Goal: Task Accomplishment & Management: Use online tool/utility

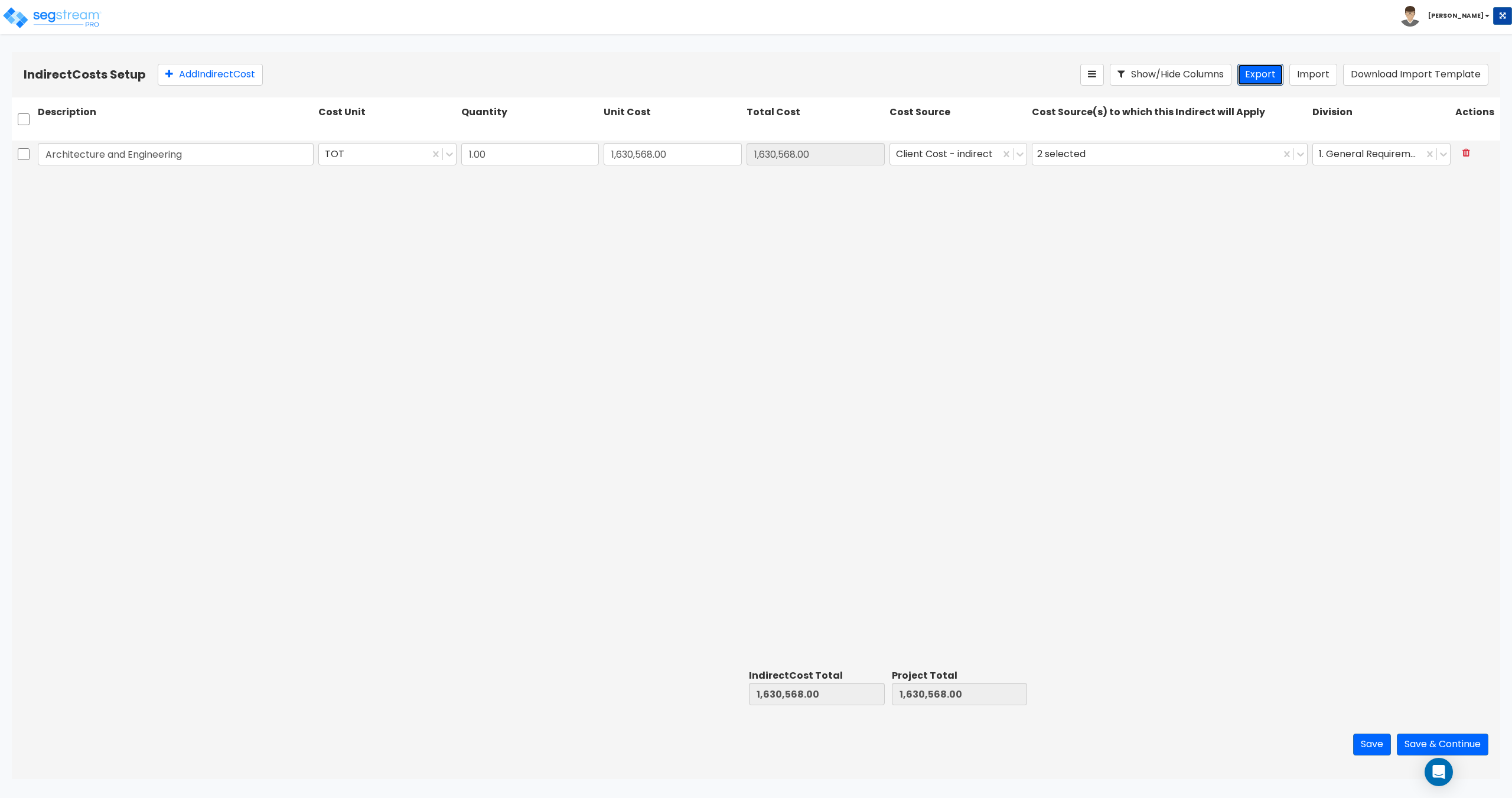
click at [1275, 68] on button "Export" at bounding box center [1260, 74] width 46 height 22
click at [113, 384] on div "Architecture and Engineering TOT 1.00 1,630,568.00 1,630,568.00 Client Cost - i…" at bounding box center [756, 402] width 1488 height 524
click at [1474, 148] on button at bounding box center [1466, 153] width 22 height 21
click at [1320, 79] on button "Import" at bounding box center [1313, 74] width 48 height 22
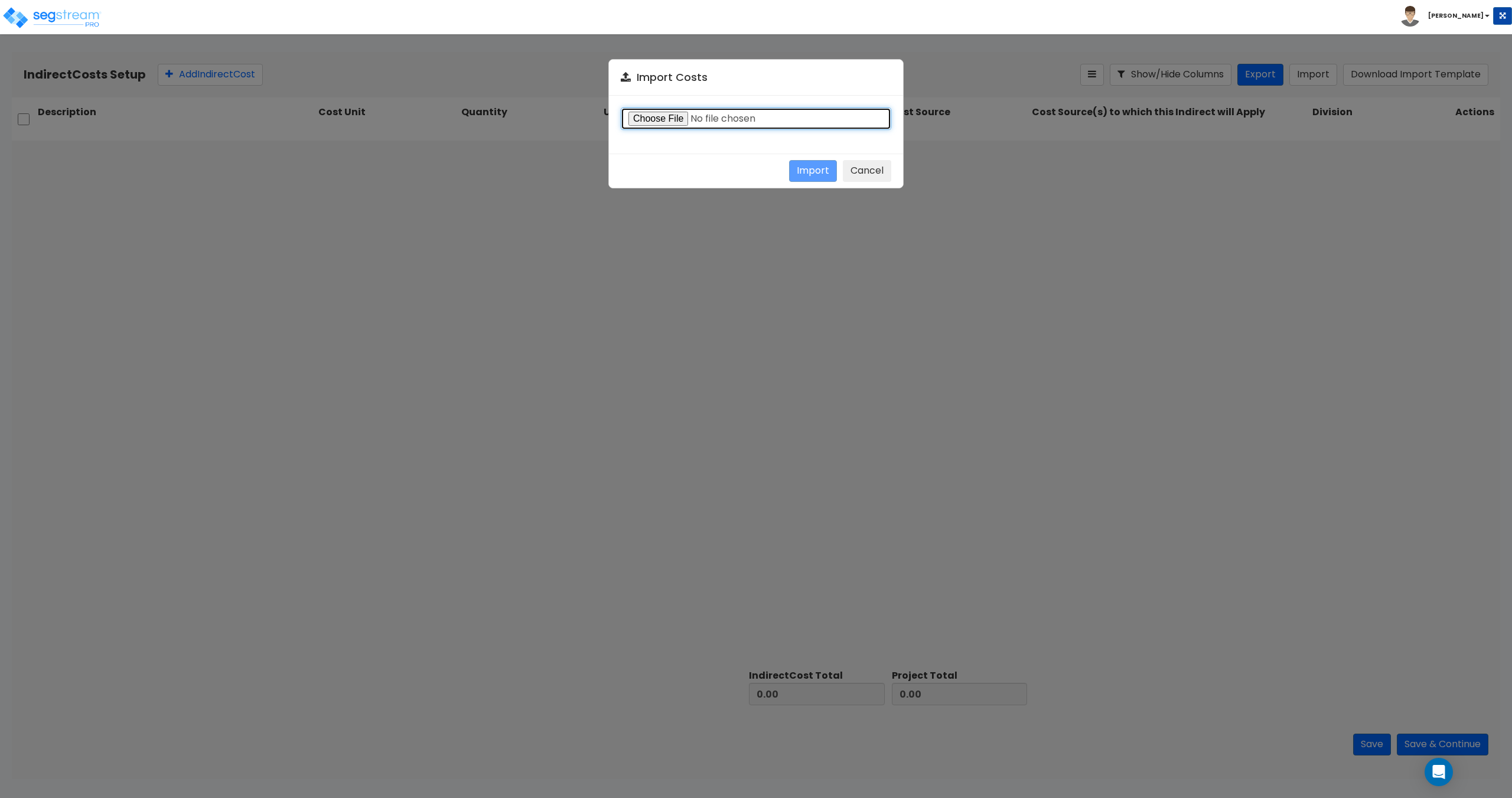
click at [641, 119] on input "file" at bounding box center [755, 118] width 270 height 22
type input "C:\fakepath\Indirect costs 38416.csv"
click at [811, 168] on button "Import" at bounding box center [812, 170] width 48 height 22
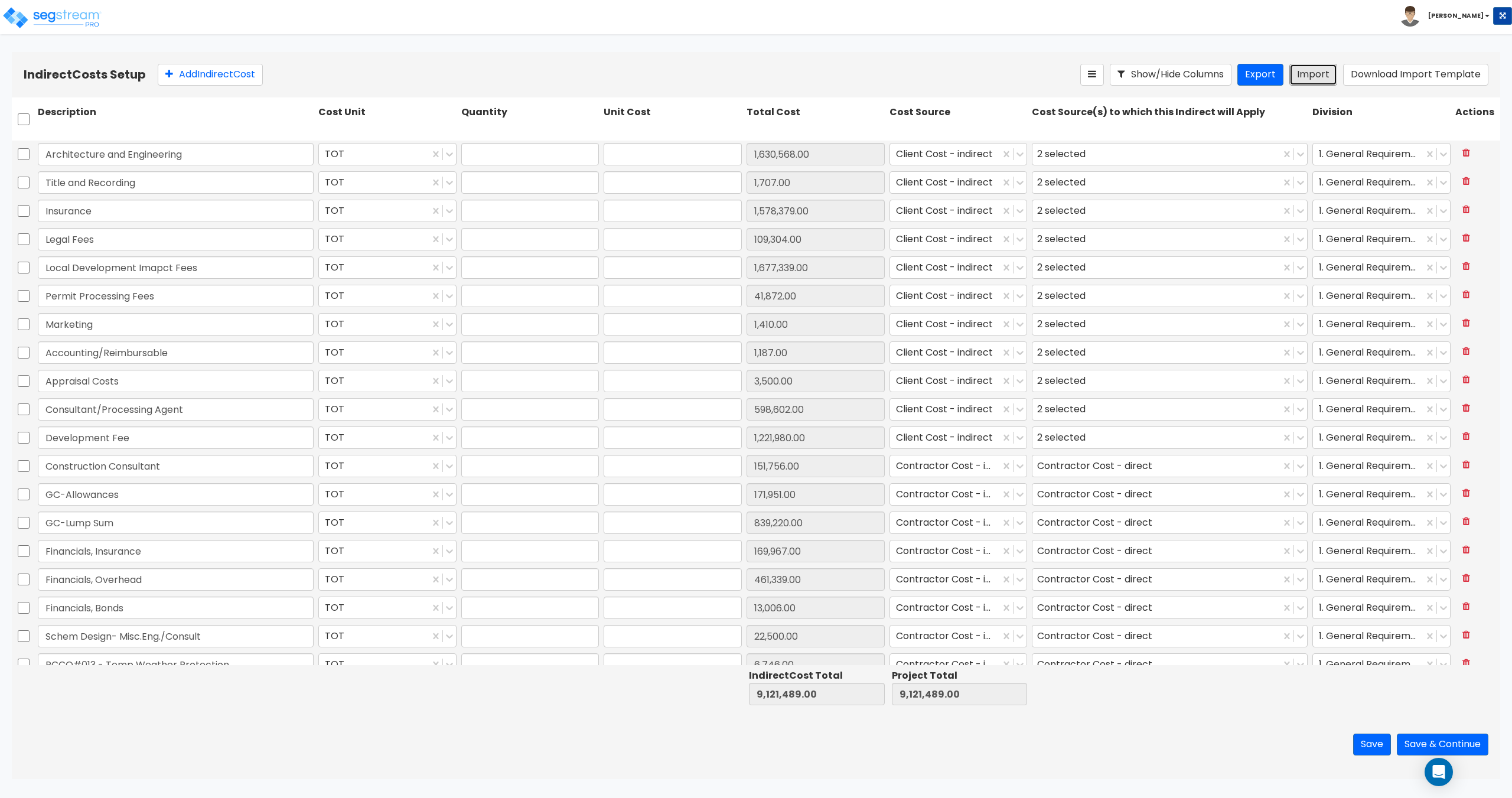
type input "1"
type input "1,630,568"
type input "1"
type input "1,707"
type input "1"
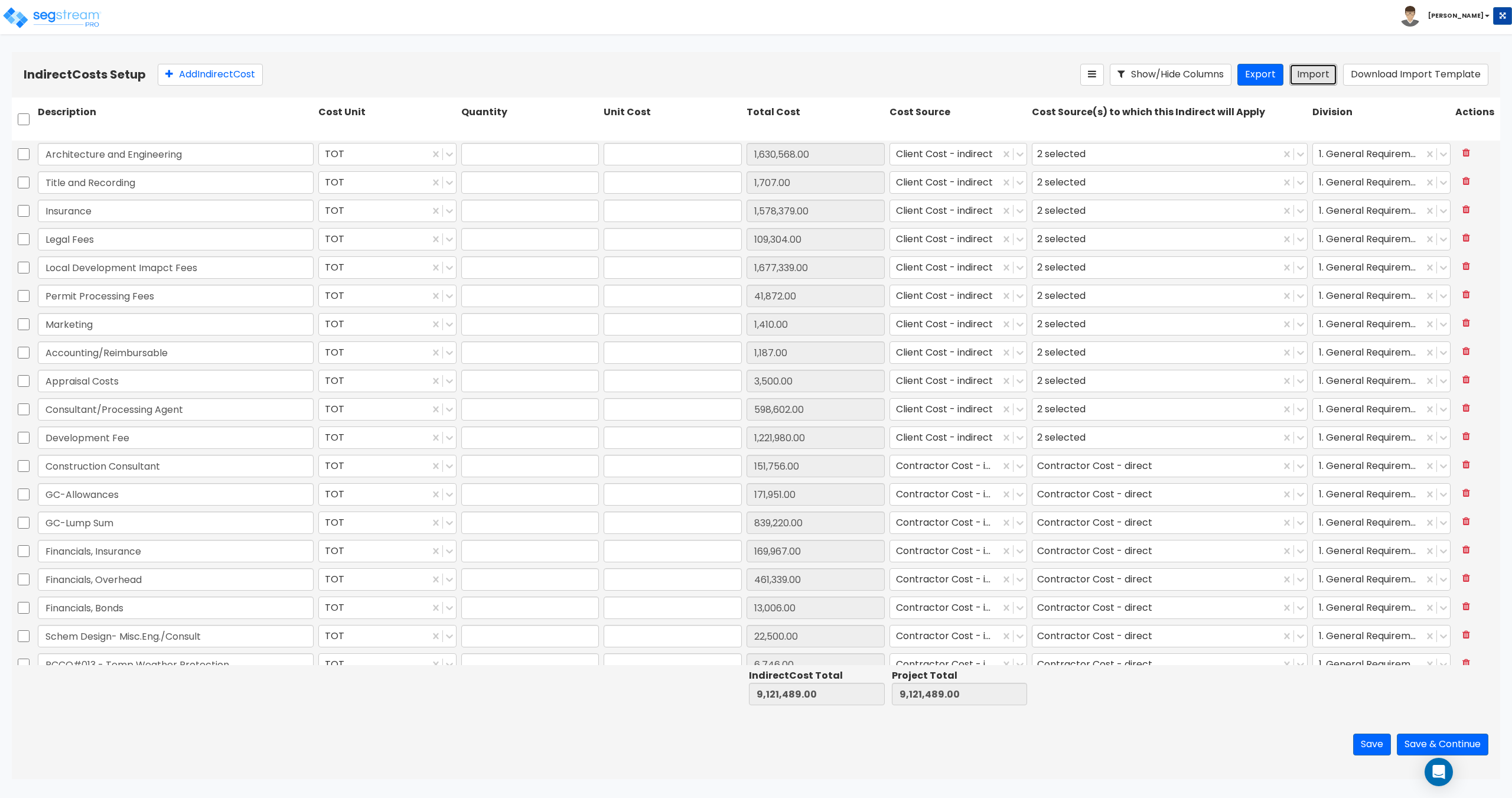
type input "1,578,379"
type input "1"
type input "109,304"
type input "1"
type input "1,677,339"
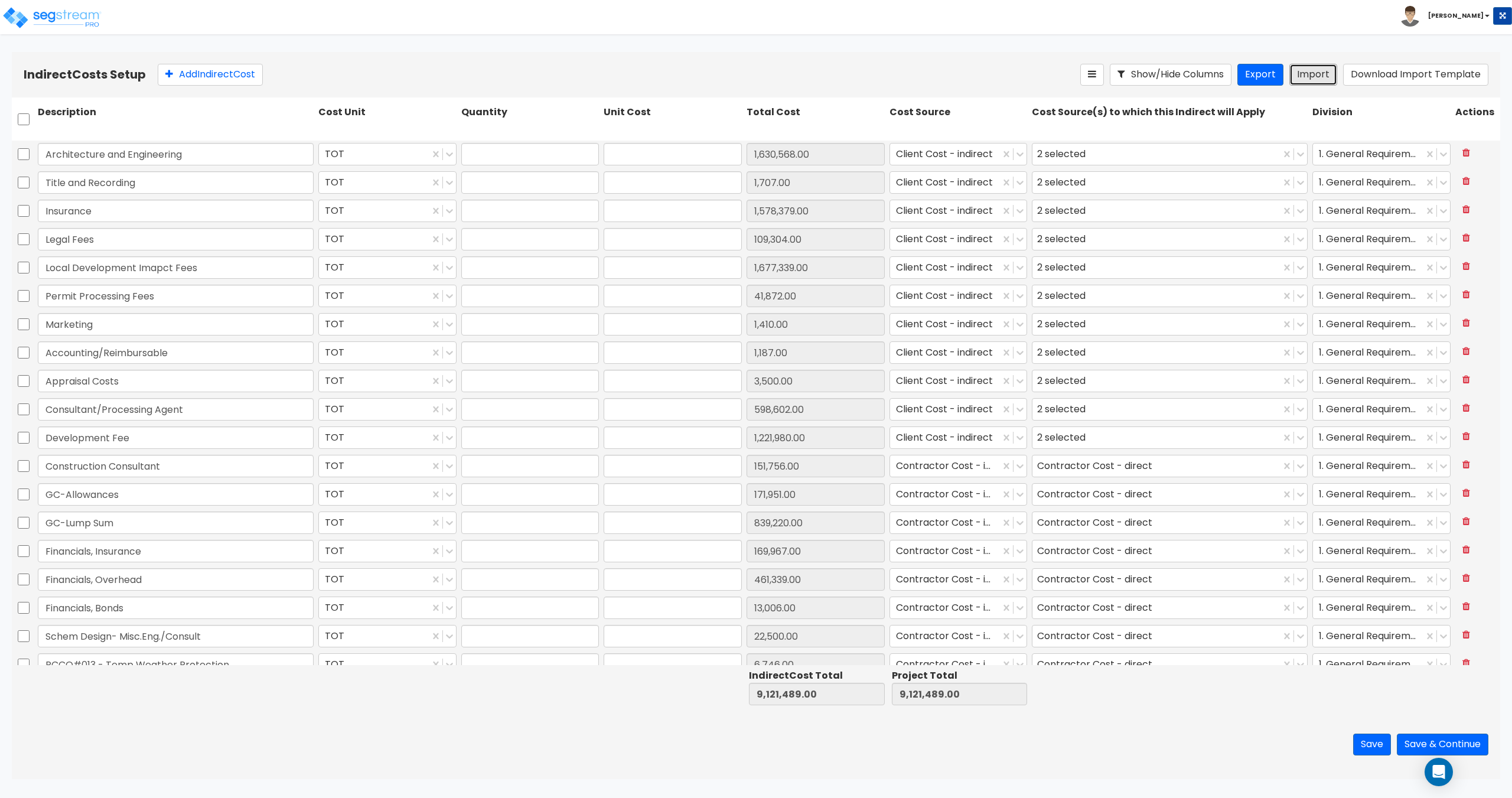
type input "1"
type input "41,872"
type input "1"
type input "1,410"
type input "1"
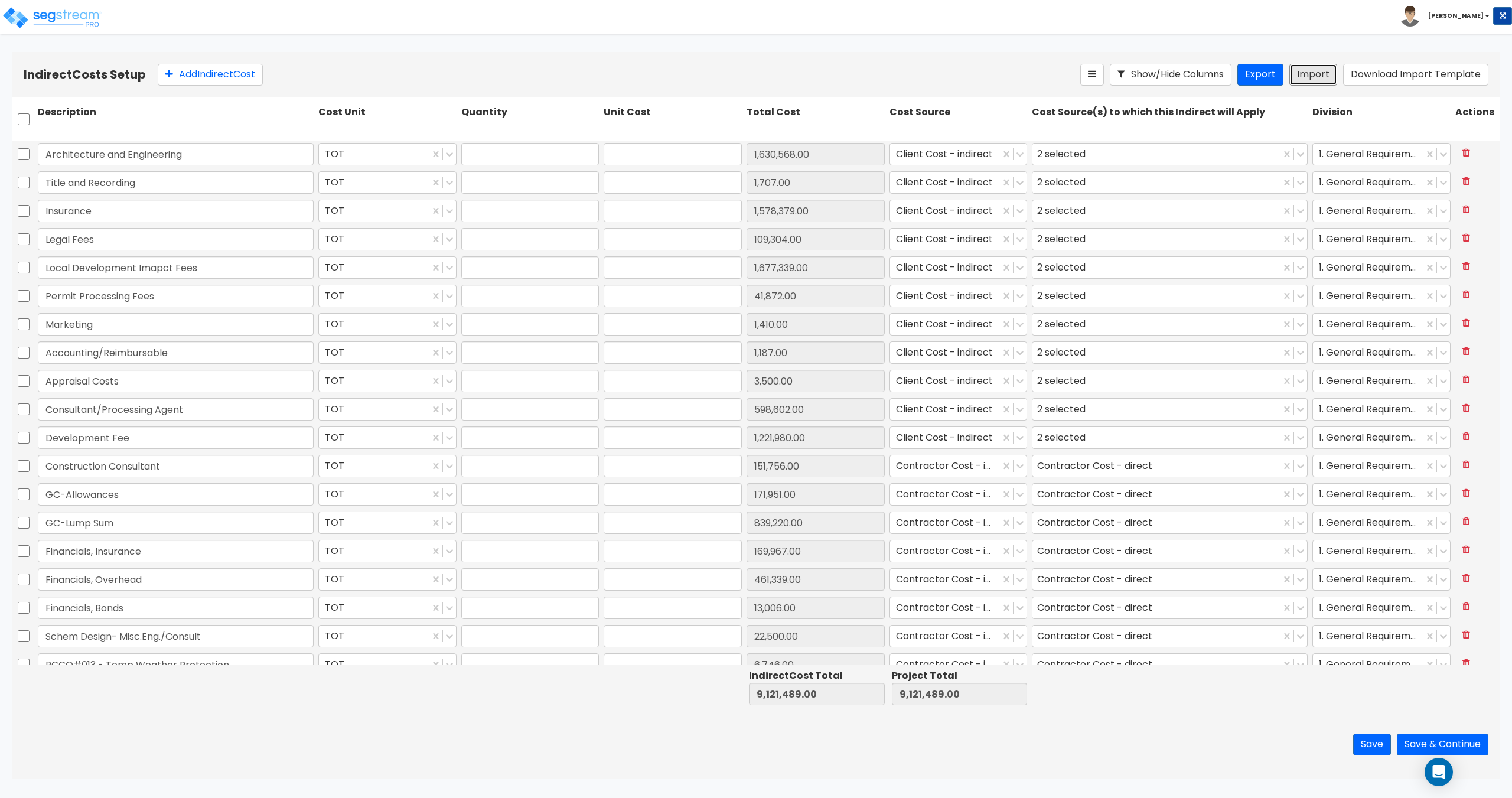
type input "1,187"
type input "1"
type input "3,500"
type input "1"
type input "598,602"
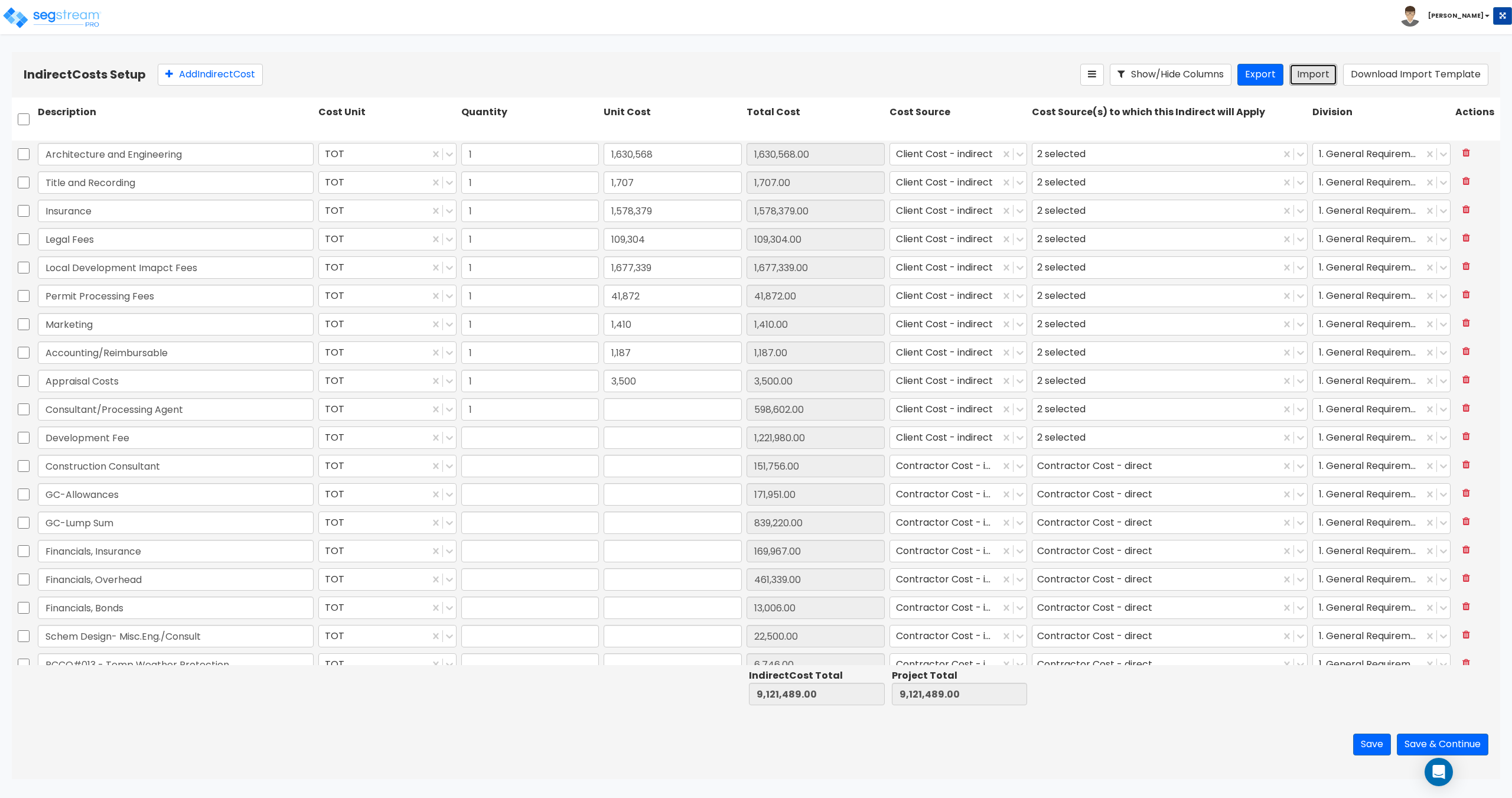
type input "1"
type input "1,221,980"
type input "1"
type input "151,756"
type input "1"
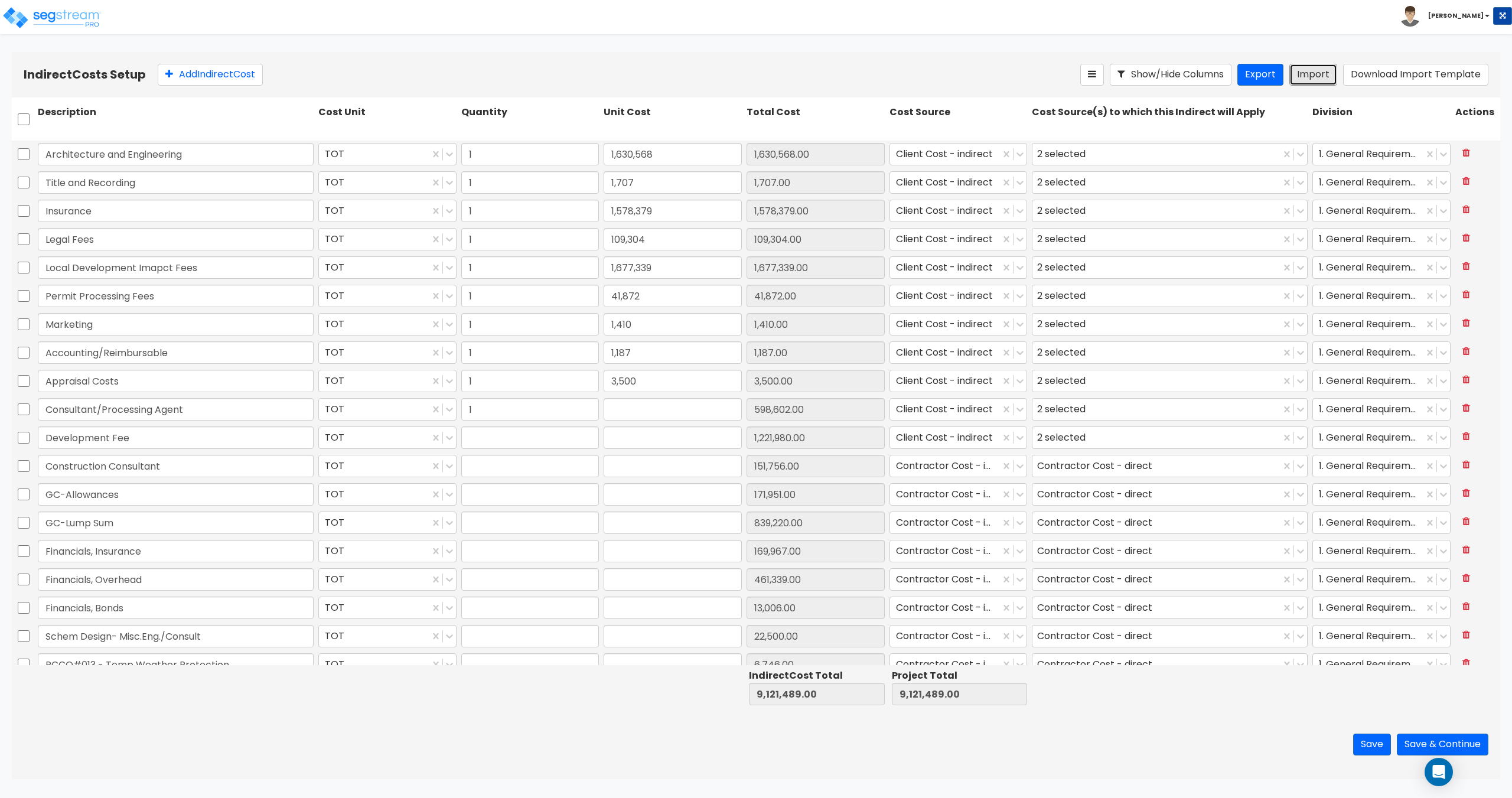
type input "171,951"
type input "1"
type input "839,220"
type input "1"
type input "169,967"
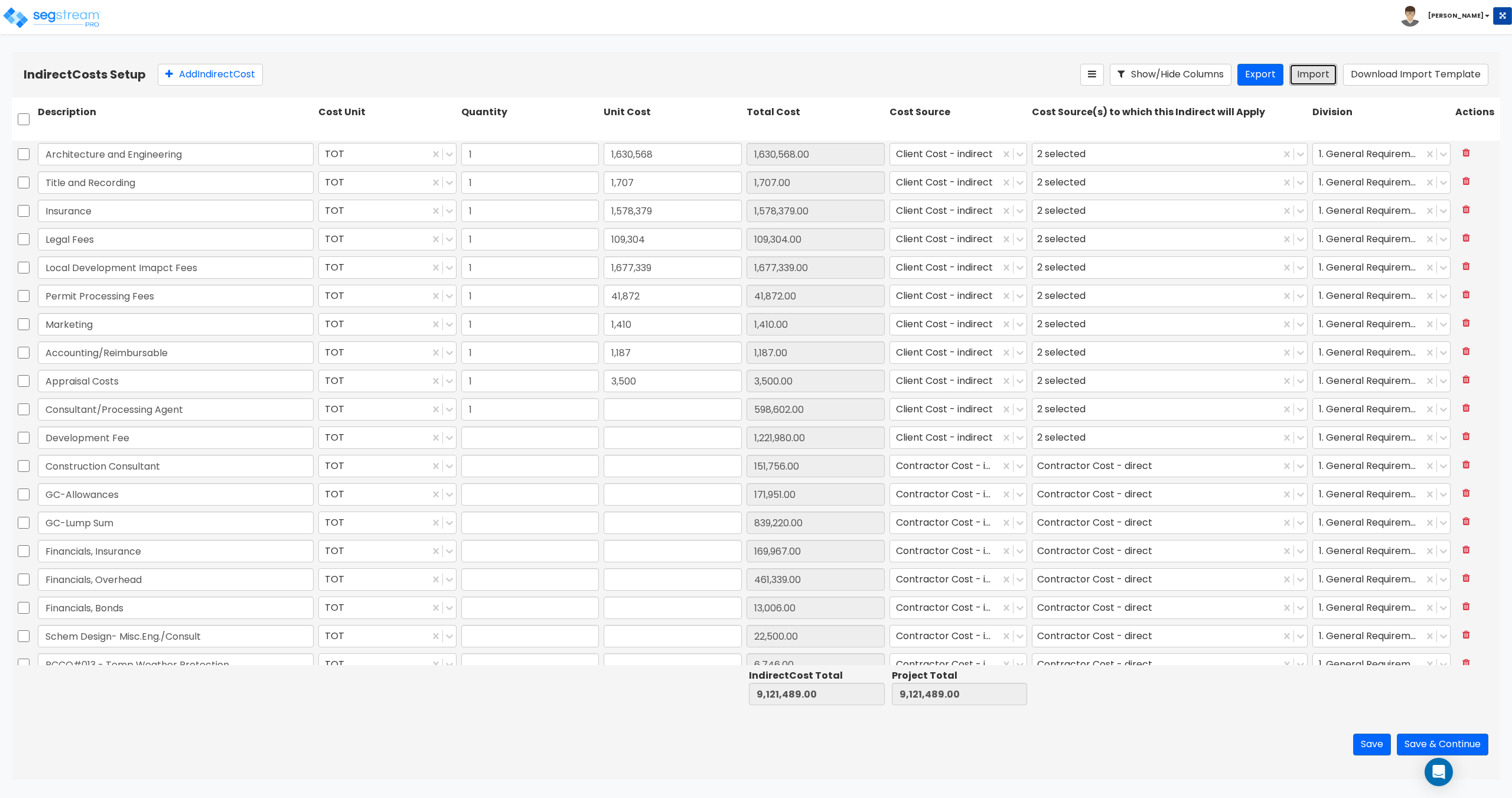
type input "1"
type input "461,339"
type input "1"
type input "13,006"
type input "1"
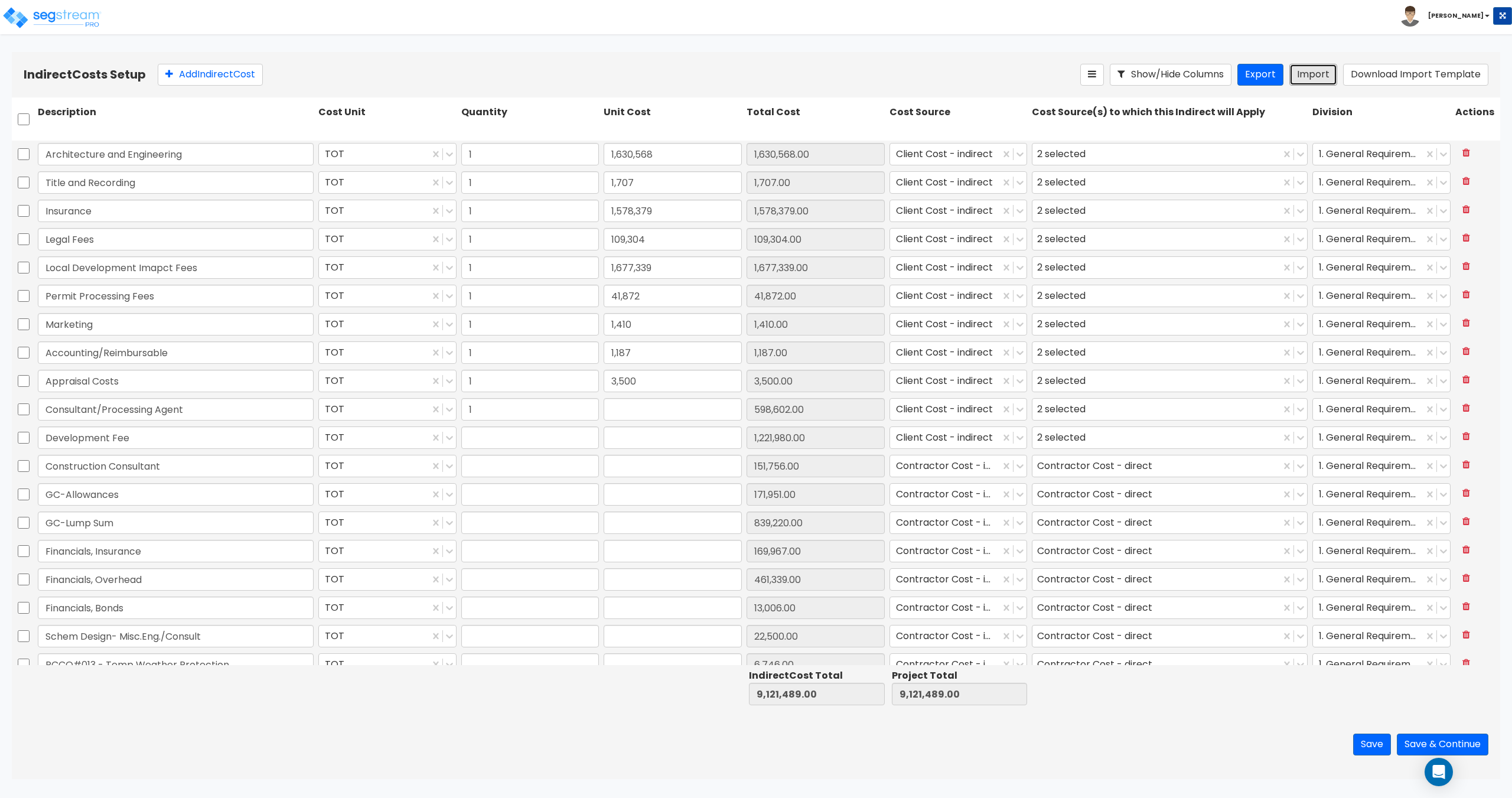
type input "22,500"
type input "1"
type input "6,746"
type input "1"
type input "15,656"
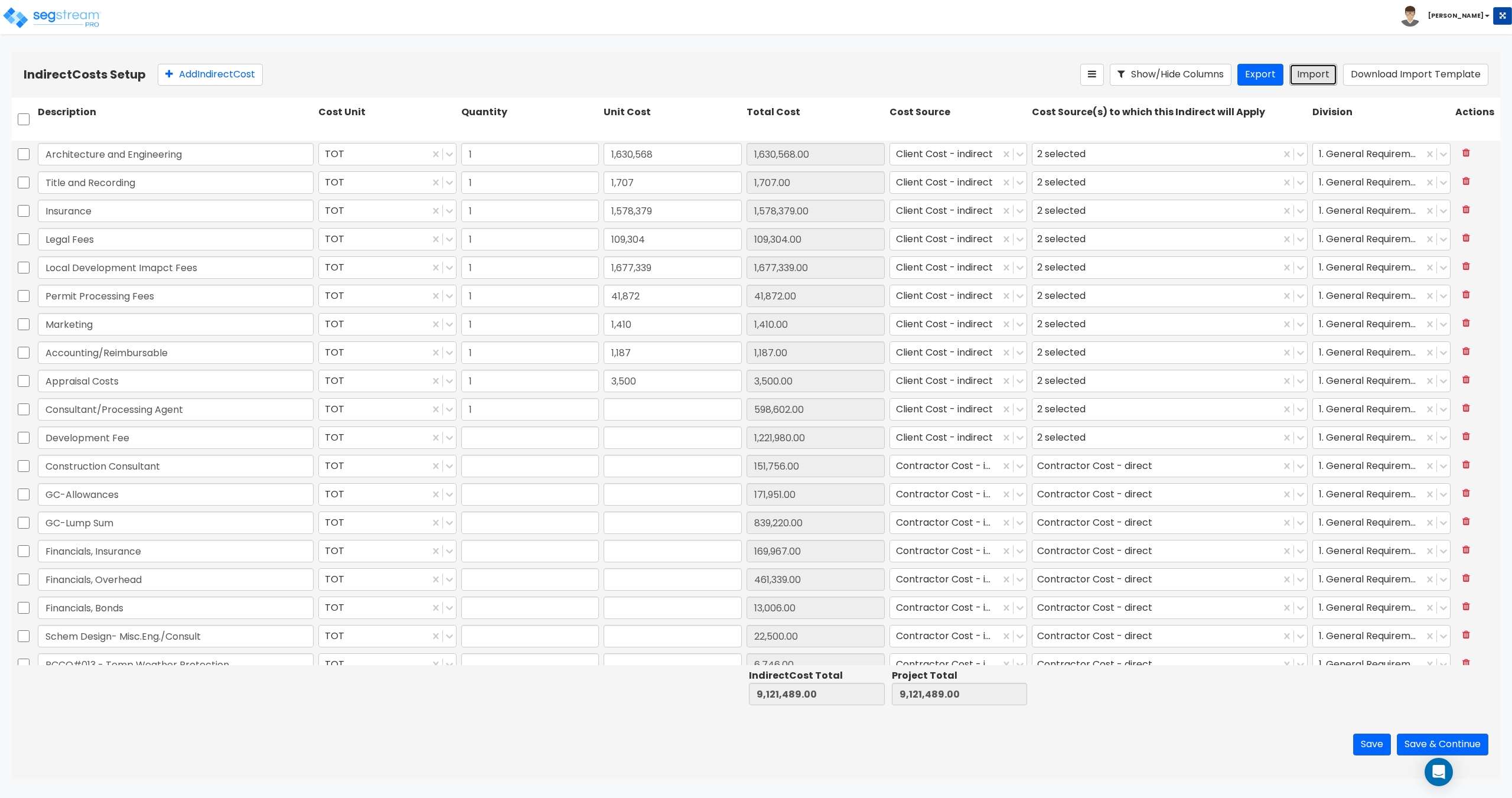
type input "1"
type input "-36,500"
type input "1"
type input "440,000"
click at [1418, 742] on button "Save & Continue" at bounding box center [1442, 744] width 91 height 22
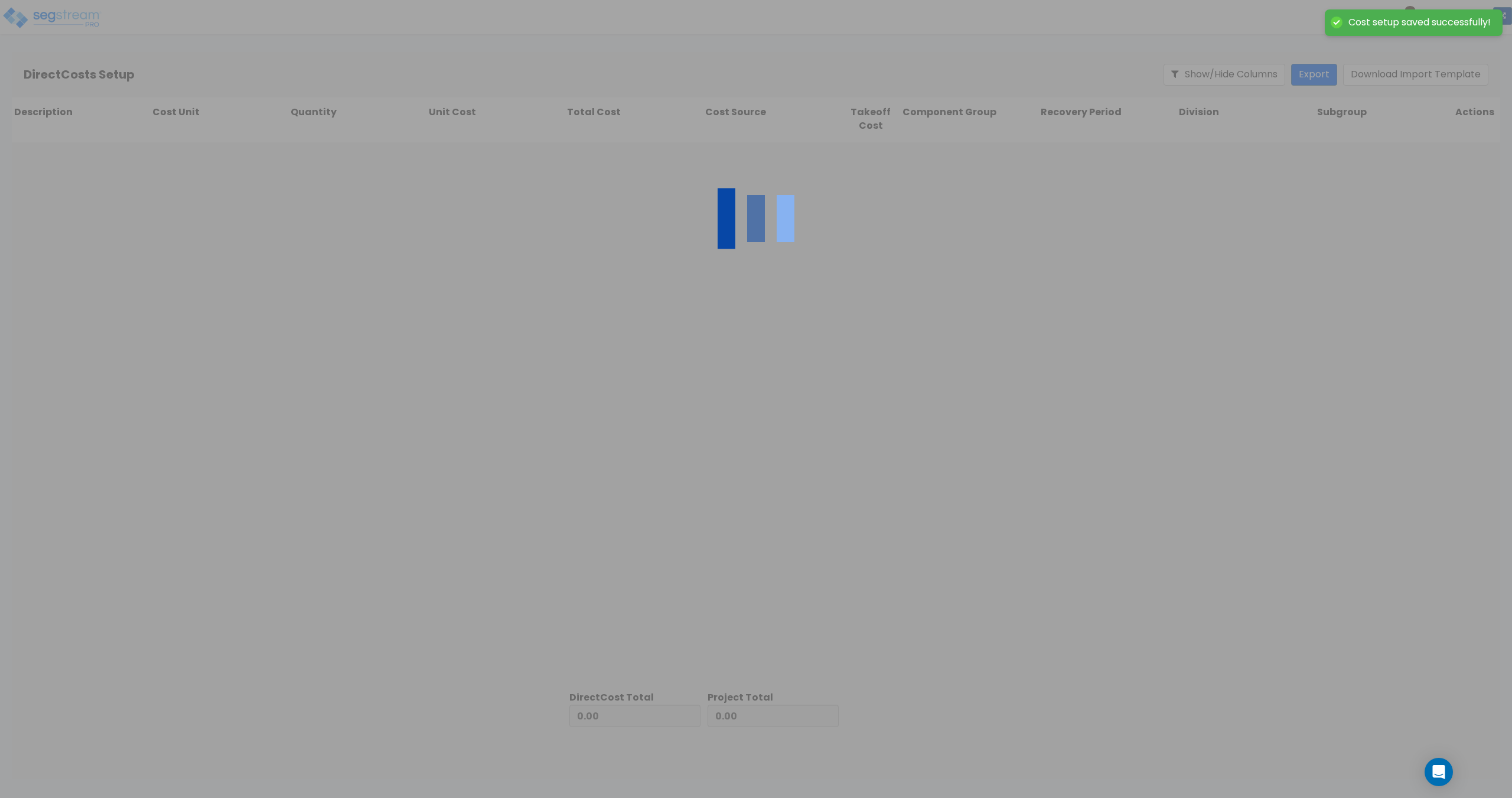
type input "9,121,489.00"
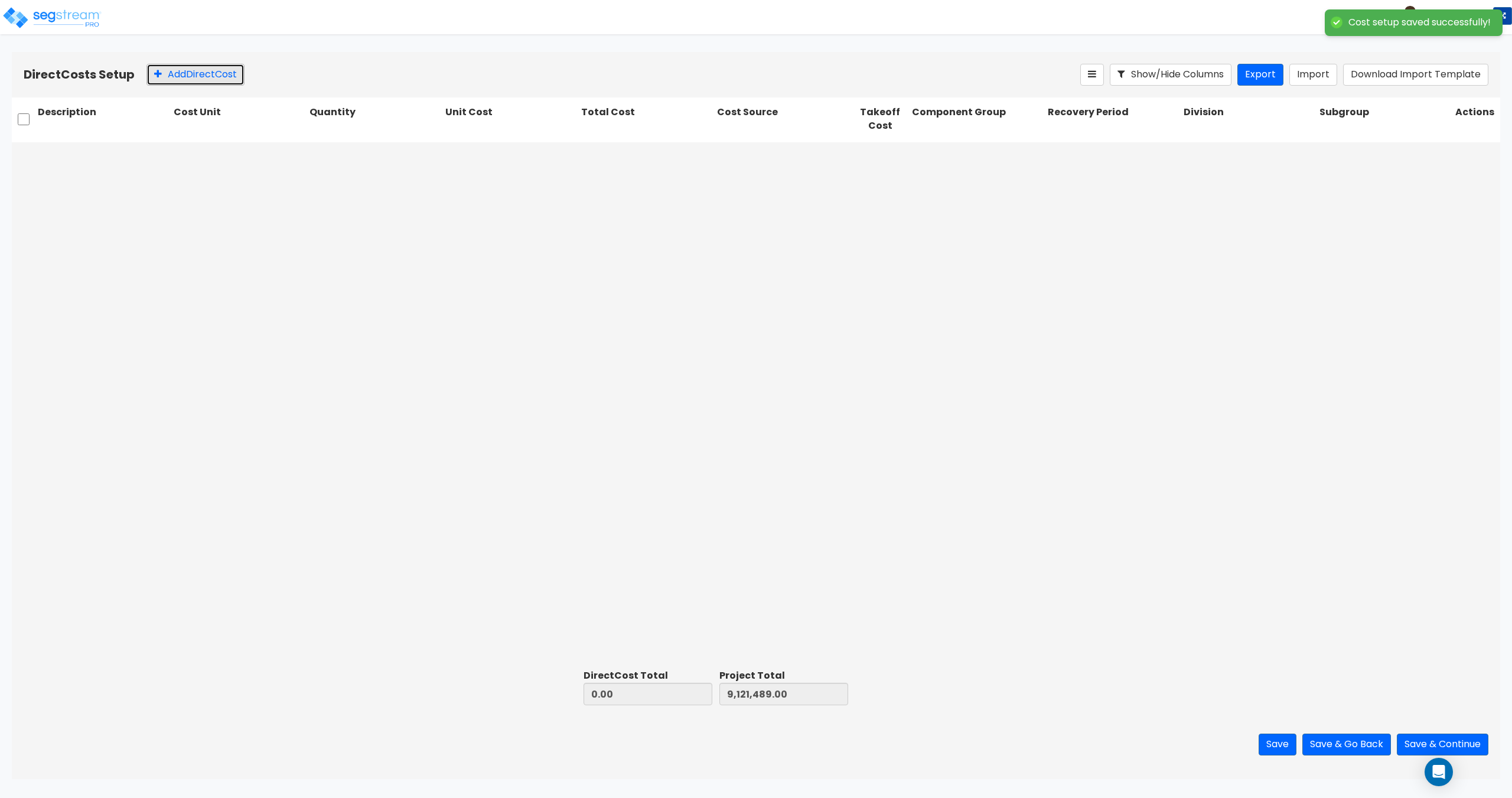
click at [173, 73] on button "Add Direct Cost" at bounding box center [195, 74] width 98 height 22
click at [110, 150] on input "text" at bounding box center [103, 155] width 132 height 22
paste input "Earthwork"
click at [932, 367] on div "Earthwork Select... 0 0.00 Select... Select... Select... Select... Select..." at bounding box center [756, 404] width 1488 height 523
click at [141, 160] on input "Earthwork" at bounding box center [103, 155] width 132 height 22
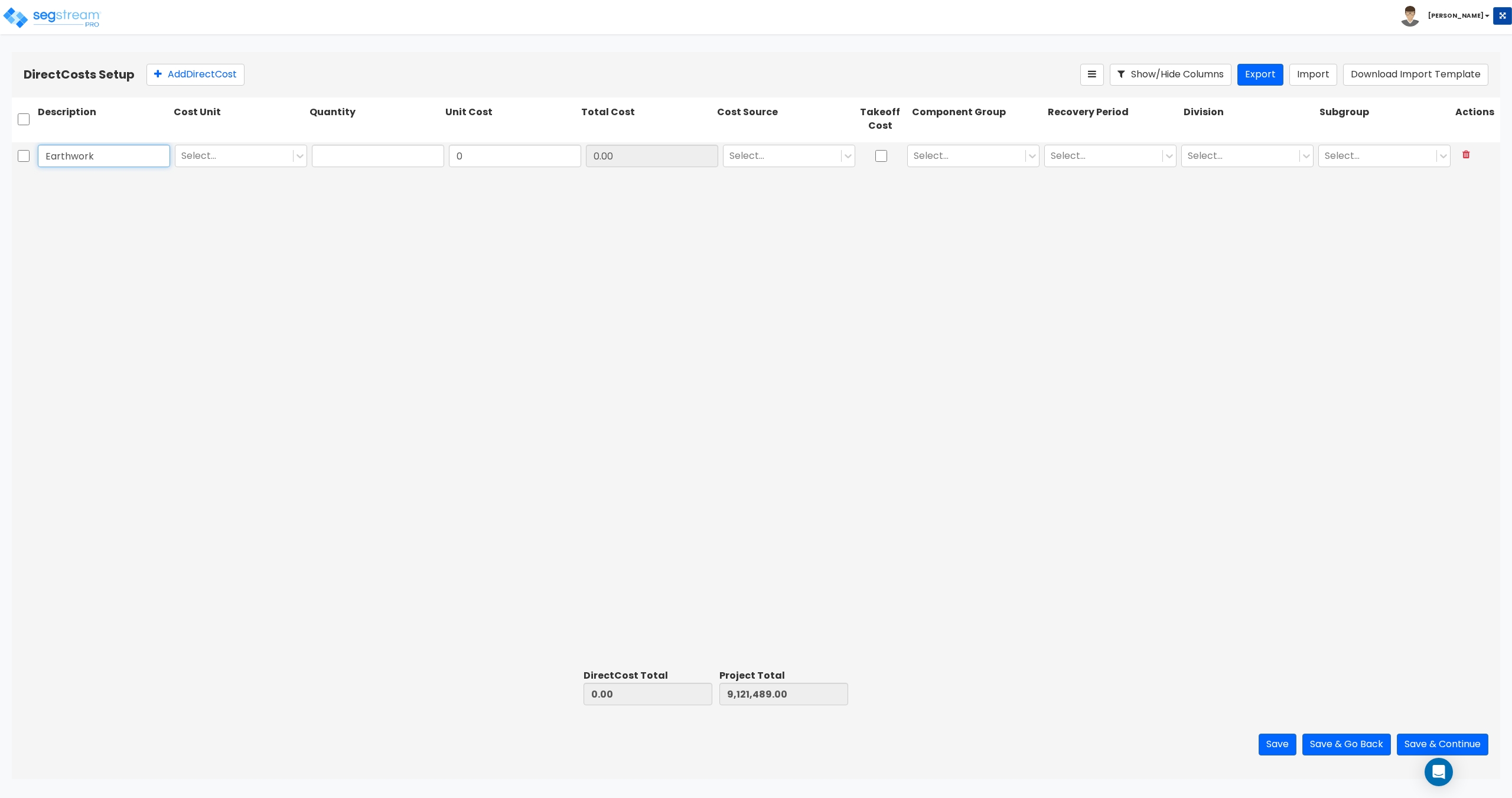
click at [138, 166] on input "Earthwork" at bounding box center [103, 155] width 132 height 22
type input "Earthwork - Building"
click at [189, 162] on div at bounding box center [234, 155] width 106 height 16
click at [227, 307] on div "TOT" at bounding box center [240, 301] width 132 height 21
click at [369, 162] on input "text" at bounding box center [377, 155] width 132 height 22
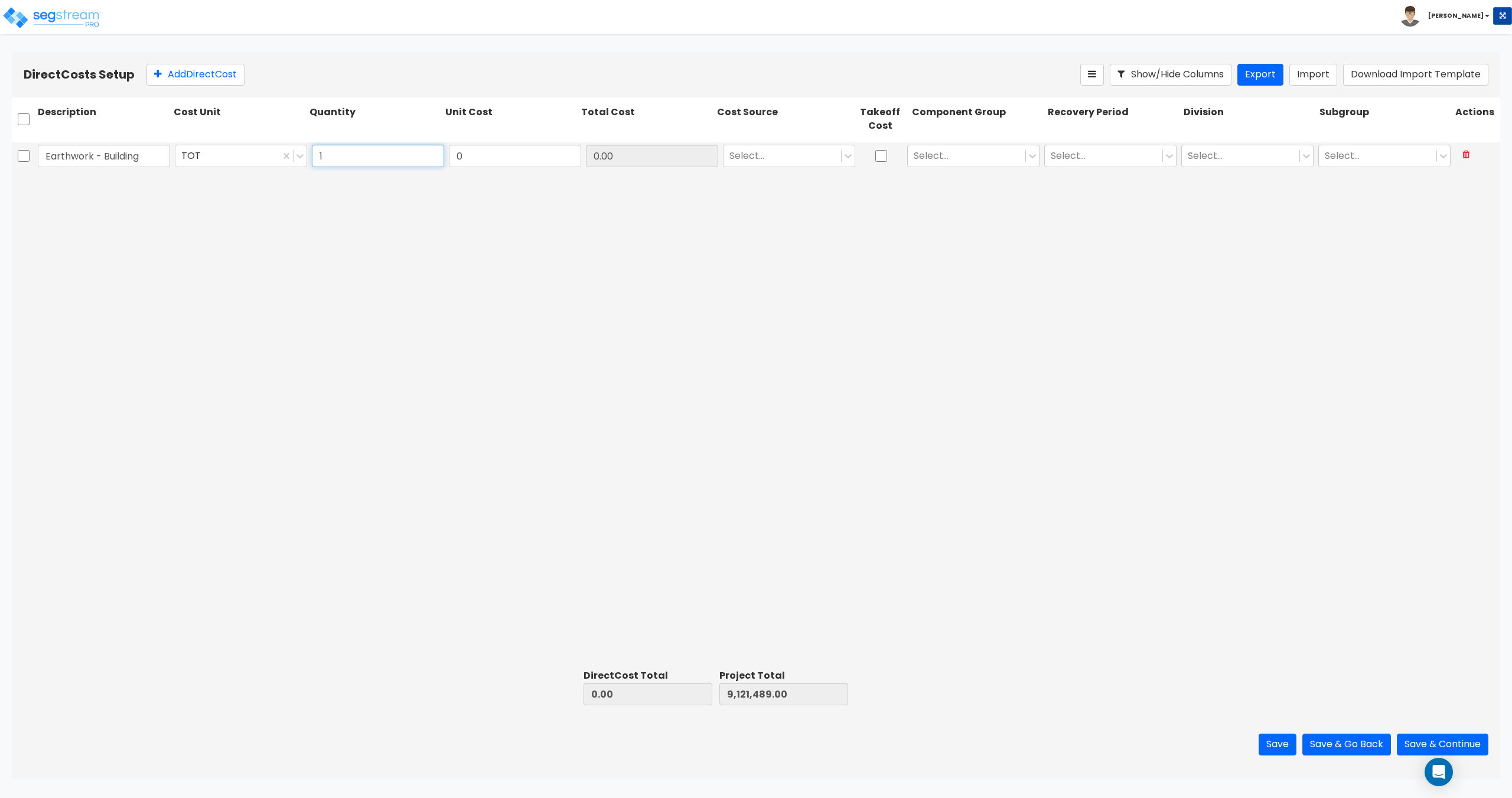
type input "1"
click at [546, 163] on input "0" at bounding box center [514, 155] width 132 height 22
drag, startPoint x: 541, startPoint y: 153, endPoint x: 519, endPoint y: 153, distance: 22.0
click at [541, 153] on input "0" at bounding box center [514, 155] width 132 height 22
drag, startPoint x: 504, startPoint y: 155, endPoint x: 366, endPoint y: 154, distance: 138.0
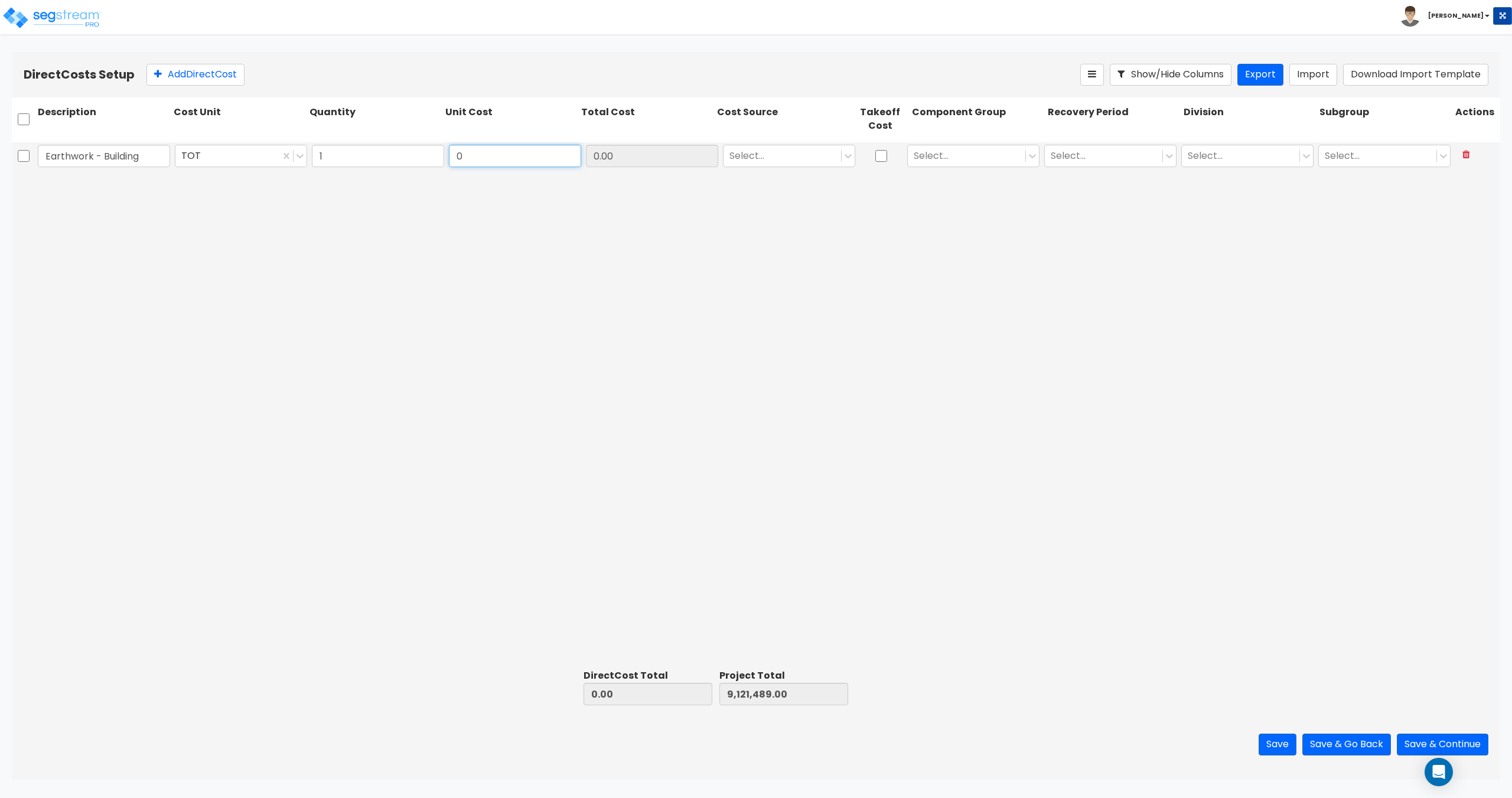
click at [373, 155] on div "Earthwork - Building TOT 1 0 0.00 Select... Select... Select... Select... Selec…" at bounding box center [756, 156] width 1488 height 27
paste input "83,436"
type input "83,436"
type input "83,436.00"
type input "9,204,925.00"
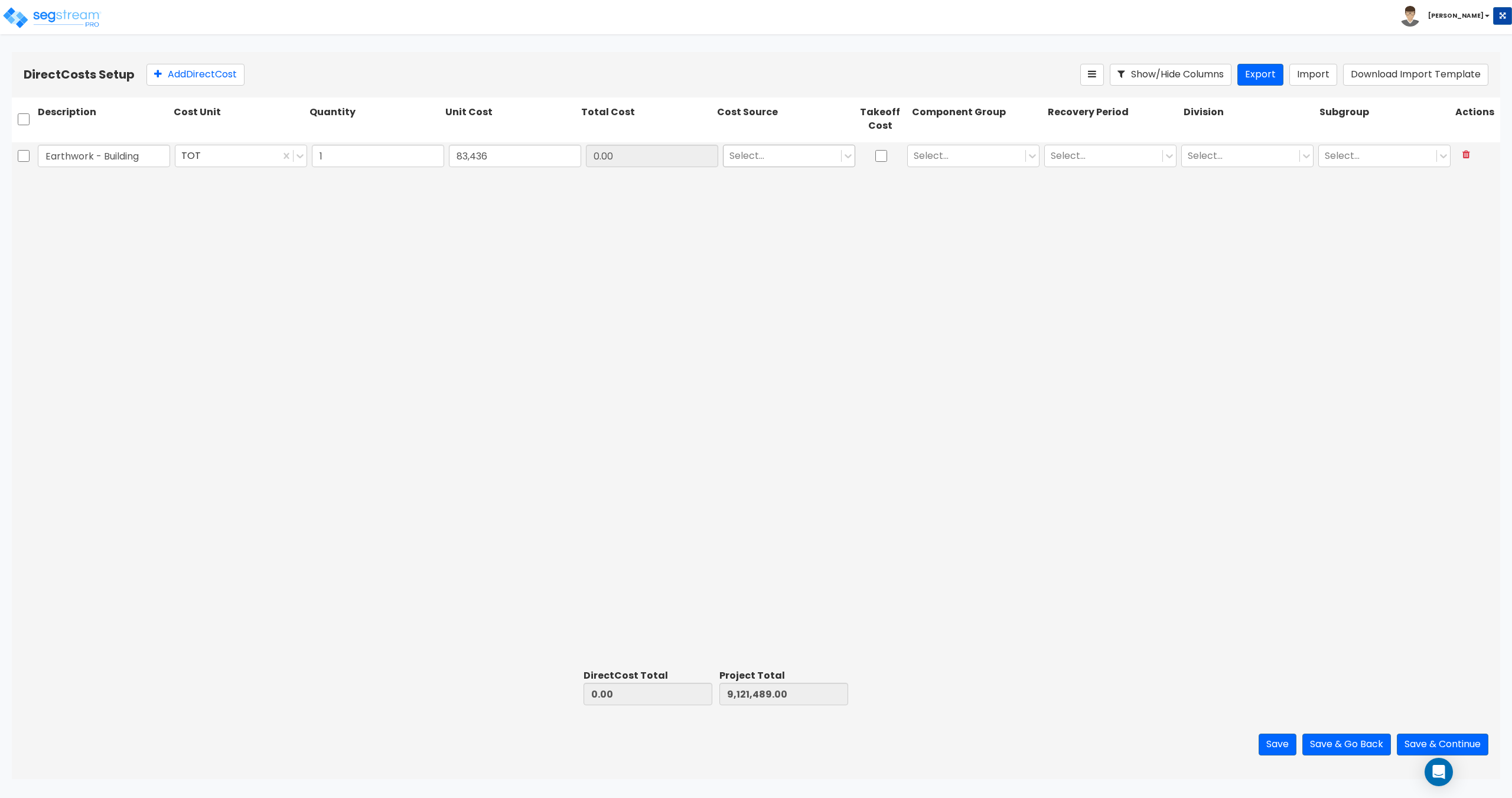
type input "83,436.00"
click at [765, 155] on div at bounding box center [782, 155] width 106 height 16
click at [804, 256] on div "Contractor Cost - direct" at bounding box center [788, 245] width 132 height 21
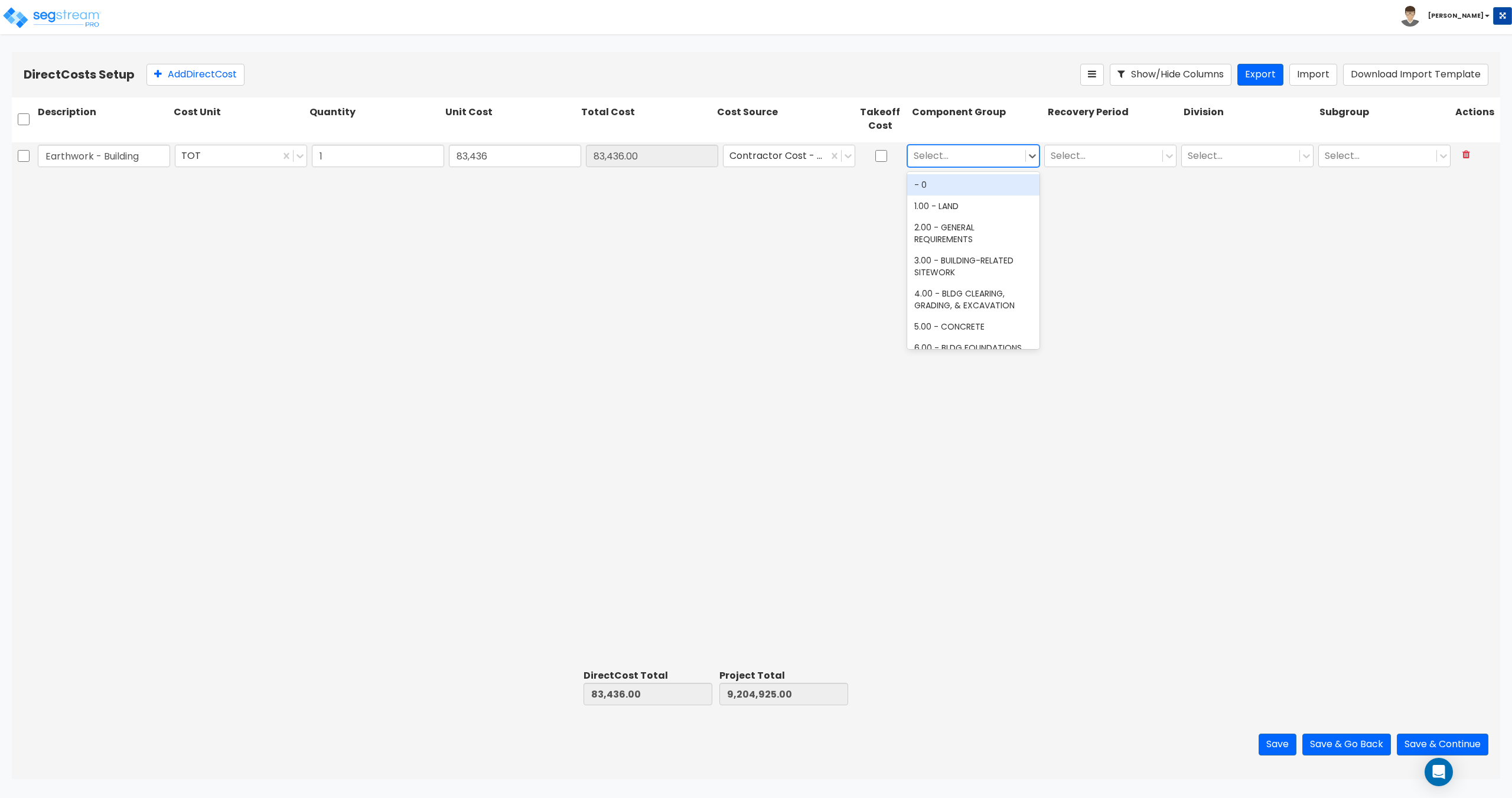
click at [921, 156] on div at bounding box center [966, 155] width 106 height 16
click at [972, 295] on div "4.00 - BLDG CLEARING, GRADING, & EXCAVATION" at bounding box center [973, 300] width 132 height 33
click at [1078, 155] on div at bounding box center [1103, 155] width 106 height 16
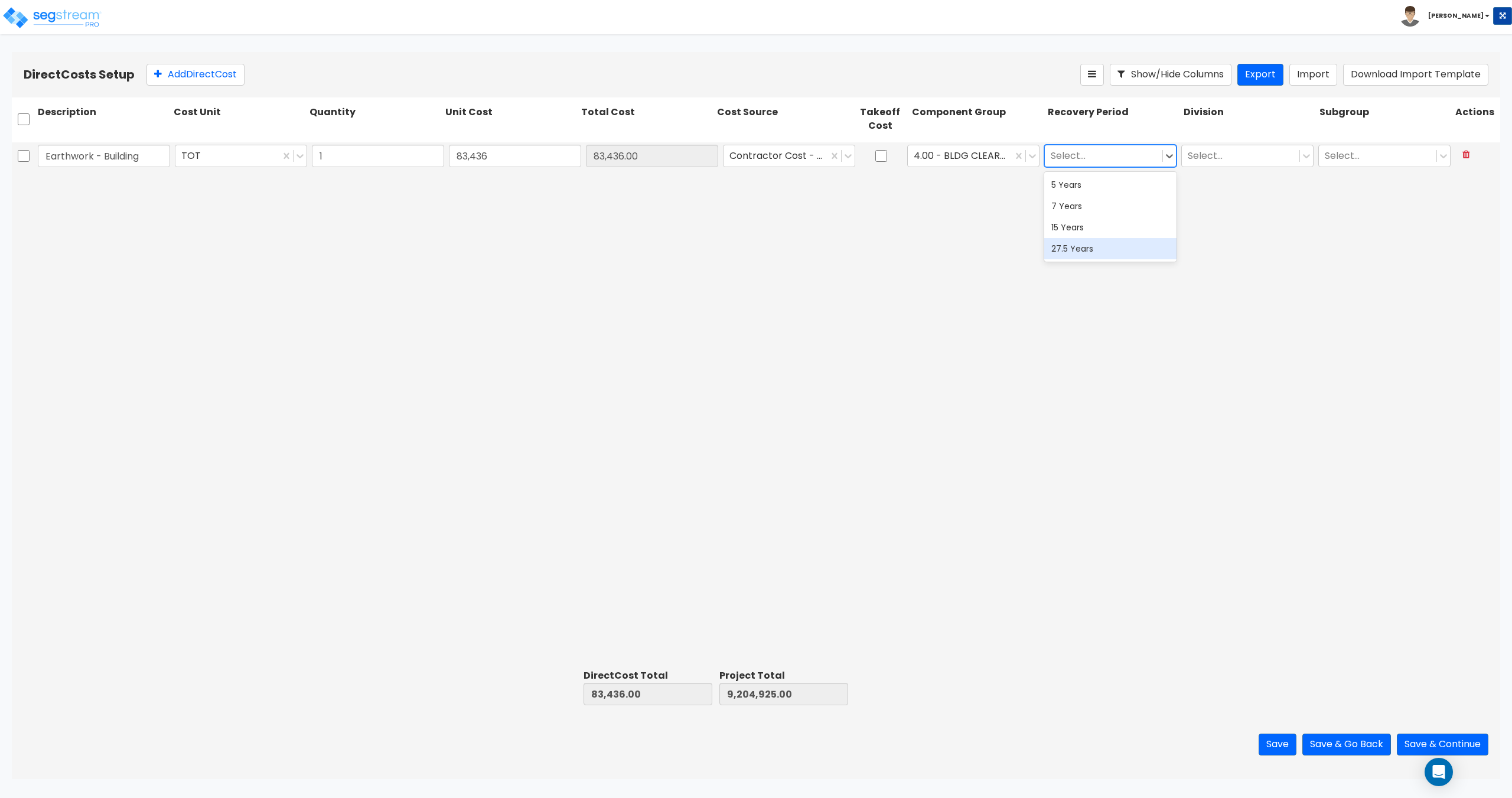
click at [1079, 245] on div "27.5 Years" at bounding box center [1110, 249] width 132 height 21
click at [1234, 153] on div at bounding box center [1240, 155] width 106 height 16
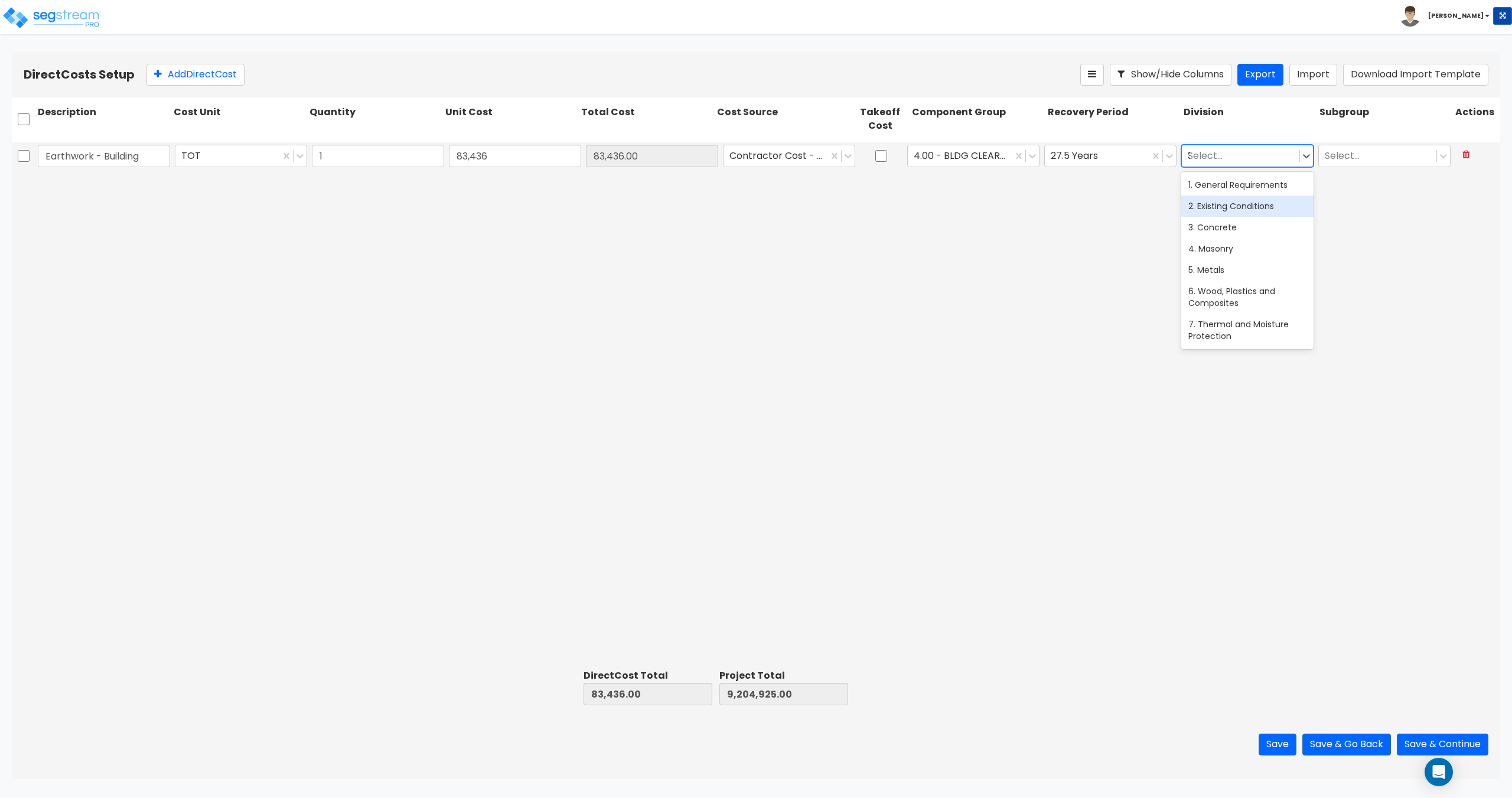
type input "31"
click at [1227, 190] on div "31. Earthwork" at bounding box center [1247, 185] width 132 height 21
click at [1381, 157] on div at bounding box center [1377, 155] width 106 height 16
click at [1272, 740] on button "Save" at bounding box center [1277, 744] width 38 height 22
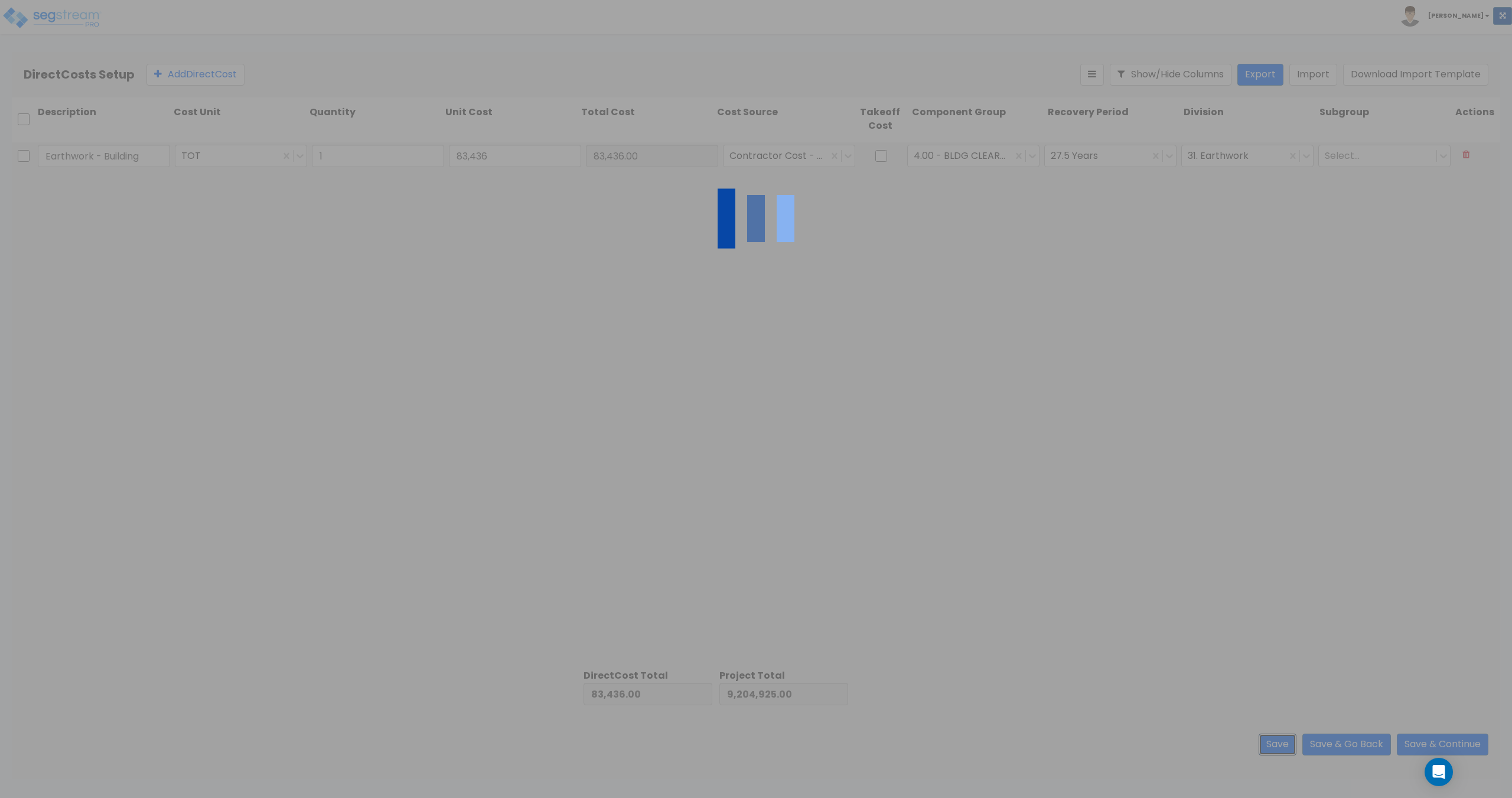
type input "1.00"
type input "83,436.00"
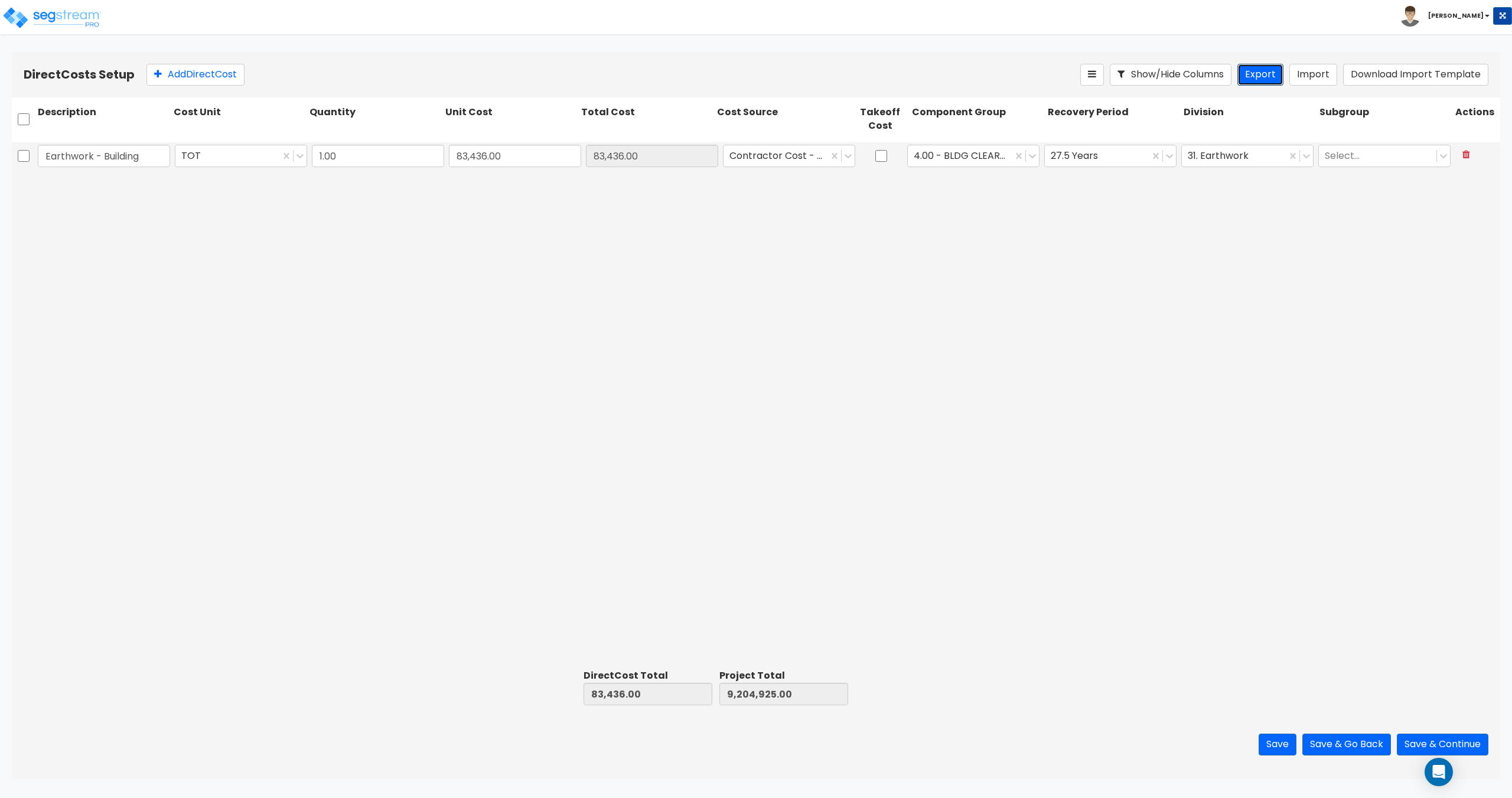
click at [1255, 76] on button "Export" at bounding box center [1260, 74] width 46 height 22
click at [1464, 168] on div at bounding box center [1476, 156] width 47 height 27
click at [1469, 160] on button at bounding box center [1466, 155] width 22 height 21
type input "0.00"
type input "9,121,489.00"
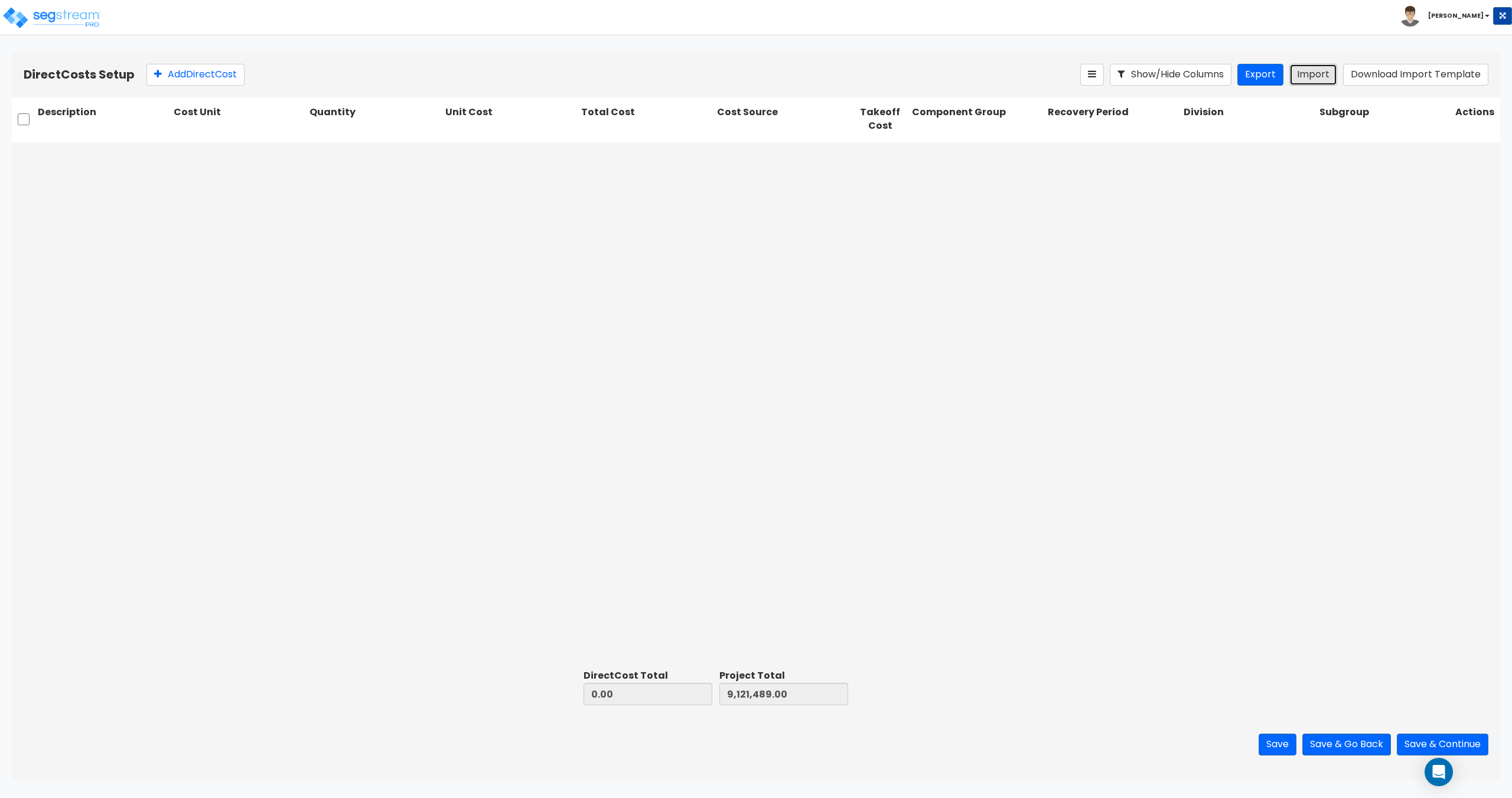
click at [1309, 85] on button "Import" at bounding box center [1313, 74] width 48 height 22
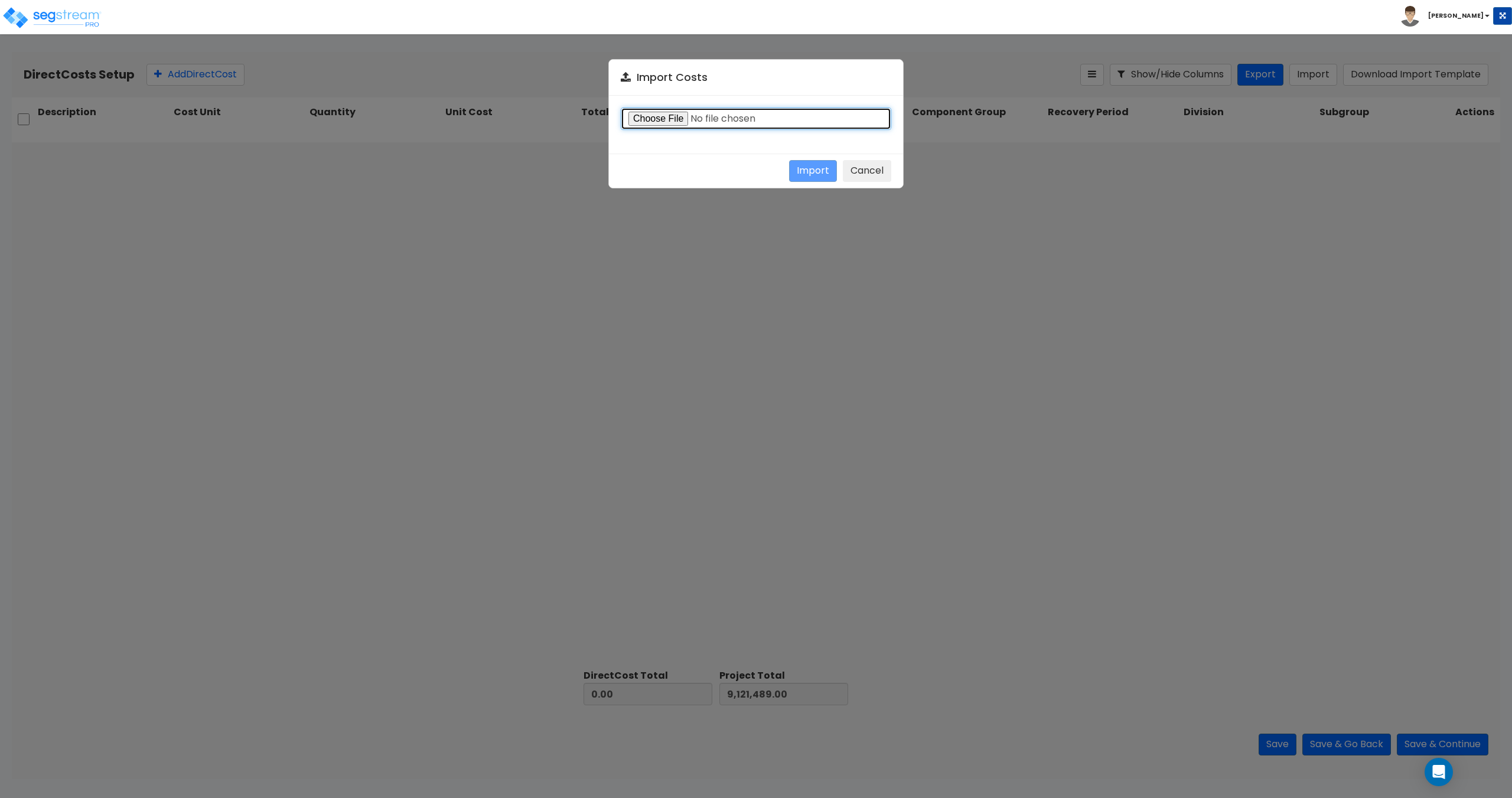
click at [651, 118] on input "file" at bounding box center [755, 118] width 270 height 22
type input "C:\fakepath\Direct costs 38416.csv"
click at [822, 166] on button "Import" at bounding box center [812, 170] width 48 height 22
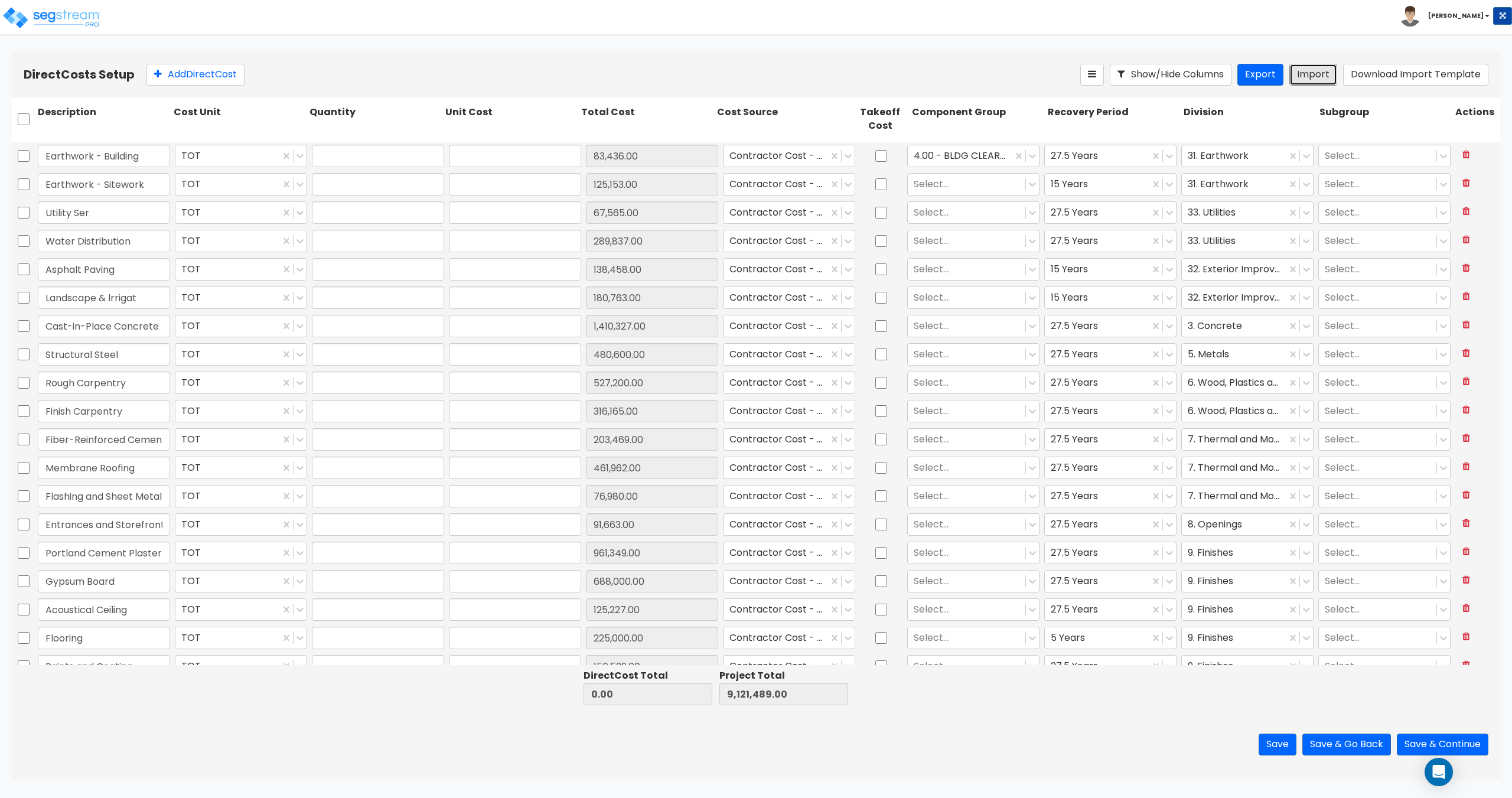
type input "26,726,085.00"
type input "35,847,574.00"
type input "1"
type input "83,436"
type input "1"
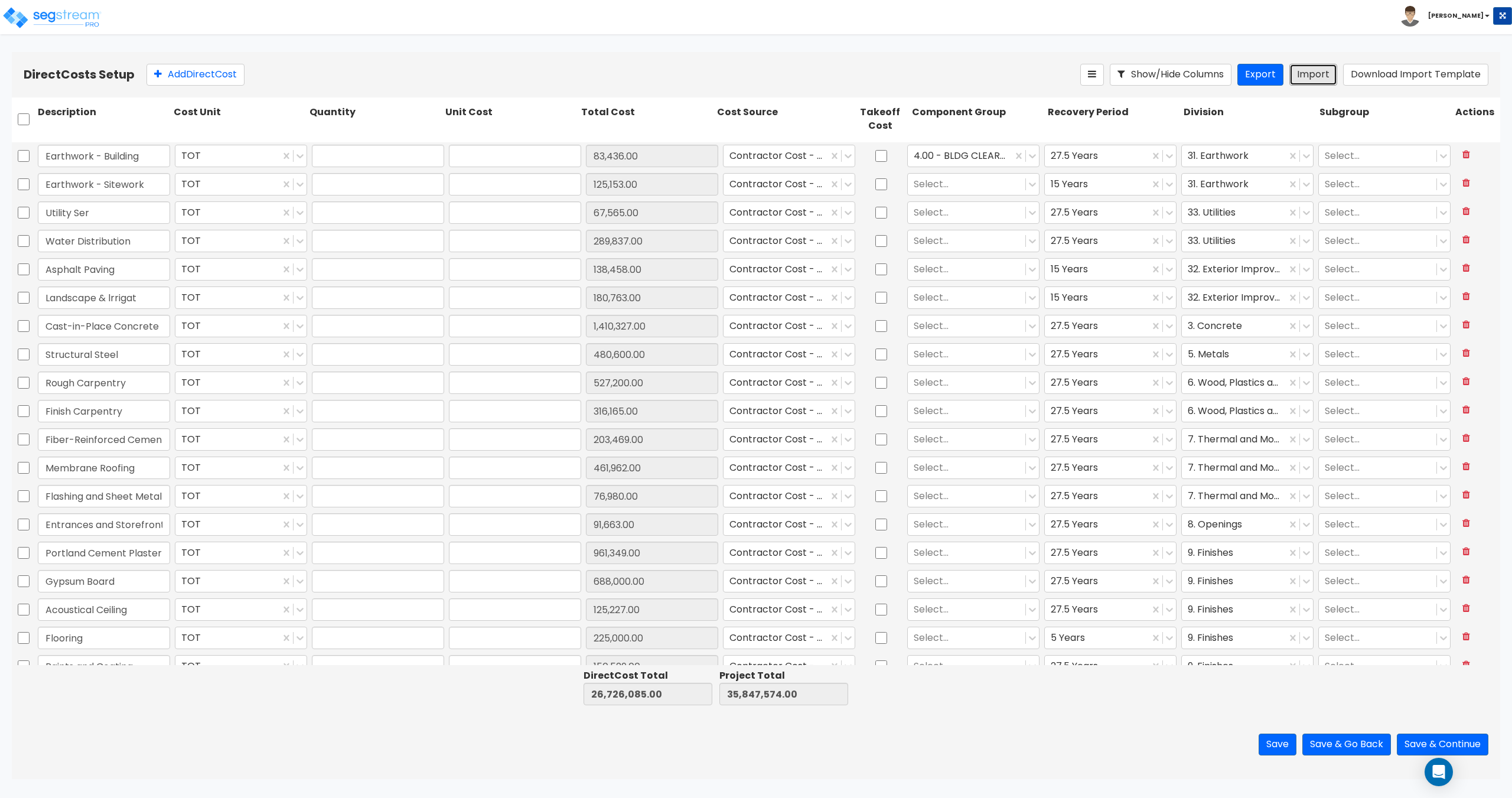
type input "125,153"
type input "1"
type input "67,565"
type input "1"
type input "289,837"
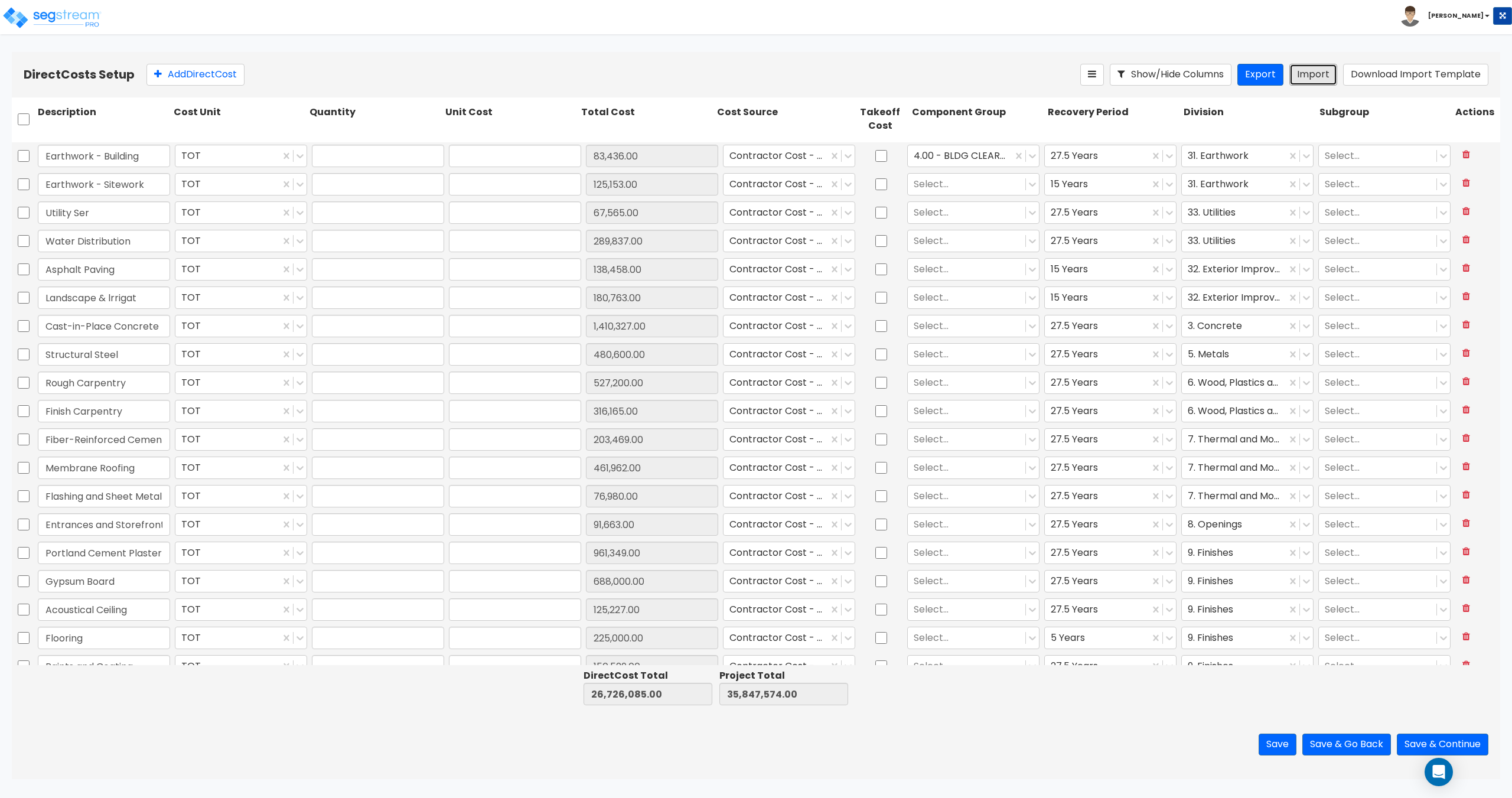
type input "1"
type input "138,458"
type input "1"
type input "180,763"
type input "1"
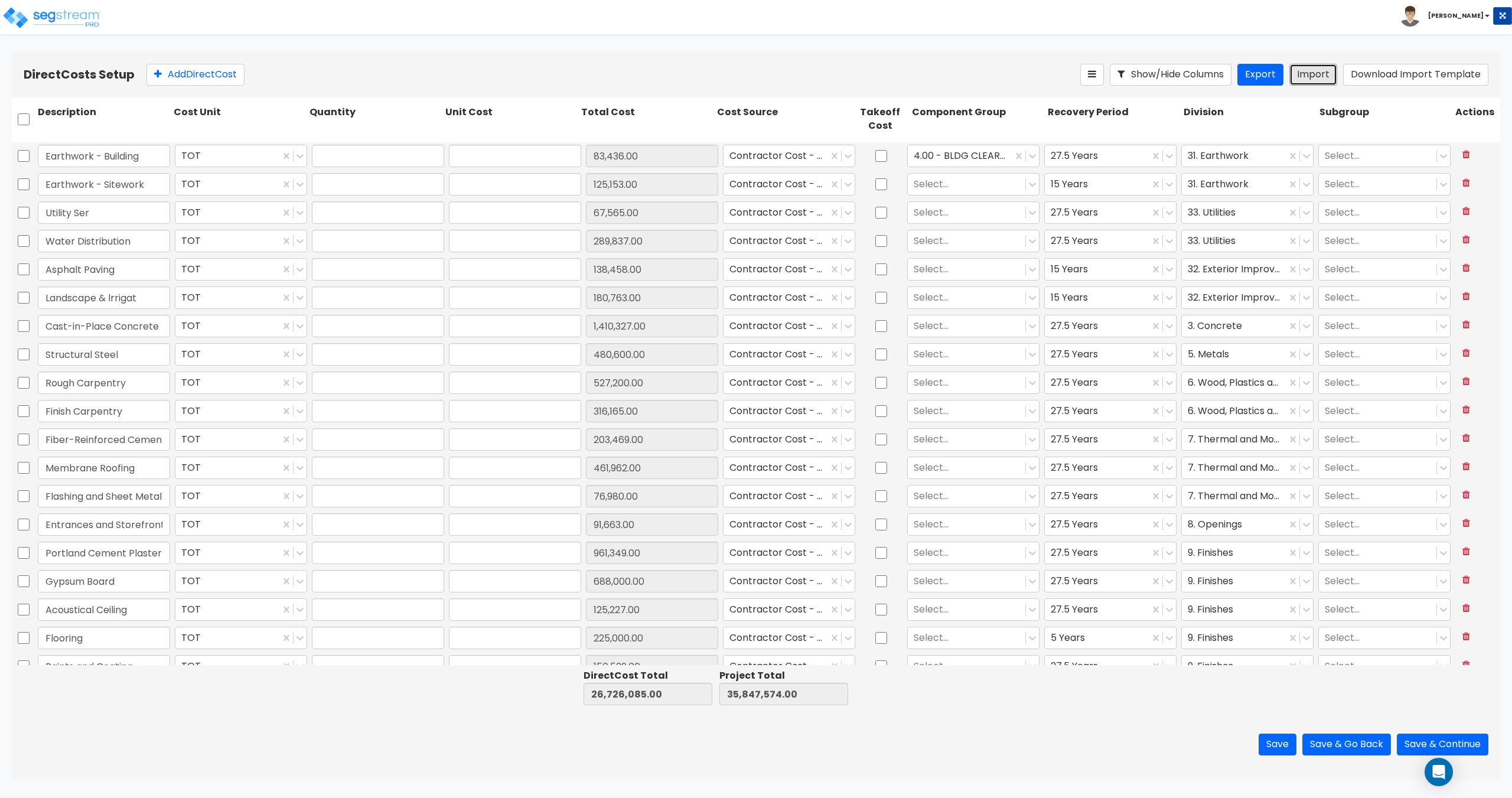
type input "1,410,327"
type input "1"
type input "480,600"
type input "1"
type input "527,200"
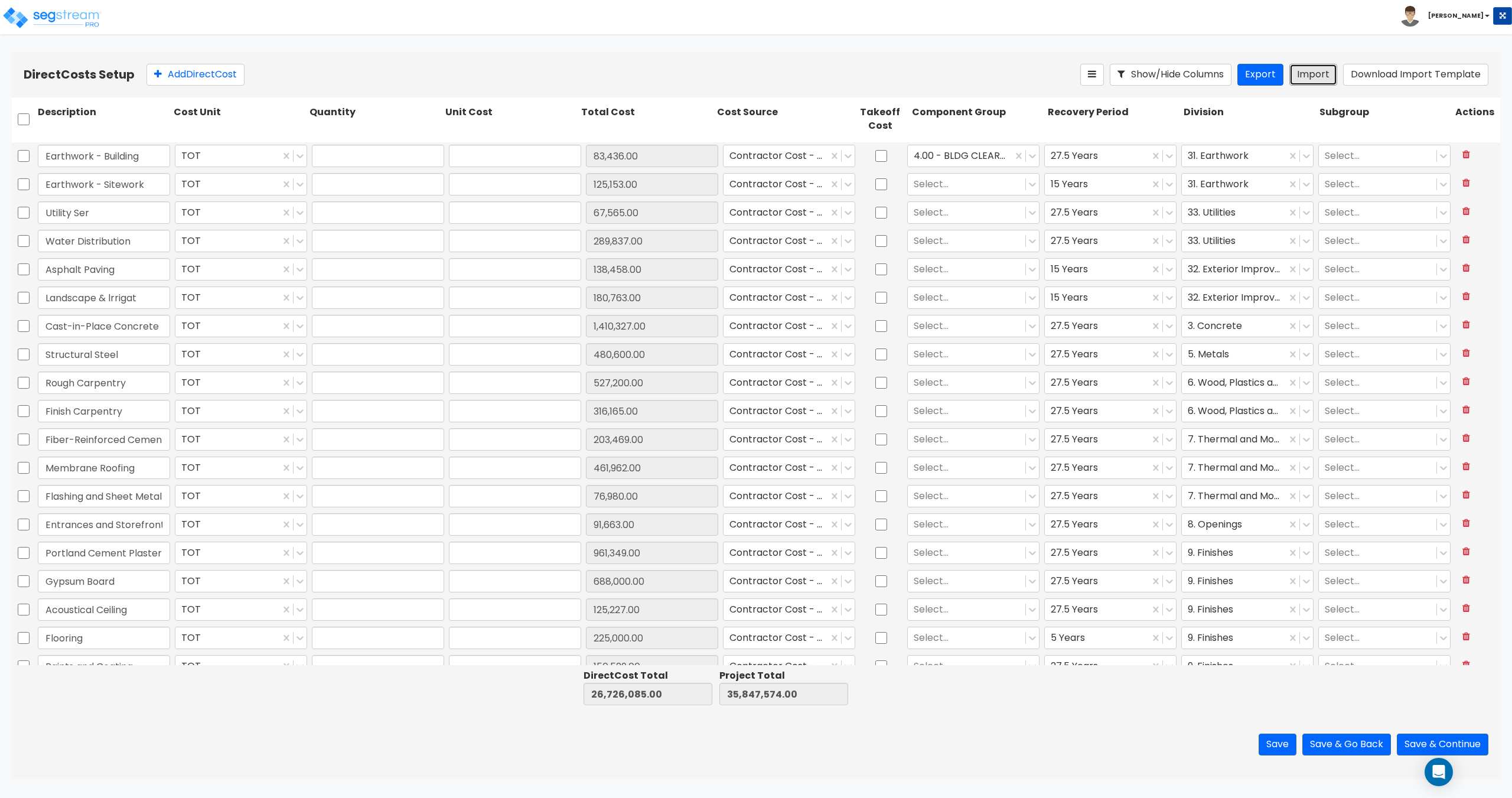
type input "1"
type input "316,165"
type input "1"
type input "203,469"
type input "1"
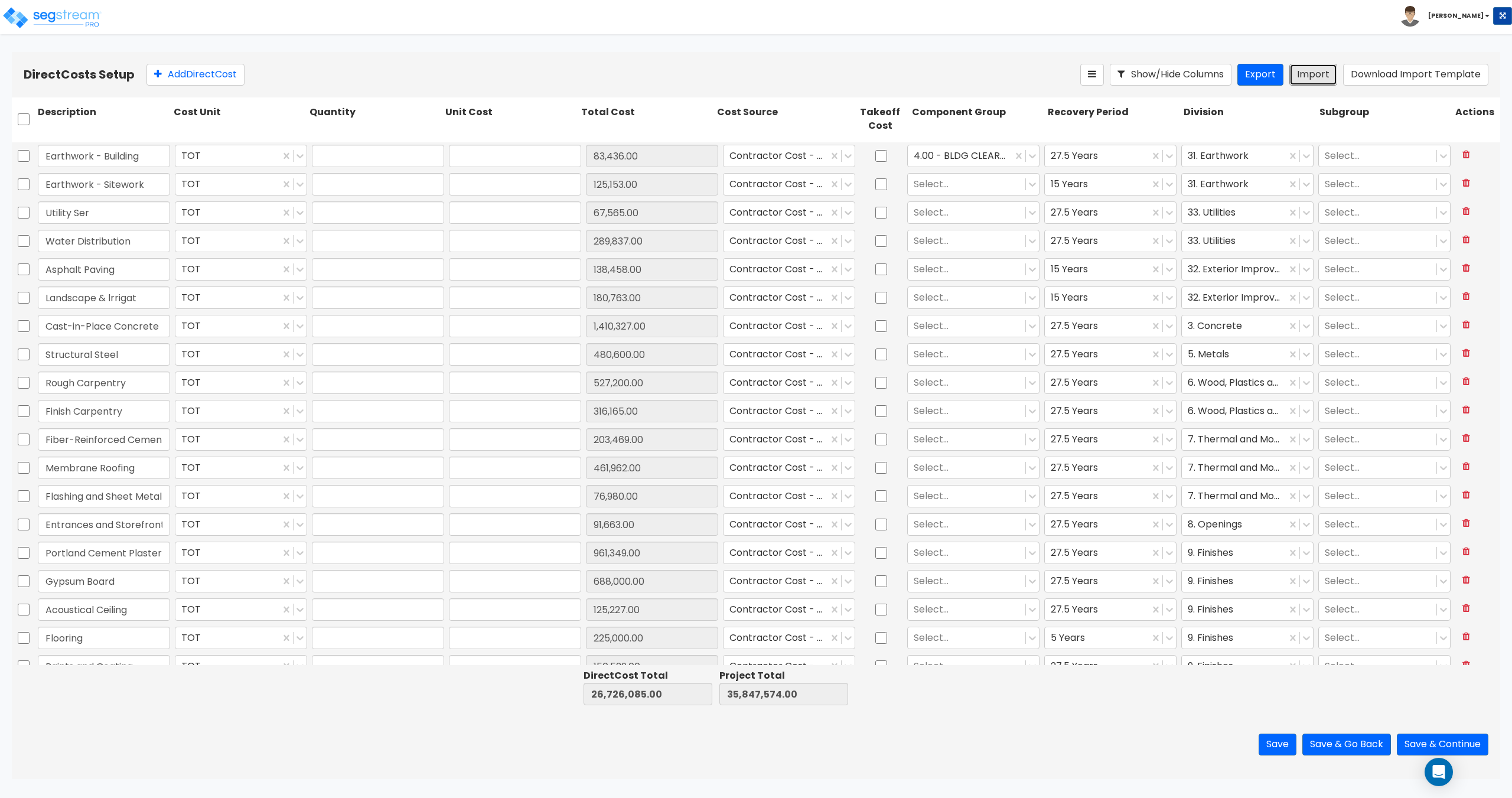
type input "461,962"
type input "1"
type input "76,980"
type input "1"
type input "91,663"
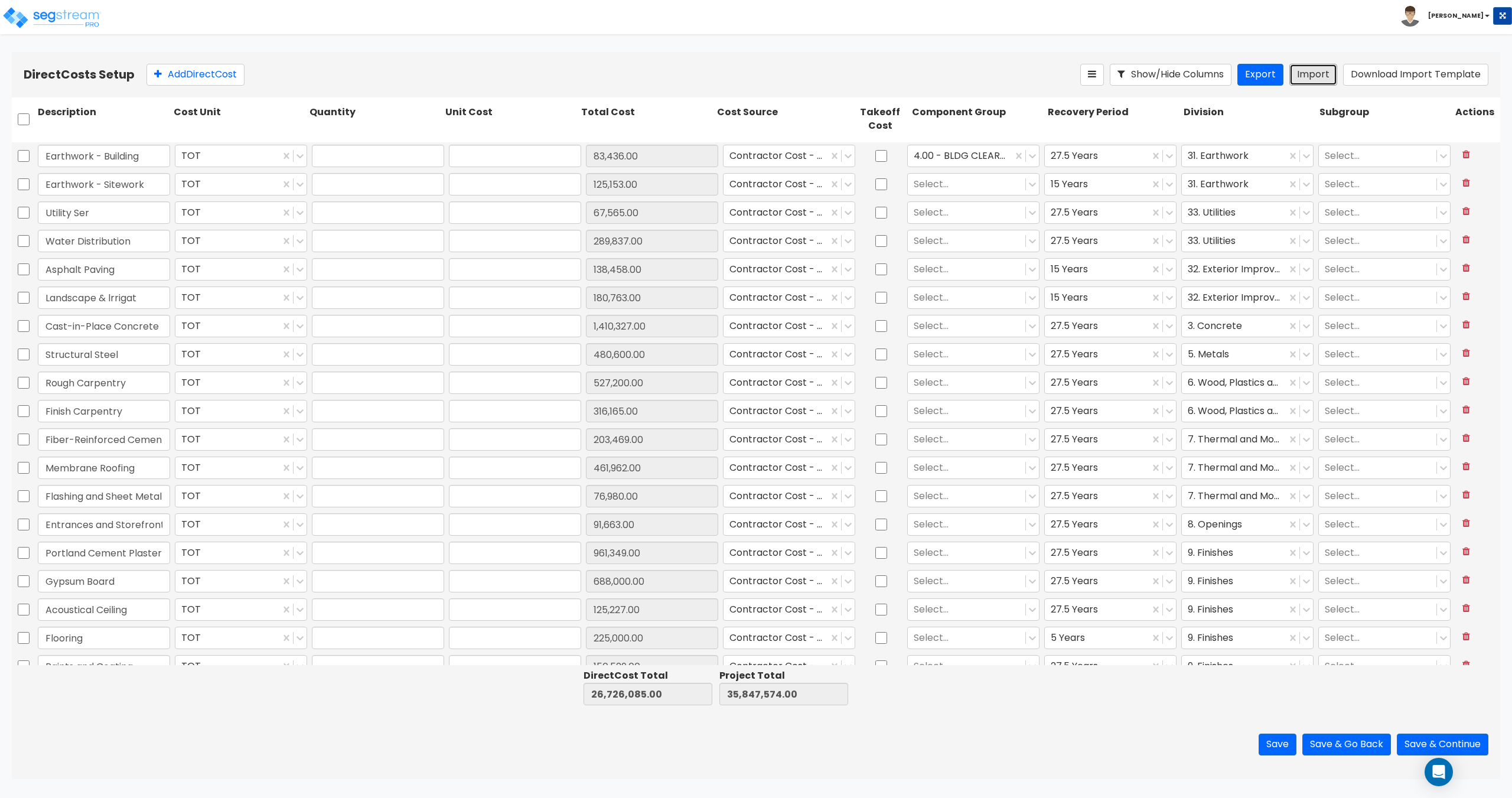
type input "1"
type input "961,349"
type input "1"
type input "688,000"
type input "1"
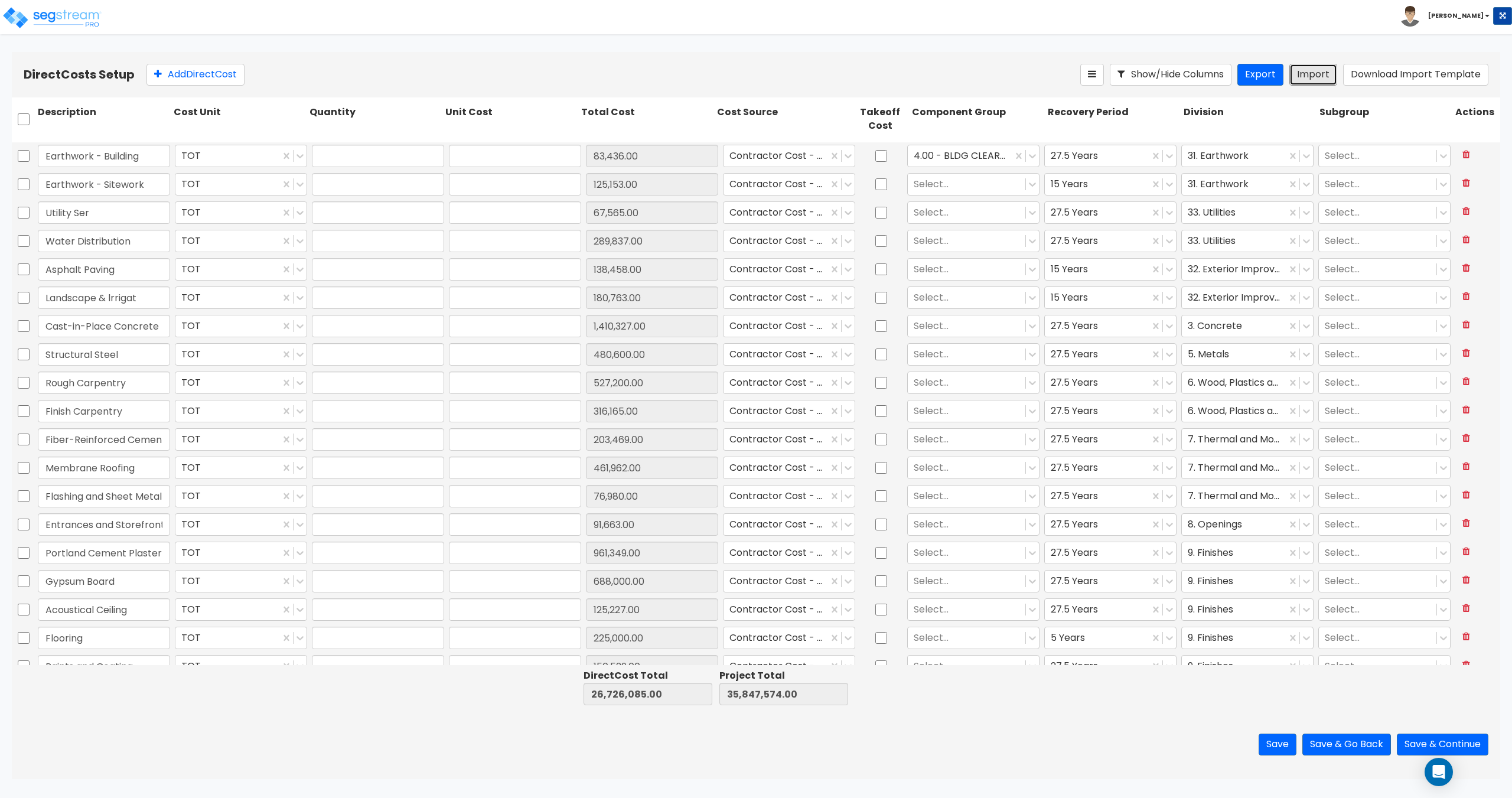
type input "125,227"
type input "1"
type input "225,000"
type input "1"
type input "150,529"
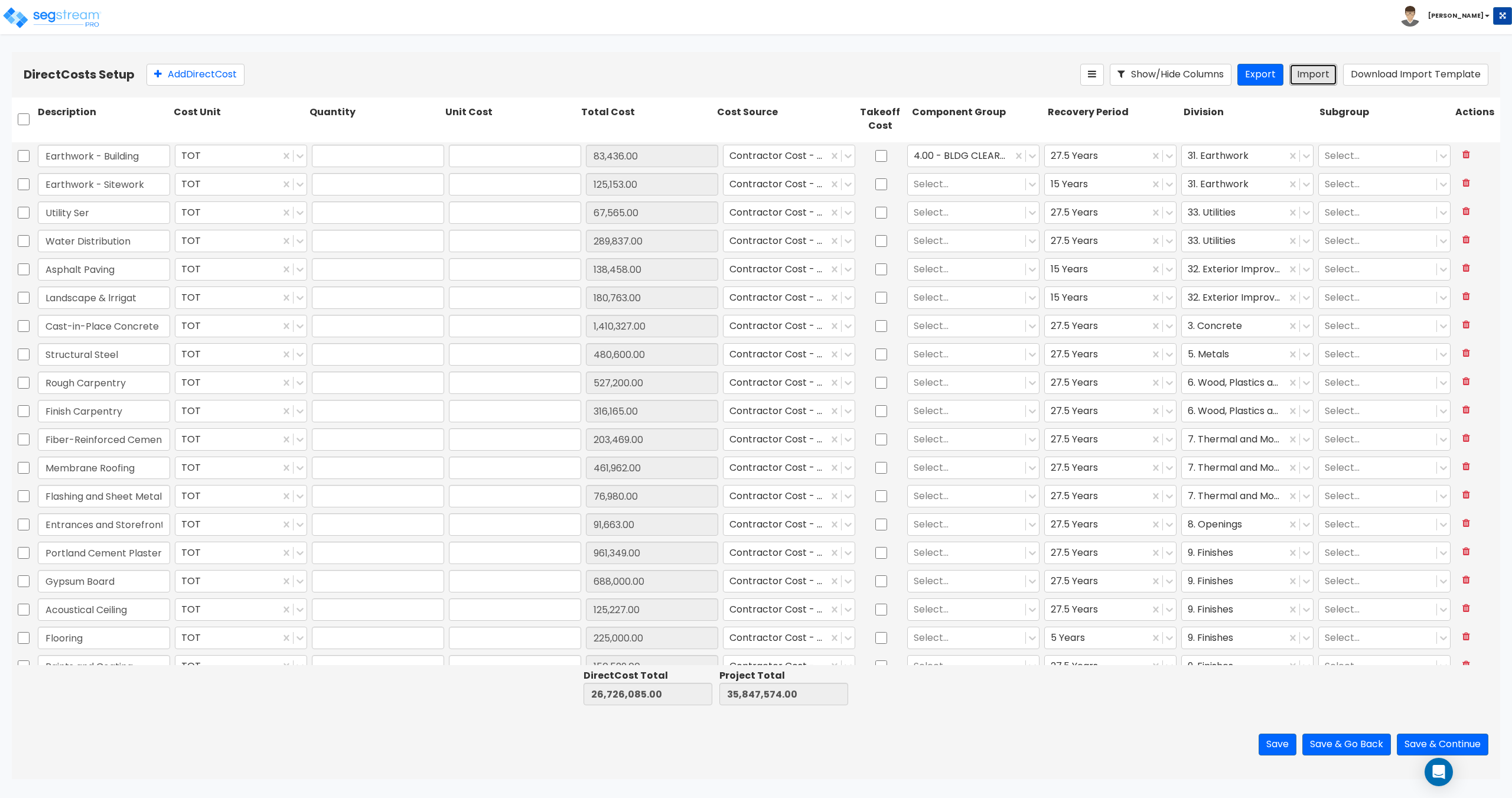
type input "1"
type input "25,000"
type input "1"
type input "80,290"
type input "1"
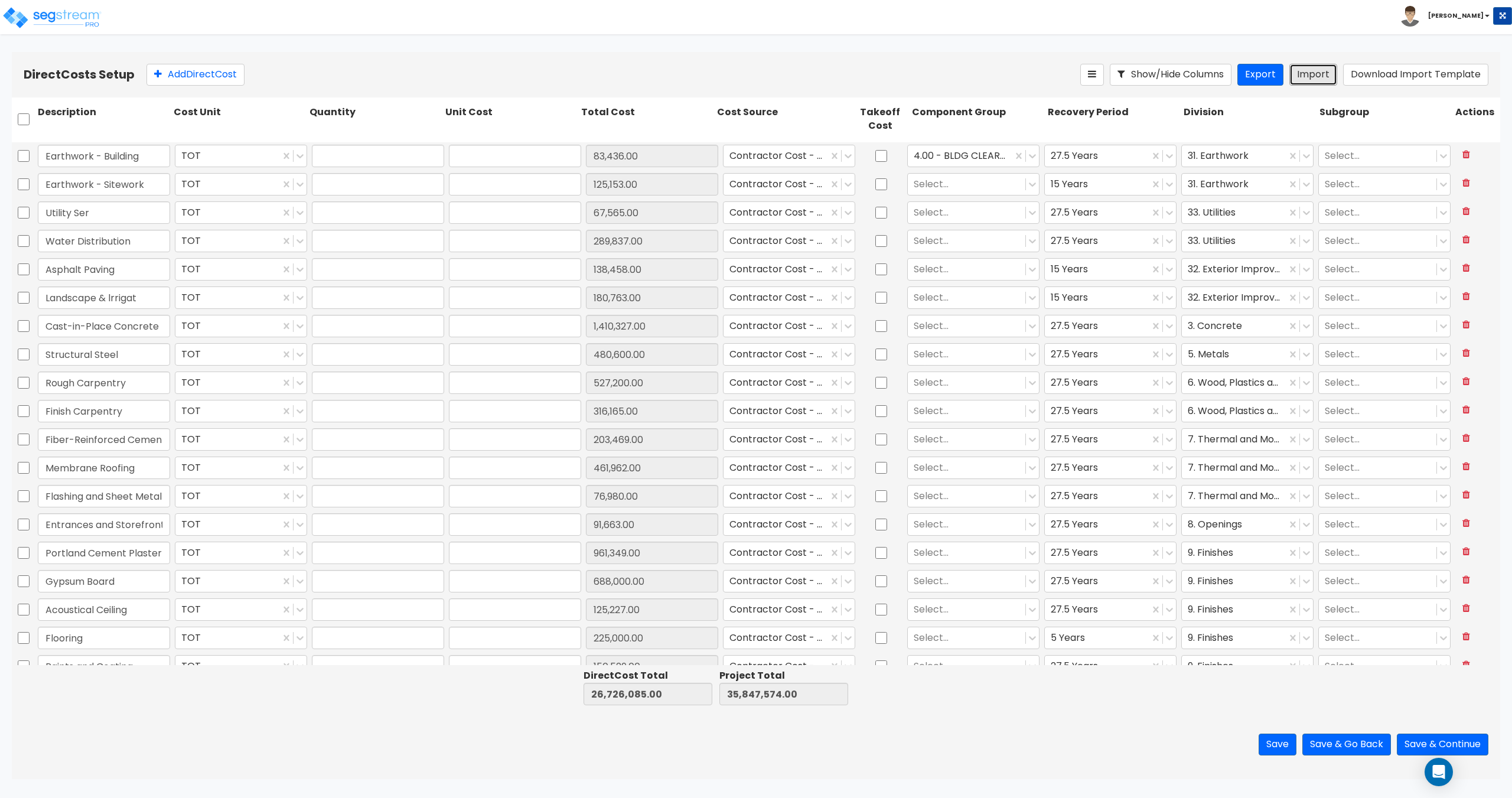
type input "807,786"
type input "1"
type input "20,000"
type input "1"
type input "68,500"
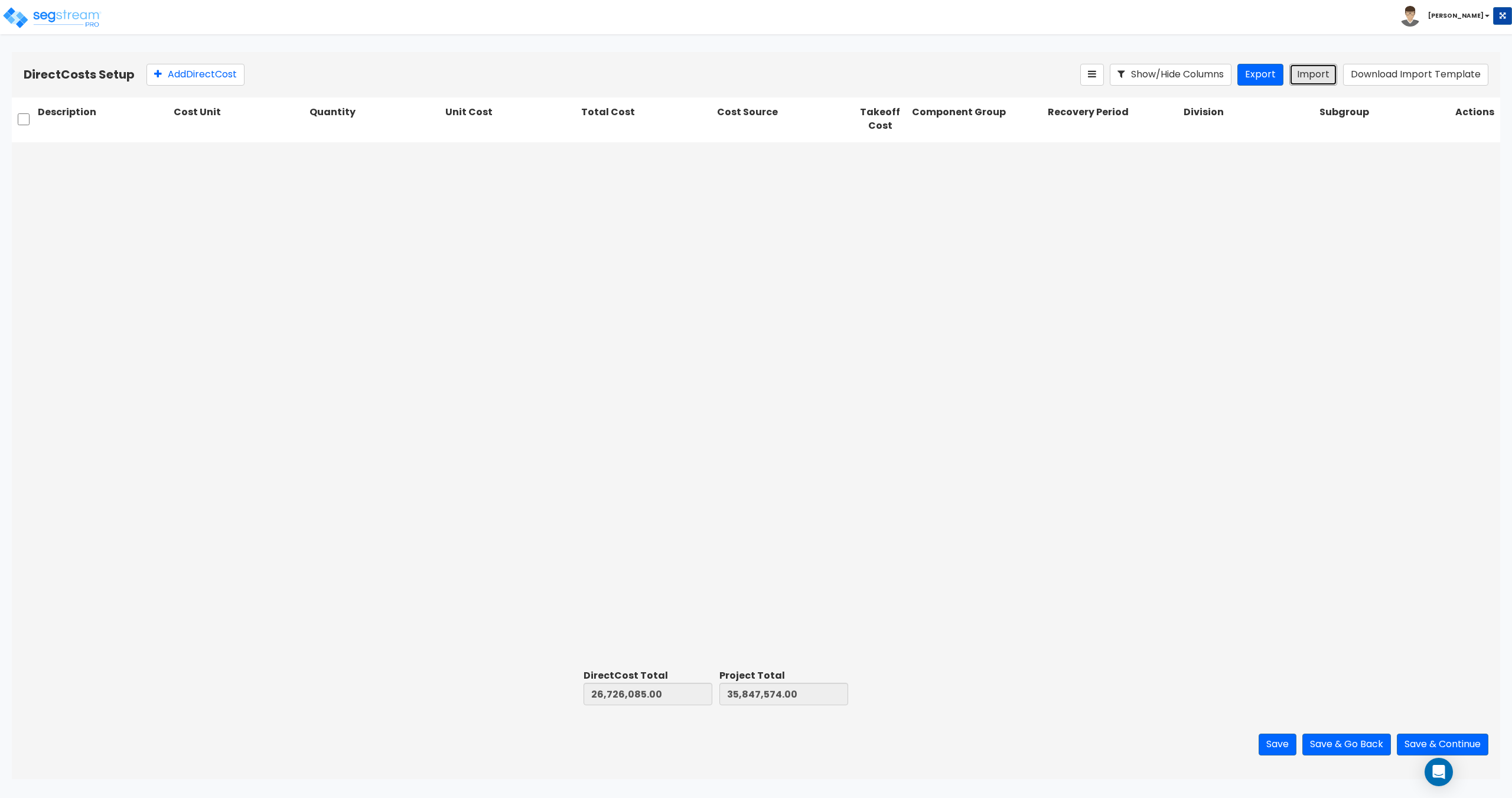
type input "1"
type input "7,815"
type input "1"
type input "2,010"
type input "1"
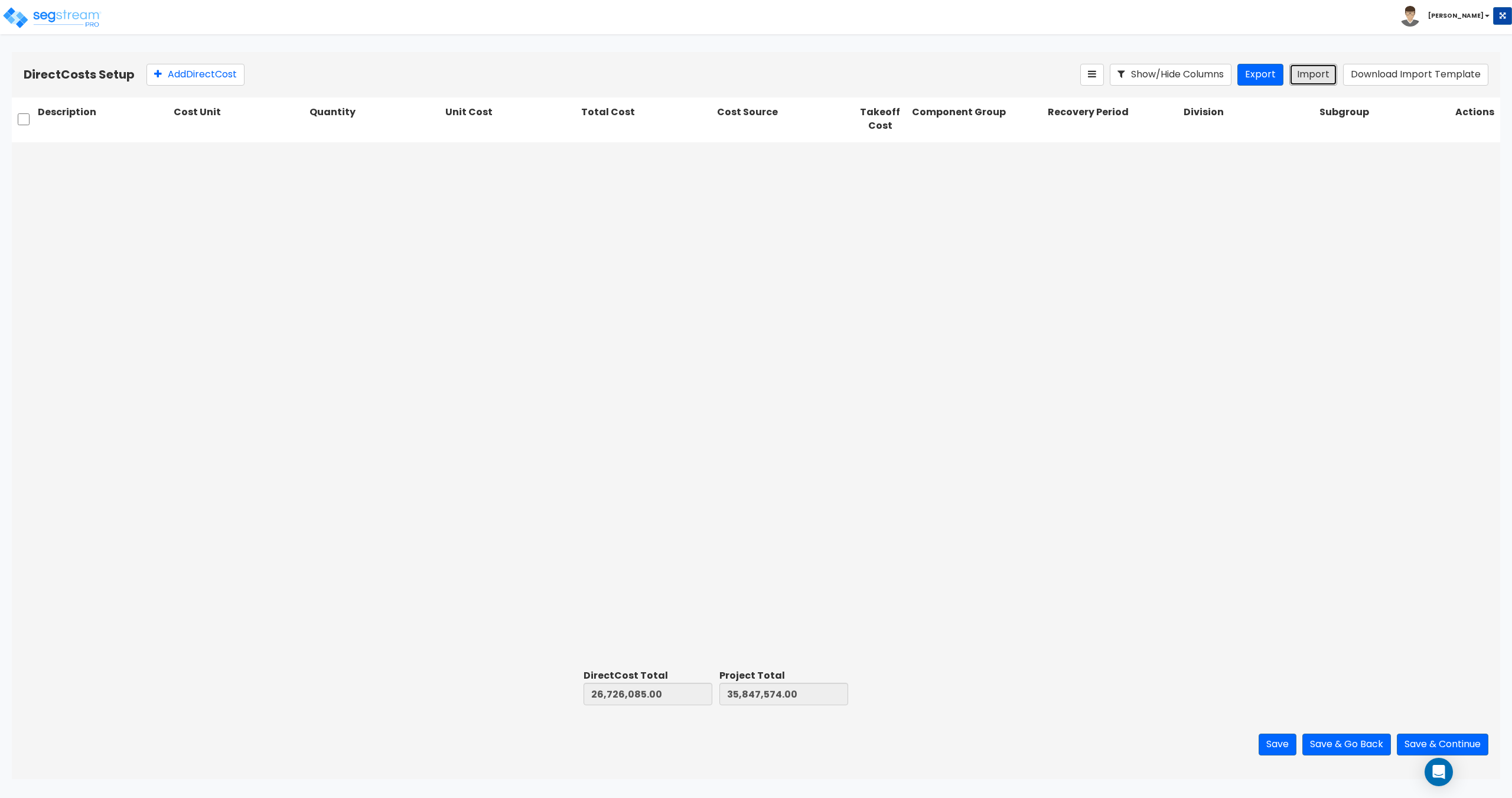
type input "17,964"
type input "1"
type input "7,406"
type input "1"
type input "10,512"
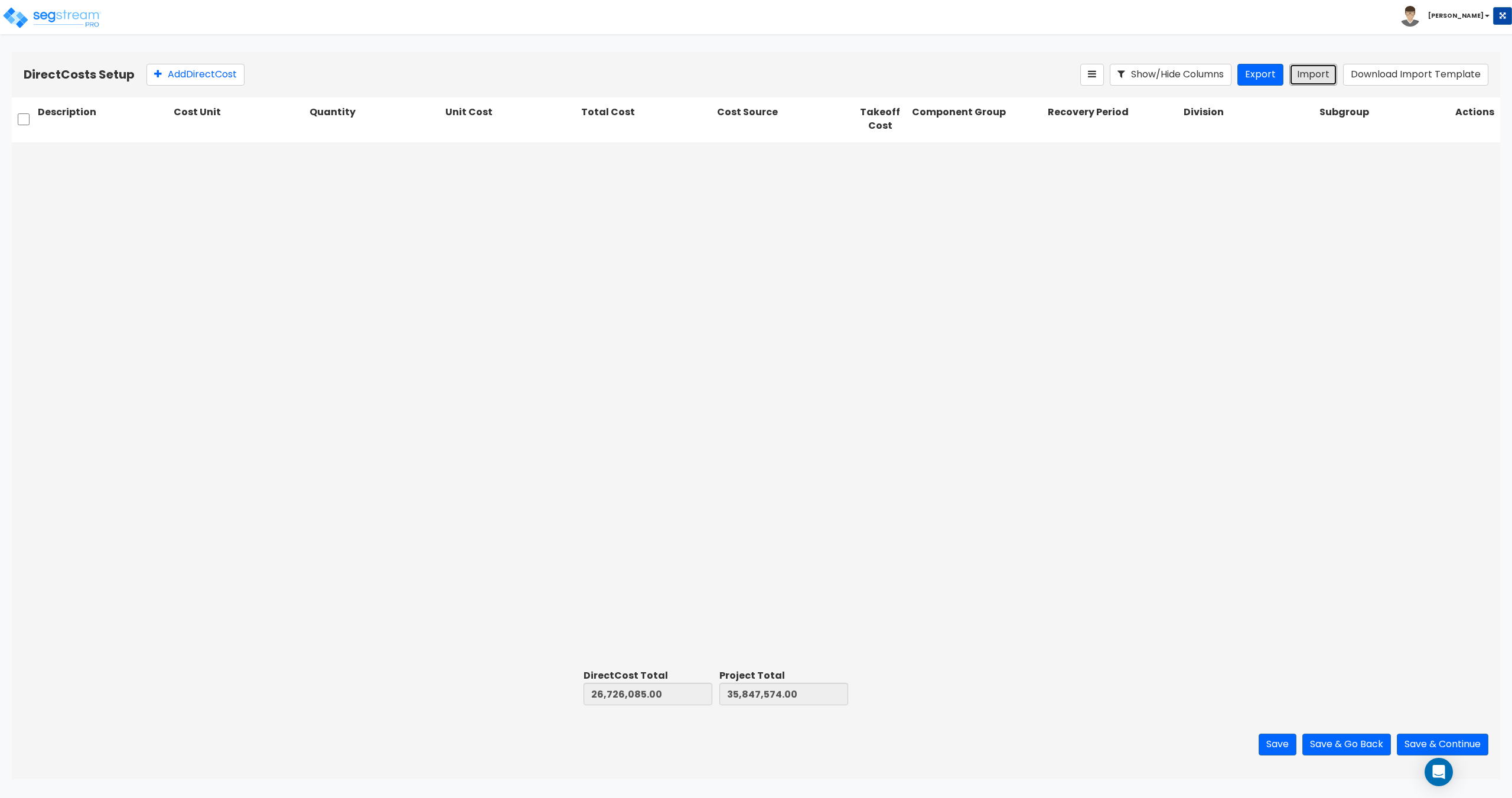
type input "1"
type input "14,327"
type input "1"
type input "12,992"
type input "1"
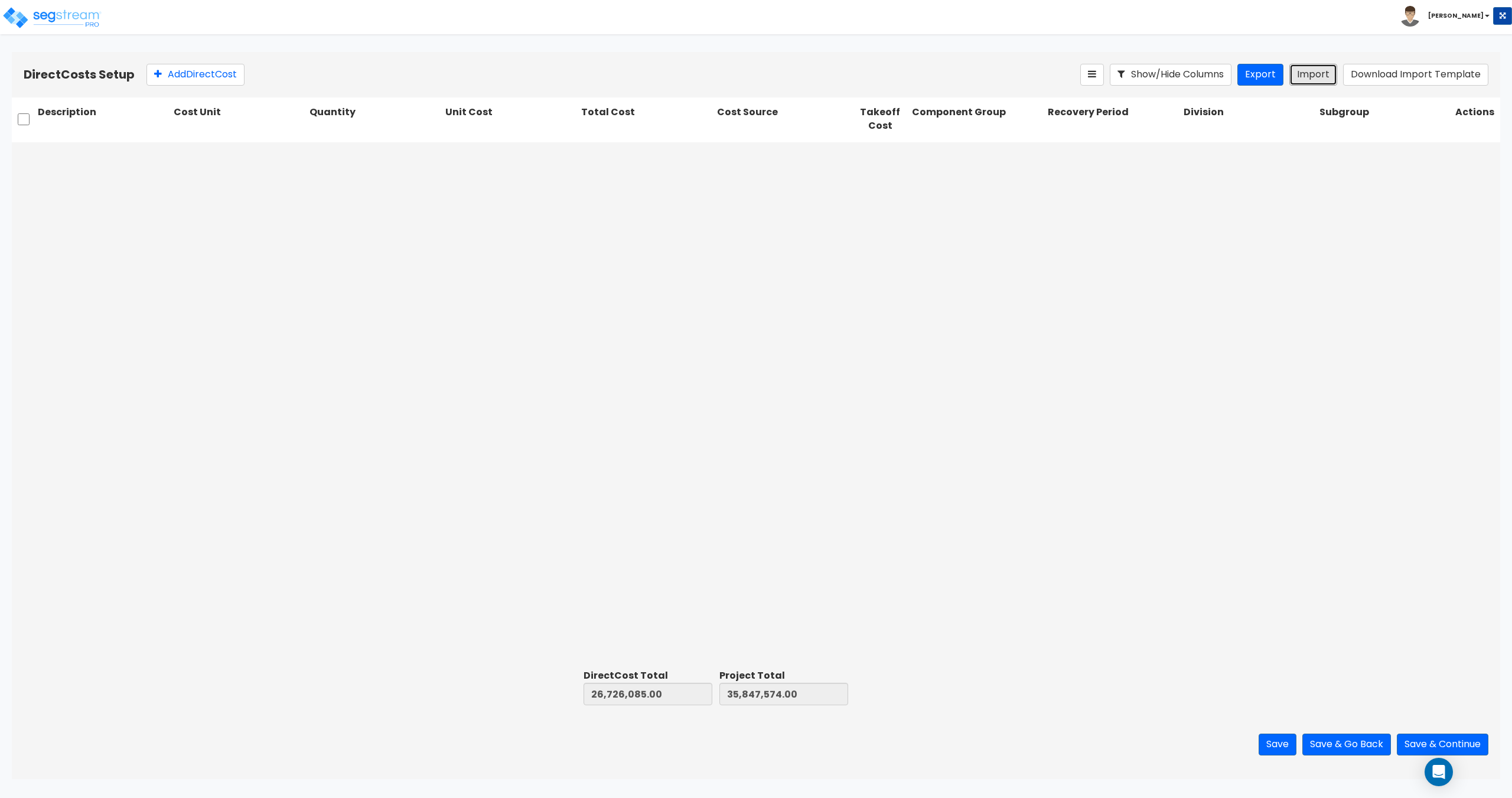
type input "12,413"
type input "1"
type input "7,757"
type input "1"
type input "40,481"
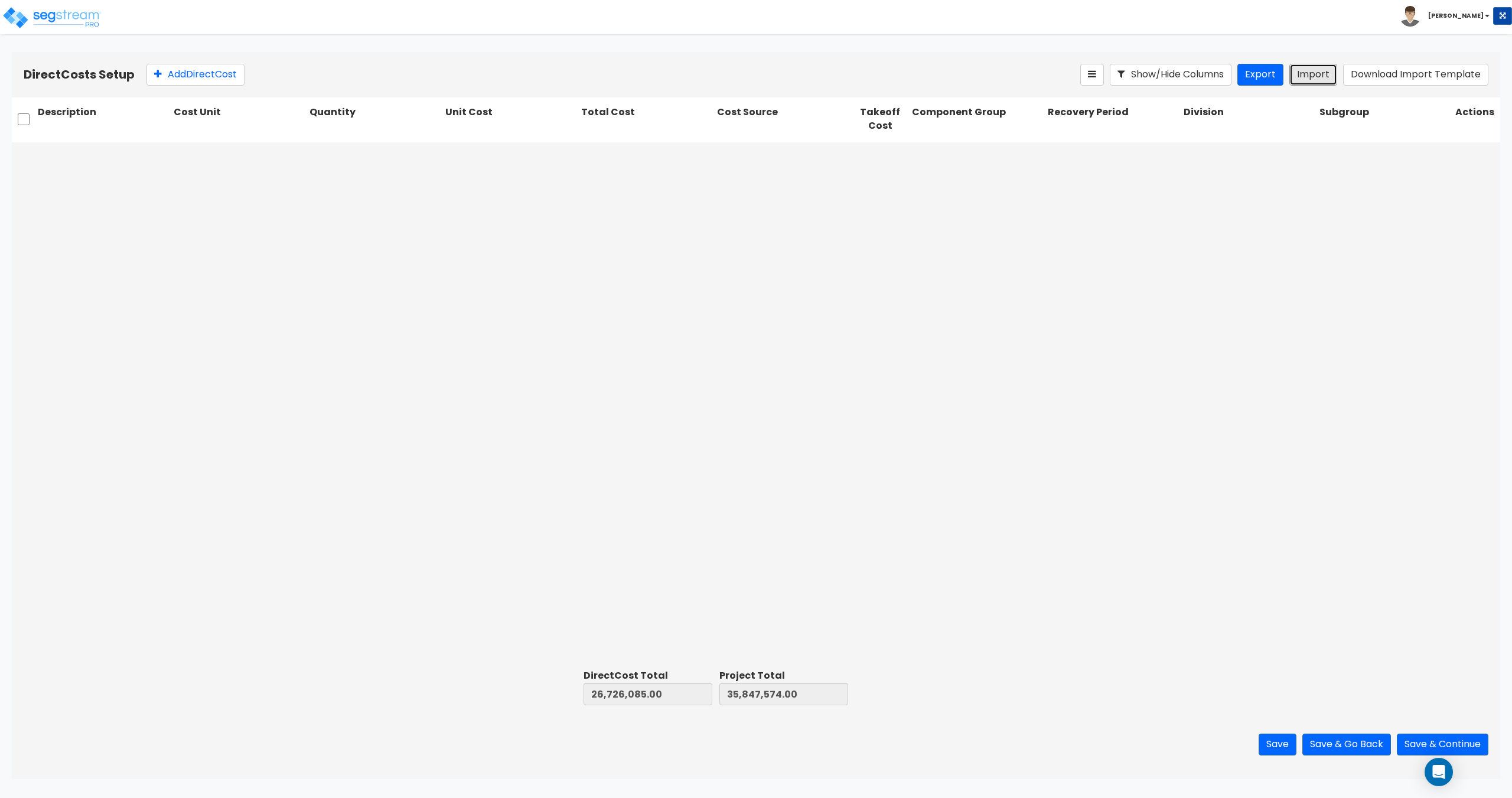
type input "1"
type input "7,683"
type input "1"
type input "13,379"
type input "1"
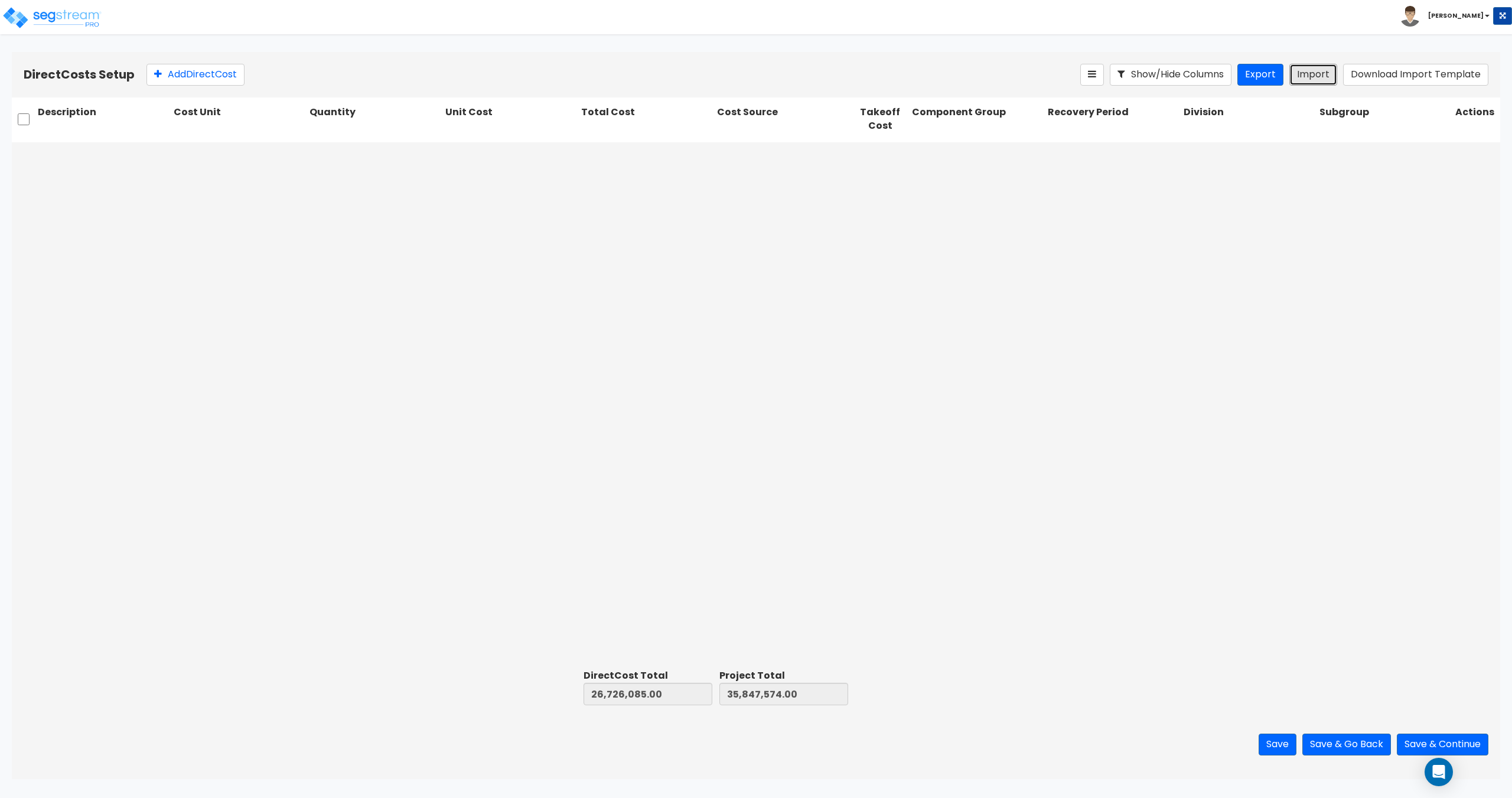
type input "4,576"
type input "1"
type input "2,232"
type input "1"
type input "13,765"
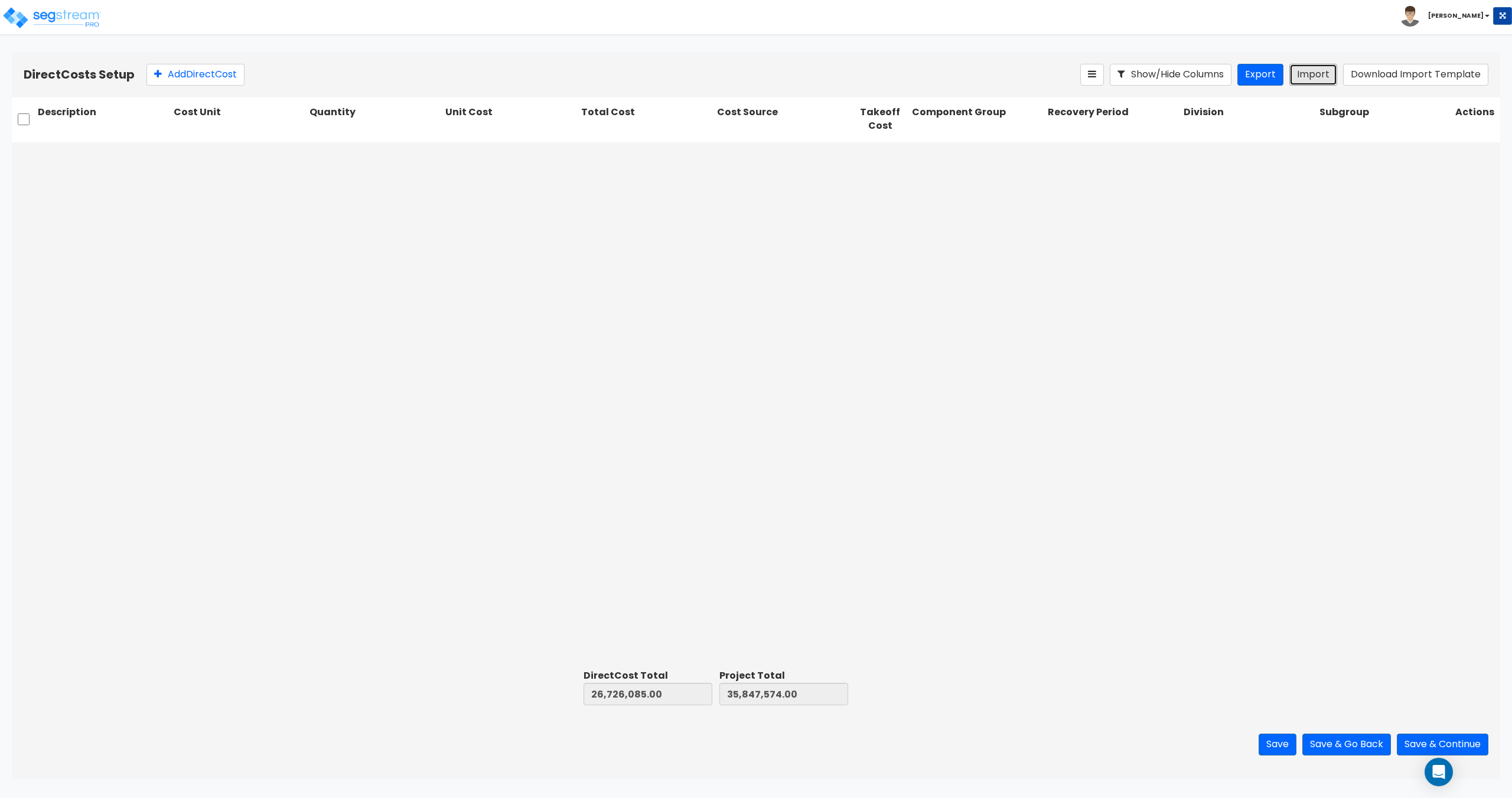
type input "1"
type input "4,997"
type input "1"
type input "15,490"
type input "1"
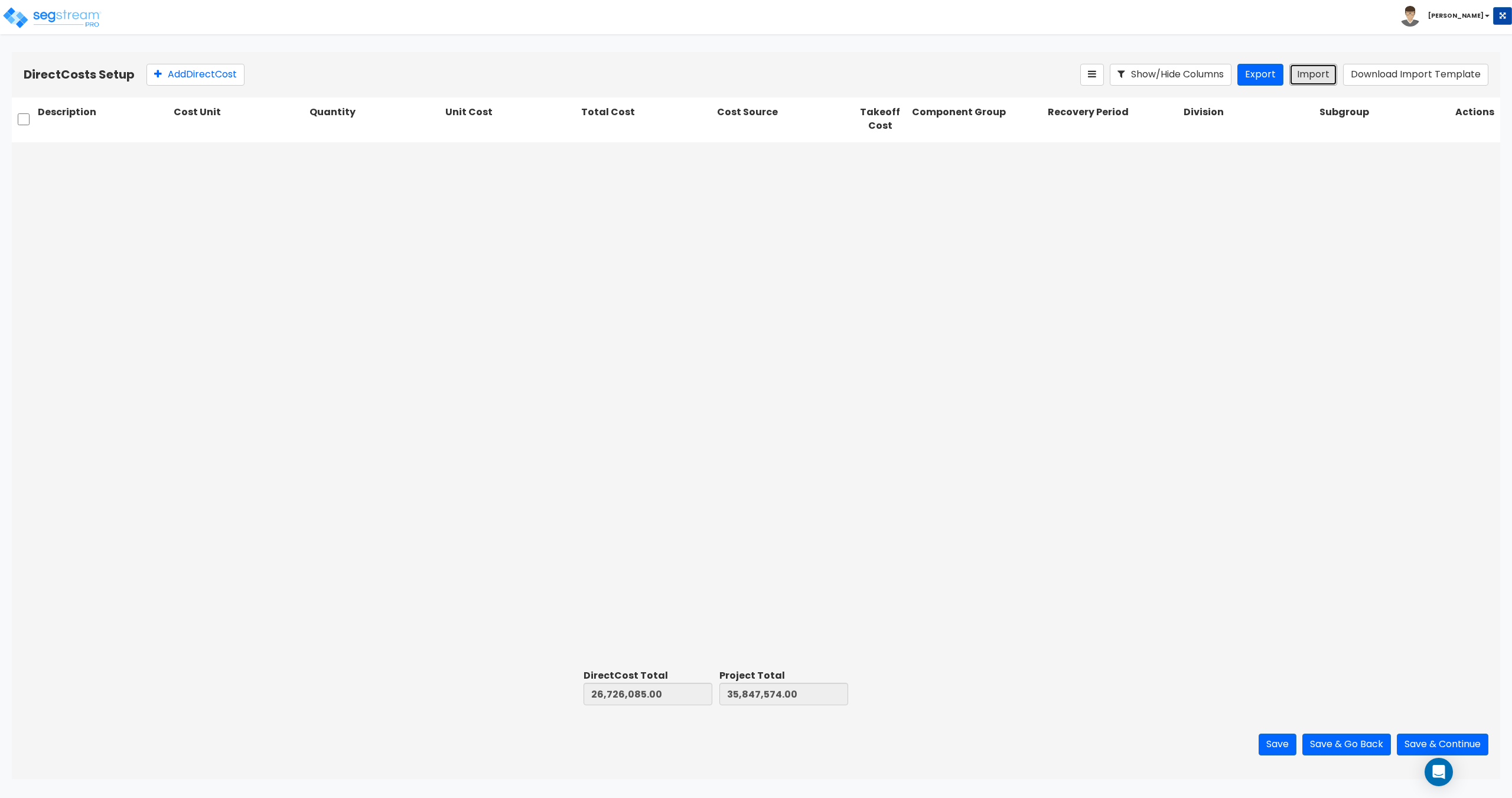
type input "980,475"
type input "1"
type input "10,271,690"
type input "1"
type input "2,753,030"
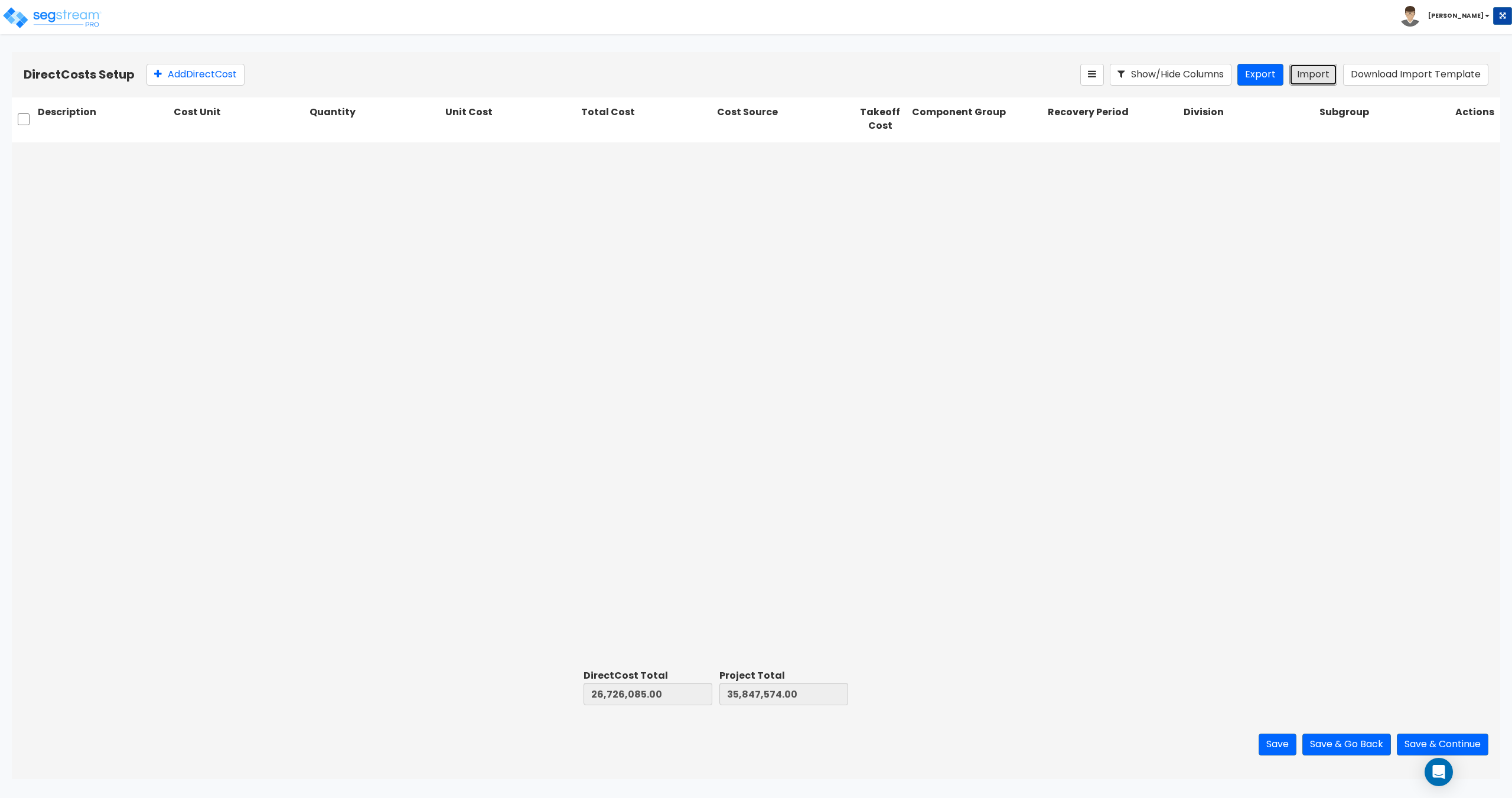
scroll to position [2085, 0]
type input "1"
type input "7,815"
type input "1"
type input "2,010"
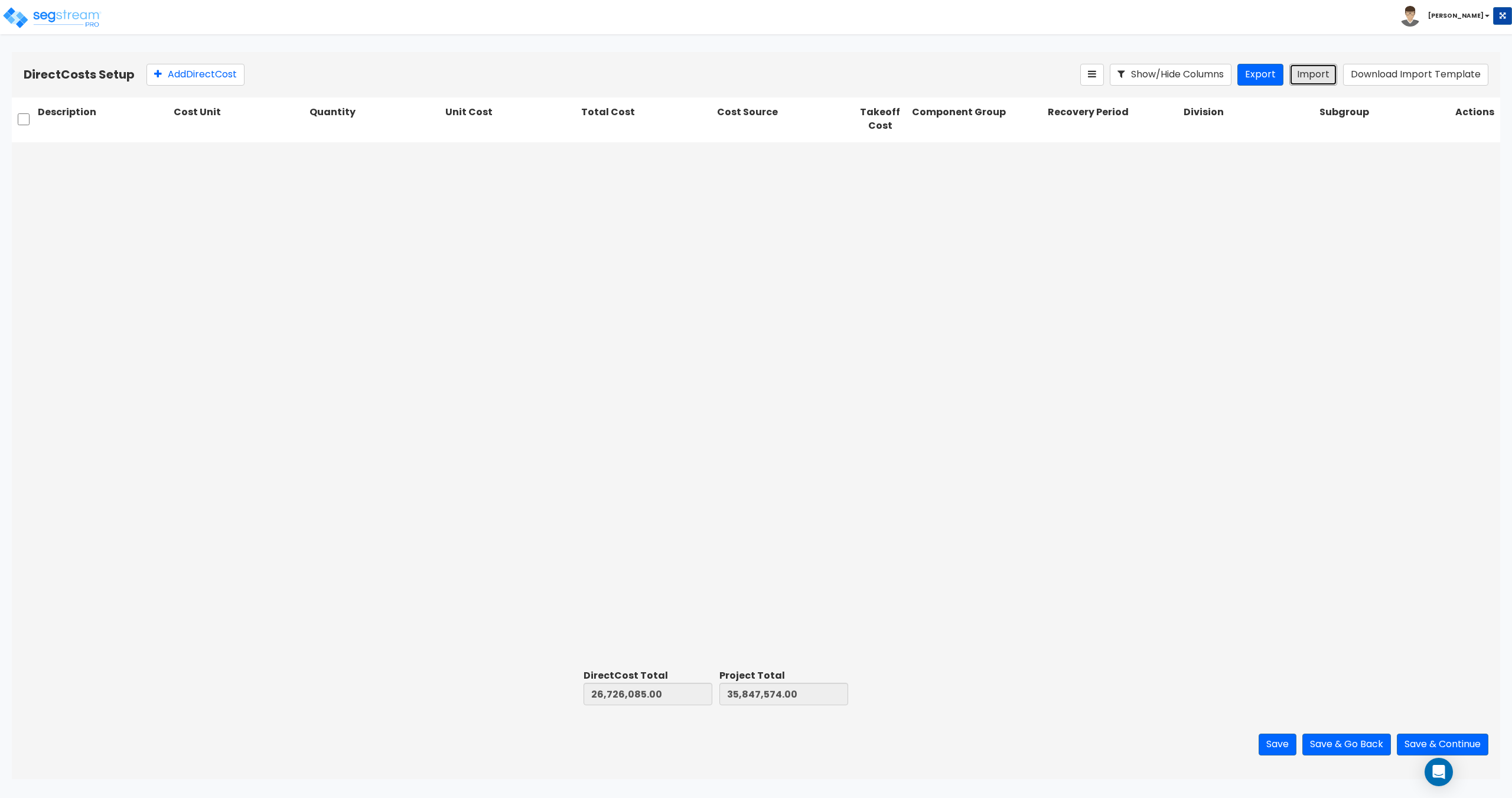
type input "1"
type input "17,964"
type input "1"
type input "7,406"
type input "1"
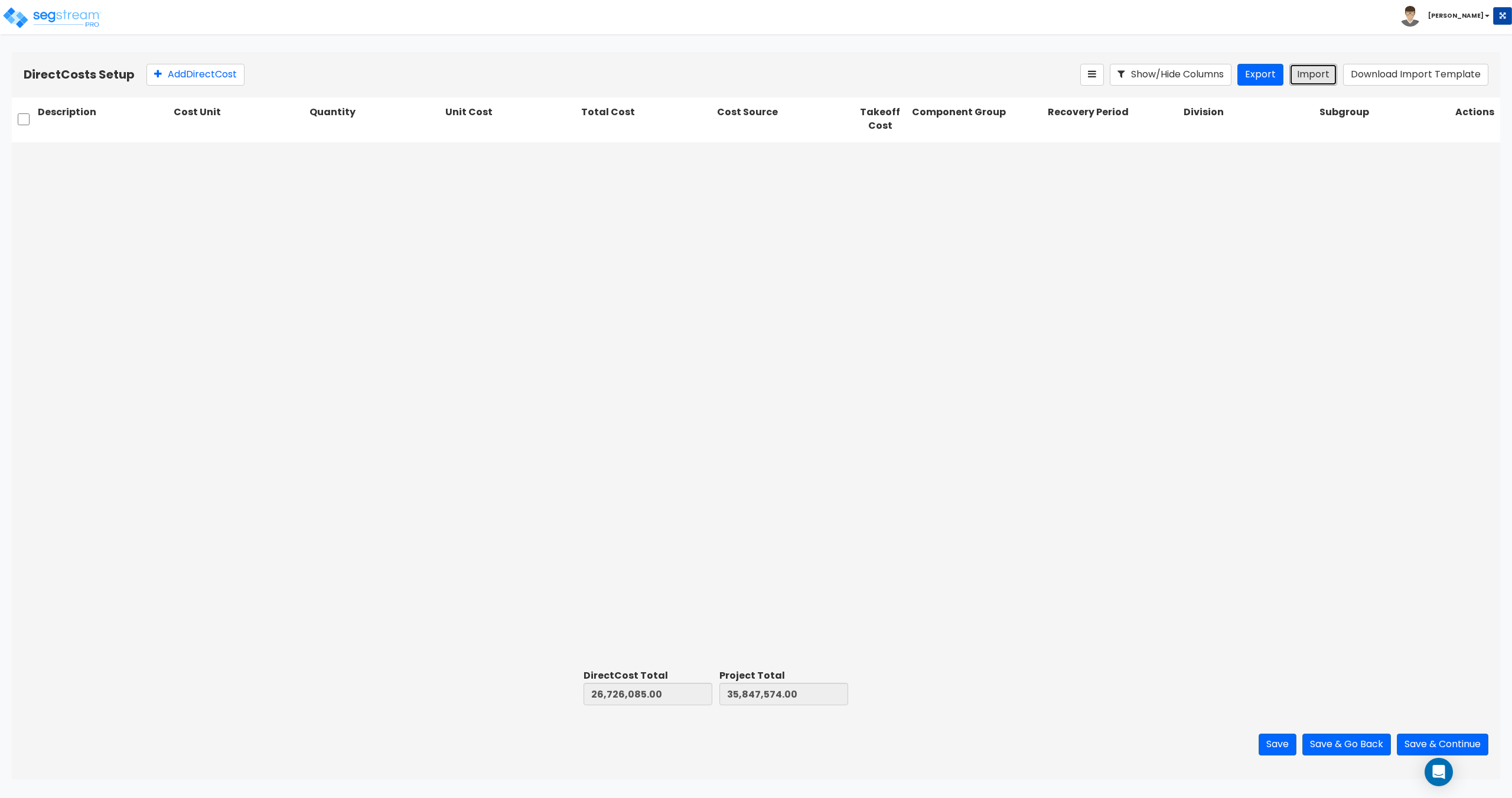
type input "10,512"
type input "1"
type input "14,327"
type input "1"
type input "12,992"
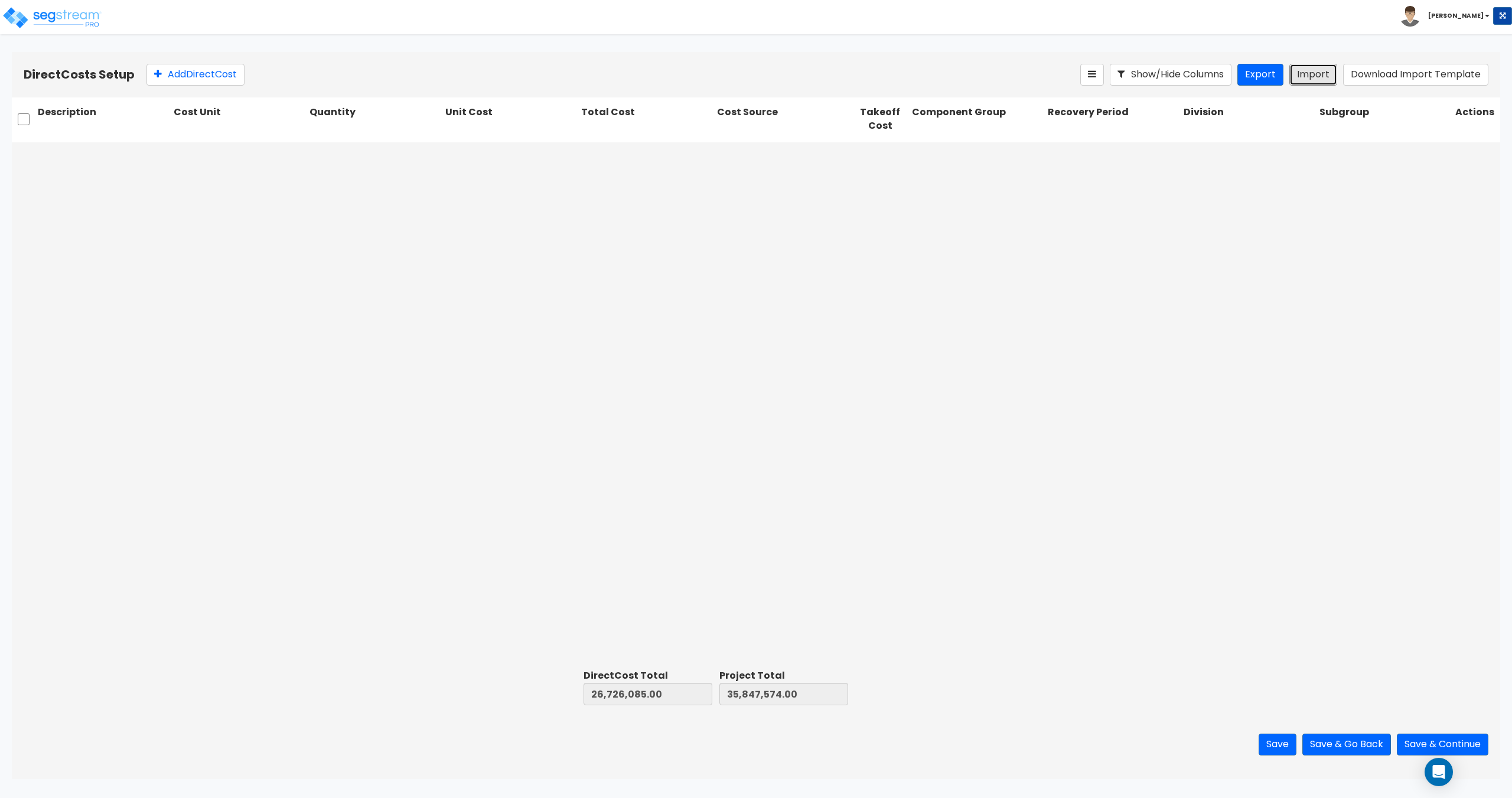
type input "1"
type input "12,413"
type input "1"
type input "7,757"
type input "1"
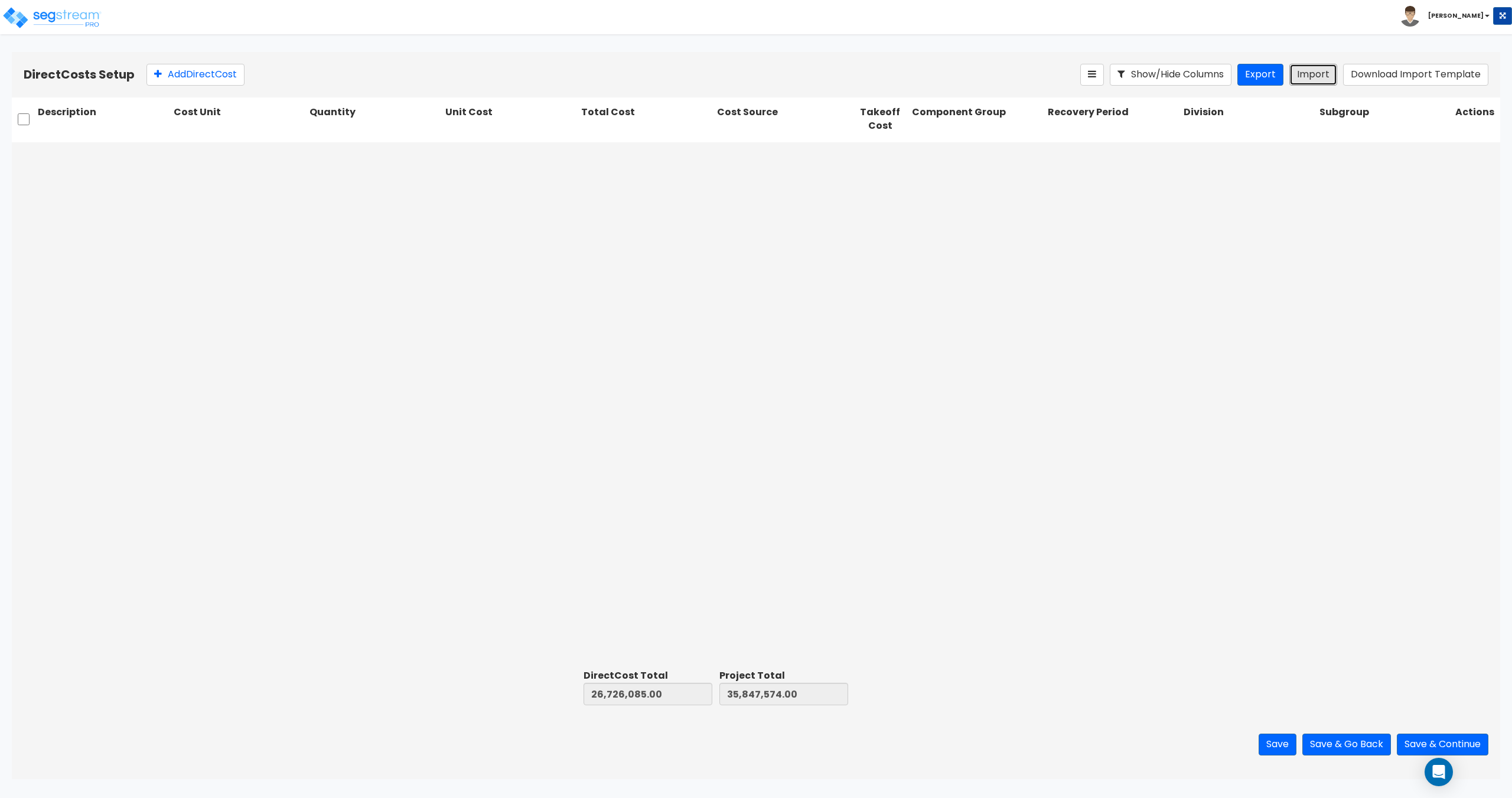
type input "40,481"
type input "1"
type input "7,683"
type input "1"
type input "13,379"
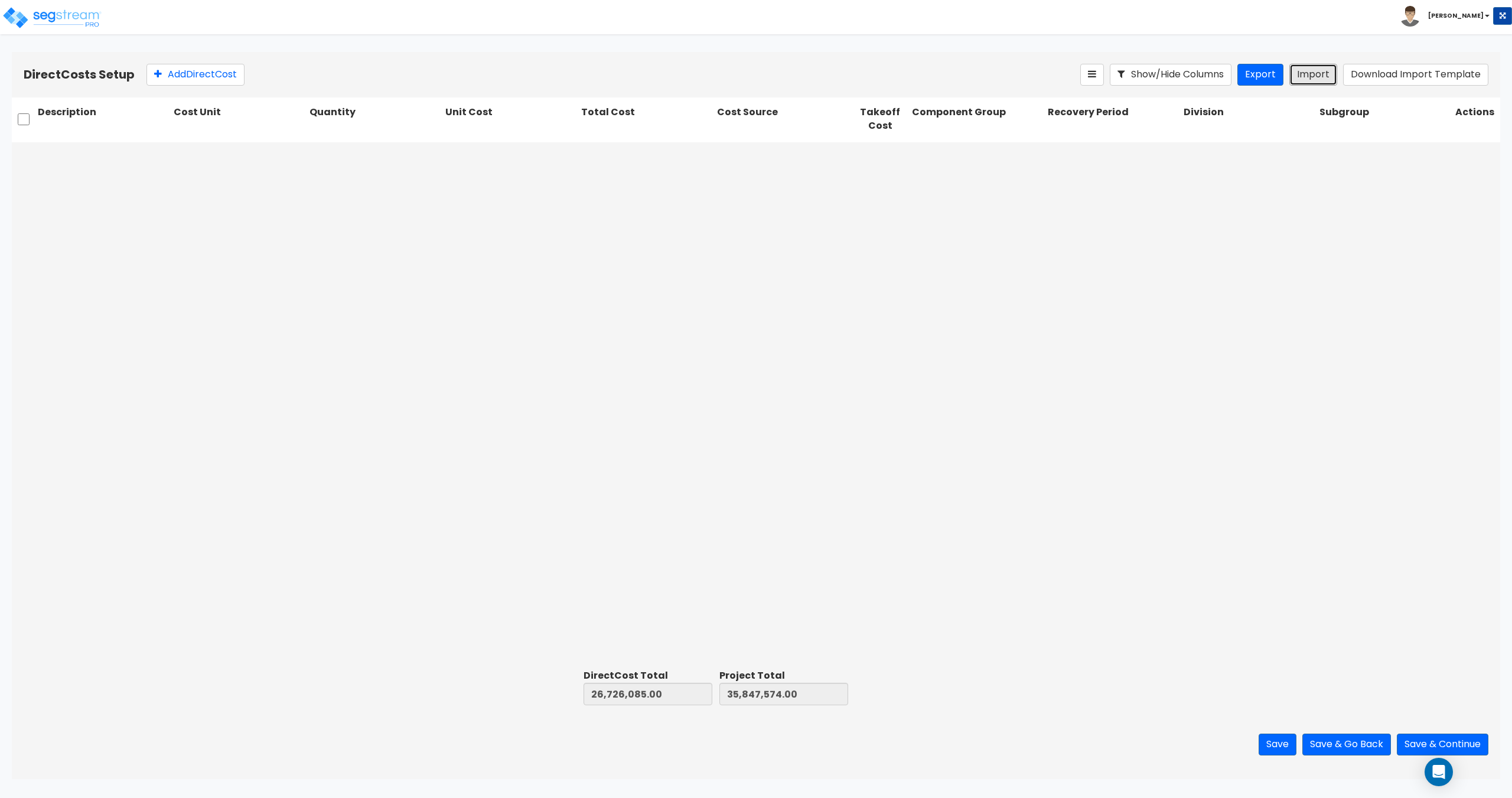
type input "1"
type input "4,576"
type input "1"
type input "2,232"
type input "1"
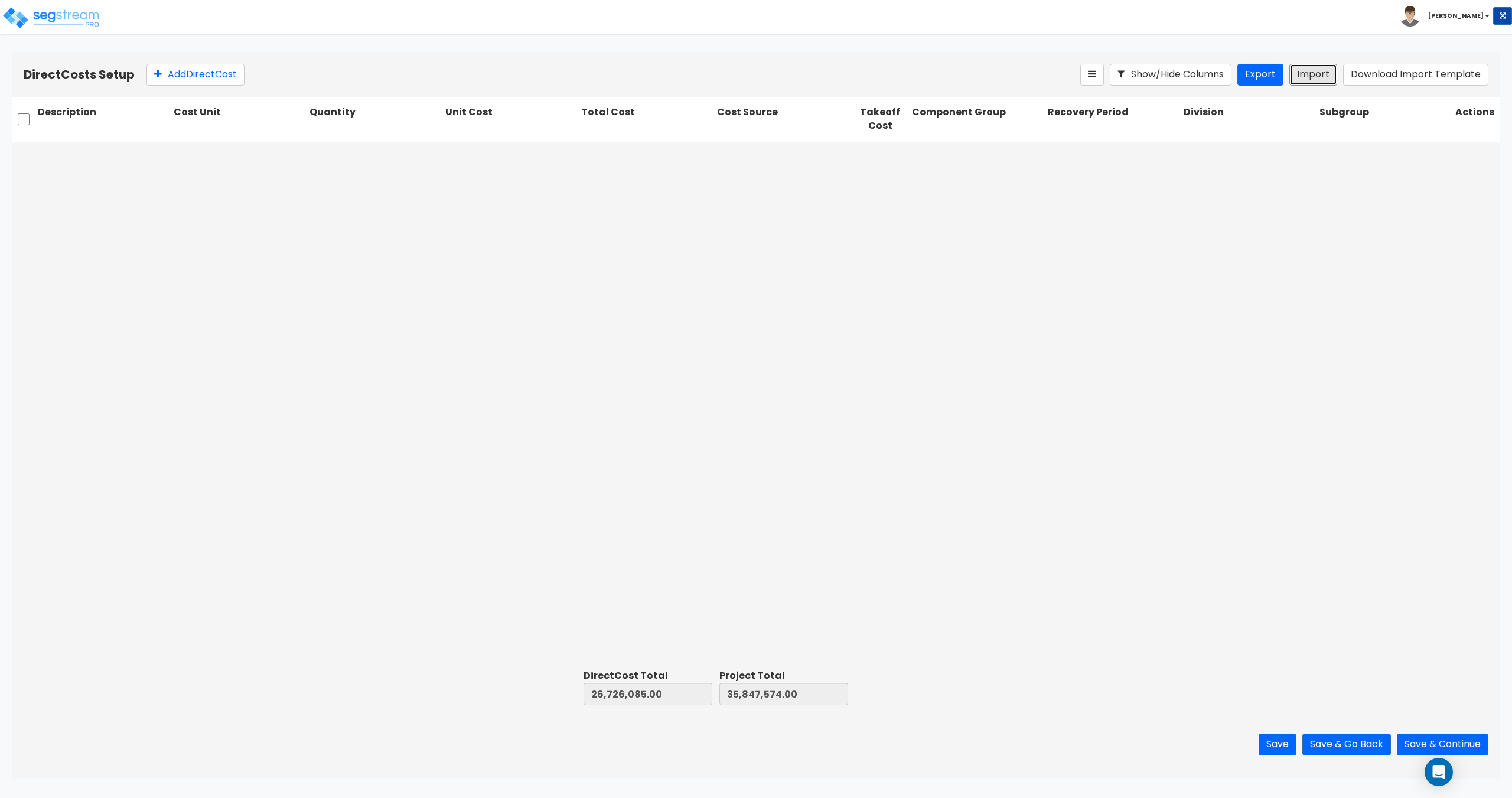
type input "13,765"
type input "1"
type input "4,997"
type input "1"
type input "15,490"
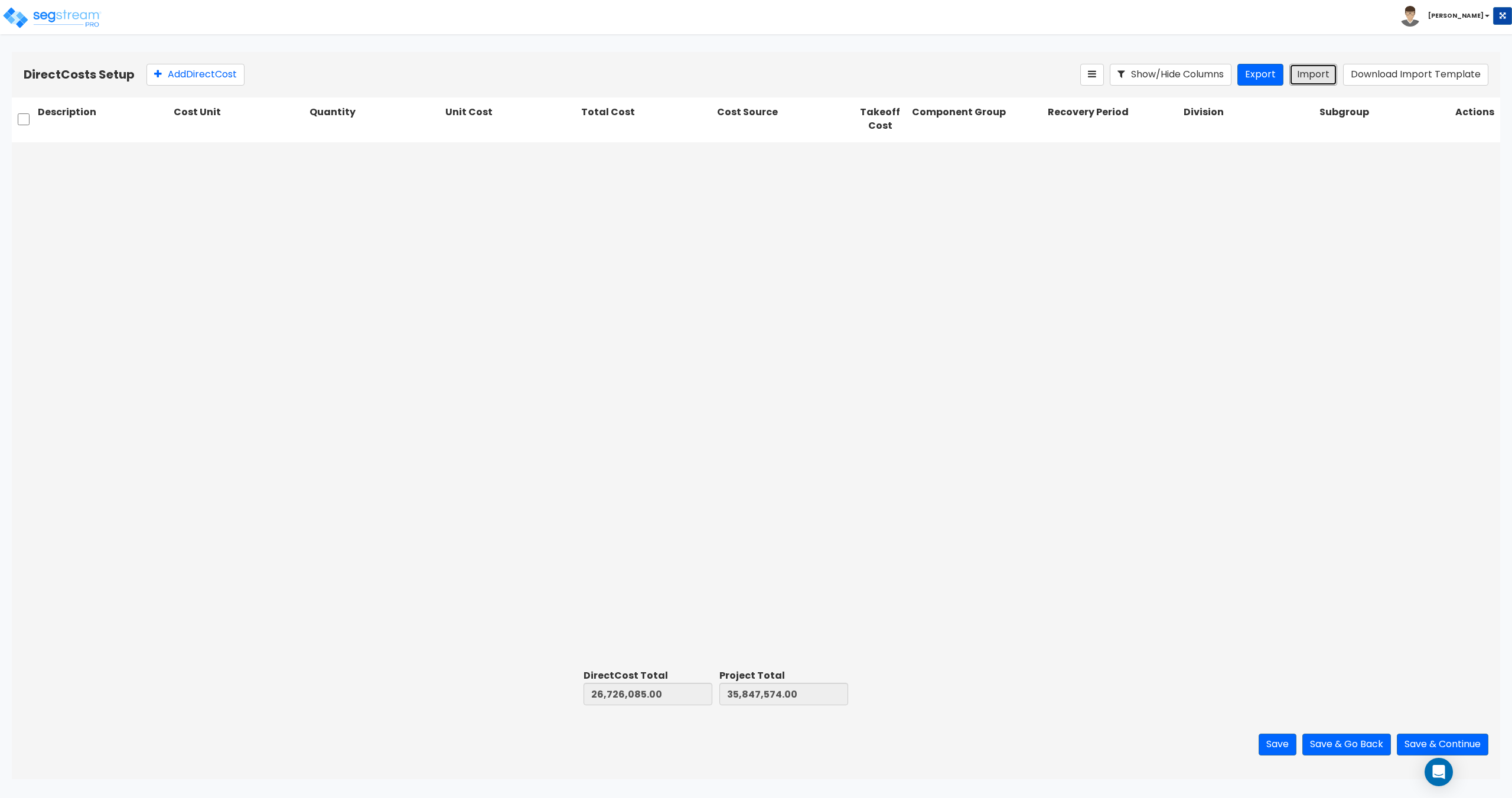
type input "1"
type input "980,475"
type input "1"
type input "10,271,690"
type input "1"
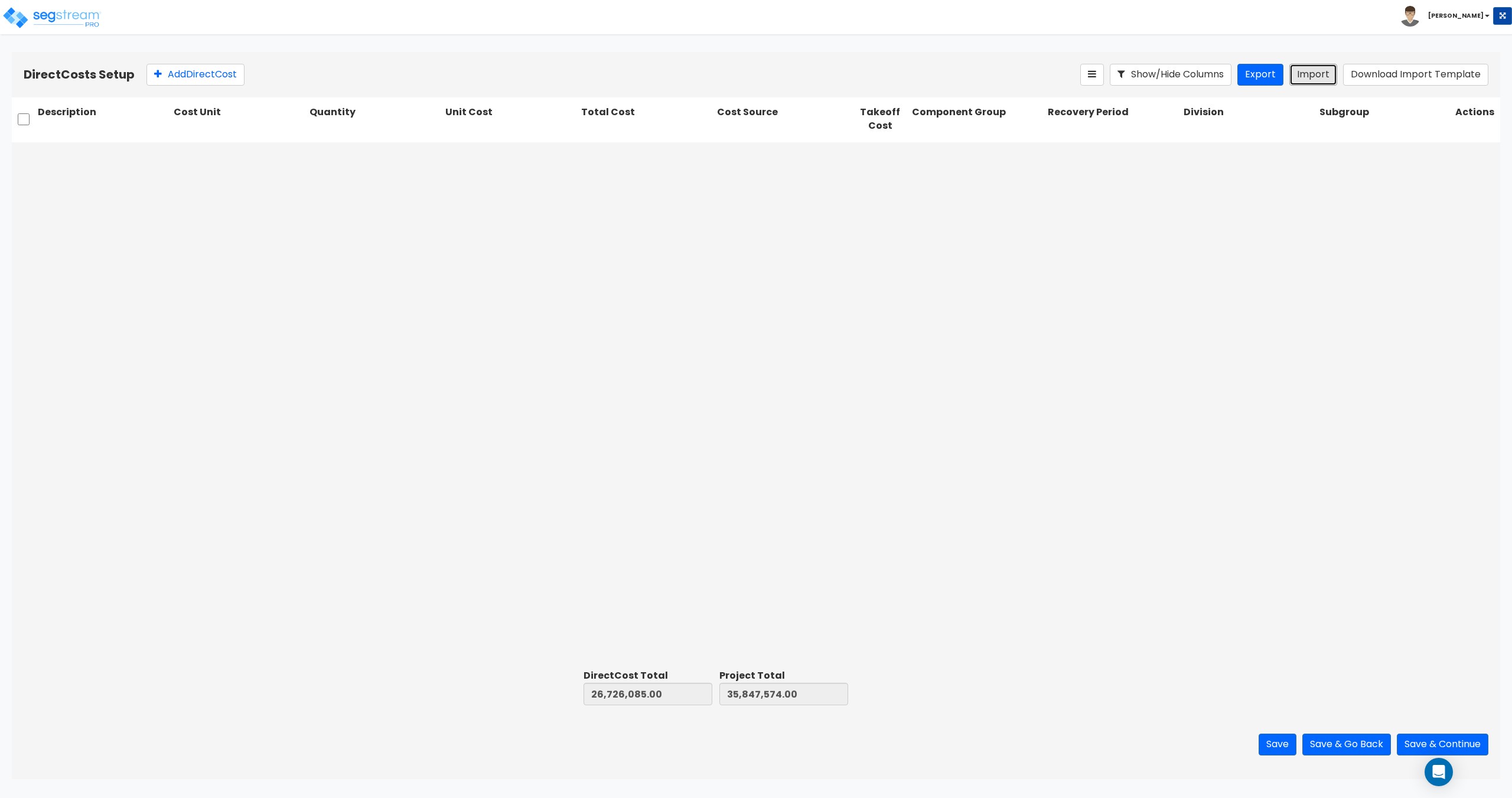
type input "2,753,030"
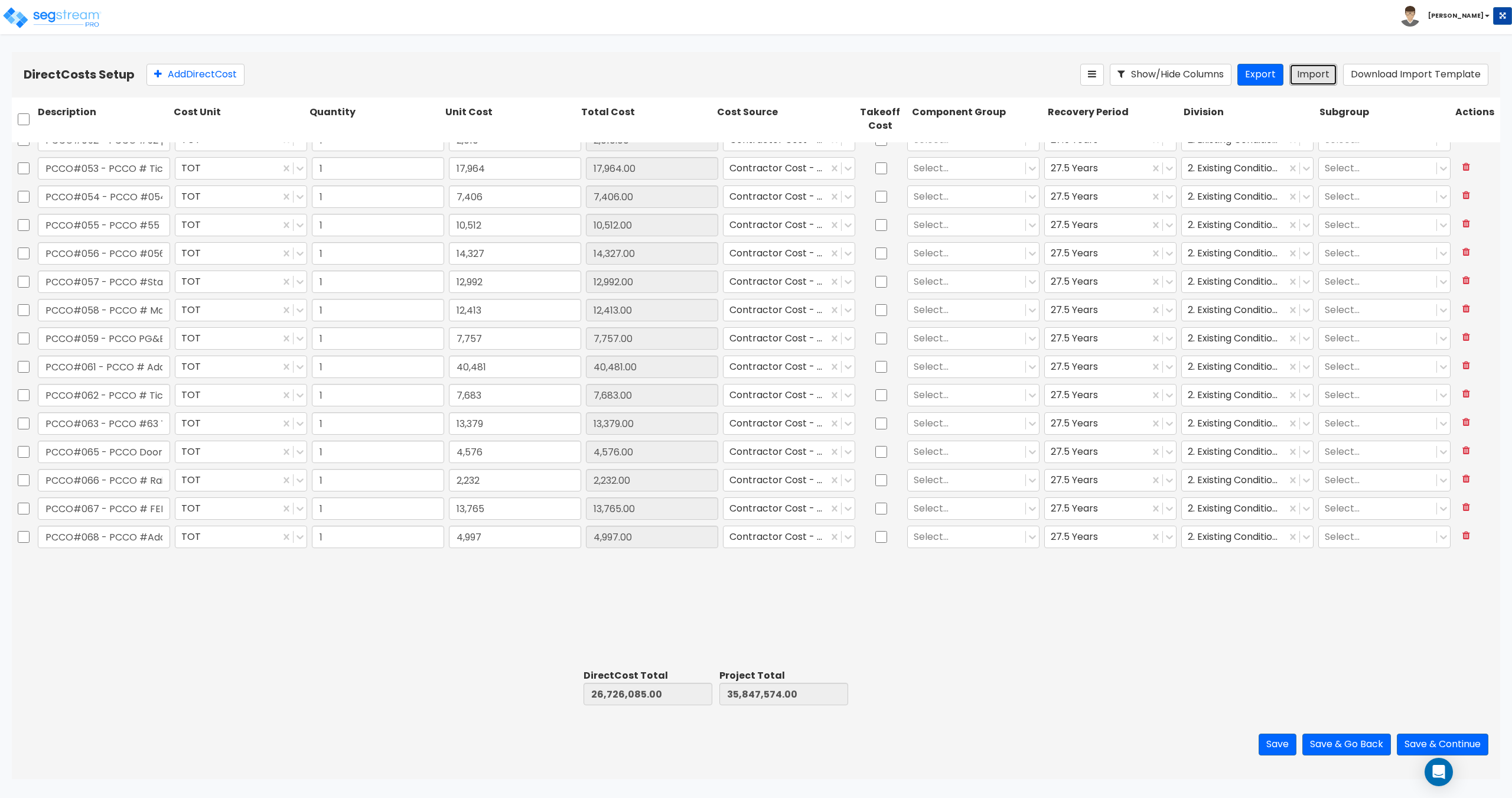
type input "1"
type input "1,635"
type input "1"
type input "3,209"
type input "1"
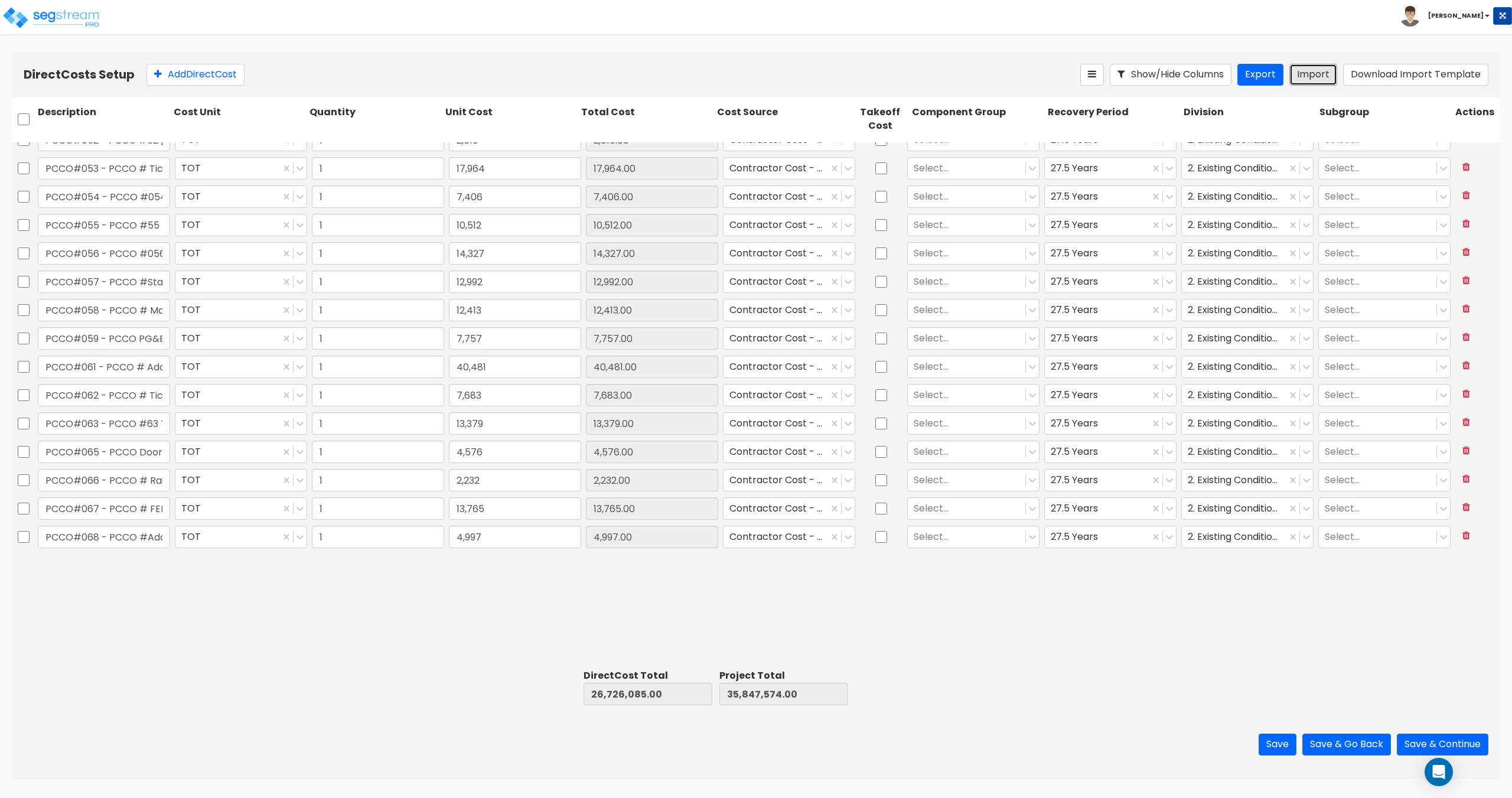
type input "92,443"
type input "1"
type input "111,447"
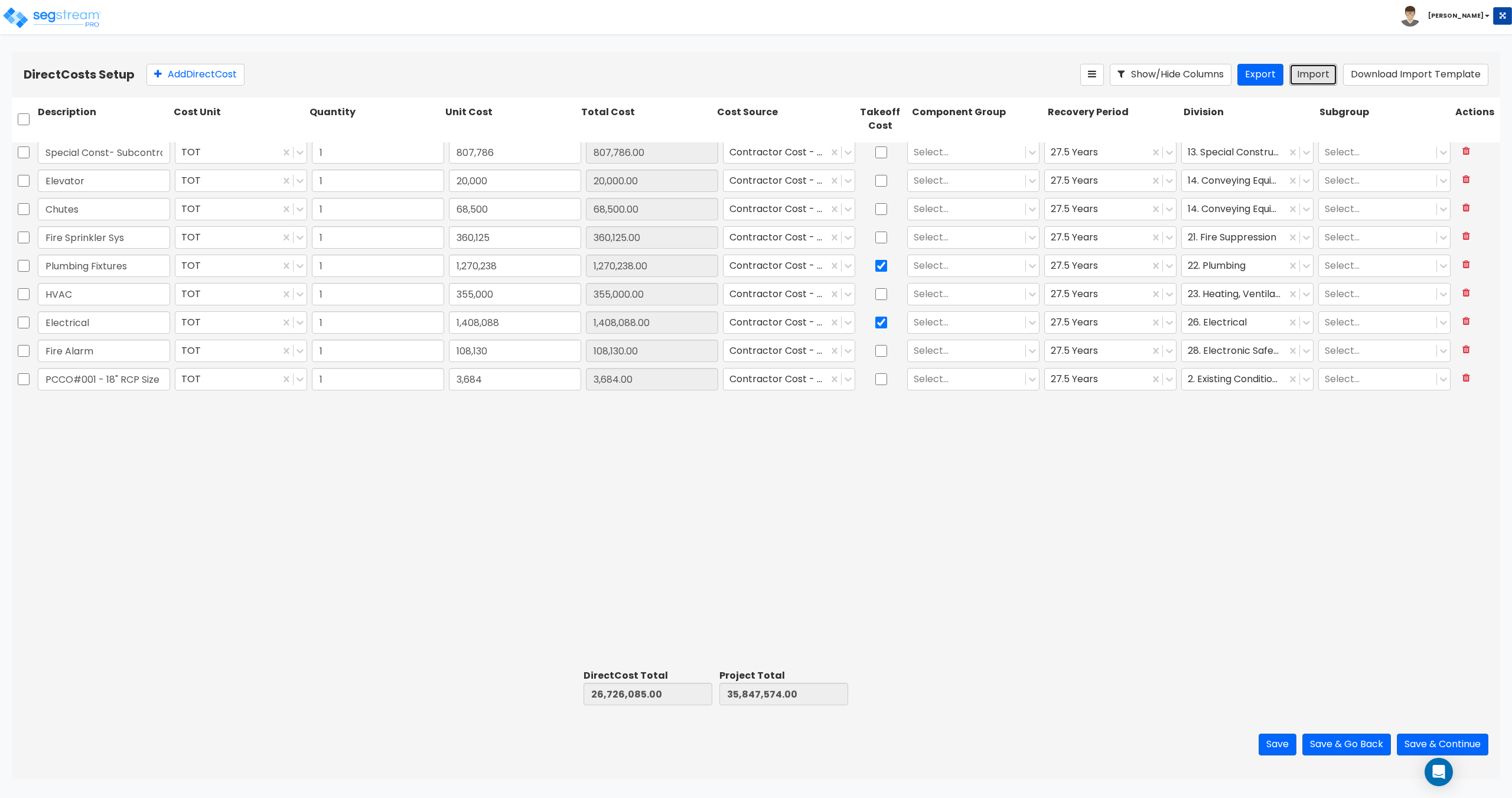
scroll to position [0, 0]
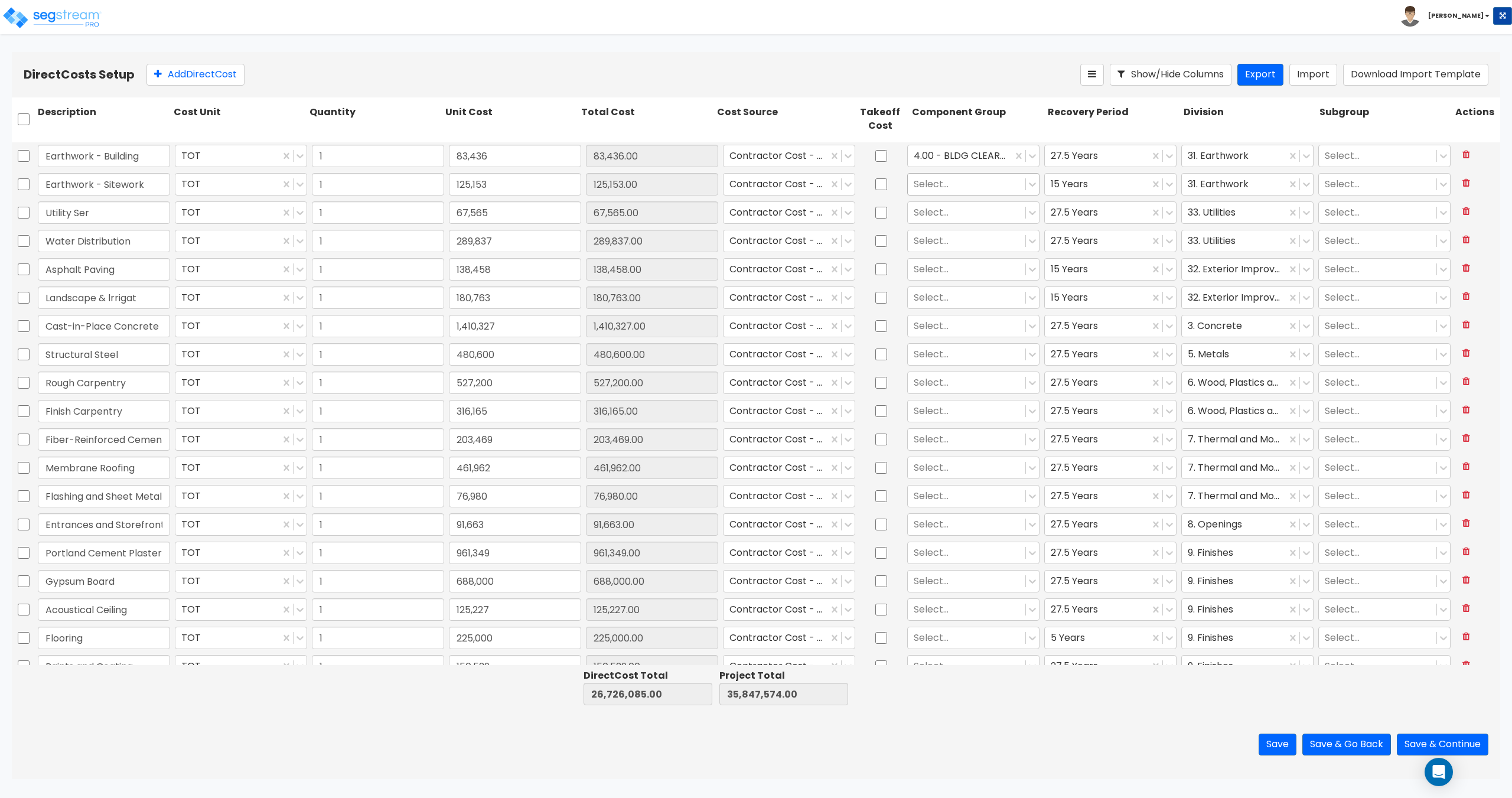
click at [918, 188] on div at bounding box center [966, 184] width 106 height 16
click at [942, 260] on div "371.00 - SITE CLEARING, GRADING, & EXCAVATION" at bounding box center [967, 252] width 132 height 33
click at [934, 215] on div at bounding box center [966, 212] width 106 height 16
click at [956, 244] on div "351.00 - SITE INCOMING PLUMBING" at bounding box center [967, 247] width 132 height 33
click at [935, 244] on div at bounding box center [966, 240] width 106 height 16
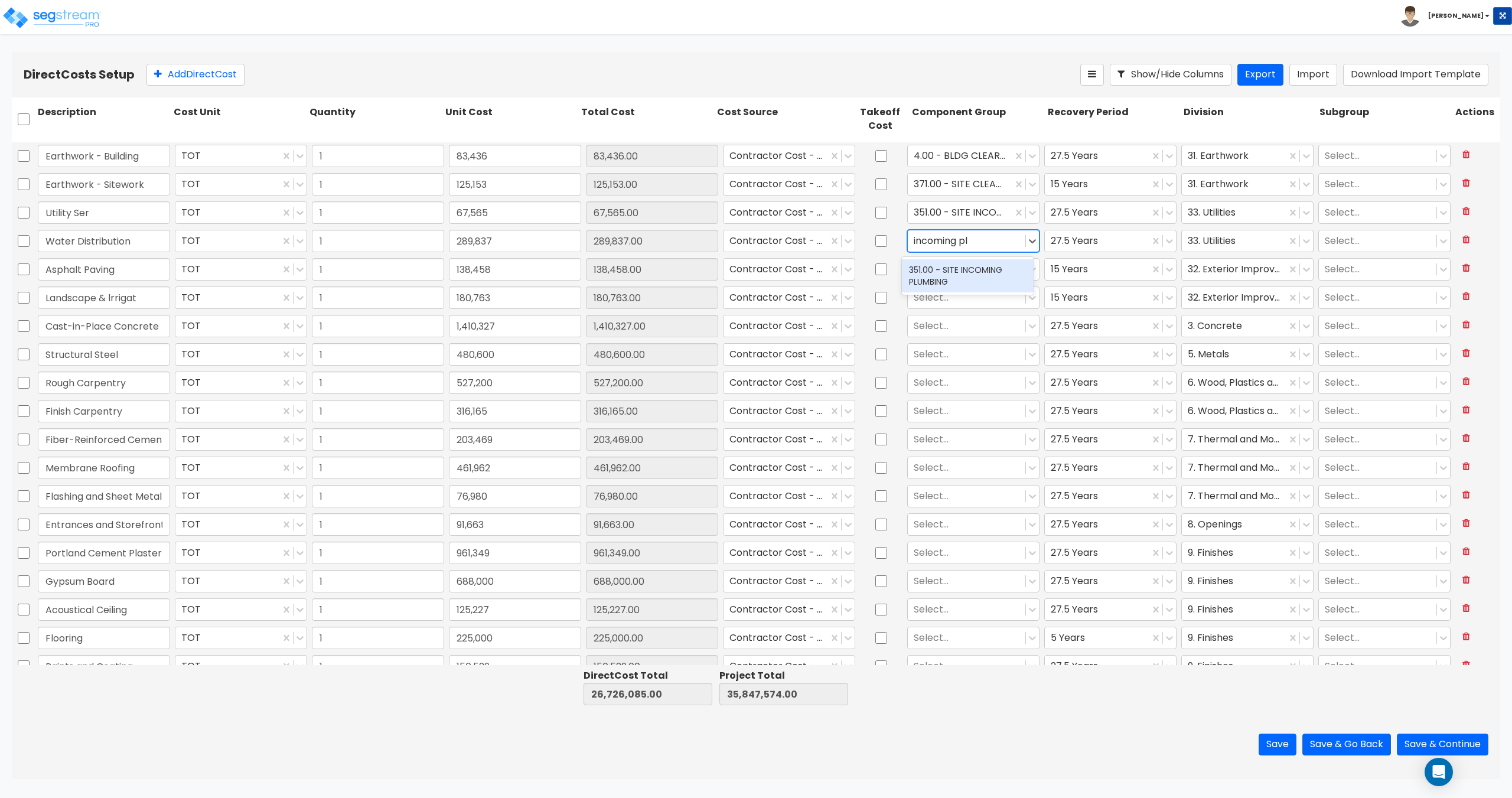
click at [950, 275] on div "351.00 - SITE INCOMING PLUMBING" at bounding box center [967, 275] width 132 height 33
click at [970, 215] on div at bounding box center [960, 212] width 93 height 16
click at [966, 240] on div "353.00 - SITE INCOMING ELECTRICAL" at bounding box center [967, 247] width 132 height 33
click at [941, 272] on div at bounding box center [966, 269] width 106 height 16
click at [976, 306] on div "361.00 - SITE ASPHALT PAVING" at bounding box center [967, 304] width 132 height 33
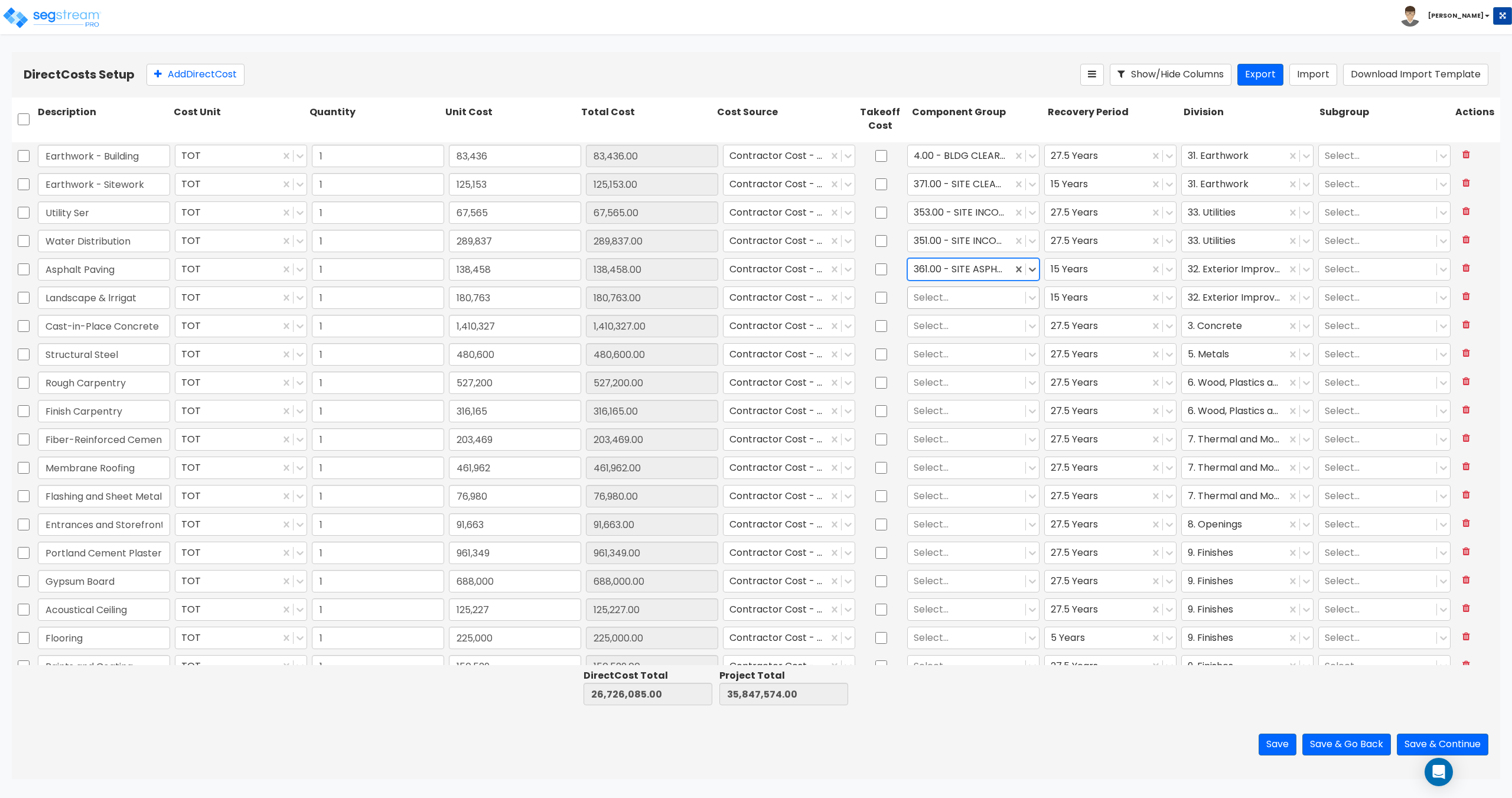
click at [940, 304] on div at bounding box center [966, 297] width 106 height 16
click at [941, 321] on div "413.00 - SITE LANDSCAPING" at bounding box center [967, 327] width 132 height 21
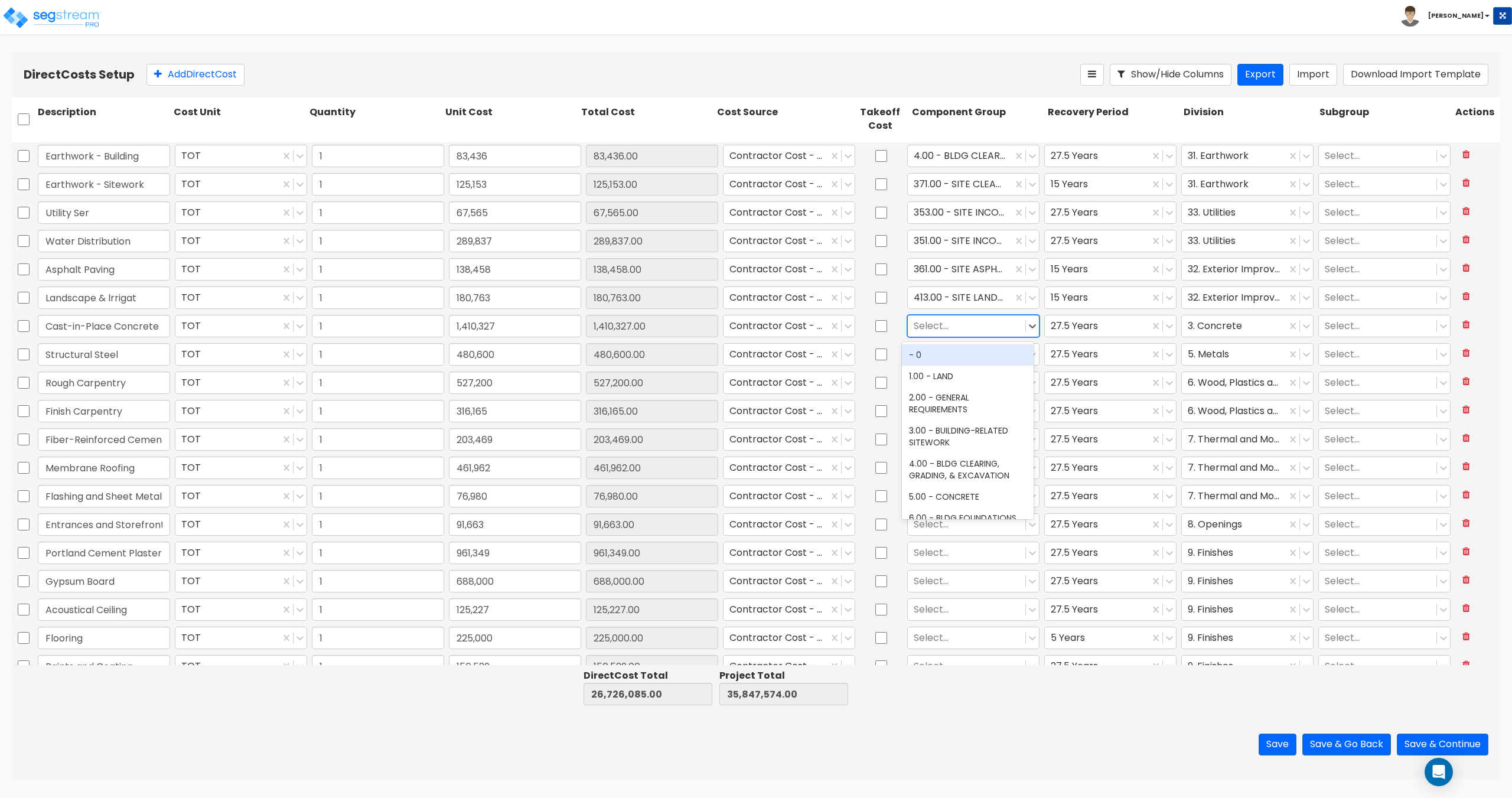
click at [936, 328] on div at bounding box center [966, 325] width 106 height 16
click at [956, 386] on div "13.00 - CONCRETE SUPERSTRUCTURE" at bounding box center [967, 394] width 132 height 33
click at [950, 354] on div at bounding box center [966, 354] width 106 height 16
click at [954, 380] on div "14.00 - STEEL SUPERSTRUCTURE" at bounding box center [967, 389] width 132 height 33
click at [941, 384] on div at bounding box center [966, 382] width 106 height 16
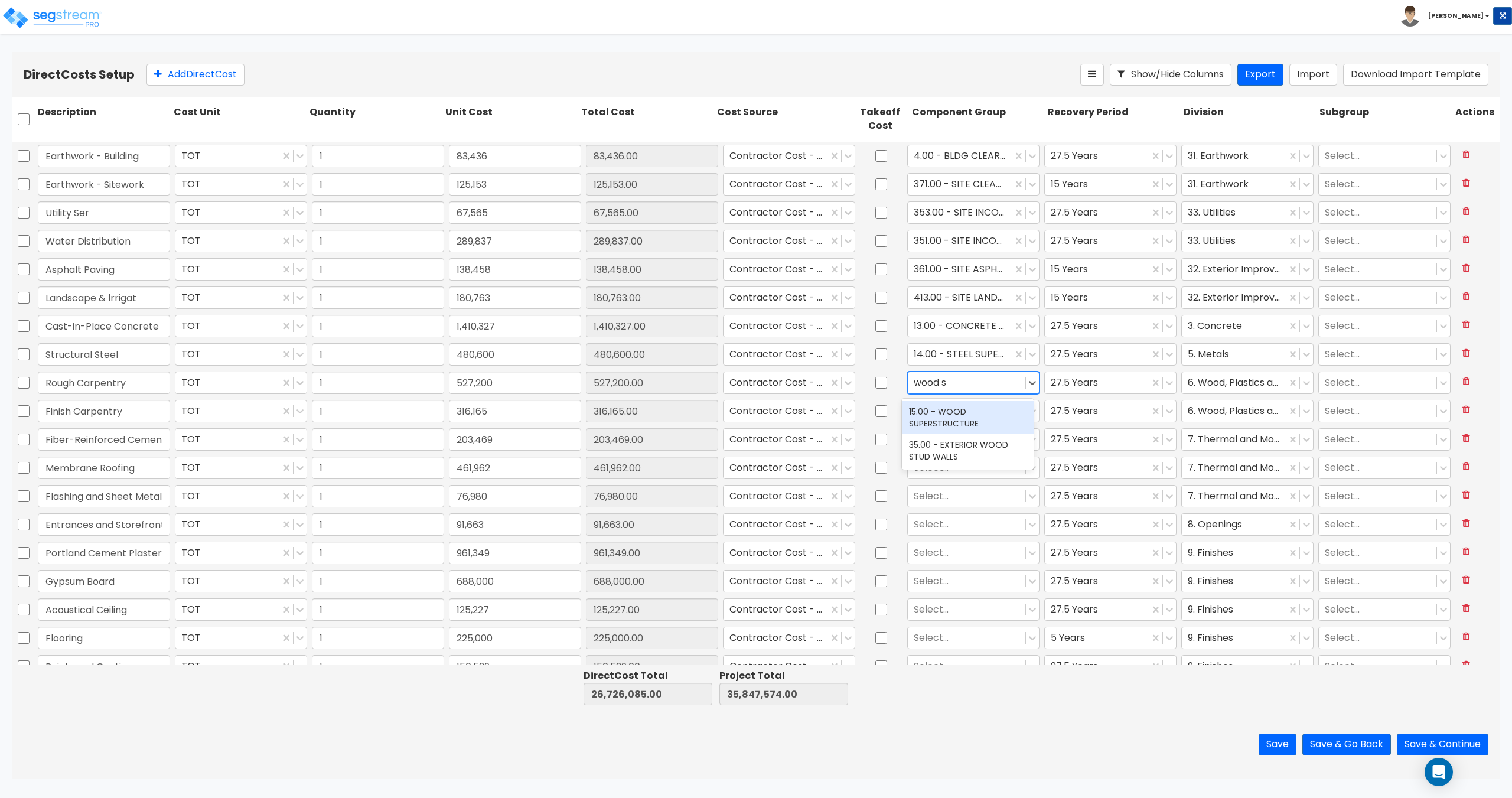
click at [952, 426] on div "15.00 - WOOD SUPERSTRUCTURE" at bounding box center [967, 417] width 132 height 33
click at [938, 411] on div at bounding box center [966, 411] width 106 height 16
click at [939, 439] on div "12.00 - WOOD & PLASTICS" at bounding box center [967, 440] width 132 height 21
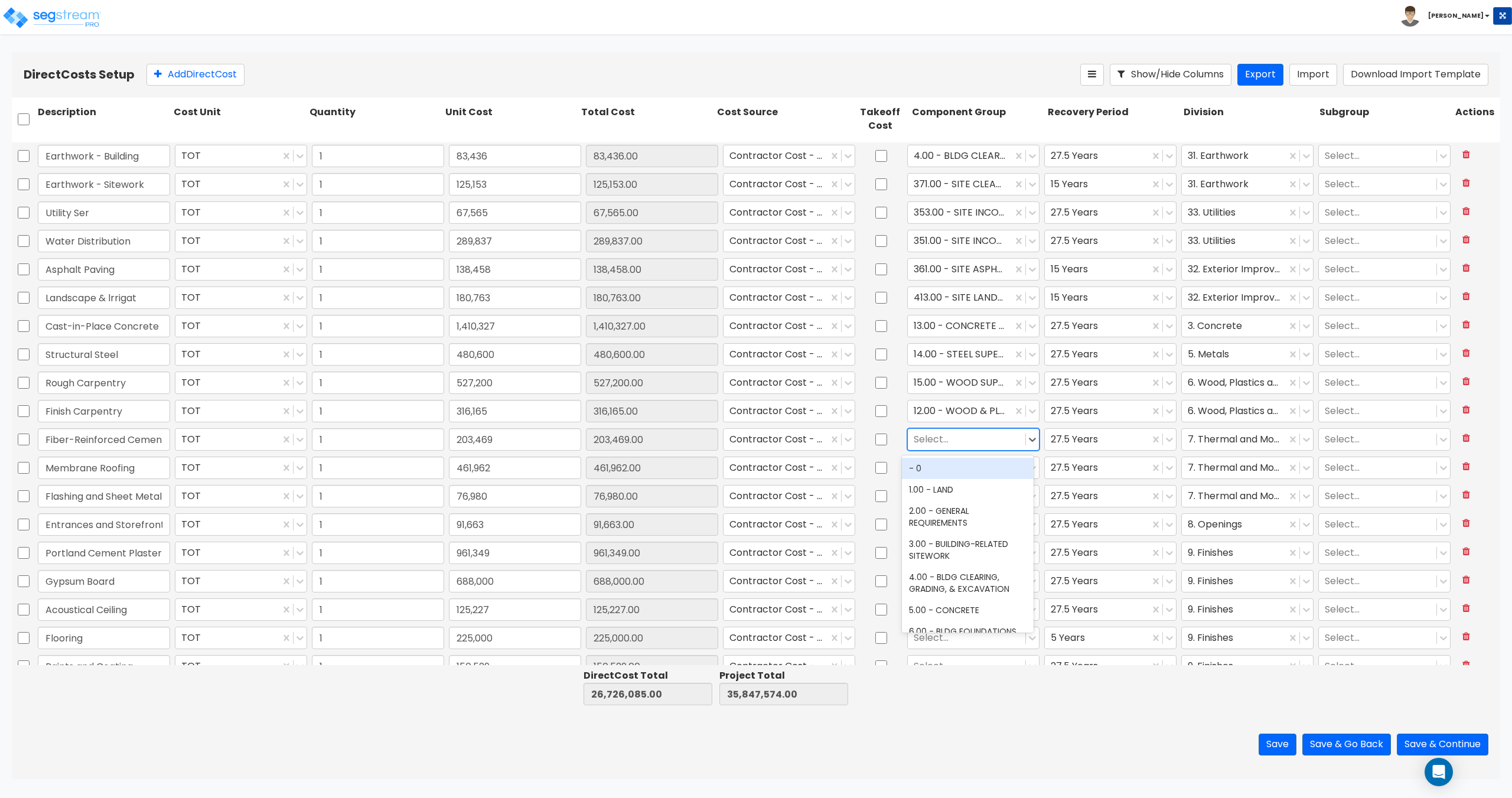
click at [942, 429] on div "Select..." at bounding box center [966, 439] width 118 height 21
click at [940, 456] on div "24.00 - THERMAL & MOISTURE PROTECTION" at bounding box center [967, 474] width 132 height 38
click at [945, 467] on div "24.00 - THERMAL & MOISTURE PROTECTION" at bounding box center [967, 474] width 132 height 33
click at [944, 469] on div at bounding box center [966, 467] width 106 height 16
click at [940, 502] on div "24.00 - THERMAL & MOISTURE PROTECTION" at bounding box center [967, 502] width 132 height 33
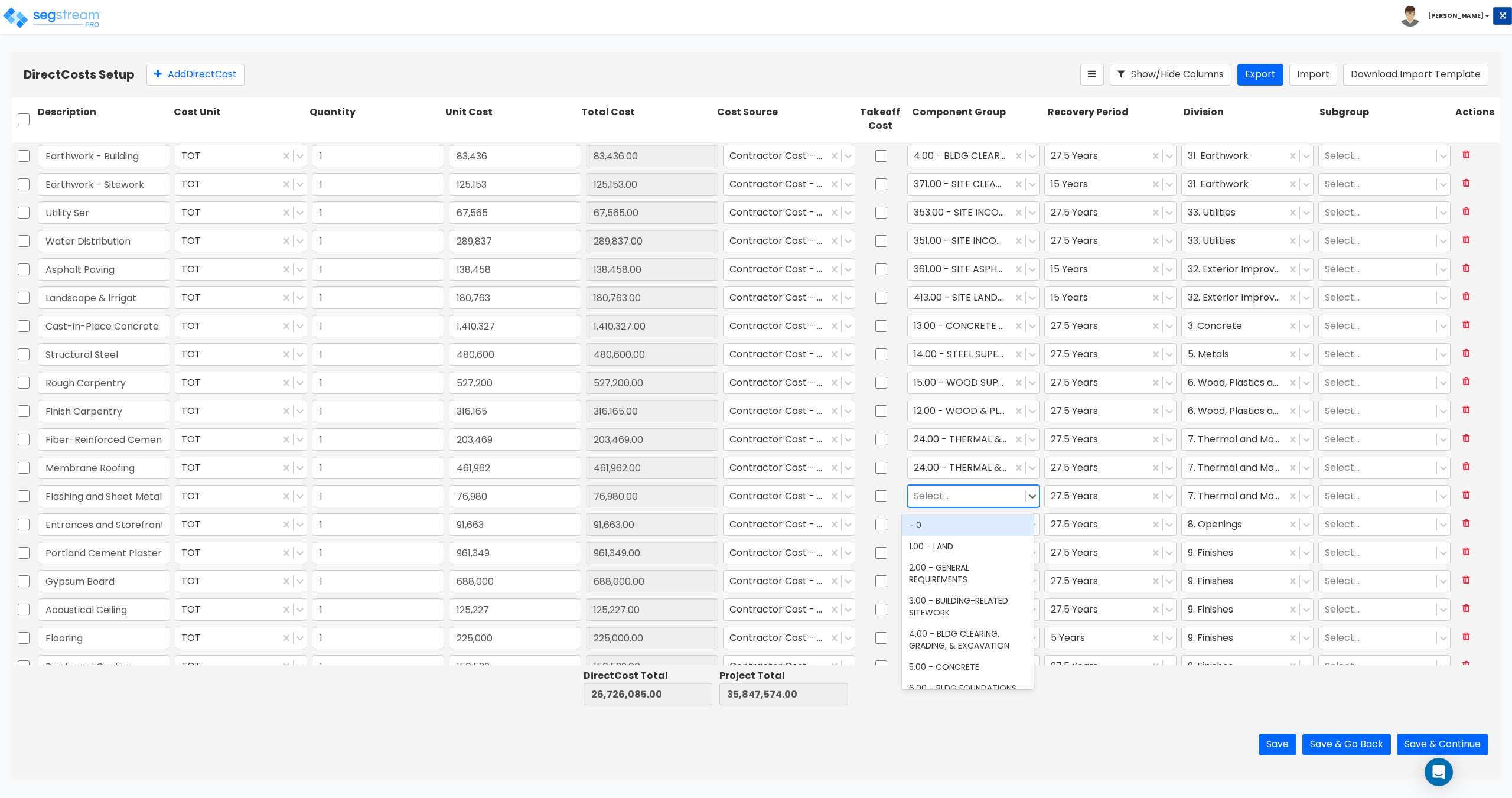
click at [947, 499] on div at bounding box center [966, 496] width 106 height 16
click at [942, 531] on div "24.00 - THERMAL & MOISTURE PROTECTION" at bounding box center [967, 531] width 132 height 33
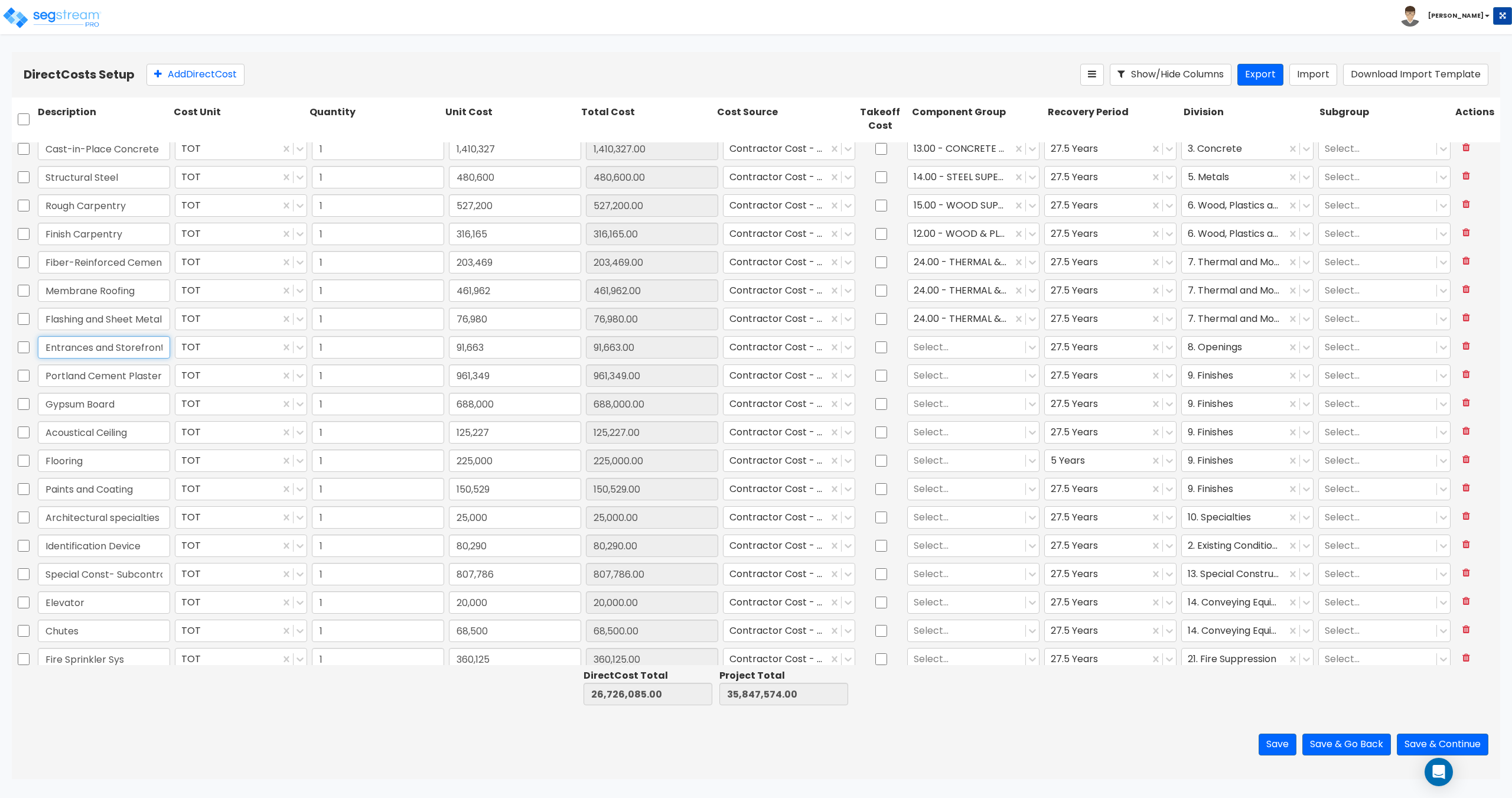
scroll to position [0, 1]
drag, startPoint x: 107, startPoint y: 344, endPoint x: 172, endPoint y: 343, distance: 65.0
click at [172, 343] on div "Entrances and Storefront TOT 1 91,663 91,663.00 Contractor Cost - direct Select…" at bounding box center [756, 347] width 1488 height 27
click at [142, 345] on input "Entrances and Storefront" at bounding box center [103, 347] width 132 height 22
click at [964, 347] on div at bounding box center [966, 347] width 106 height 16
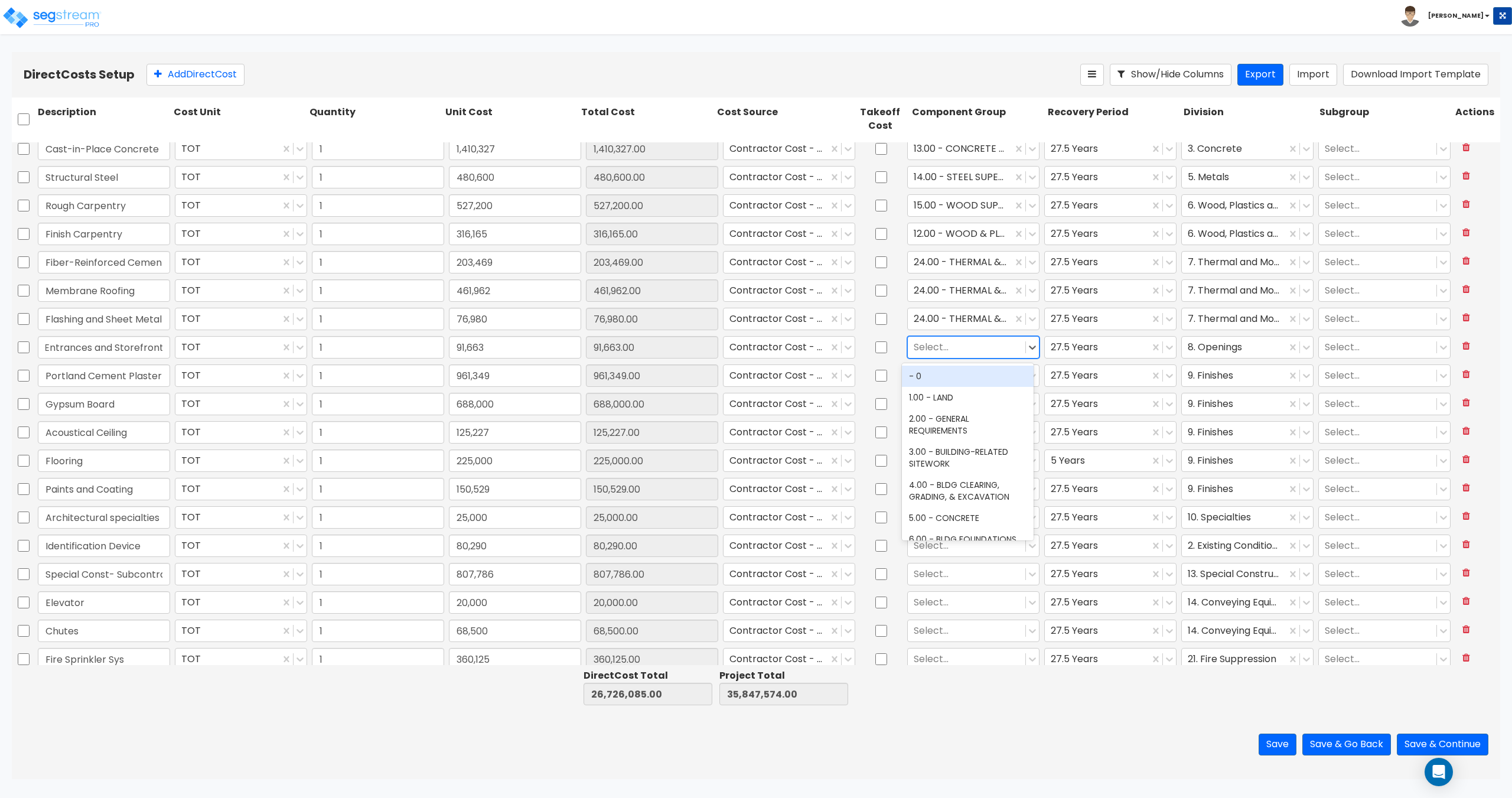
scroll to position [0, 0]
click at [964, 347] on div at bounding box center [966, 347] width 106 height 16
drag, startPoint x: 96, startPoint y: 354, endPoint x: 210, endPoint y: 352, distance: 114.0
click at [210, 352] on div "Entrances and Storefront TOT 1 91,663 91,663.00 Contractor Cost - direct Select…" at bounding box center [756, 347] width 1488 height 27
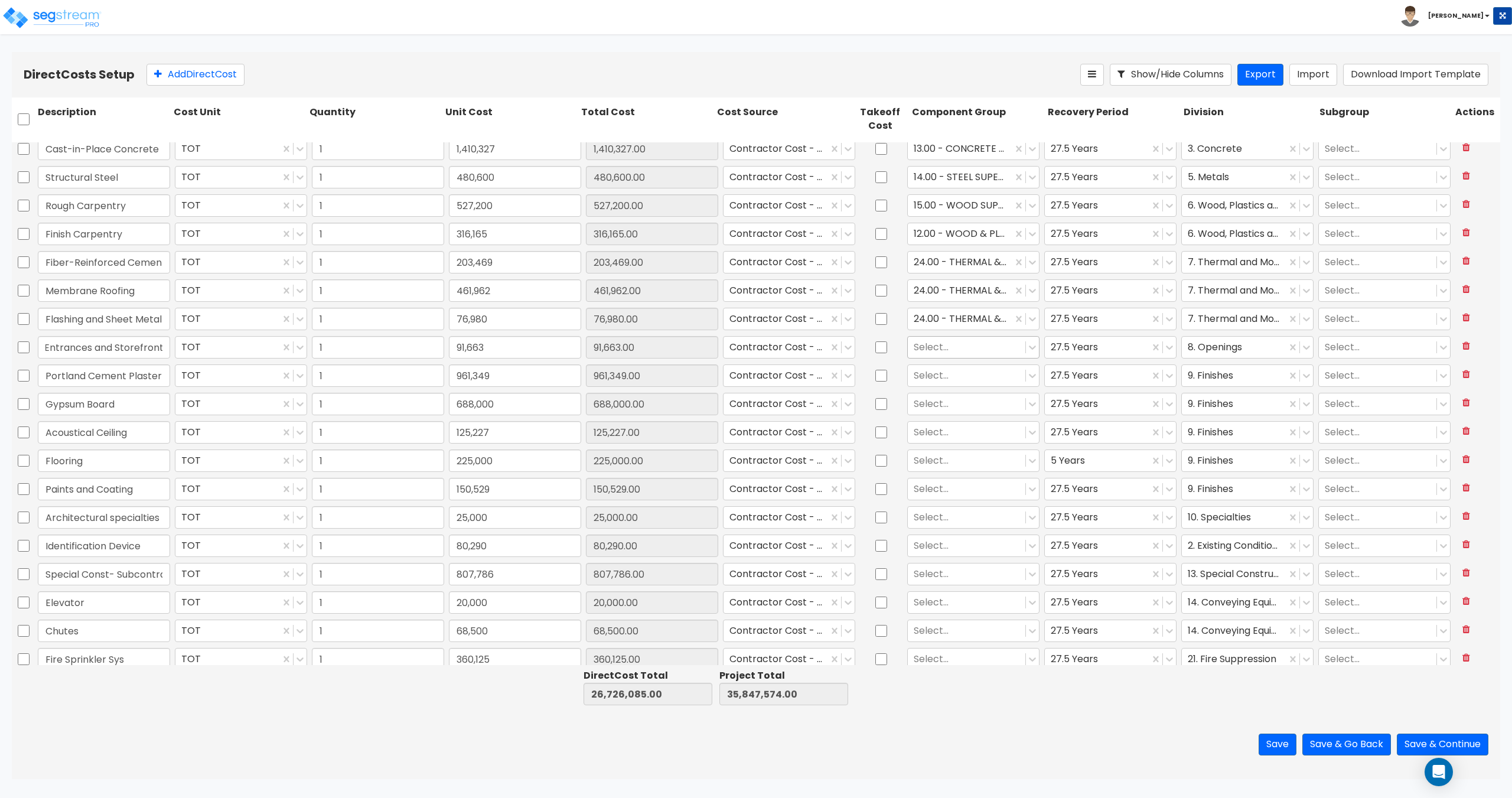
click at [991, 352] on div at bounding box center [966, 347] width 106 height 16
click at [965, 378] on div "40.00 - DOORS & WINDOWS" at bounding box center [967, 377] width 132 height 21
drag, startPoint x: 140, startPoint y: 377, endPoint x: 219, endPoint y: 372, distance: 79.2
click at [188, 375] on div "Portland Cement Plaster TOT 1 961,349 961,349.00 Contractor Cost - direct Selec…" at bounding box center [756, 376] width 1488 height 27
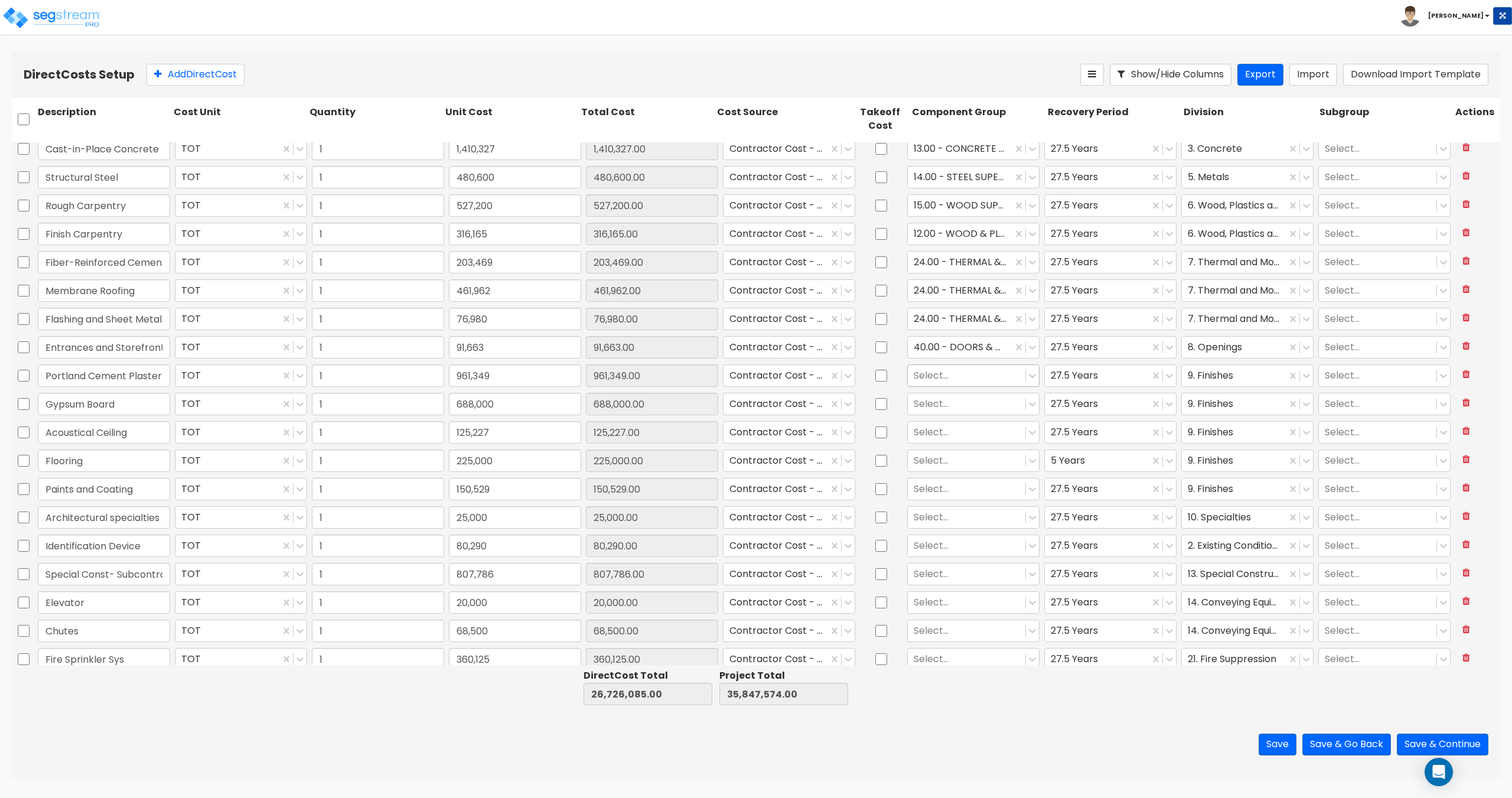
click at [946, 372] on div at bounding box center [966, 375] width 106 height 16
click at [959, 436] on div "135.00 - DRYWALL CEILING" at bounding box center [967, 438] width 132 height 21
click at [926, 407] on div at bounding box center [966, 404] width 106 height 16
click at [117, 411] on input "Gypsum Board" at bounding box center [103, 404] width 132 height 22
drag, startPoint x: 139, startPoint y: 404, endPoint x: 0, endPoint y: 403, distance: 139.0
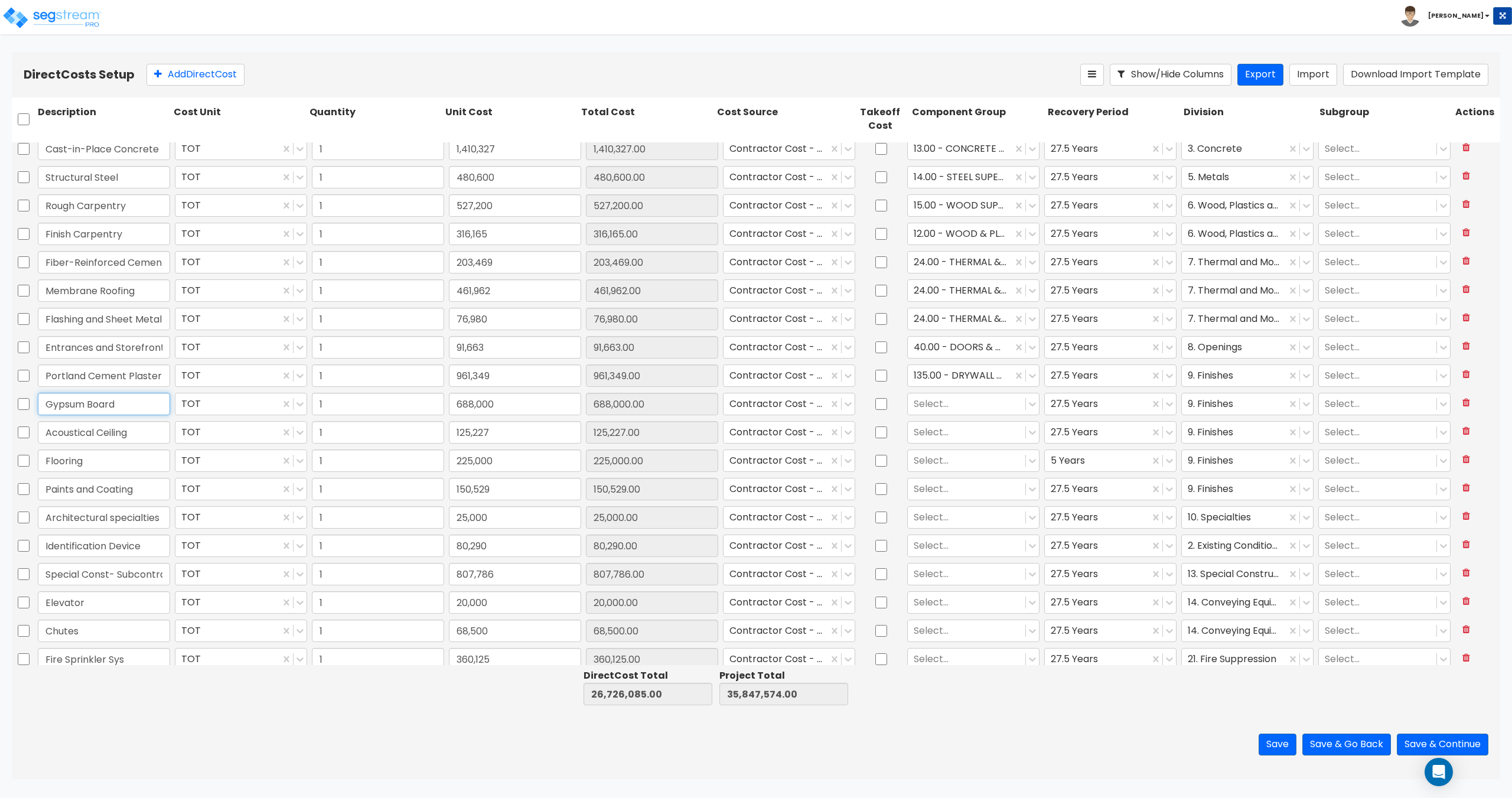
click at [0, 403] on div "Direct Costs Setup Add Direct Cost Show/Hide Columns Export Import Download Imp…" at bounding box center [756, 415] width 1512 height 727
click at [934, 399] on div at bounding box center [966, 404] width 106 height 16
click at [945, 436] on div "135.00 - DRYWALL CEILING" at bounding box center [967, 433] width 132 height 21
click at [938, 439] on div at bounding box center [966, 431] width 106 height 16
click at [961, 488] on div "135.00 - DRYWALL CEILING" at bounding box center [967, 494] width 132 height 21
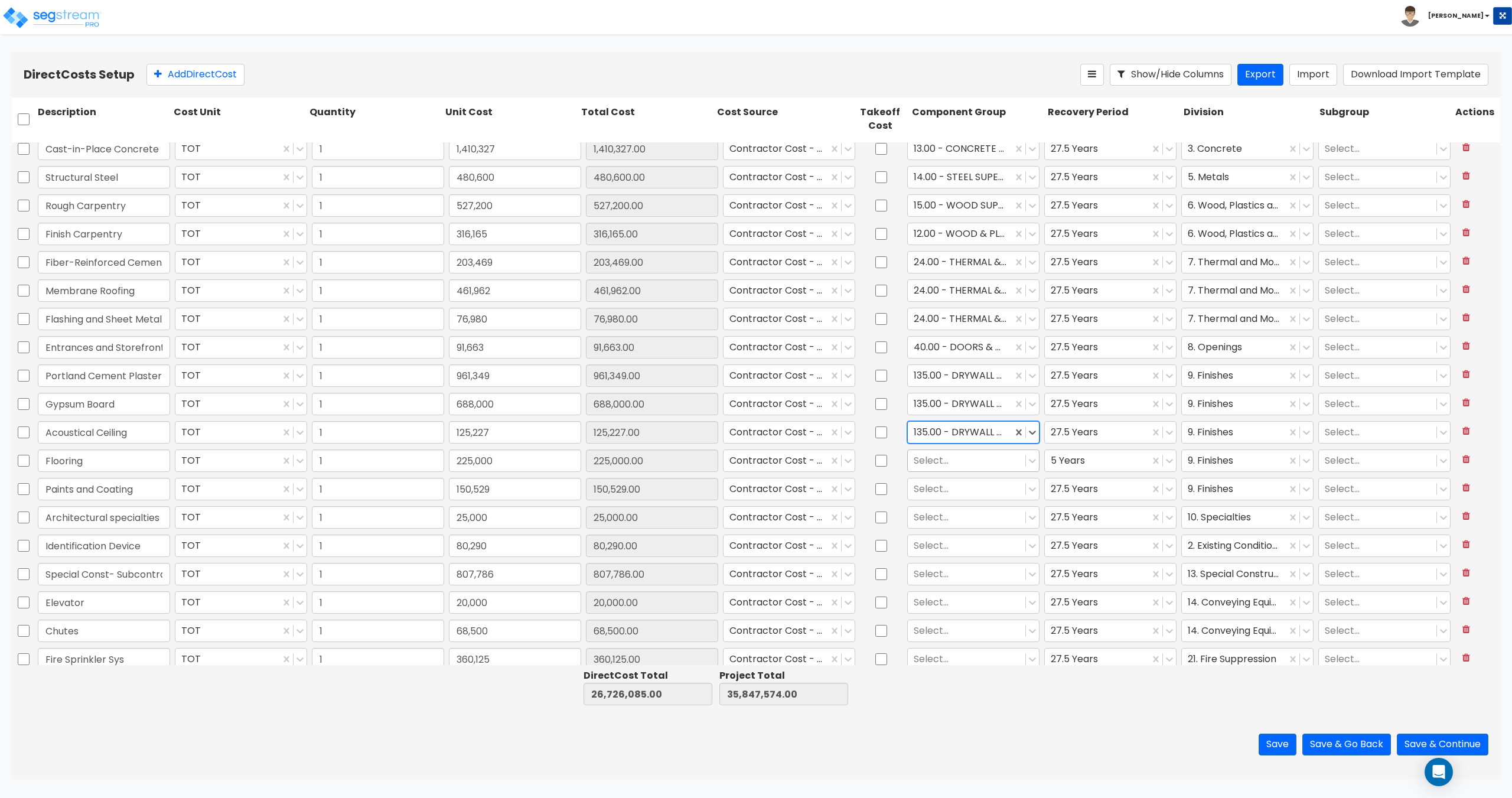
click at [942, 462] on div at bounding box center [966, 460] width 106 height 16
click at [939, 510] on div "130.00 - VINYL FLOORING" at bounding box center [967, 511] width 132 height 21
click at [926, 493] on div at bounding box center [966, 488] width 106 height 16
click at [940, 534] on div "112.00 - INTERIOR PAINT" at bounding box center [967, 539] width 132 height 21
click at [929, 520] on div at bounding box center [966, 517] width 106 height 16
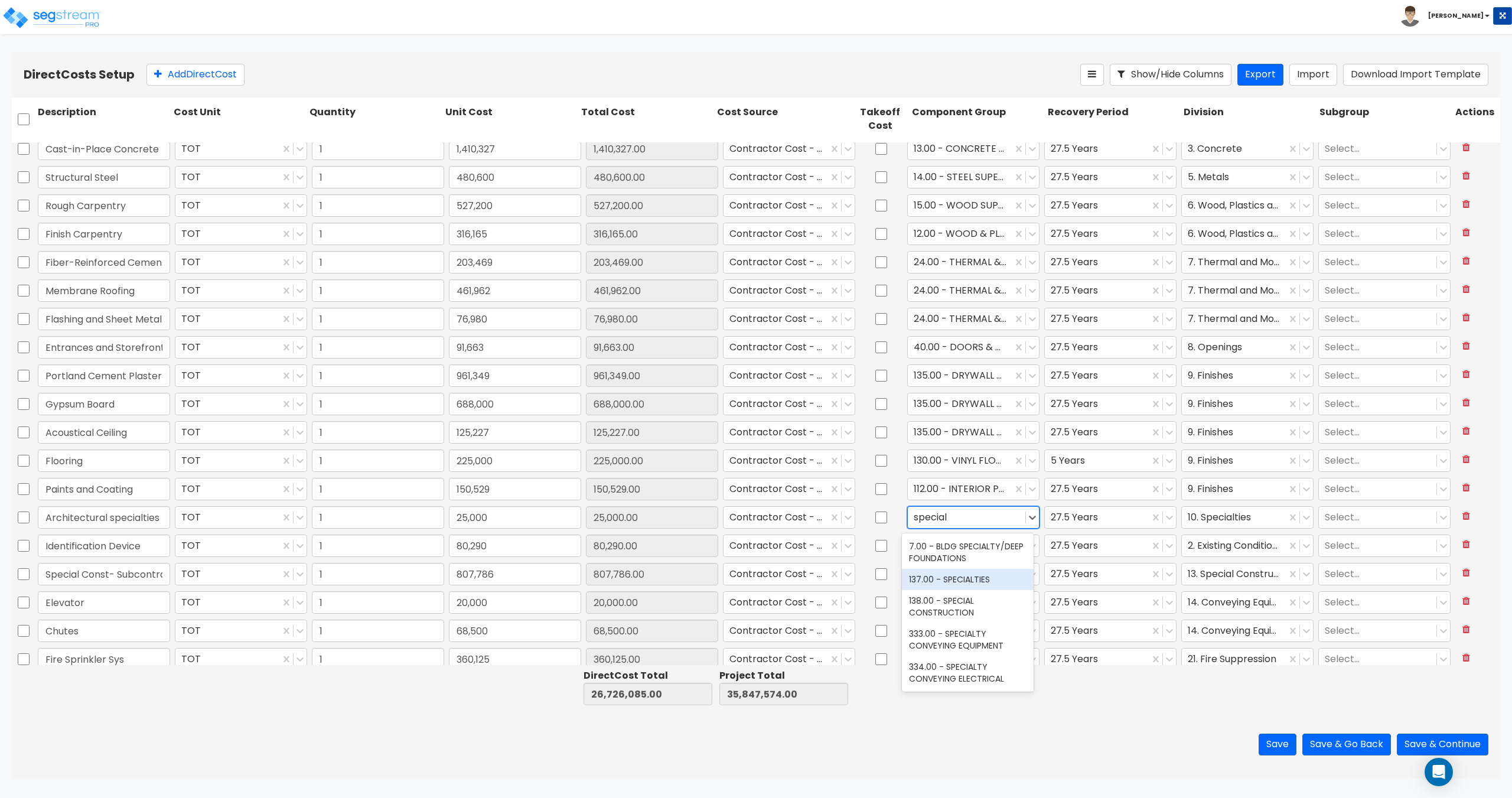
click at [941, 578] on div "137.00 - SPECIALTIES" at bounding box center [967, 579] width 132 height 21
click at [939, 548] on div at bounding box center [966, 545] width 106 height 16
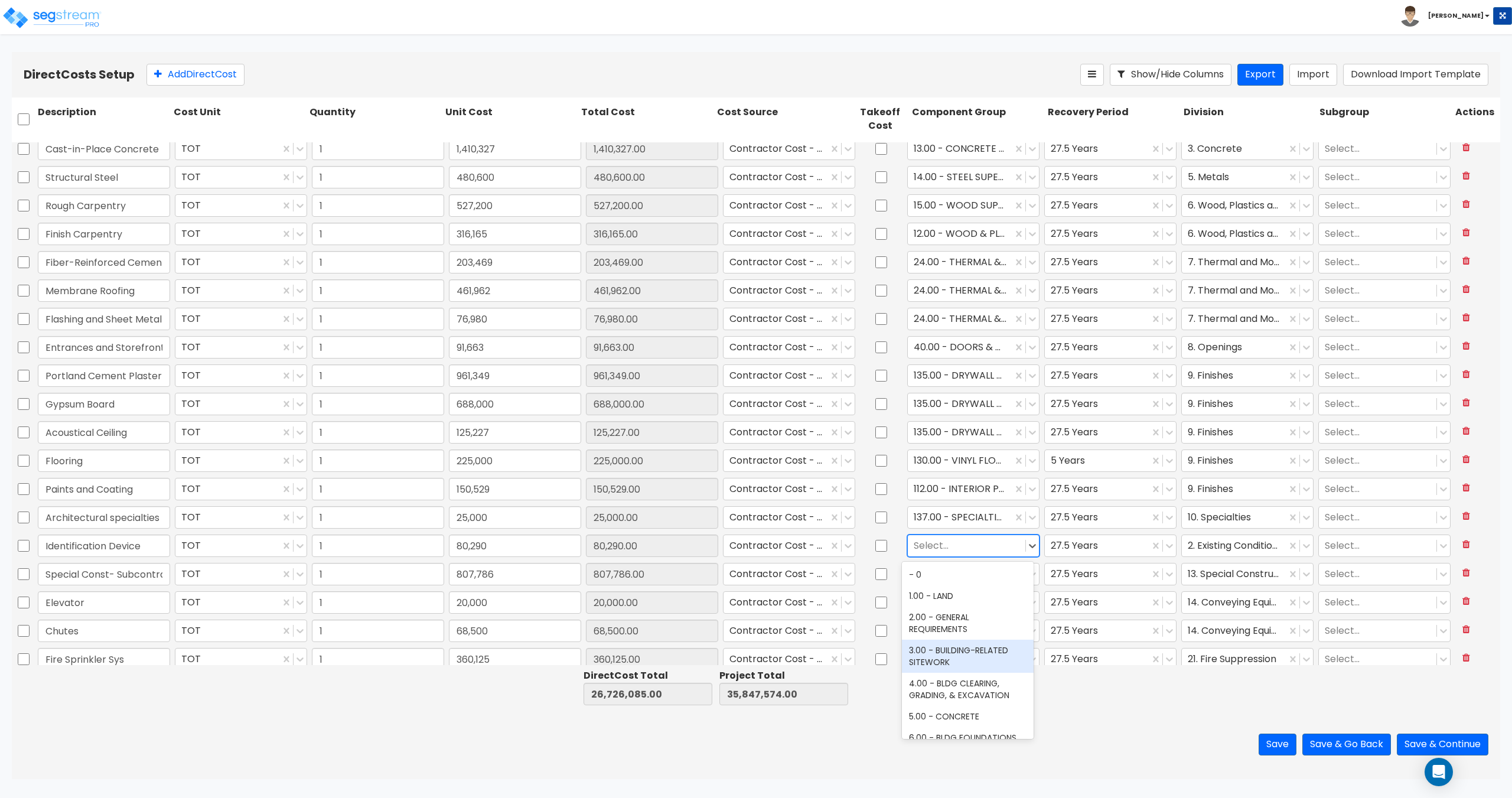
click at [941, 654] on div "3.00 - BUILDING-RELATED SITEWORK" at bounding box center [967, 656] width 132 height 33
click at [934, 573] on div at bounding box center [966, 573] width 106 height 16
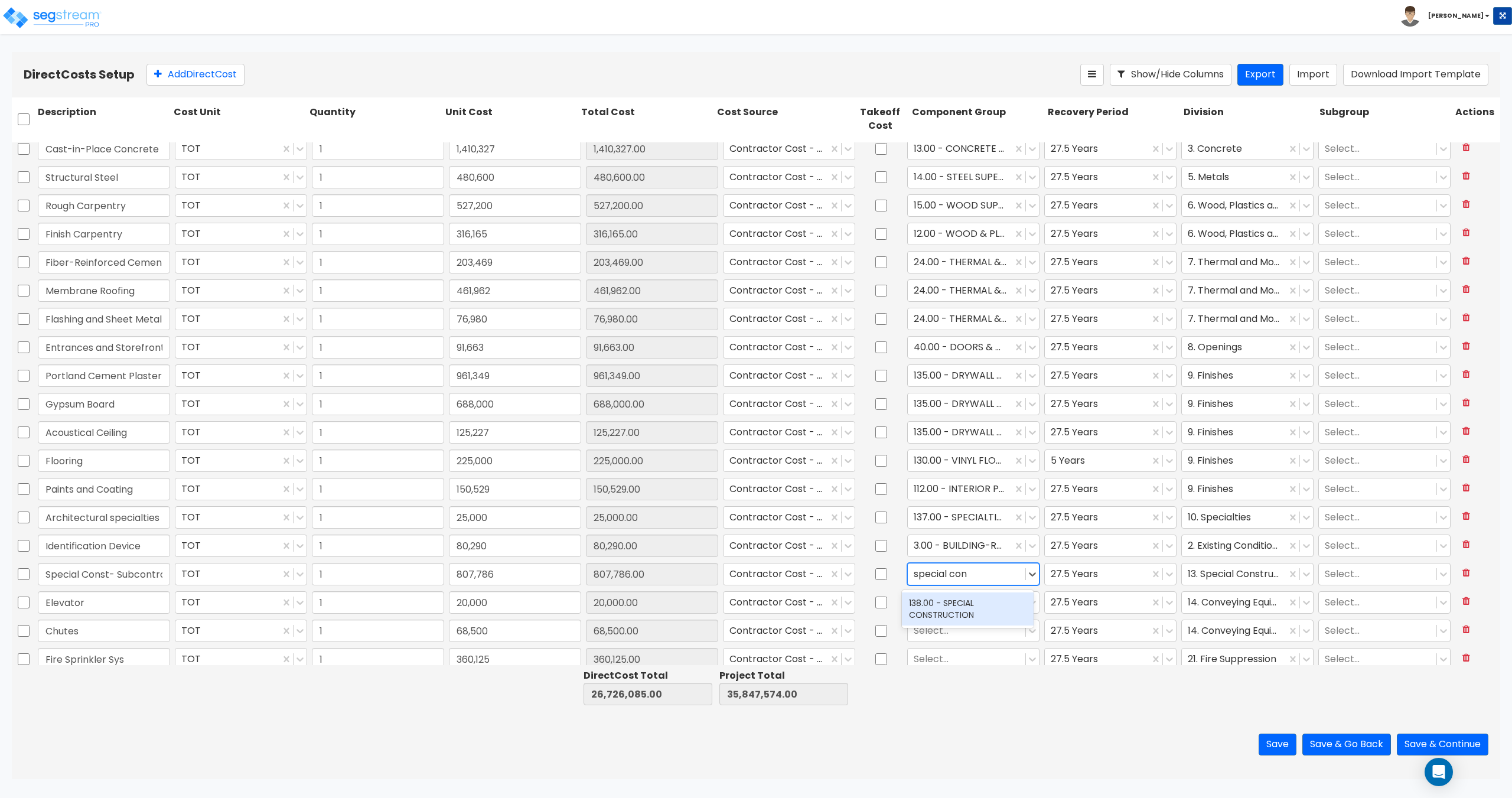
click at [948, 591] on div "138.00 - SPECIAL CONSTRUCTION" at bounding box center [967, 608] width 132 height 38
click at [946, 600] on div "138.00 - SPECIAL CONSTRUCTION" at bounding box center [967, 608] width 132 height 33
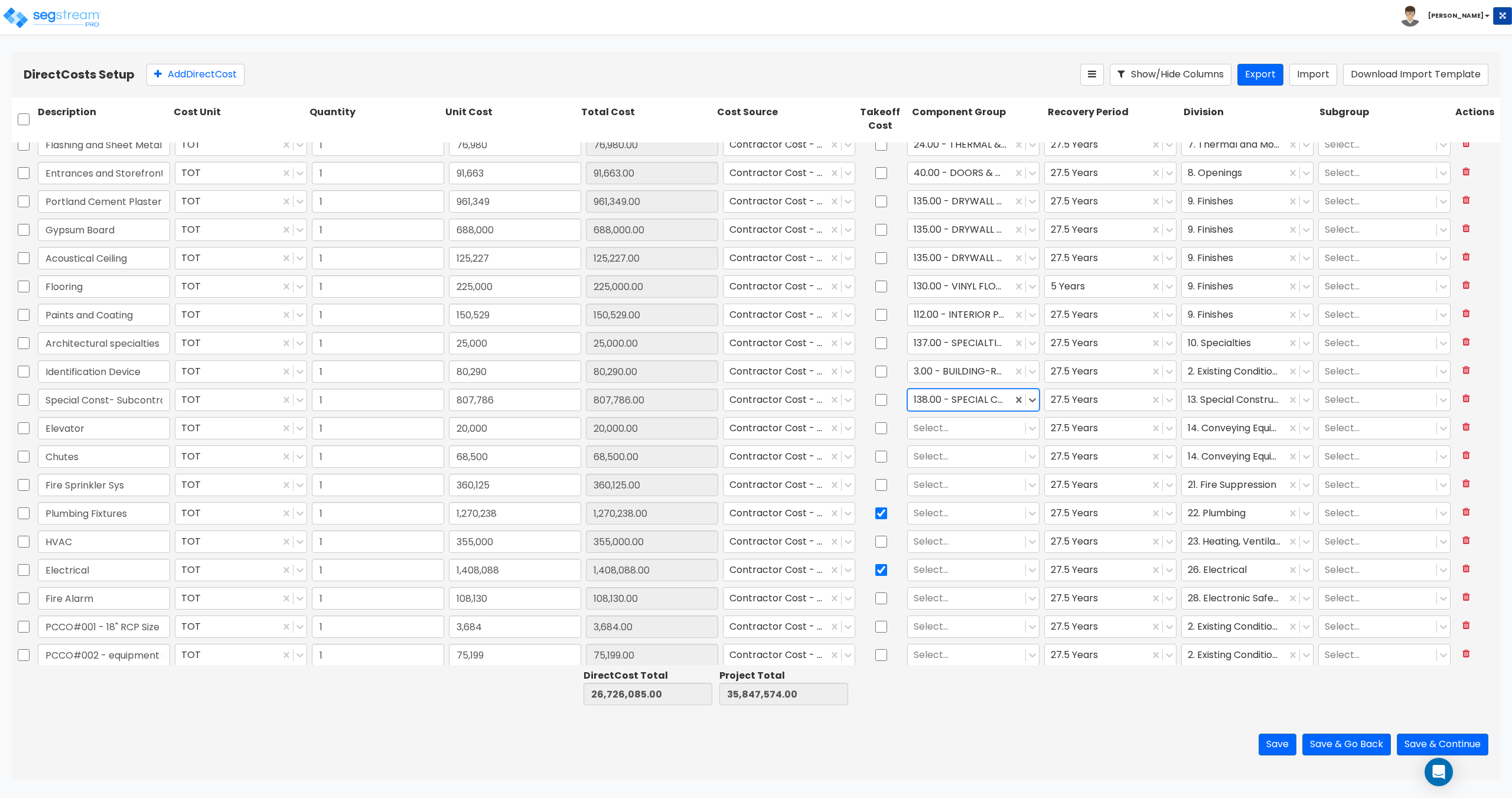
scroll to position [354, 0]
click at [935, 423] on div at bounding box center [966, 425] width 106 height 16
click at [960, 520] on div "159.00 - PASSENGER ELEVATOR EQUIPMENT" at bounding box center [967, 526] width 132 height 33
click at [954, 457] on div at bounding box center [966, 453] width 106 height 16
click at [963, 501] on div "345.00 - TRASH CHUTE" at bounding box center [967, 503] width 132 height 21
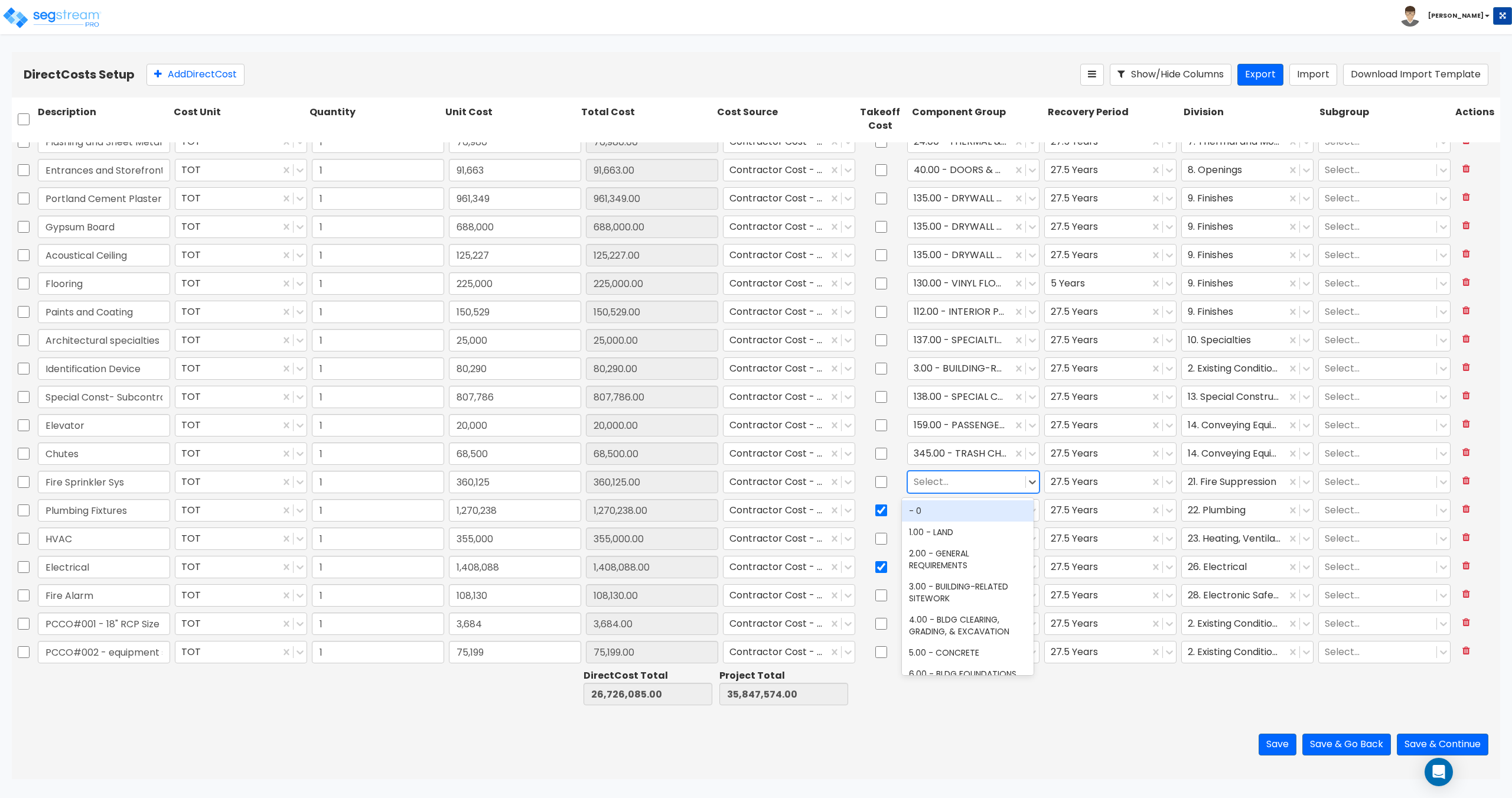
click at [936, 486] on div at bounding box center [966, 481] width 106 height 16
click at [970, 521] on div "141.00 - BLDG FIRE PROTECTION" at bounding box center [967, 516] width 132 height 33
click at [931, 512] on div at bounding box center [966, 510] width 106 height 16
click at [949, 544] on div "144.00 - GENERAL PLUMBING" at bounding box center [967, 539] width 132 height 21
click at [949, 541] on div at bounding box center [966, 538] width 106 height 16
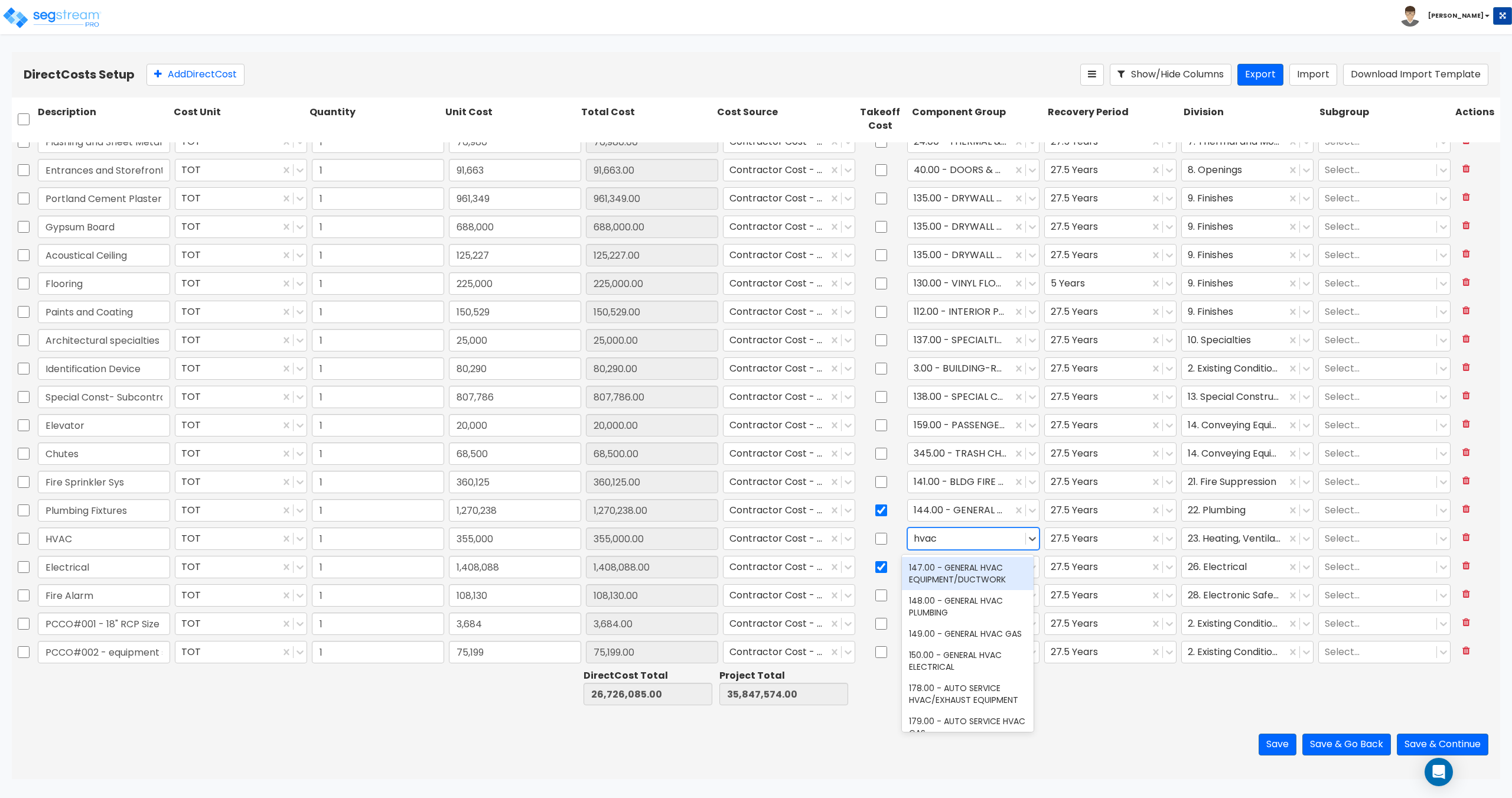
click at [949, 581] on div "147.00 - GENERAL HVAC EQUIPMENT/DUCTWORK" at bounding box center [967, 573] width 132 height 33
click at [931, 564] on div at bounding box center [966, 566] width 106 height 16
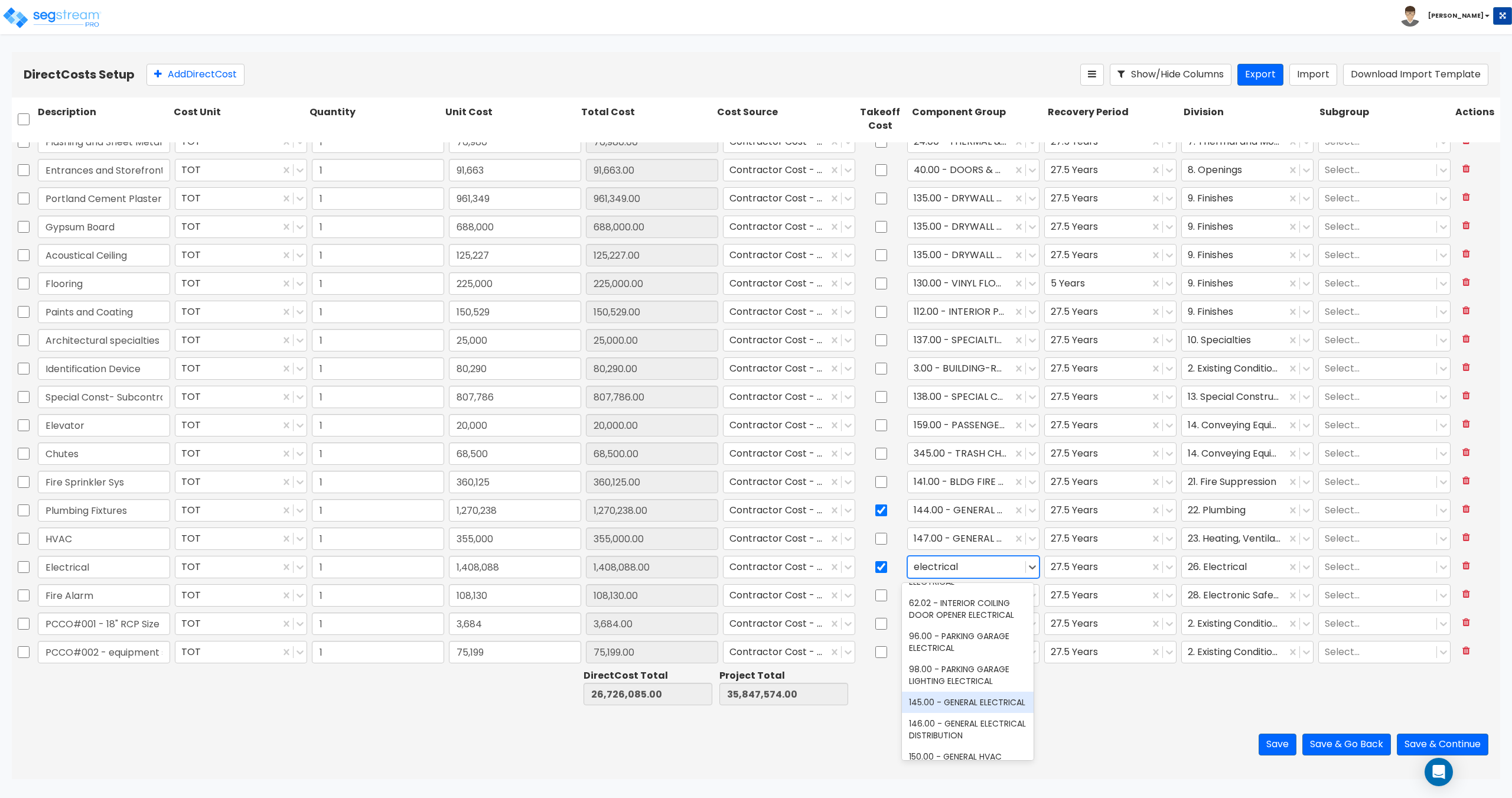
click at [979, 708] on div "145.00 - GENERAL ELECTRICAL" at bounding box center [967, 702] width 132 height 21
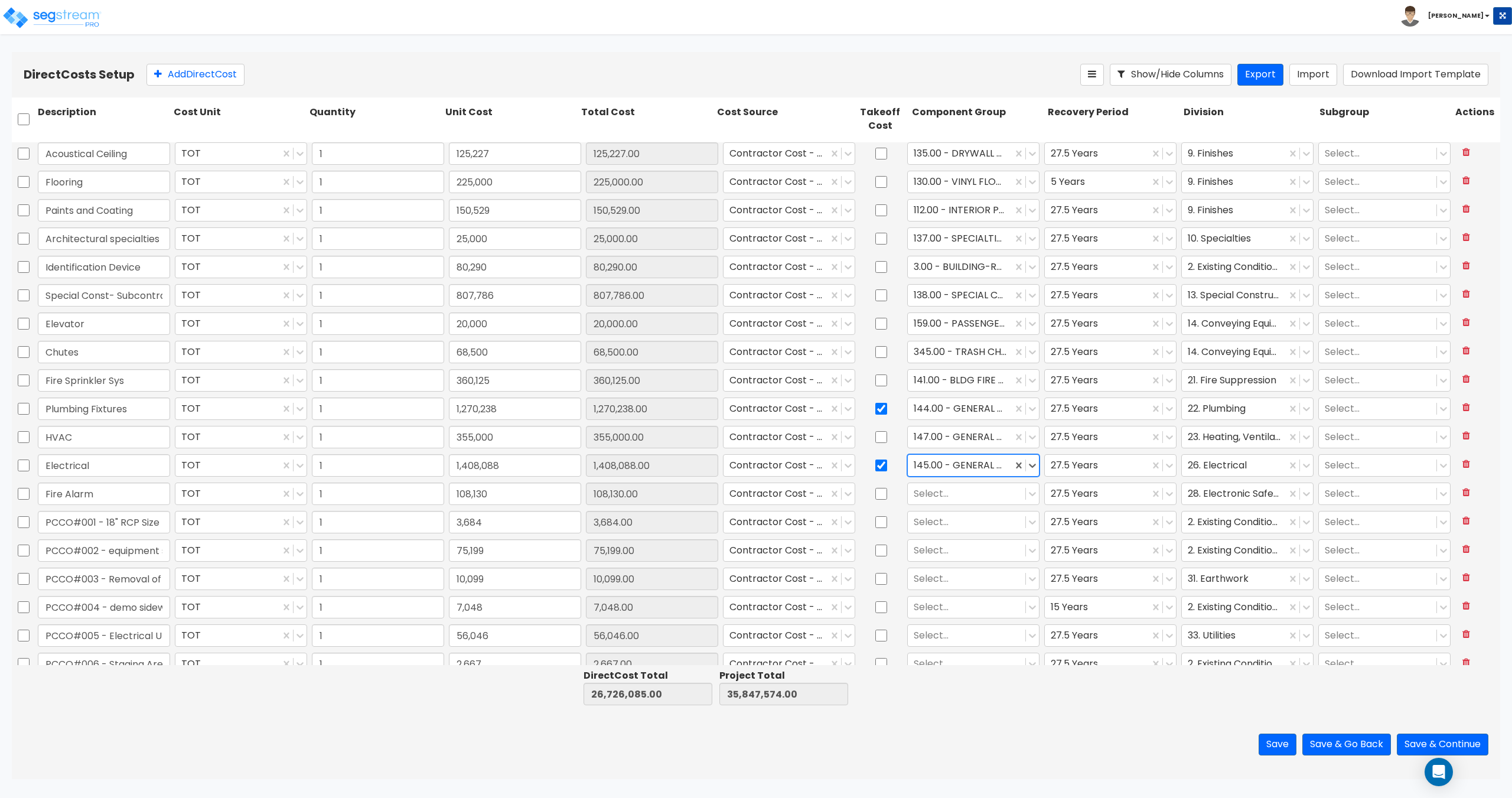
scroll to position [472, 0]
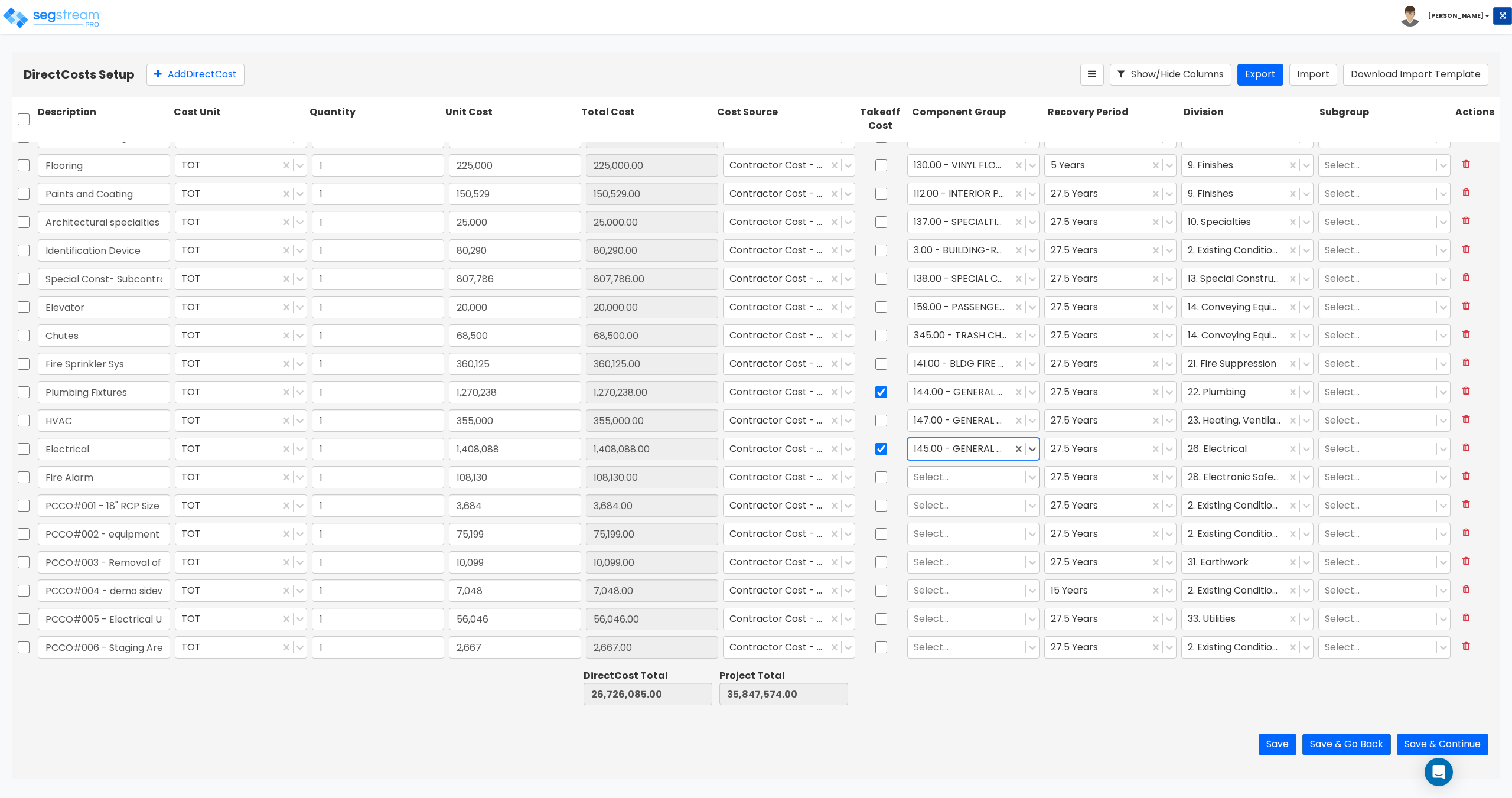
click at [931, 479] on div at bounding box center [966, 476] width 106 height 16
click at [976, 526] on div "142.00 - FIRE ALARM/SMOKE DETECTOR SYSTEMS" at bounding box center [967, 512] width 132 height 33
click at [956, 503] on div at bounding box center [966, 505] width 106 height 16
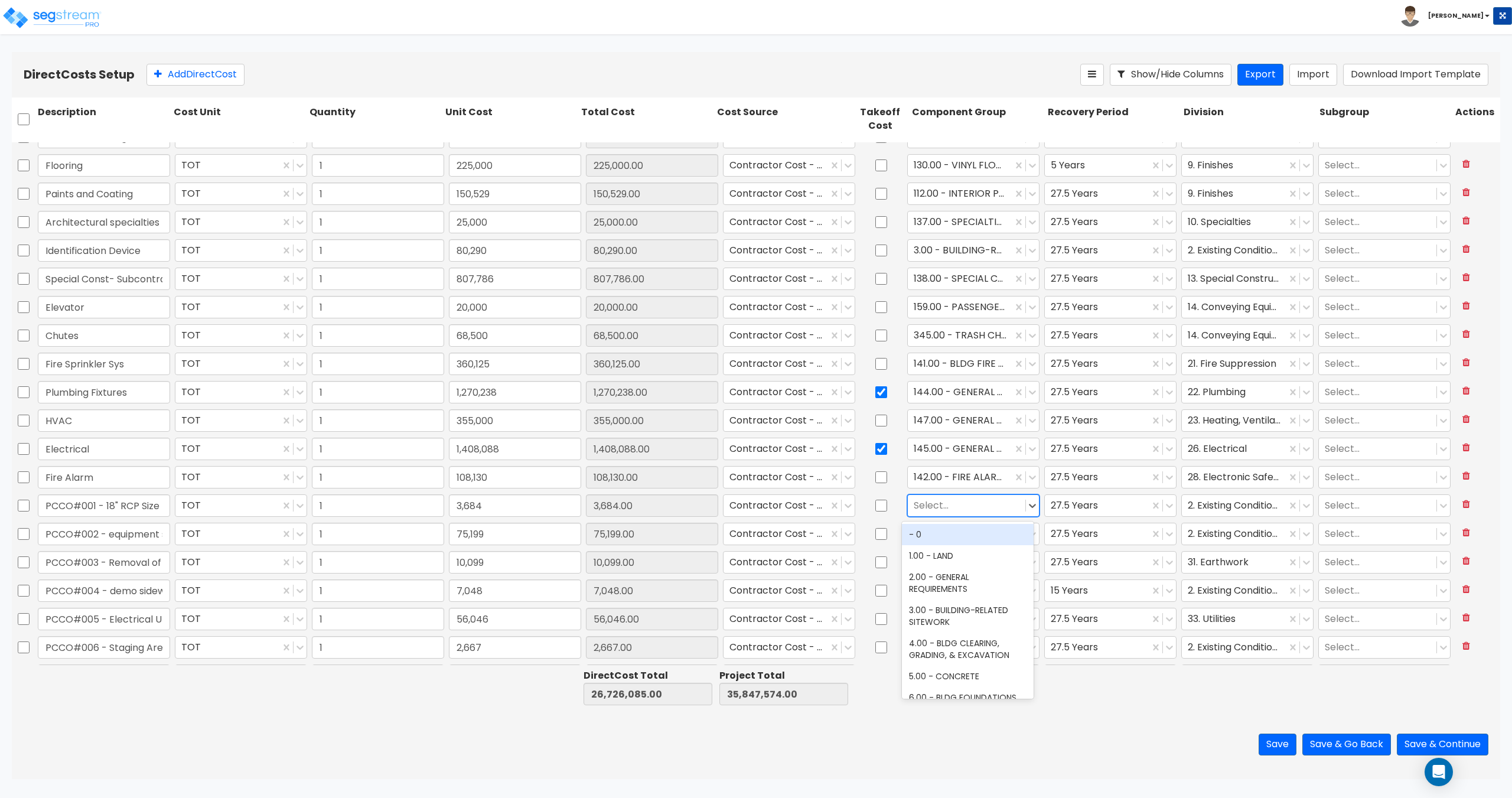
click at [956, 503] on div at bounding box center [966, 505] width 106 height 16
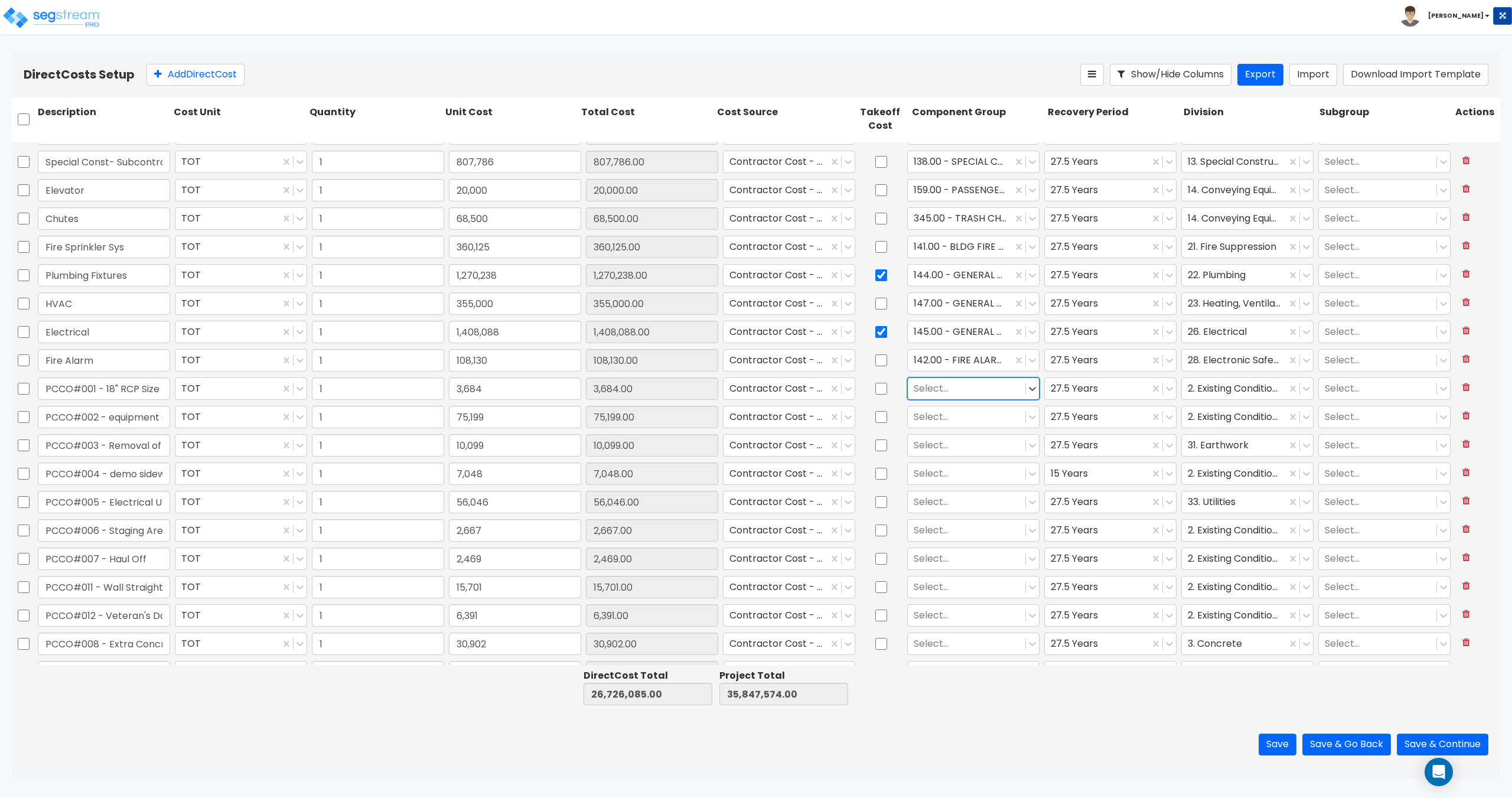
scroll to position [590, 0]
click at [951, 384] on div at bounding box center [966, 387] width 106 height 16
drag, startPoint x: 946, startPoint y: 390, endPoint x: 857, endPoint y: 383, distance: 89.3
click at [862, 383] on div "PCCO#001 - 18" RCP Size Increase TOT 1 3,684 3,684.00 Contractor Cost - direct …" at bounding box center [756, 387] width 1488 height 27
click at [942, 474] on div "3.00 - BUILDING-RELATED SITEWORK" at bounding box center [967, 476] width 132 height 33
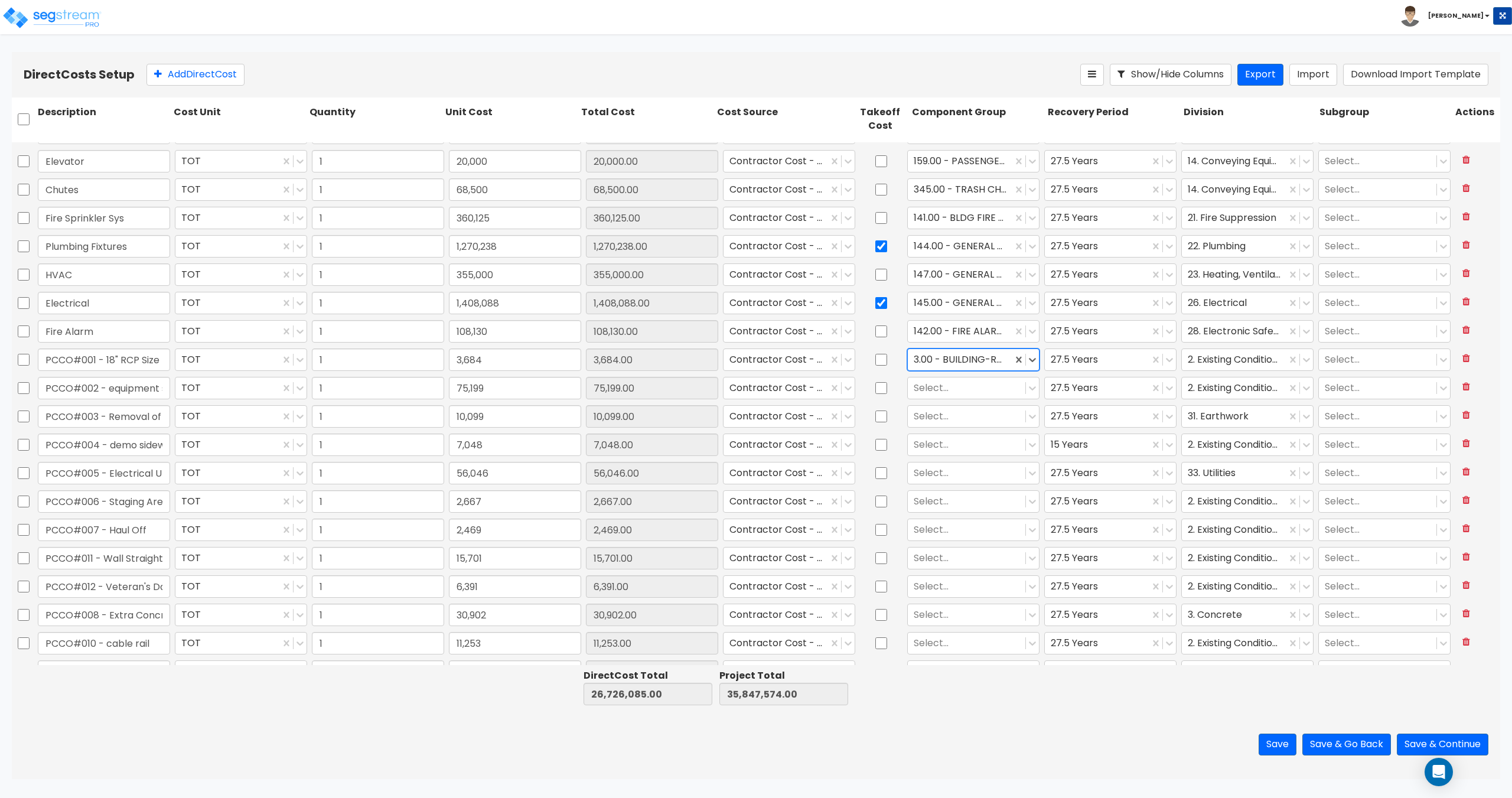
scroll to position [650, 0]
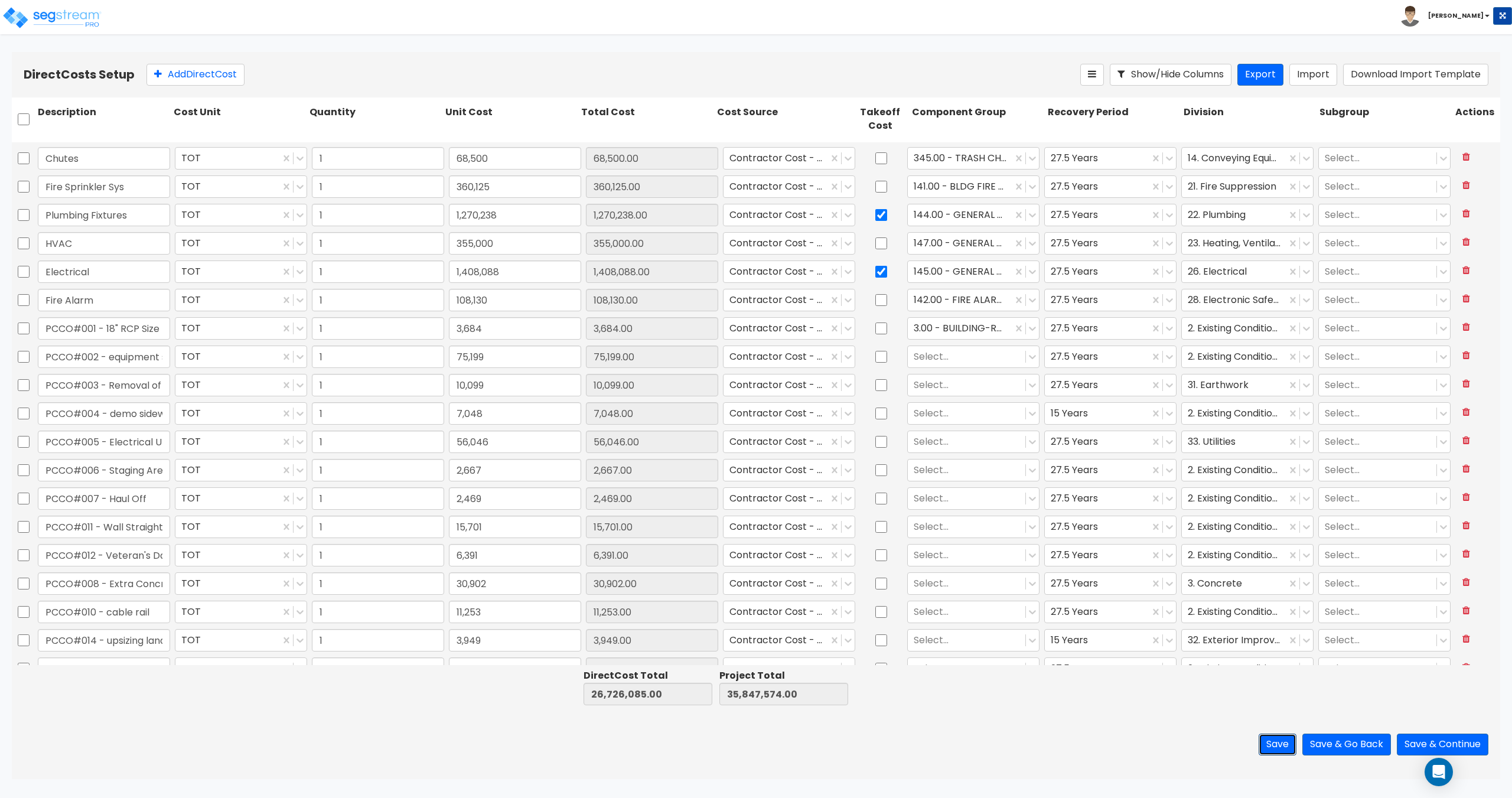
click at [1270, 735] on button "Save" at bounding box center [1277, 744] width 38 height 22
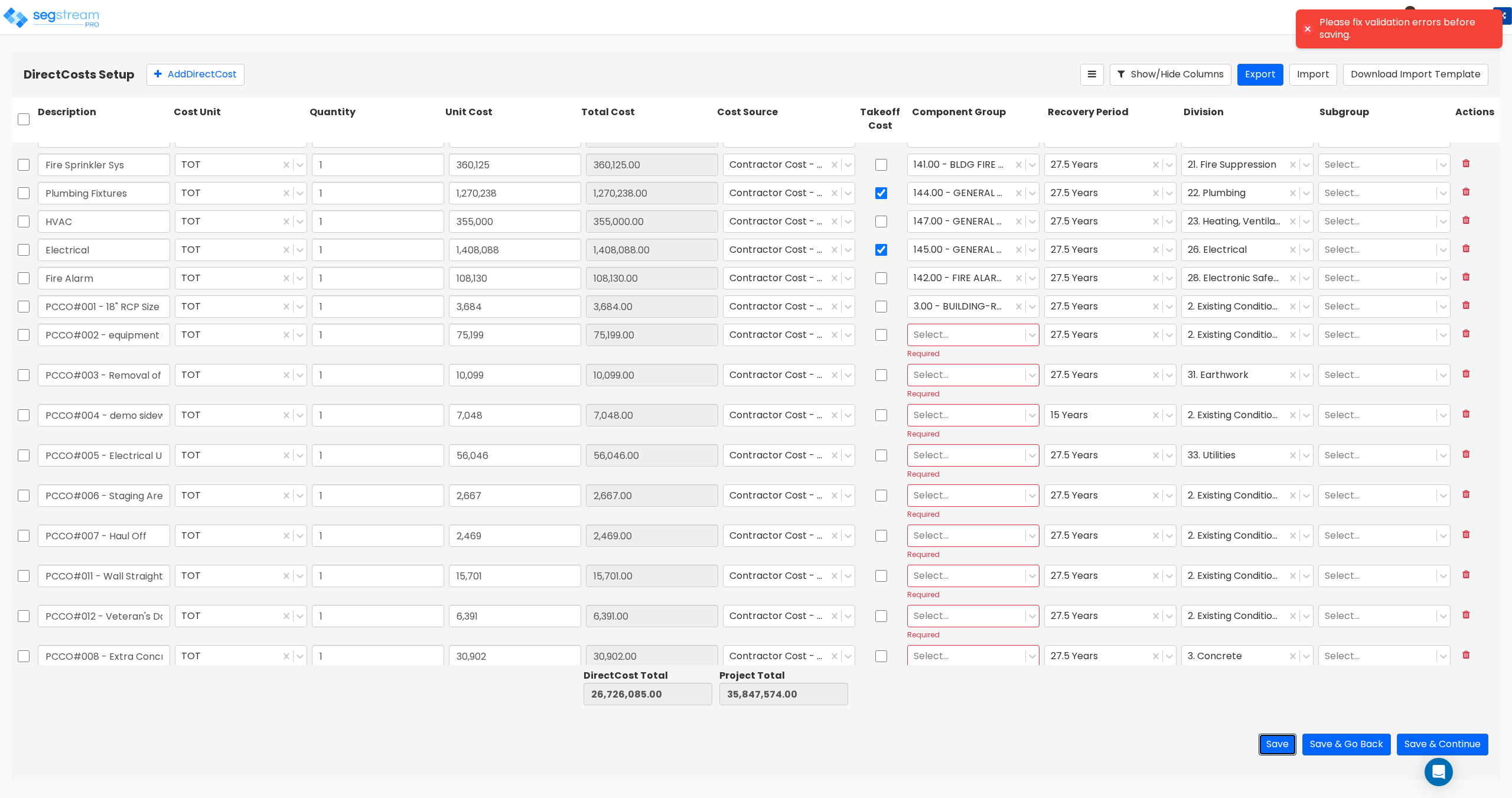
scroll to position [709, 0]
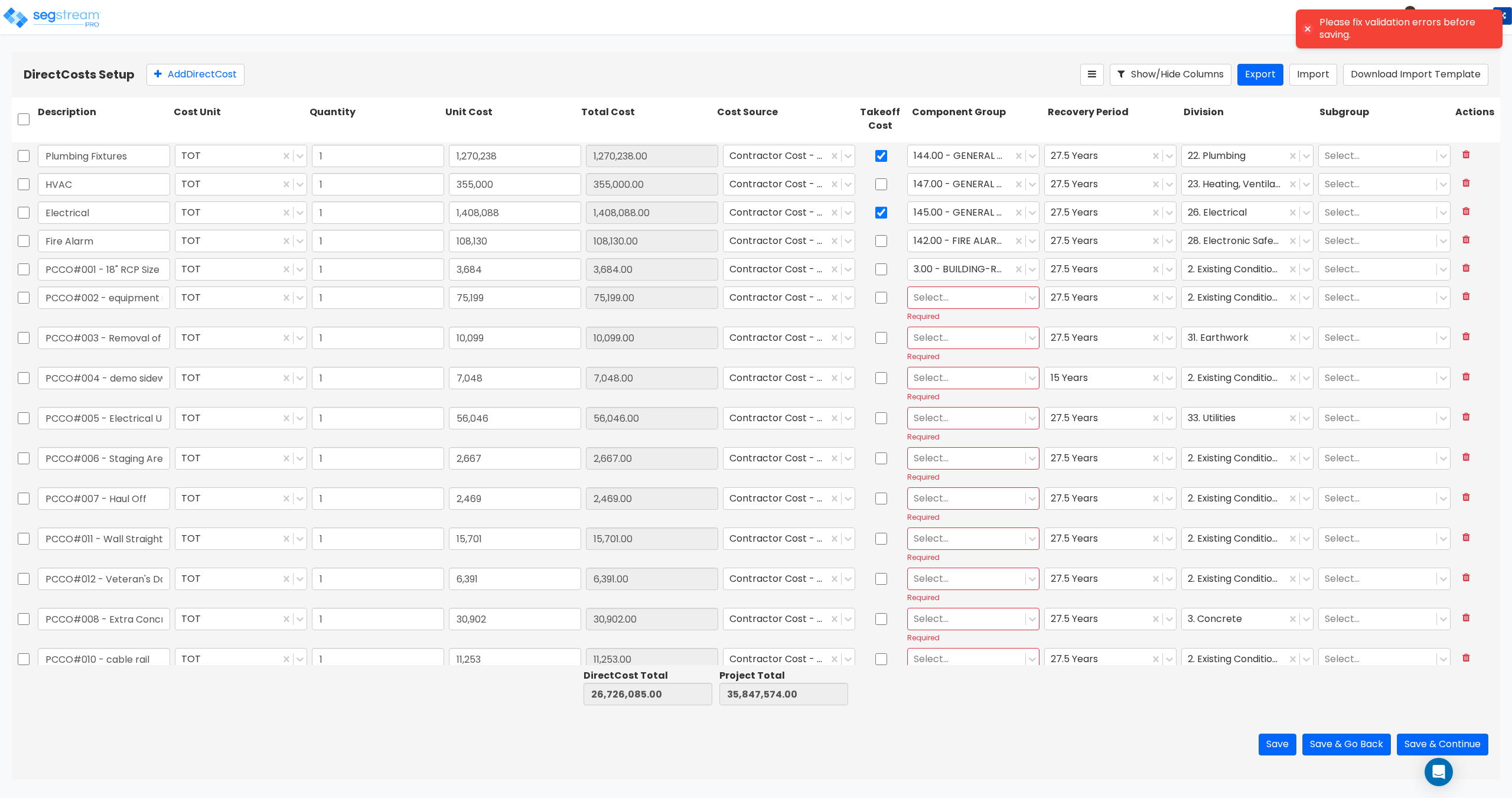
click at [949, 300] on div at bounding box center [966, 297] width 106 height 16
click at [944, 383] on div "3.00 - BUILDING-RELATED SITEWORK" at bounding box center [967, 387] width 132 height 33
click at [954, 333] on div at bounding box center [966, 337] width 106 height 16
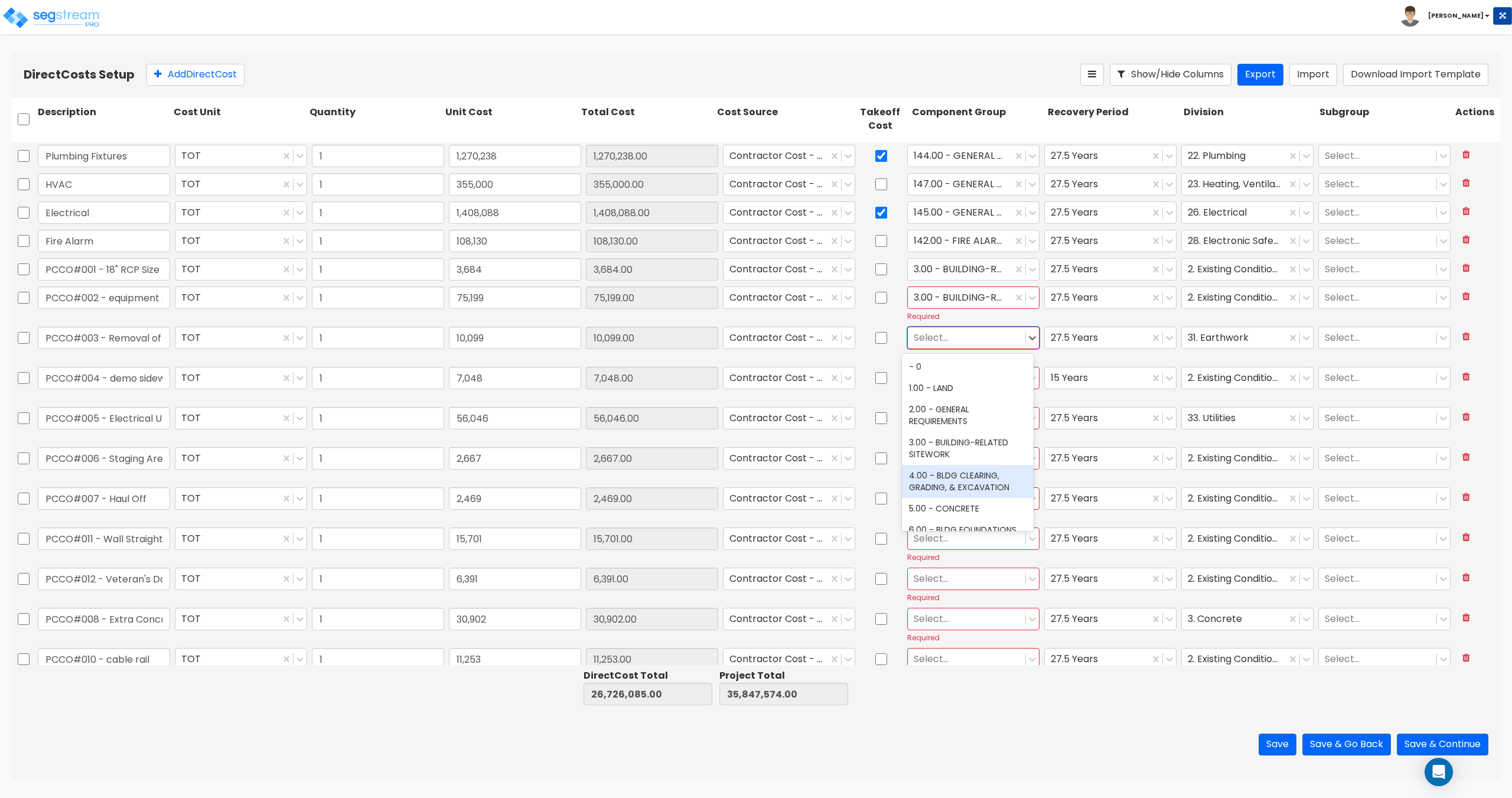
click at [955, 481] on div "4.00 - BLDG CLEARING, GRADING, & EXCAVATION" at bounding box center [967, 481] width 132 height 33
click at [944, 382] on div at bounding box center [966, 377] width 106 height 16
click at [946, 466] on div "3.00 - BUILDING-RELATED SITEWORK" at bounding box center [967, 467] width 132 height 33
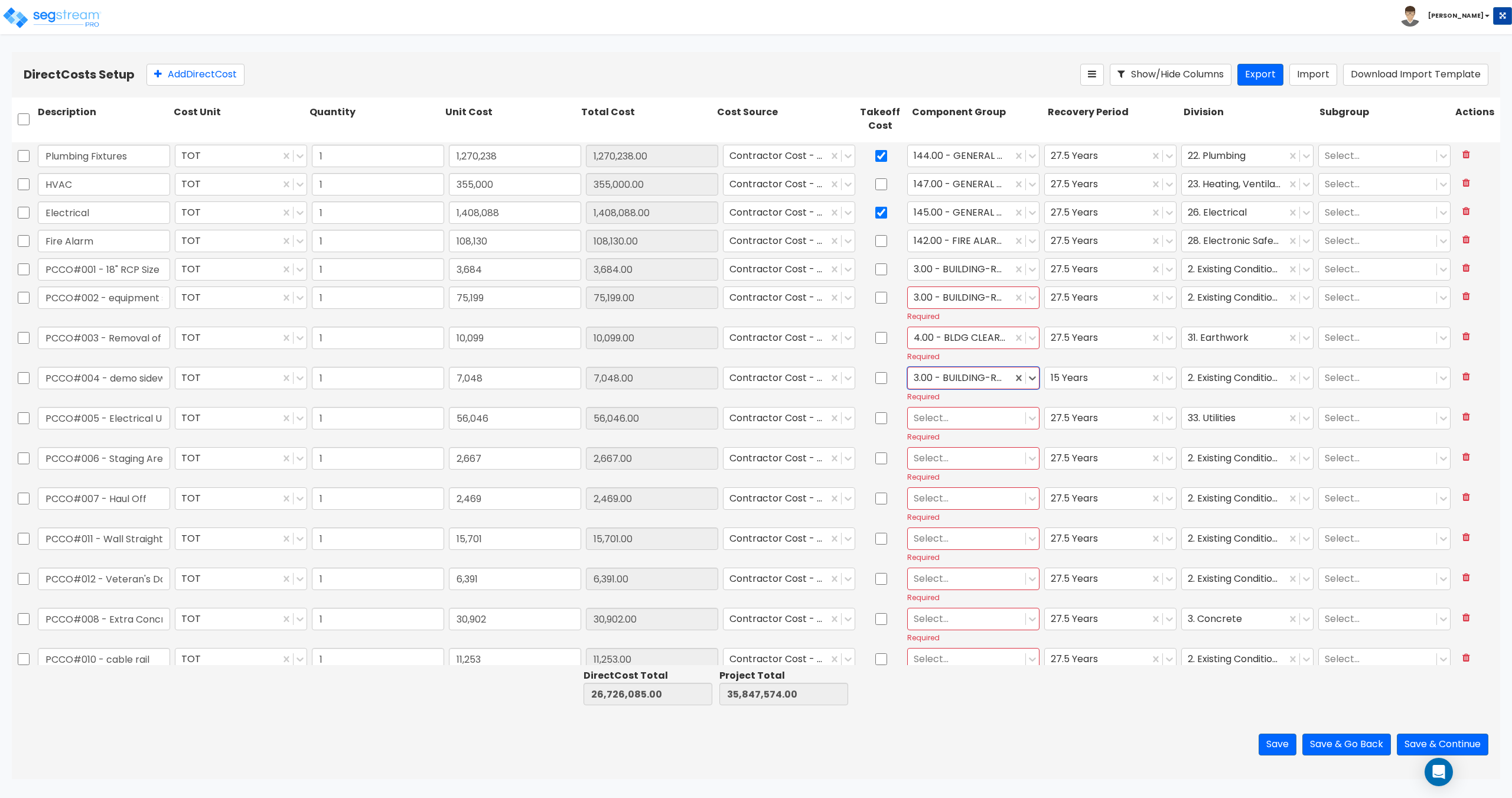
click at [953, 417] on div at bounding box center [966, 418] width 106 height 16
click at [961, 457] on div "353.00 - SITE INCOMING ELECTRICAL" at bounding box center [967, 453] width 132 height 33
click at [947, 461] on div at bounding box center [966, 458] width 106 height 16
click at [949, 553] on div "3.00 - BUILDING-RELATED SITEWORK" at bounding box center [967, 547] width 132 height 33
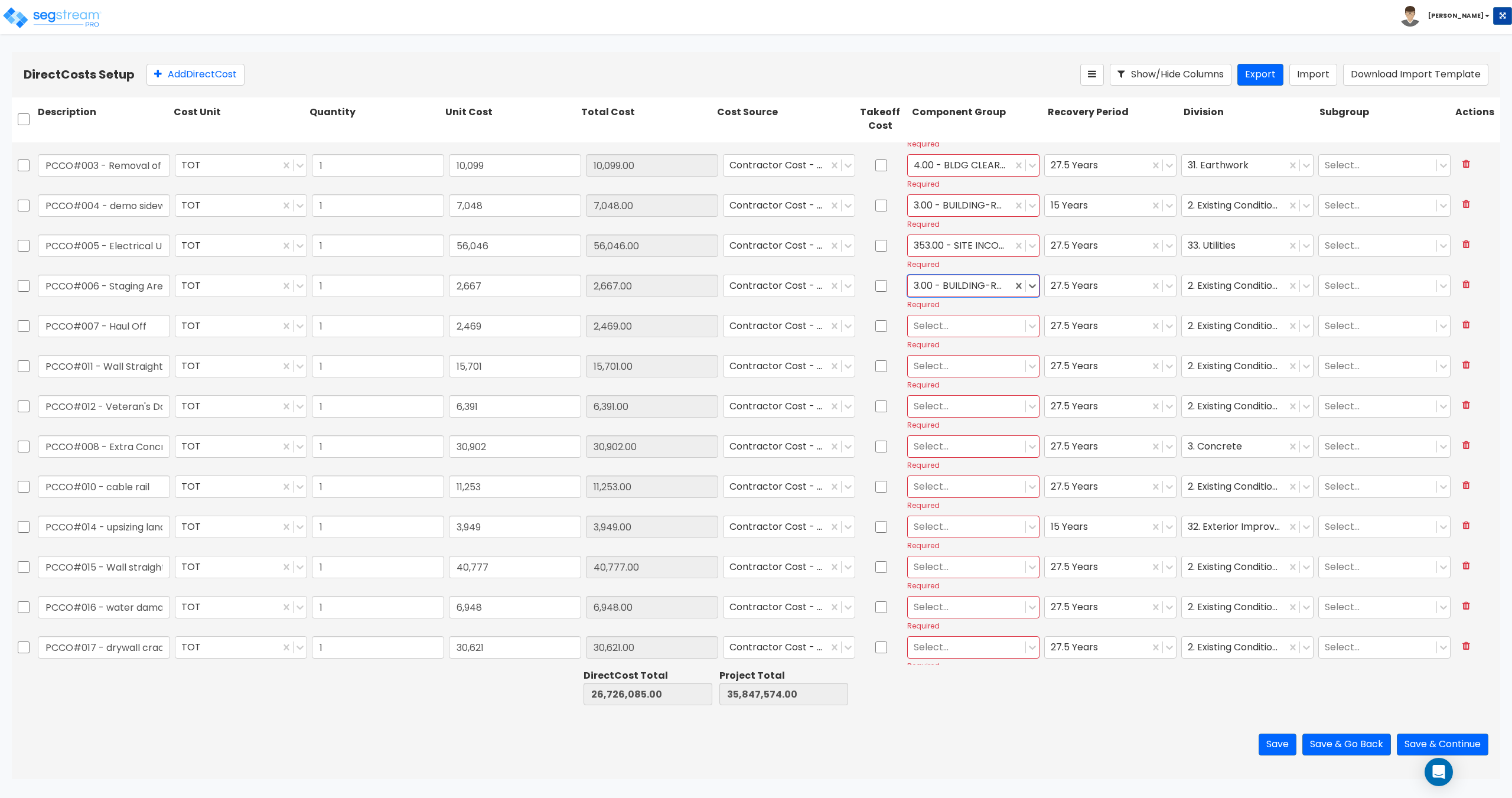
scroll to position [886, 0]
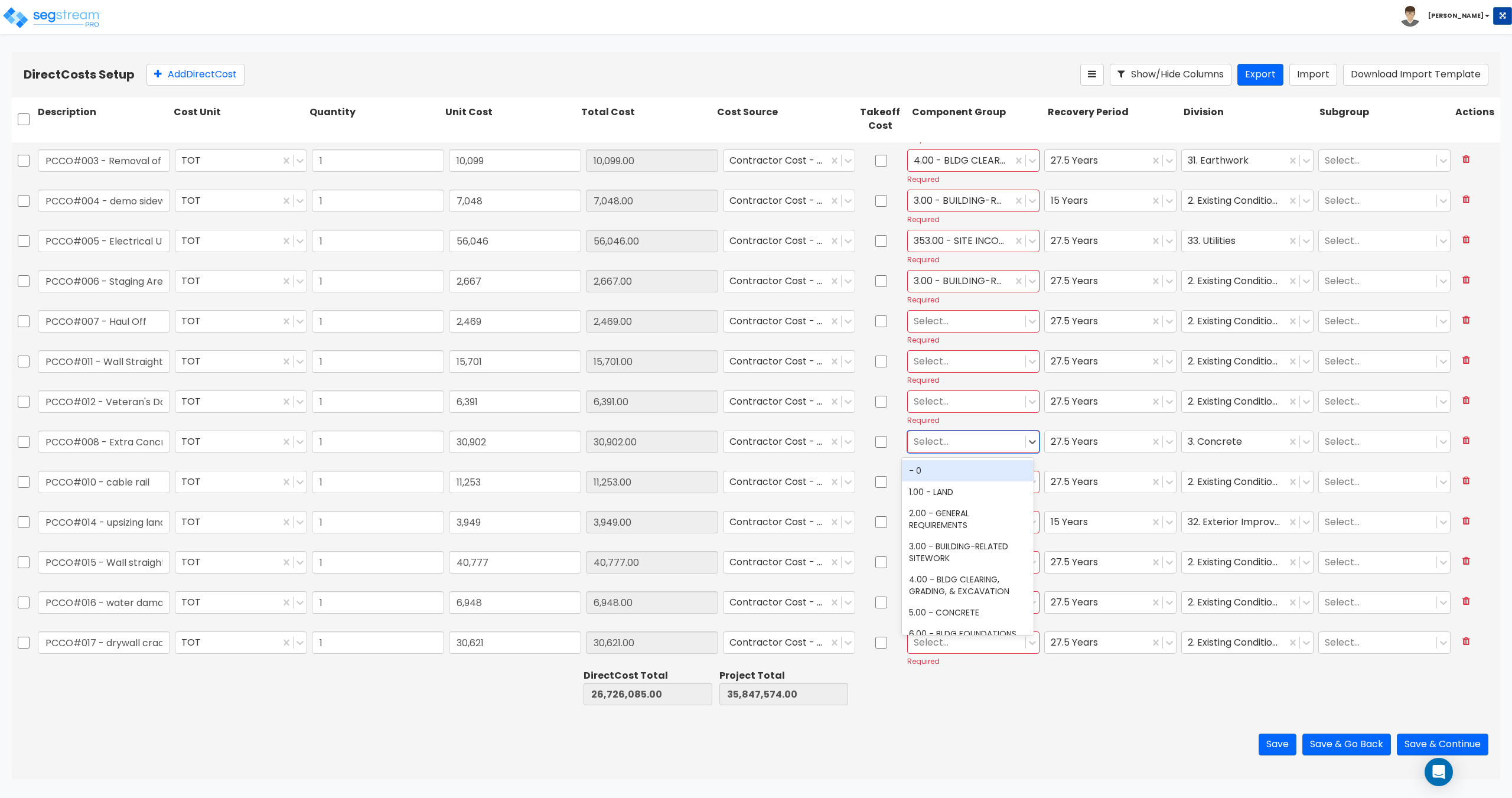
click at [984, 448] on div at bounding box center [966, 441] width 106 height 16
click at [956, 610] on div "5.00 - CONCRETE" at bounding box center [967, 613] width 132 height 21
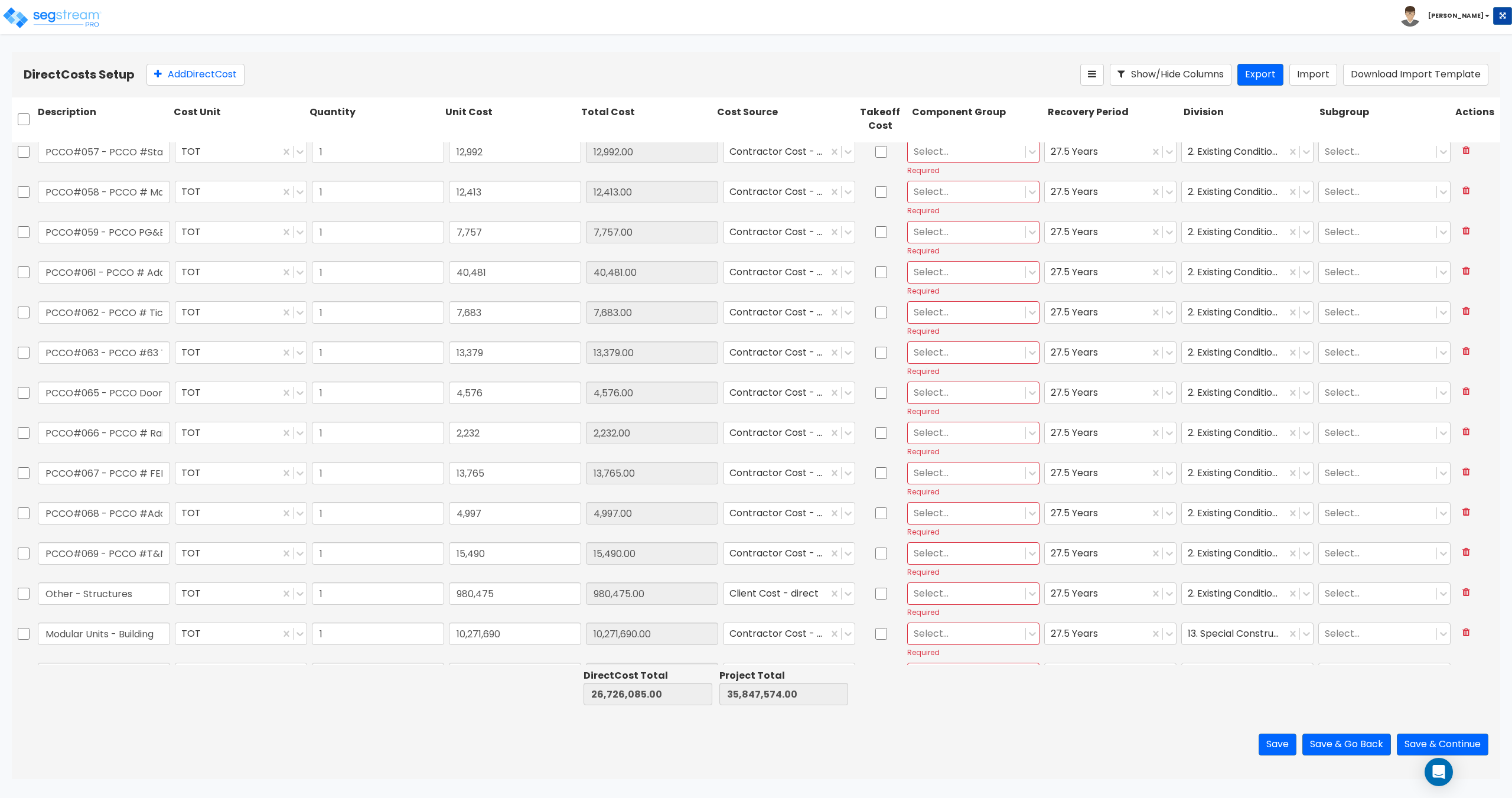
scroll to position [2817, 0]
click at [968, 639] on div at bounding box center [966, 638] width 106 height 16
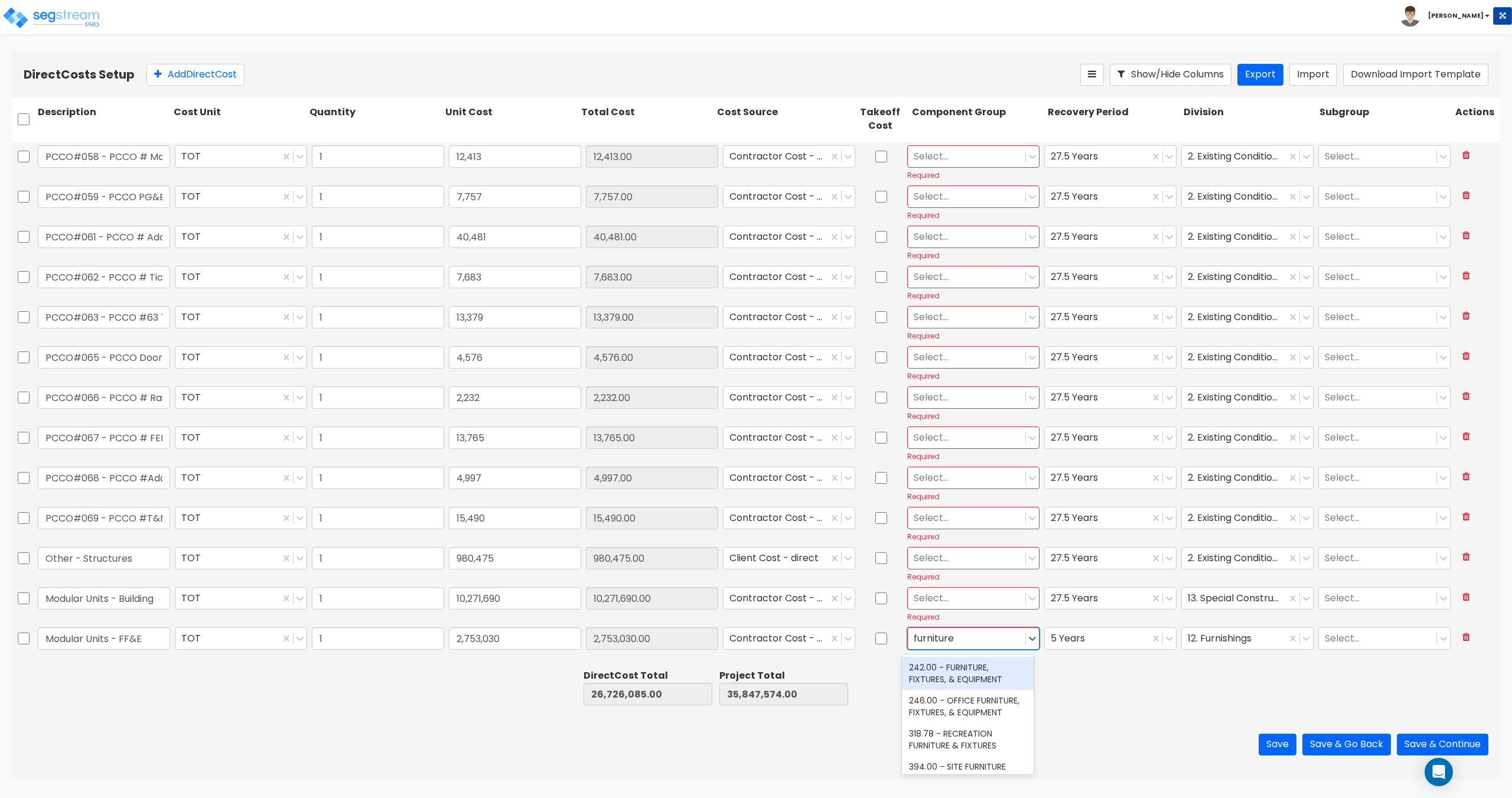
click at [986, 684] on div "242.00 - FURNITURE, FIXTURES, & EQUIPMENT" at bounding box center [967, 673] width 132 height 33
click at [961, 599] on div at bounding box center [966, 598] width 106 height 16
click at [950, 743] on div "13.00 - CONCRETE SUPERSTRUCTURE" at bounding box center [967, 732] width 132 height 33
click at [944, 597] on div at bounding box center [960, 598] width 93 height 16
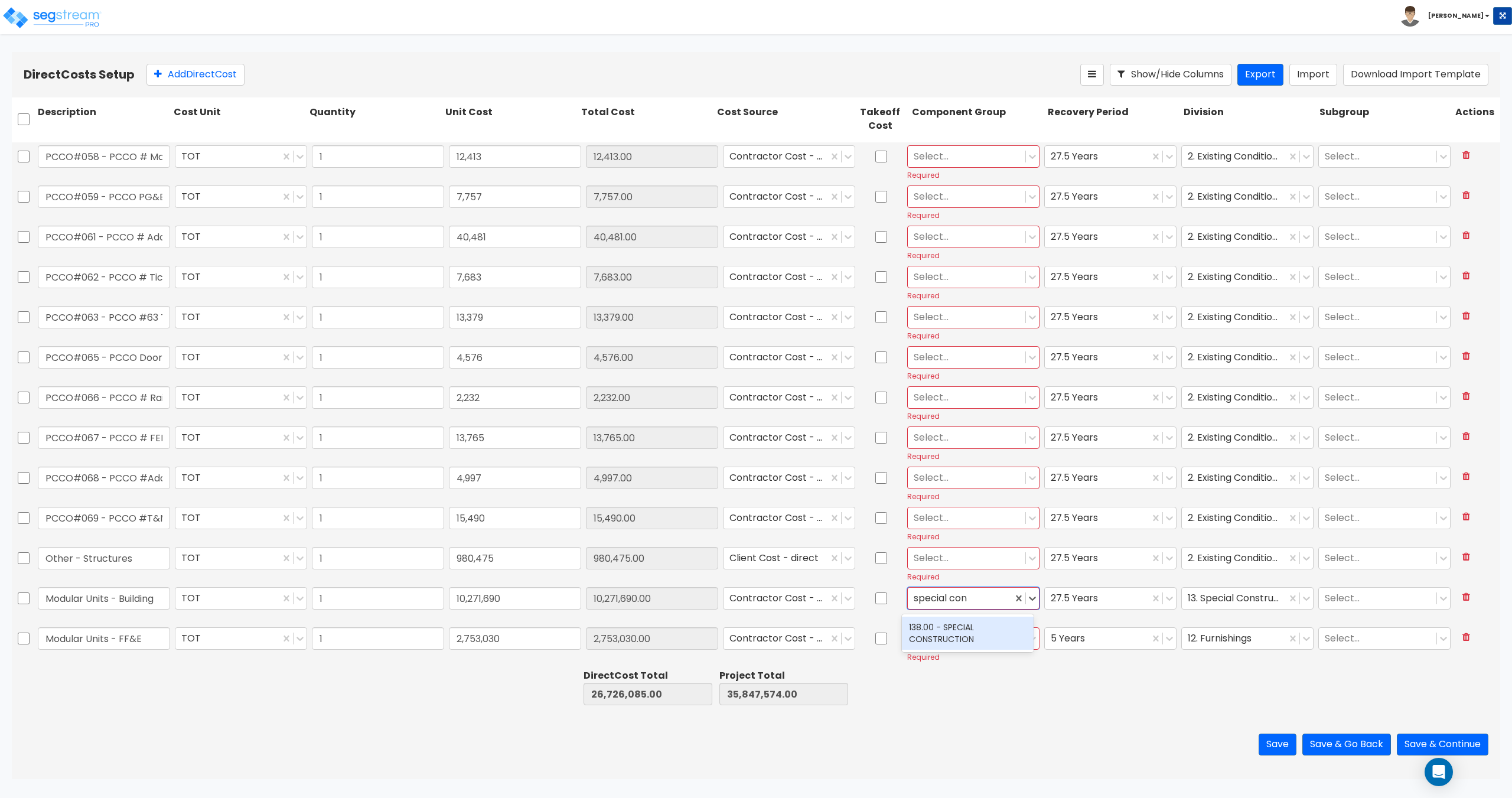
click at [949, 629] on div "138.00 - SPECIAL CONSTRUCTION" at bounding box center [967, 633] width 132 height 33
click at [957, 557] on div at bounding box center [966, 558] width 106 height 16
click at [949, 654] on div "3.00 - BUILDING-RELATED SITEWORK" at bounding box center [967, 647] width 132 height 33
click at [22, 514] on input "checkbox" at bounding box center [24, 517] width 12 height 22
click at [24, 477] on input "checkbox" at bounding box center [24, 477] width 12 height 22
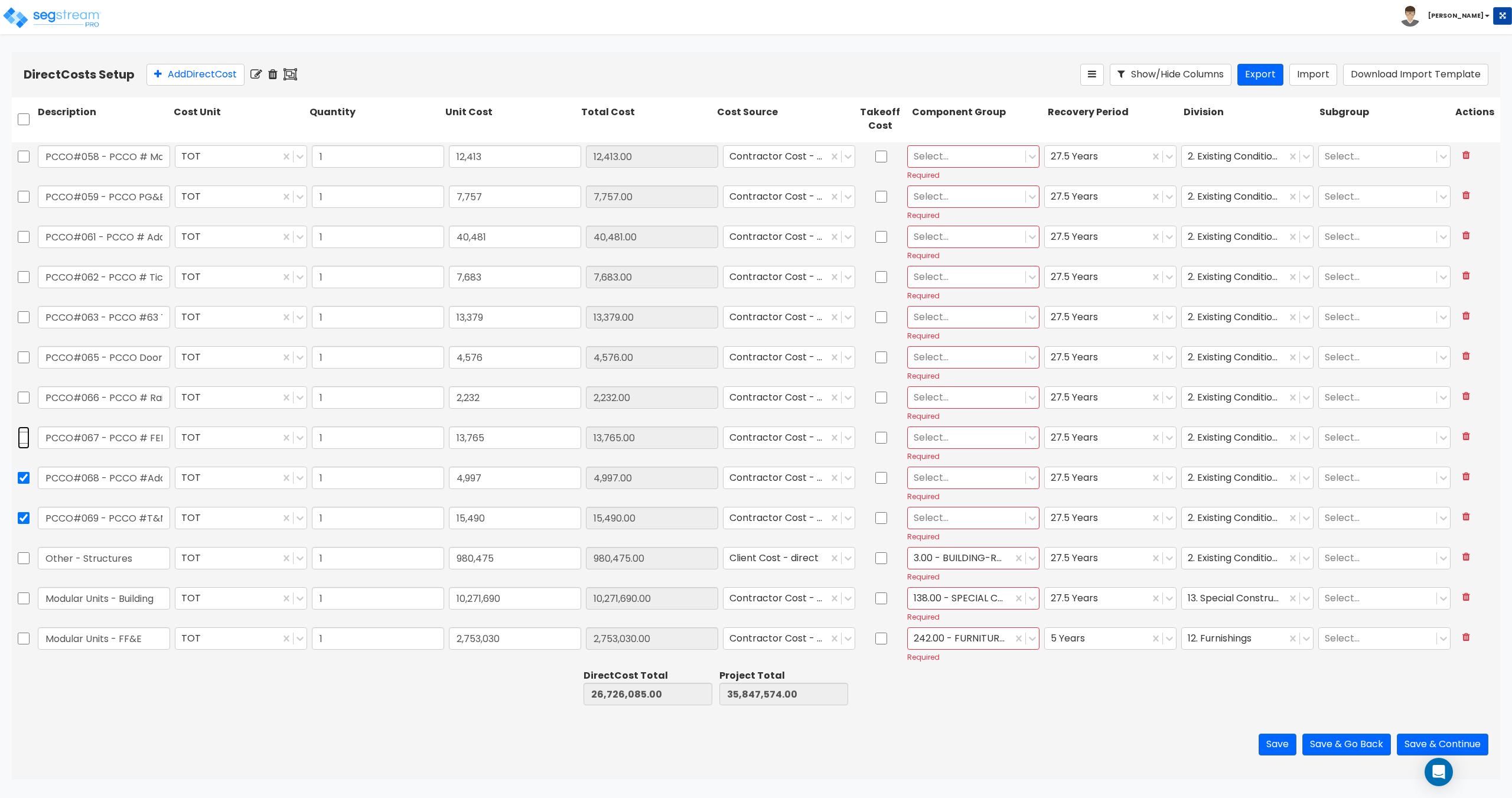
click at [29, 439] on input "checkbox" at bounding box center [24, 437] width 12 height 22
click at [26, 399] on input "checkbox" at bounding box center [24, 397] width 12 height 22
click at [19, 353] on input "checkbox" at bounding box center [24, 357] width 12 height 22
click at [26, 314] on input "checkbox" at bounding box center [24, 317] width 12 height 22
click at [26, 277] on input "checkbox" at bounding box center [24, 277] width 12 height 22
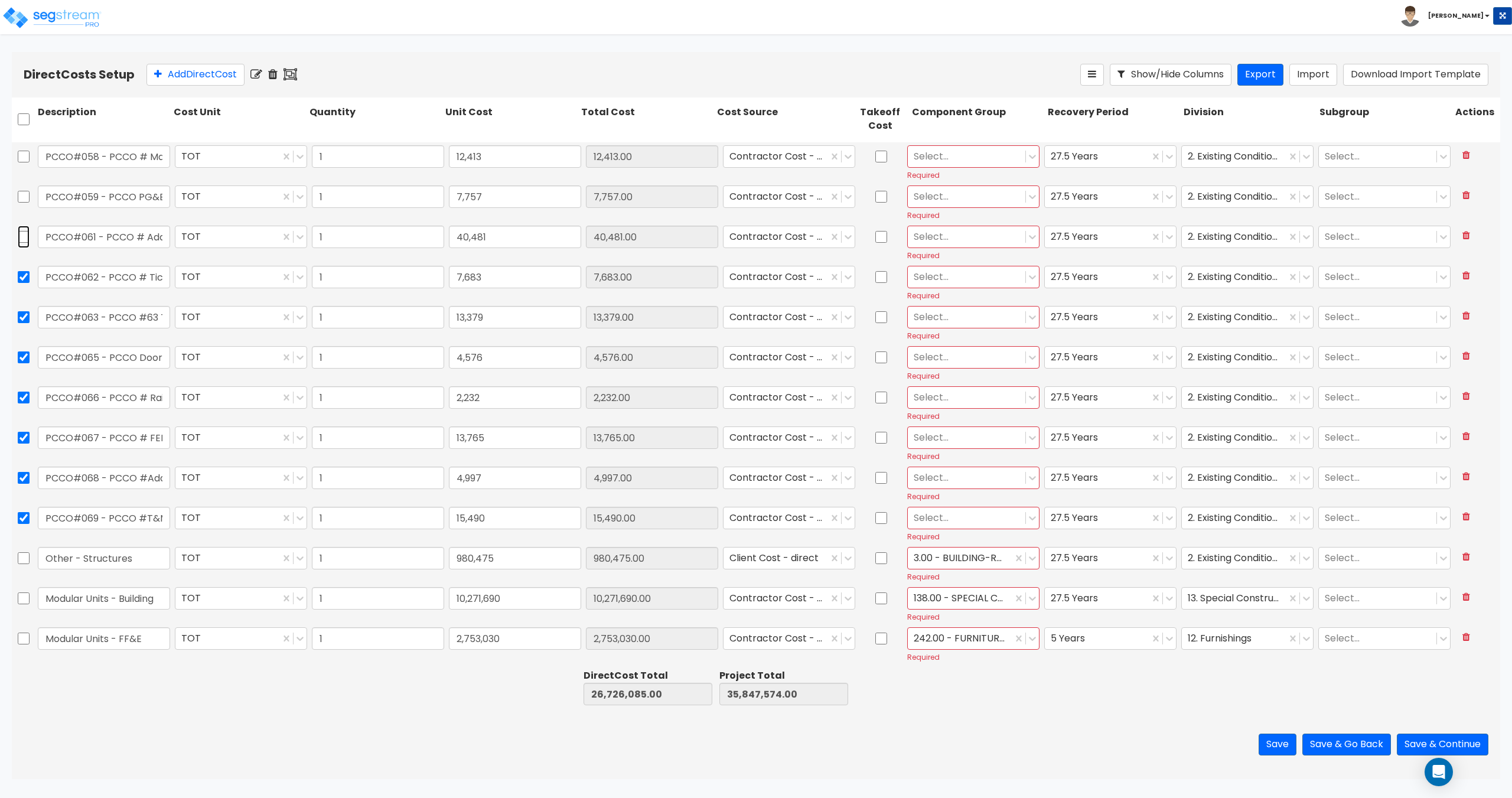
click at [20, 239] on input "checkbox" at bounding box center [24, 236] width 12 height 22
click at [993, 518] on div at bounding box center [966, 518] width 106 height 16
click at [959, 610] on div "3.00 - BUILDING-RELATED SITEWORK" at bounding box center [967, 607] width 132 height 33
click at [946, 475] on div at bounding box center [966, 477] width 106 height 16
click at [947, 563] on div "3.00 - BUILDING-RELATED SITEWORK" at bounding box center [967, 567] width 132 height 33
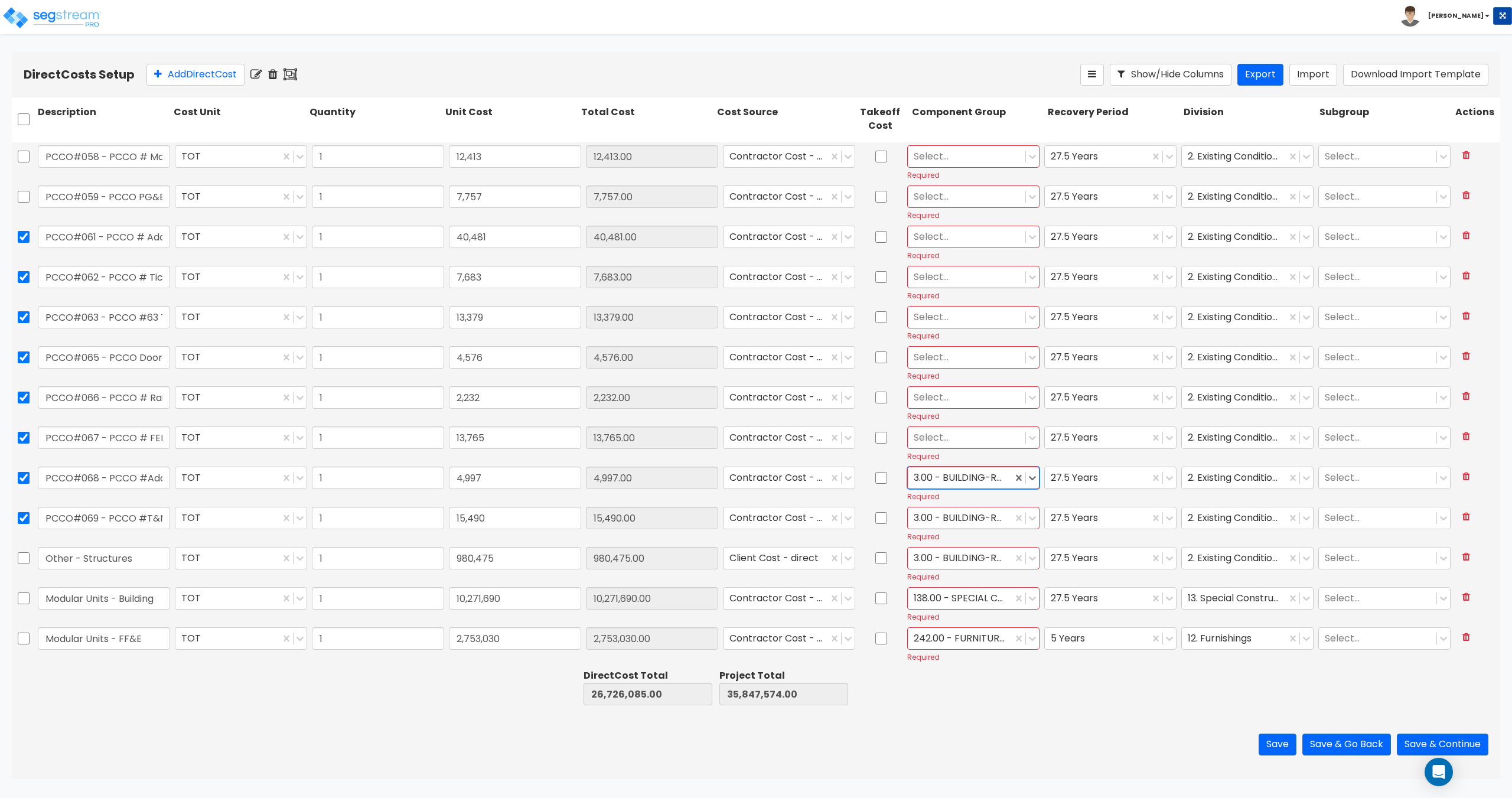
click at [950, 438] on div at bounding box center [966, 437] width 106 height 16
click at [949, 535] on div "3.00 - BUILDING-RELATED SITEWORK" at bounding box center [967, 526] width 132 height 33
click at [954, 399] on div at bounding box center [966, 397] width 106 height 16
click at [943, 496] on div "3.00 - BUILDING-RELATED SITEWORK" at bounding box center [967, 486] width 132 height 33
click at [949, 357] on div at bounding box center [966, 357] width 106 height 16
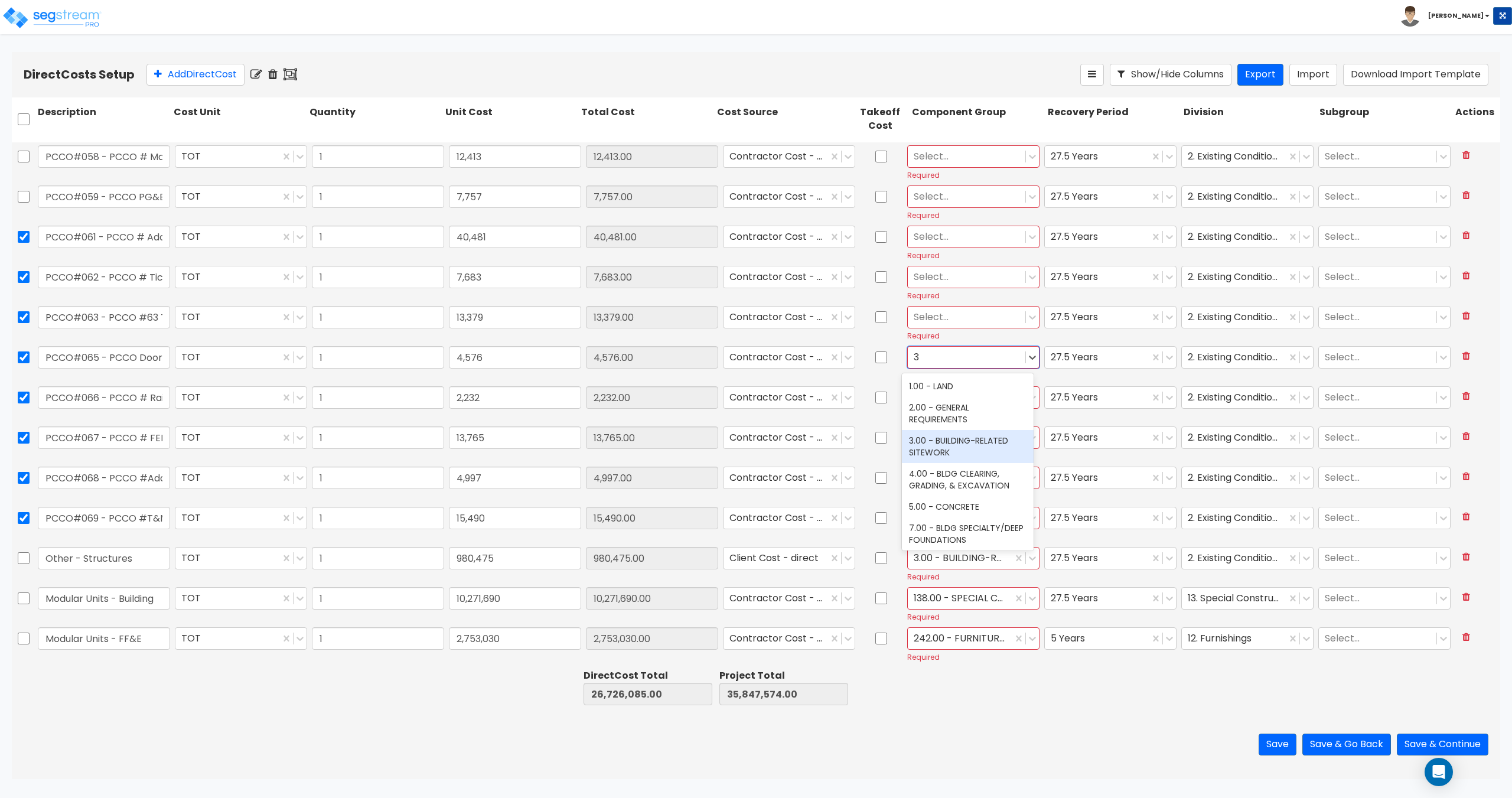
click at [949, 457] on div "3.00 - BUILDING-RELATED SITEWORK" at bounding box center [967, 446] width 132 height 33
click at [948, 317] on div at bounding box center [966, 317] width 106 height 16
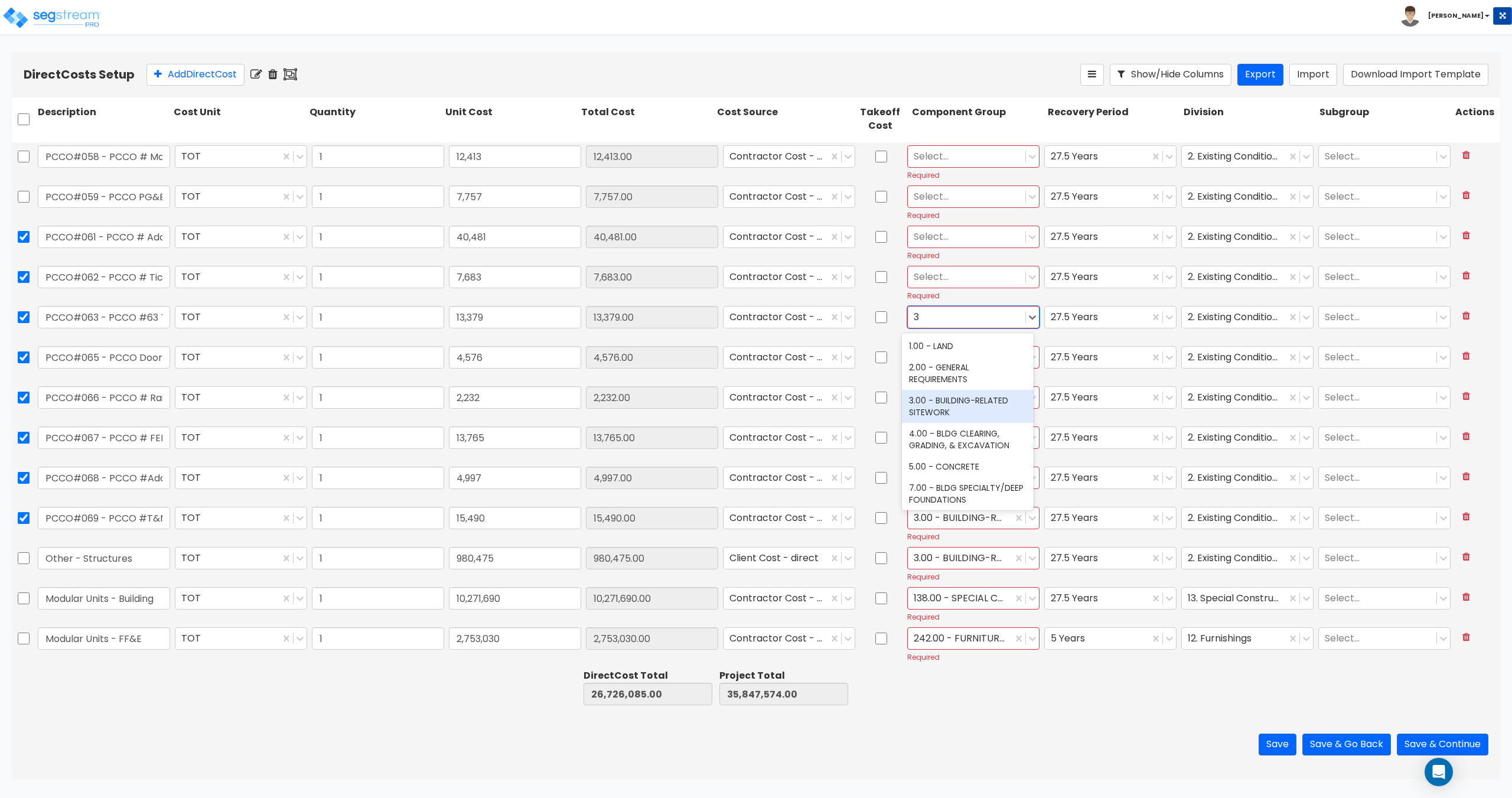
click at [949, 411] on div "3.00 - BUILDING-RELATED SITEWORK" at bounding box center [967, 406] width 132 height 33
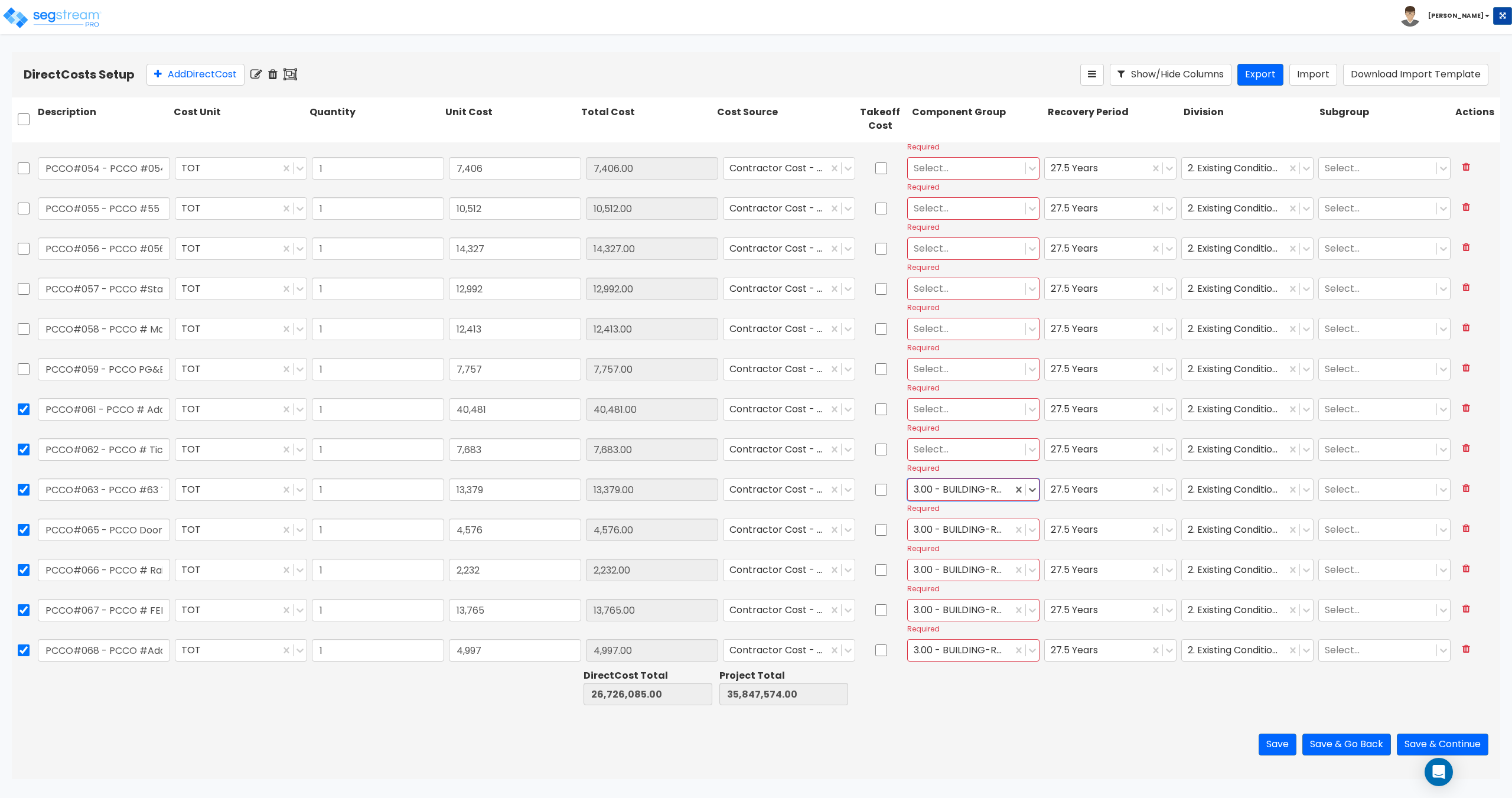
scroll to position [2640, 0]
click at [942, 461] on div at bounding box center [966, 454] width 106 height 16
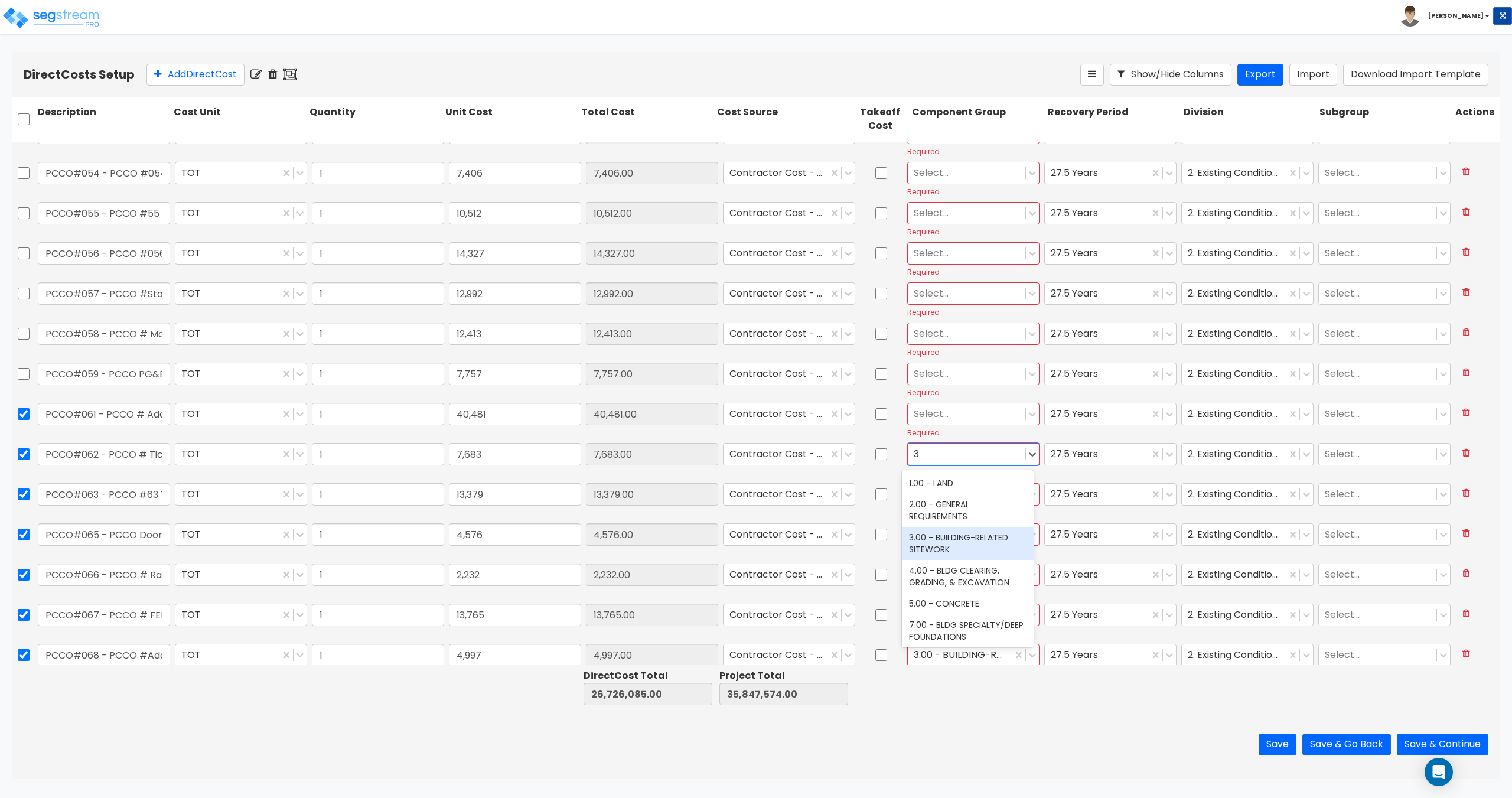
click at [945, 542] on div "3.00 - BUILDING-RELATED SITEWORK" at bounding box center [967, 543] width 132 height 33
click at [950, 414] on div at bounding box center [966, 414] width 106 height 16
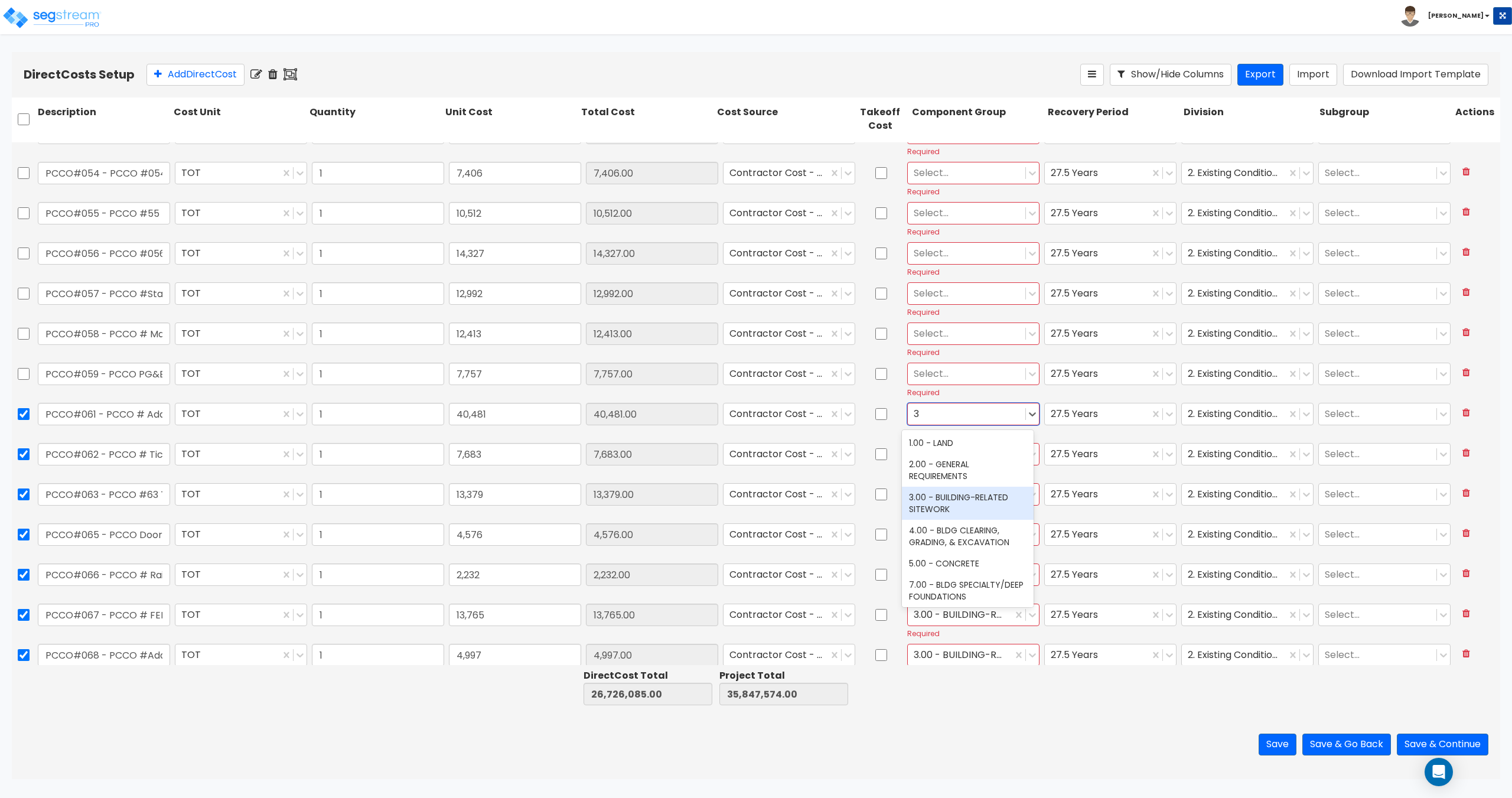
click at [954, 502] on div "3.00 - BUILDING-RELATED SITEWORK" at bounding box center [967, 503] width 132 height 33
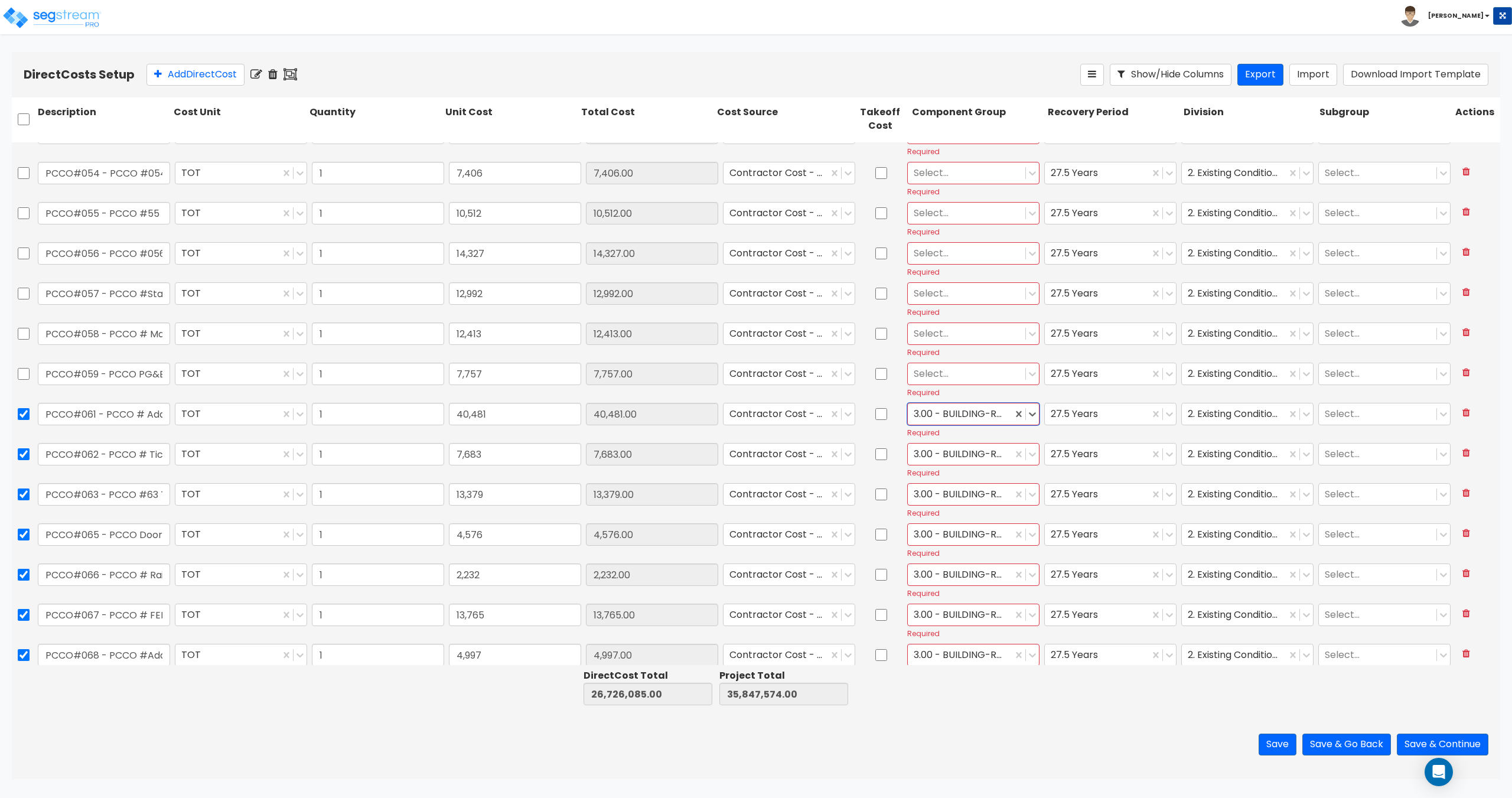
click at [956, 369] on div at bounding box center [966, 374] width 106 height 16
click at [949, 473] on div "3.00 - BUILDING-RELATED SITEWORK" at bounding box center [967, 463] width 132 height 33
click at [947, 332] on div at bounding box center [966, 333] width 106 height 16
click at [952, 419] on div "3.00 - BUILDING-RELATED SITEWORK" at bounding box center [967, 423] width 132 height 33
click at [948, 295] on div at bounding box center [966, 293] width 106 height 16
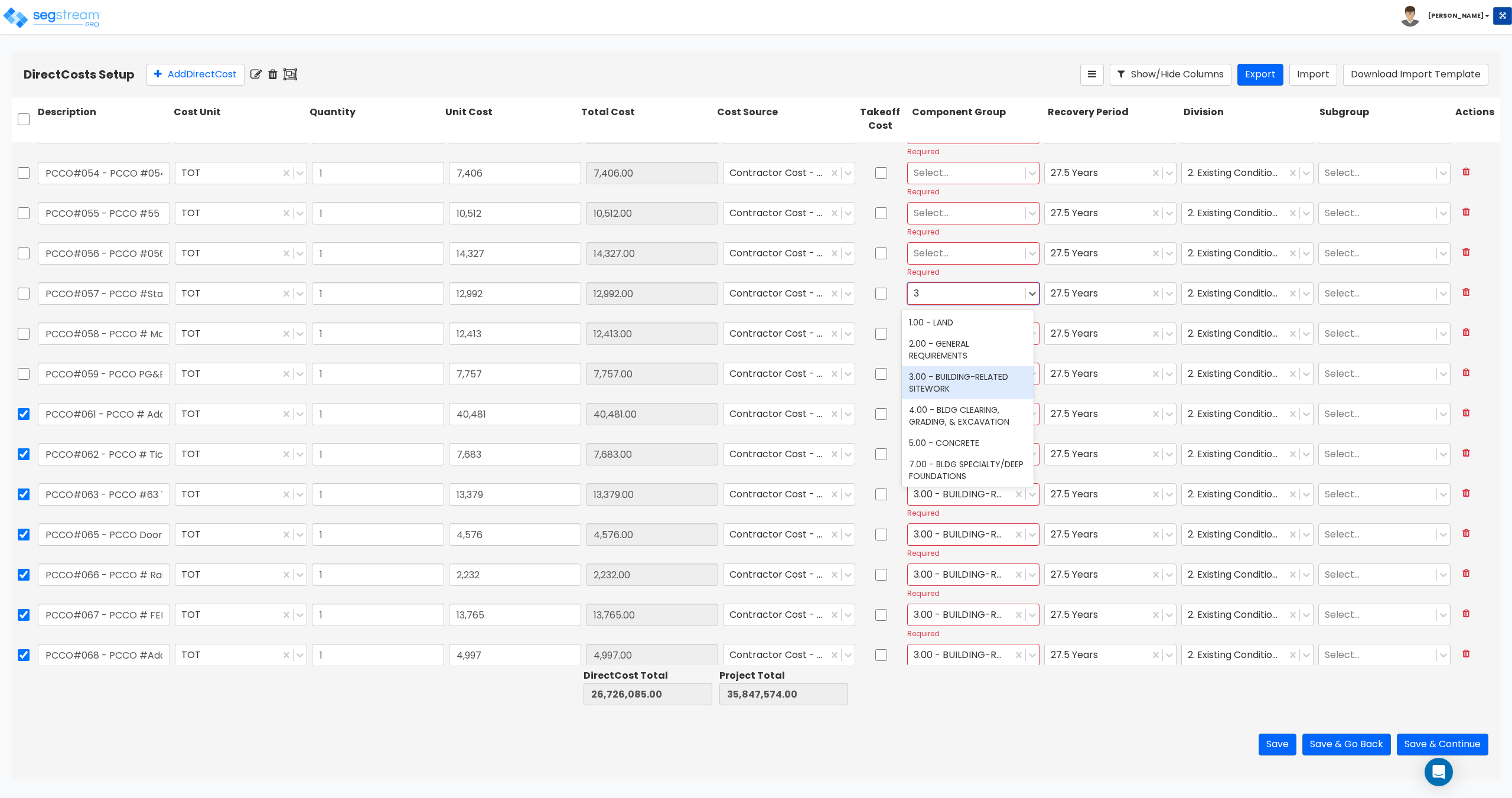
click at [947, 383] on div "3.00 - BUILDING-RELATED SITEWORK" at bounding box center [967, 382] width 132 height 33
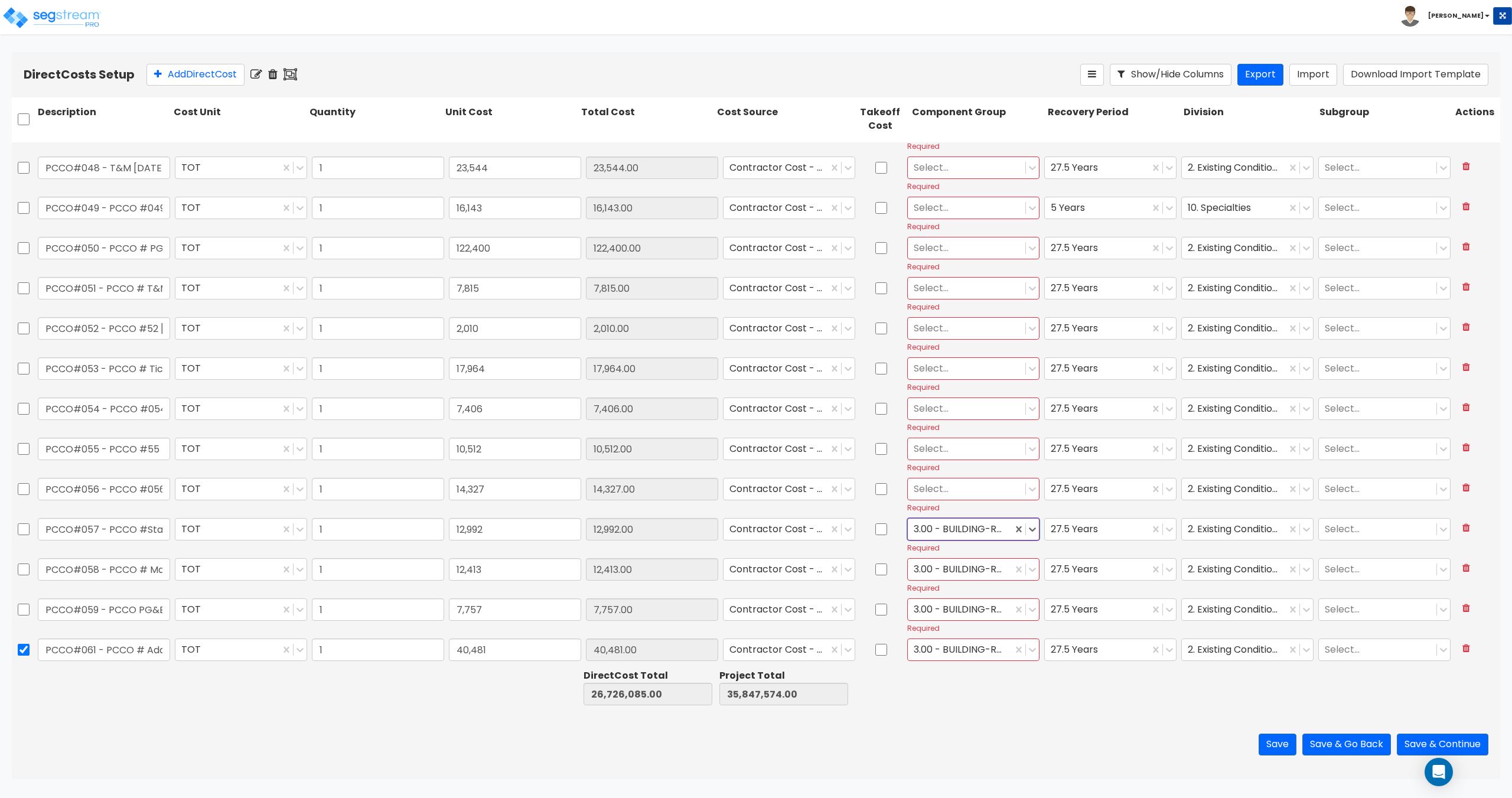
scroll to position [2345, 0]
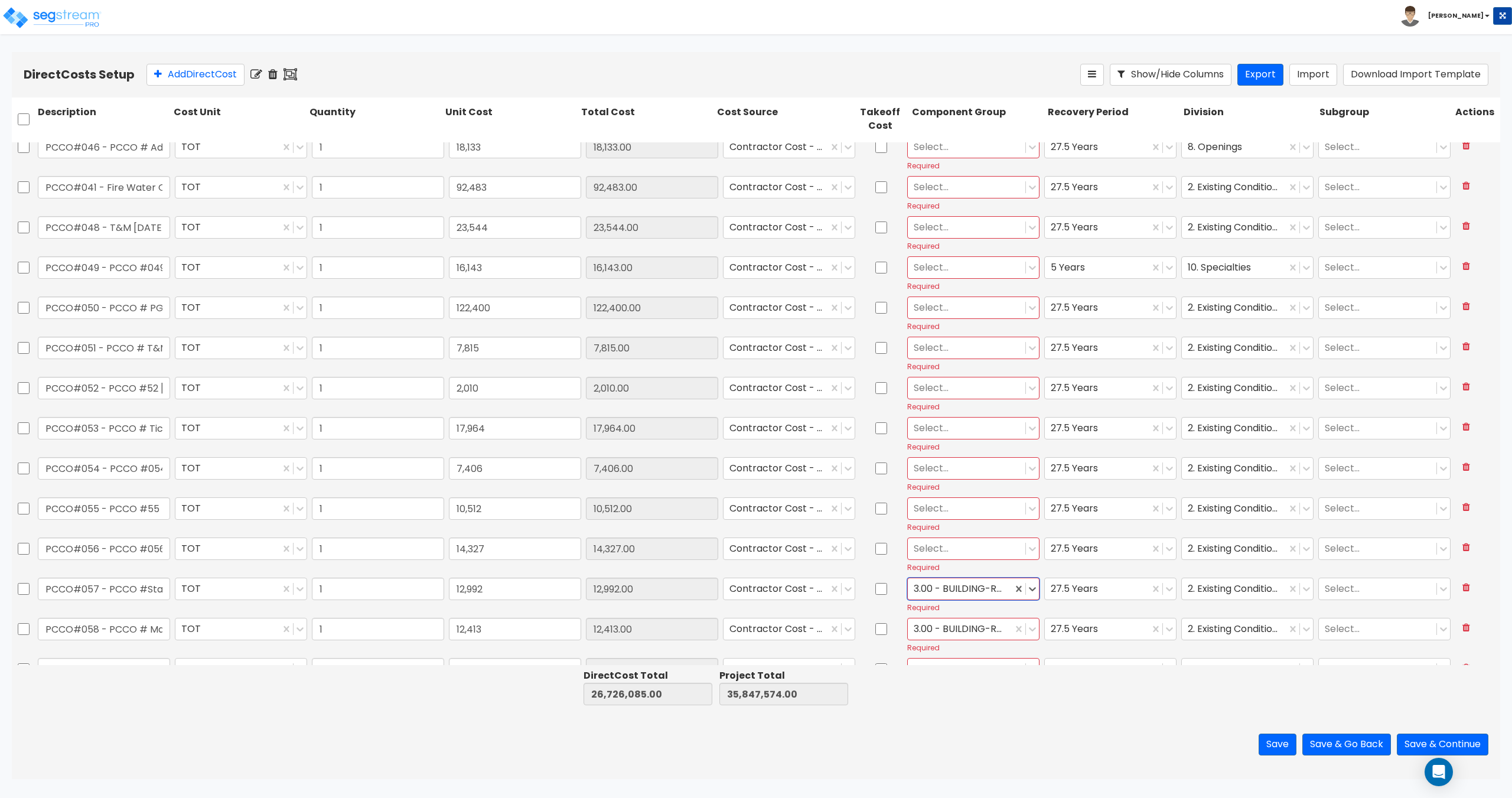
click at [967, 538] on div "Select..." at bounding box center [966, 548] width 118 height 21
click at [942, 630] on div "3.00 - BUILDING-RELATED SITEWORK" at bounding box center [967, 638] width 132 height 33
click at [943, 513] on div at bounding box center [966, 508] width 106 height 16
click at [946, 595] on div "3.00 - BUILDING-RELATED SITEWORK" at bounding box center [967, 598] width 132 height 33
click at [949, 464] on div at bounding box center [966, 468] width 106 height 16
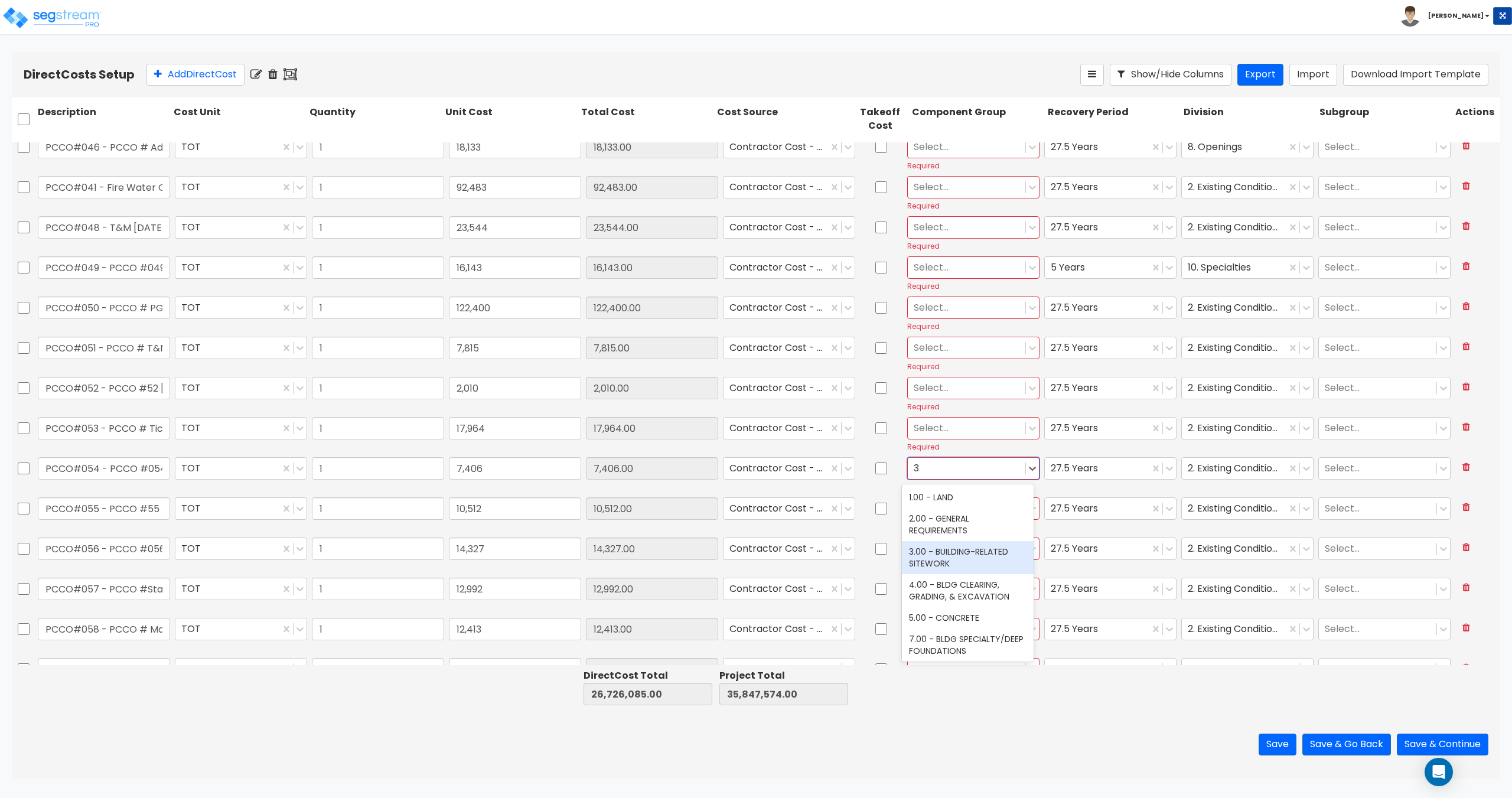
click at [952, 557] on div "3.00 - BUILDING-RELATED SITEWORK" at bounding box center [967, 557] width 132 height 33
click at [947, 441] on div "Select... Required" at bounding box center [973, 434] width 137 height 39
click at [946, 429] on div at bounding box center [966, 428] width 106 height 16
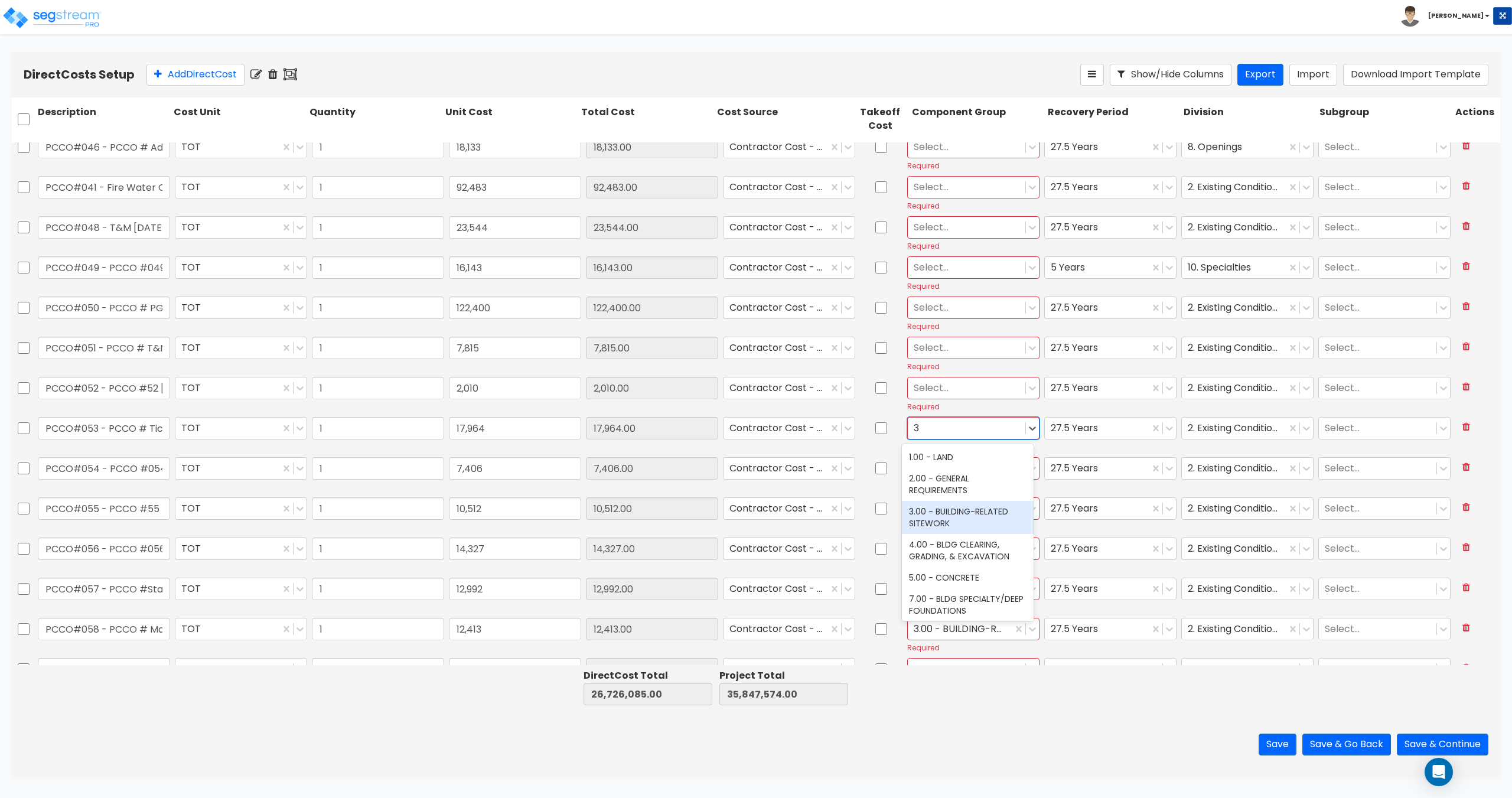
click at [948, 508] on div "3.00 - BUILDING-RELATED SITEWORK" at bounding box center [967, 517] width 132 height 33
click at [936, 391] on div at bounding box center [966, 387] width 106 height 16
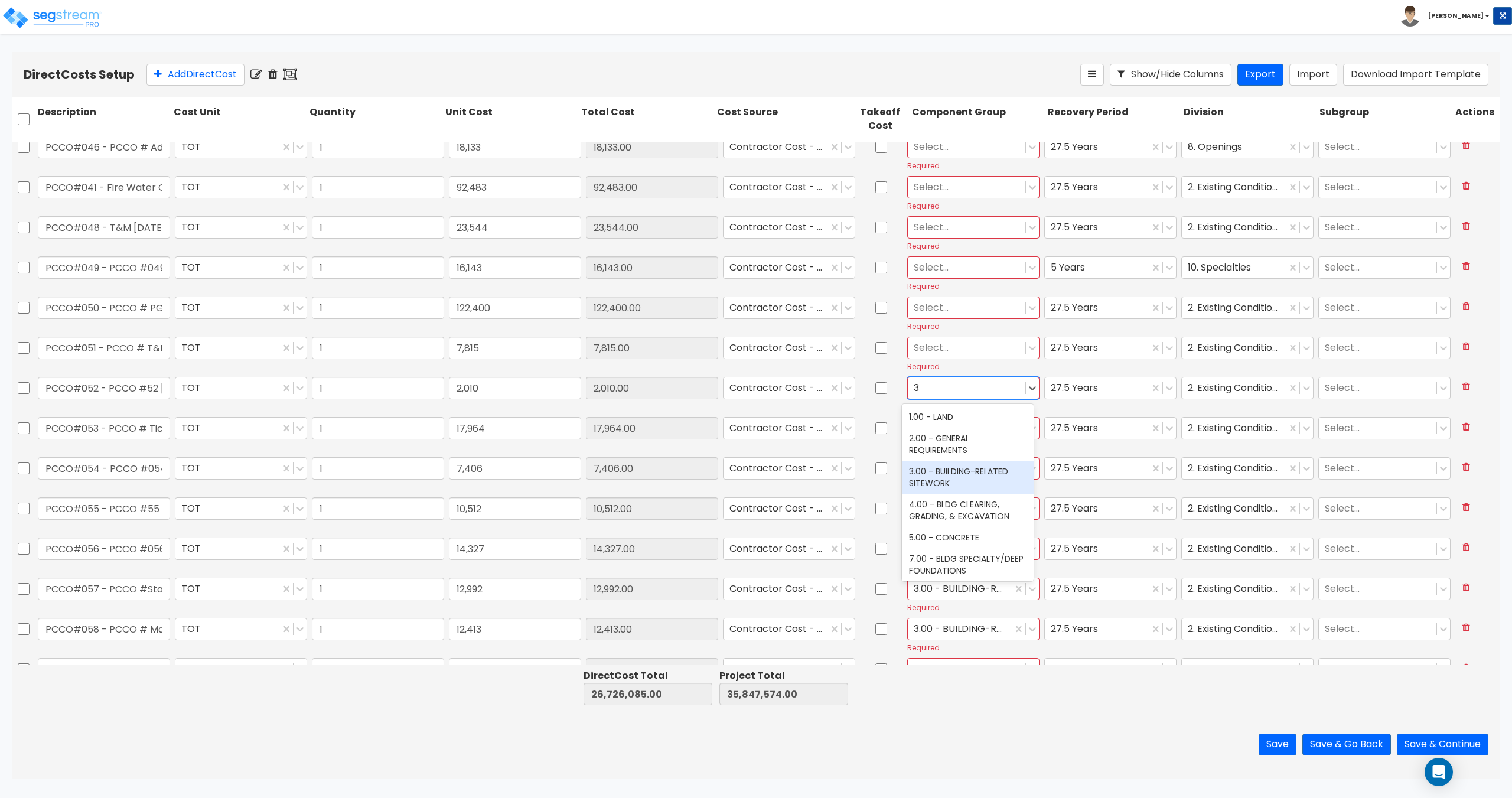
click at [933, 487] on div "3.00 - BUILDING-RELATED SITEWORK" at bounding box center [967, 477] width 132 height 33
click at [933, 348] on div at bounding box center [966, 347] width 106 height 16
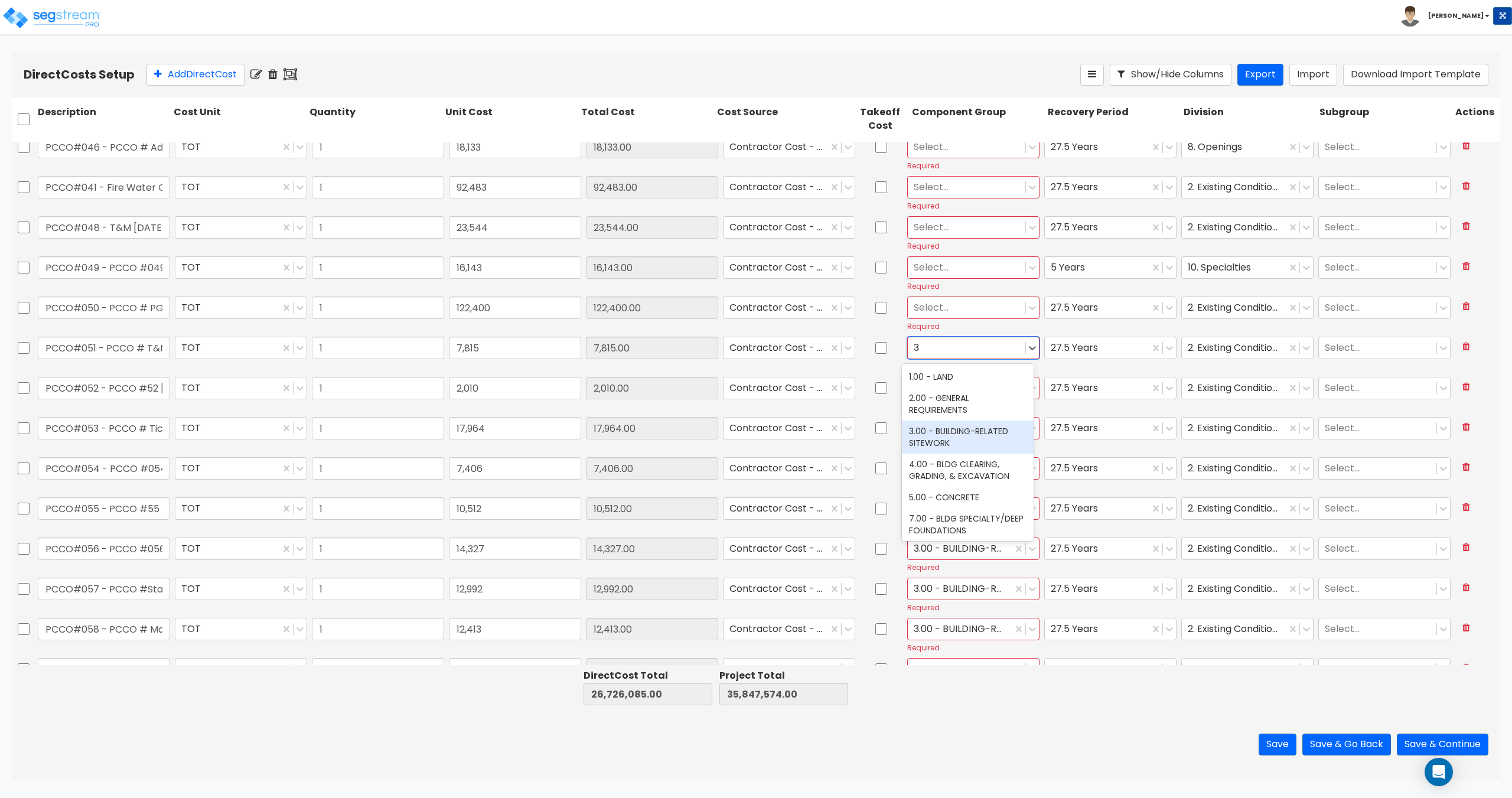
click at [942, 448] on div "3.00 - BUILDING-RELATED SITEWORK" at bounding box center [967, 437] width 132 height 33
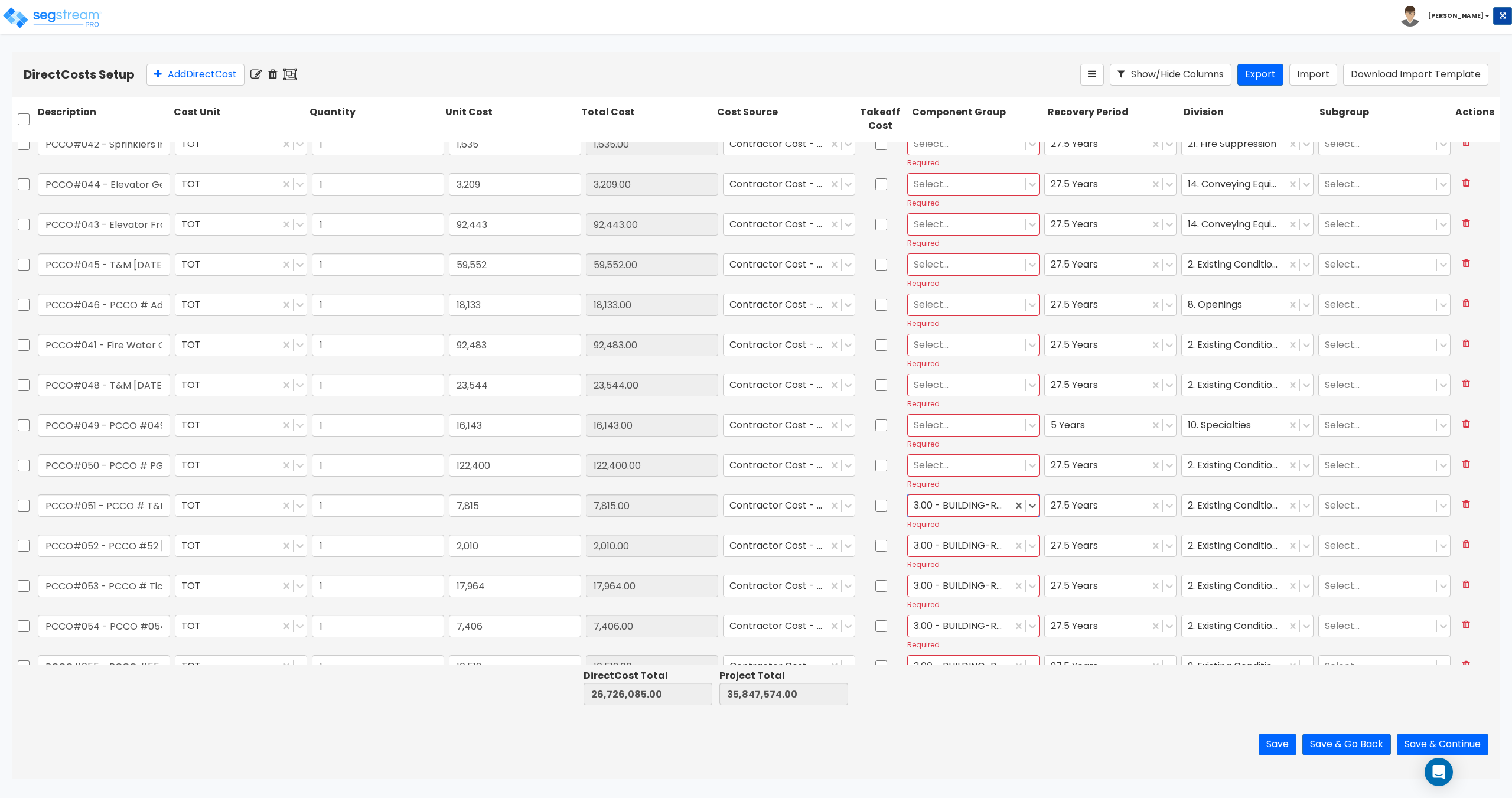
scroll to position [2168, 0]
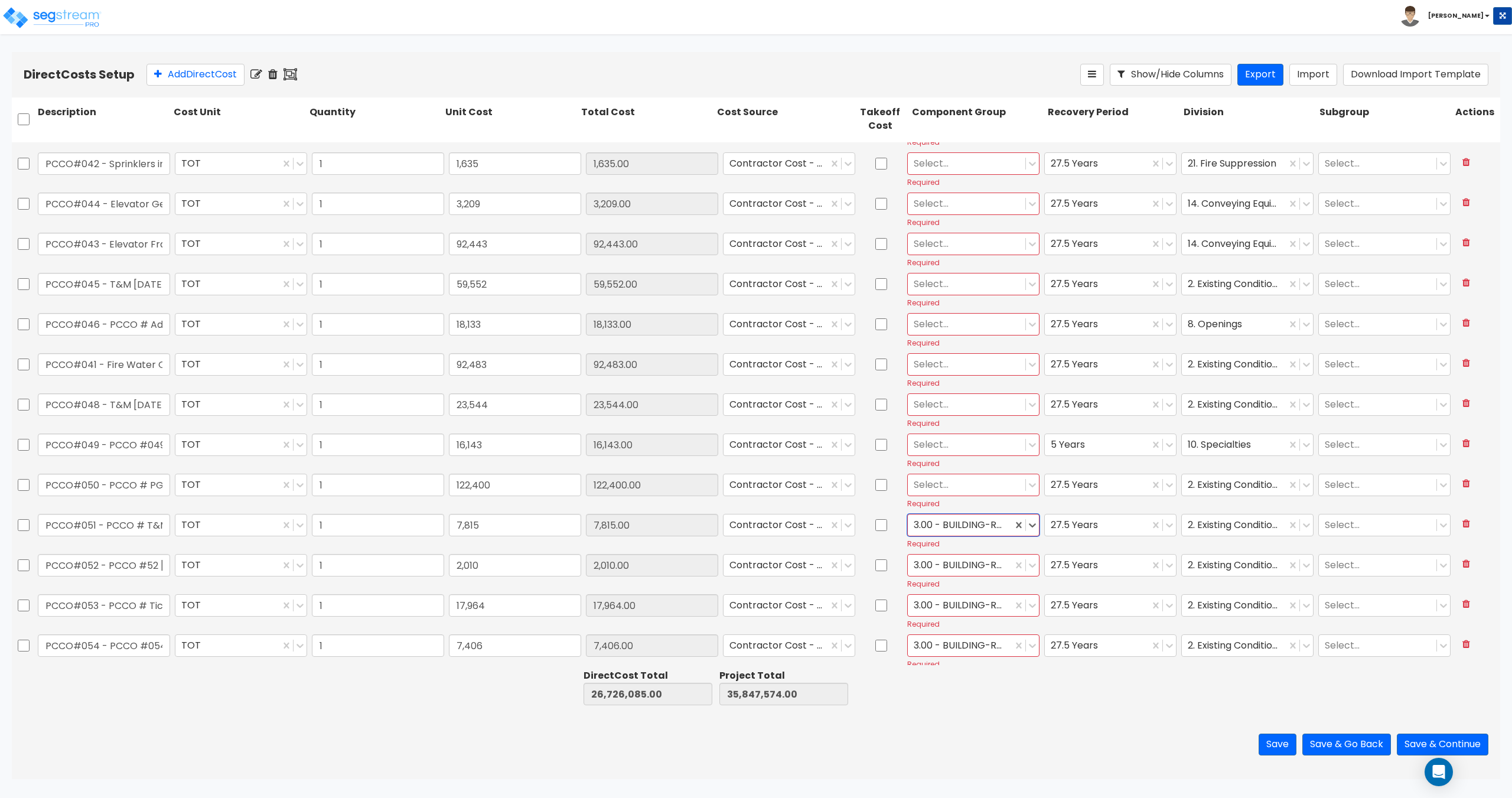
click at [949, 481] on div at bounding box center [966, 484] width 106 height 16
click at [938, 559] on div "3.00 - BUILDING-RELATED SITEWORK" at bounding box center [967, 574] width 132 height 33
click at [939, 454] on div "Select..." at bounding box center [966, 444] width 118 height 21
click at [928, 506] on div "137.00 - SPECIALTIES" at bounding box center [967, 507] width 132 height 21
click at [945, 448] on div at bounding box center [960, 444] width 93 height 16
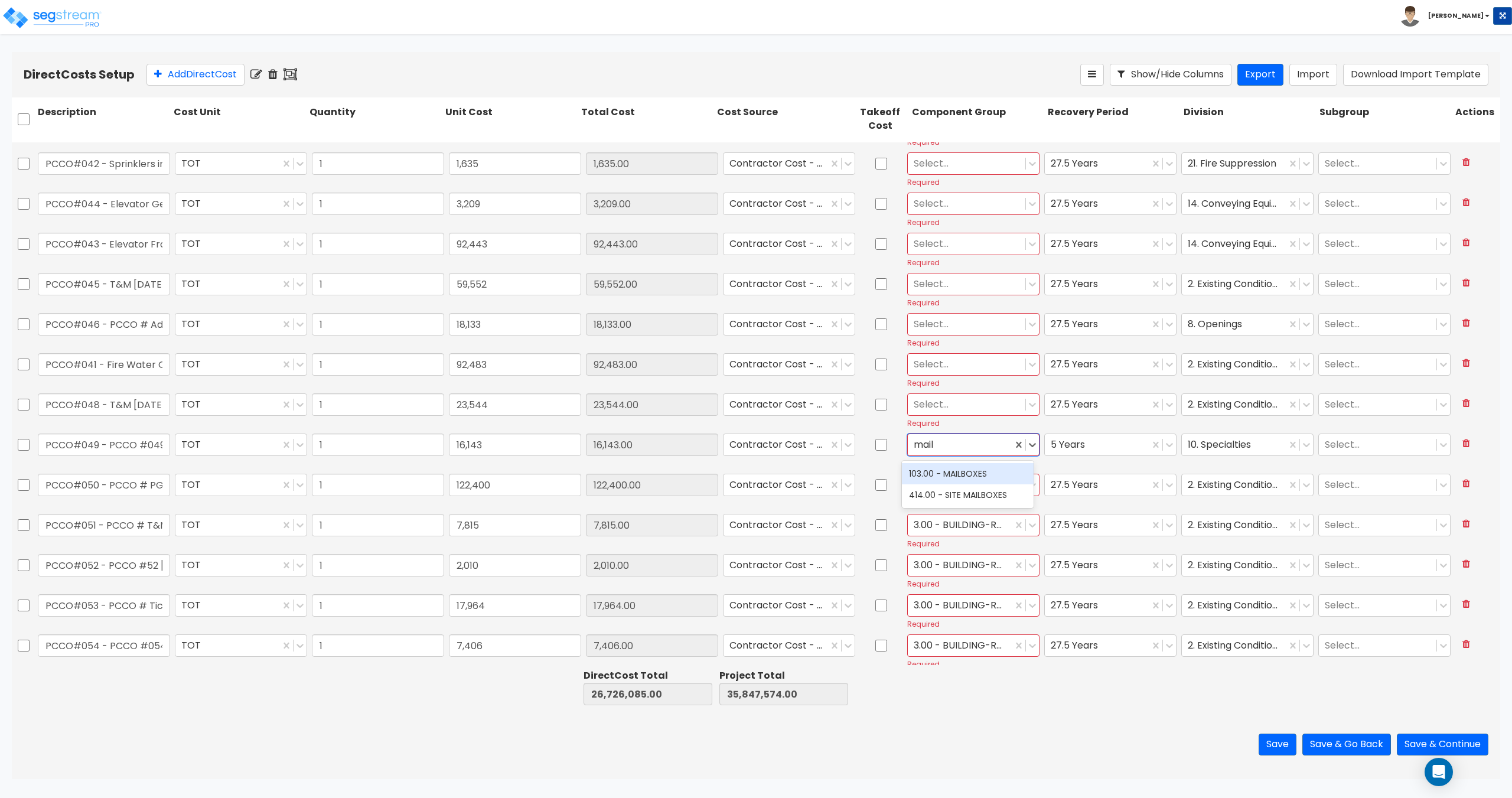
click at [963, 481] on div "103.00 - MAILBOXES" at bounding box center [967, 474] width 132 height 21
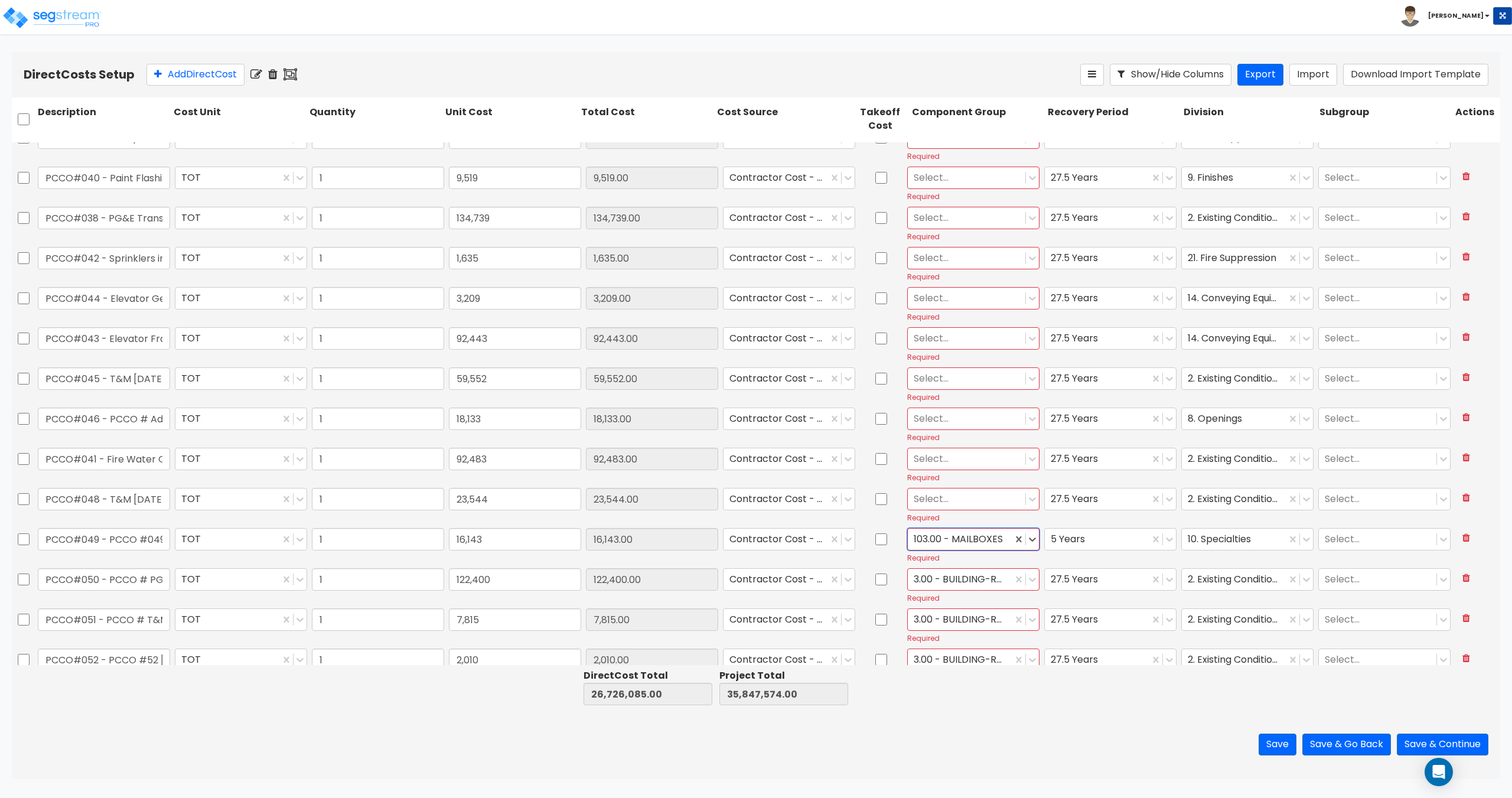
scroll to position [2050, 0]
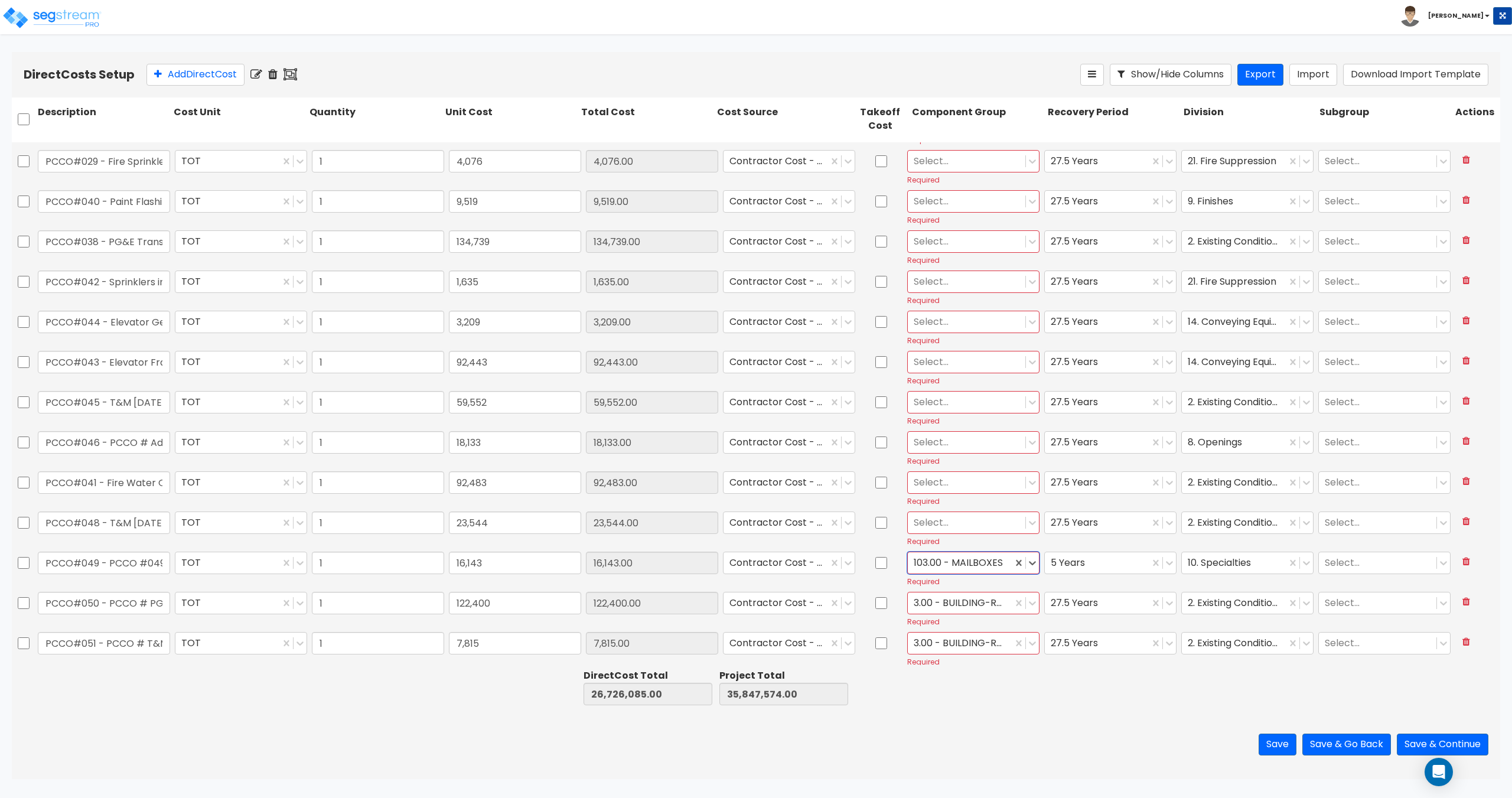
click at [949, 526] on div at bounding box center [966, 522] width 106 height 16
drag, startPoint x: 951, startPoint y: 613, endPoint x: 951, endPoint y: 513, distance: 100.0
click at [951, 613] on div "3.00 - BUILDING-RELATED SITEWORK" at bounding box center [967, 612] width 132 height 33
click at [950, 479] on div at bounding box center [966, 482] width 106 height 16
click at [950, 558] on div "3.00 - BUILDING-RELATED SITEWORK" at bounding box center [967, 571] width 132 height 33
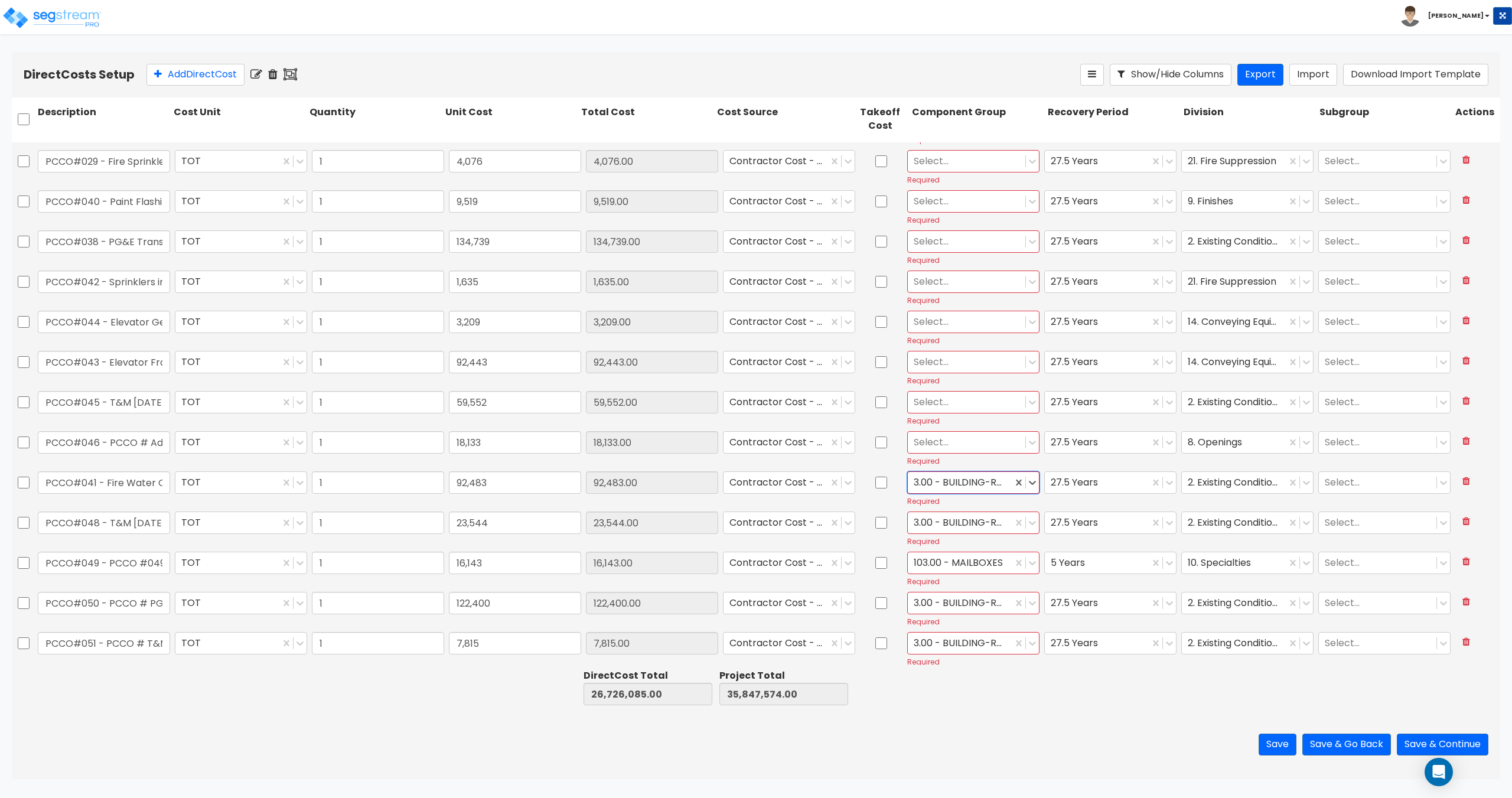
click at [949, 434] on div at bounding box center [966, 442] width 106 height 16
click at [949, 475] on div "40.00 - DOORS & WINDOWS" at bounding box center [967, 471] width 132 height 21
click at [956, 411] on div "Select..." at bounding box center [966, 401] width 118 height 21
click at [947, 493] on div "3.00 - BUILDING-RELATED SITEWORK" at bounding box center [967, 491] width 132 height 33
click at [951, 364] on div at bounding box center [966, 362] width 106 height 16
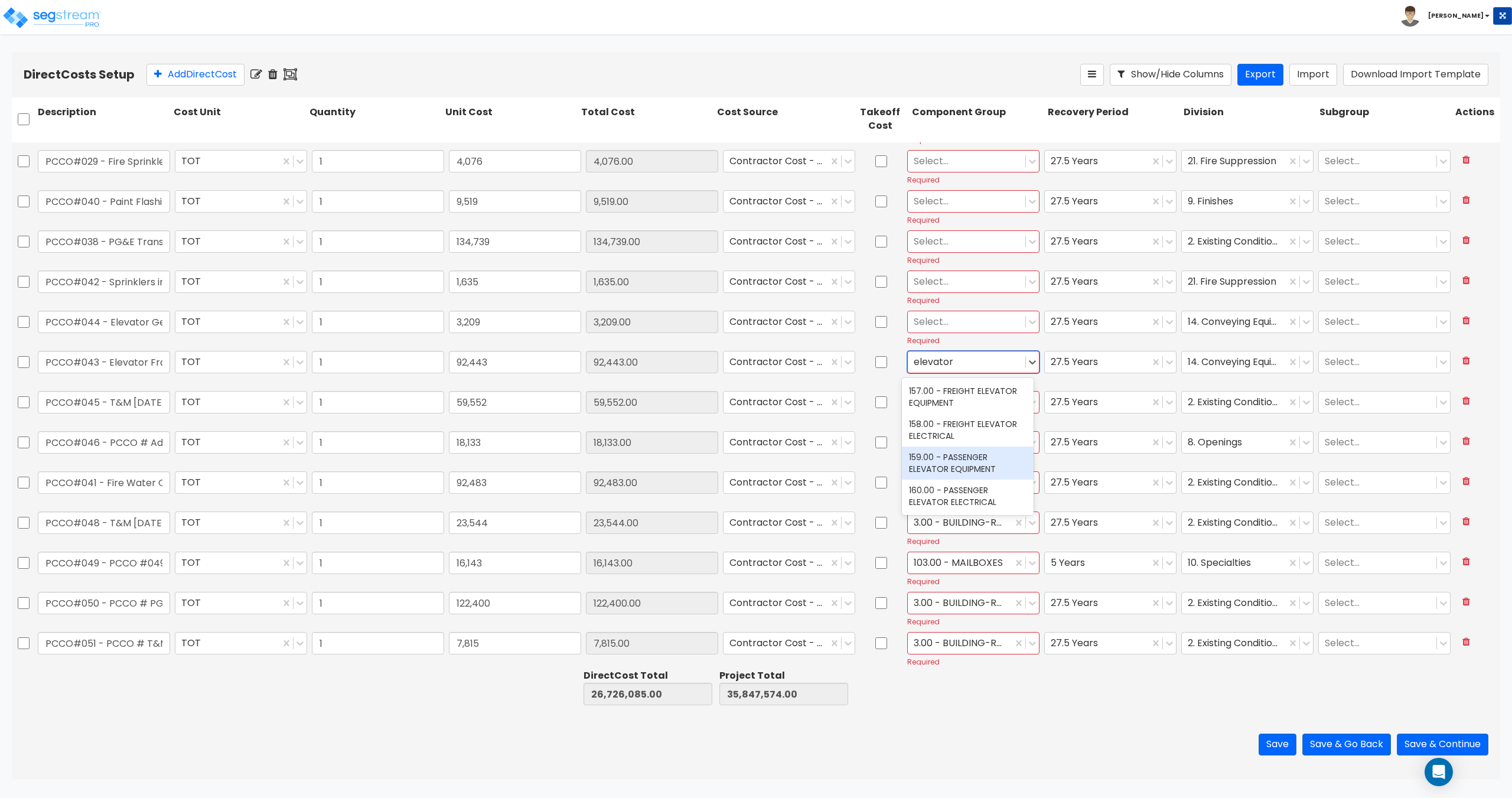
click at [949, 458] on div "159.00 - PASSENGER ELEVATOR EQUIPMENT" at bounding box center [967, 463] width 132 height 33
click at [921, 329] on div at bounding box center [966, 322] width 106 height 16
click at [927, 424] on div "159.00 - PASSENGER ELEVATOR EQUIPMENT" at bounding box center [967, 423] width 132 height 33
click at [925, 278] on div at bounding box center [966, 281] width 106 height 16
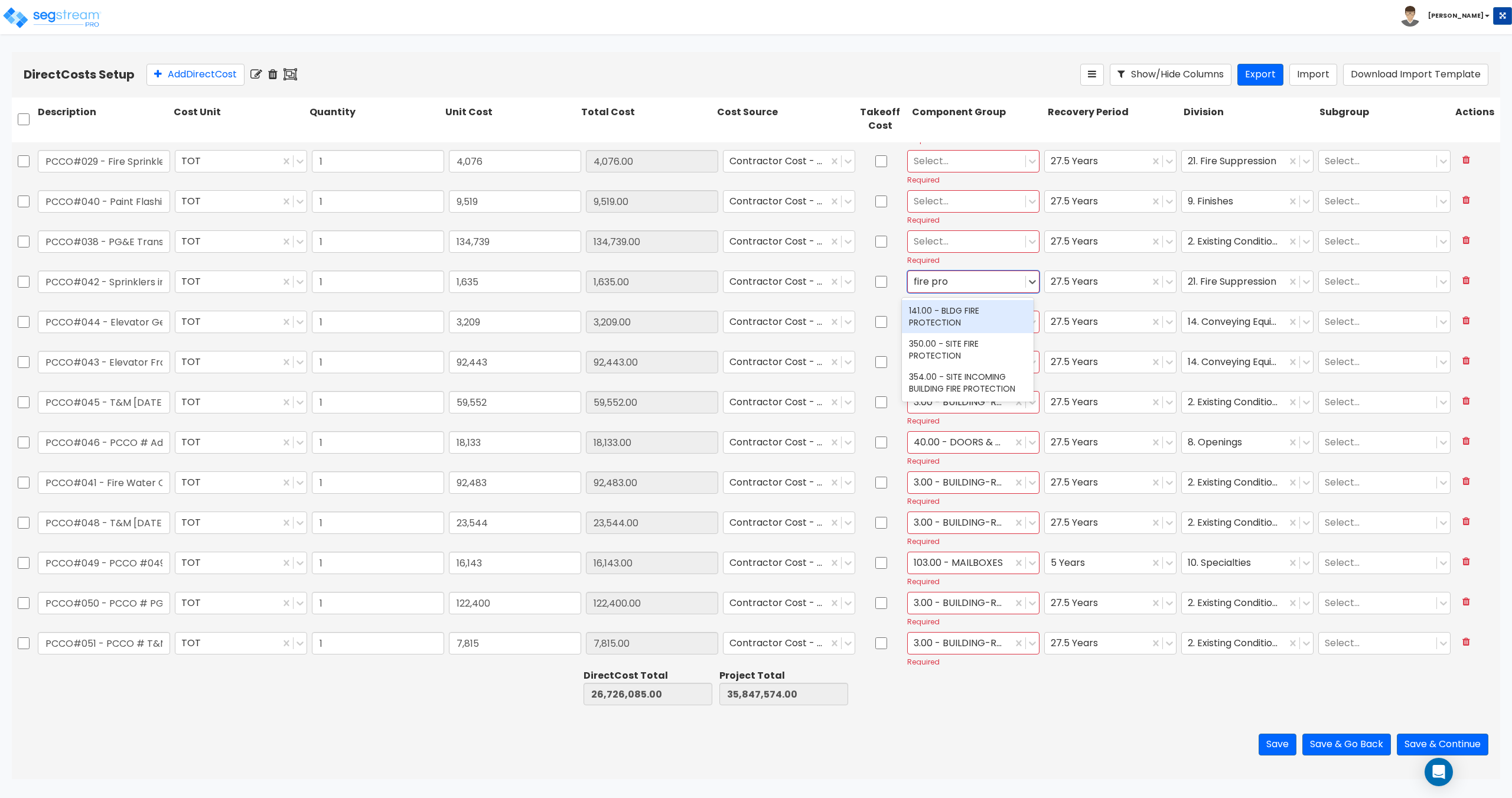
click at [938, 317] on div "141.00 - BLDG FIRE PROTECTION" at bounding box center [967, 317] width 132 height 33
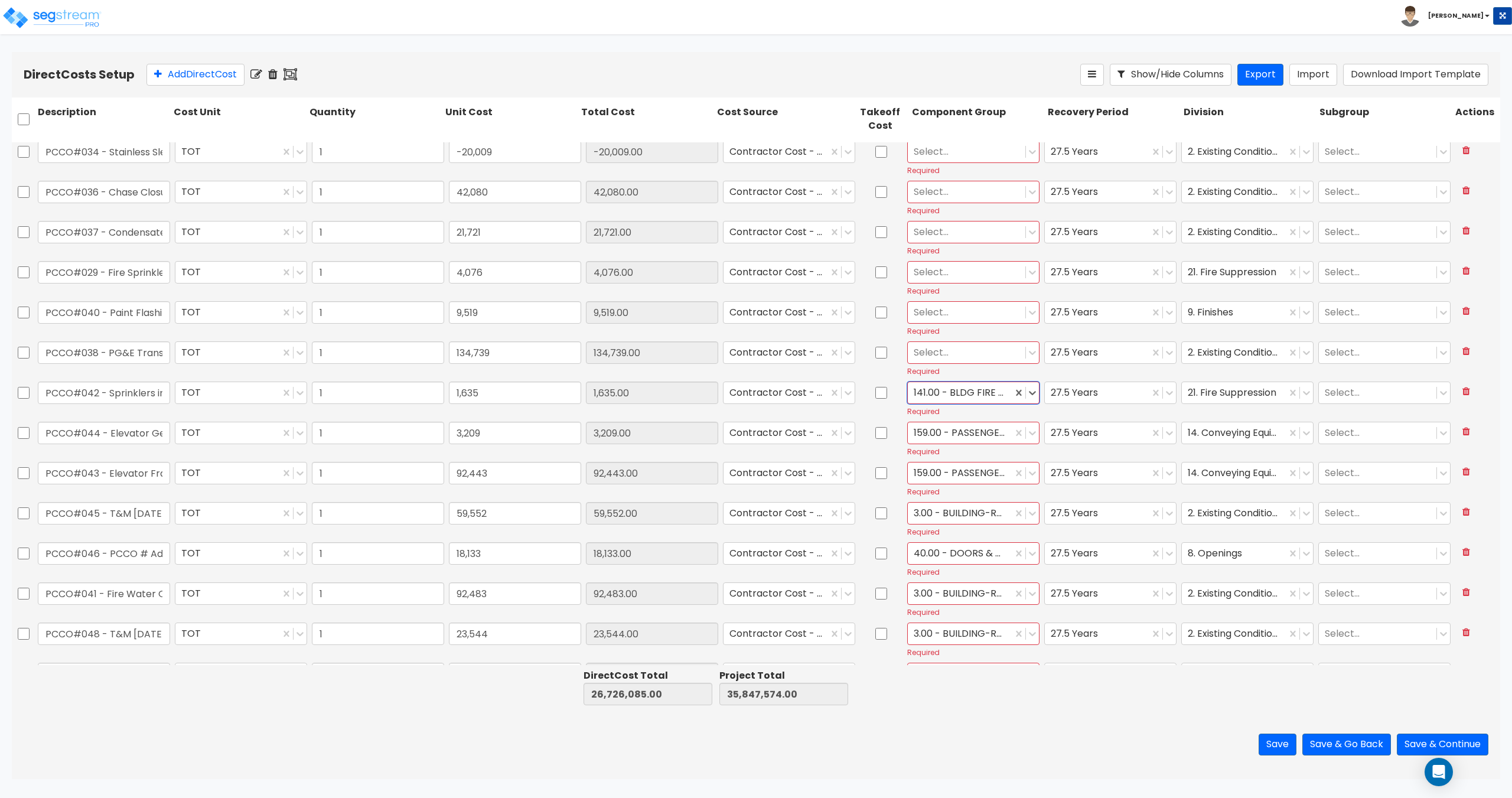
scroll to position [1931, 0]
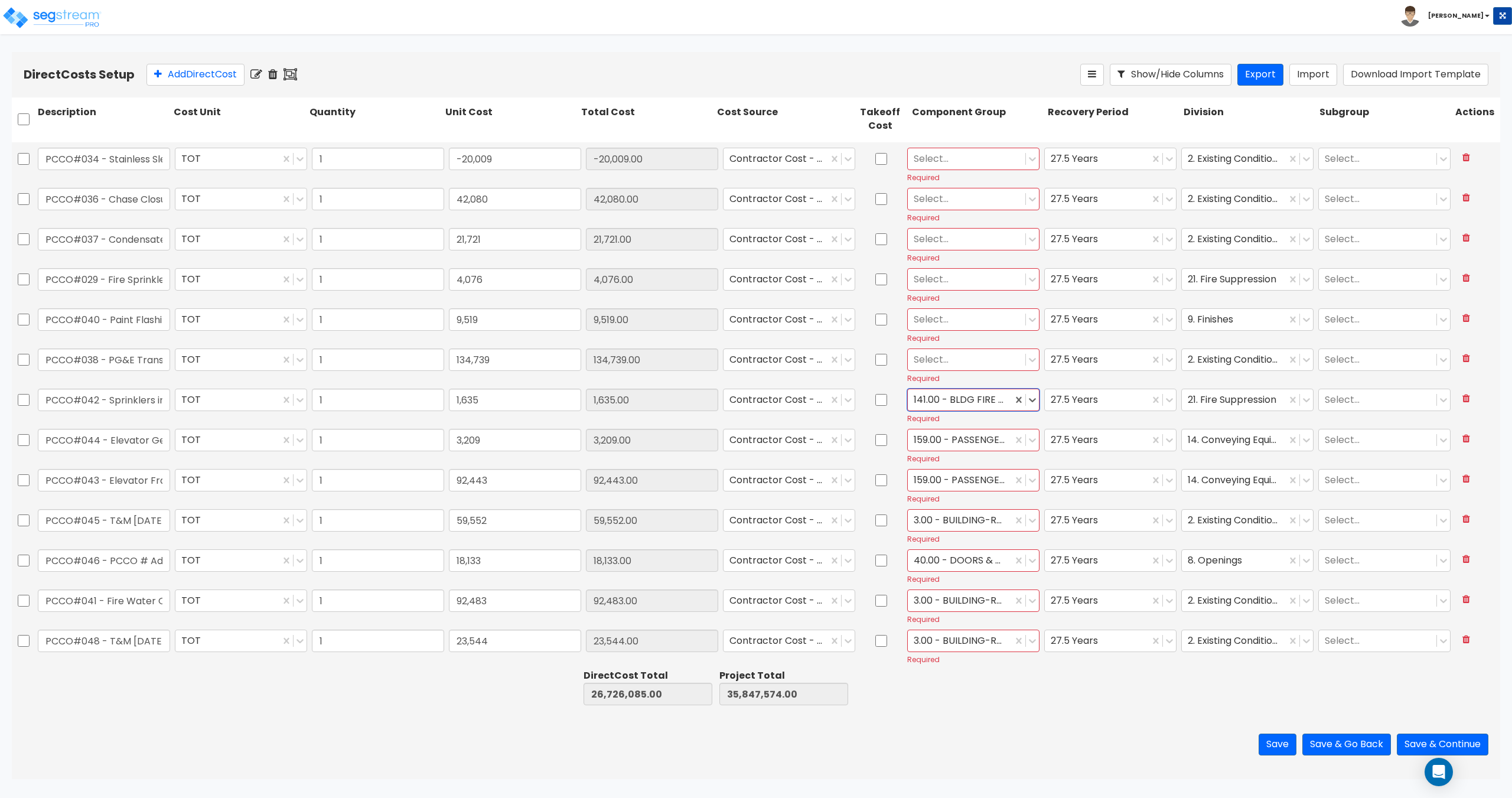
click at [950, 359] on div at bounding box center [966, 359] width 106 height 16
click at [953, 441] on div "3.00 - BUILDING-RELATED SITEWORK" at bounding box center [967, 449] width 132 height 33
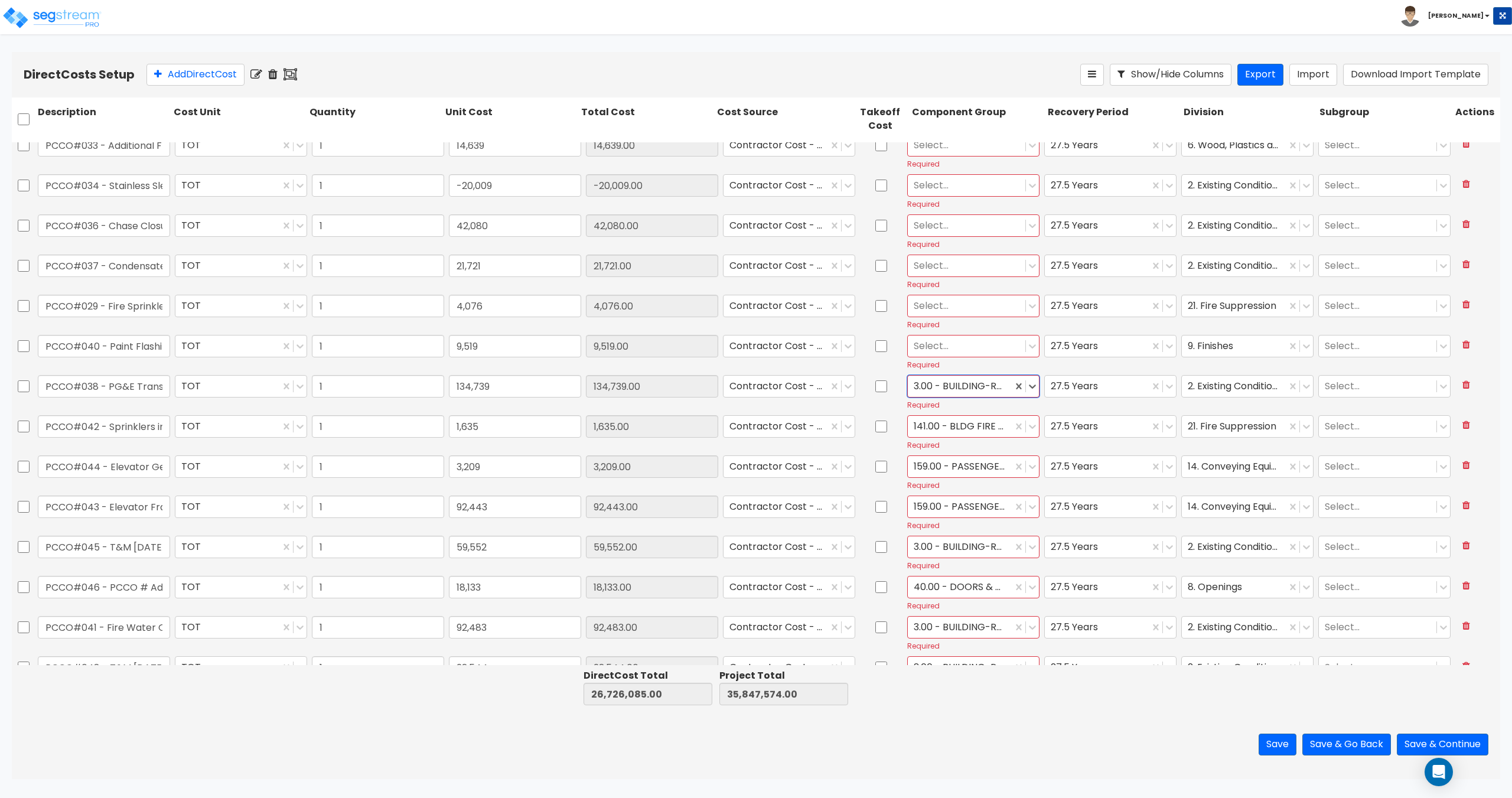
scroll to position [1873, 0]
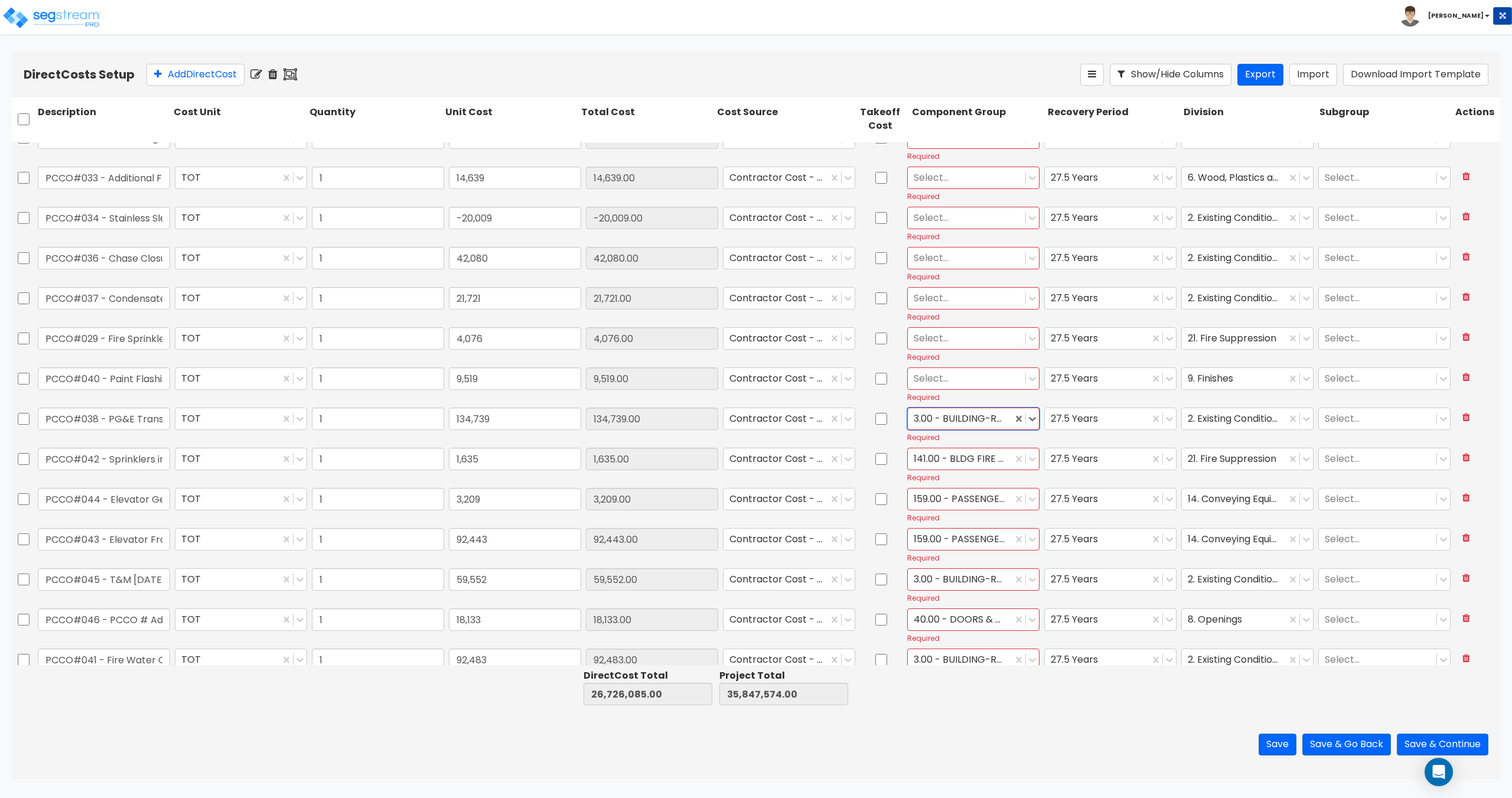
click at [948, 379] on div at bounding box center [966, 378] width 106 height 16
click at [944, 426] on div "112.00 - INTERIOR PAINT" at bounding box center [967, 429] width 132 height 21
click at [941, 456] on div at bounding box center [966, 456] width 106 height 16
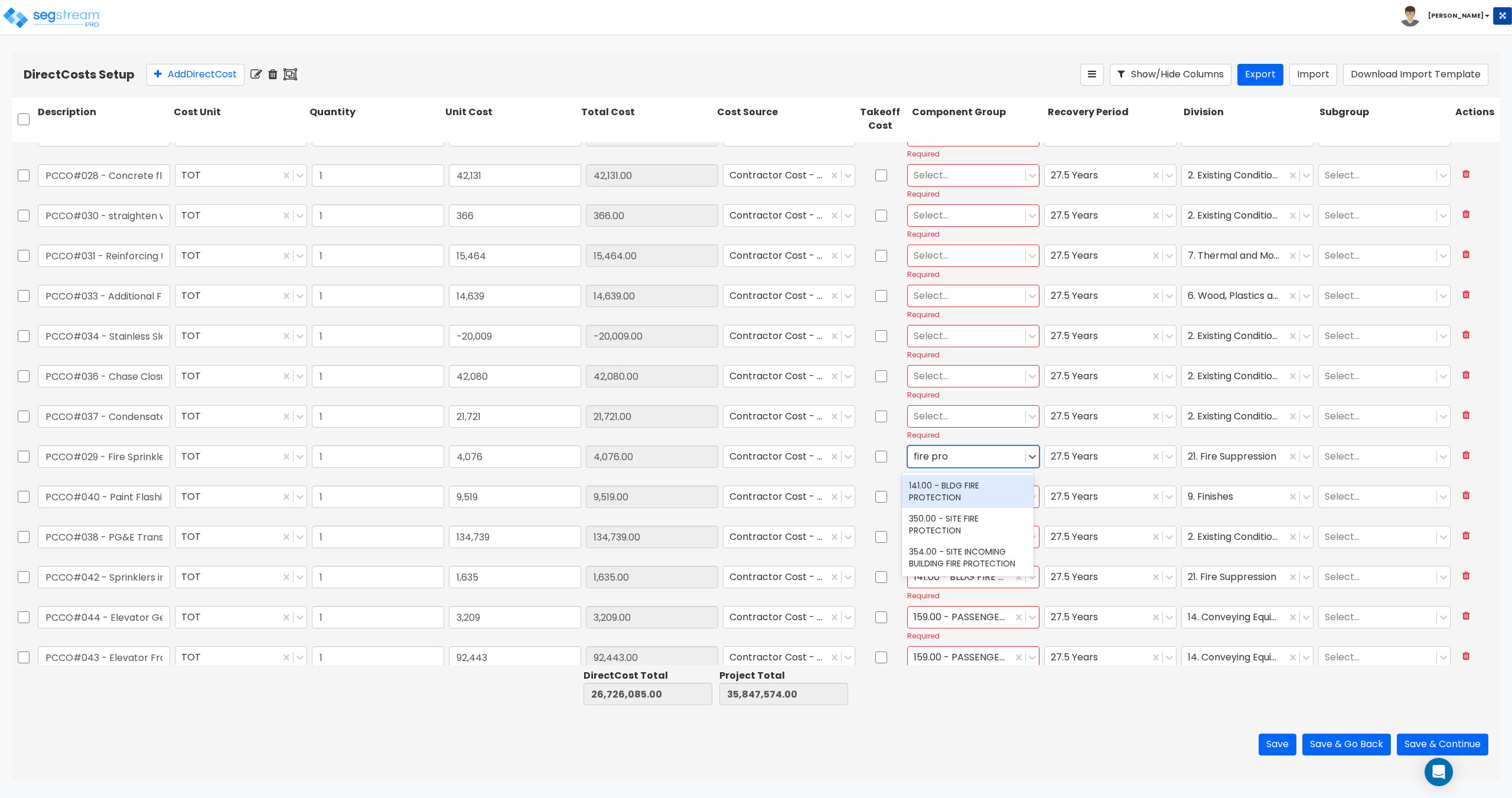
click at [944, 486] on div "141.00 - BLDG FIRE PROTECTION" at bounding box center [967, 491] width 132 height 33
click at [932, 419] on div at bounding box center [966, 416] width 106 height 16
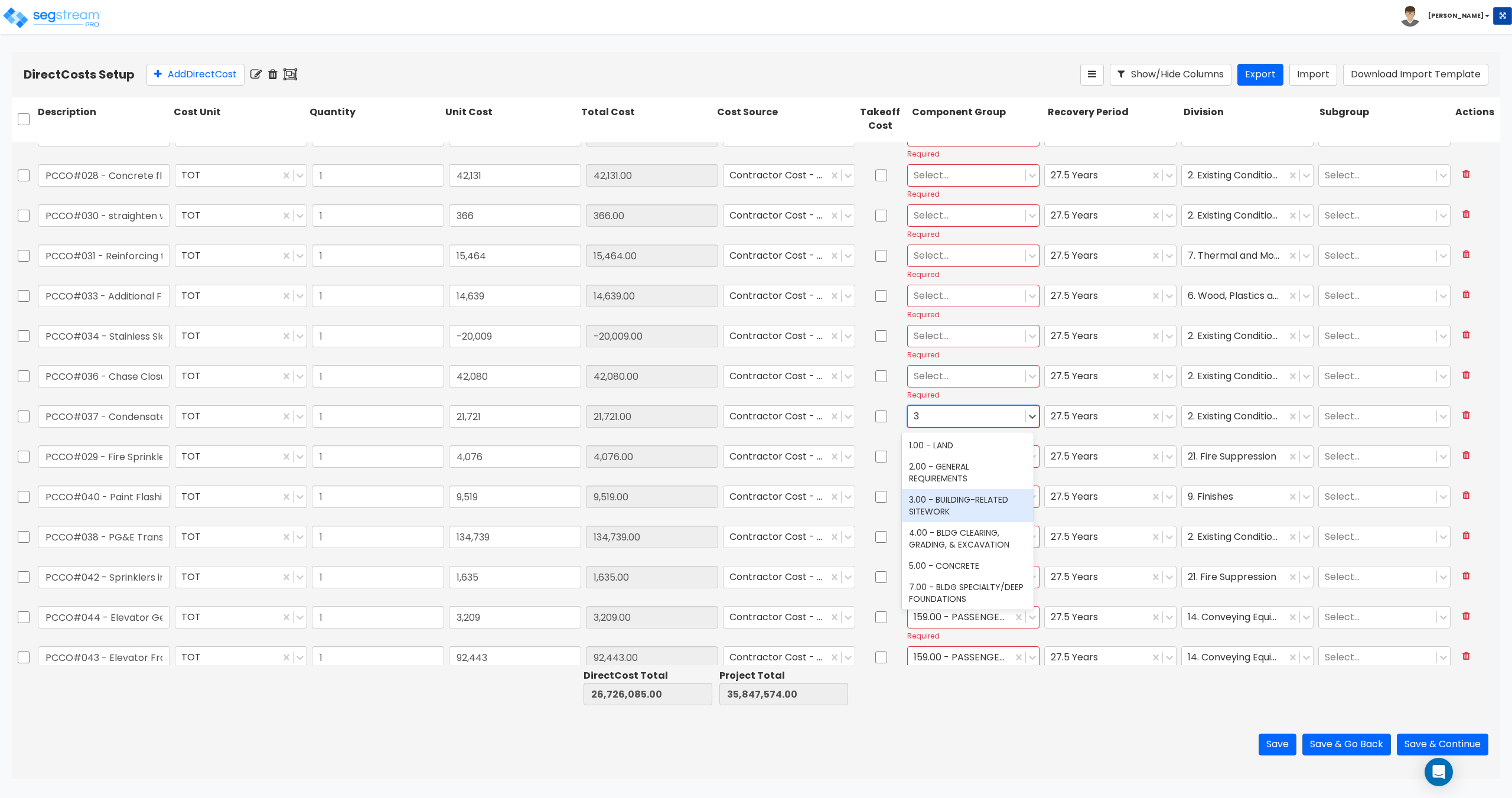
drag, startPoint x: 946, startPoint y: 497, endPoint x: 942, endPoint y: 396, distance: 101.1
click at [946, 498] on div "3.00 - BUILDING-RELATED SITEWORK" at bounding box center [967, 506] width 132 height 33
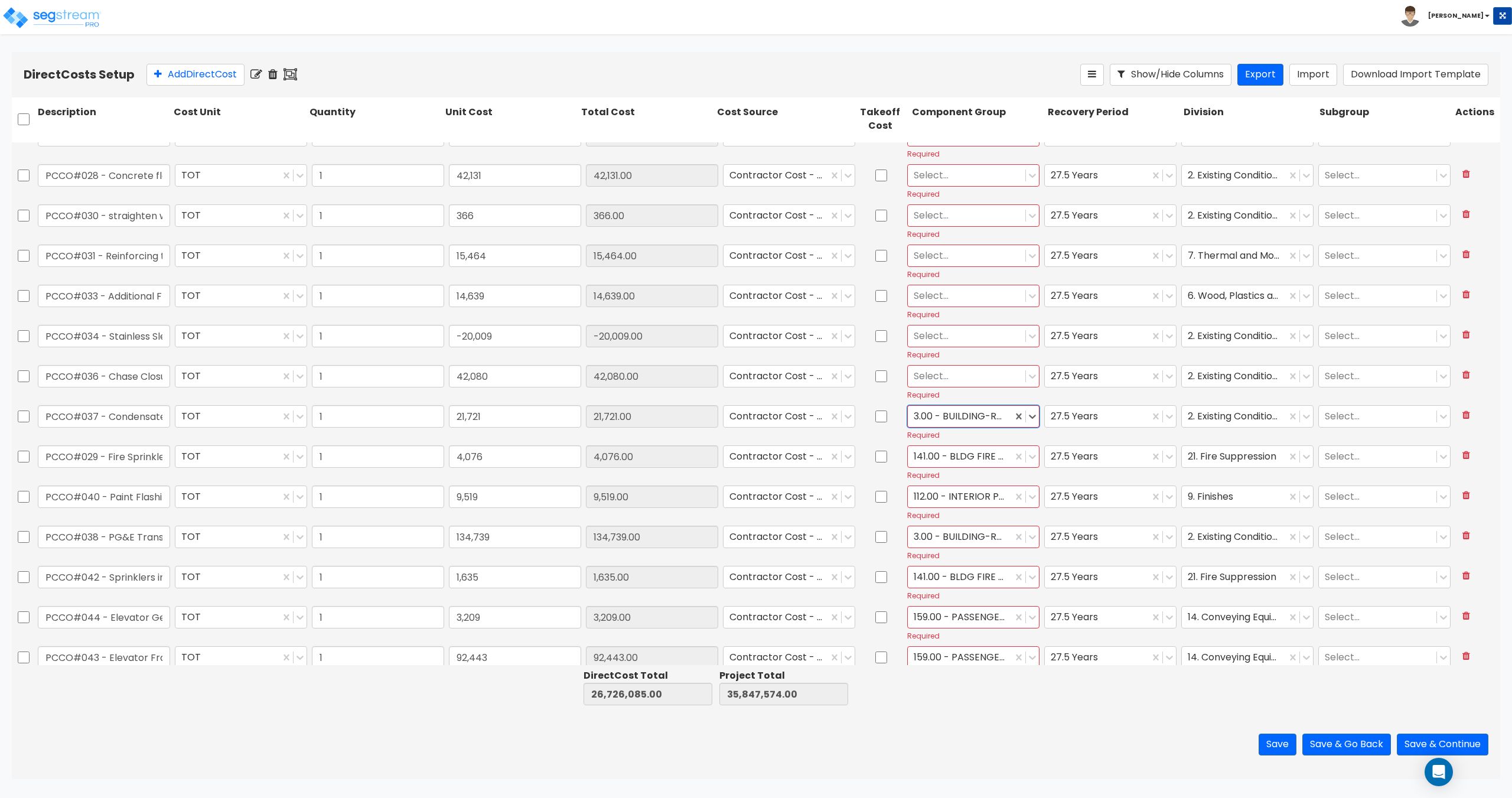
click at [944, 387] on div "Select..." at bounding box center [966, 376] width 118 height 21
click at [949, 471] on div "3.00 - BUILDING-RELATED SITEWORK" at bounding box center [967, 465] width 132 height 33
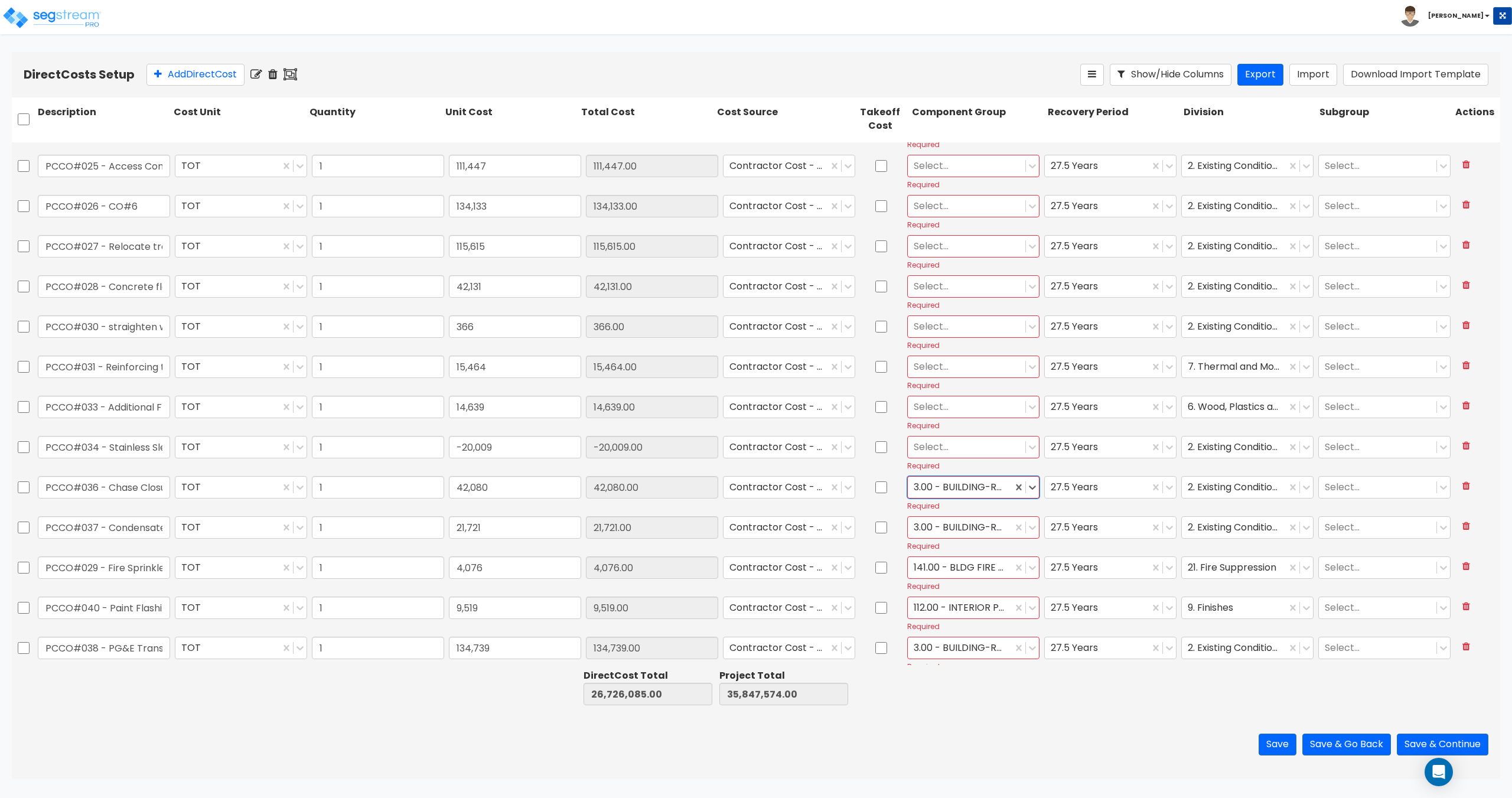
scroll to position [1636, 0]
click at [938, 459] on div at bounding box center [966, 454] width 106 height 16
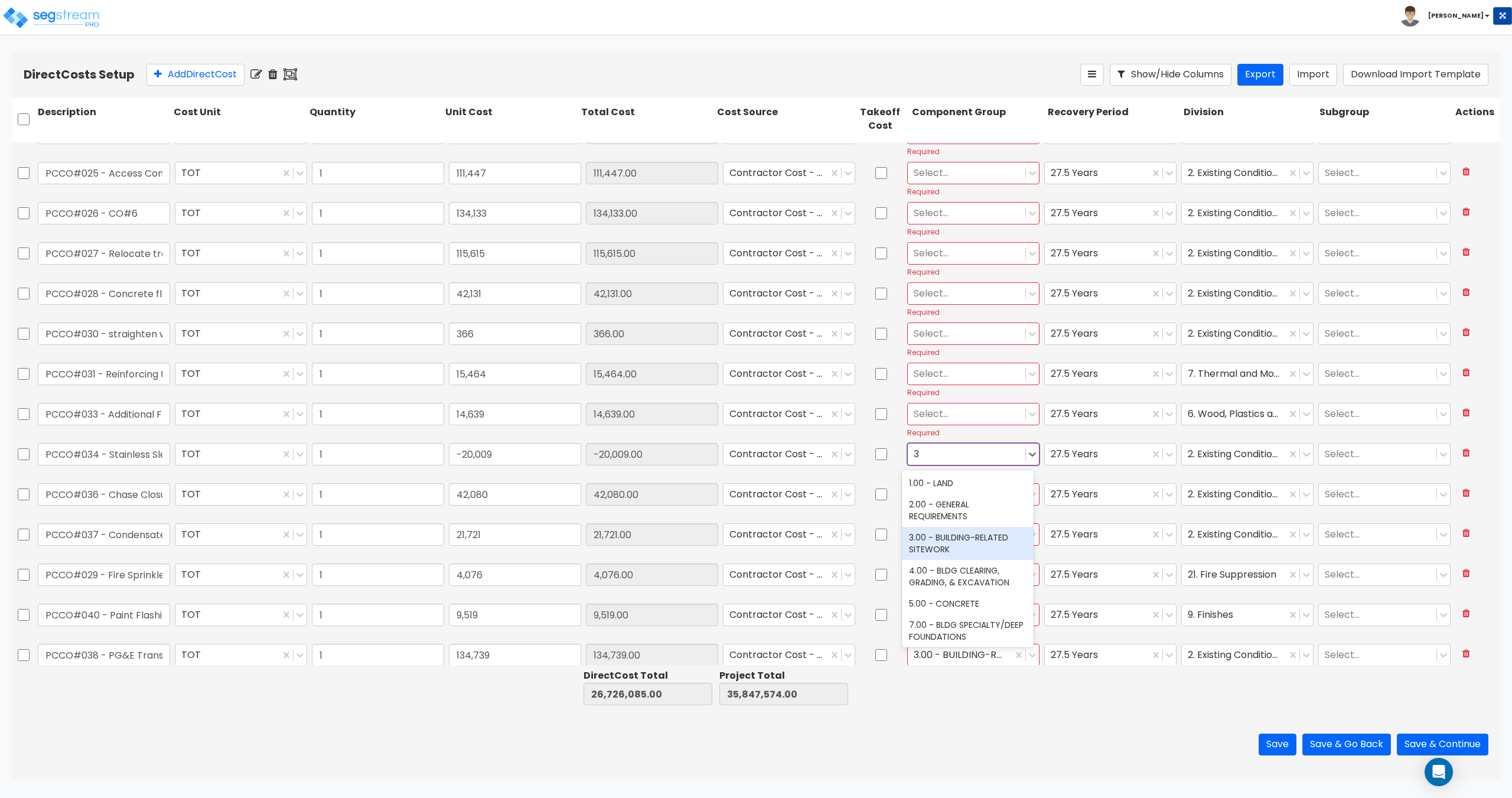
click at [939, 541] on div "3.00 - BUILDING-RELATED SITEWORK" at bounding box center [967, 543] width 132 height 33
click at [952, 409] on div at bounding box center [966, 414] width 106 height 16
click at [949, 441] on div "12.00 - WOOD & PLASTICS" at bounding box center [967, 443] width 132 height 21
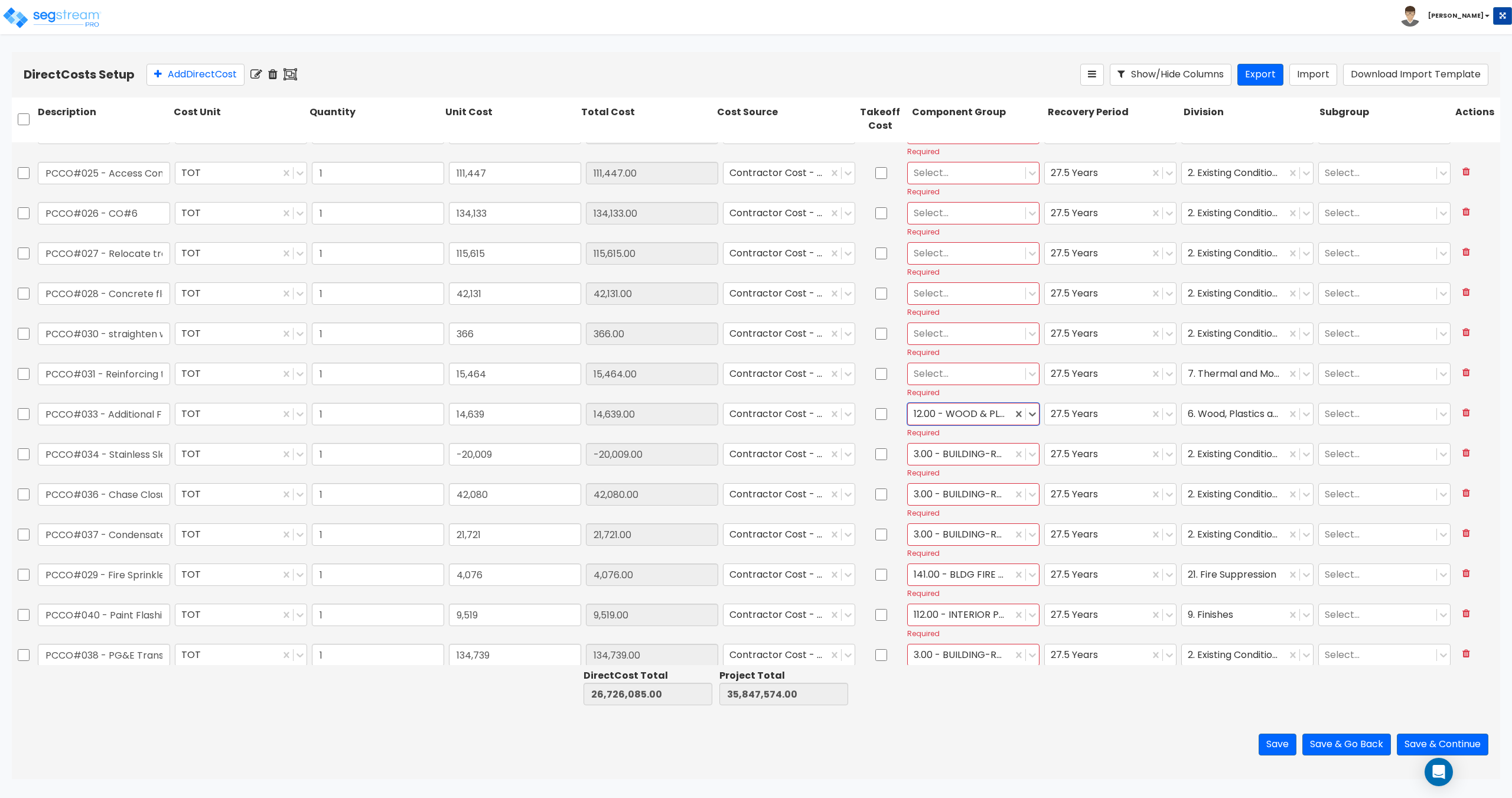
click at [948, 374] on div at bounding box center [966, 374] width 106 height 16
click at [959, 406] on div "24.00 - THERMAL & MOISTURE PROTECTION" at bounding box center [967, 409] width 132 height 33
click at [949, 331] on div at bounding box center [966, 333] width 106 height 16
click at [949, 417] on div "3.00 - BUILDING-RELATED SITEWORK" at bounding box center [967, 423] width 132 height 33
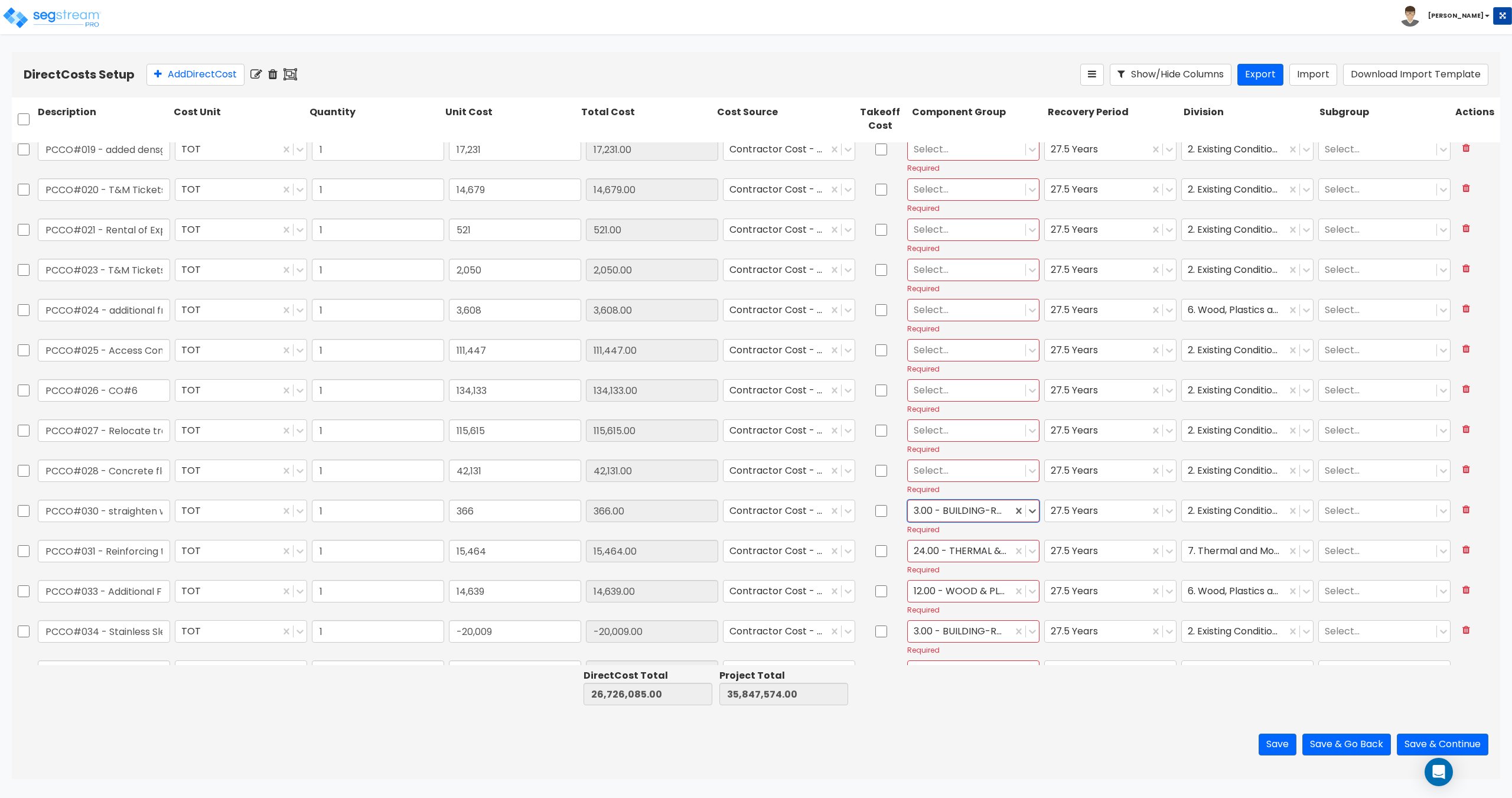
click at [946, 469] on div at bounding box center [966, 470] width 106 height 16
click at [940, 553] on div "3.00 - BUILDING-RELATED SITEWORK" at bounding box center [967, 560] width 132 height 33
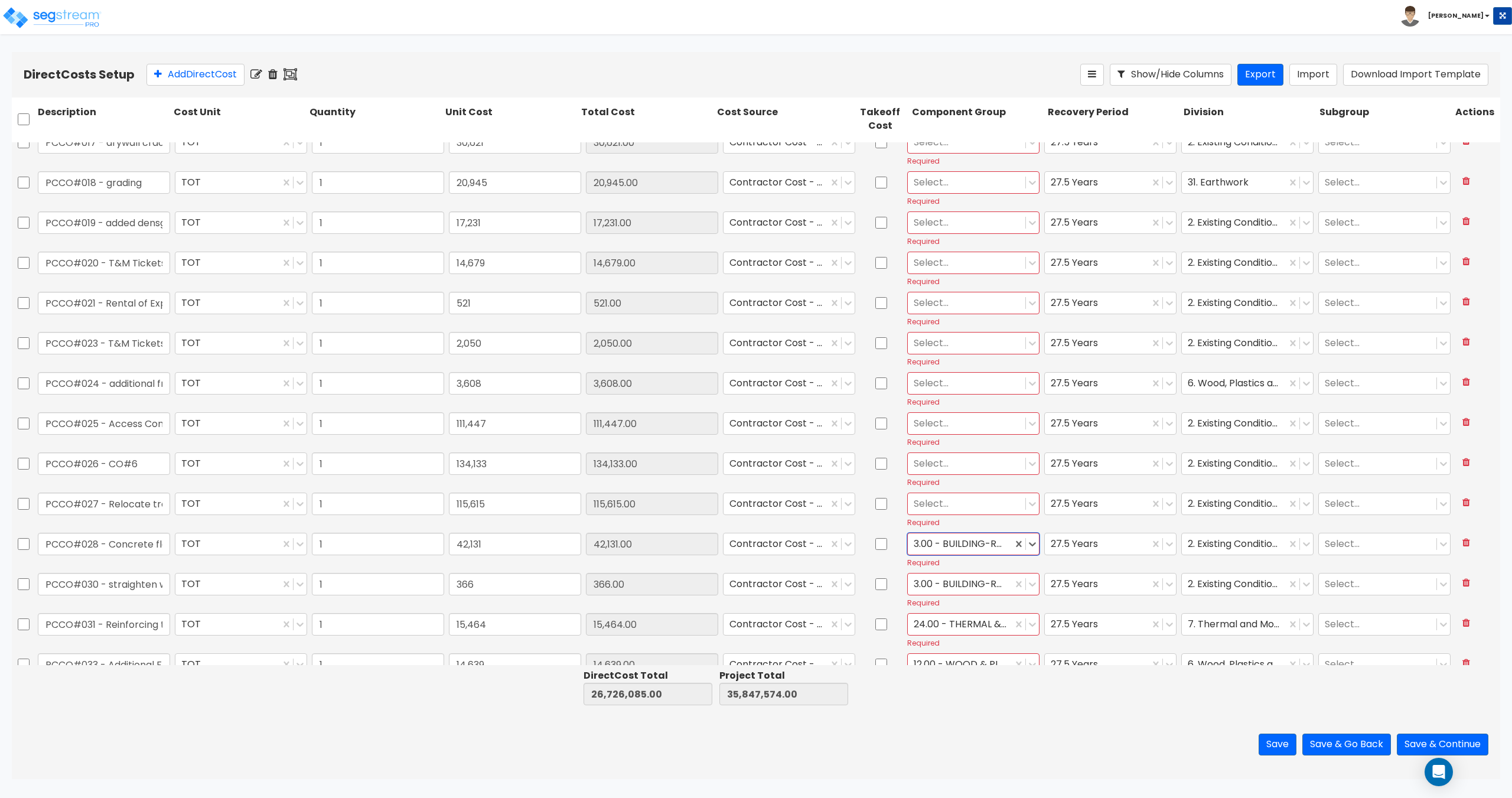
scroll to position [1341, 0]
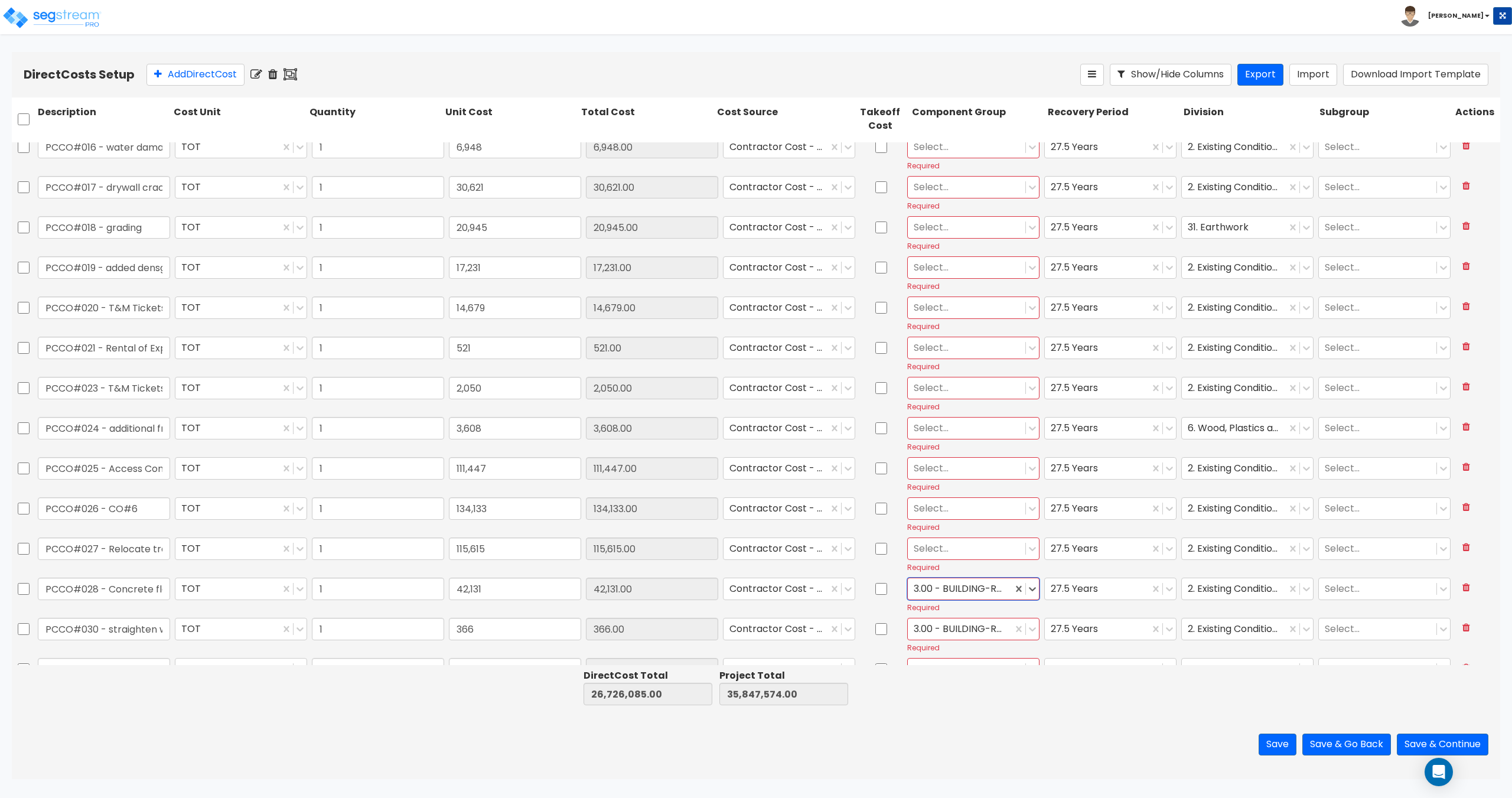
click at [951, 545] on div at bounding box center [966, 548] width 106 height 16
click at [955, 630] on div "3.00 - BUILDING-RELATED SITEWORK" at bounding box center [967, 638] width 132 height 33
click at [953, 518] on div "Select..." at bounding box center [966, 508] width 118 height 21
click at [947, 599] on div "3.00 - BUILDING-RELATED SITEWORK" at bounding box center [967, 598] width 132 height 33
click at [958, 455] on div "Select... Required" at bounding box center [973, 474] width 137 height 39
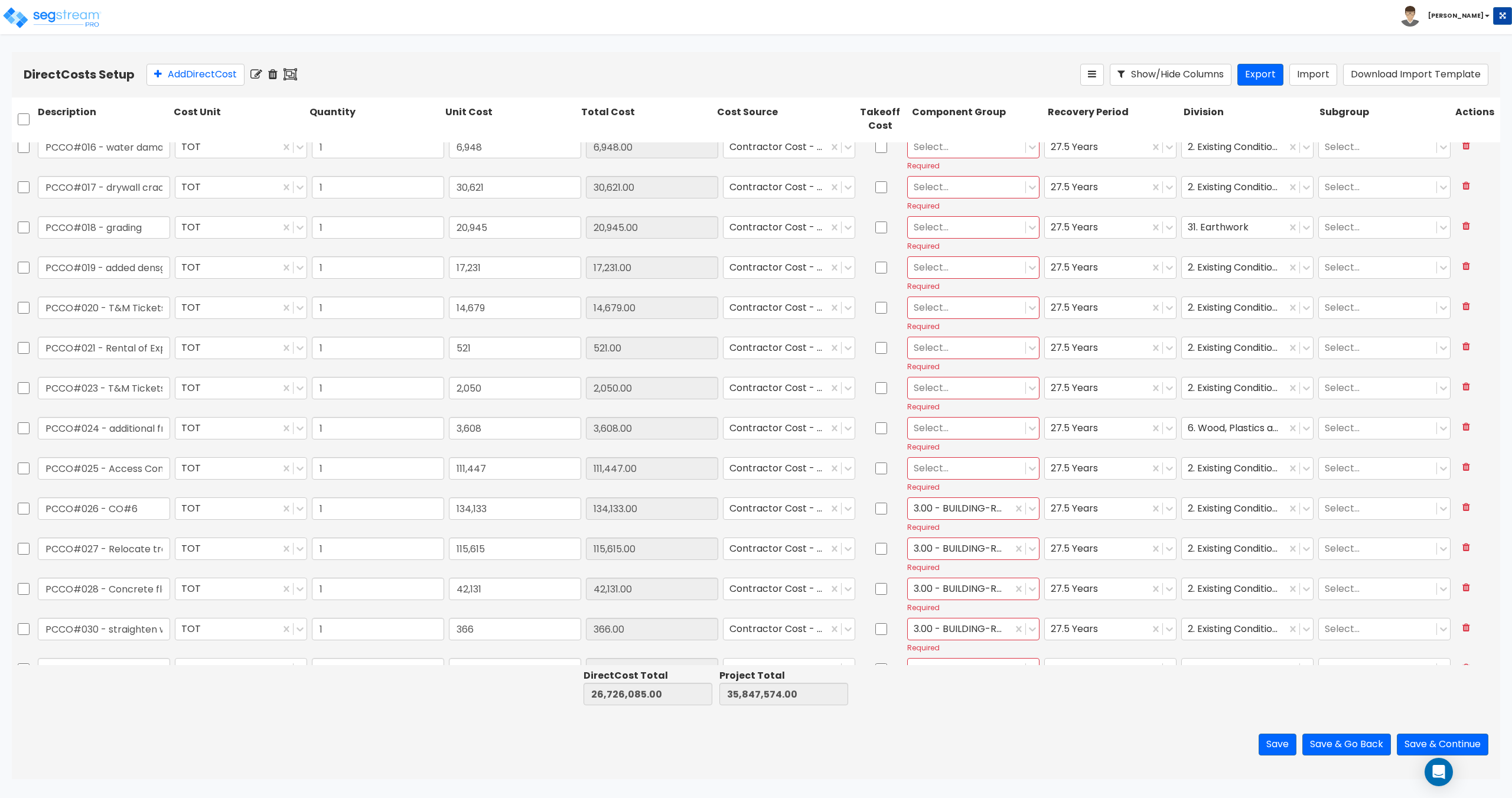
click at [956, 472] on div at bounding box center [966, 468] width 106 height 16
click at [956, 556] on div "3.00 - BUILDING-RELATED SITEWORK" at bounding box center [967, 557] width 132 height 33
click at [951, 428] on div at bounding box center [966, 428] width 106 height 16
click at [961, 461] on div "12.00 - WOOD & PLASTICS" at bounding box center [967, 457] width 132 height 21
click at [934, 389] on div at bounding box center [966, 387] width 106 height 16
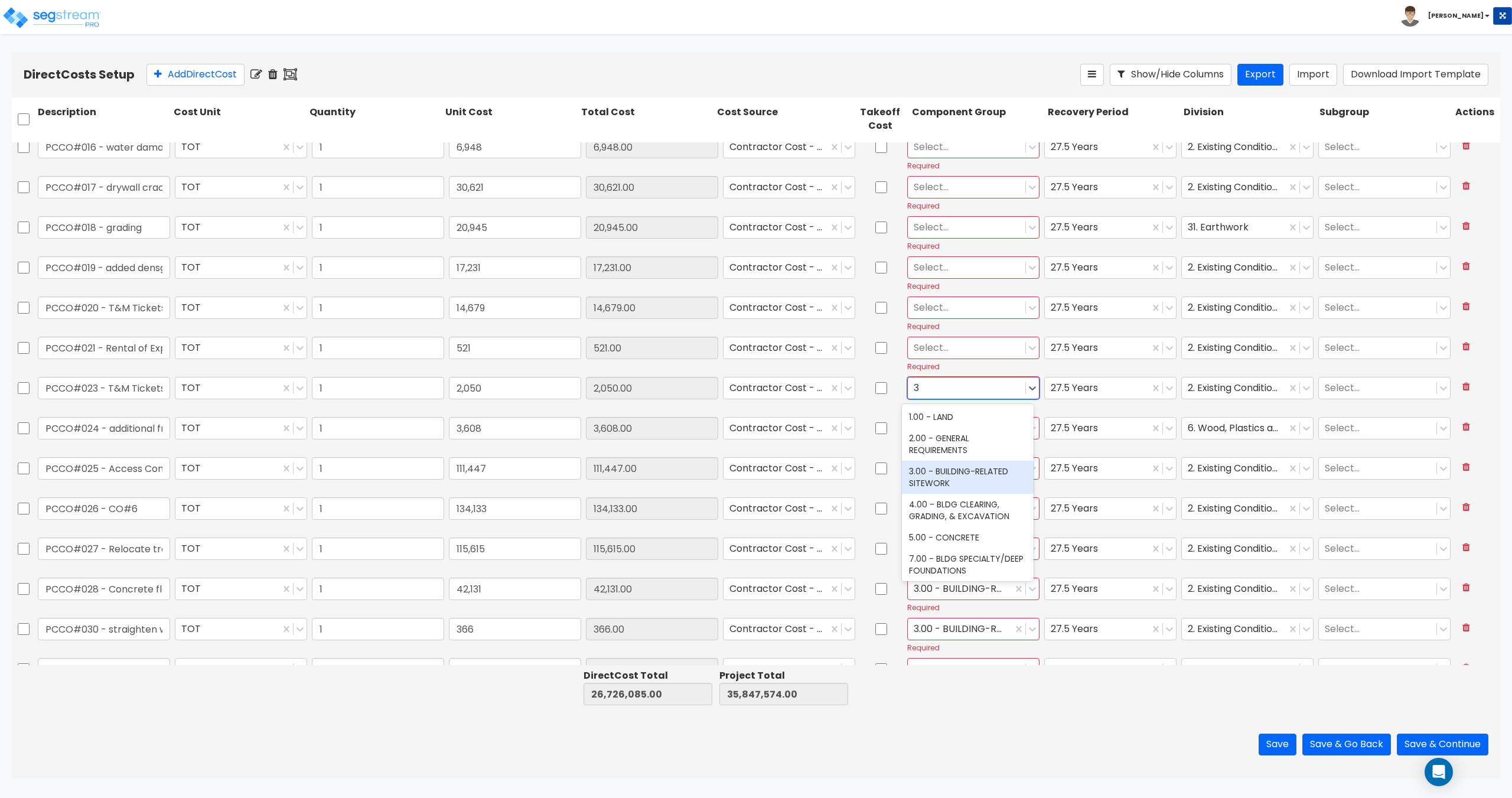
click at [951, 476] on div "3.00 - BUILDING-RELATED SITEWORK" at bounding box center [967, 477] width 132 height 33
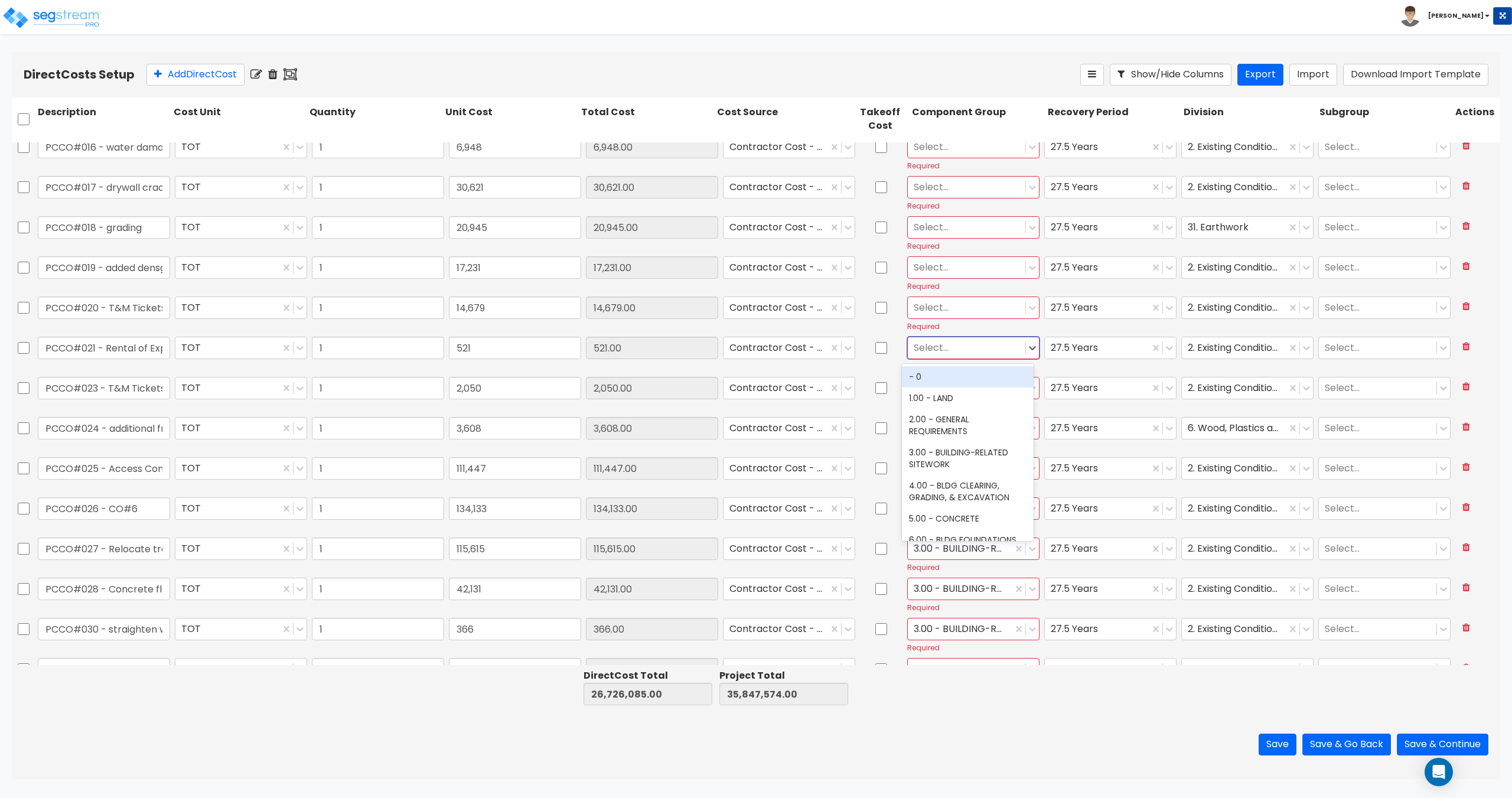
click at [949, 349] on div at bounding box center [966, 347] width 106 height 16
click at [964, 441] on div "3.00 - BUILDING-RELATED SITEWORK" at bounding box center [967, 437] width 132 height 33
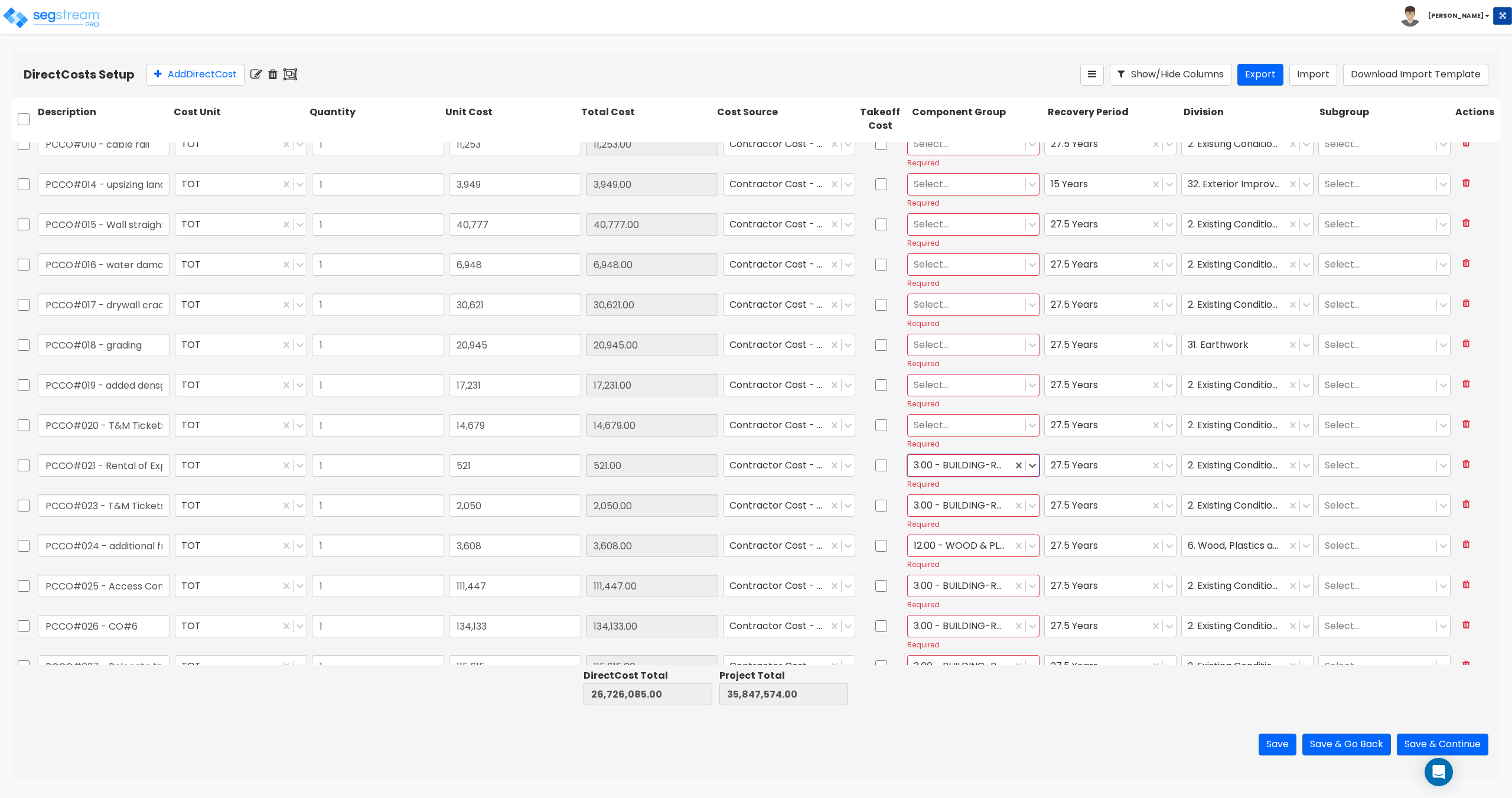
scroll to position [1223, 0]
click at [961, 387] on div at bounding box center [966, 385] width 106 height 16
click at [965, 469] on div "3.00 - BUILDING-RELATED SITEWORK" at bounding box center [967, 475] width 132 height 33
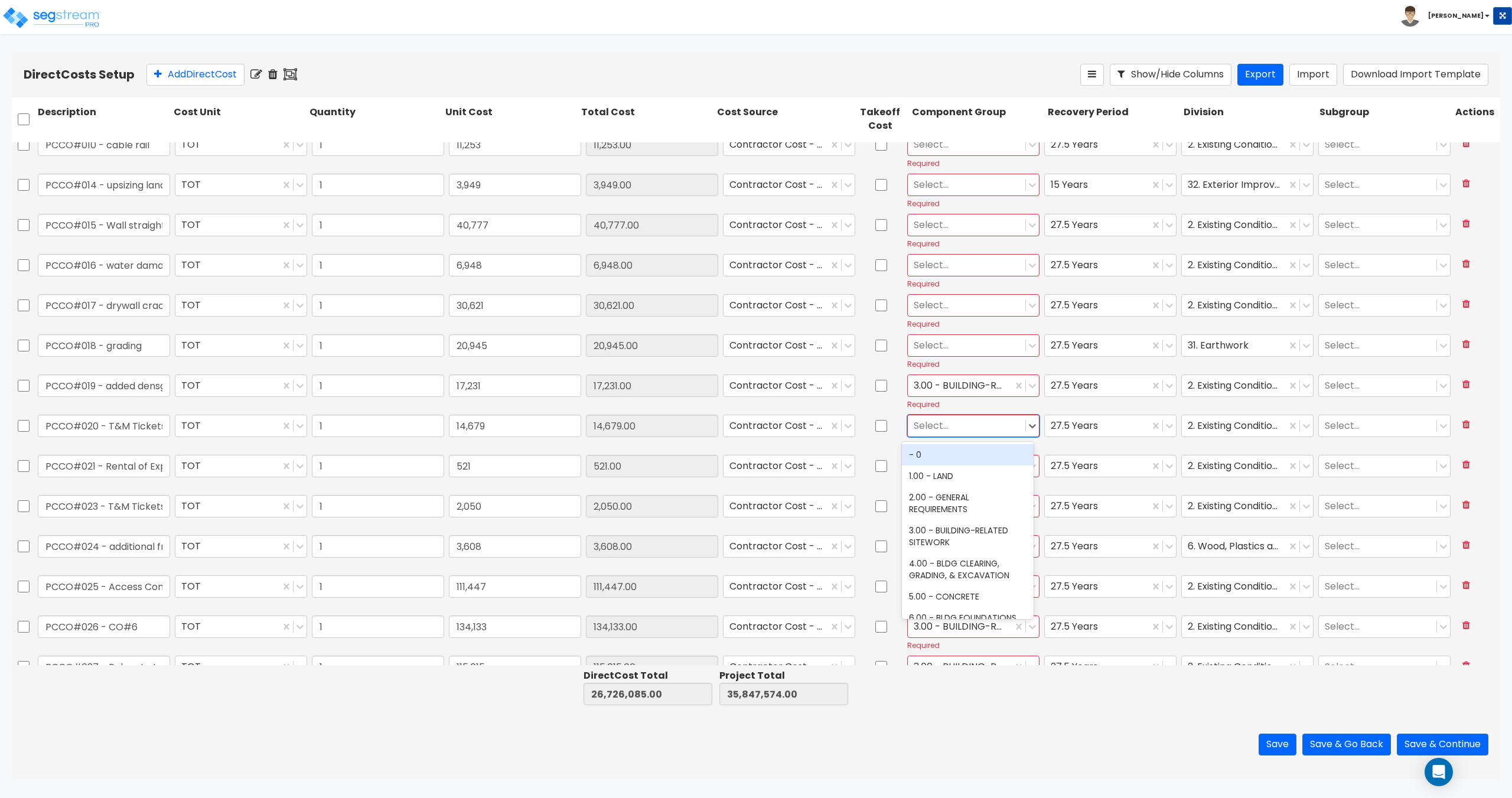
click at [969, 423] on div at bounding box center [966, 425] width 106 height 16
click at [965, 509] on div "3.00 - BUILDING-RELATED SITEWORK" at bounding box center [967, 515] width 132 height 33
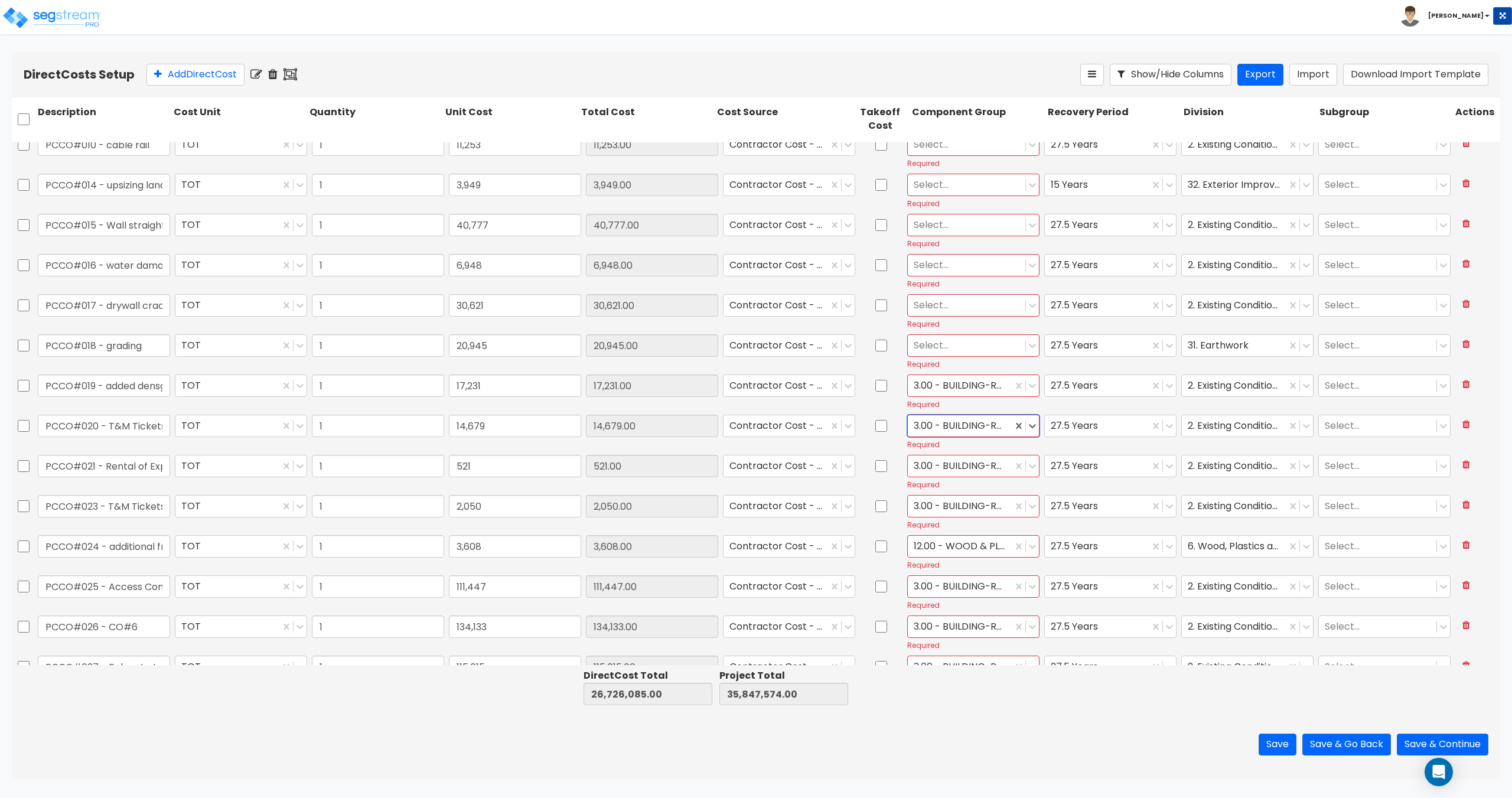
click at [958, 357] on div "Select... Required" at bounding box center [973, 351] width 137 height 39
click at [959, 352] on div at bounding box center [966, 345] width 106 height 16
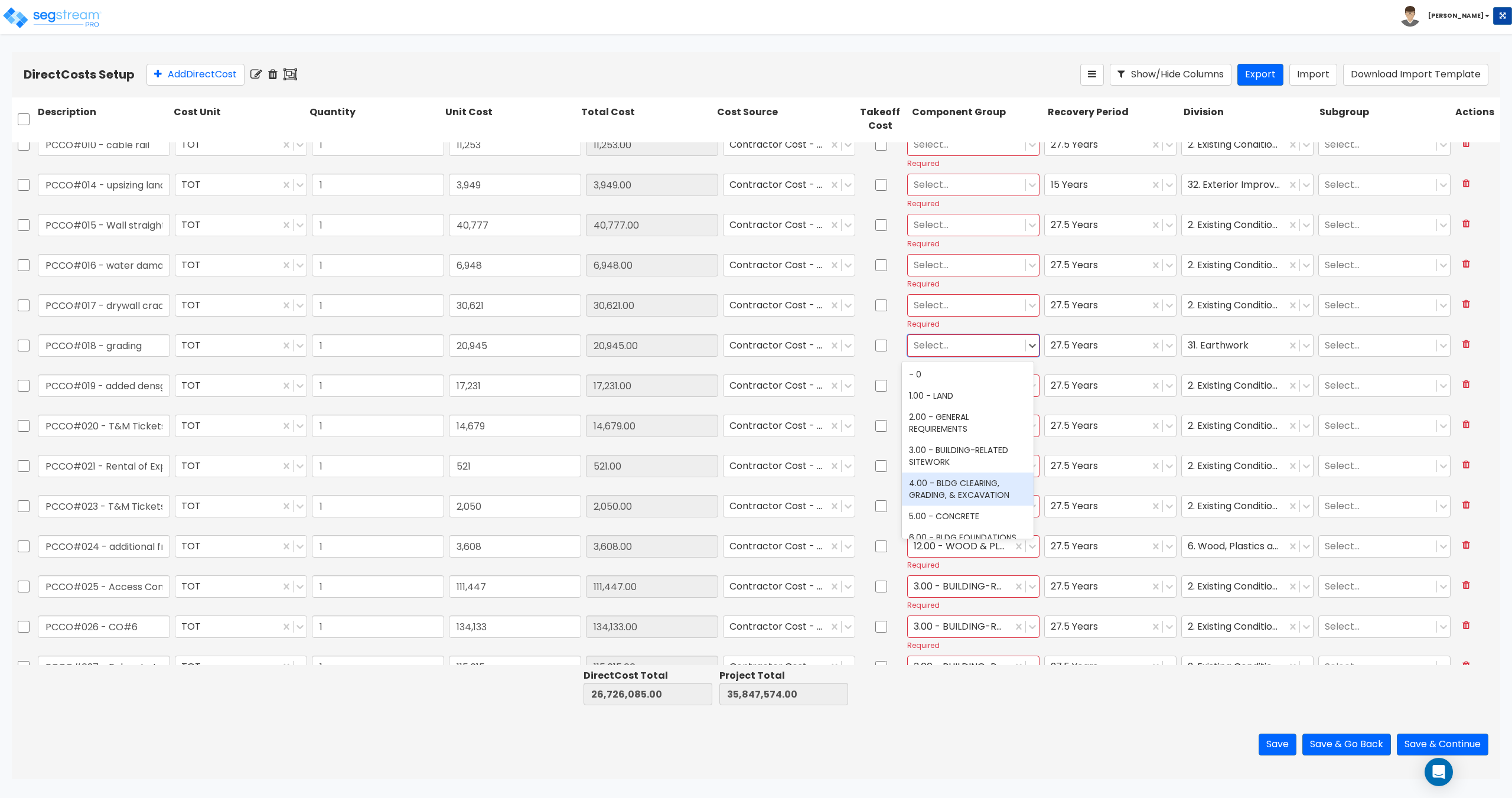
click at [953, 493] on div "4.00 - BLDG CLEARING, GRADING, & EXCAVATION" at bounding box center [967, 488] width 132 height 33
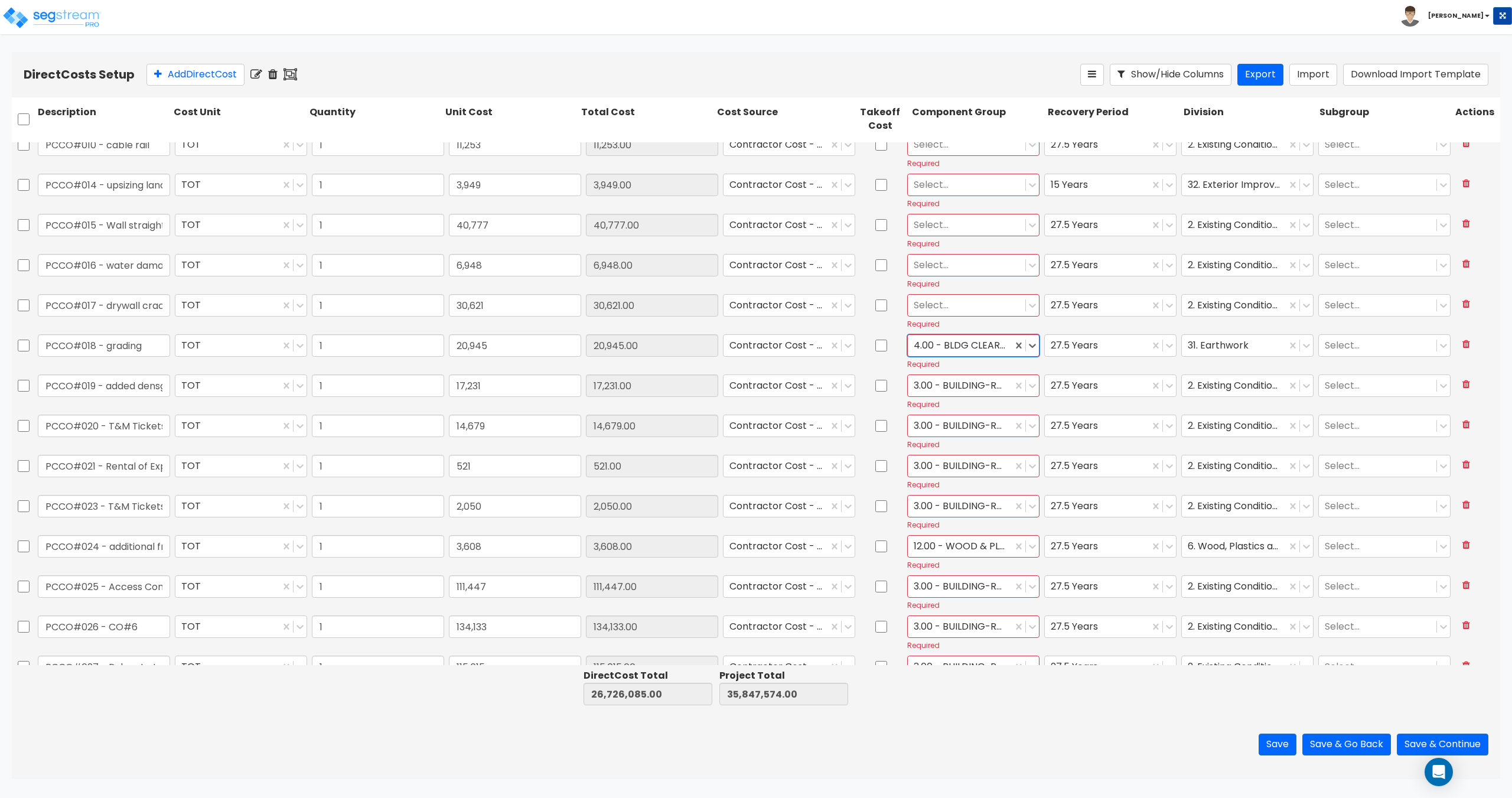
click at [966, 311] on div at bounding box center [966, 305] width 106 height 16
click at [953, 399] on div "3.00 - BUILDING-RELATED SITEWORK" at bounding box center [967, 394] width 132 height 33
click at [958, 387] on div at bounding box center [966, 383] width 106 height 16
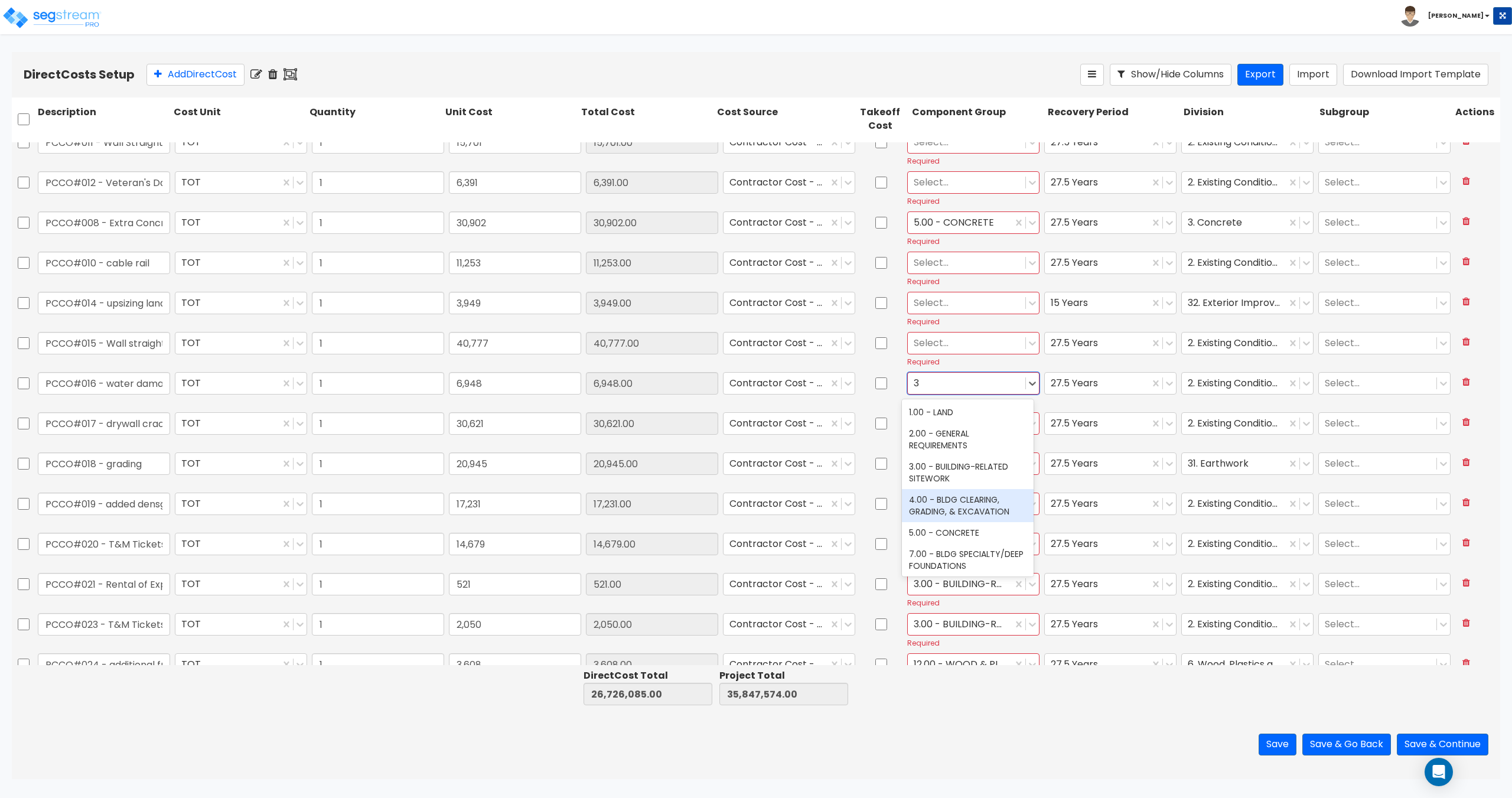
click at [956, 472] on div "3.00 - BUILDING-RELATED SITEWORK" at bounding box center [967, 472] width 132 height 33
click at [958, 349] on div at bounding box center [966, 342] width 106 height 16
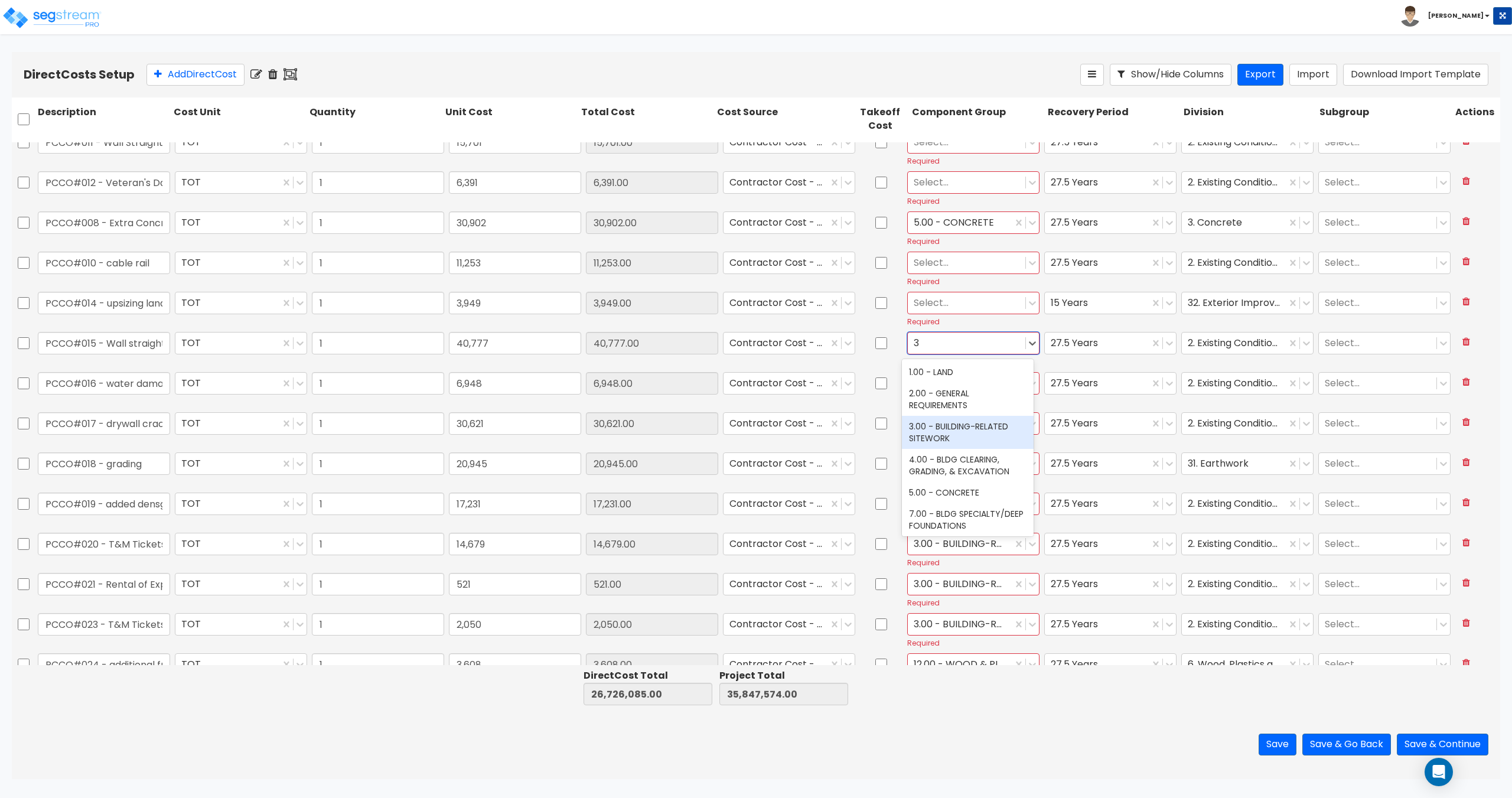
click at [966, 438] on div "3.00 - BUILDING-RELATED SITEWORK" at bounding box center [967, 432] width 132 height 33
click at [960, 300] on div at bounding box center [966, 302] width 106 height 16
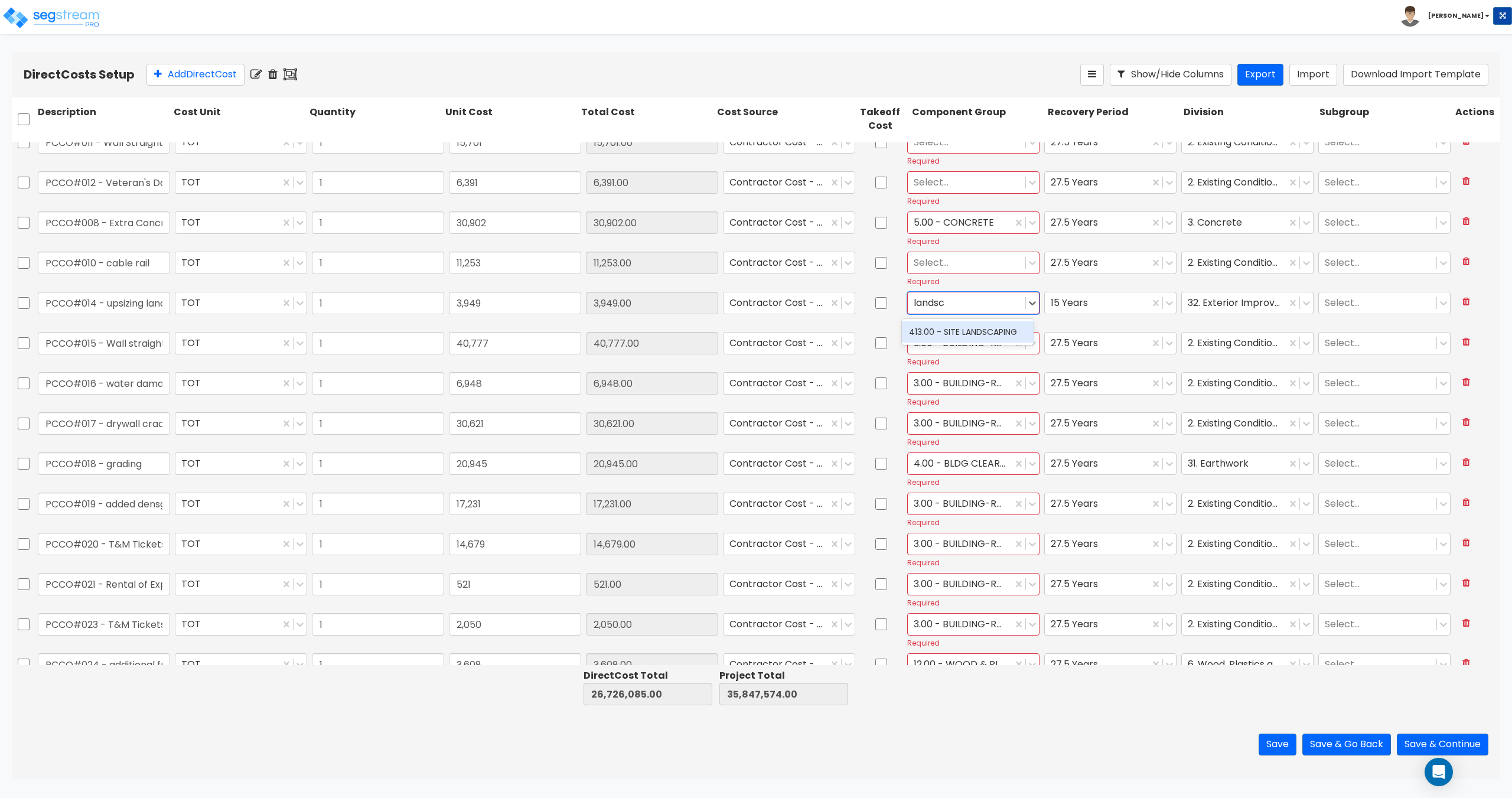
click at [935, 329] on div "413.00 - SITE LANDSCAPING" at bounding box center [967, 332] width 132 height 21
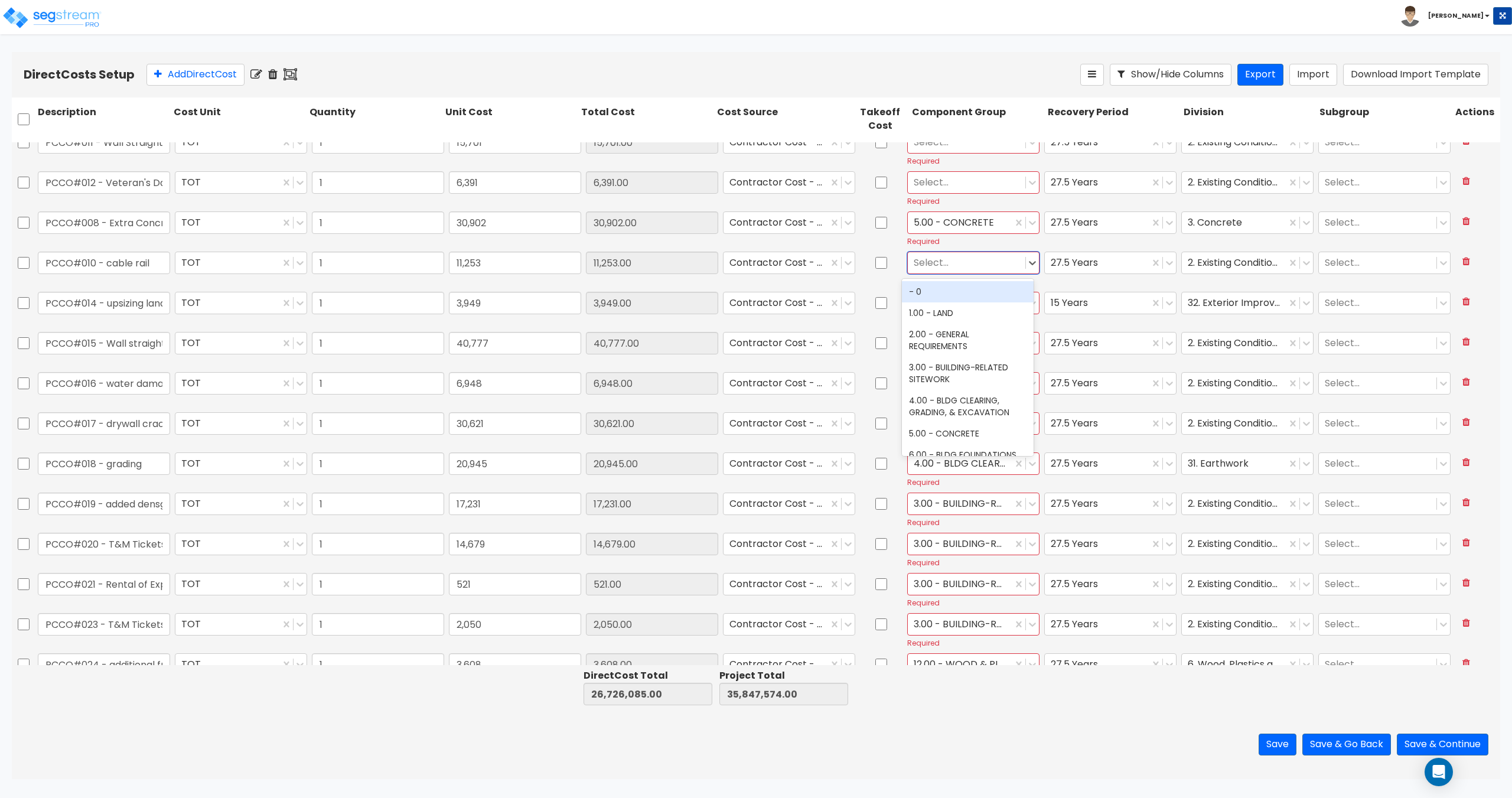
click at [966, 259] on div at bounding box center [966, 262] width 106 height 16
click at [954, 347] on div "3.00 - BUILDING-RELATED SITEWORK" at bounding box center [967, 352] width 132 height 33
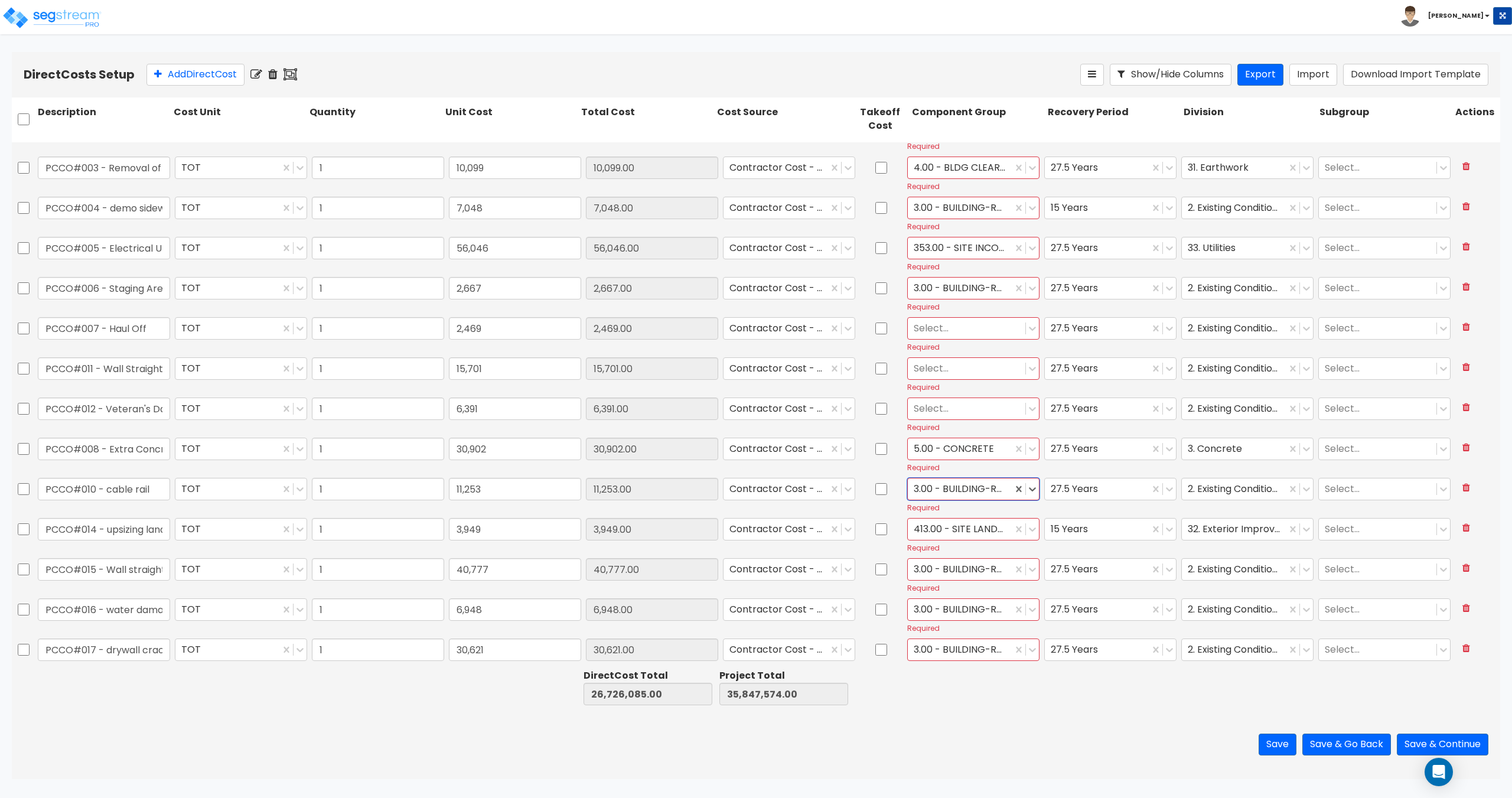
scroll to position [869, 0]
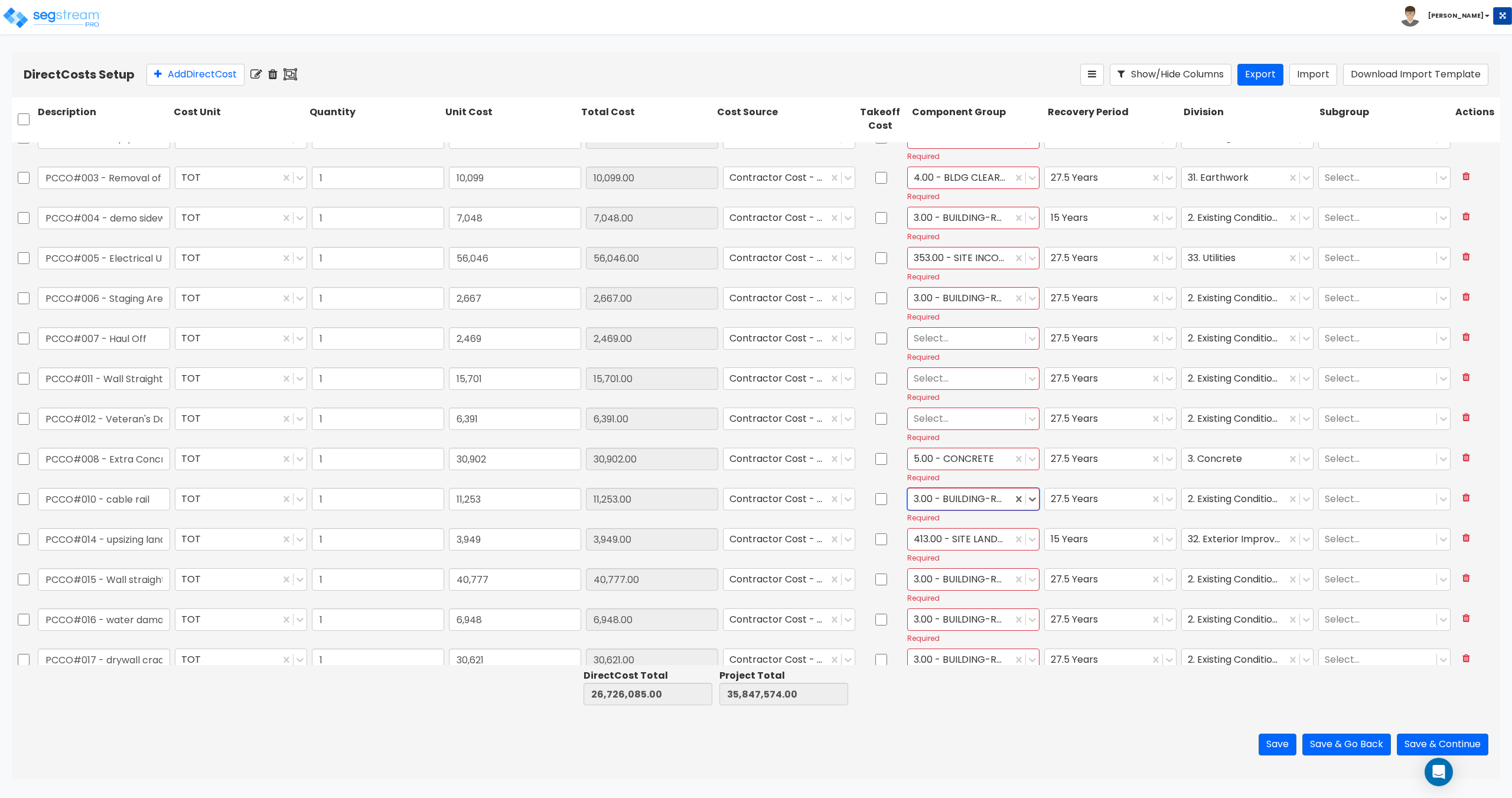
click at [946, 335] on div at bounding box center [966, 338] width 106 height 16
click at [949, 426] on div "3.00 - BUILDING-RELATED SITEWORK" at bounding box center [967, 427] width 132 height 33
click at [958, 376] on div at bounding box center [966, 378] width 106 height 16
click at [952, 463] on div "3.00 - BUILDING-RELATED SITEWORK" at bounding box center [967, 468] width 132 height 33
click at [960, 421] on div at bounding box center [966, 418] width 106 height 16
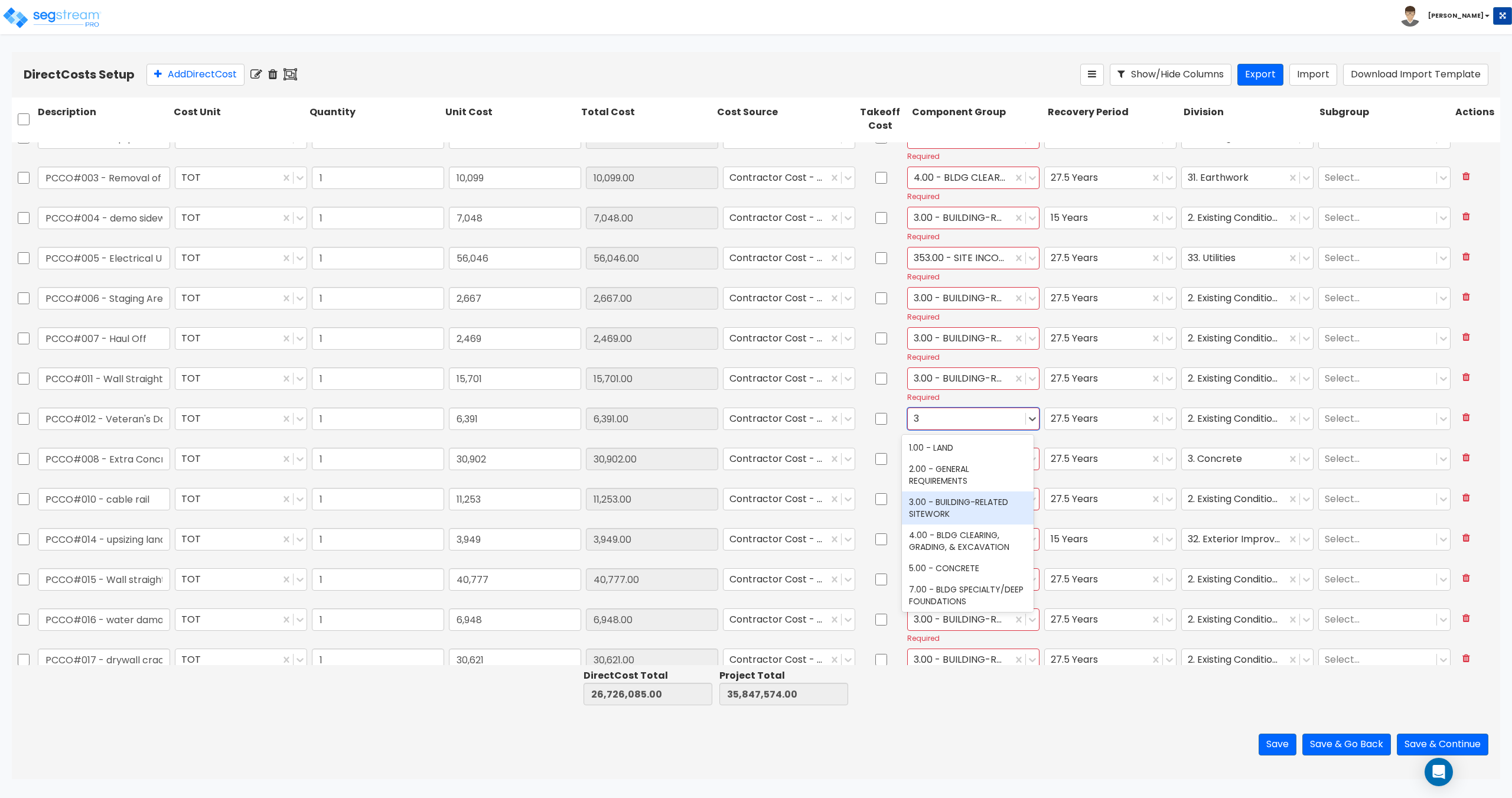
click at [952, 506] on div "3.00 - BUILDING-RELATED SITEWORK" at bounding box center [967, 508] width 132 height 33
click at [1277, 740] on button "Save" at bounding box center [1277, 744] width 38 height 22
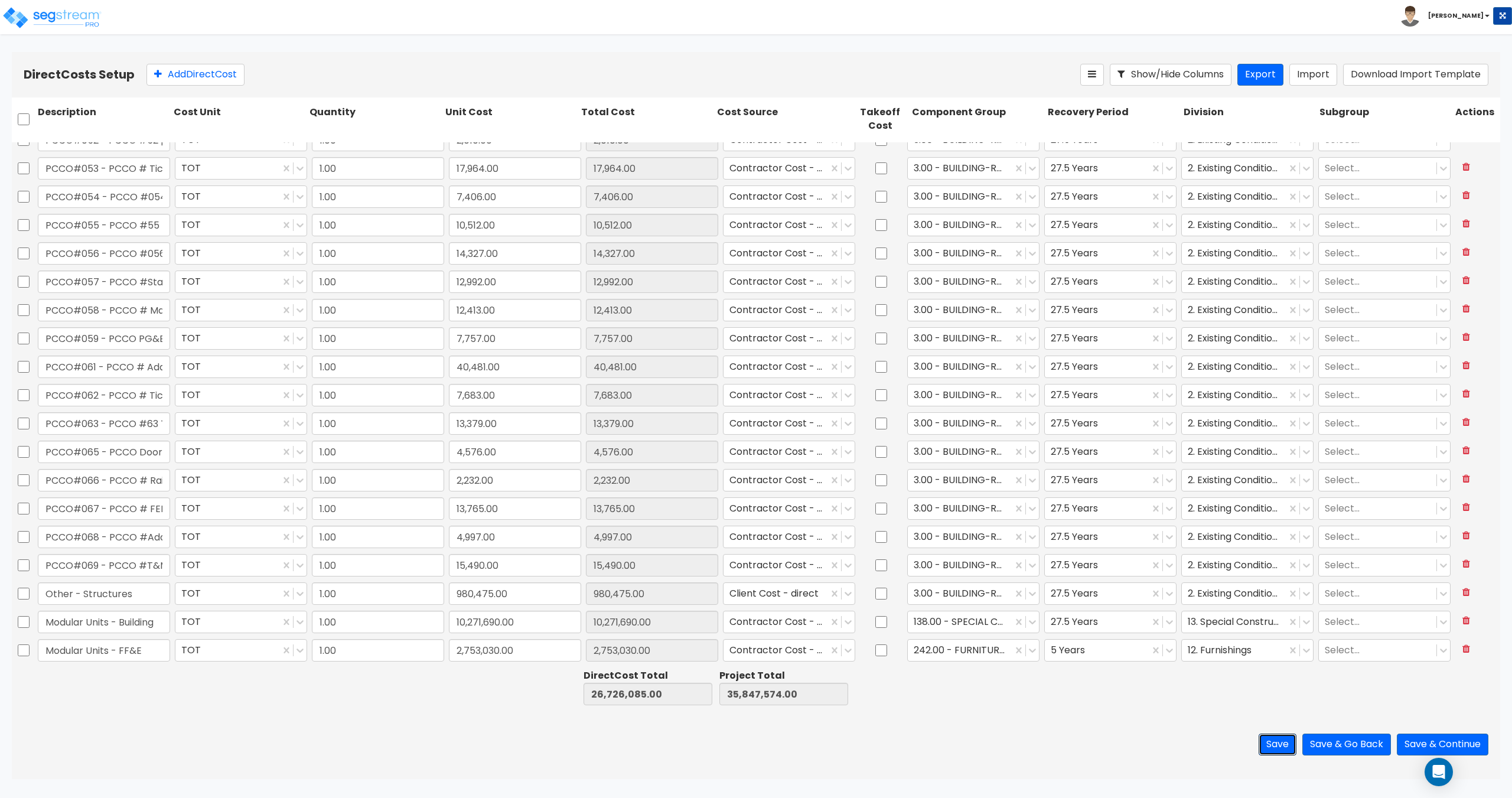
scroll to position [2085, 0]
click at [1428, 742] on button "Save & Continue" at bounding box center [1442, 744] width 91 height 22
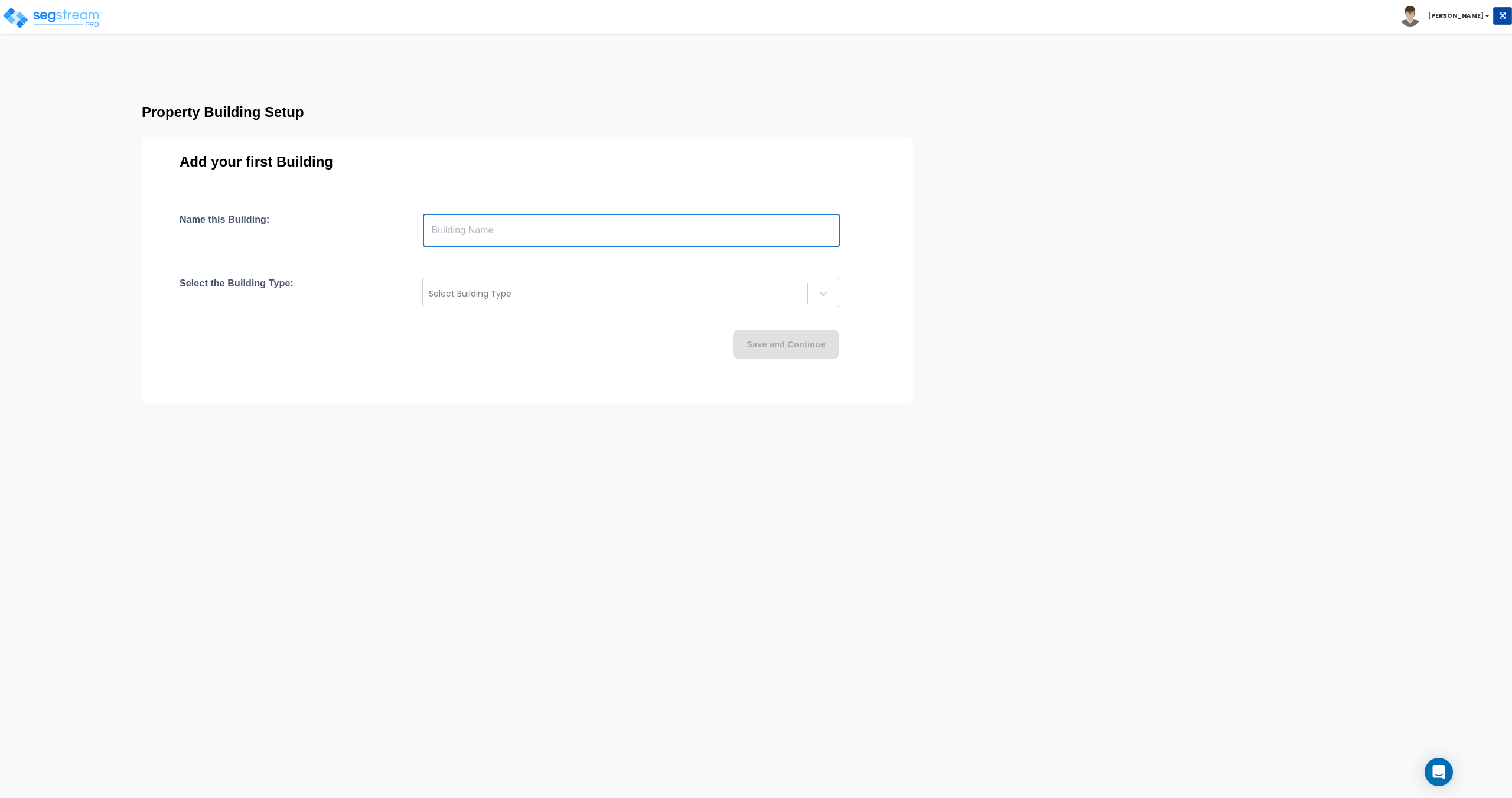
click at [586, 229] on input "text" at bounding box center [631, 230] width 417 height 33
type input "Building A"
click at [438, 297] on div at bounding box center [615, 294] width 372 height 14
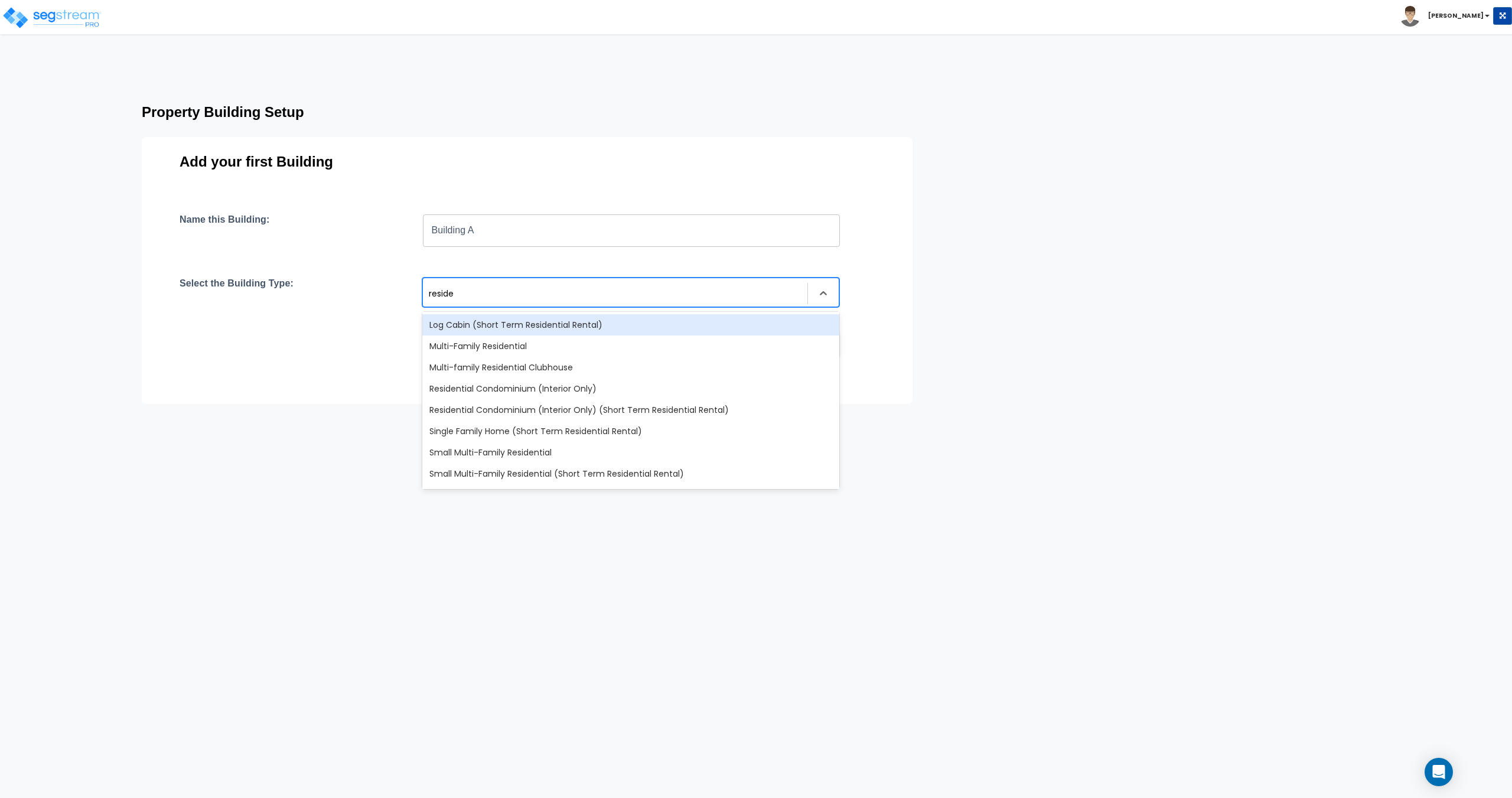
type input "residen"
click at [489, 339] on div "Multi-Family Residential" at bounding box center [630, 346] width 417 height 21
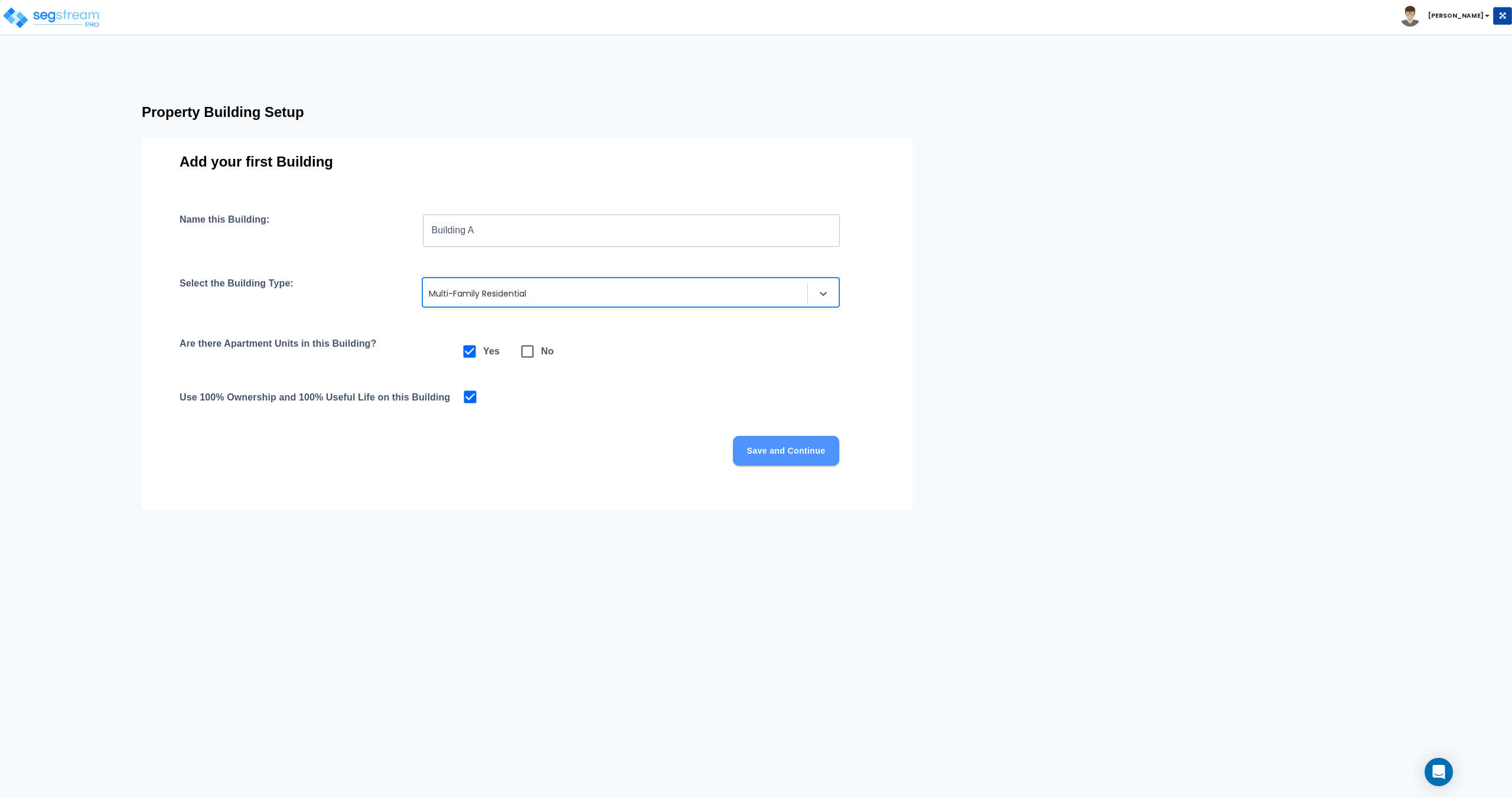
click at [775, 449] on button "Save and Continue" at bounding box center [786, 450] width 106 height 29
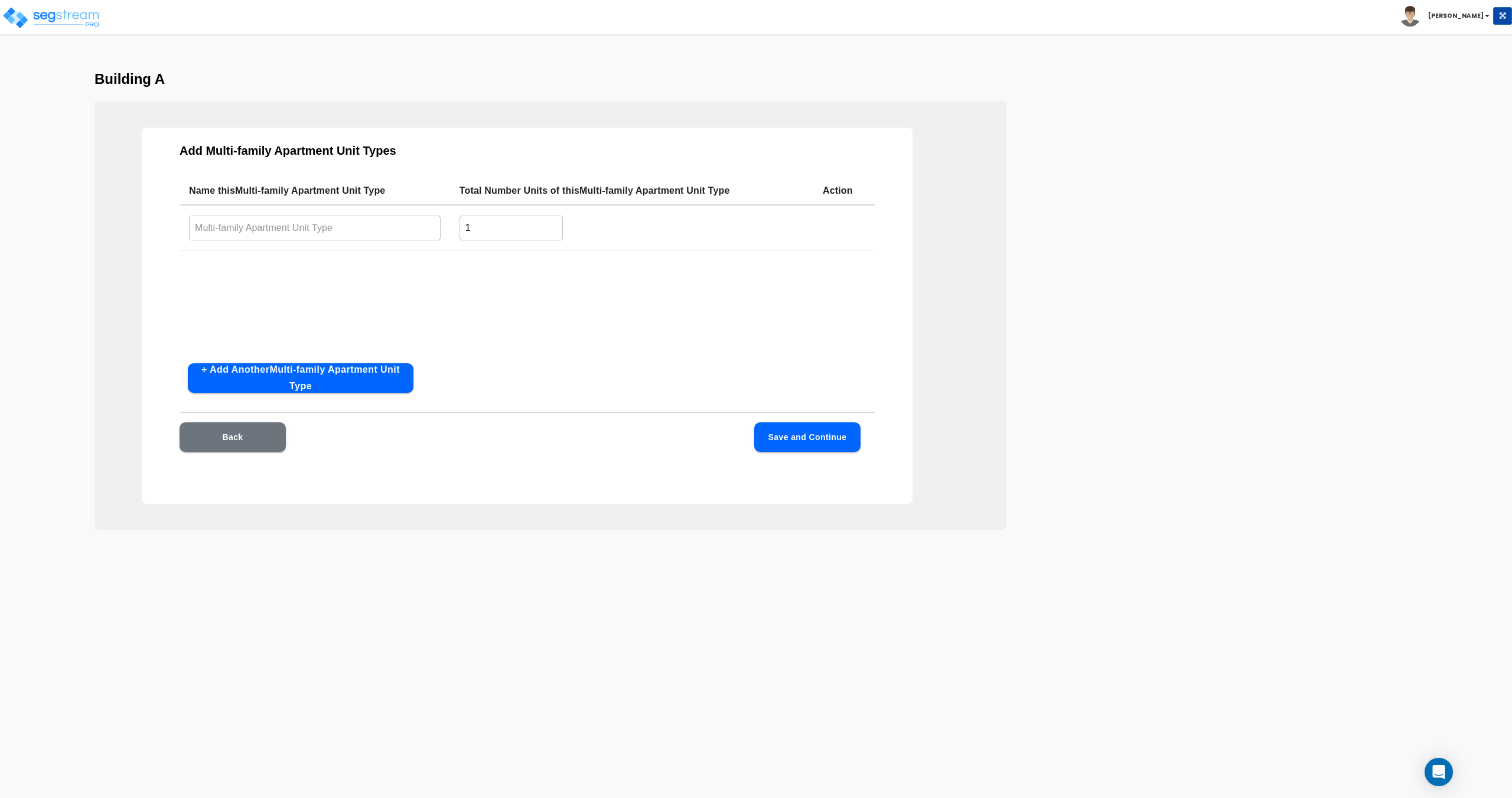
click at [400, 239] on input "text" at bounding box center [315, 227] width 252 height 26
click at [483, 235] on input "1" at bounding box center [511, 227] width 103 height 26
drag, startPoint x: 508, startPoint y: 230, endPoint x: 390, endPoint y: 220, distance: 118.4
click at [404, 223] on tr "​ 1 ​" at bounding box center [527, 227] width 695 height 46
type input "79"
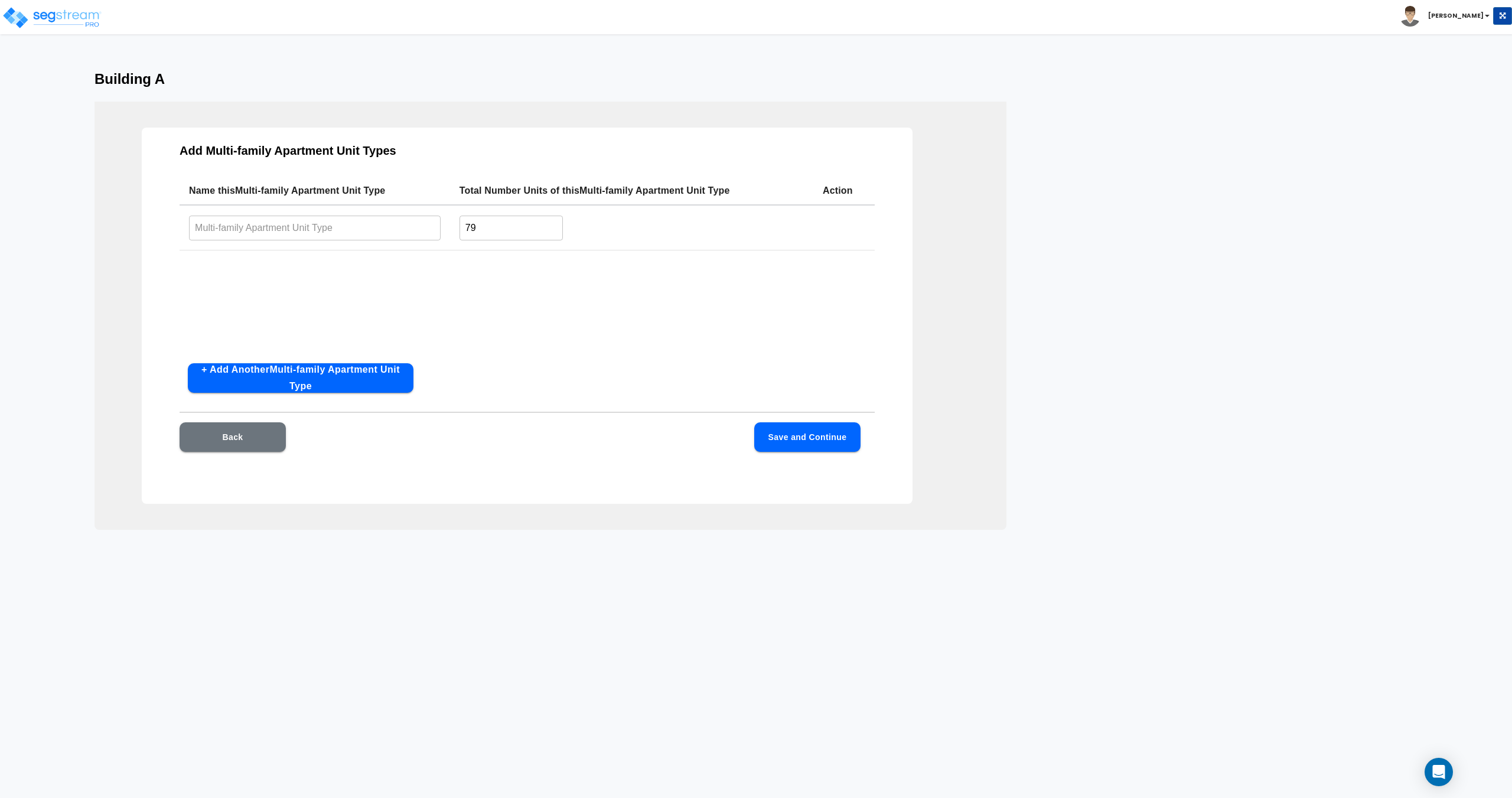
click at [287, 205] on td "​" at bounding box center [315, 227] width 270 height 46
click at [287, 221] on input "text" at bounding box center [315, 227] width 252 height 26
type input "1 Bed/ 1 Bath"
click at [785, 427] on button "Save and Continue" at bounding box center [807, 436] width 106 height 29
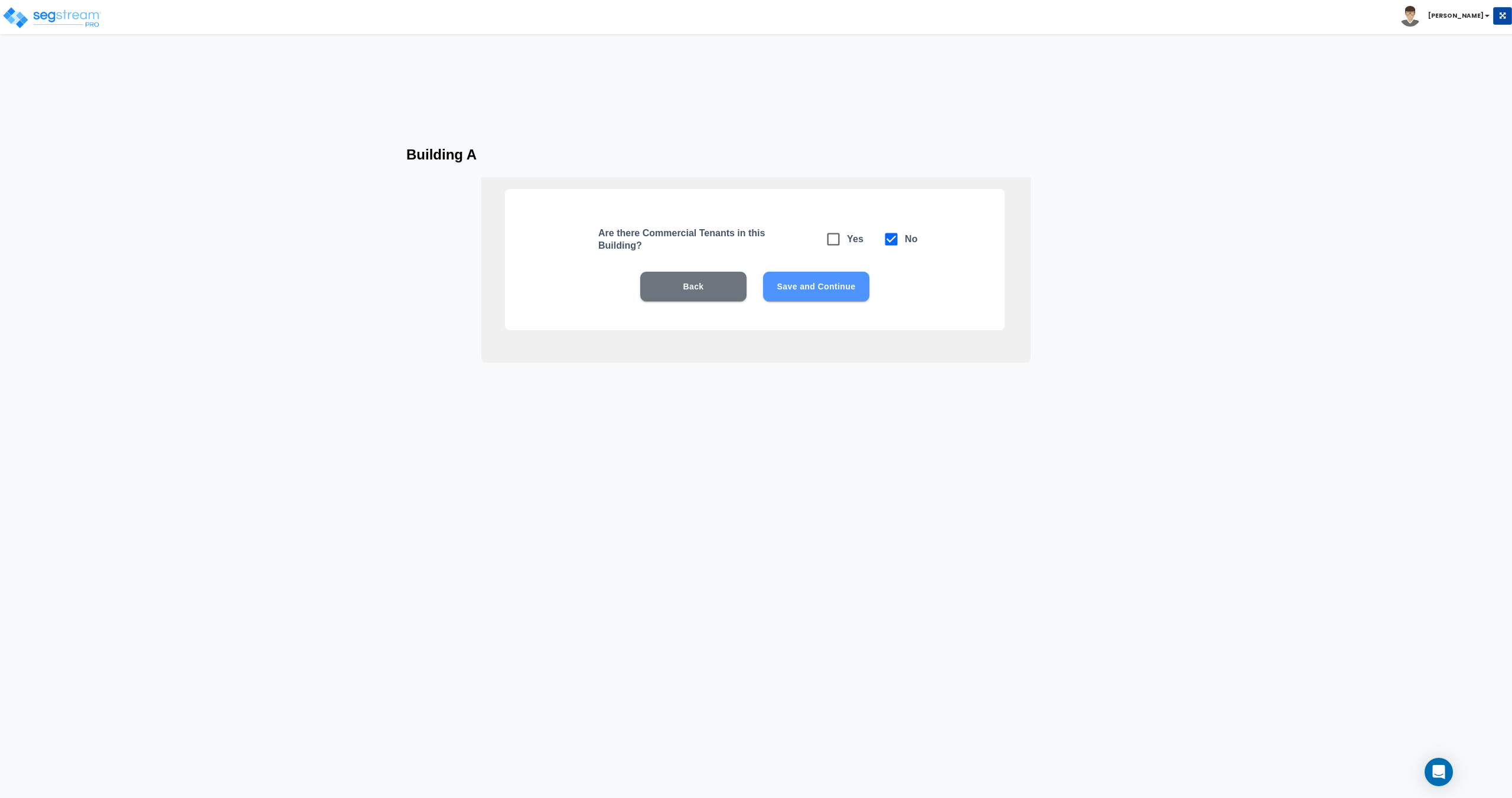
click at [802, 281] on button "Save and Continue" at bounding box center [816, 286] width 106 height 29
click at [800, 287] on button "Save and Continue" at bounding box center [816, 286] width 106 height 29
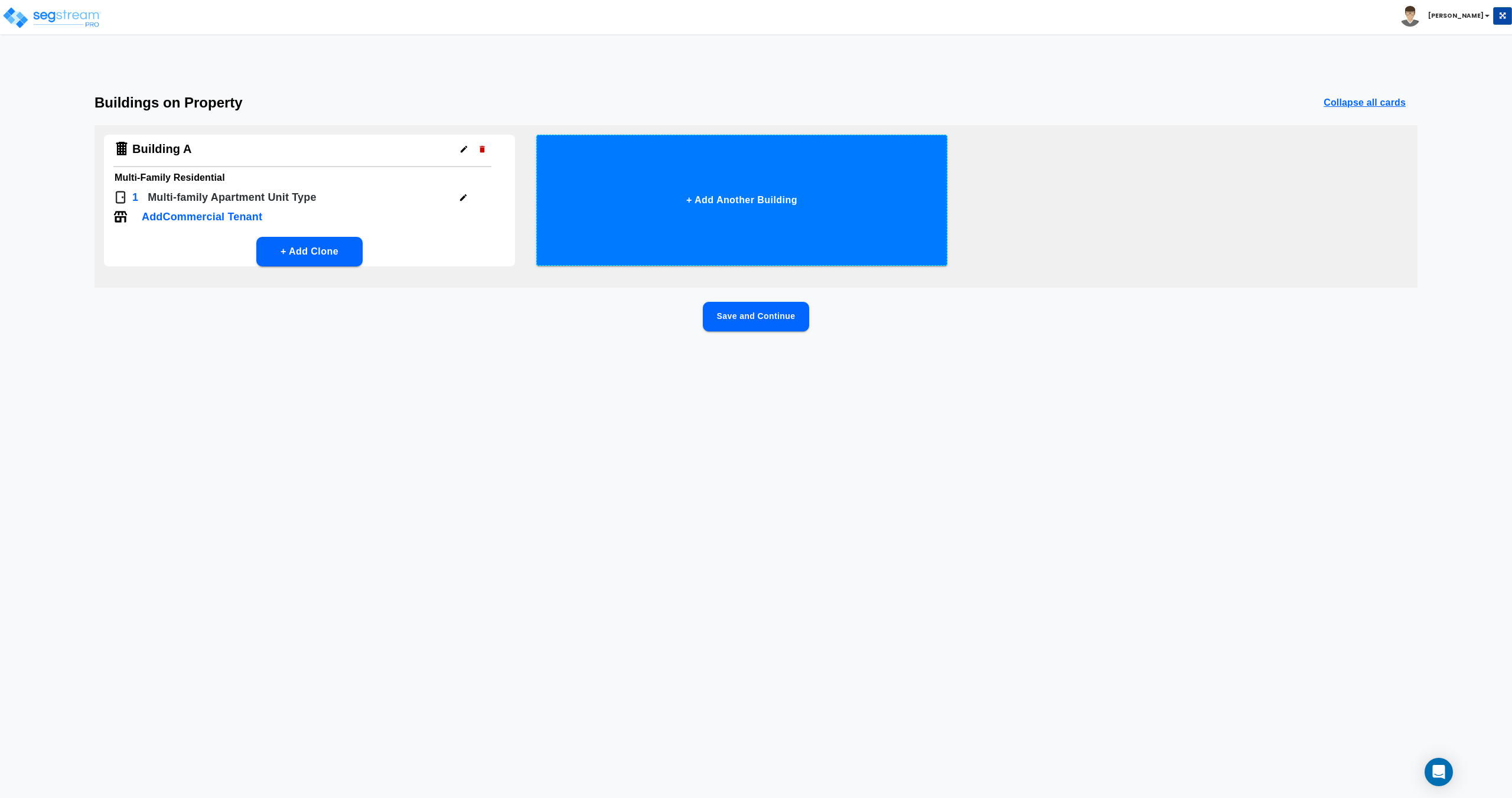
click at [753, 235] on button "+ Add Another Building" at bounding box center [742, 200] width 411 height 131
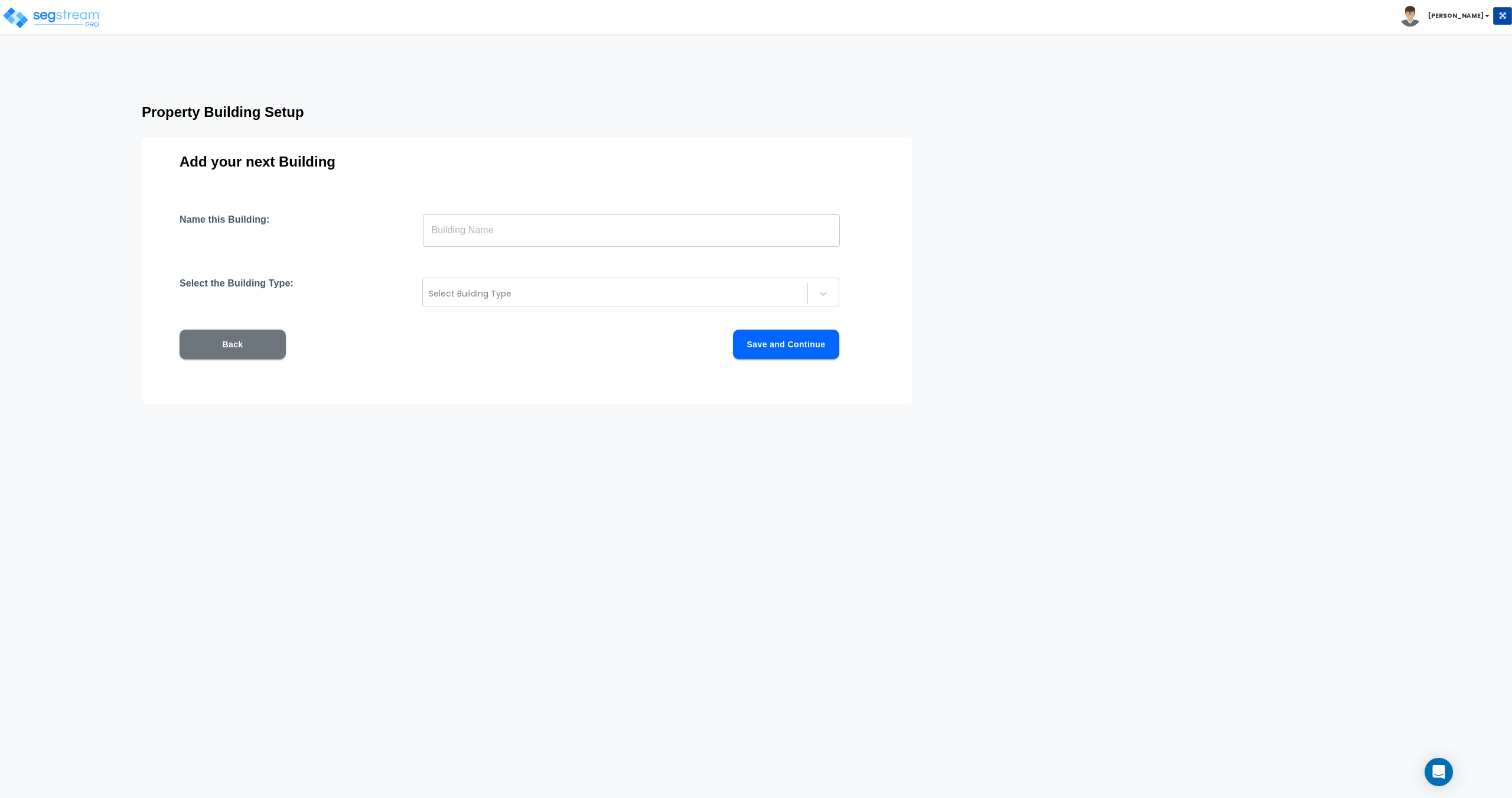
click at [529, 207] on div "Add your next Building Name this Building: ​ Select the Building Type: Select B…" at bounding box center [527, 270] width 771 height 267
click at [522, 229] on input "text" at bounding box center [631, 230] width 417 height 33
type input "Building B"
click at [504, 289] on div at bounding box center [615, 294] width 372 height 14
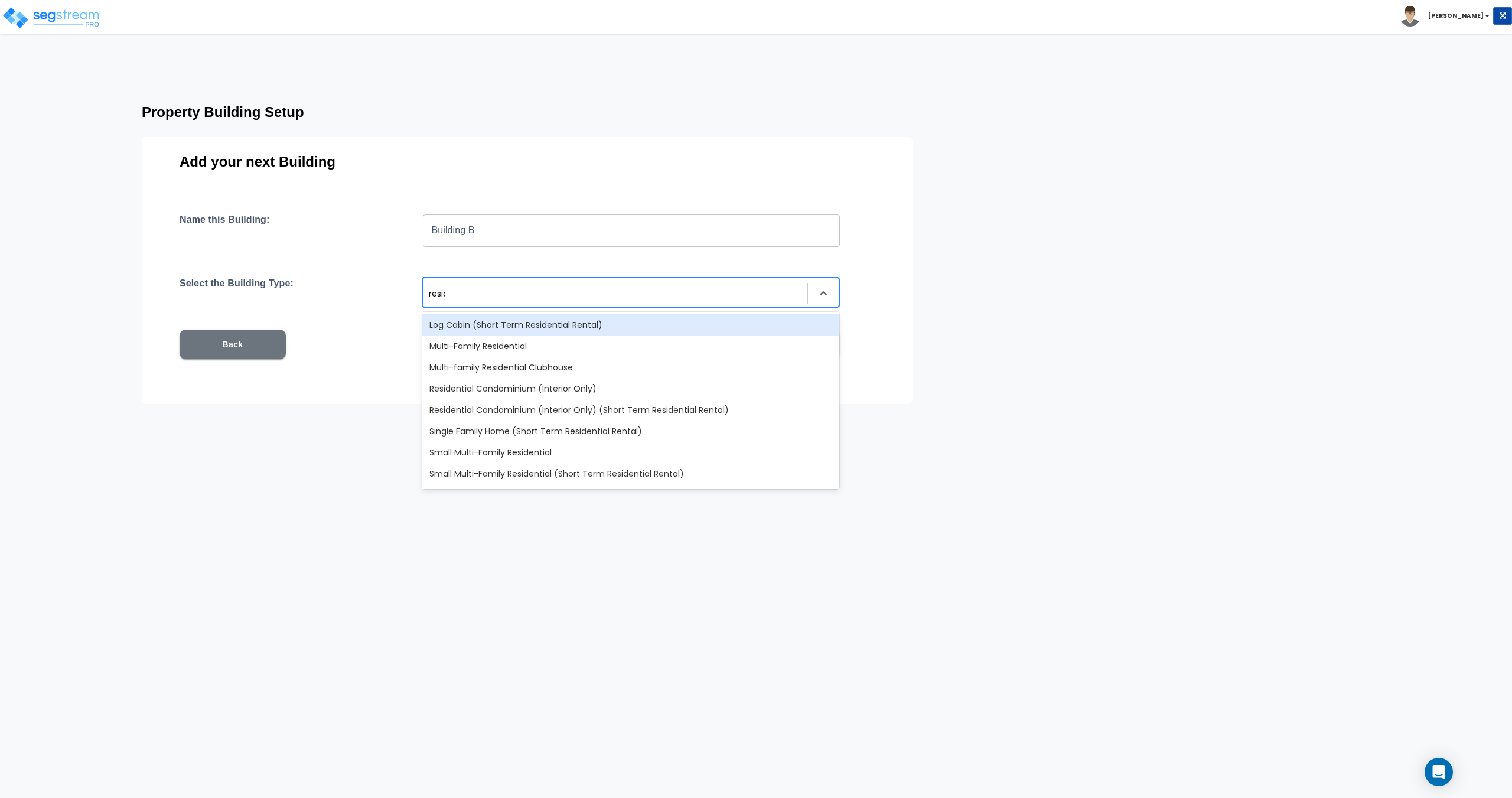
type input "residen"
click at [459, 342] on div "Multi-Family Residential" at bounding box center [630, 346] width 417 height 21
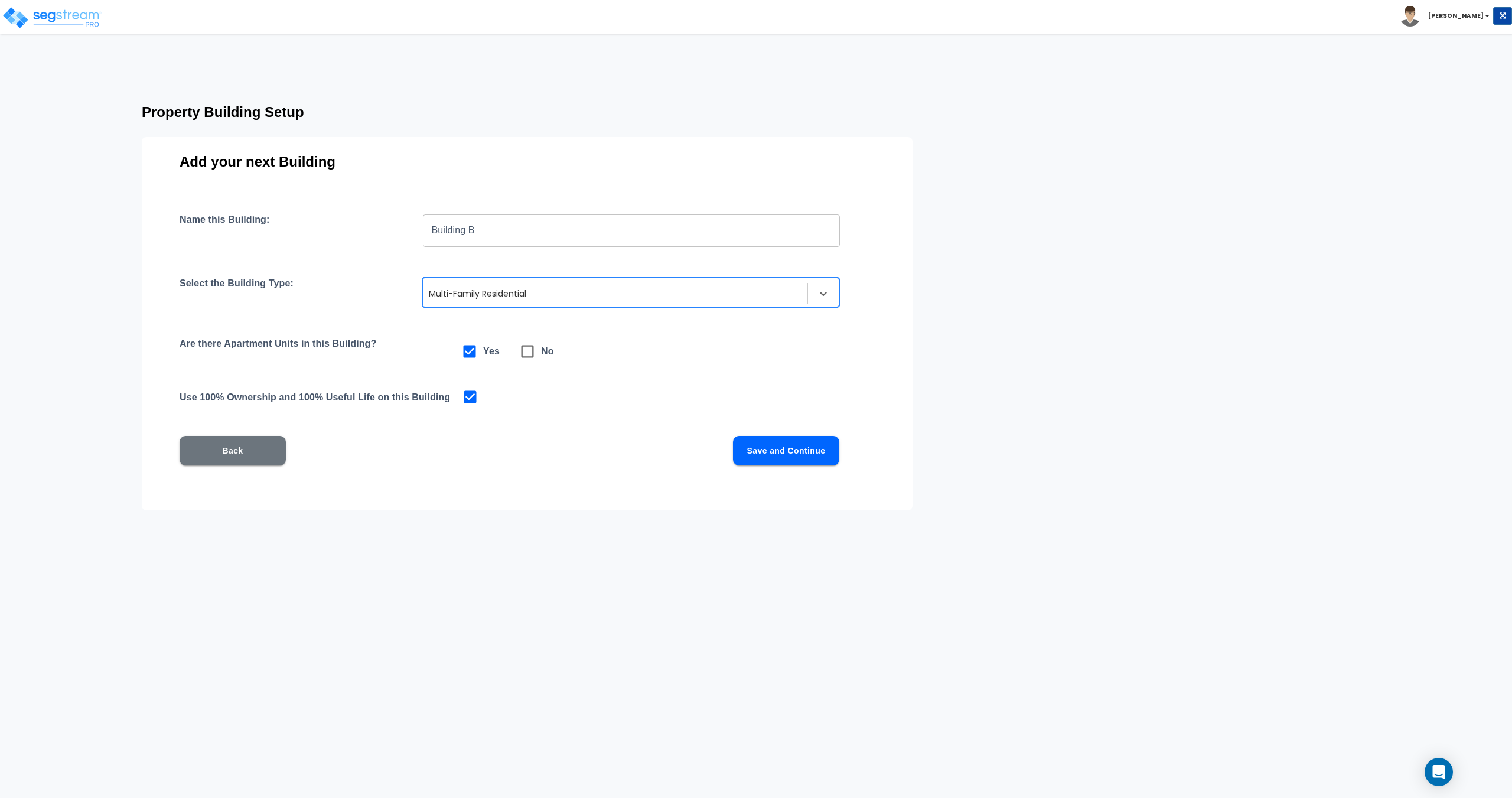
click at [793, 455] on button "Save and Continue" at bounding box center [786, 450] width 106 height 29
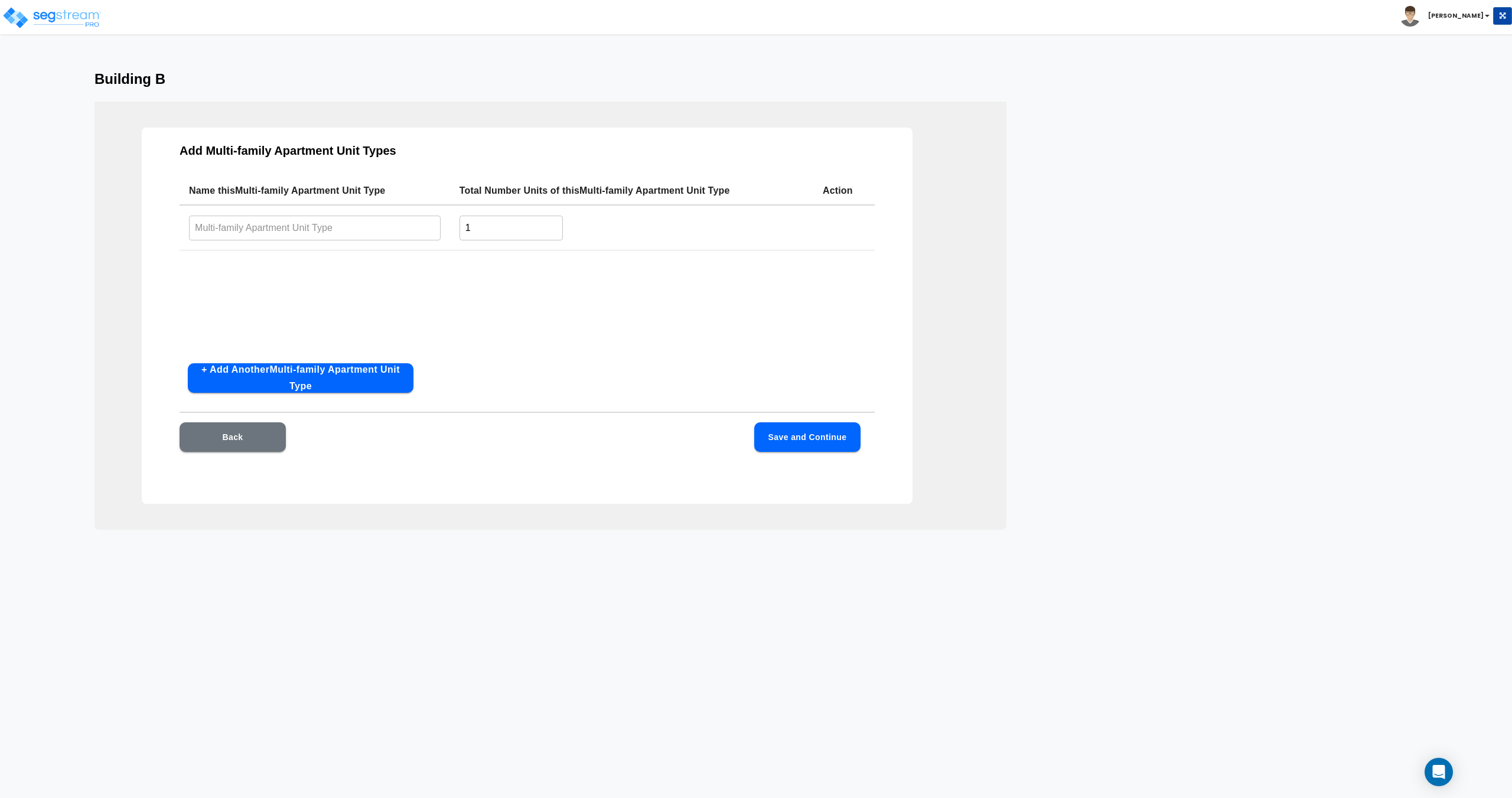
click at [486, 232] on input "1" at bounding box center [511, 227] width 103 height 26
drag, startPoint x: 519, startPoint y: 225, endPoint x: 411, endPoint y: 228, distance: 108.0
click at [431, 228] on tr "​ 1 ​" at bounding box center [527, 227] width 695 height 46
type input "47"
click at [384, 213] on td "​" at bounding box center [315, 227] width 270 height 46
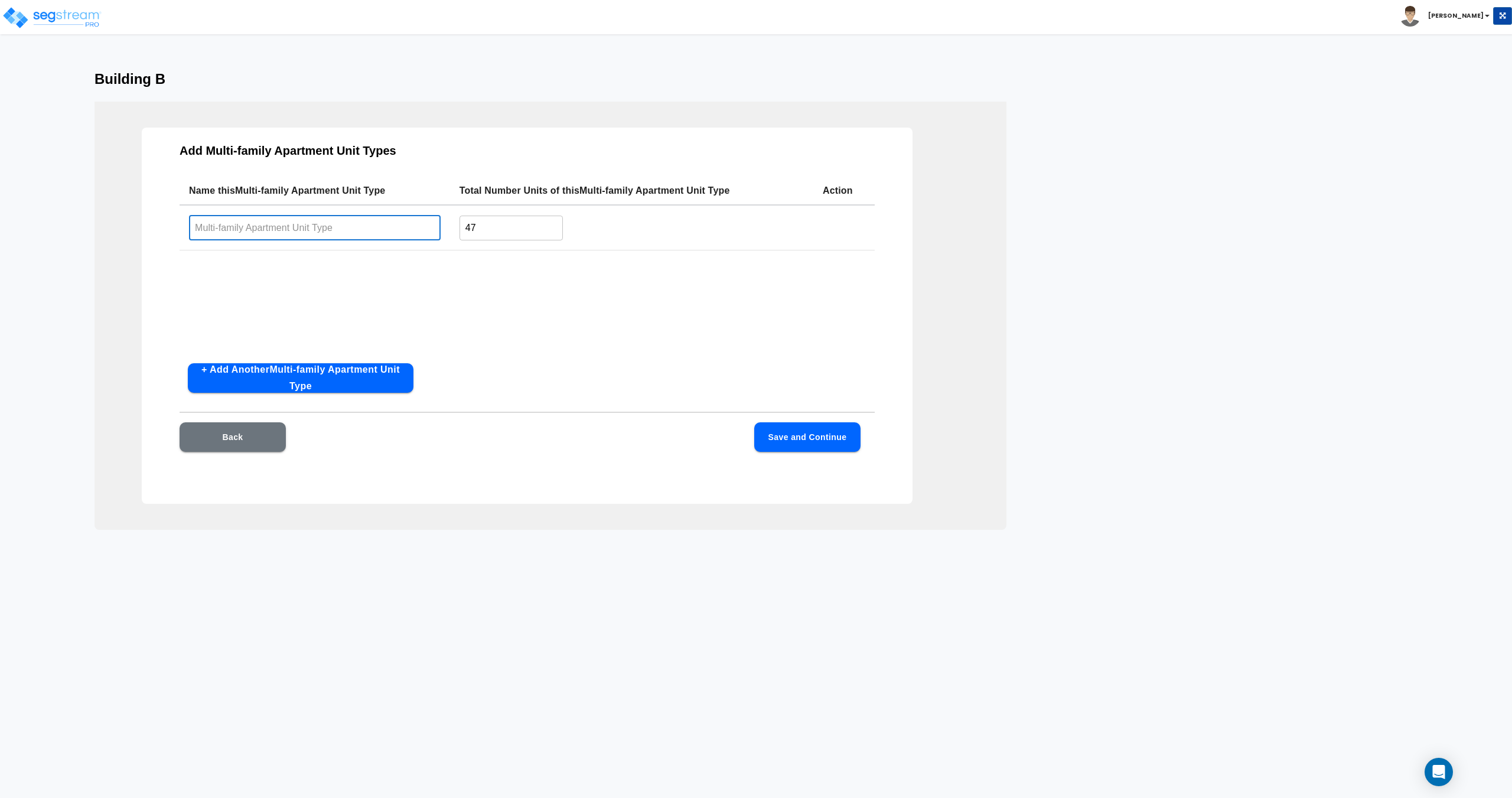
click at [373, 220] on input "text" at bounding box center [315, 227] width 252 height 26
type input "1 Bed/ 1 Bath"
click at [801, 428] on button "Save and Continue" at bounding box center [807, 436] width 106 height 29
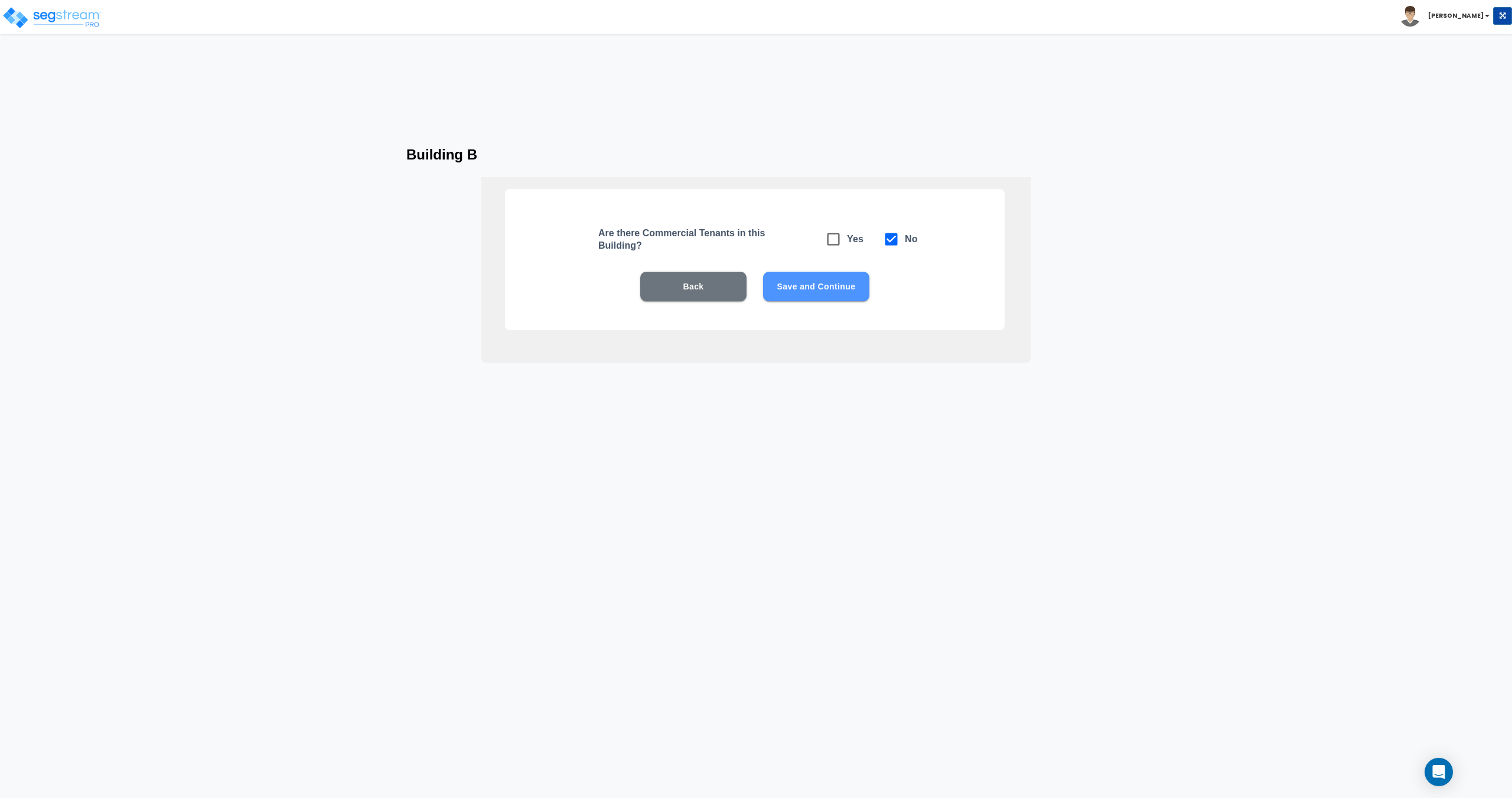
click at [806, 292] on button "Save and Continue" at bounding box center [816, 286] width 106 height 29
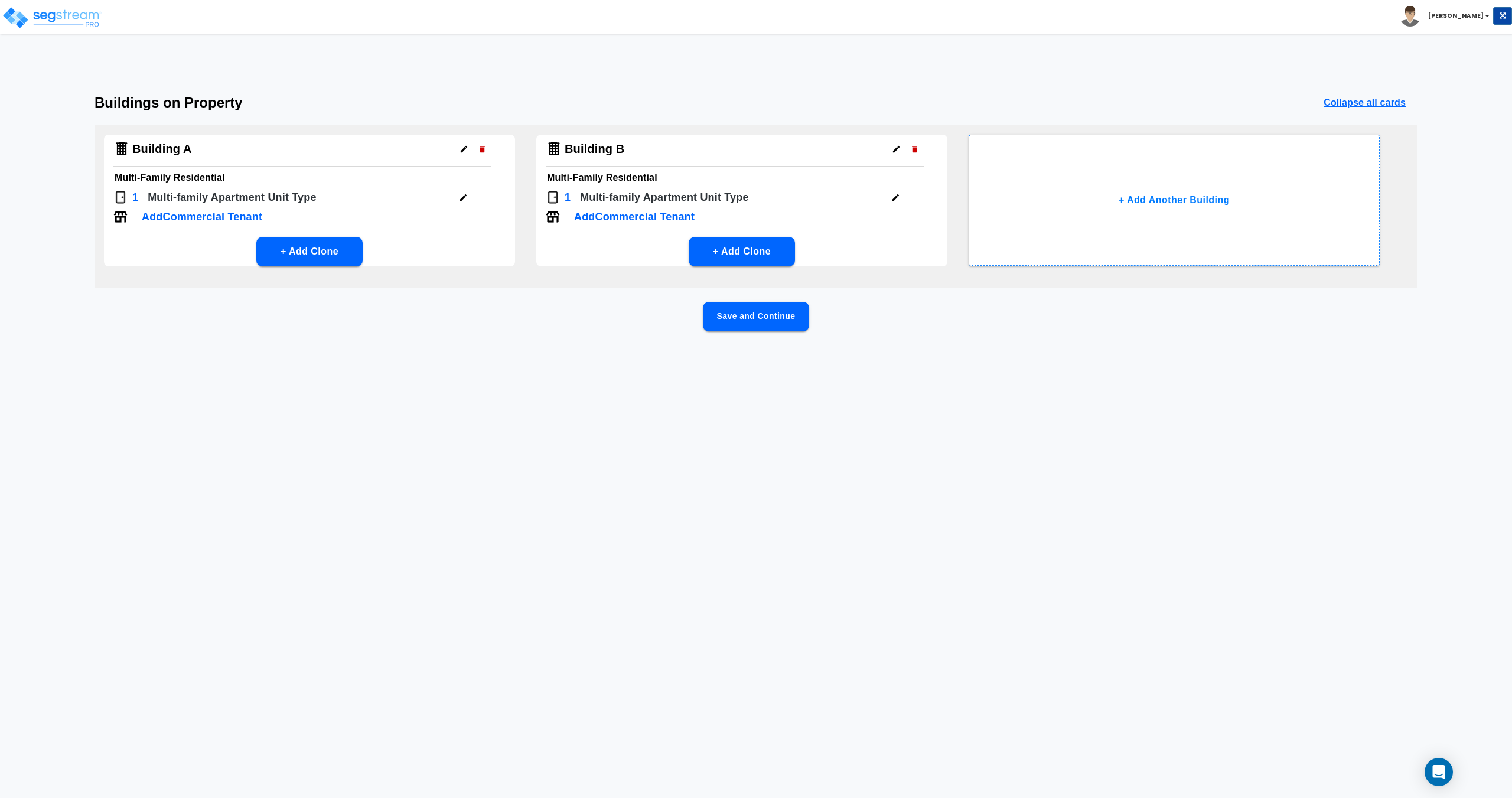
click at [781, 312] on button "Save and Continue" at bounding box center [755, 316] width 106 height 29
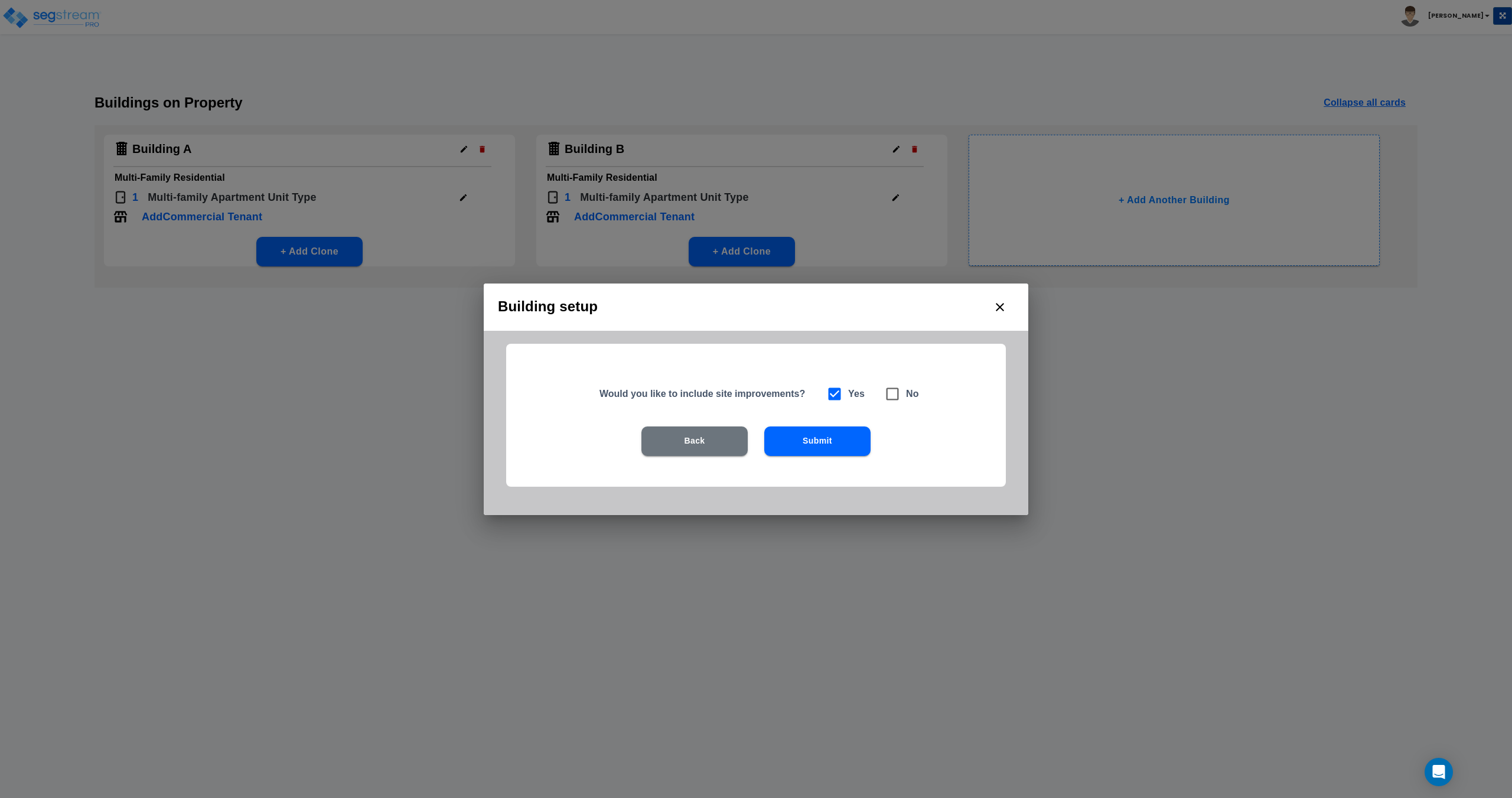
click at [802, 439] on button "Submit" at bounding box center [817, 441] width 106 height 29
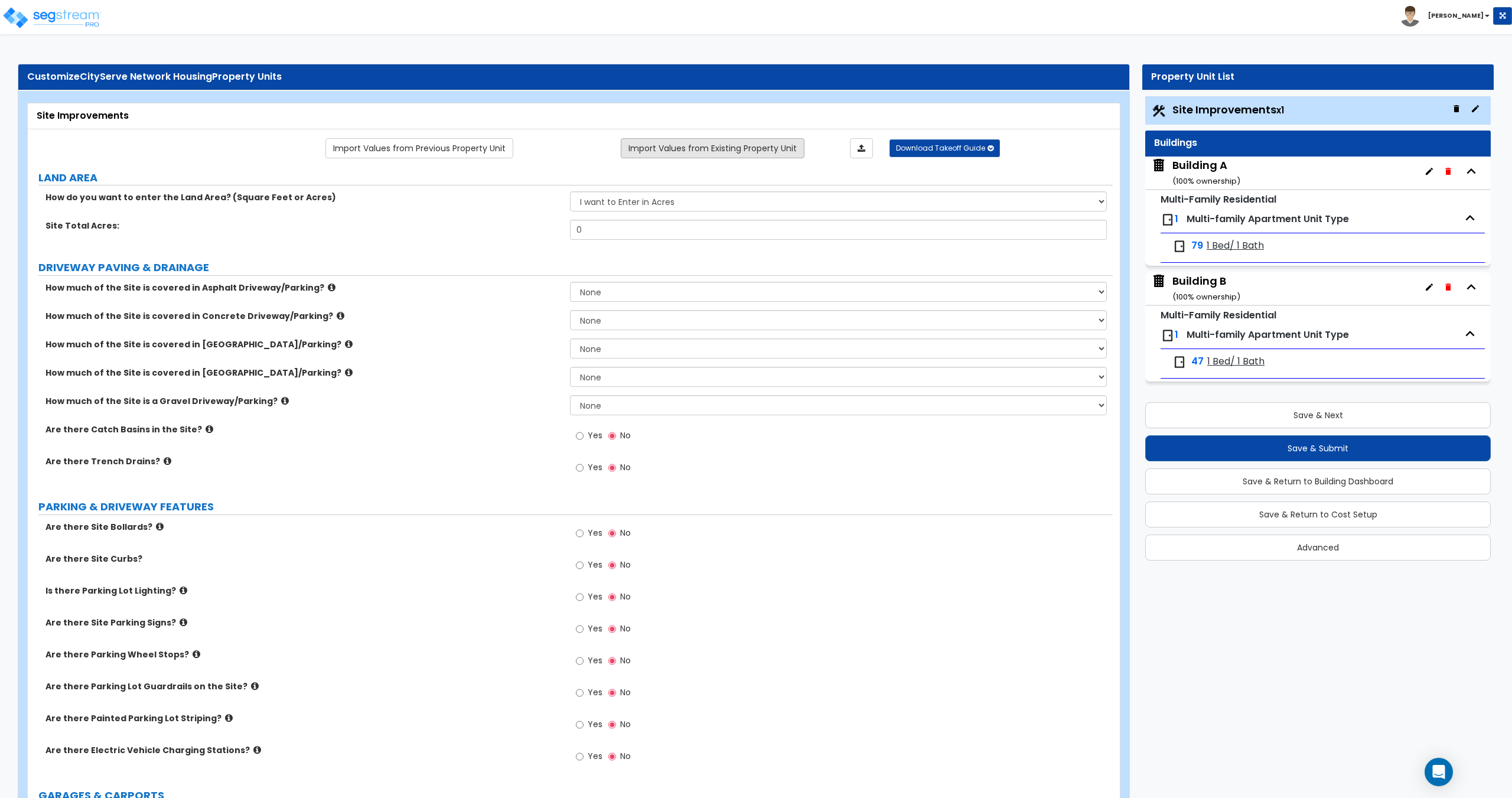
click at [690, 149] on link "Import Values from Existing Property Unit" at bounding box center [712, 148] width 184 height 20
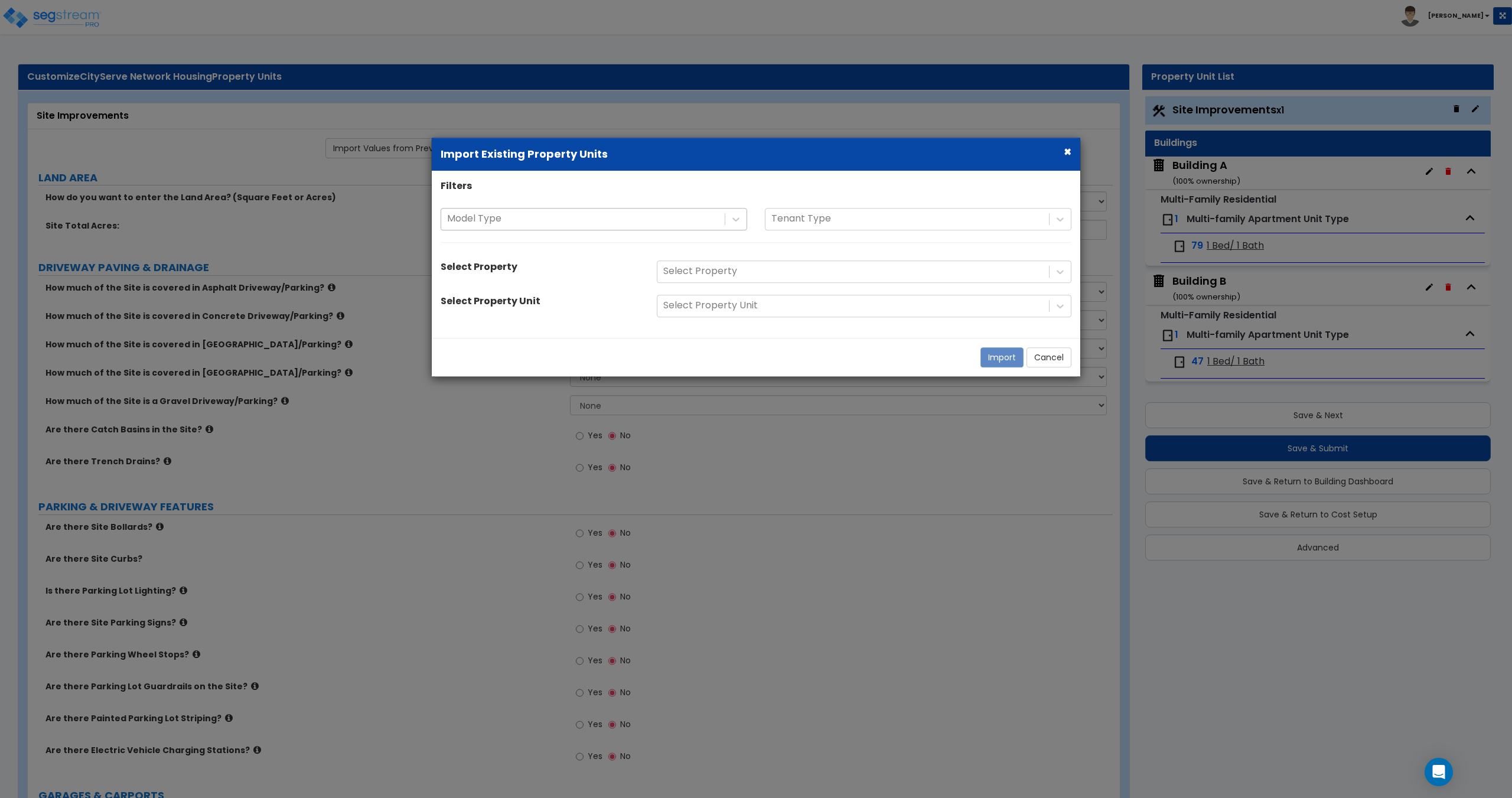
click at [572, 216] on div at bounding box center [583, 219] width 272 height 16
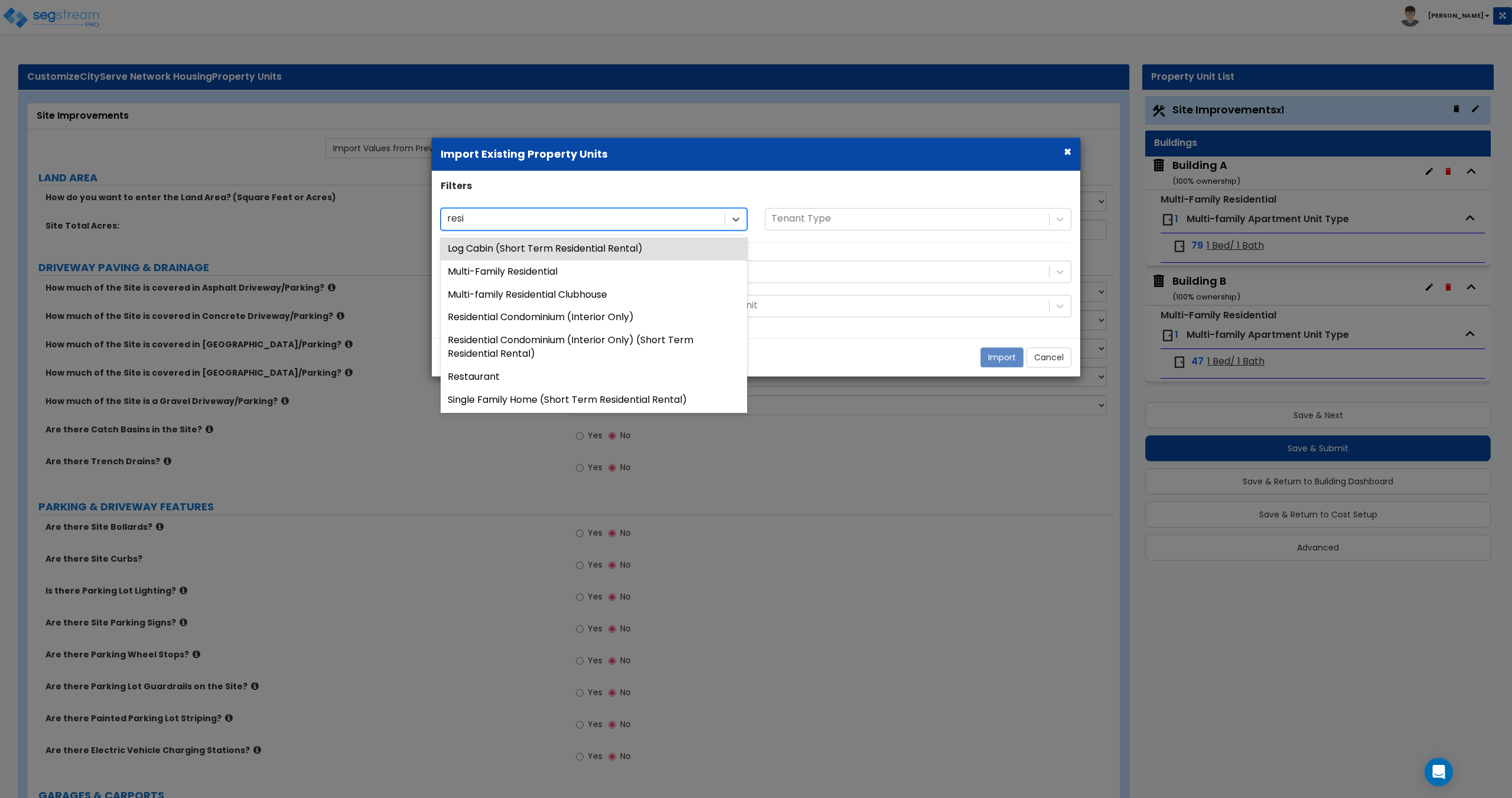
type input "residen"
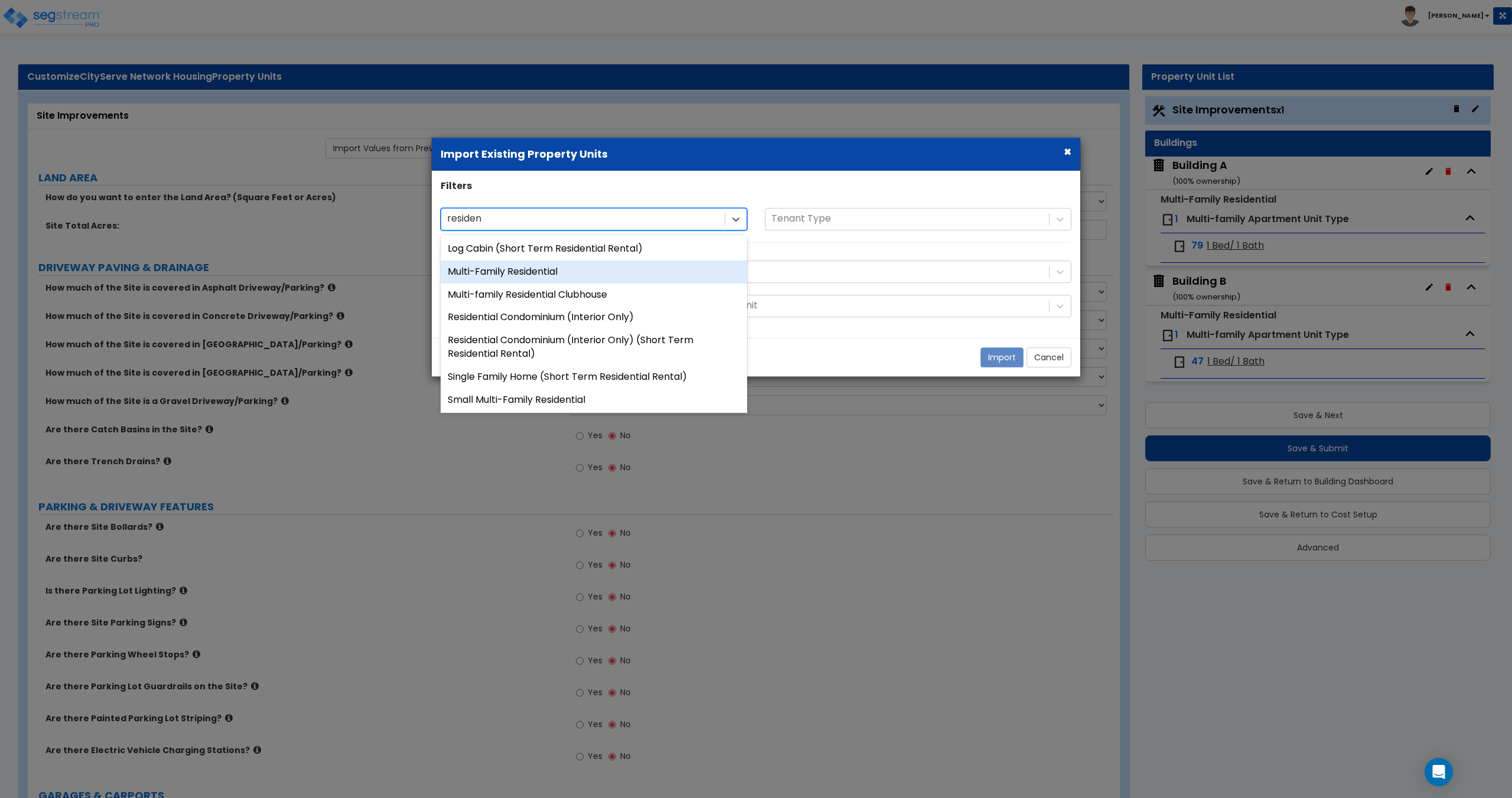
click at [555, 270] on div "Multi-Family Residential" at bounding box center [594, 272] width 307 height 23
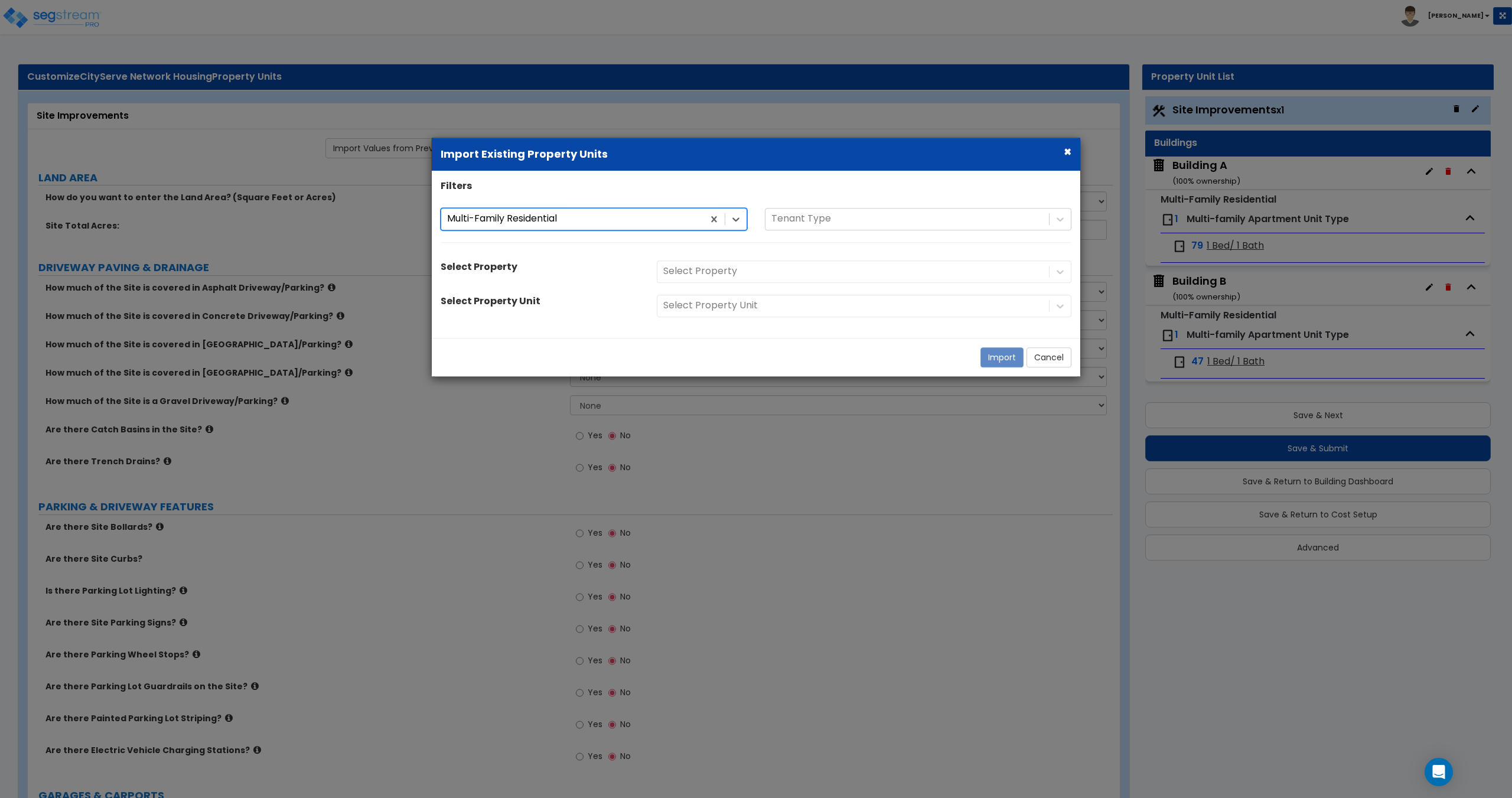
click at [719, 275] on div "Select Property" at bounding box center [864, 271] width 432 height 22
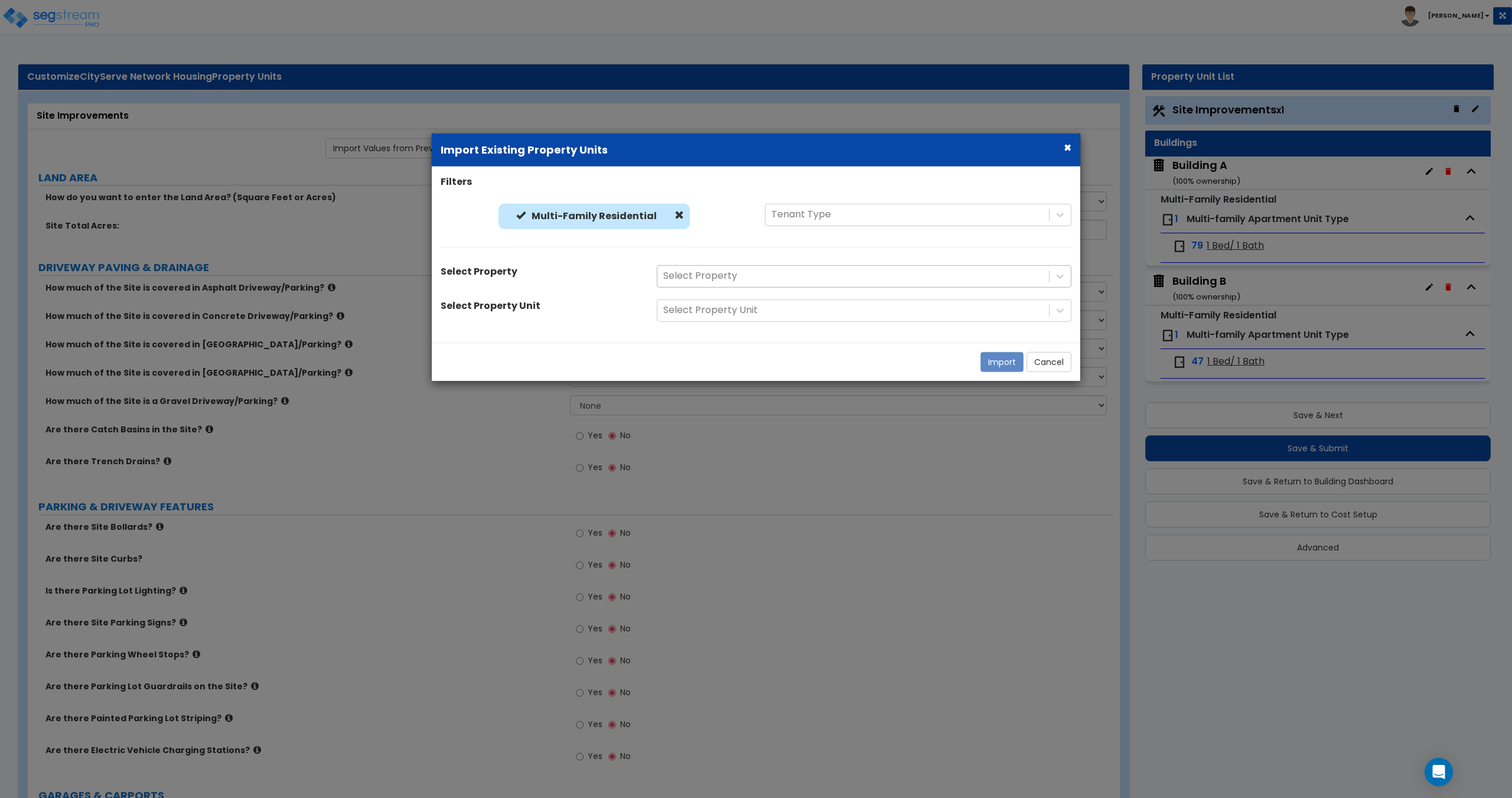
click at [720, 278] on div at bounding box center [853, 276] width 379 height 16
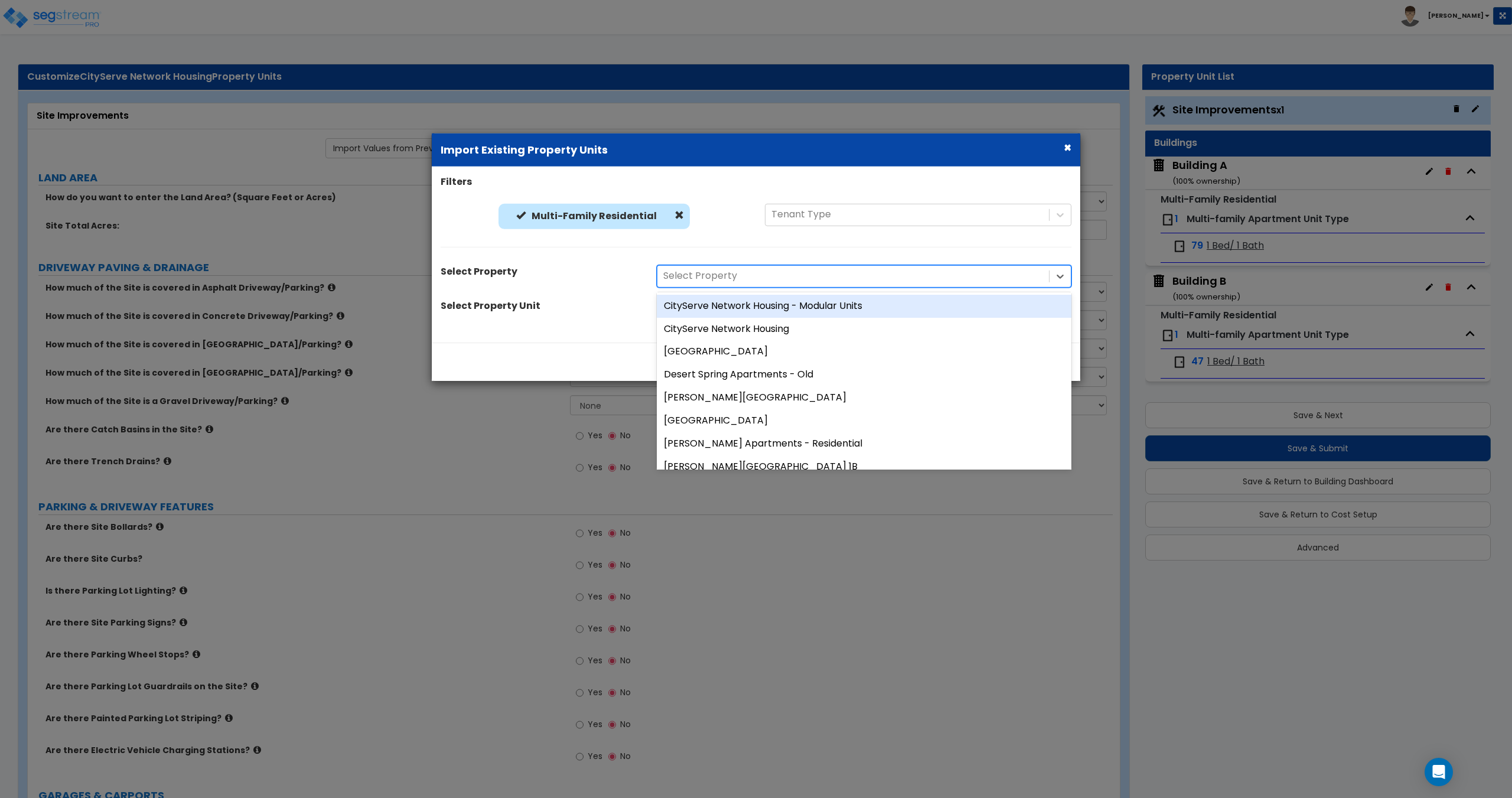
click at [732, 312] on div "CityServe Network Housing - Modular Units" at bounding box center [864, 305] width 414 height 23
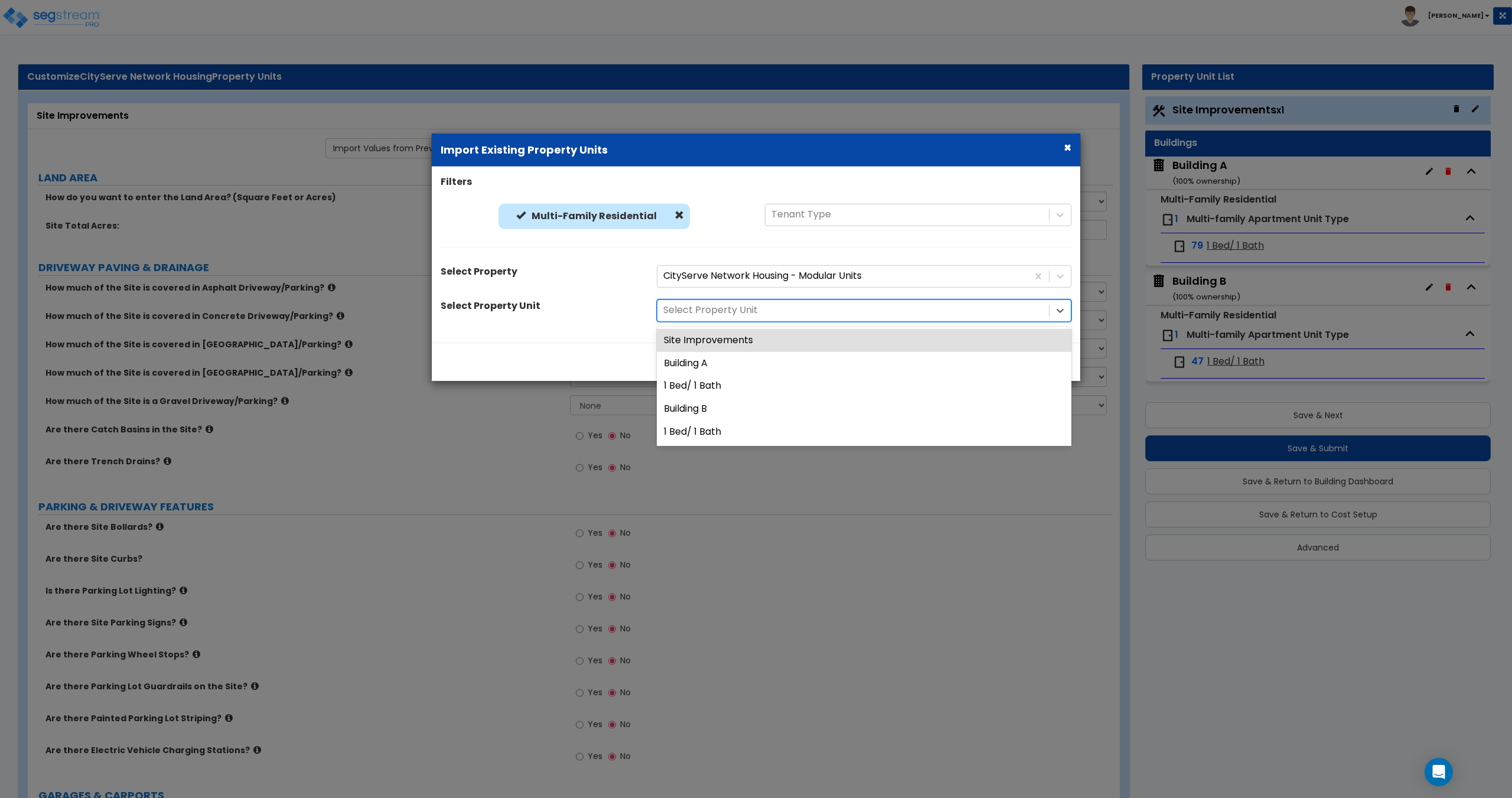
click at [730, 310] on div at bounding box center [853, 310] width 379 height 16
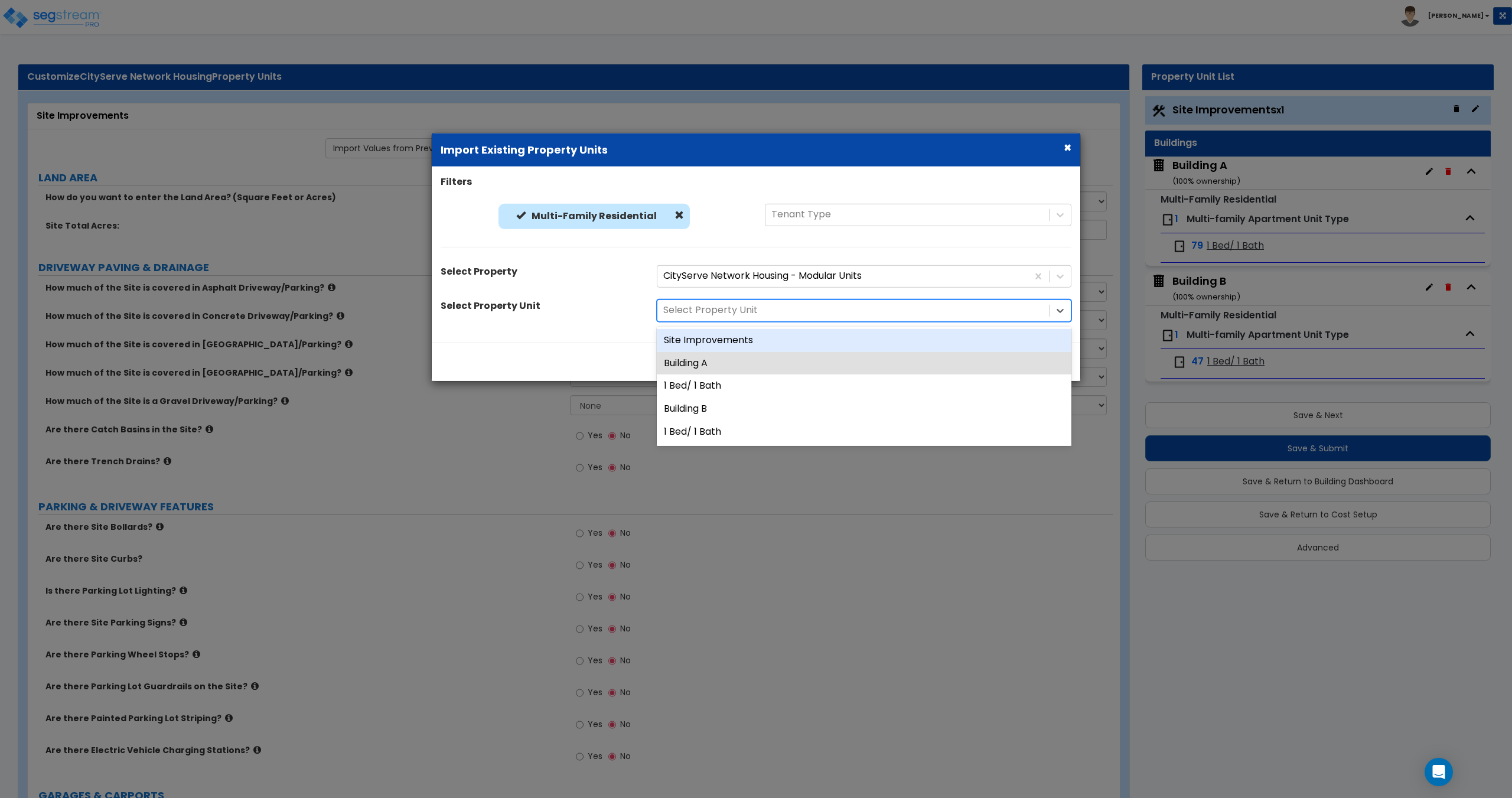
click at [726, 343] on div "Site Improvements" at bounding box center [864, 339] width 414 height 23
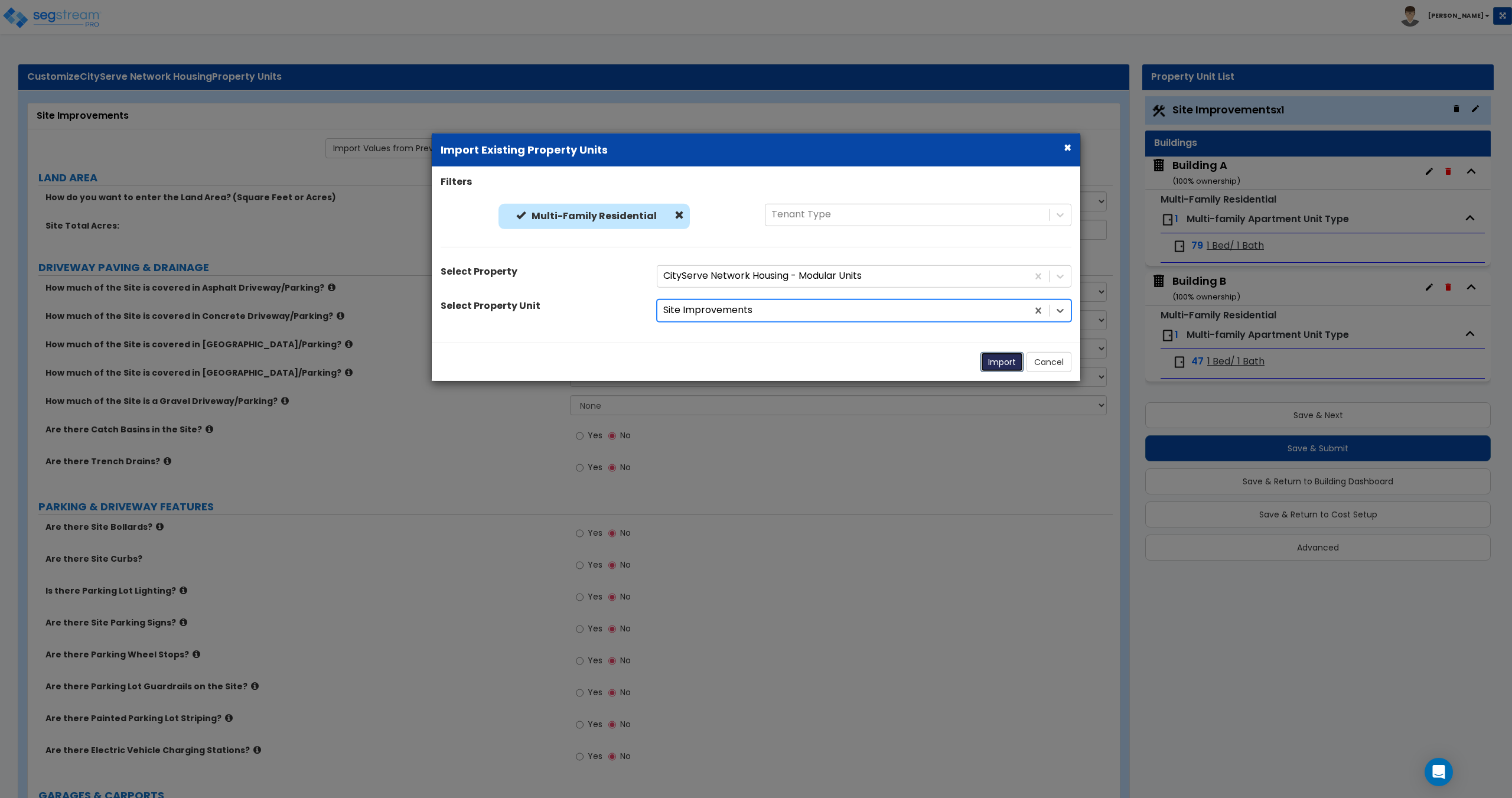
click at [982, 357] on button "Import" at bounding box center [1001, 362] width 43 height 20
type input "1.44"
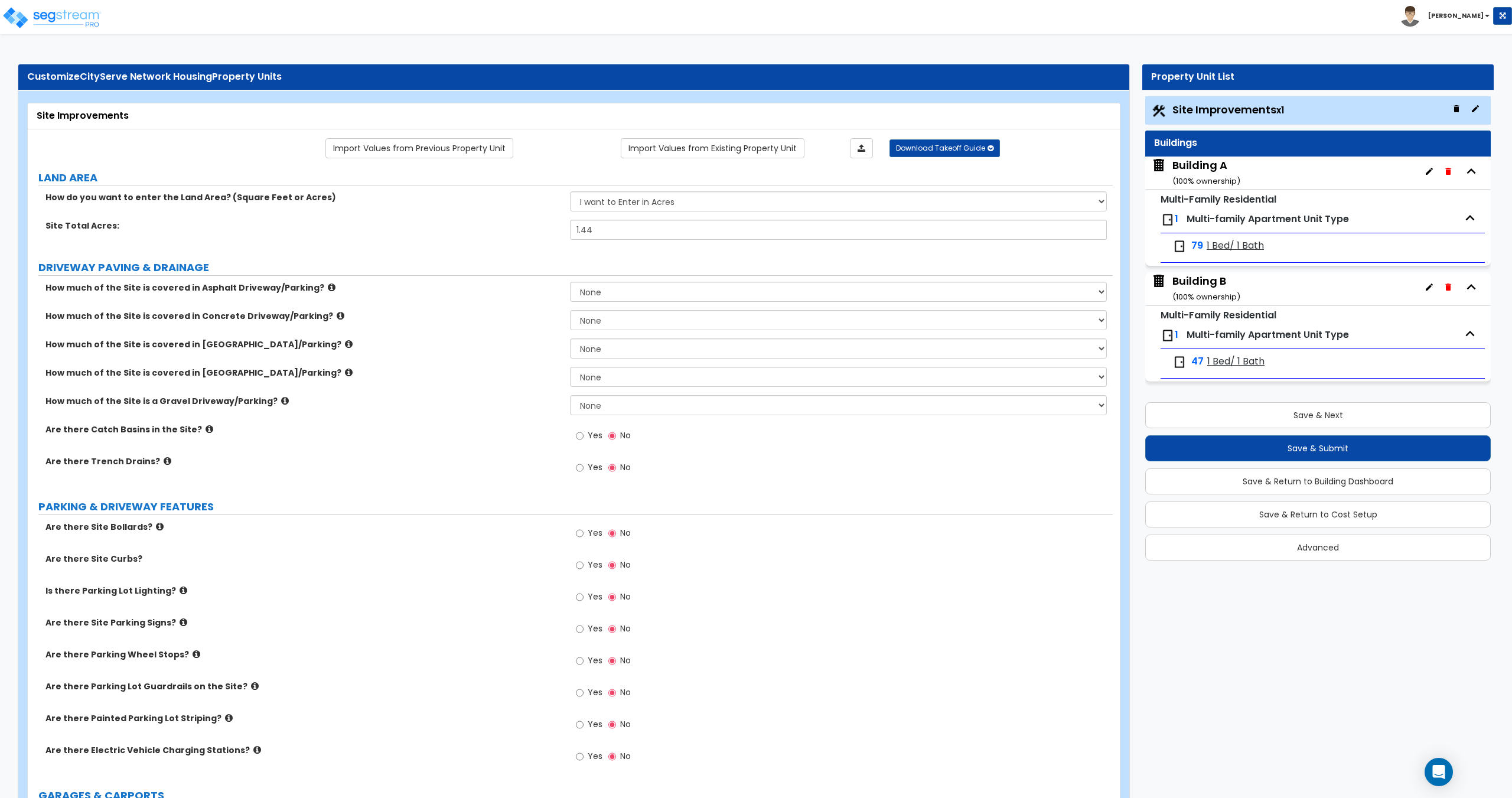
click at [1190, 178] on small "( 100 % ownership)" at bounding box center [1206, 181] width 68 height 11
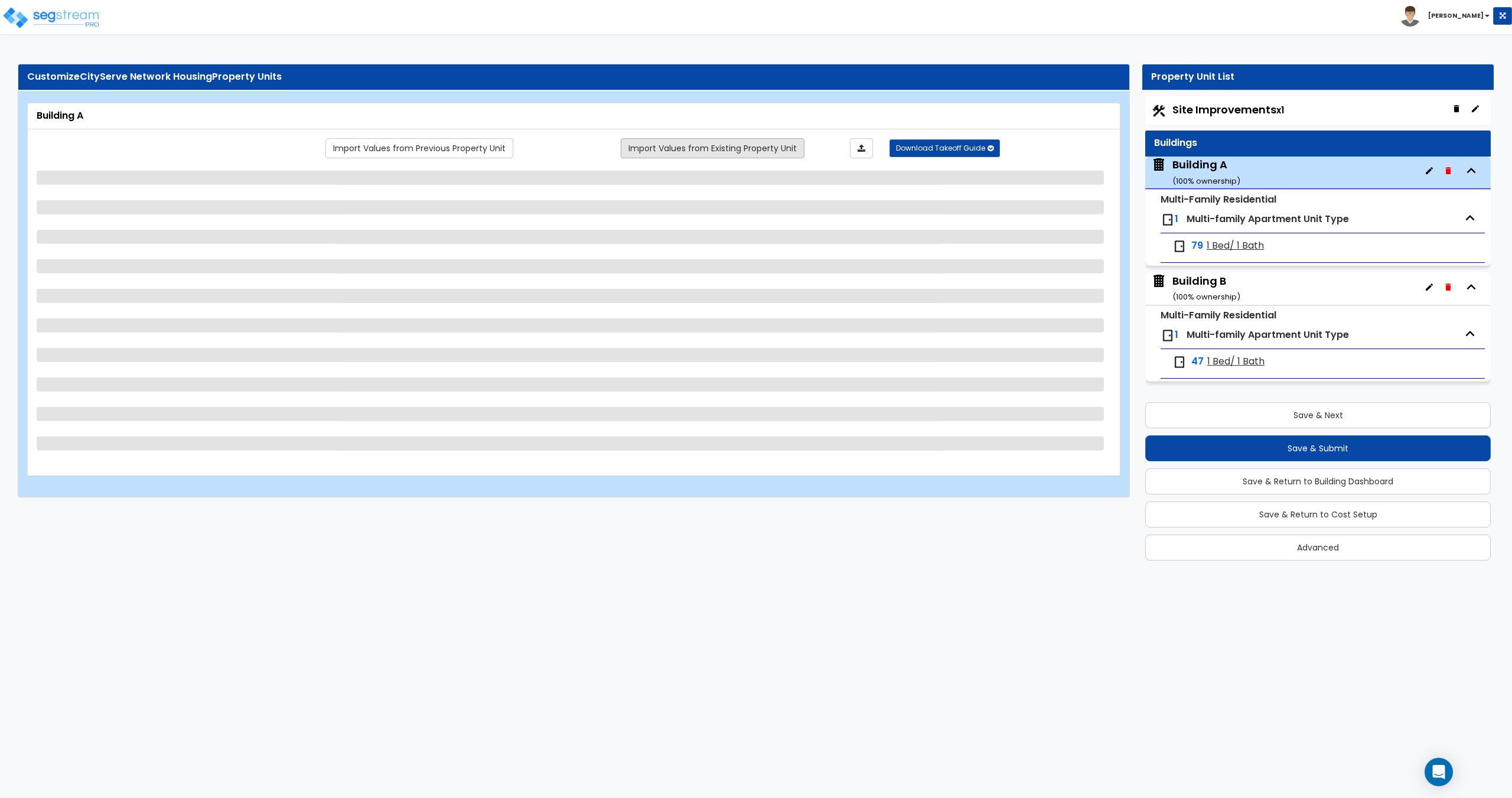
click at [681, 143] on link "Import Values from Existing Property Unit" at bounding box center [712, 148] width 184 height 20
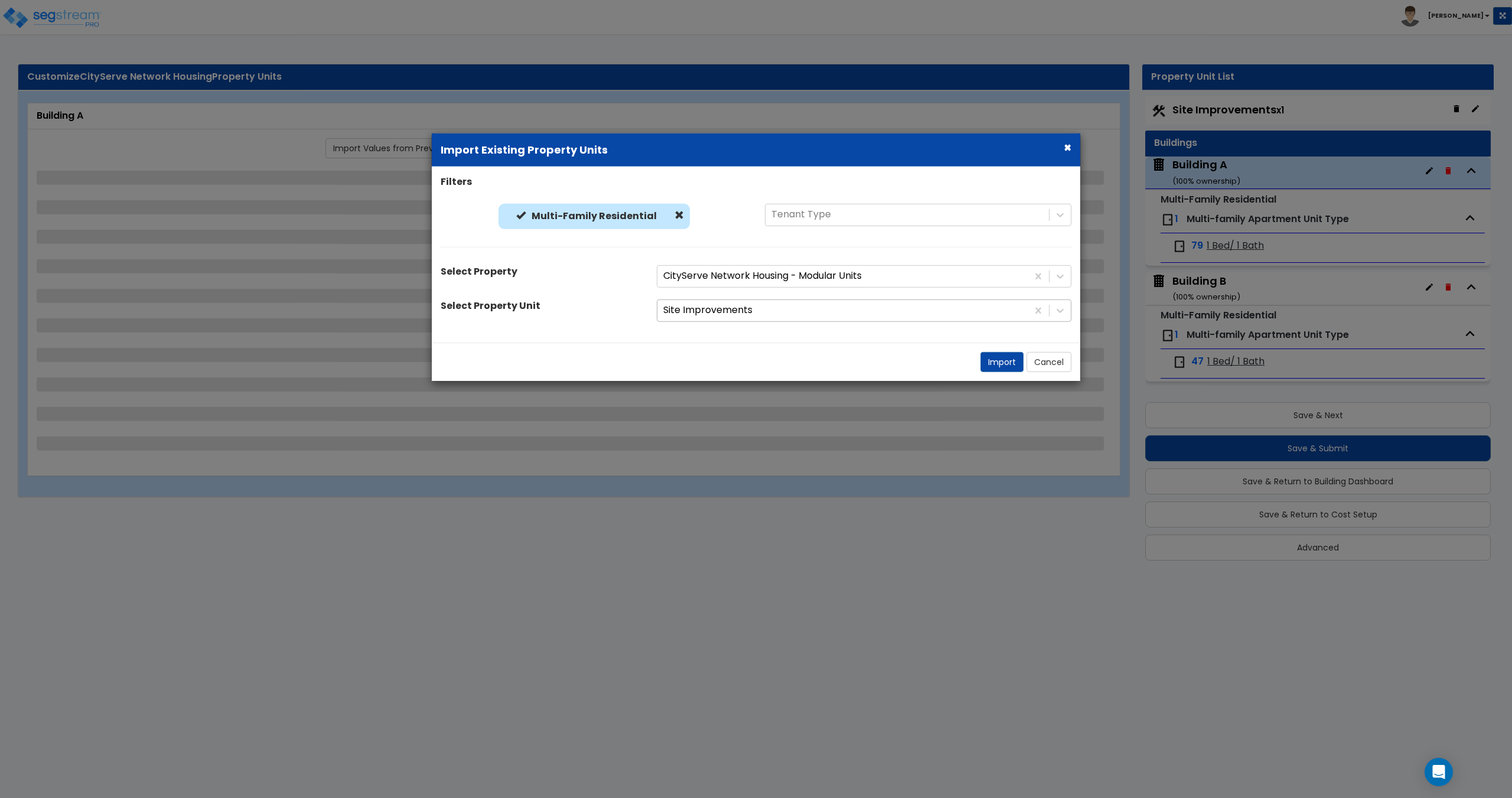
drag, startPoint x: 726, startPoint y: 329, endPoint x: 730, endPoint y: 317, distance: 12.6
click at [726, 328] on div "Filters Multi-Family Residential Multi-Family Residential Tenant Type Select Pr…" at bounding box center [755, 255] width 648 height 158
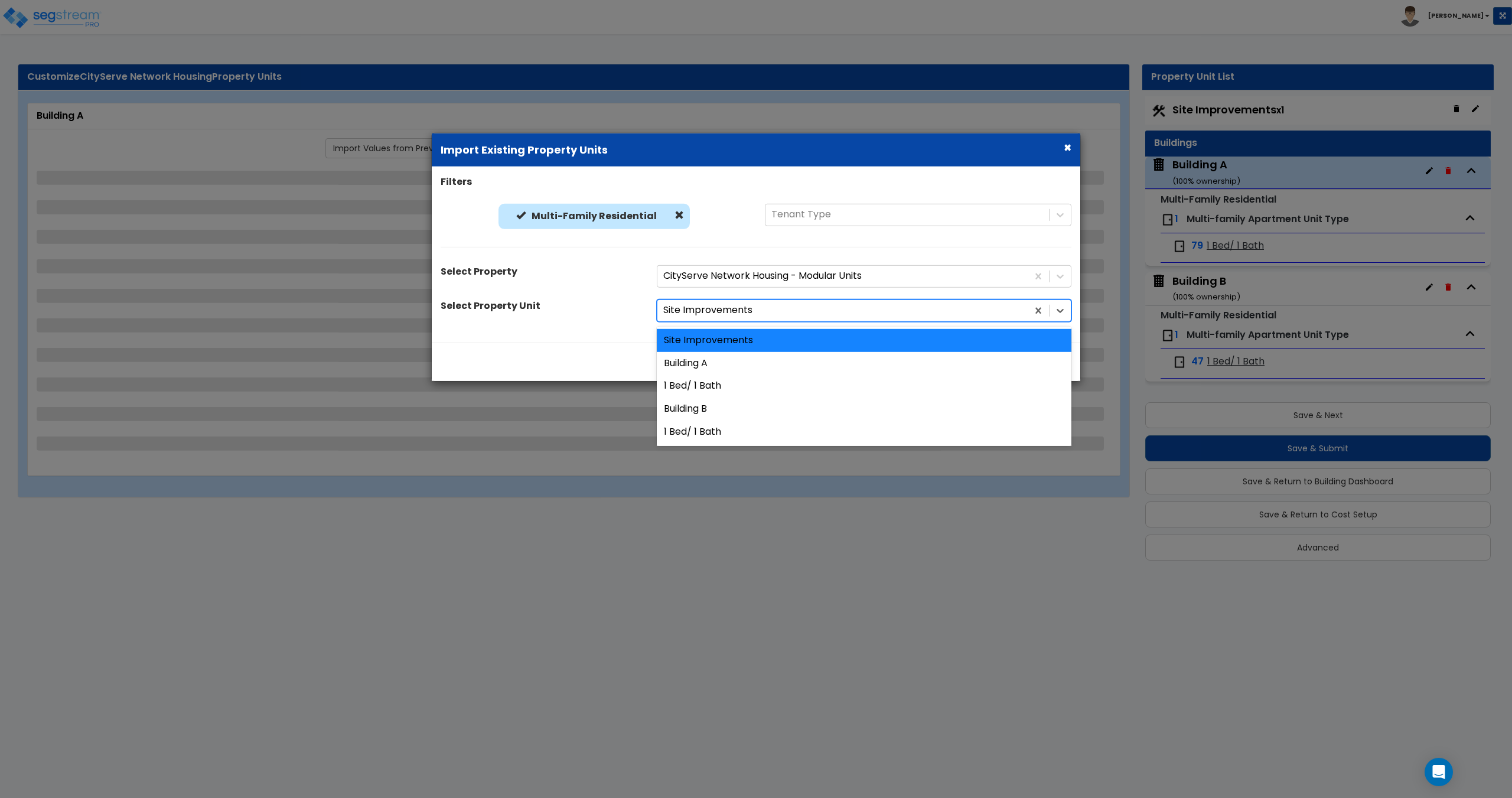
click at [740, 301] on div "Site Improvements" at bounding box center [842, 310] width 370 height 21
click at [730, 357] on div "Building A" at bounding box center [864, 363] width 414 height 23
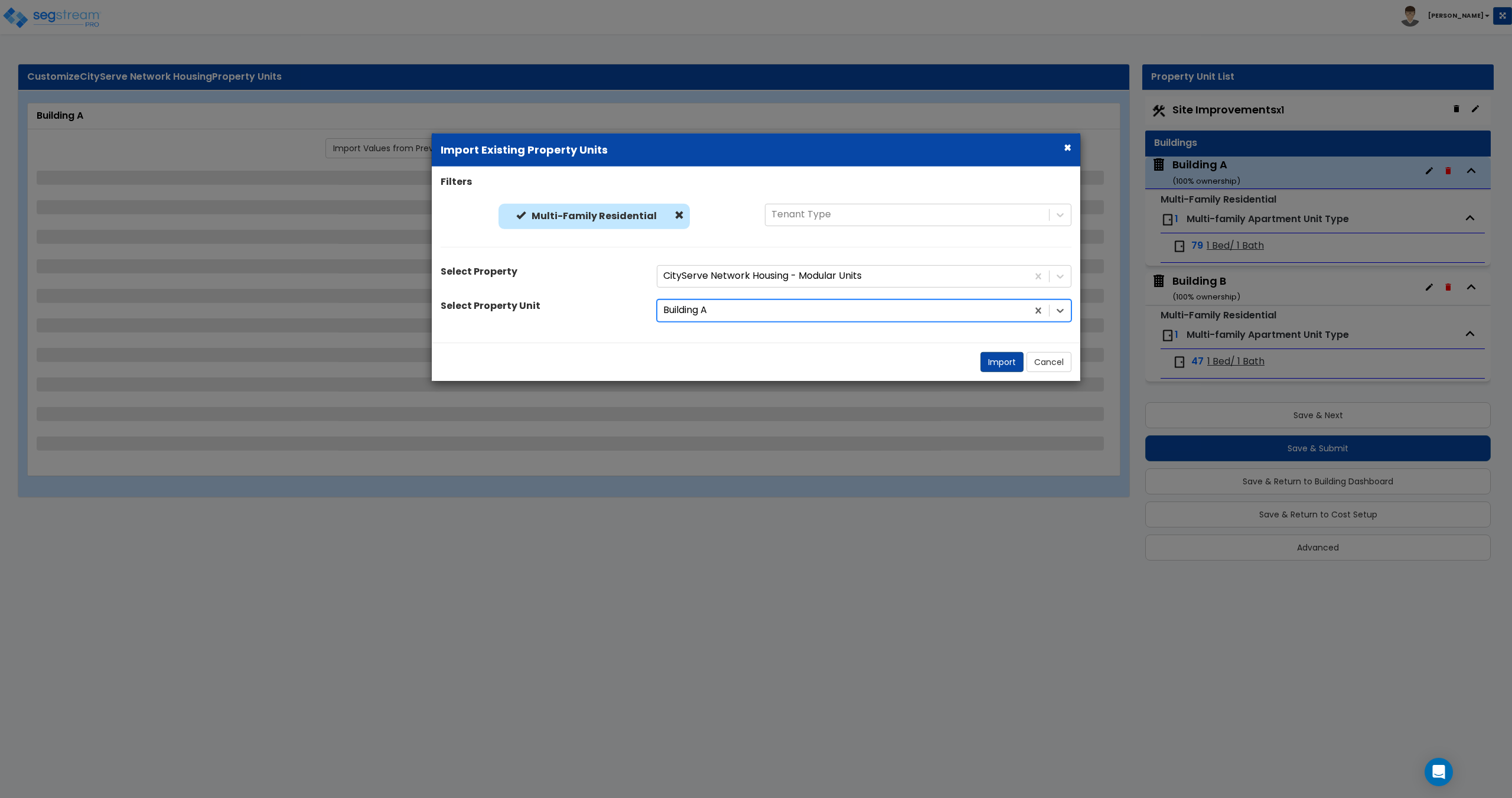
click at [986, 359] on button "Import" at bounding box center [1001, 362] width 43 height 20
select select "3"
select select "1"
select select "2"
select select "9"
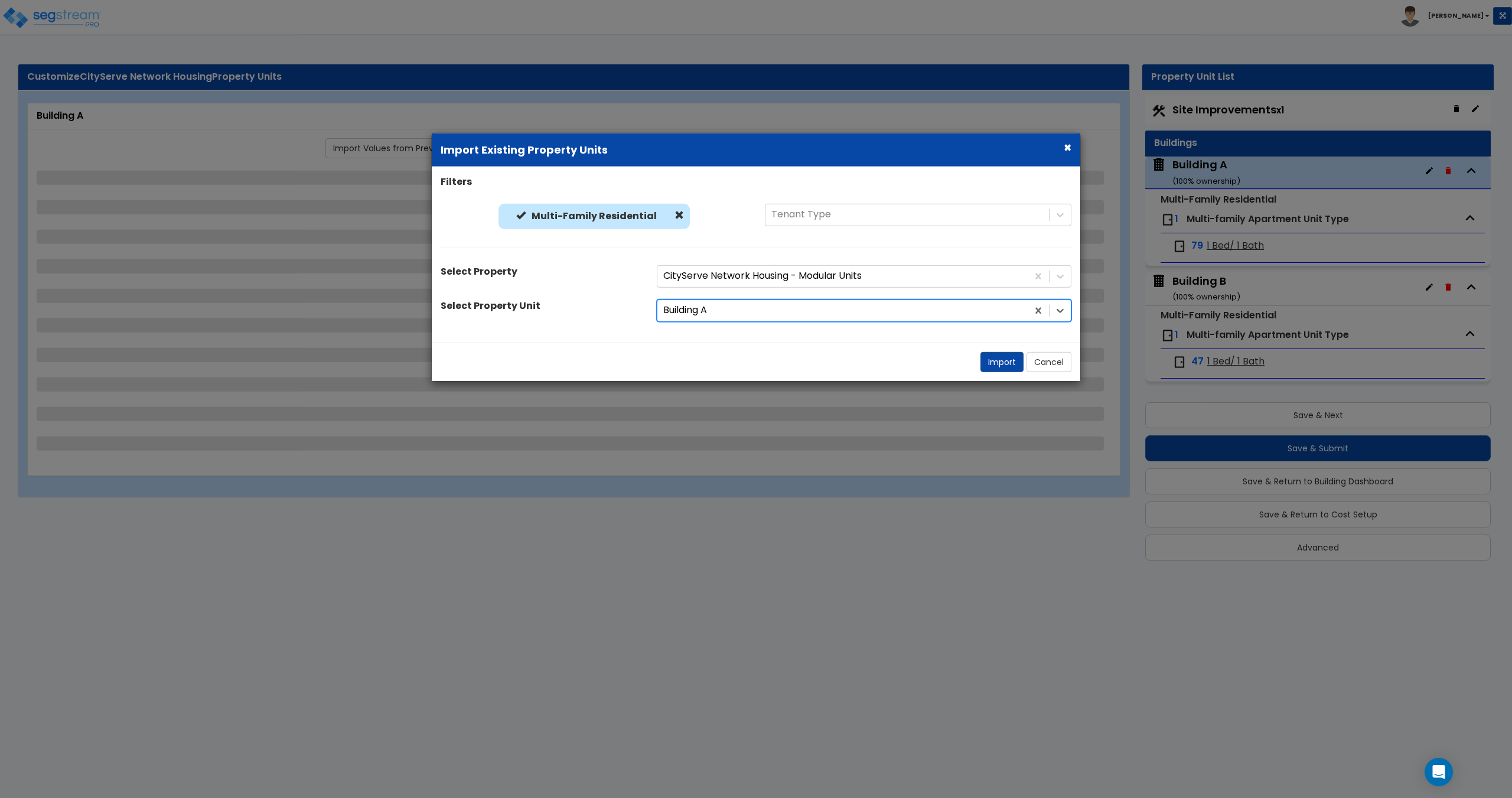
select select "2"
select select "3"
select select "1"
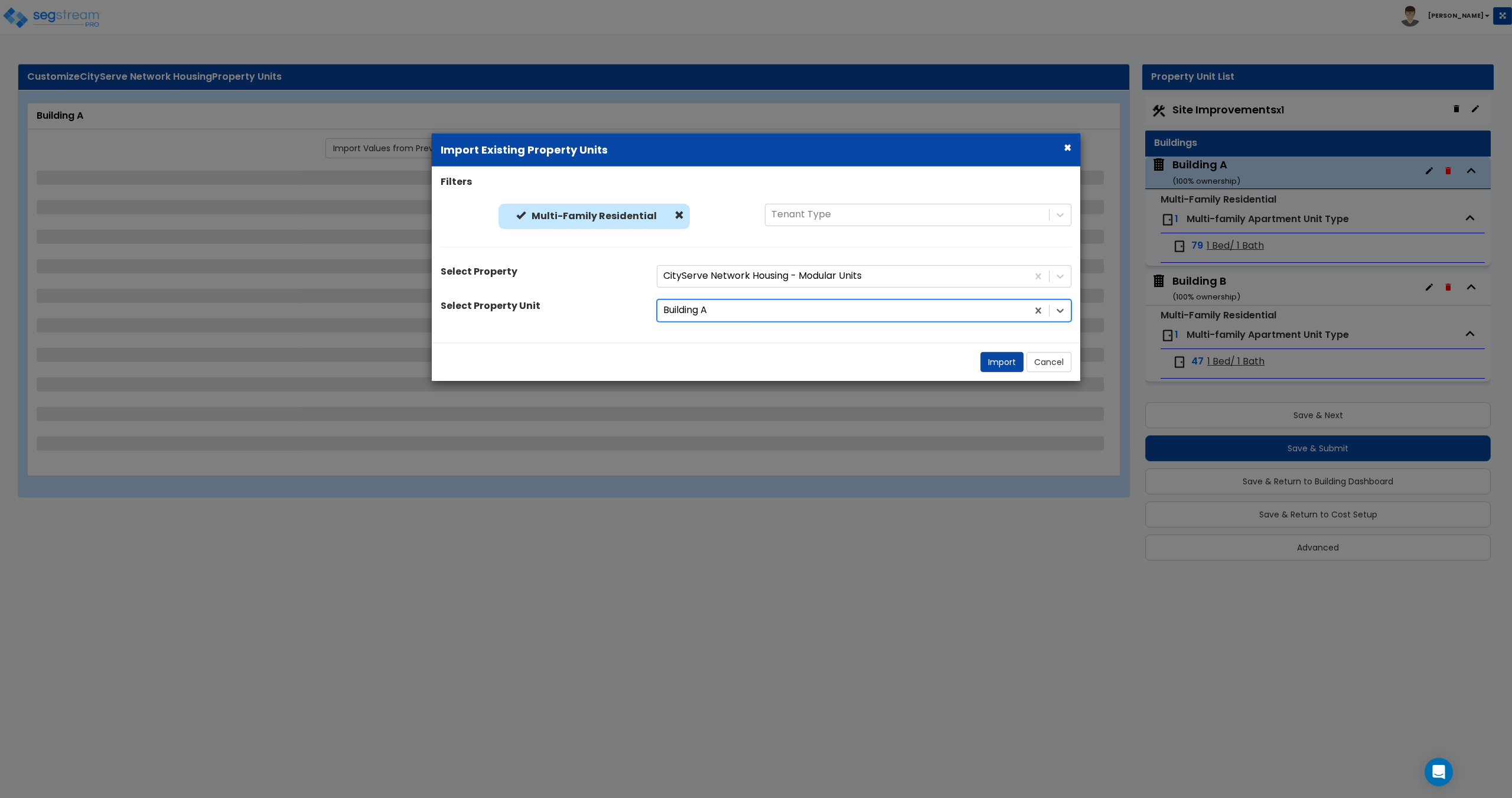
select select "1"
select select "2"
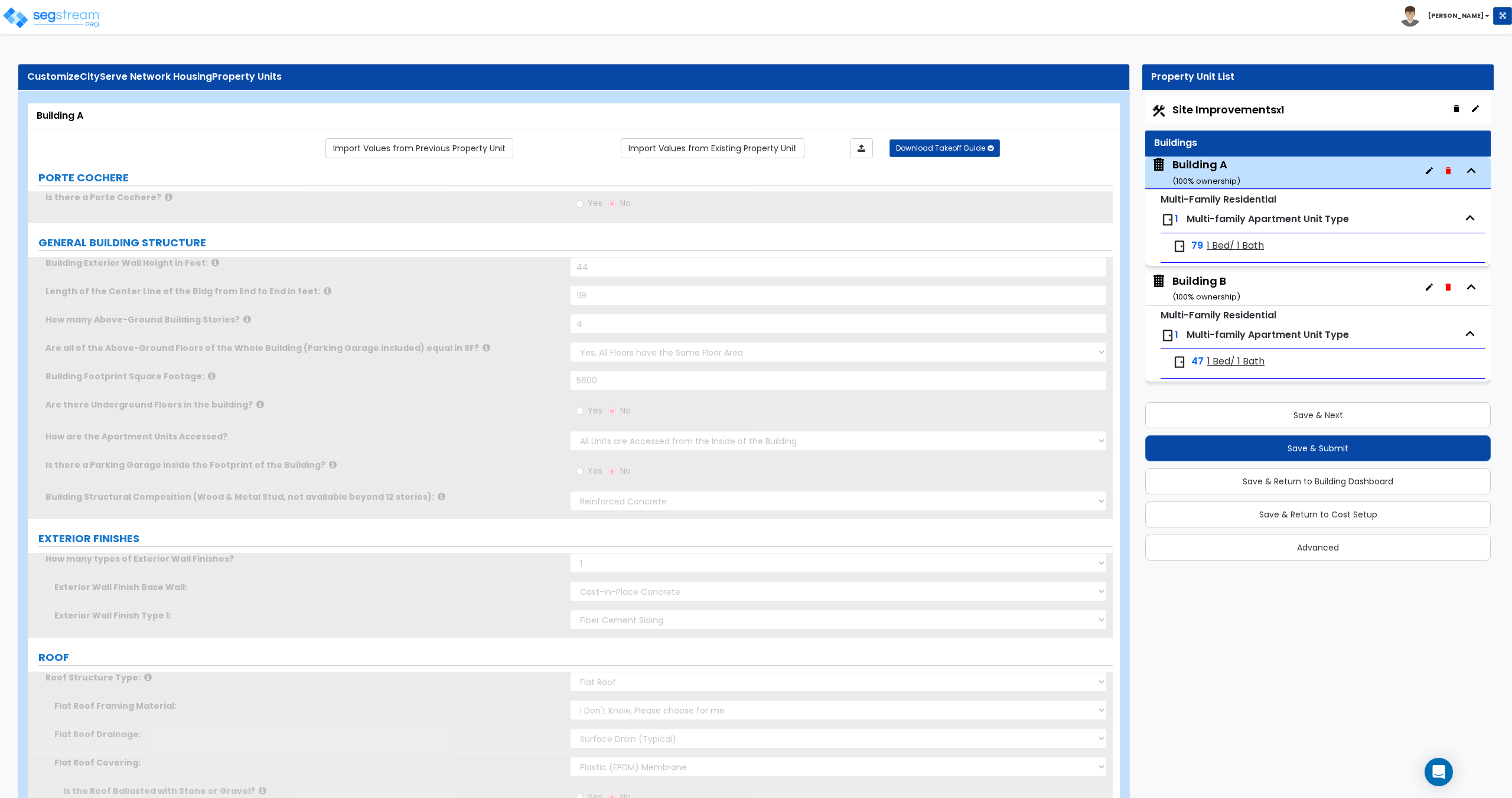
click at [989, 362] on div "Are all of the Above-Ground Floors of the Whole Building (Parking Garage includ…" at bounding box center [570, 356] width 1085 height 29
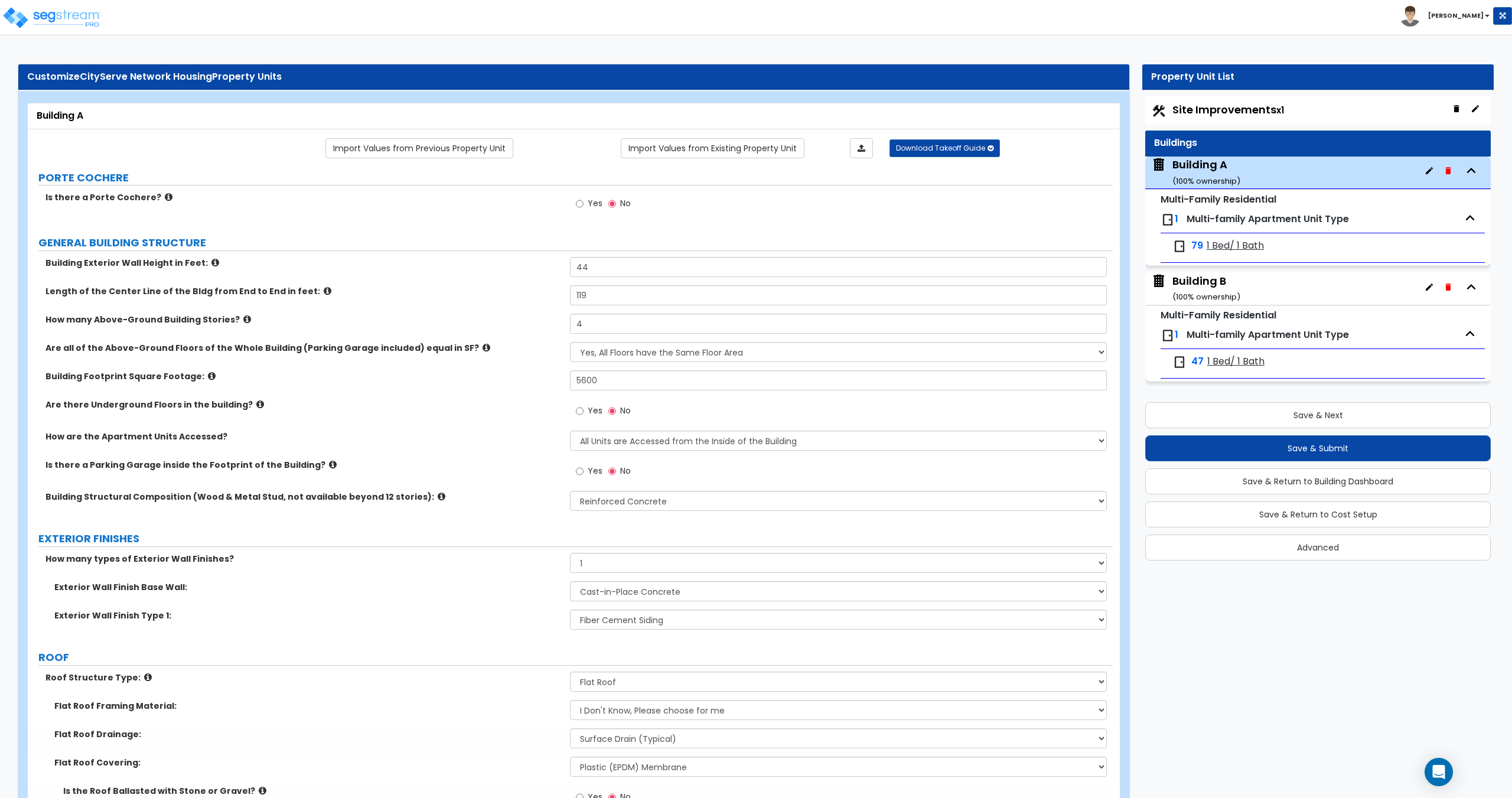
click at [1203, 249] on div "79 1 Bed/ 1 Bath" at bounding box center [1255, 246] width 165 height 14
click at [1202, 249] on div "79 1 Bed/ 1 Bath" at bounding box center [1255, 246] width 165 height 14
click at [1243, 251] on span "1 Bed/ 1 Bath" at bounding box center [1235, 245] width 57 height 14
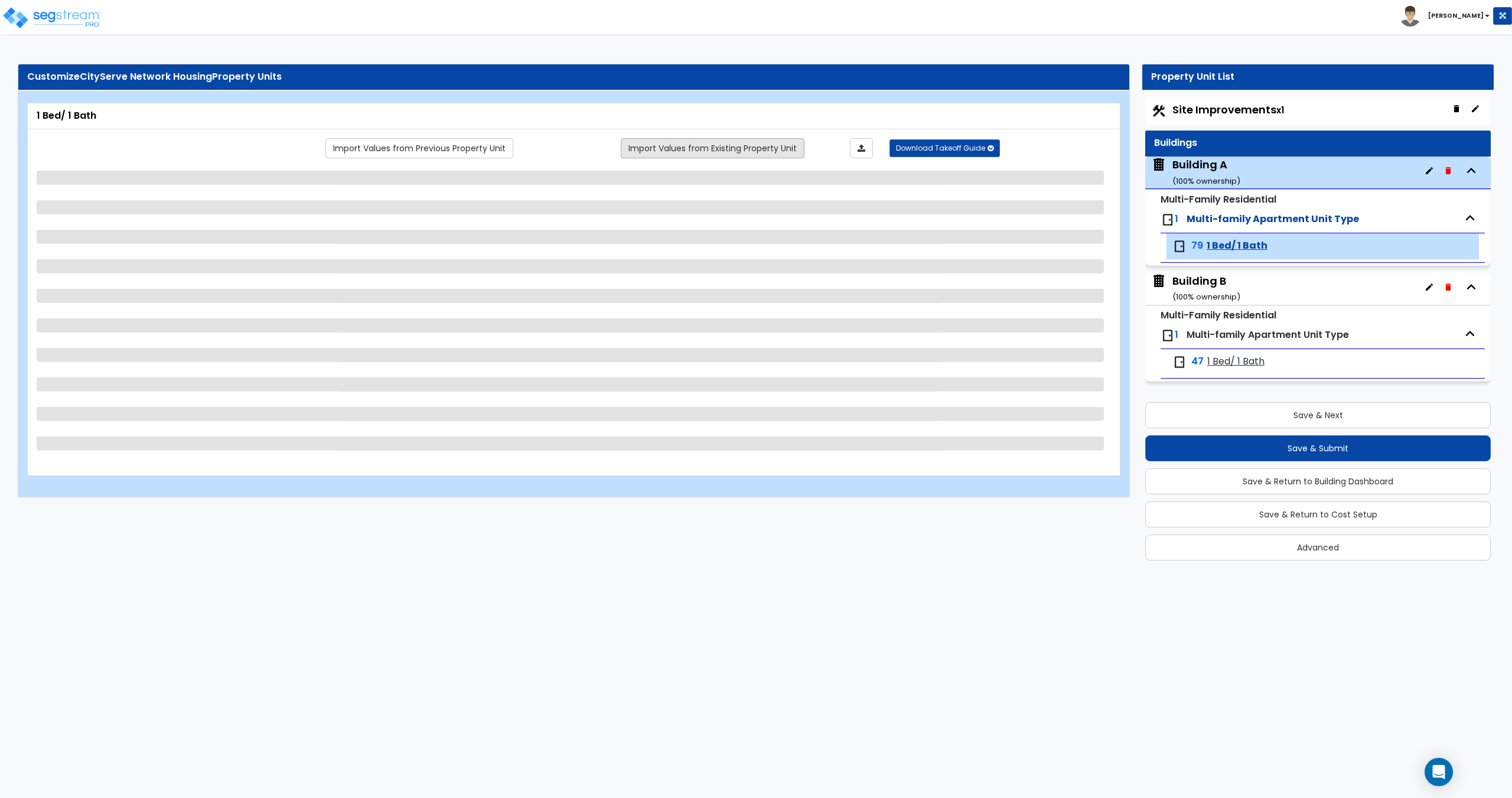
click at [703, 147] on link "Import Values from Existing Property Unit" at bounding box center [712, 148] width 184 height 20
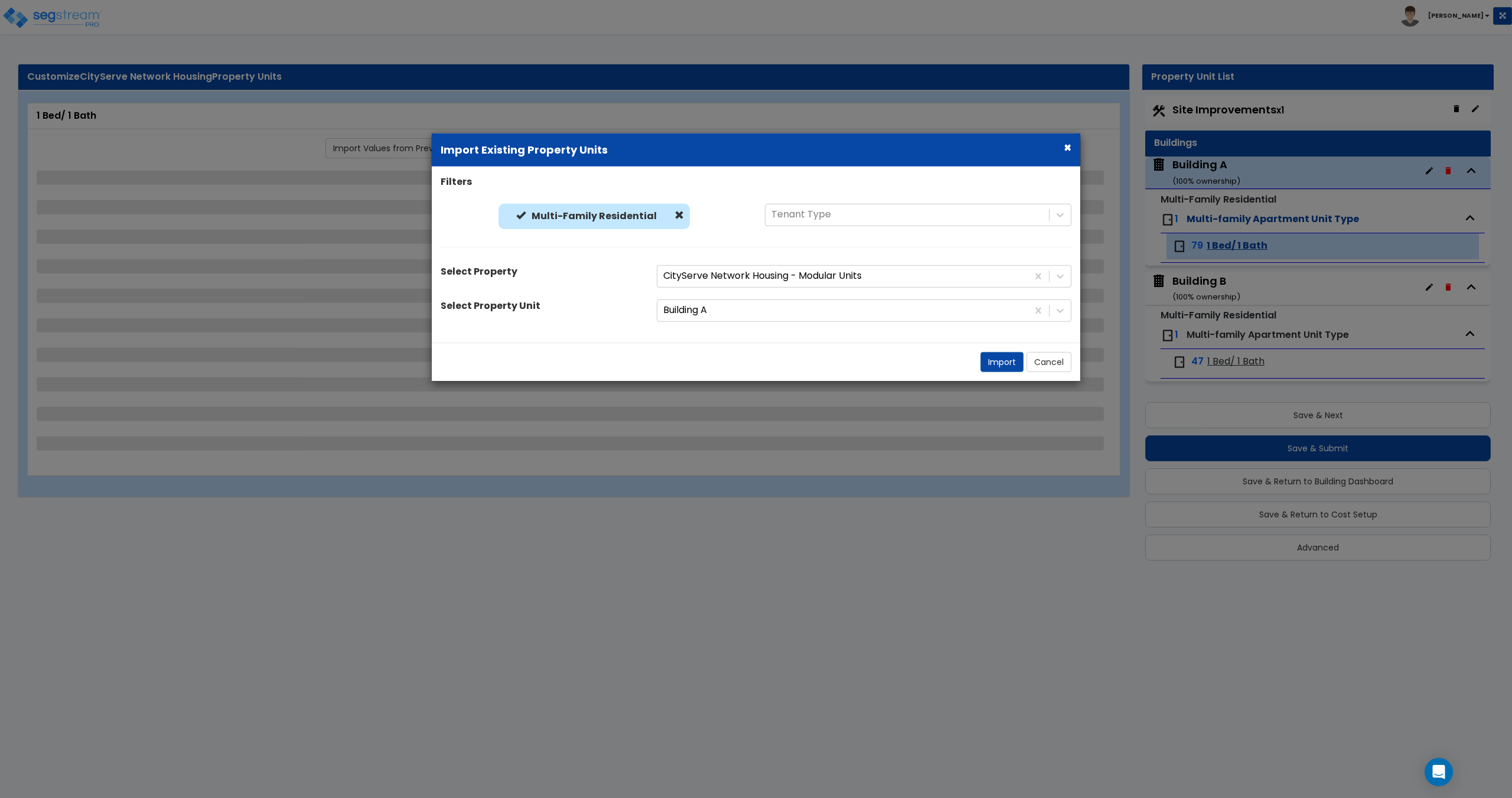
click at [712, 314] on div at bounding box center [842, 310] width 359 height 16
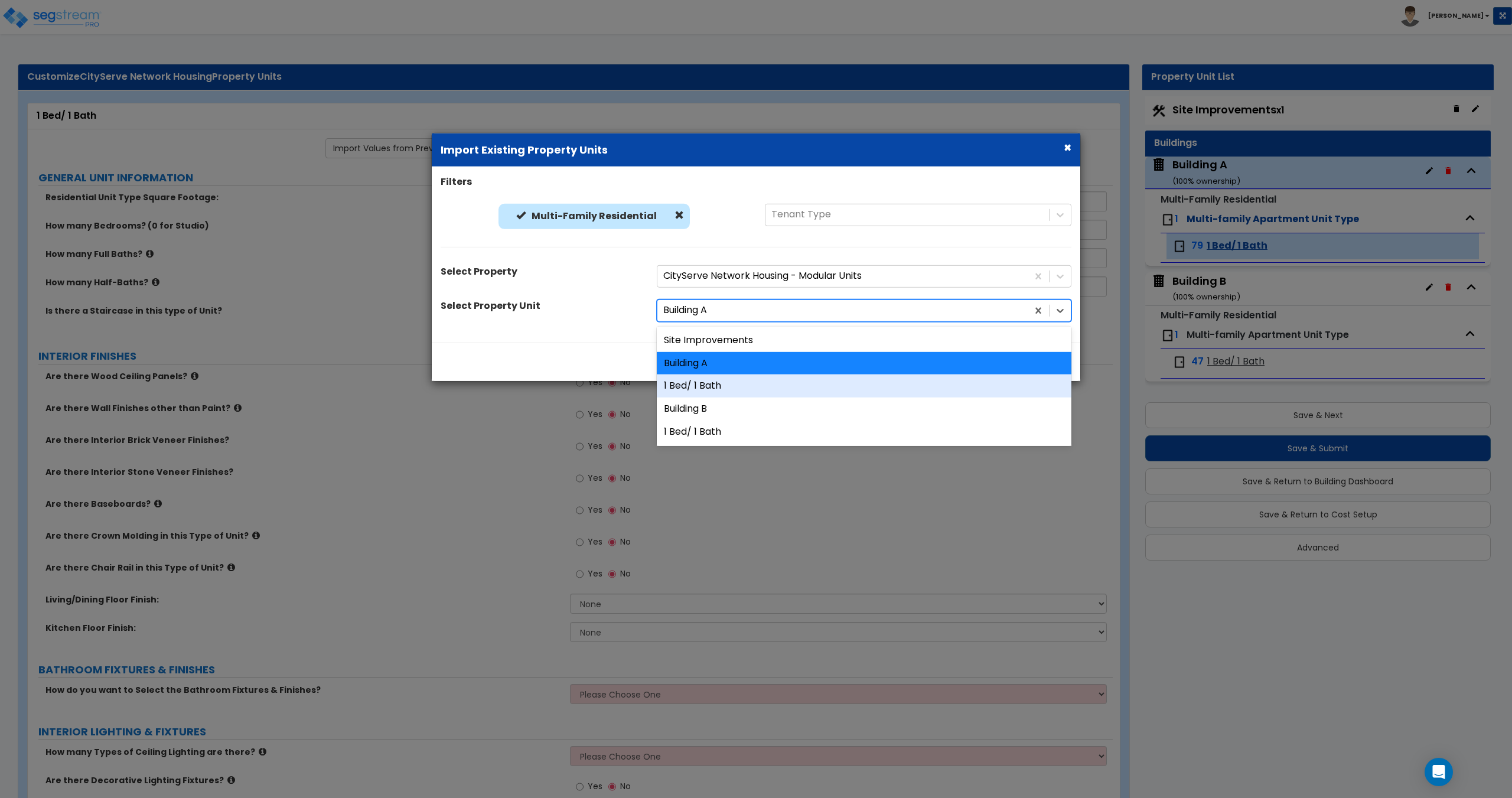
click at [703, 387] on div "1 Bed/ 1 Bath" at bounding box center [864, 386] width 414 height 23
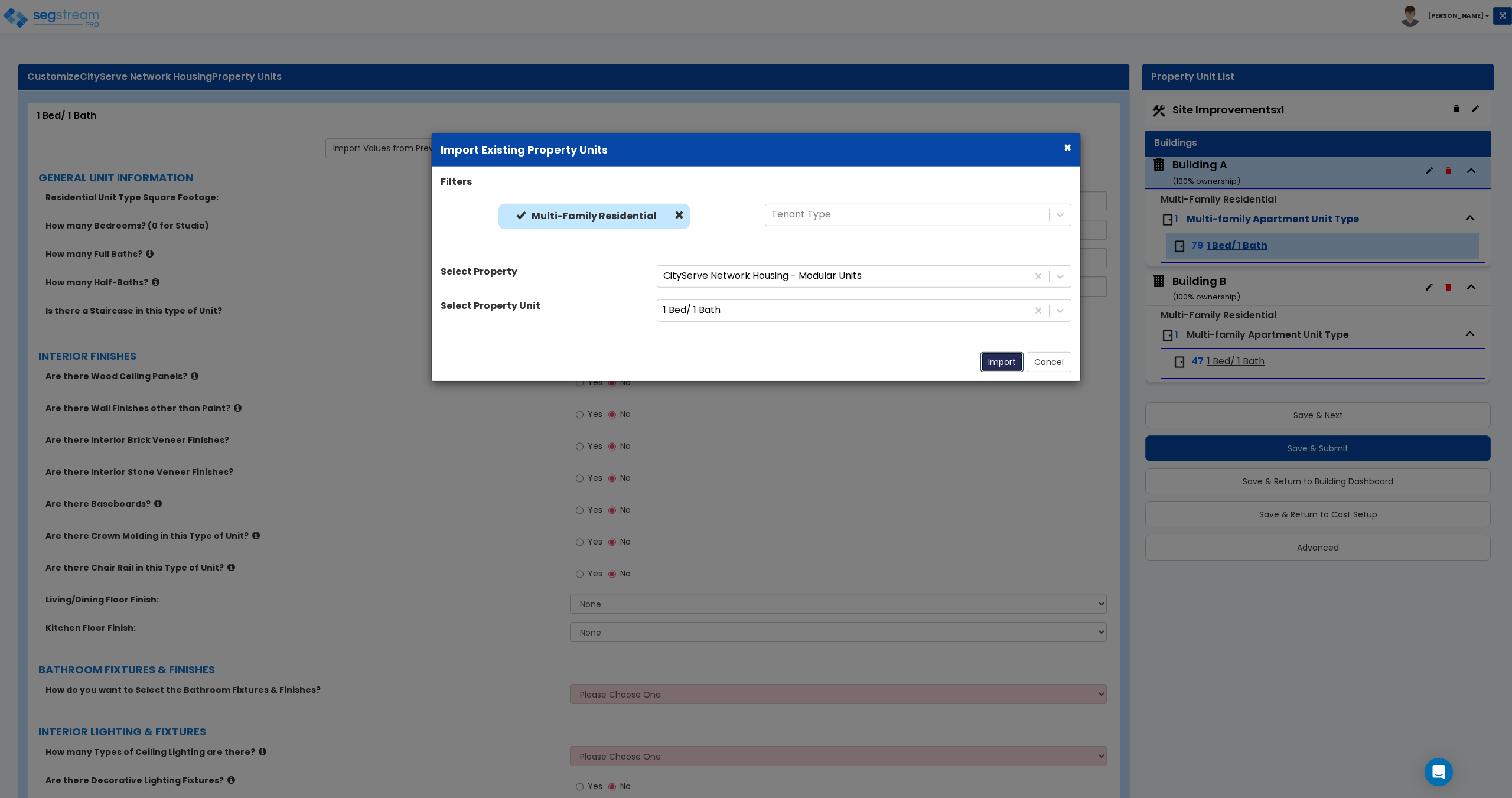
click at [1004, 360] on button "Import" at bounding box center [1001, 362] width 43 height 20
type input "130"
type input "1"
radio input "true"
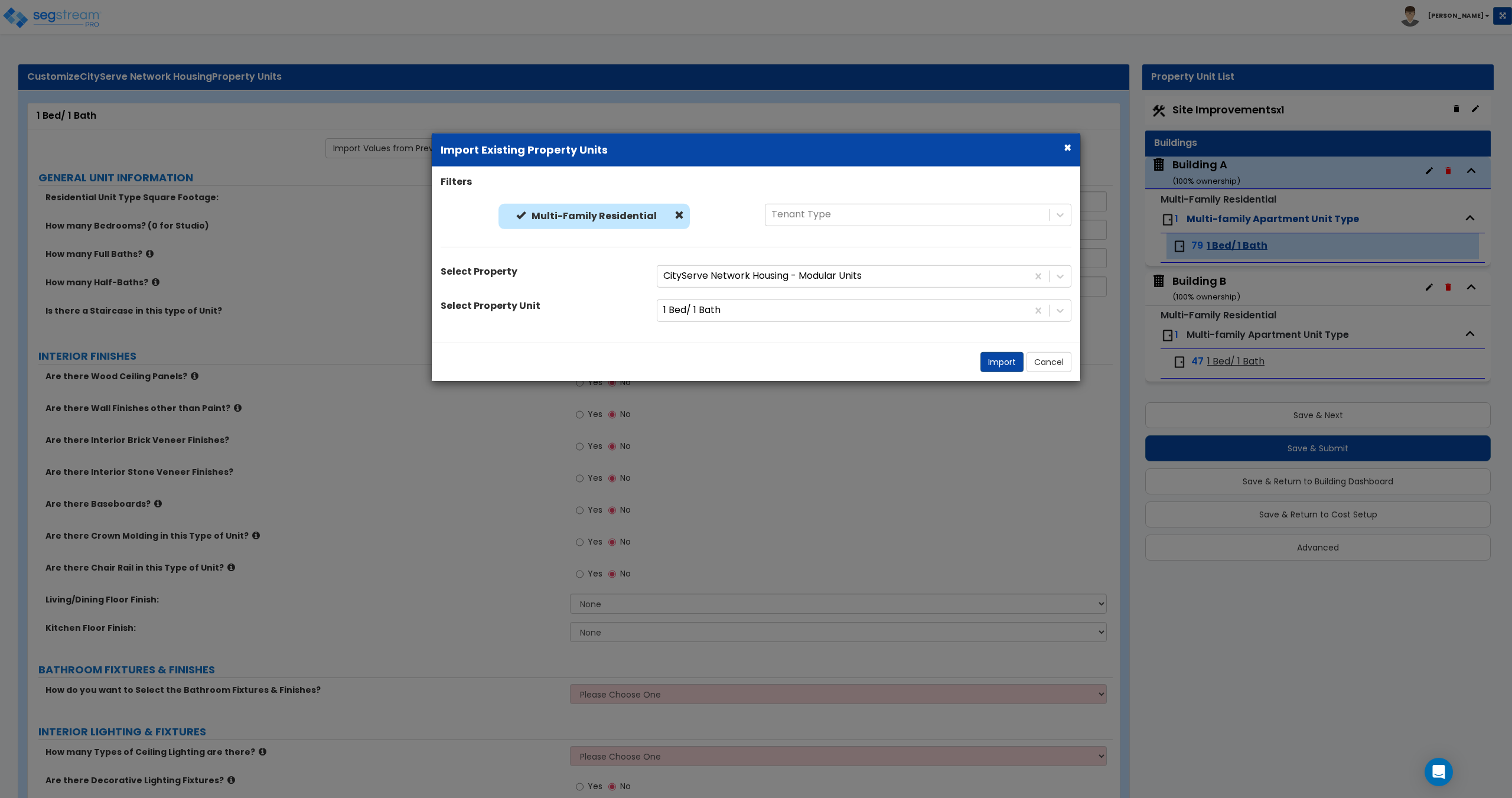
select select "4"
select select "1"
radio input "true"
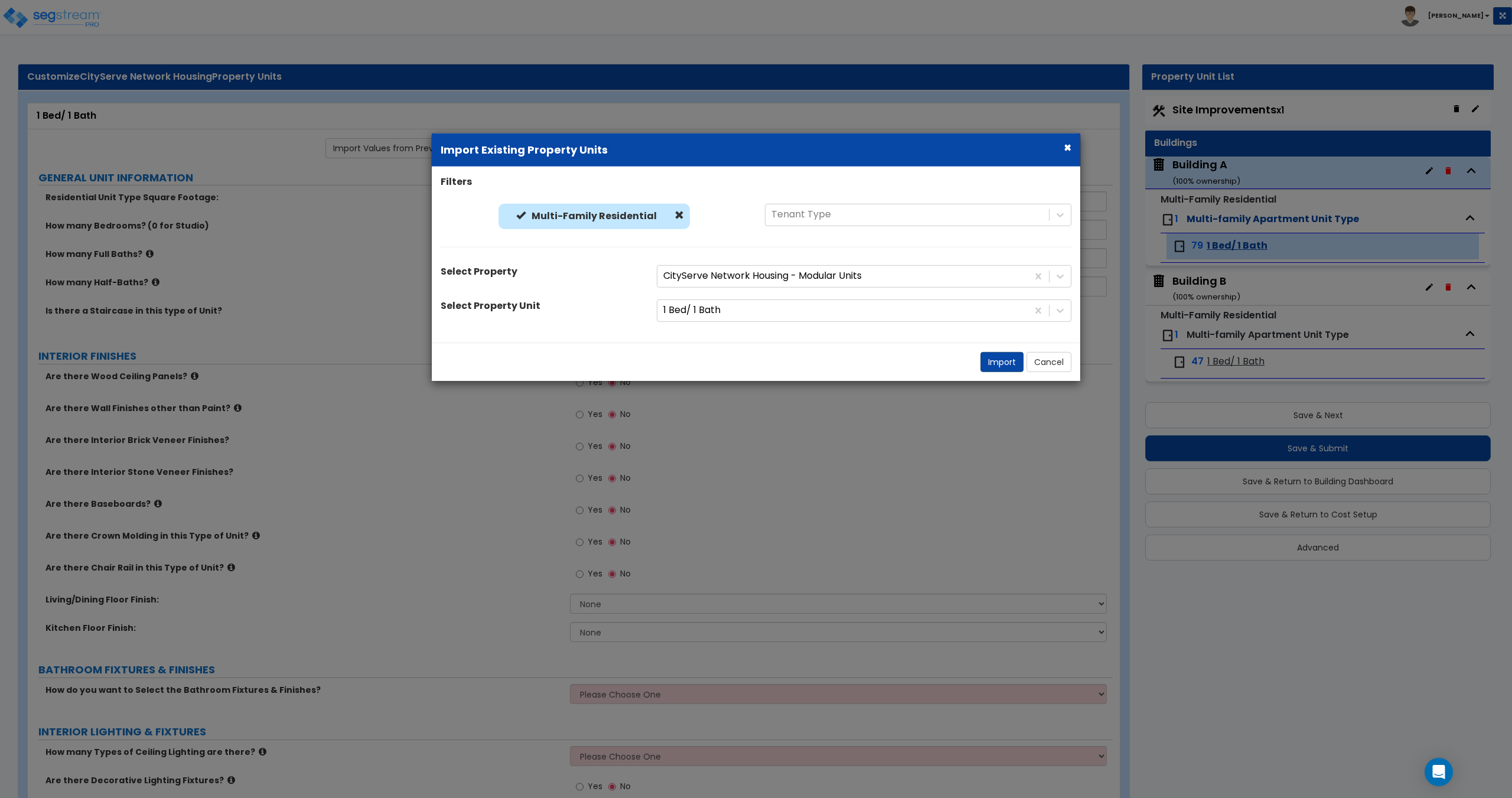
select select "2"
type input "4"
type input "8"
select select "2"
select select "1"
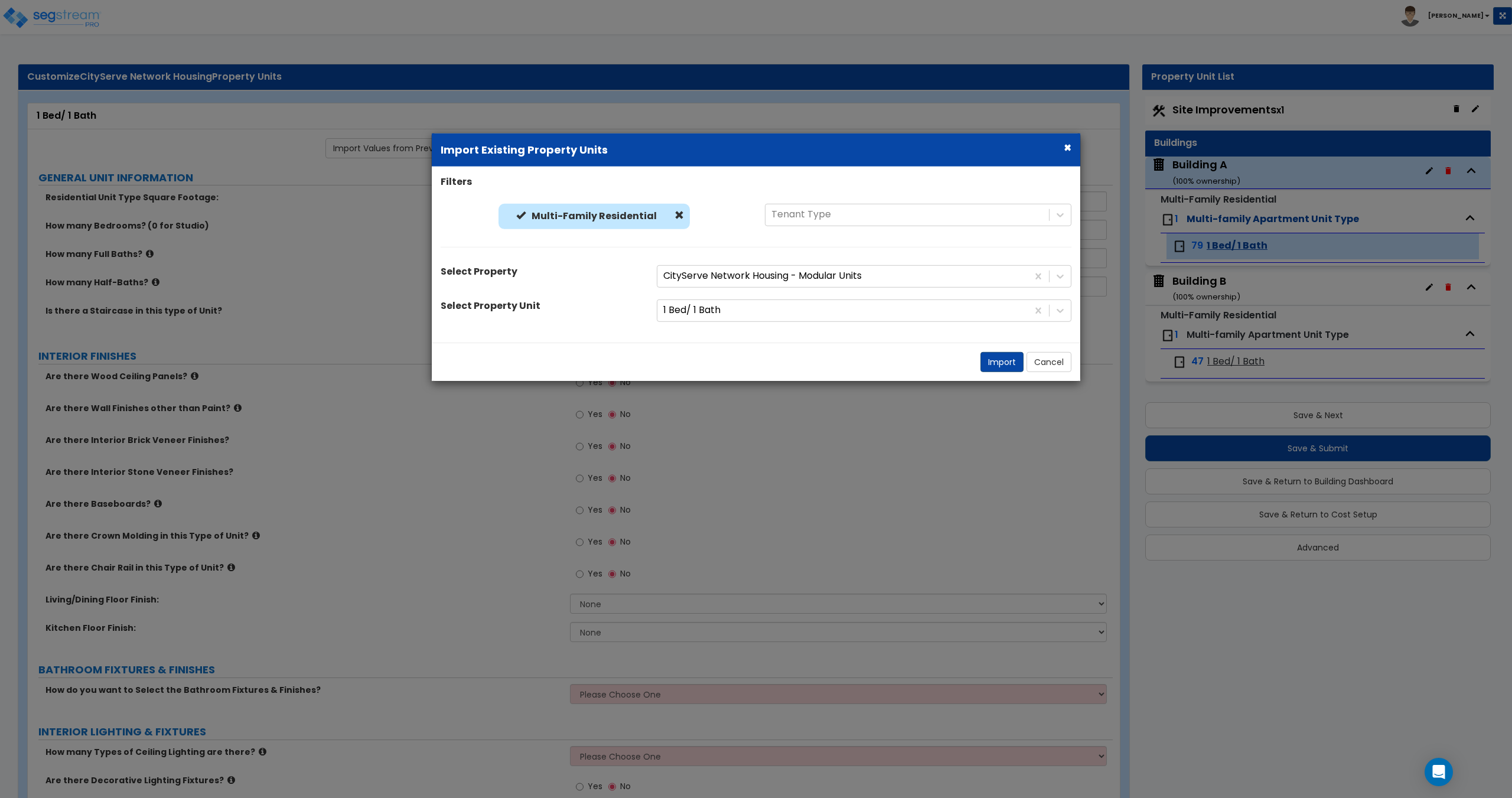
radio input "true"
select select "2"
select select "4"
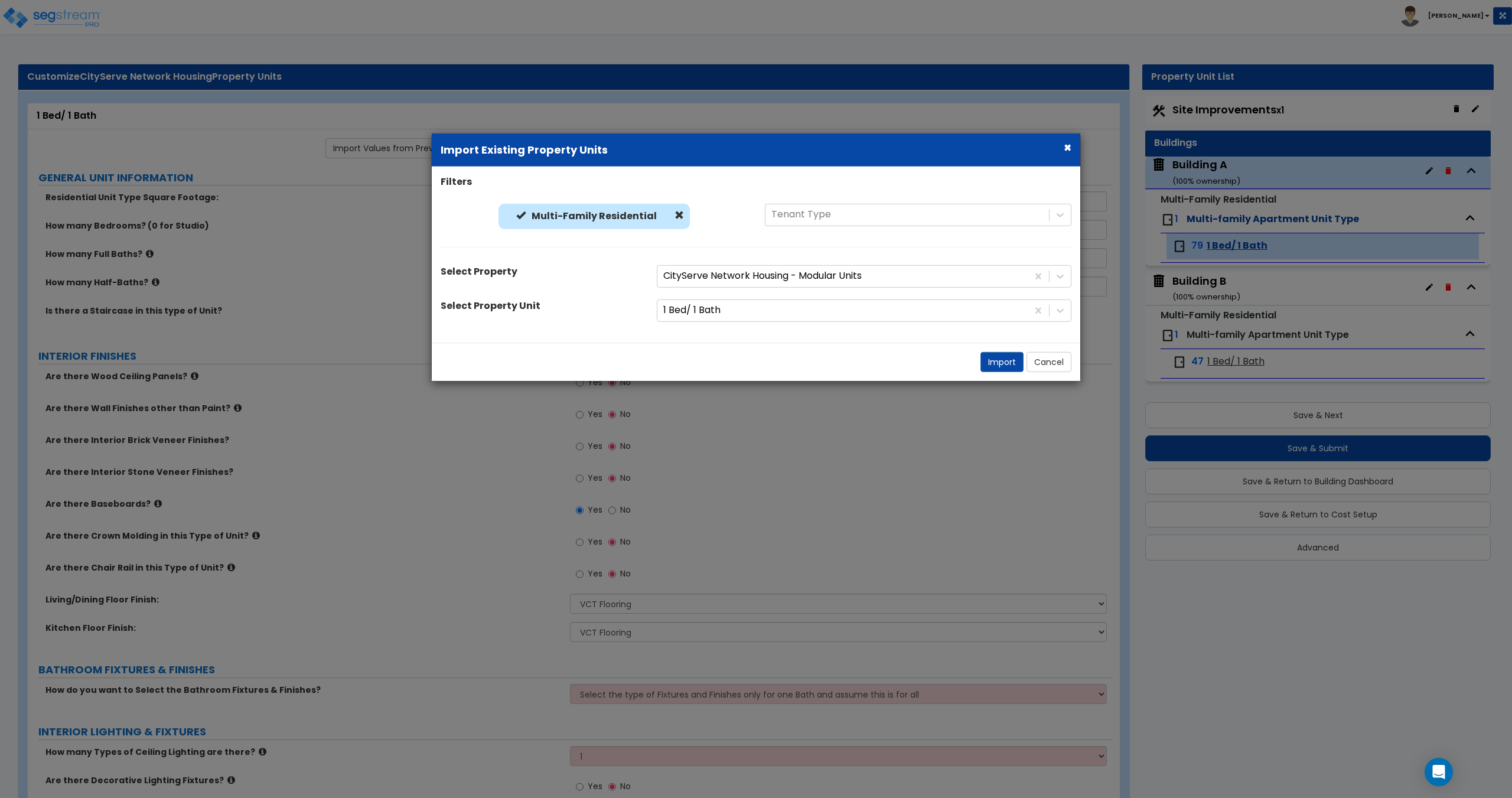
select select "2"
select select "3"
select select "4"
select select "2"
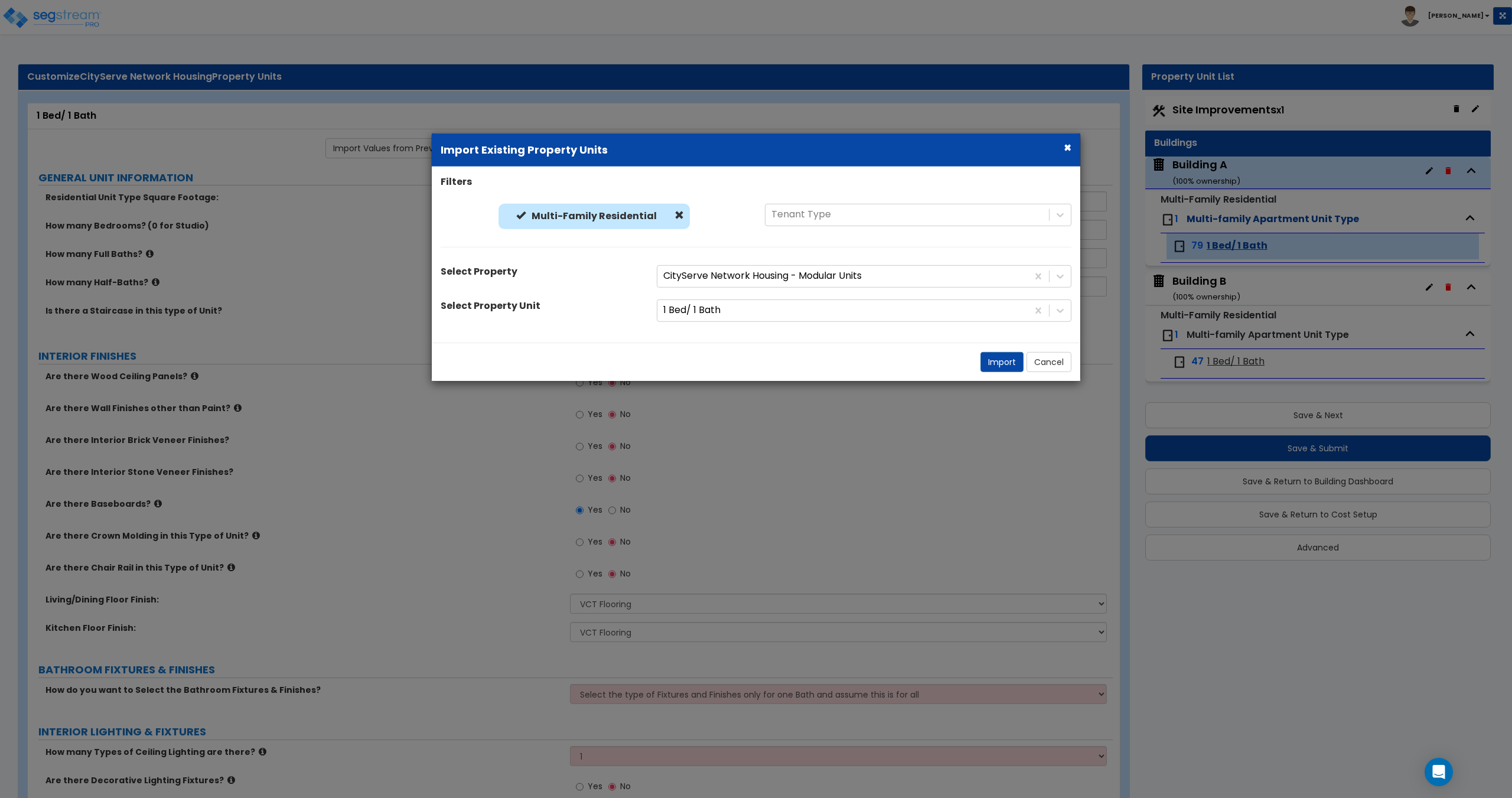
select select "1"
select select "2"
select select "4"
select select "1"
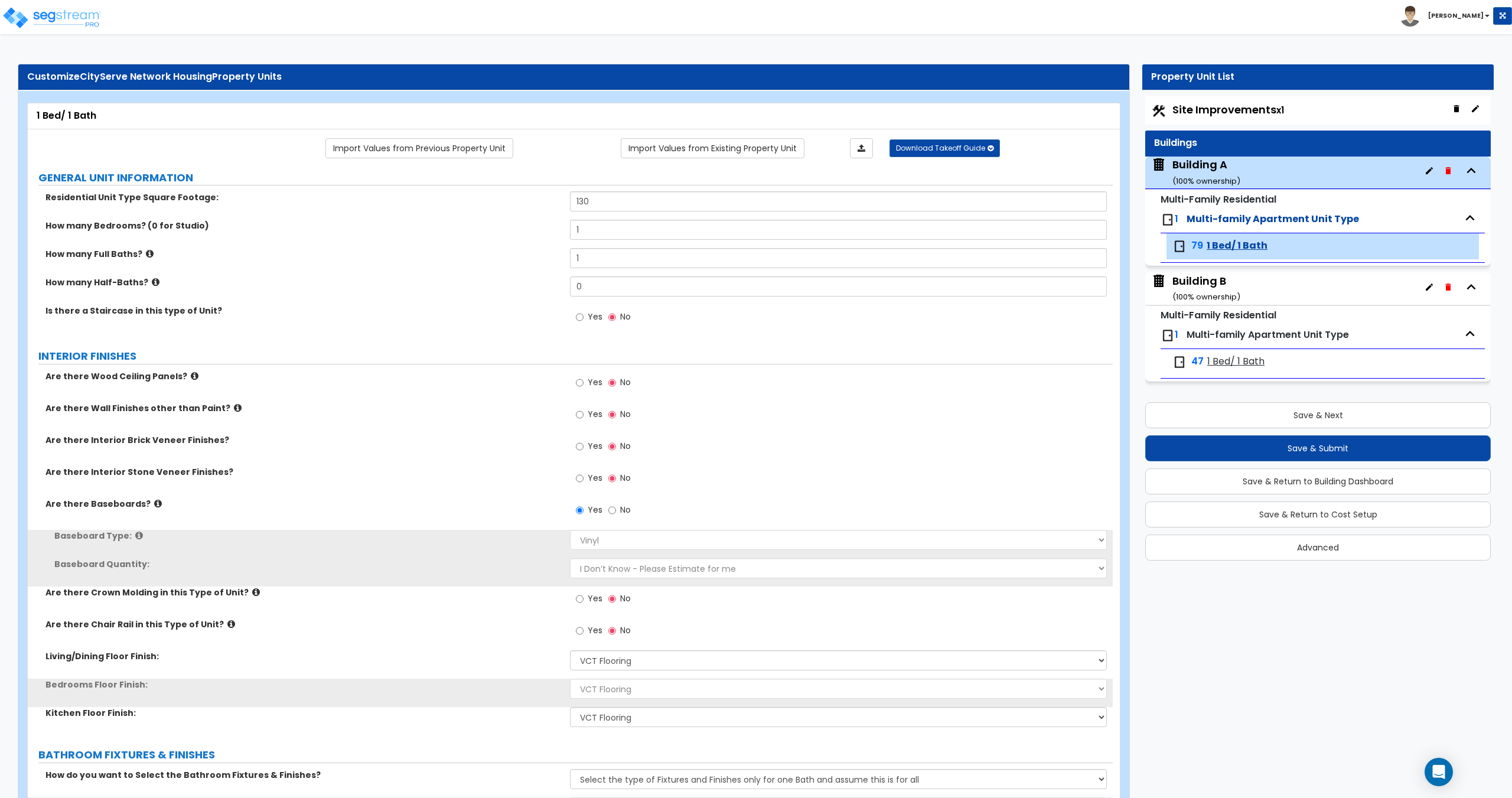
click at [1210, 287] on div "Building B ( 100 % ownership)" at bounding box center [1206, 288] width 68 height 30
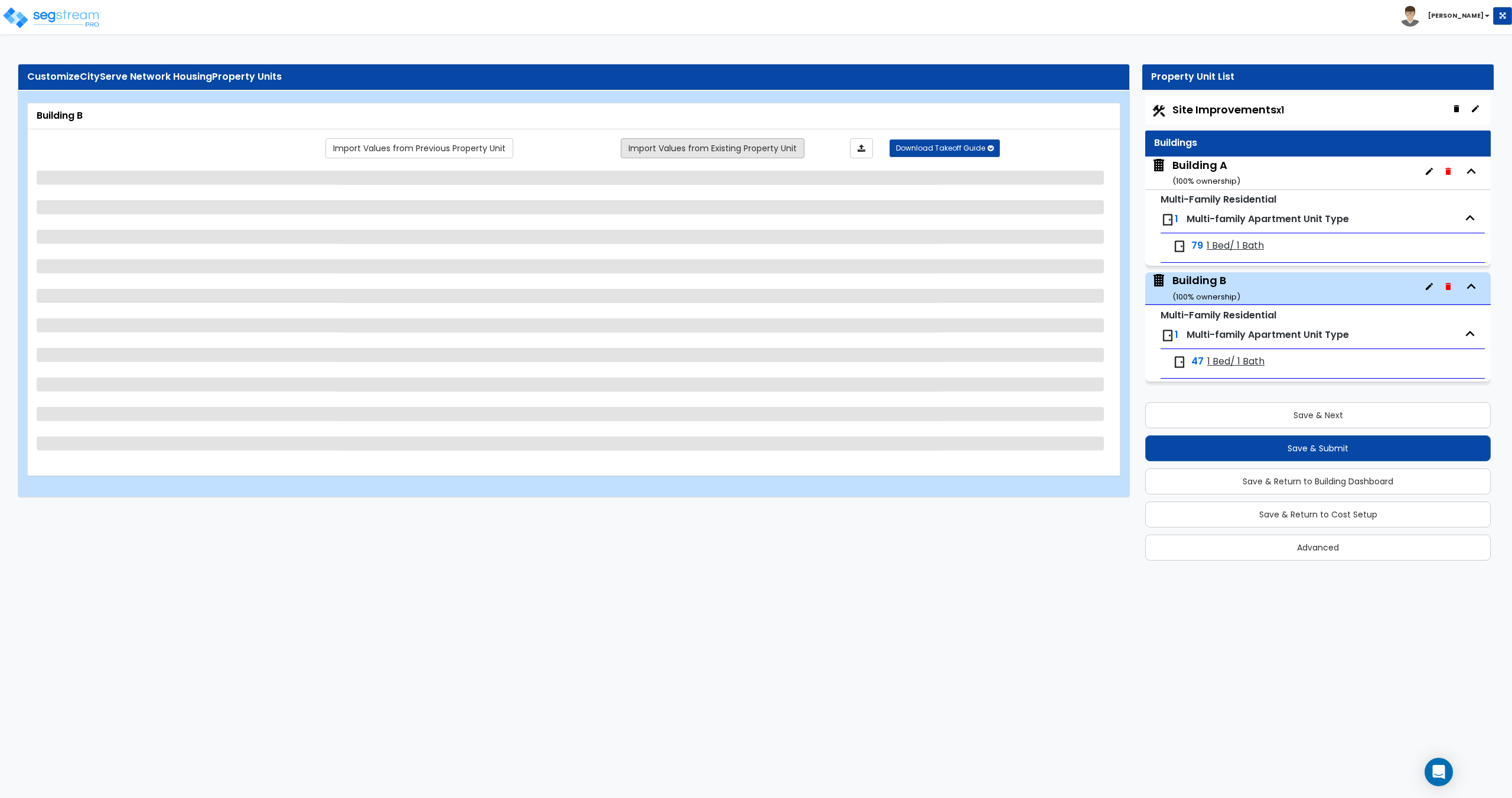
click at [662, 144] on link "Import Values from Existing Property Unit" at bounding box center [712, 148] width 184 height 20
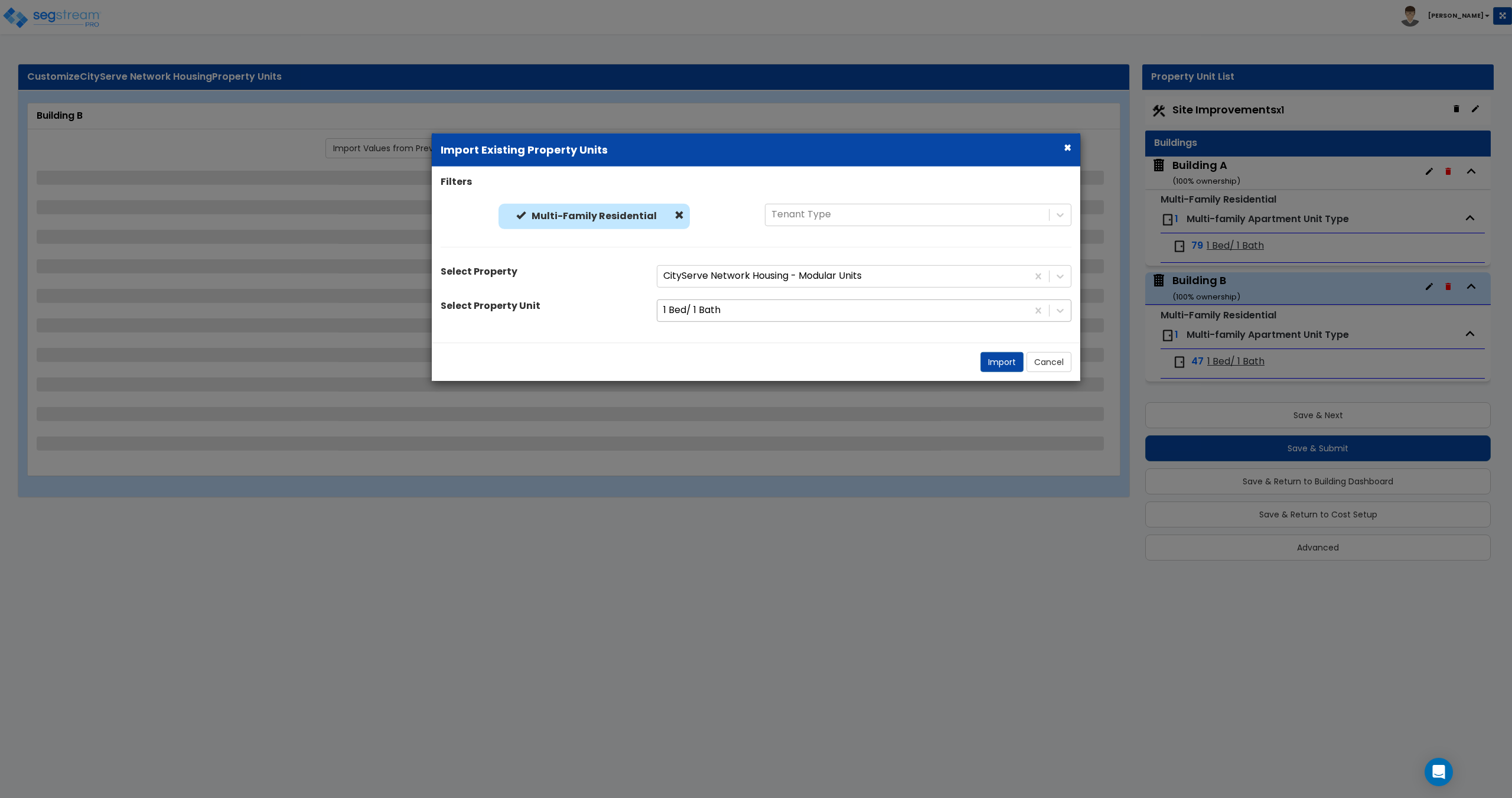
click at [699, 304] on div at bounding box center [842, 310] width 359 height 16
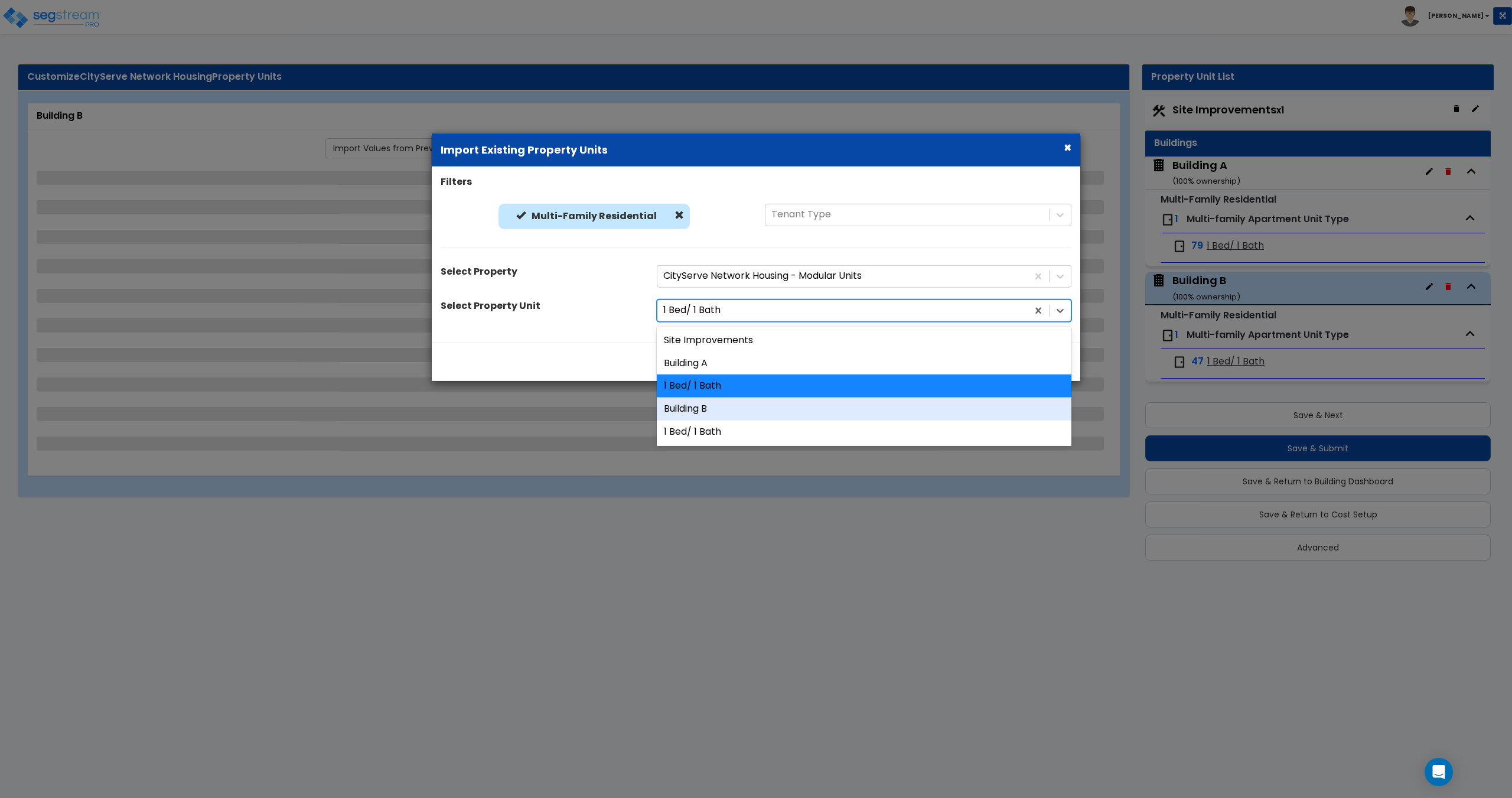
click at [701, 409] on div "Building B" at bounding box center [864, 409] width 414 height 23
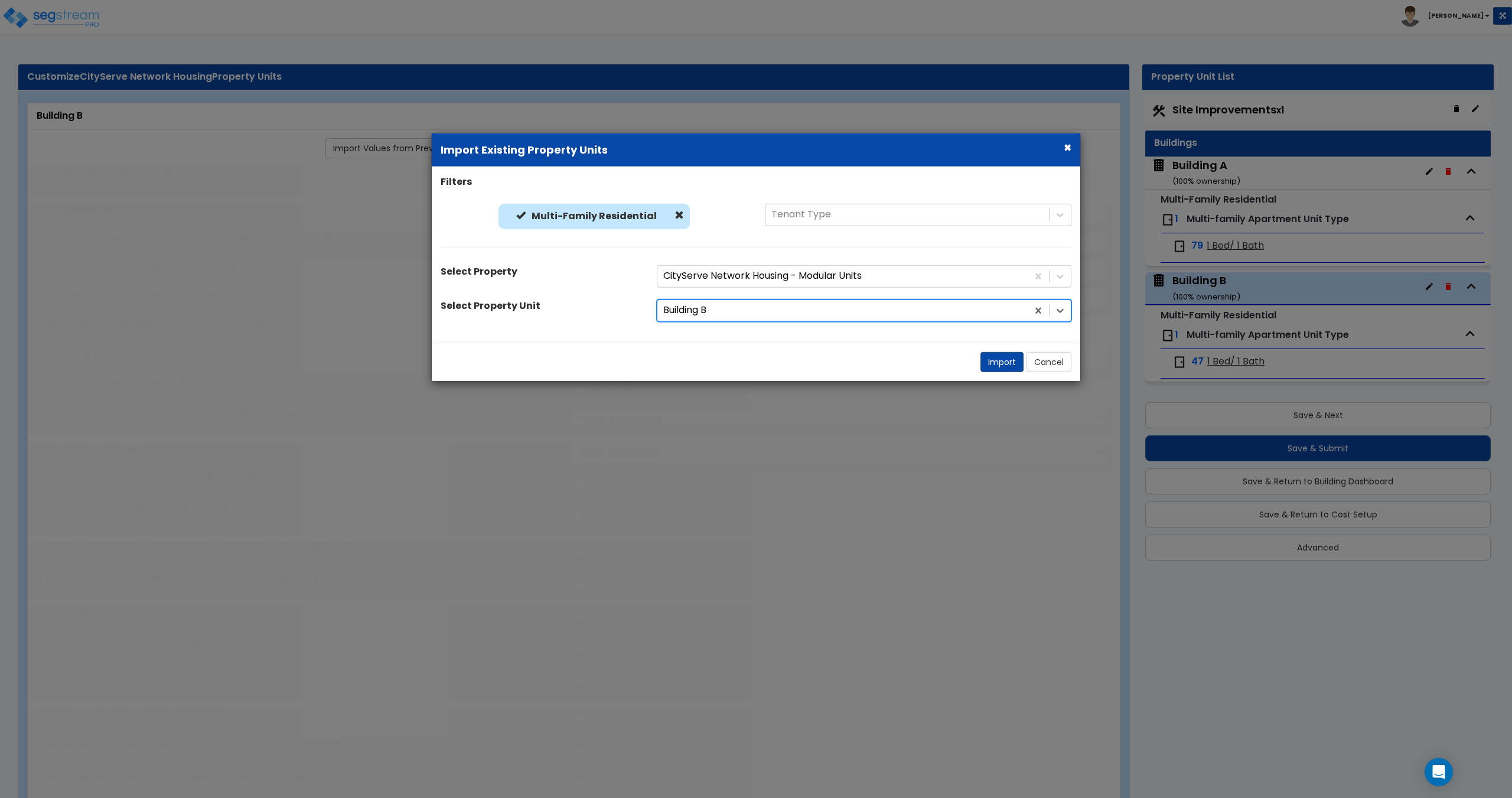
type input "1"
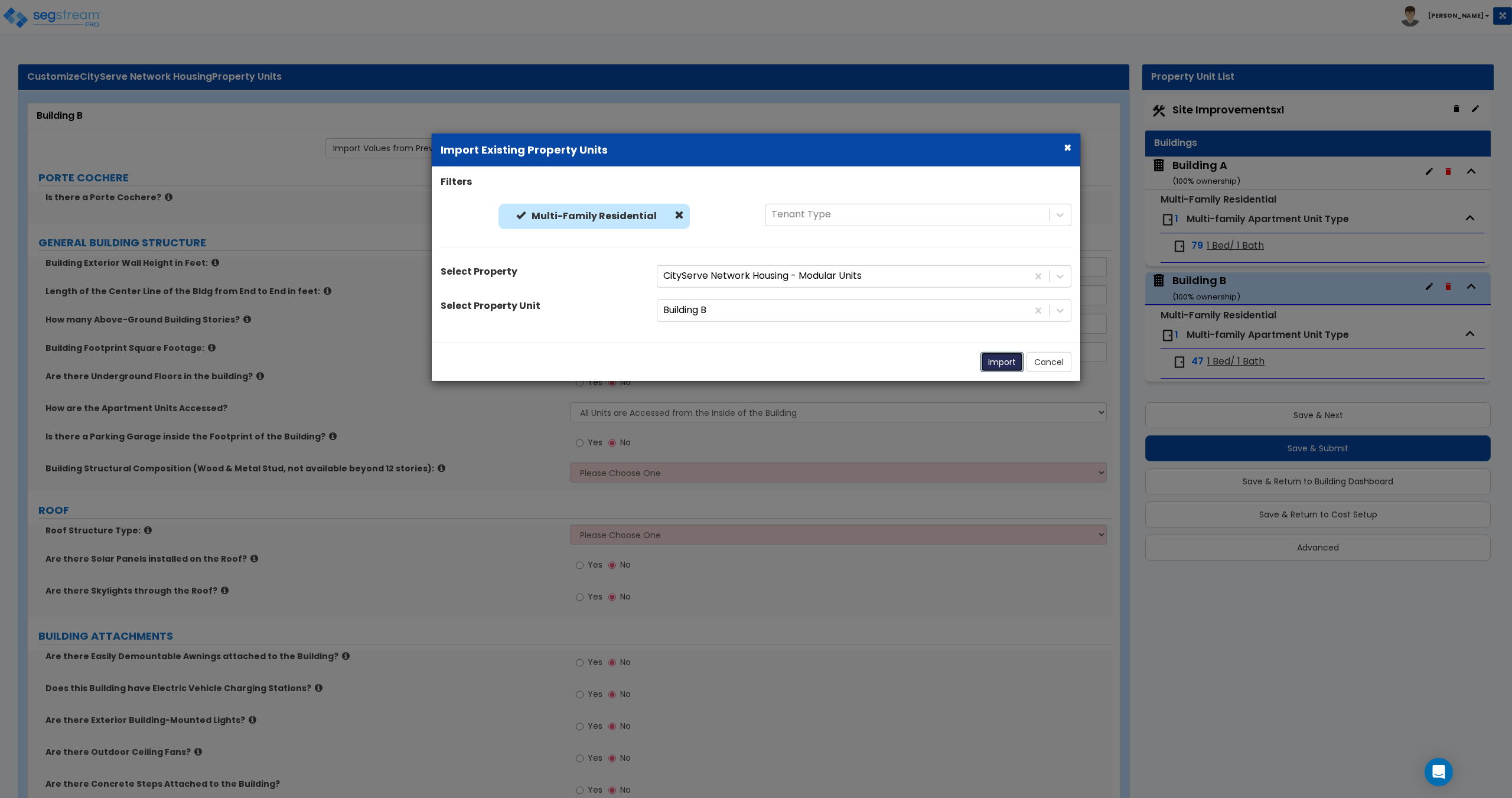
click at [1003, 369] on button "Import" at bounding box center [1001, 362] width 43 height 20
type input "44"
type input "60"
type input "4"
type input "2230"
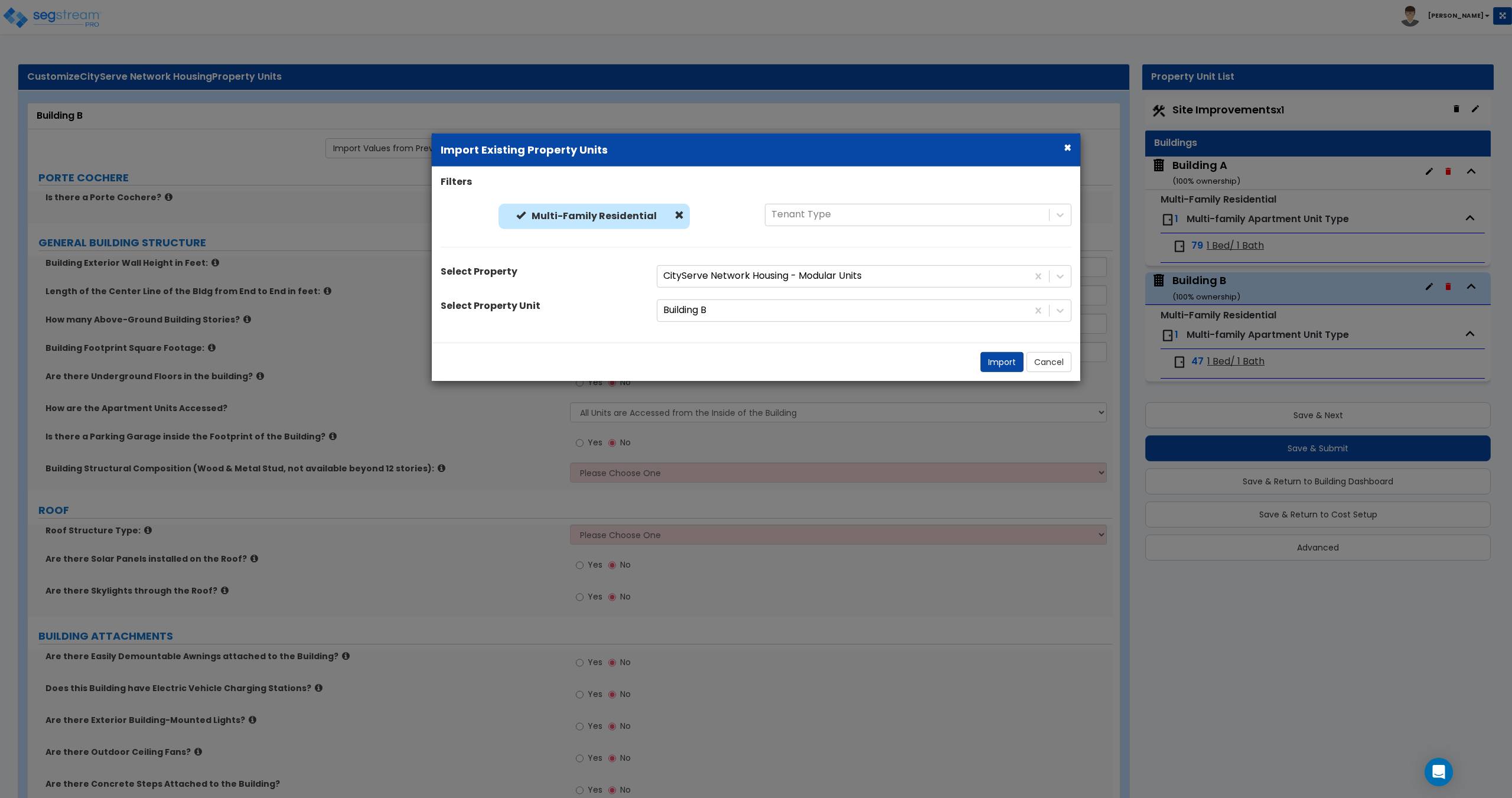
select select "3"
select select "2"
select select "1"
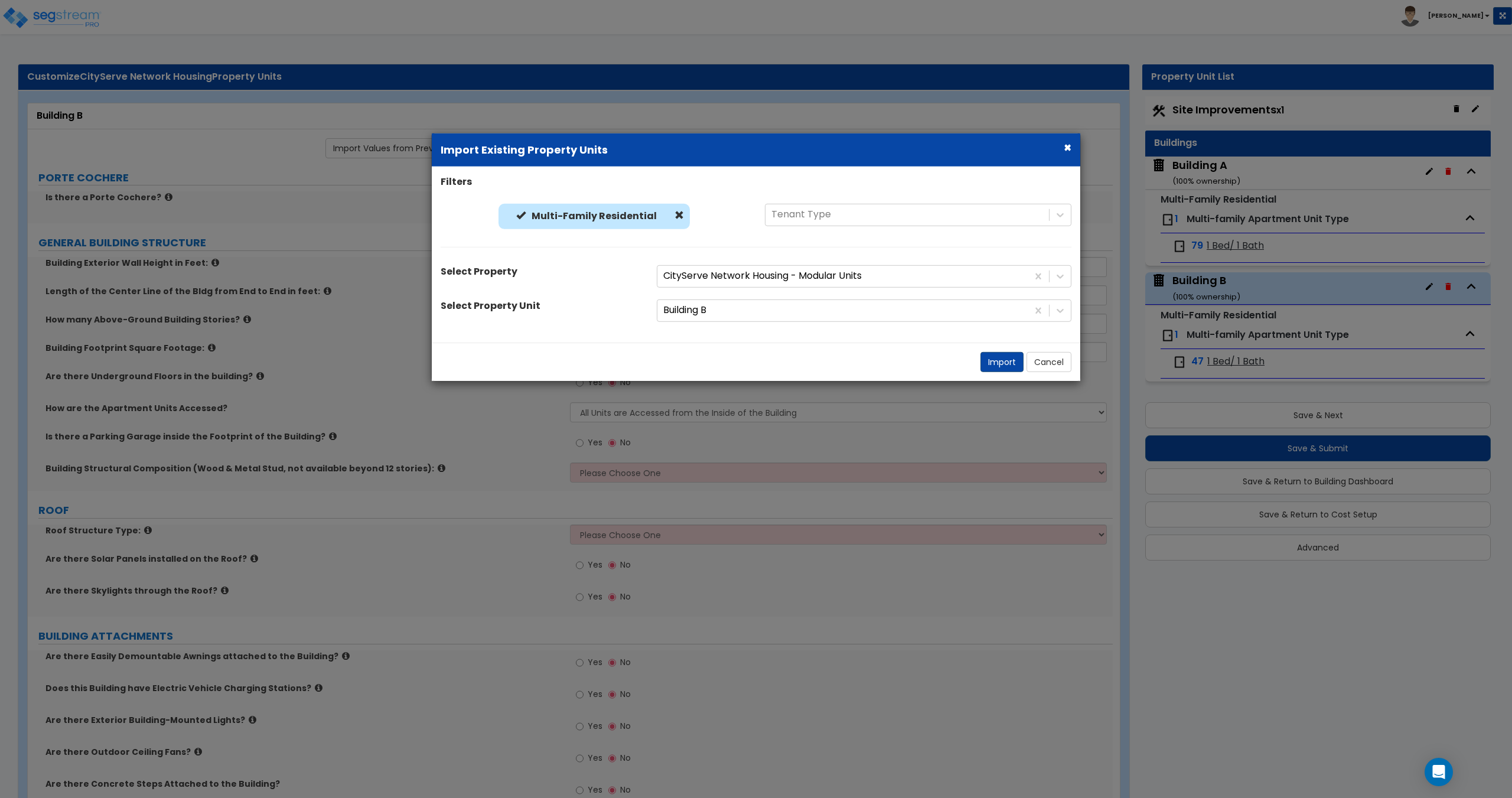
radio input "true"
select select "2"
select select "1"
select select "2"
select select "9"
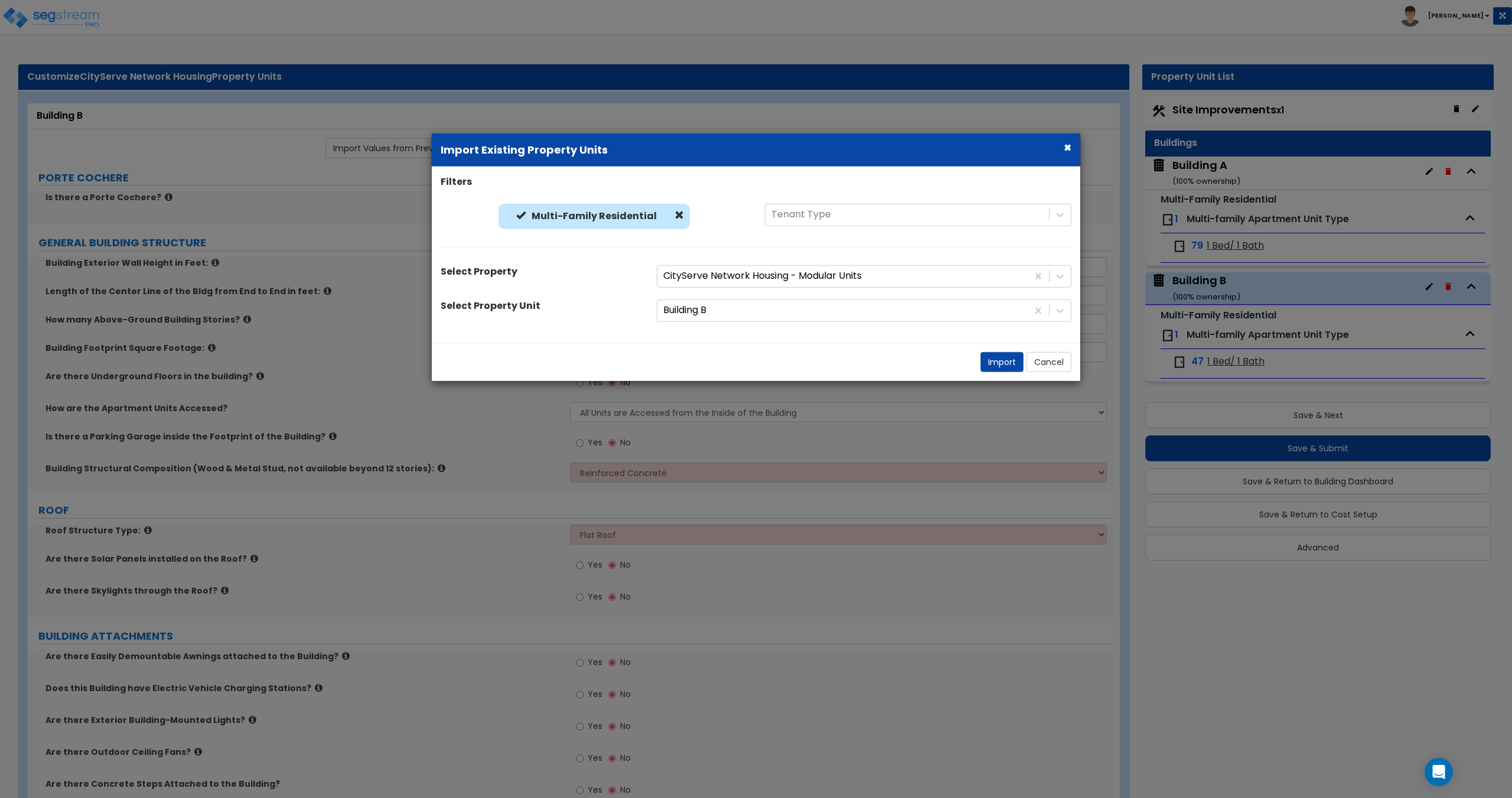
select select "3"
select select "1"
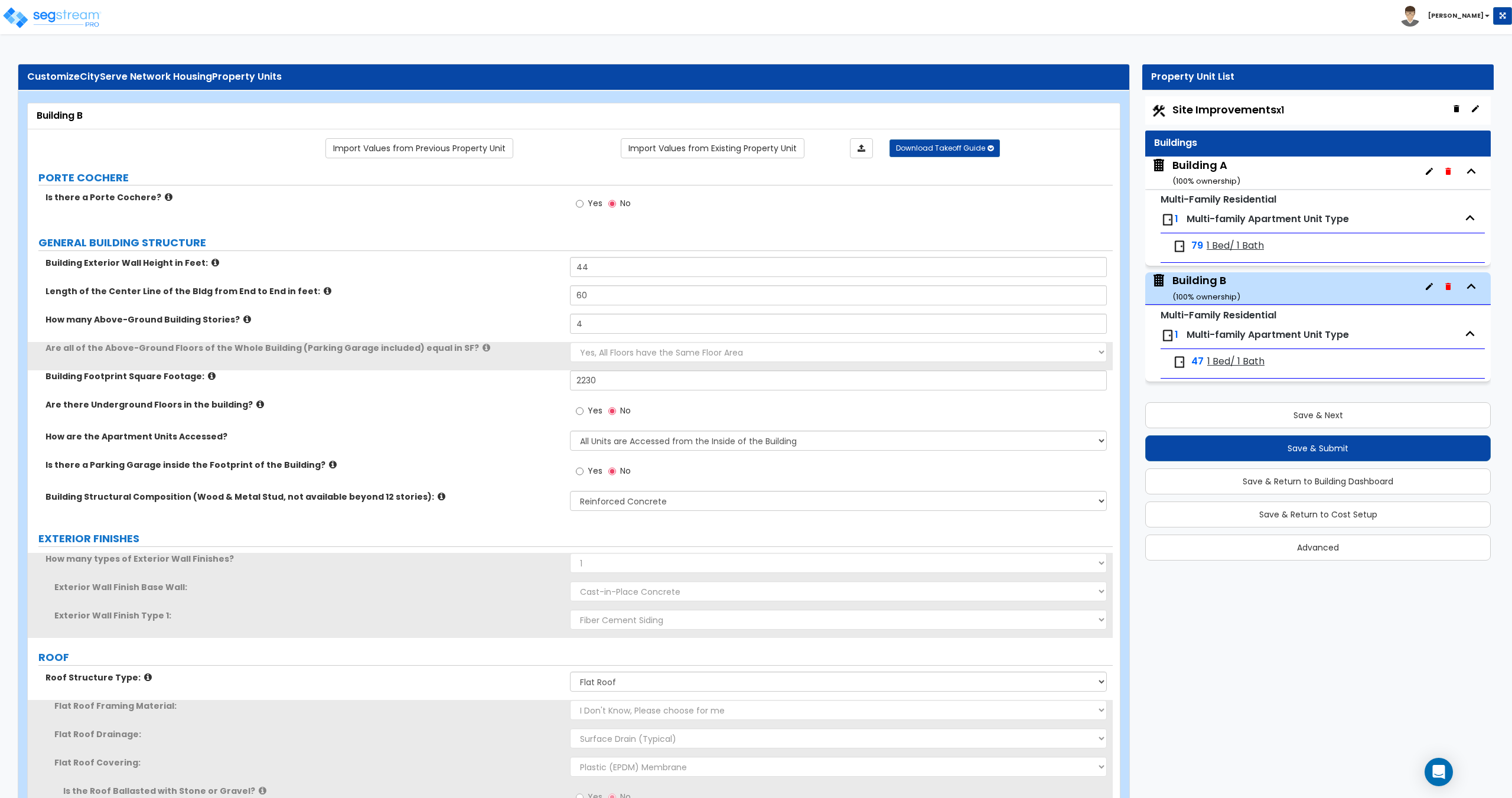
click at [1220, 362] on span "1 Bed/ 1 Bath" at bounding box center [1235, 362] width 57 height 14
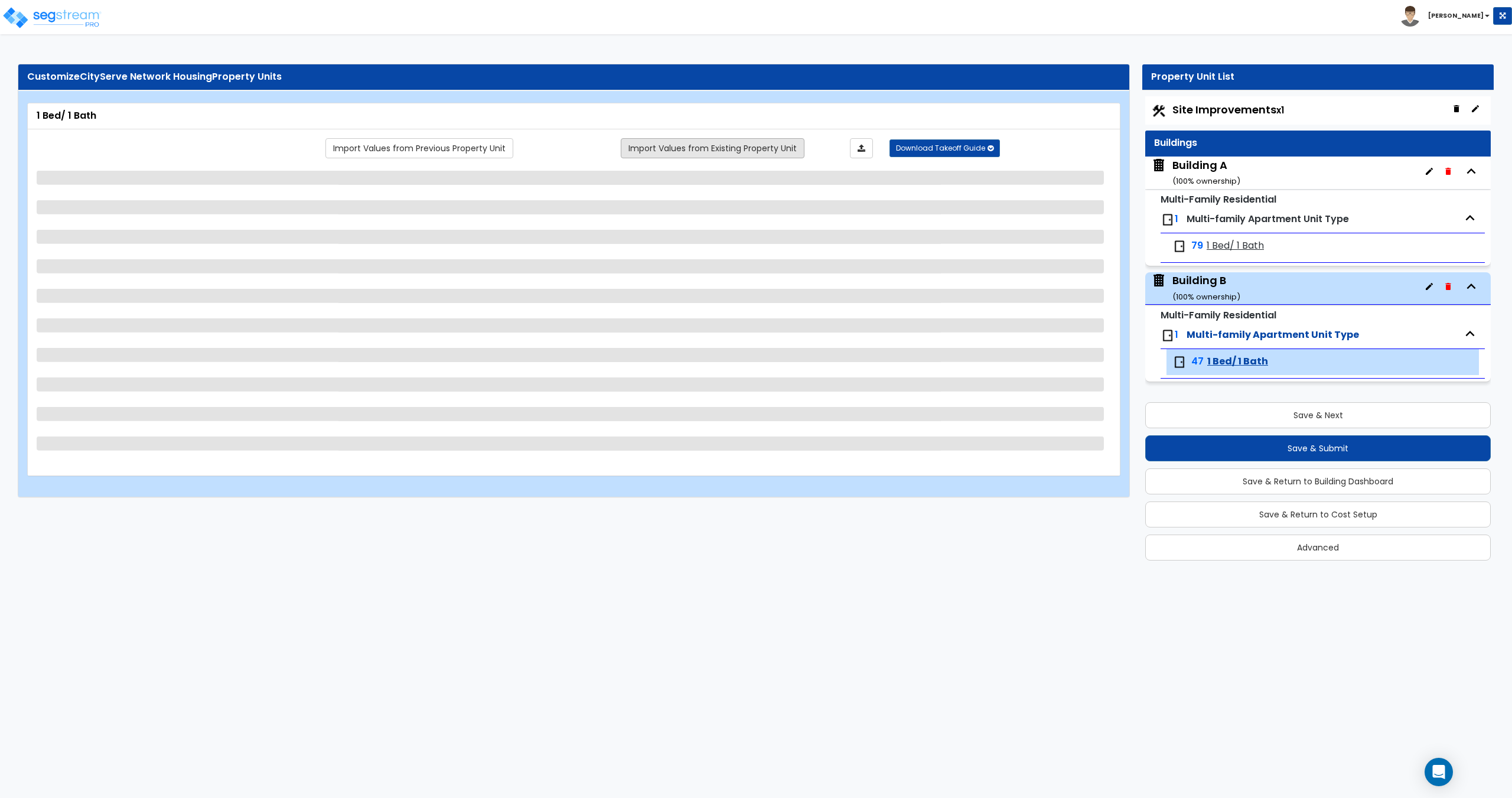
click at [740, 153] on link "Import Values from Existing Property Unit" at bounding box center [712, 148] width 184 height 20
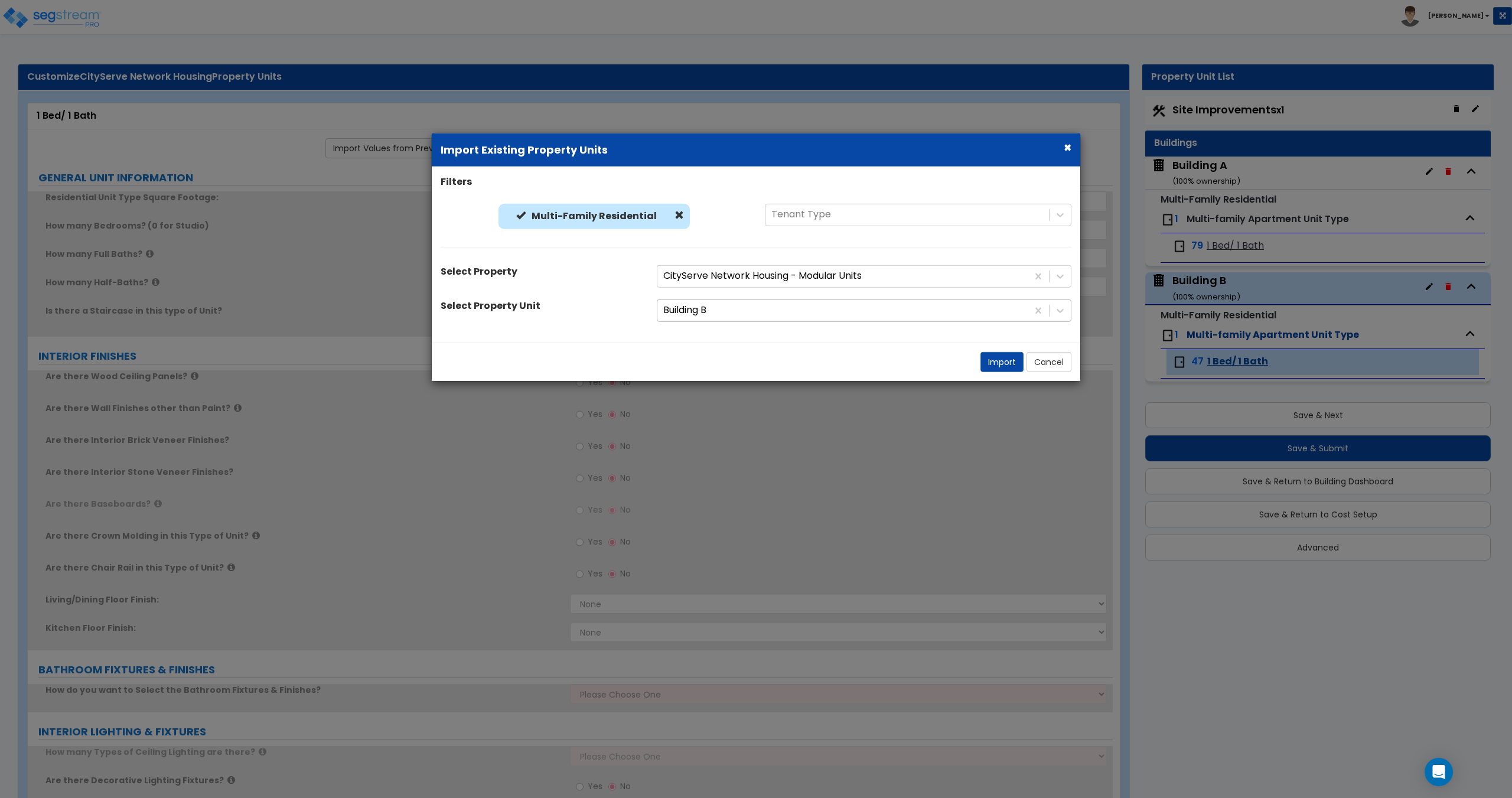
click at [711, 313] on div at bounding box center [842, 310] width 359 height 16
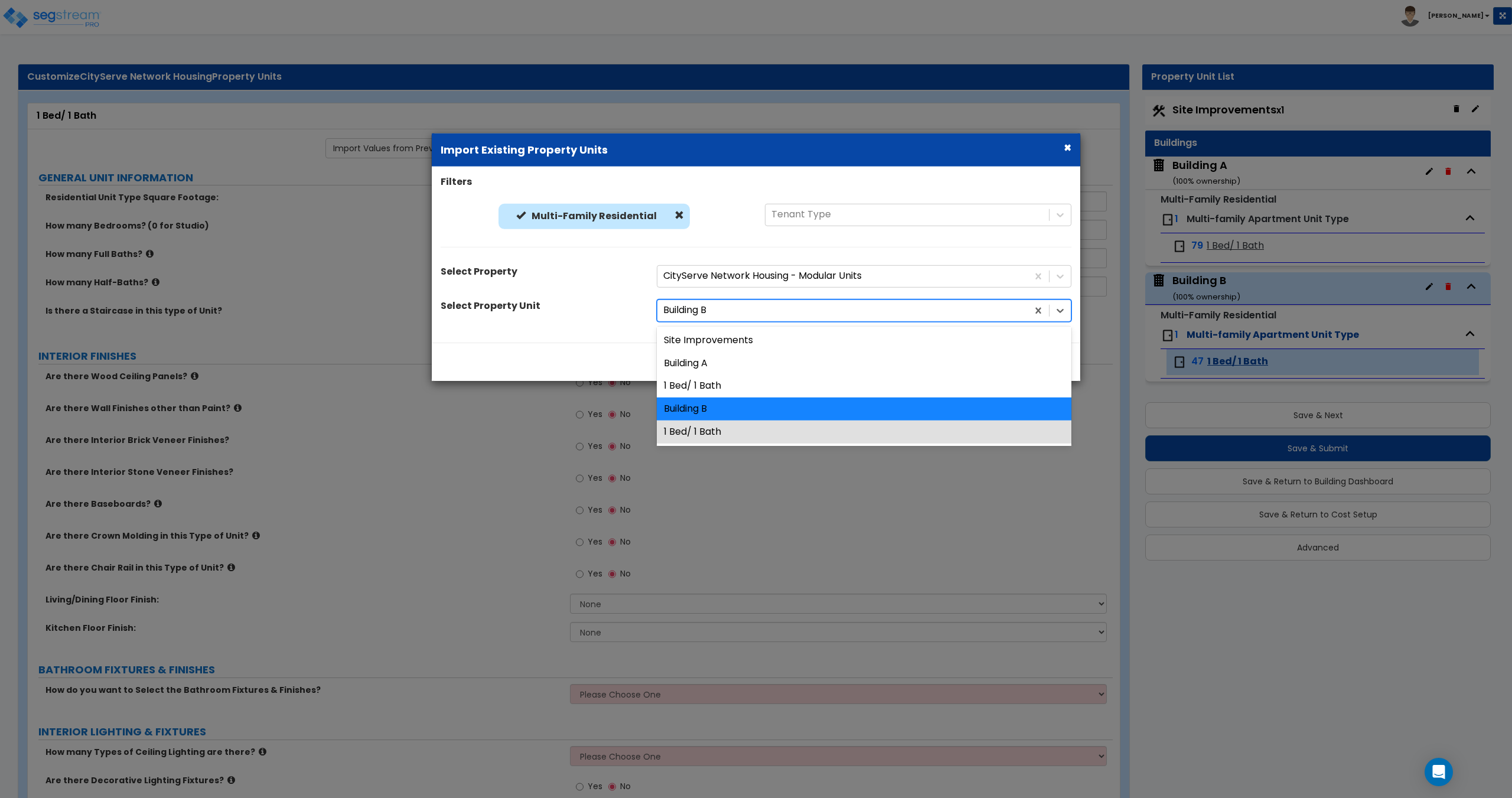
click at [736, 438] on div "1 Bed/ 1 Bath" at bounding box center [864, 432] width 414 height 23
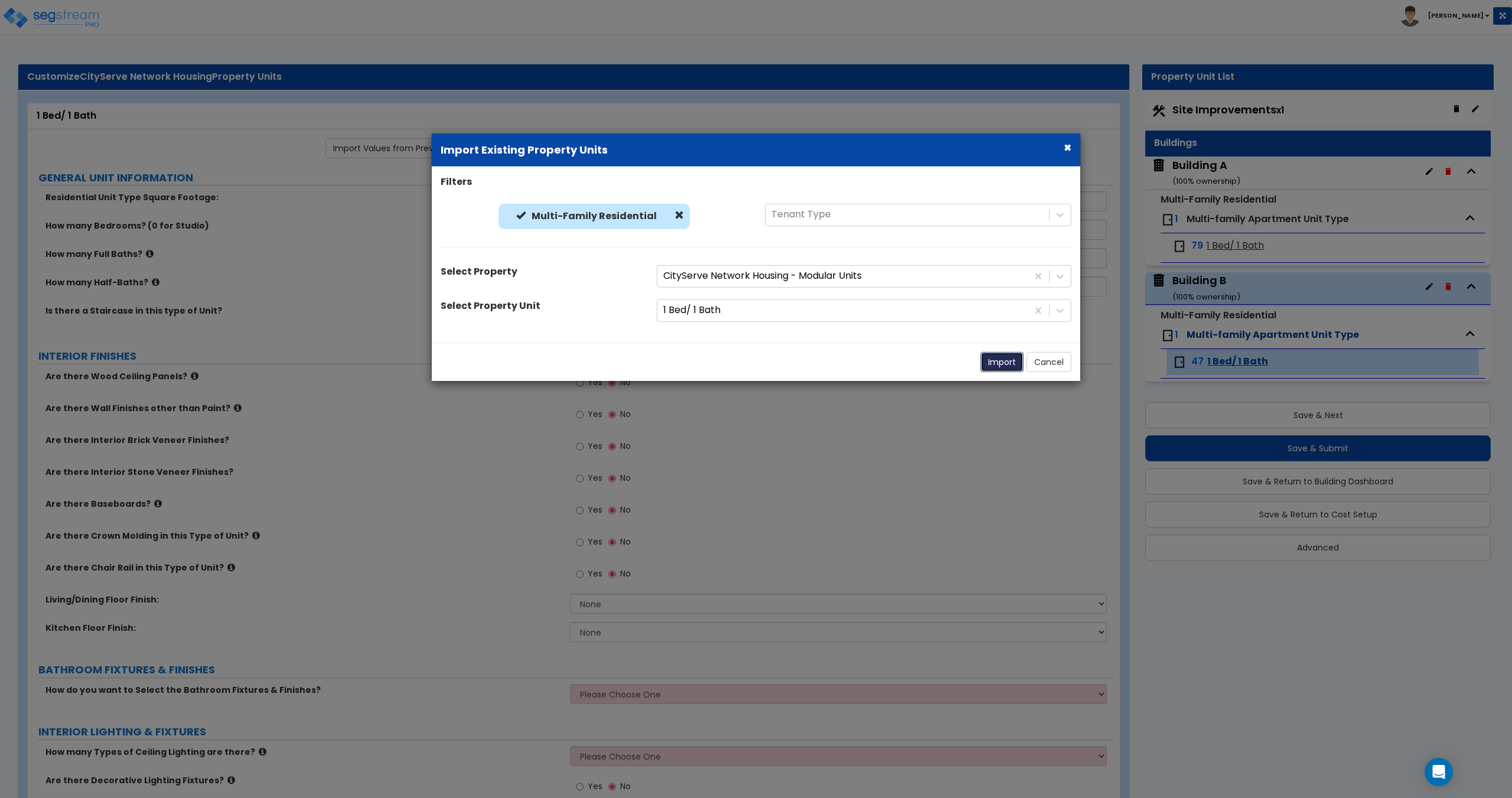
click at [1001, 362] on button "Import" at bounding box center [1001, 362] width 43 height 20
type input "130"
type input "1"
radio input "true"
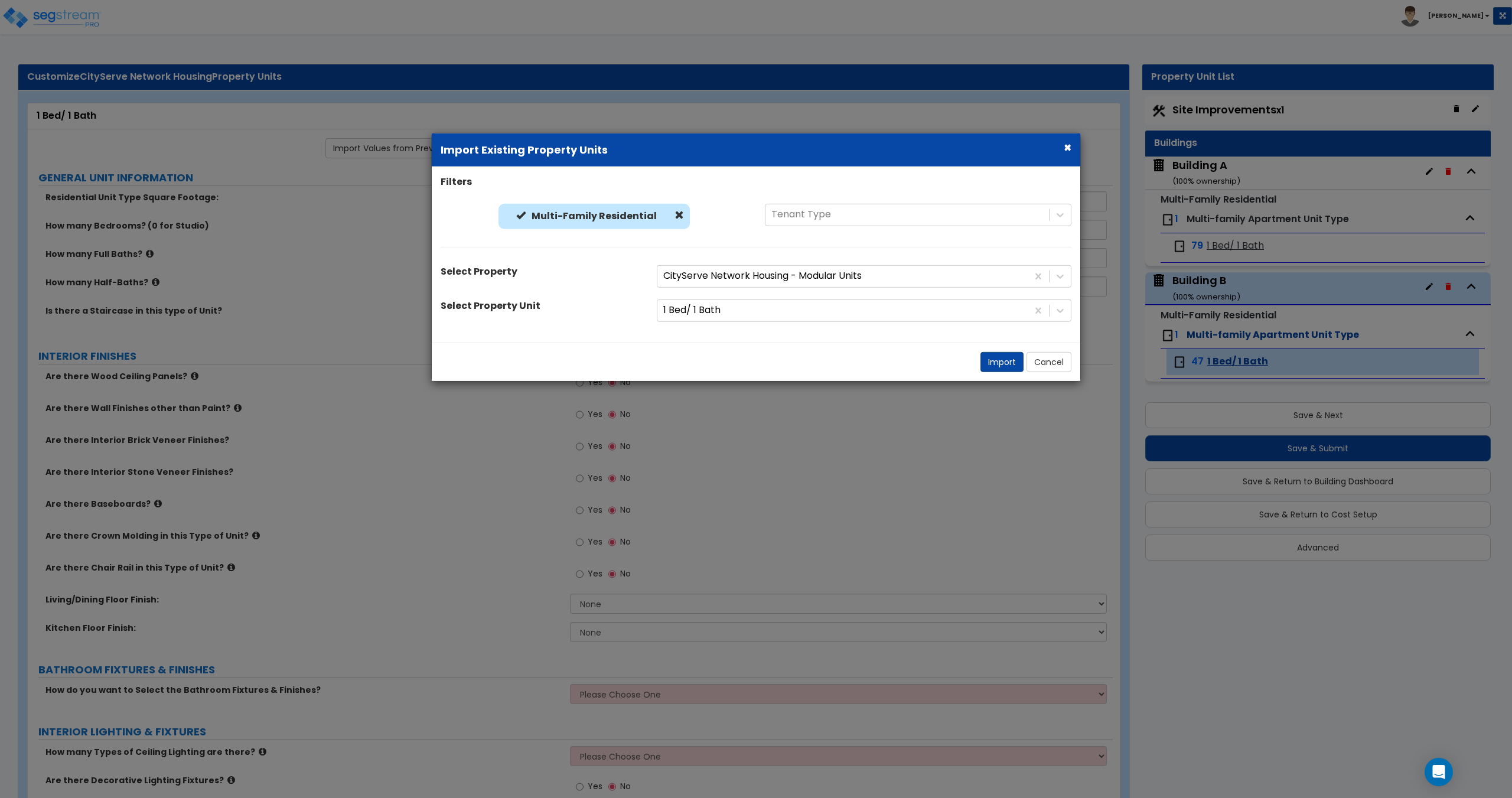
select select "4"
select select "1"
radio input "true"
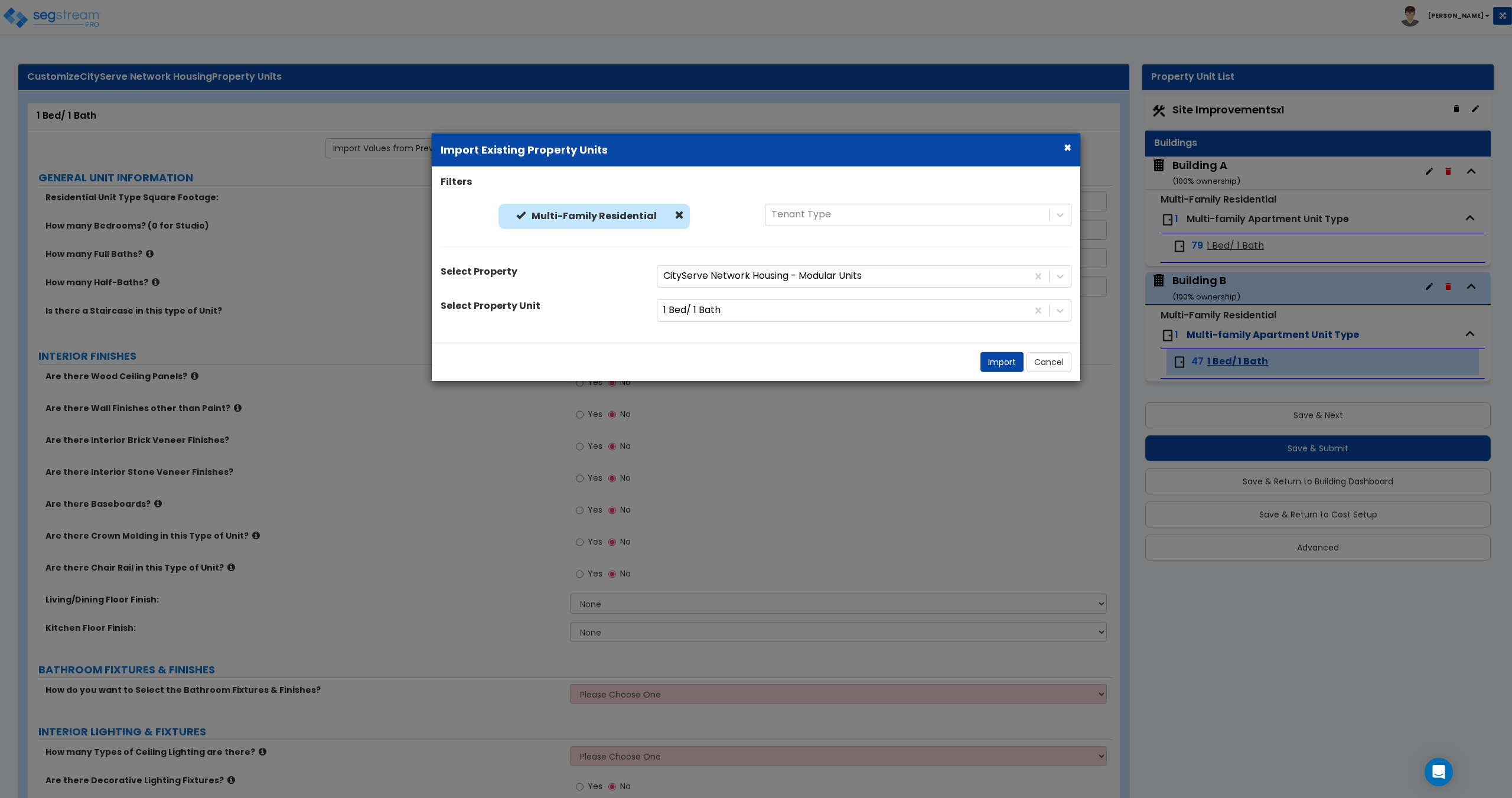
select select "2"
type input "4"
type input "8"
select select "2"
select select "1"
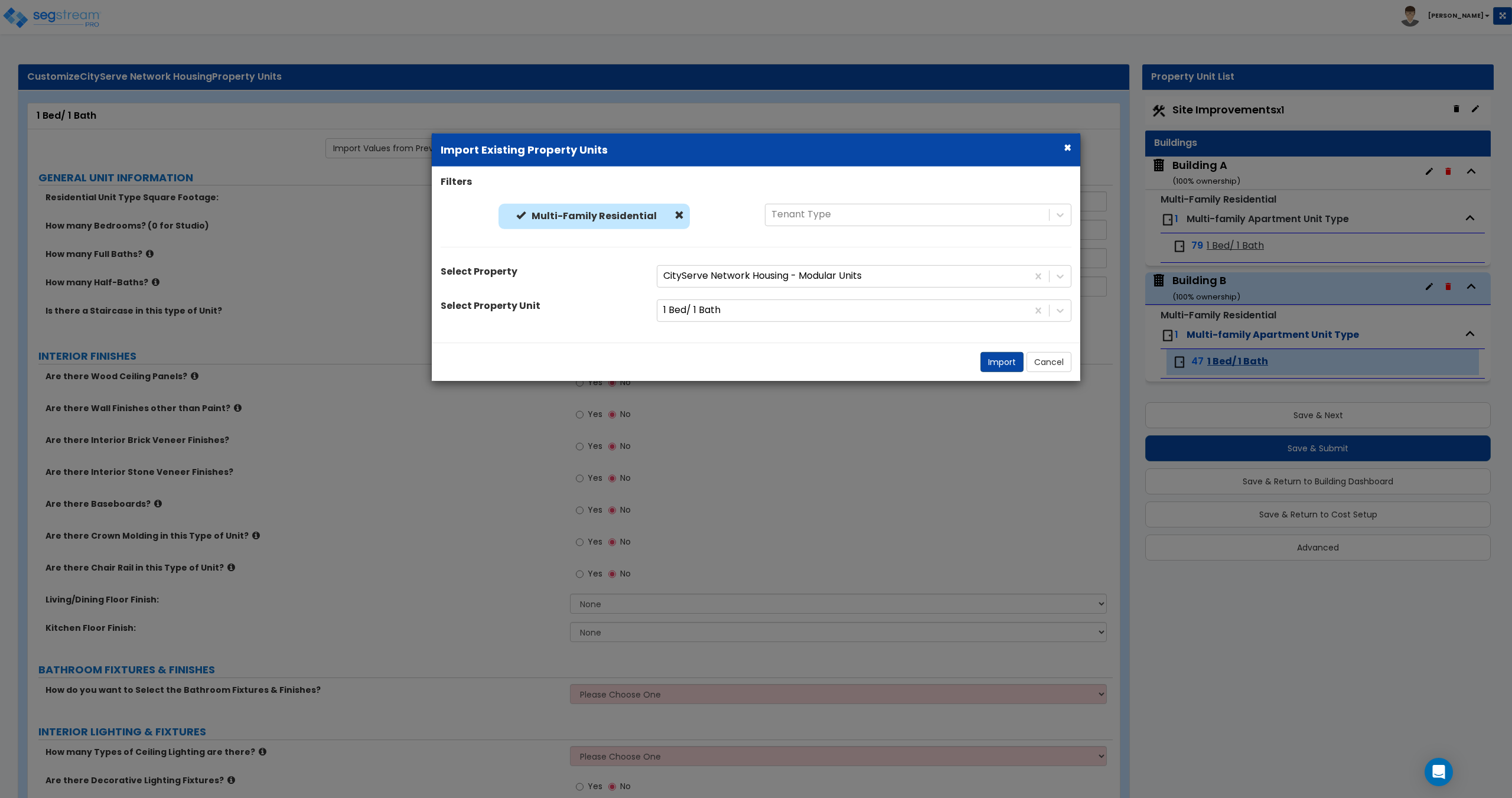
radio input "true"
select select "2"
select select "4"
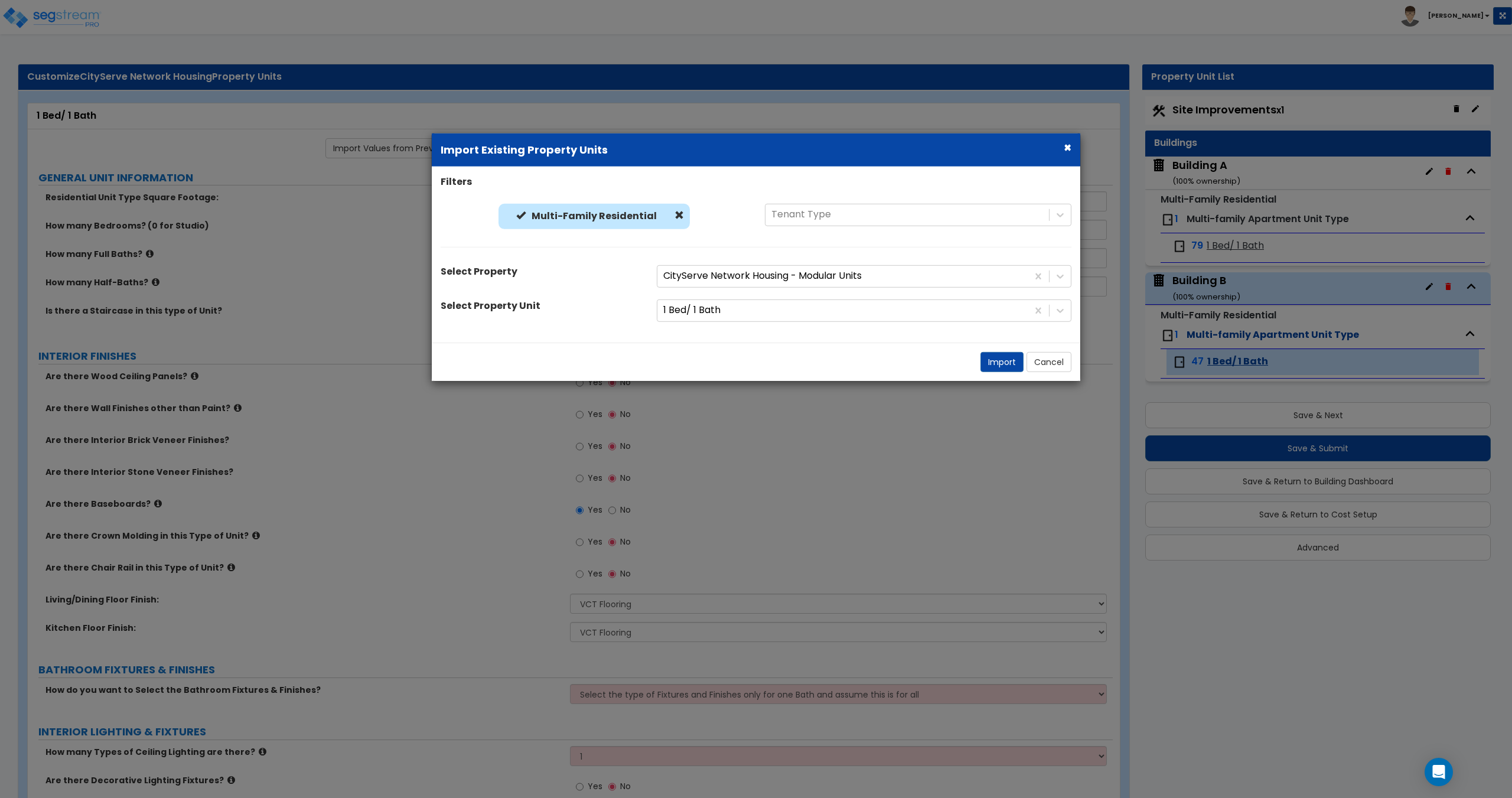
select select "2"
select select "3"
select select "4"
select select "2"
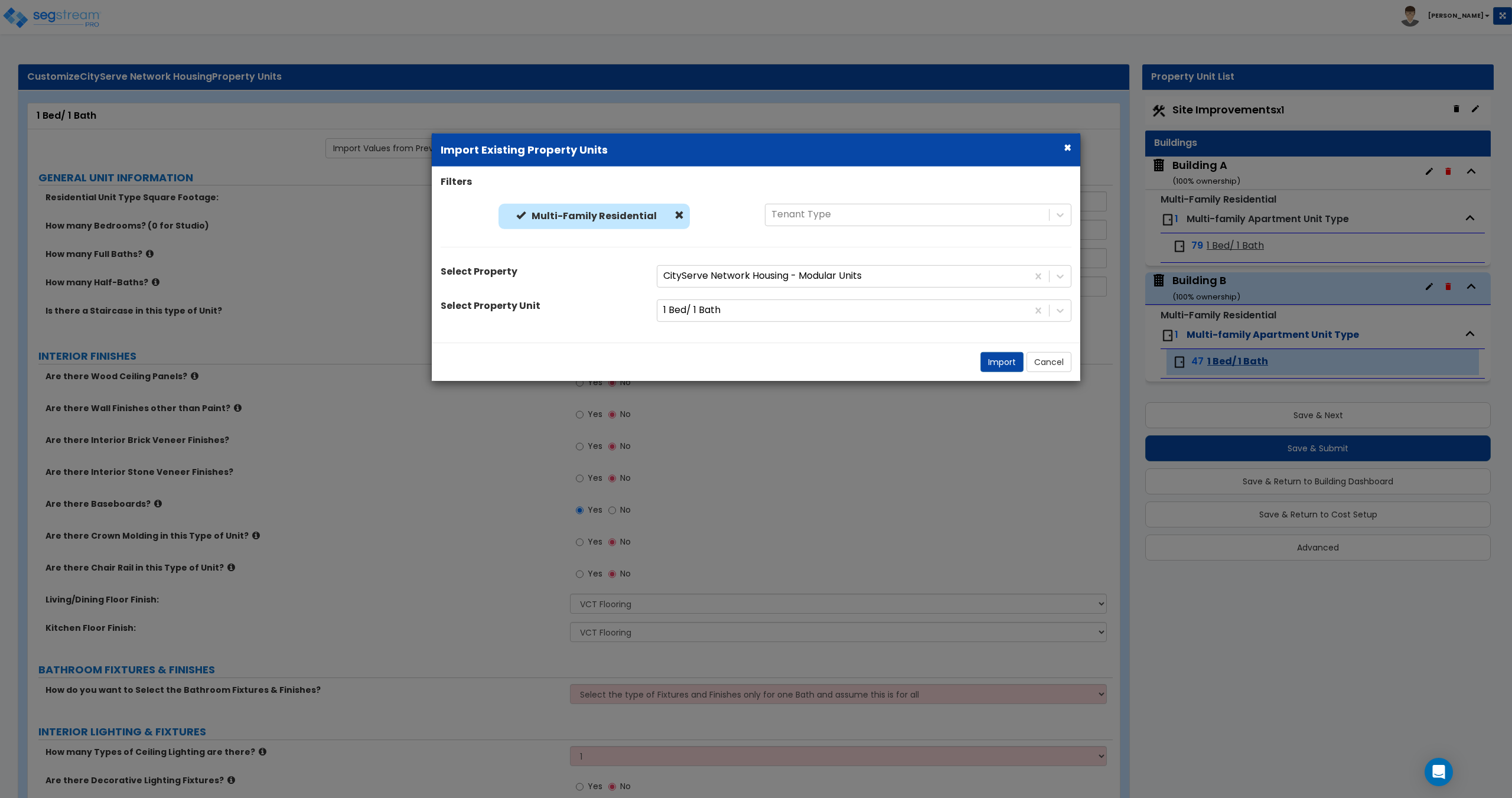
select select "1"
select select "2"
select select "4"
select select "1"
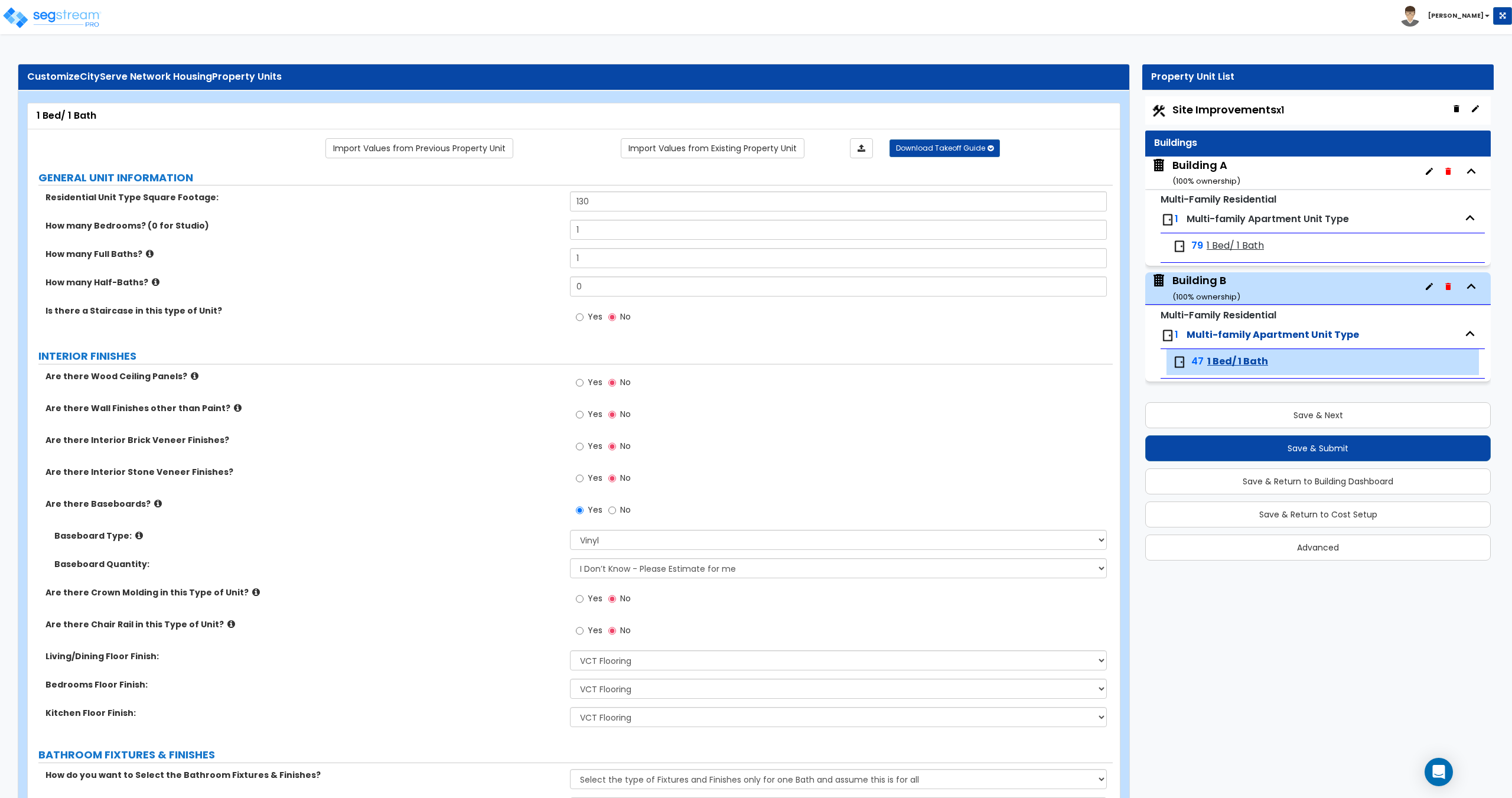
click at [1217, 292] on small "( 100 % ownership)" at bounding box center [1206, 297] width 68 height 11
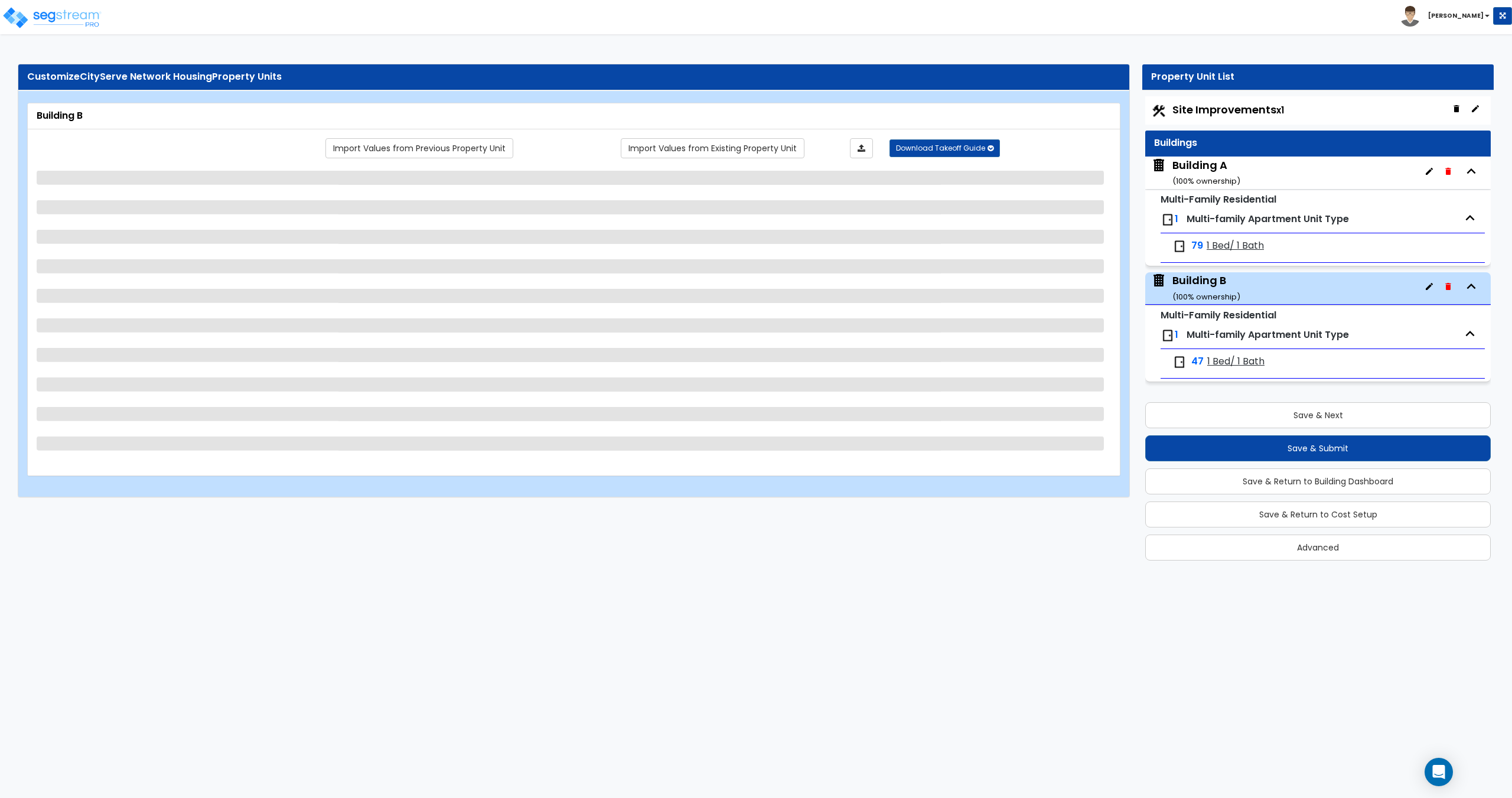
select select "3"
select select "1"
select select "2"
select select "9"
select select "2"
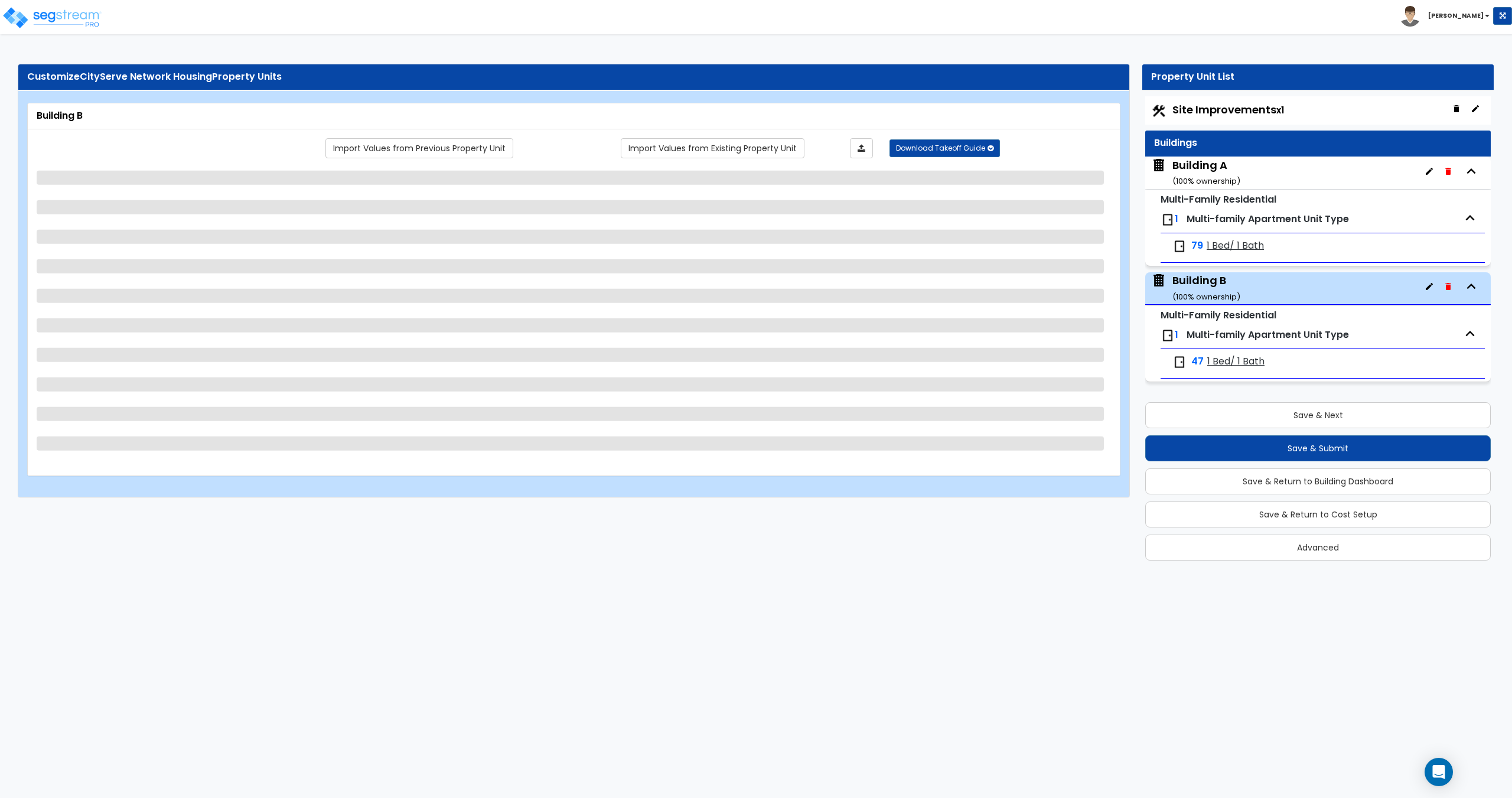
select select "3"
select select "1"
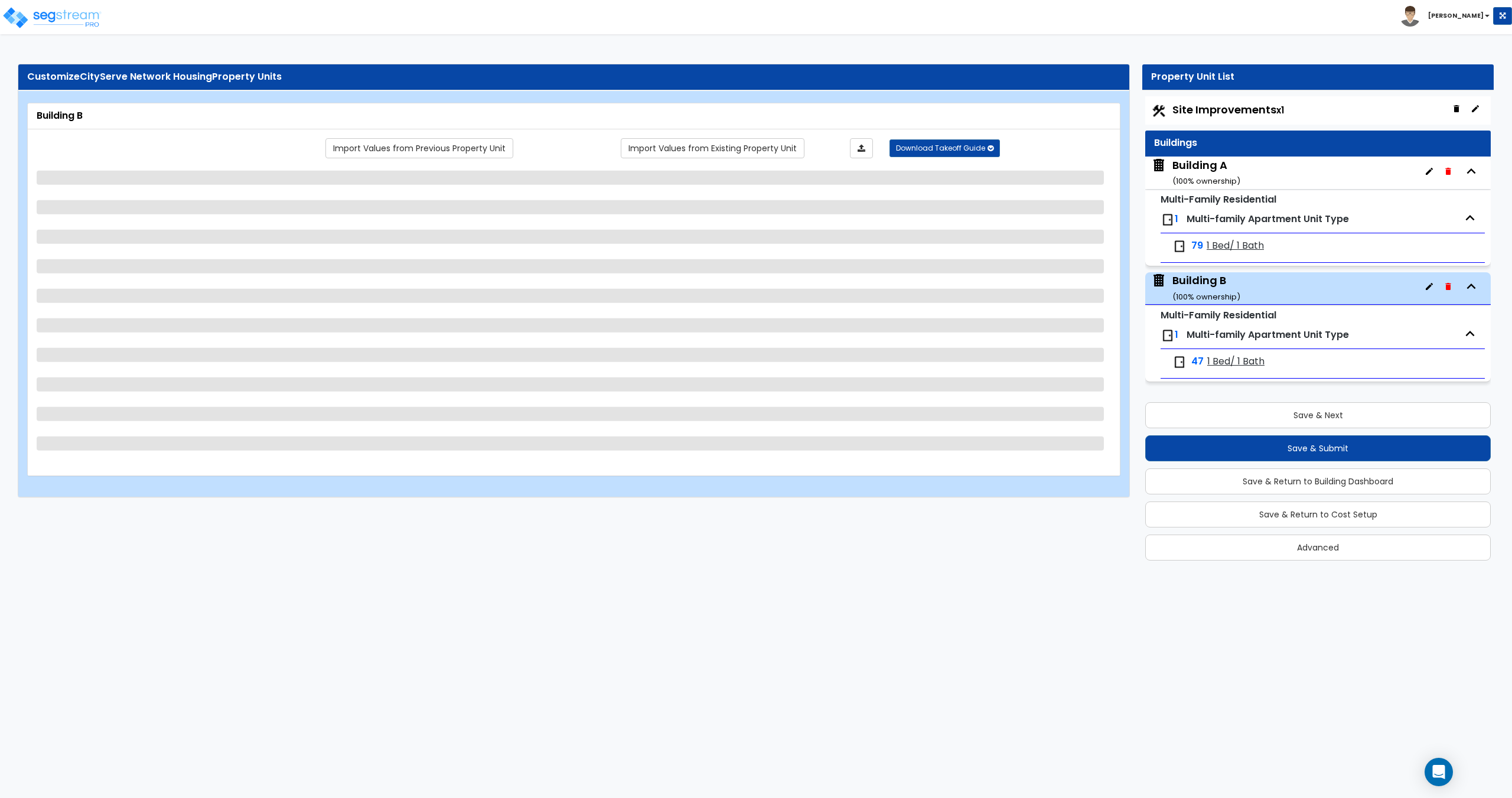
select select "2"
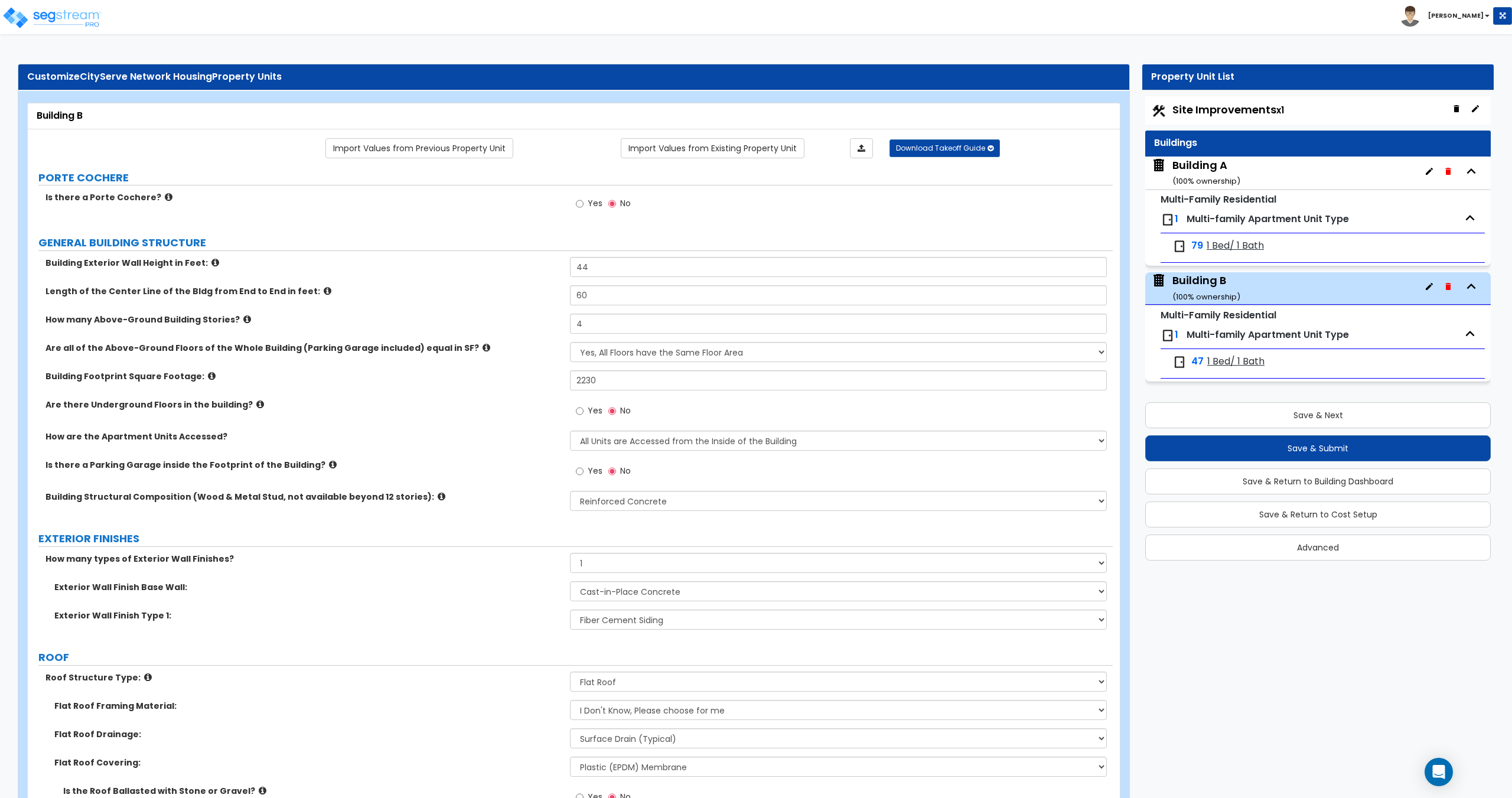
click at [469, 477] on div "Is there a Parking Garage inside the Footprint of the Building? Yes No" at bounding box center [570, 474] width 1085 height 32
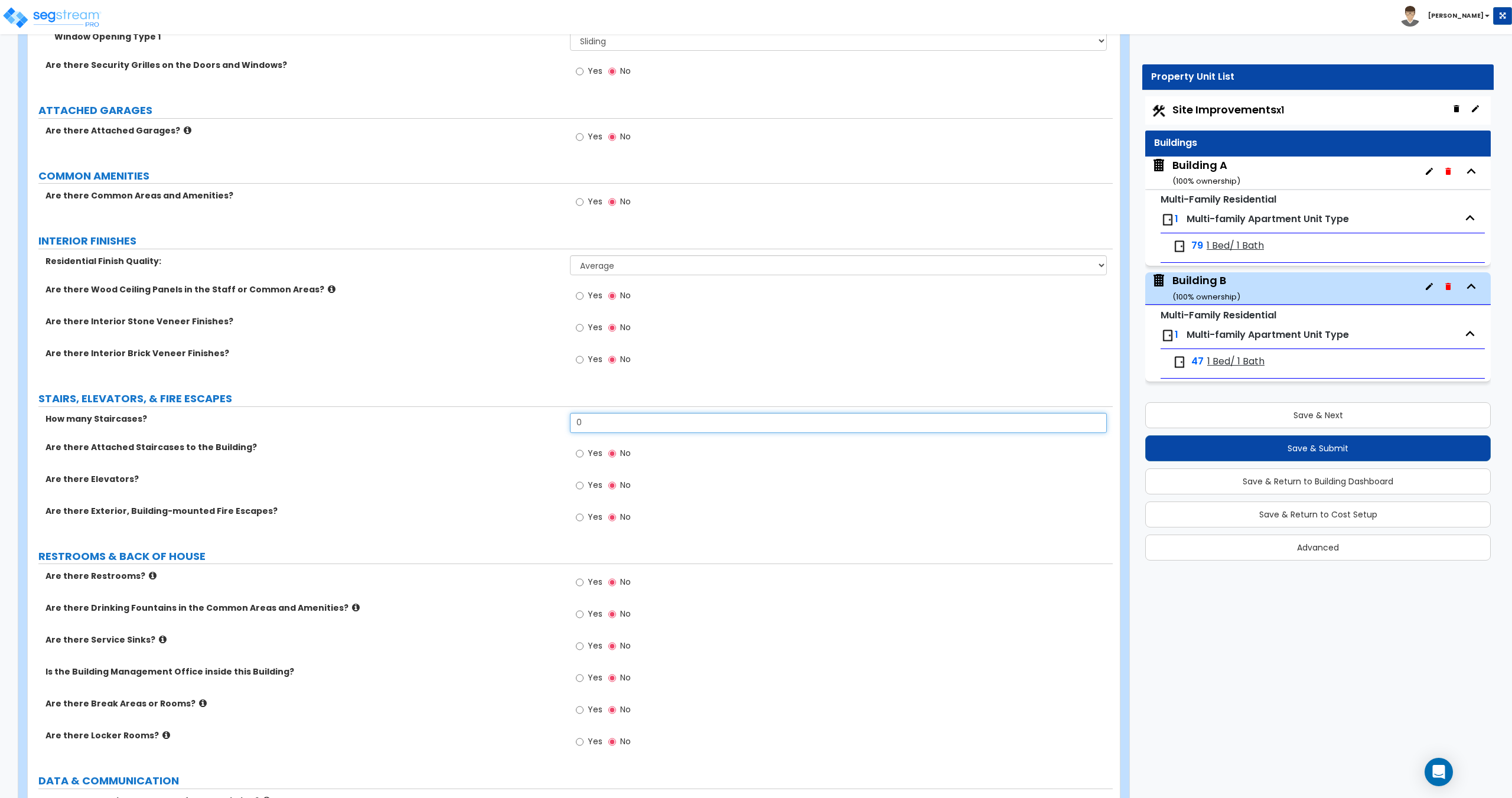
drag, startPoint x: 596, startPoint y: 421, endPoint x: 462, endPoint y: 425, distance: 134.1
click at [469, 424] on div "How many Staircases? 0" at bounding box center [570, 427] width 1085 height 29
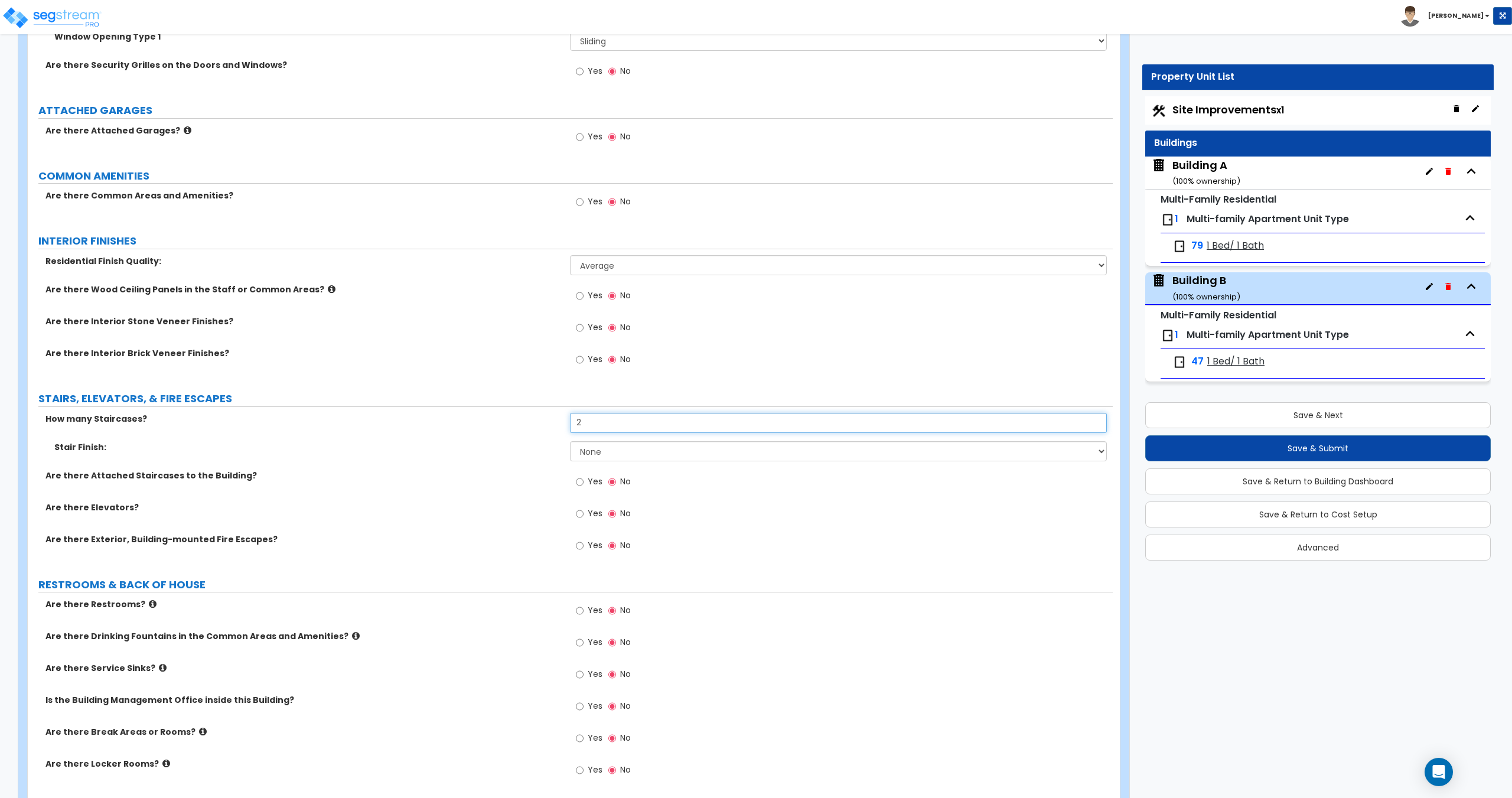
type input "2"
click at [578, 513] on input "Yes" at bounding box center [579, 513] width 8 height 13
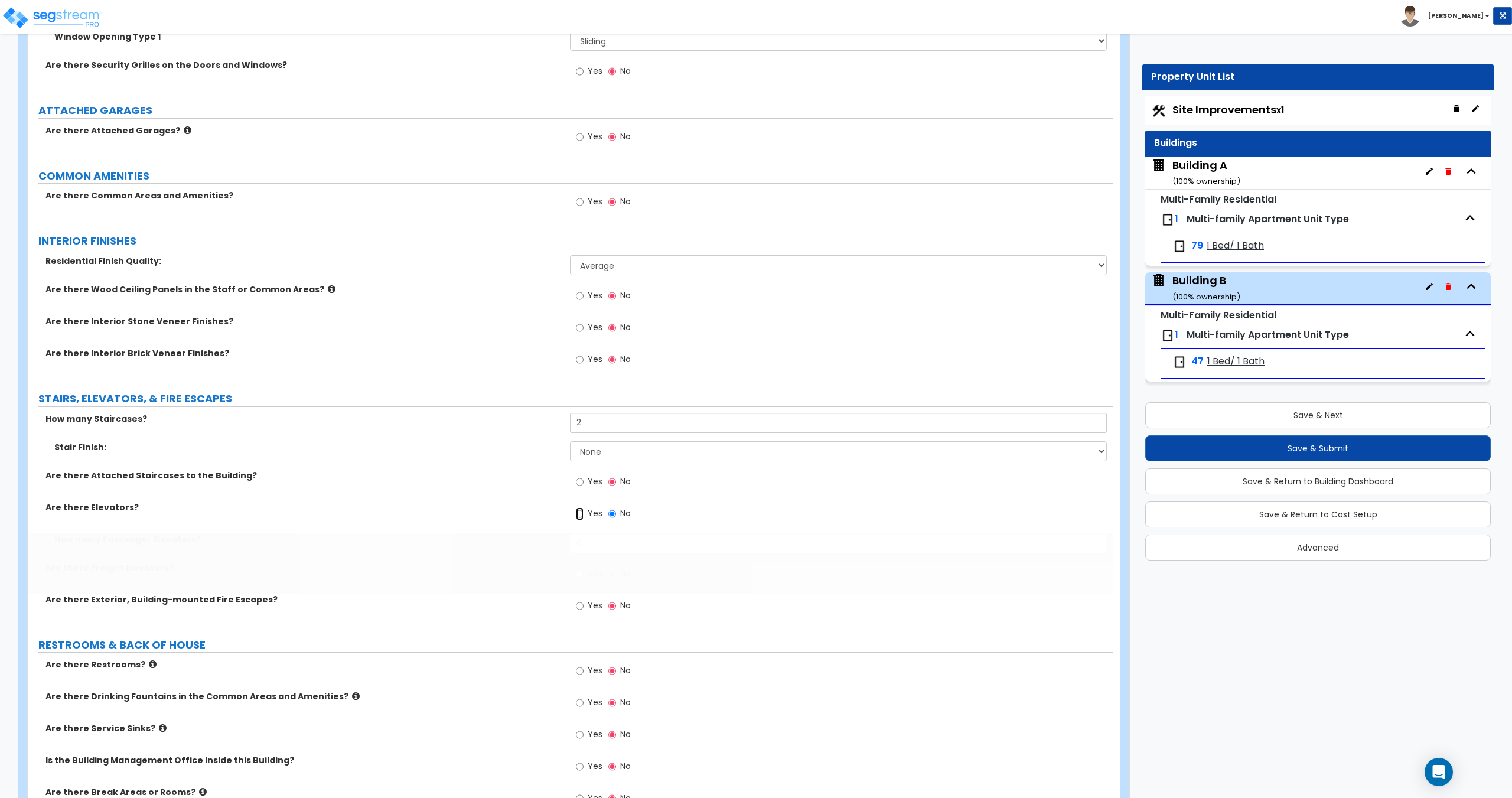
radio input "true"
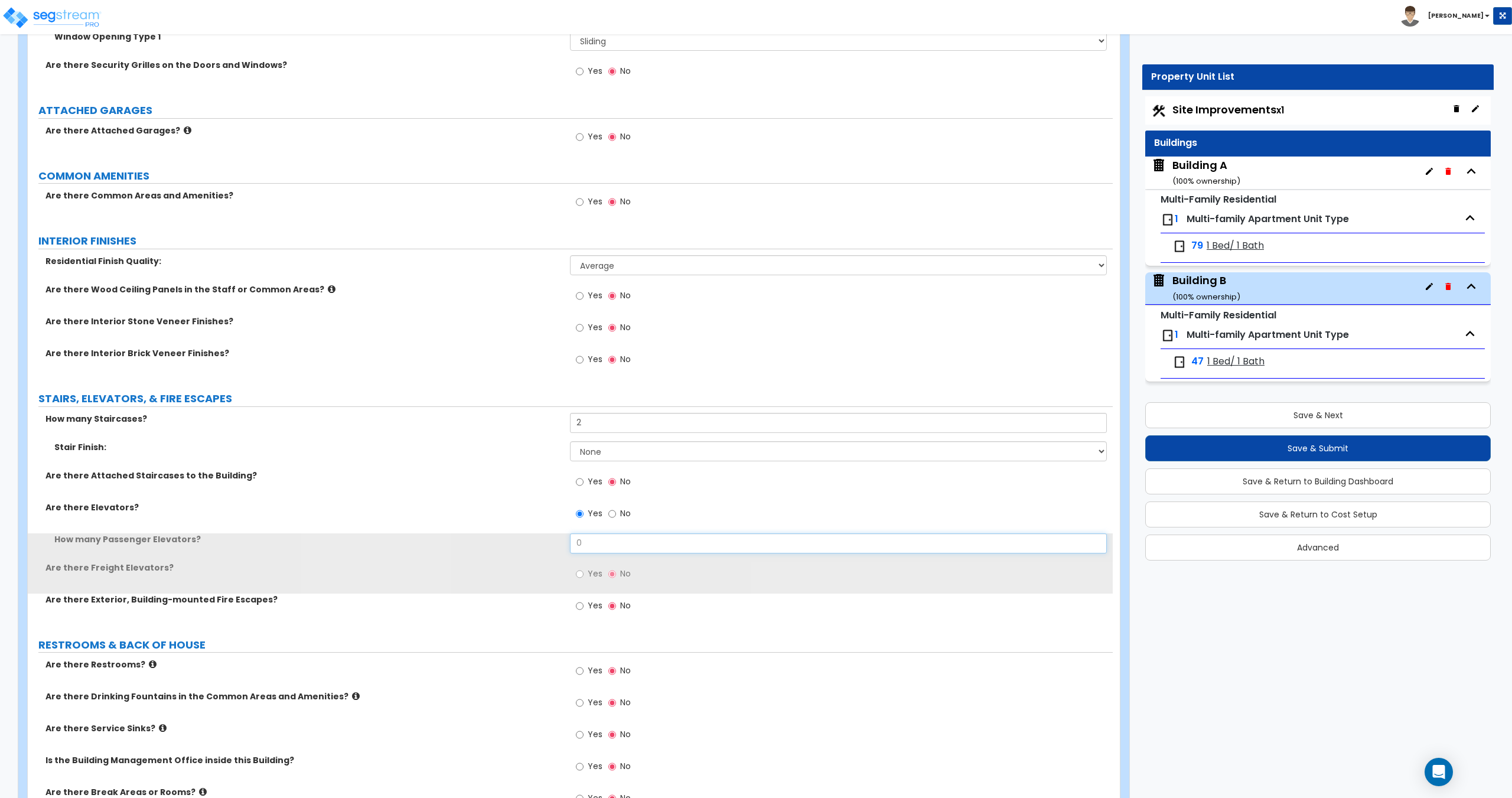
drag, startPoint x: 604, startPoint y: 542, endPoint x: 457, endPoint y: 533, distance: 147.3
click at [486, 536] on div "How many Passenger Elevators? 0" at bounding box center [570, 548] width 1085 height 29
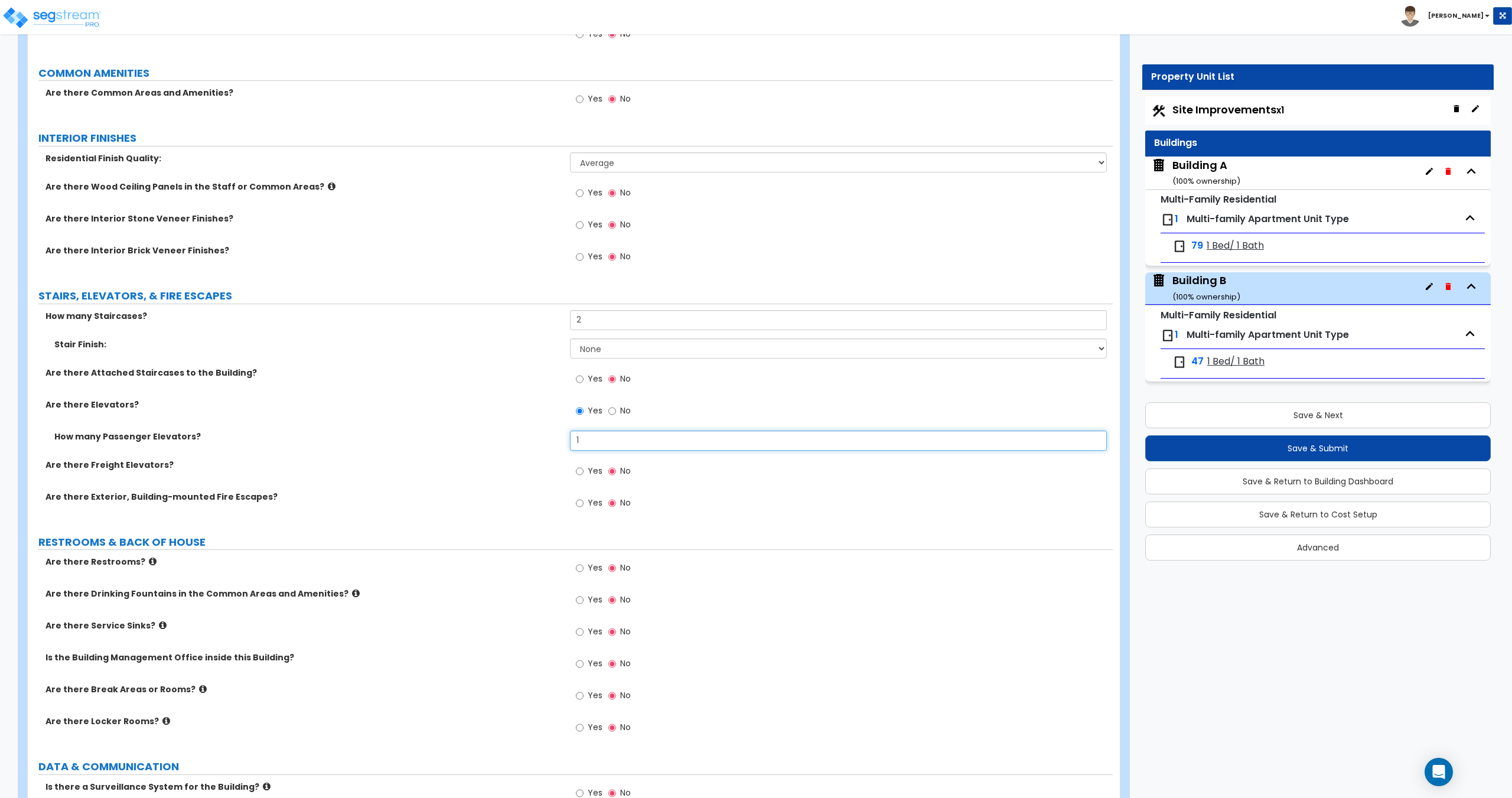
scroll to position [1566, 0]
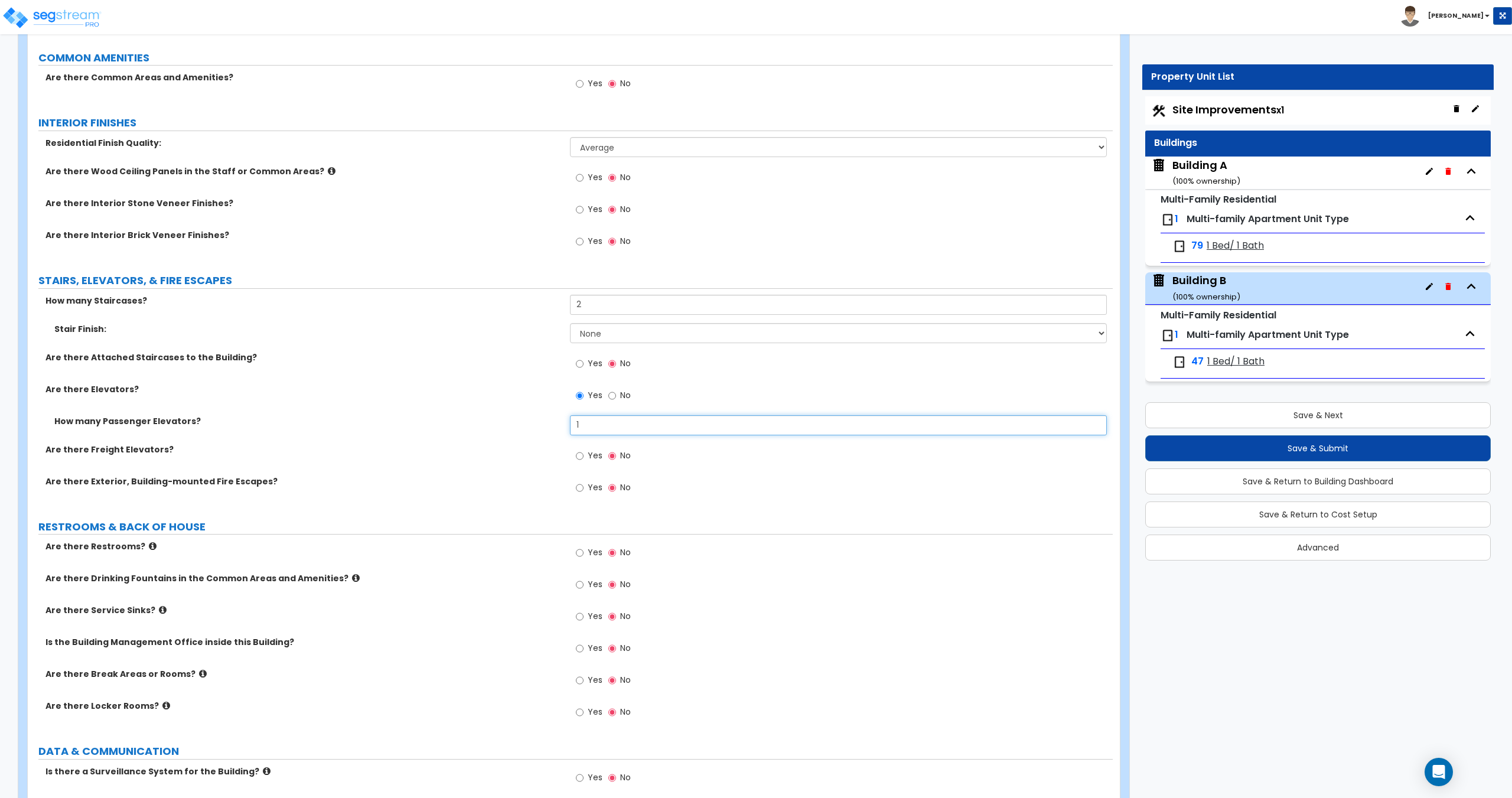
type input "1"
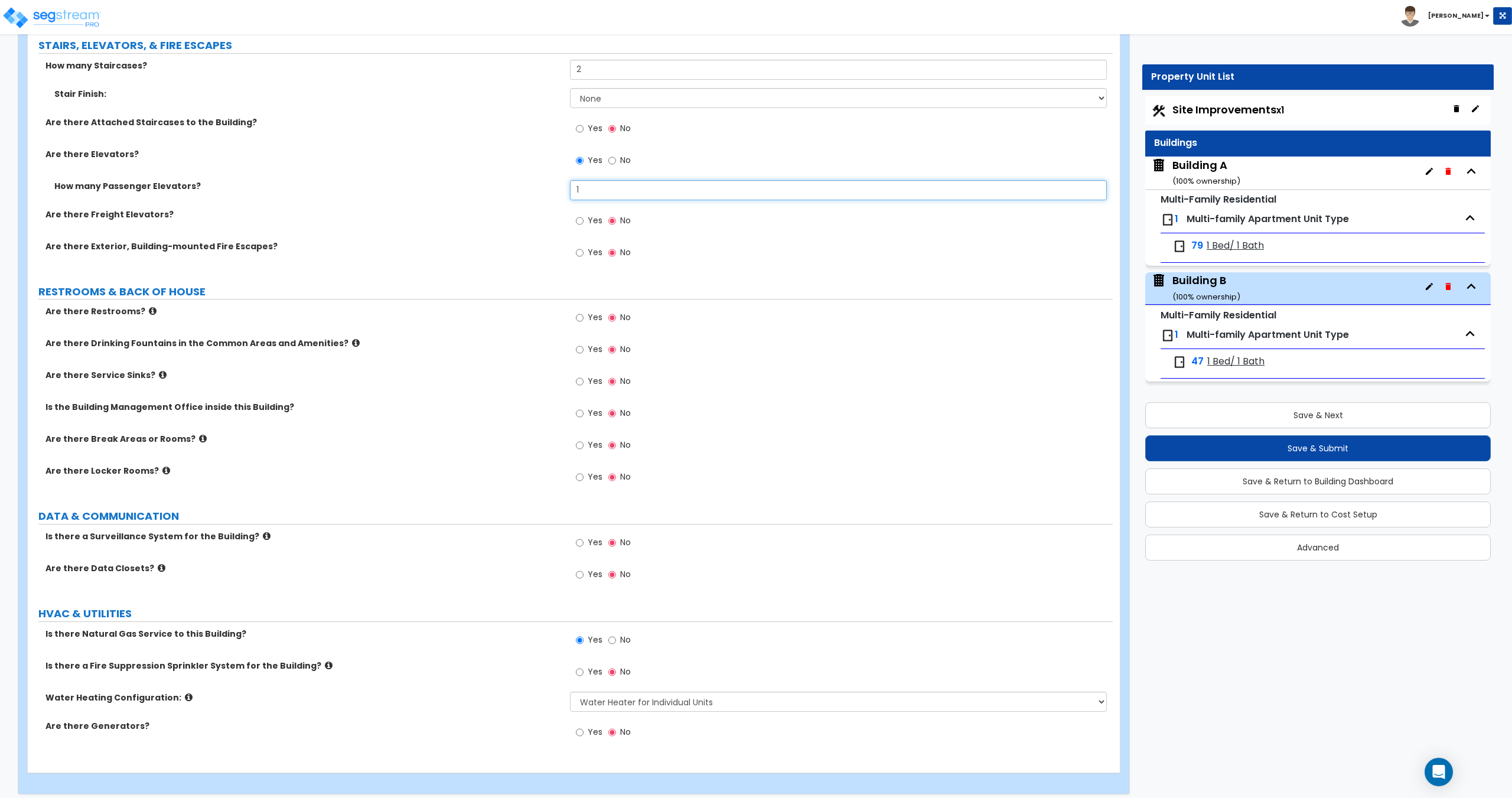
scroll to position [1802, 0]
click at [585, 314] on label "Yes" at bounding box center [588, 317] width 26 height 20
click at [583, 314] on input "Yes" at bounding box center [579, 317] width 8 height 13
radio input "true"
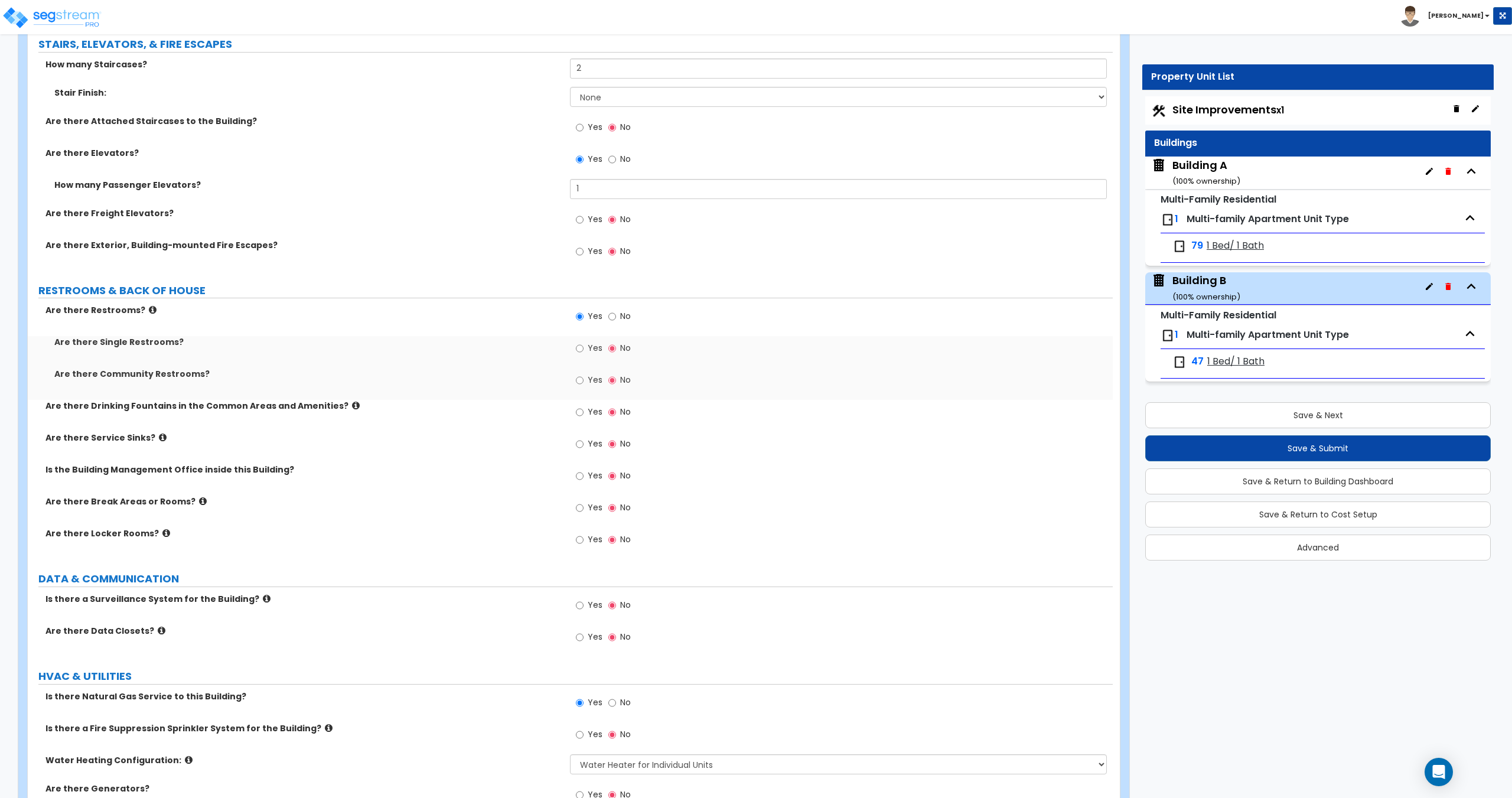
click at [592, 345] on span "Yes" at bounding box center [595, 347] width 15 height 12
click at [583, 345] on input "Yes" at bounding box center [579, 348] width 8 height 13
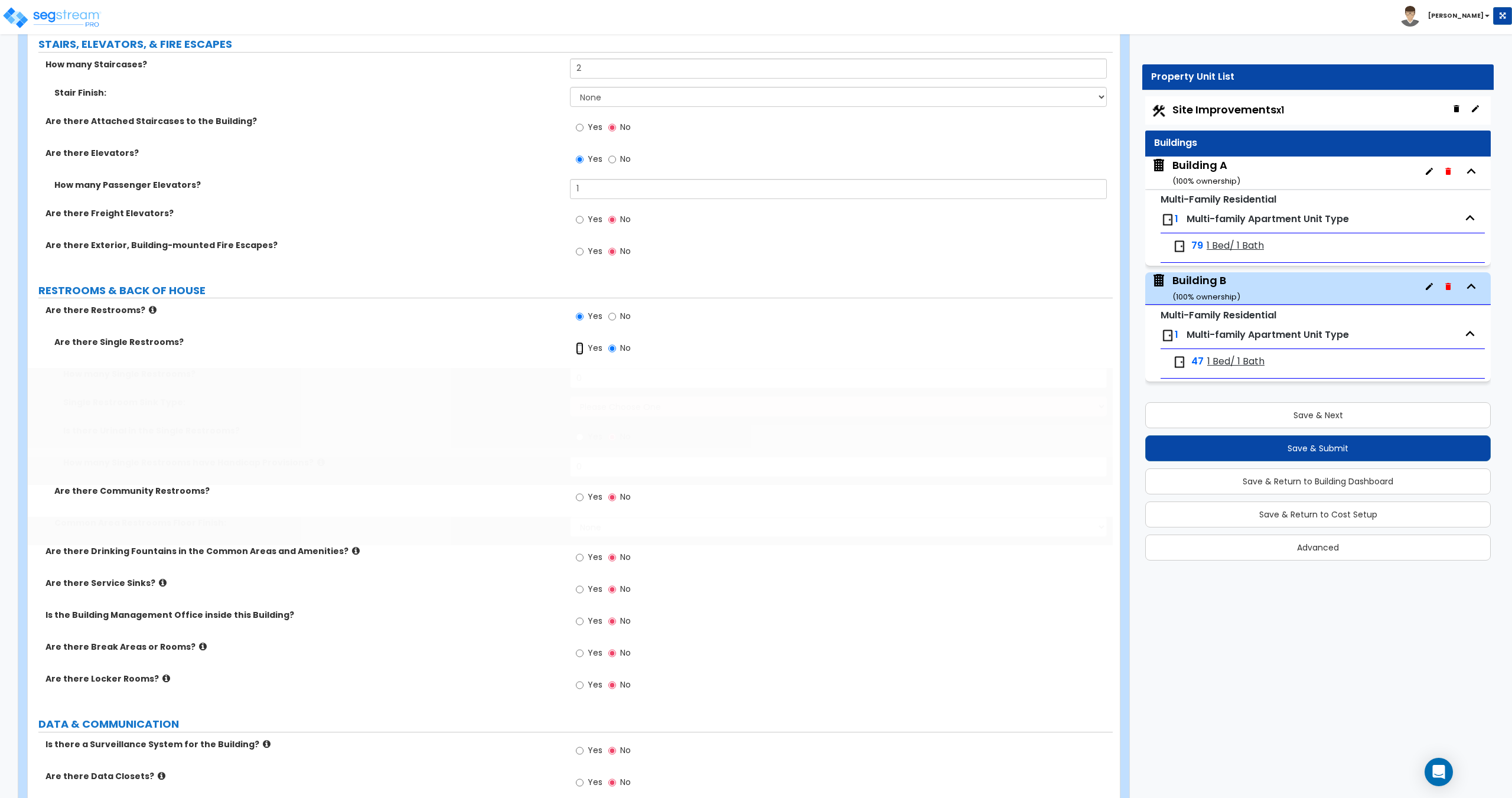
radio input "true"
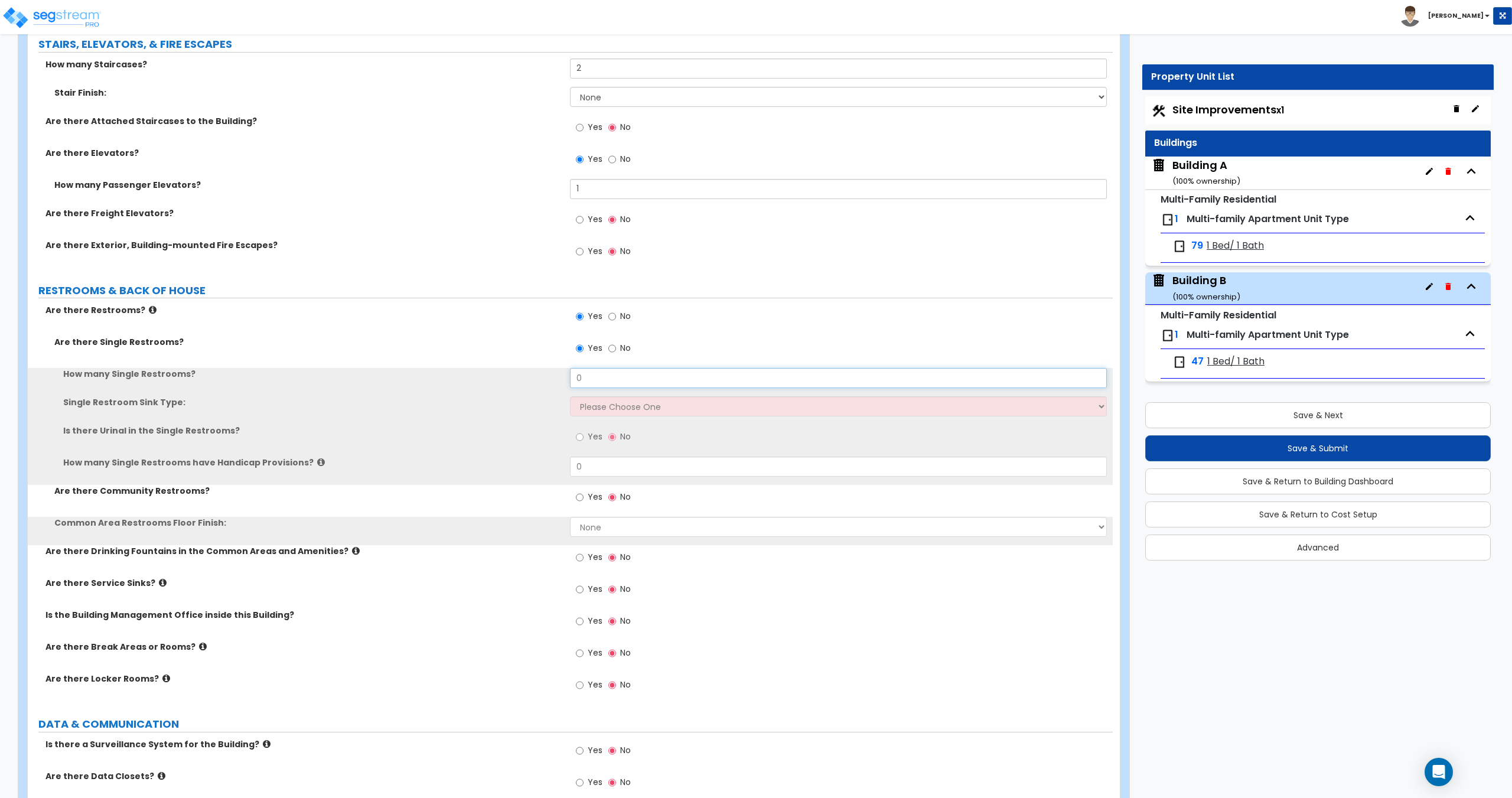
drag, startPoint x: 606, startPoint y: 374, endPoint x: 587, endPoint y: 404, distance: 35.5
click at [508, 369] on div "How many Single Restrooms? 0" at bounding box center [570, 382] width 1085 height 29
type input "1"
click at [589, 404] on select "Please Choose One Wall-mounted Vanity-mounted" at bounding box center [838, 406] width 536 height 20
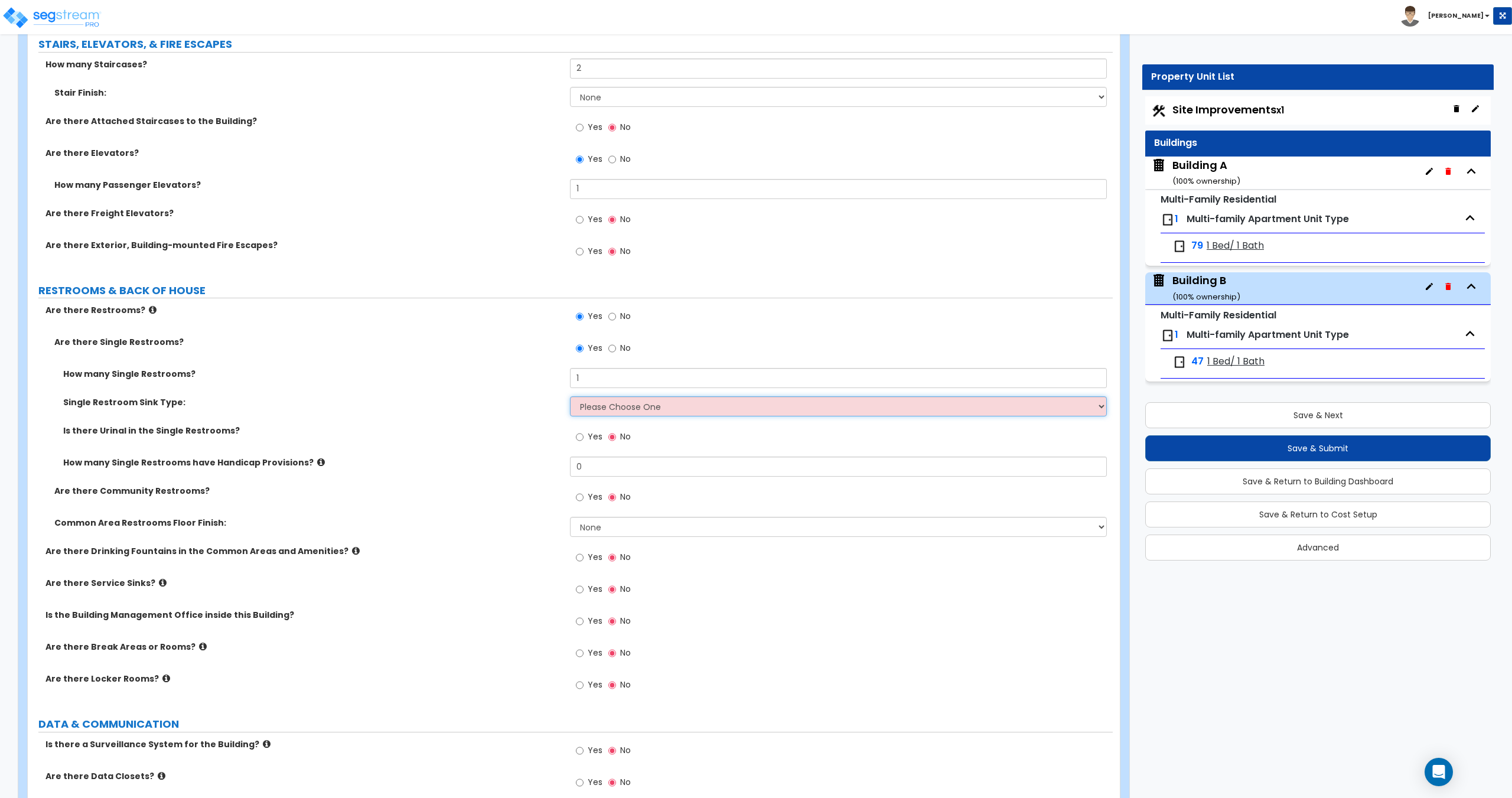
select select "1"
click at [570, 397] on select "Please Choose One Wall-mounted Vanity-mounted" at bounding box center [838, 406] width 536 height 20
drag, startPoint x: 603, startPoint y: 462, endPoint x: 514, endPoint y: 469, distance: 89.3
click at [514, 469] on div "How many Single Restrooms have Handicap Provisions? 0" at bounding box center [570, 471] width 1085 height 29
type input "1"
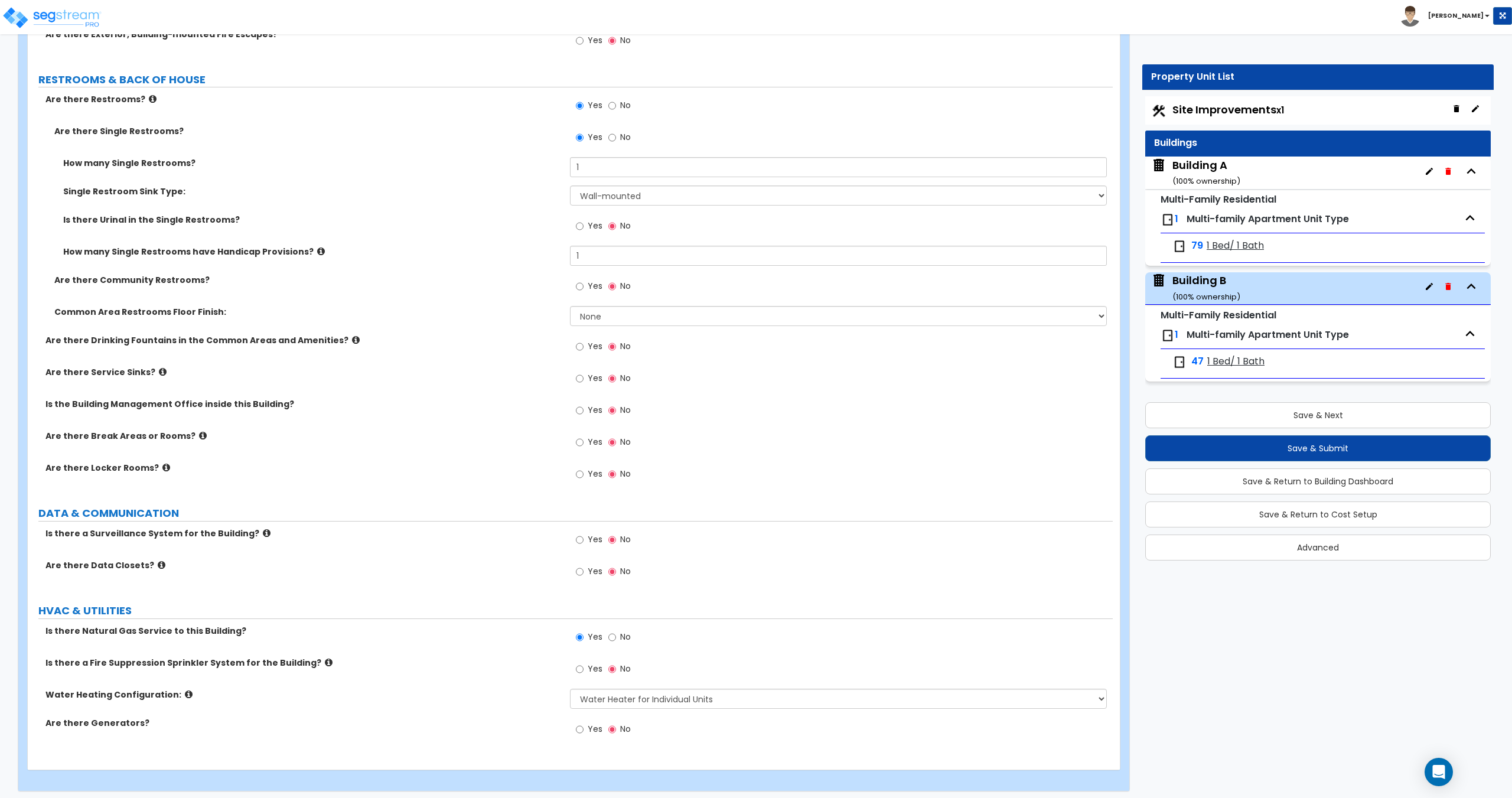
scroll to position [2012, 0]
click at [581, 664] on input "Yes" at bounding box center [579, 670] width 8 height 13
radio input "true"
drag, startPoint x: 514, startPoint y: 603, endPoint x: 511, endPoint y: 590, distance: 13.3
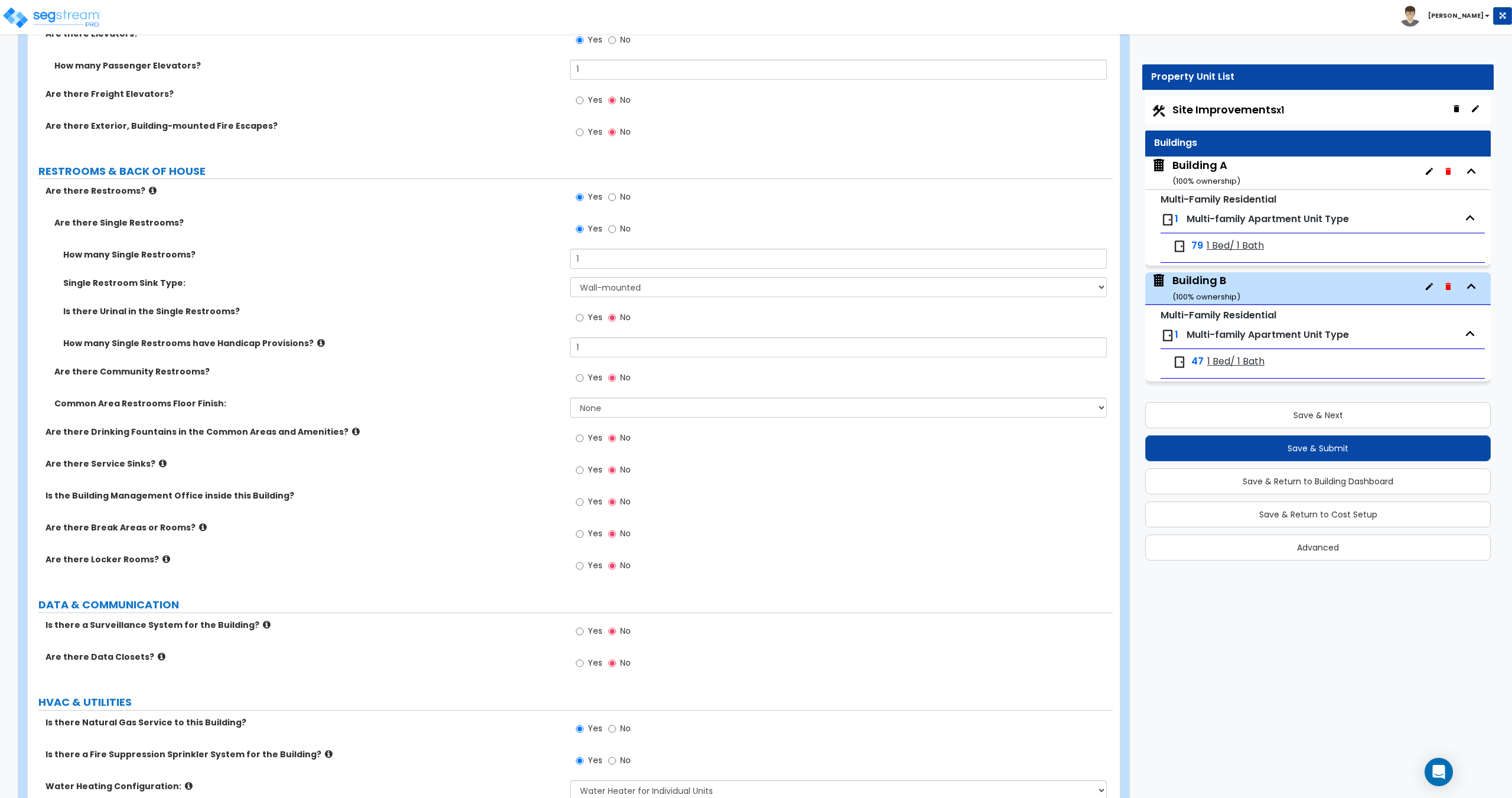
scroll to position [1224, 0]
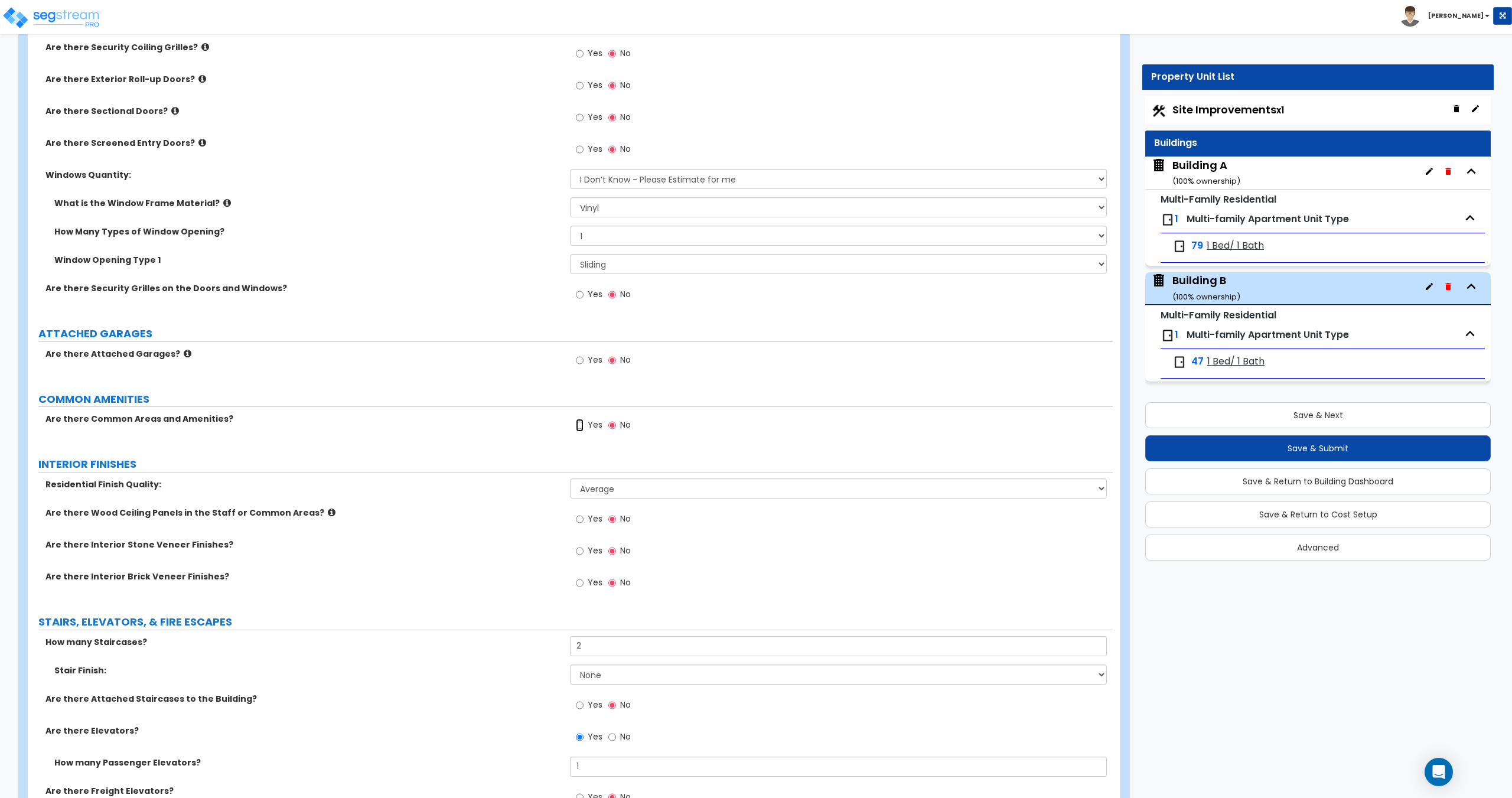
click at [581, 426] on input "Yes" at bounding box center [579, 425] width 8 height 13
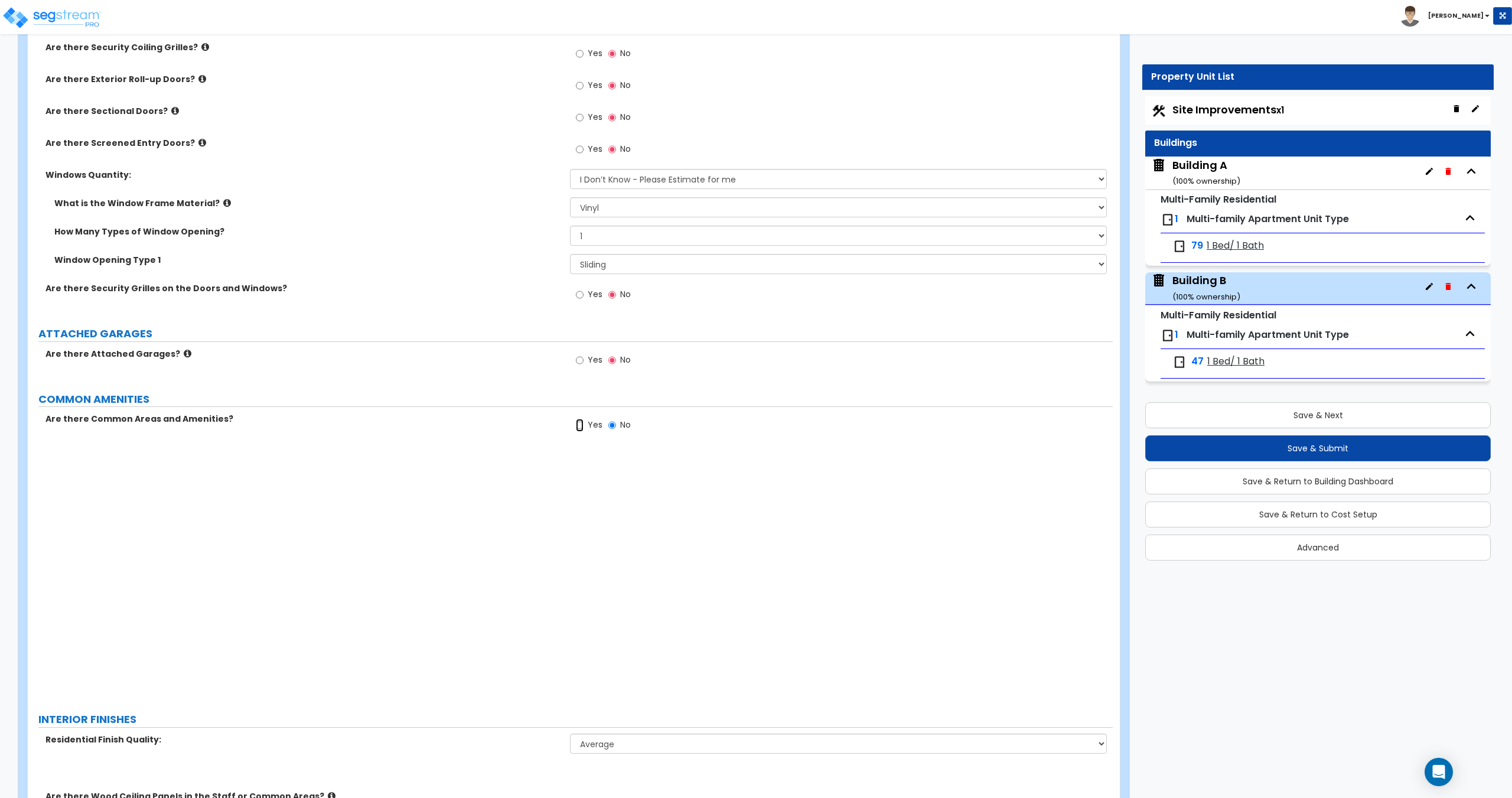
radio input "true"
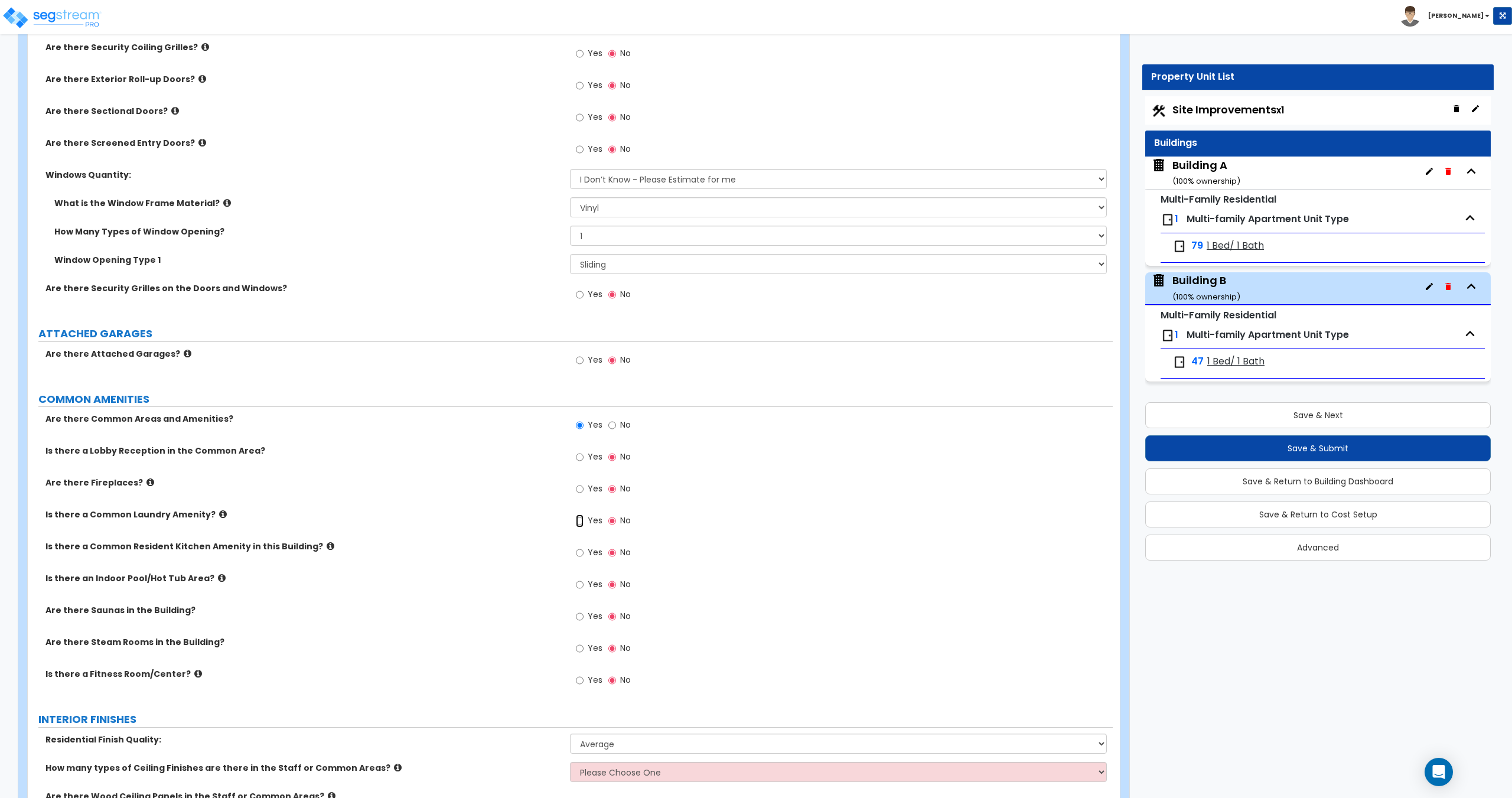
click at [583, 520] on input "Yes" at bounding box center [579, 521] width 8 height 13
radio input "true"
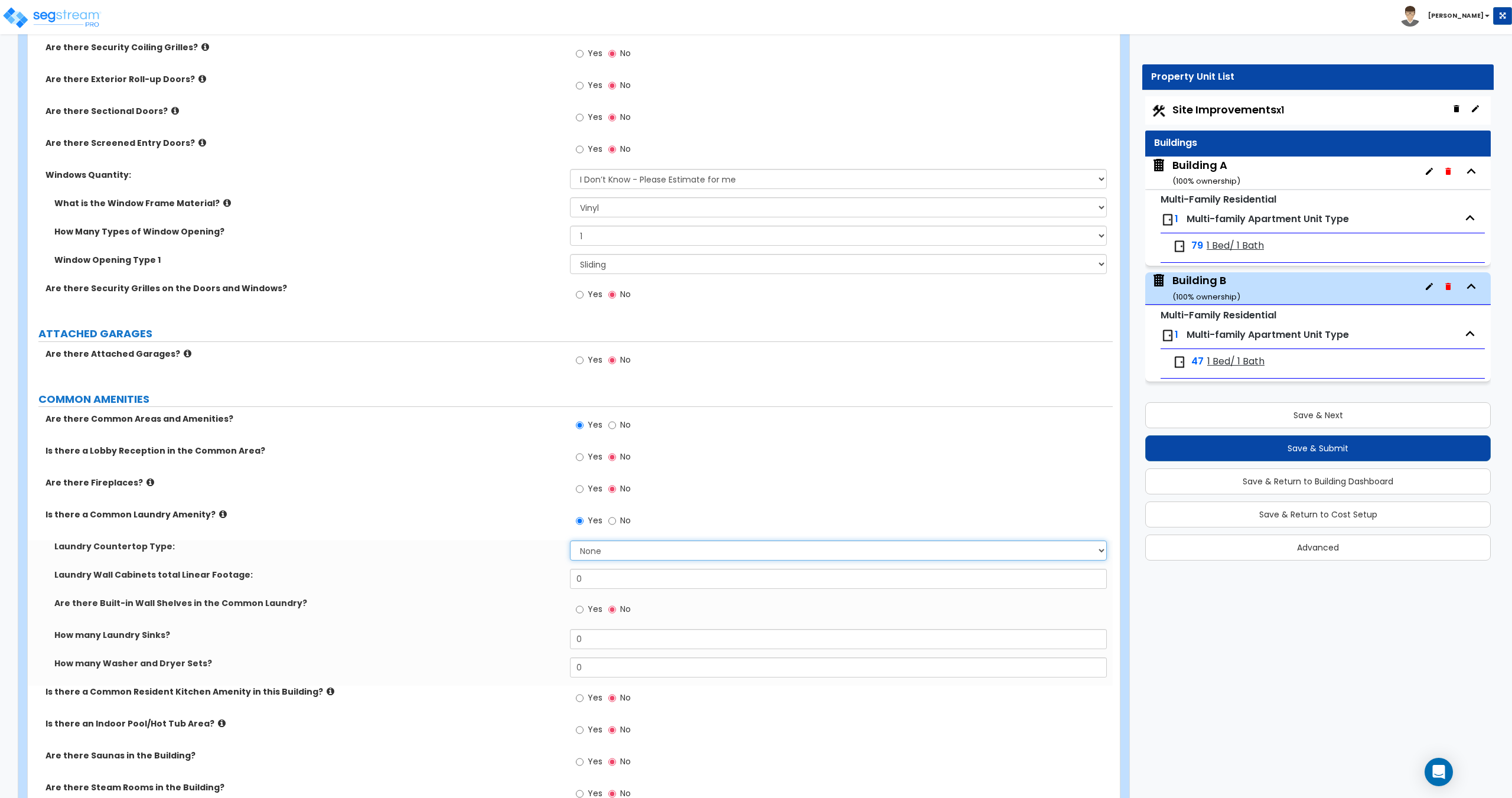
click at [603, 551] on select "None Plastic Laminate Solid Surface Stone Quartz Marble Tile Wood Stainless Ste…" at bounding box center [838, 551] width 536 height 20
click at [607, 552] on select "None Plastic Laminate Solid Surface Stone Quartz Marble Tile Wood Stainless Ste…" at bounding box center [838, 551] width 536 height 20
drag, startPoint x: 596, startPoint y: 674, endPoint x: 489, endPoint y: 660, distance: 107.9
click at [538, 670] on div "How many Washer and Dryer Sets? 0" at bounding box center [570, 672] width 1085 height 29
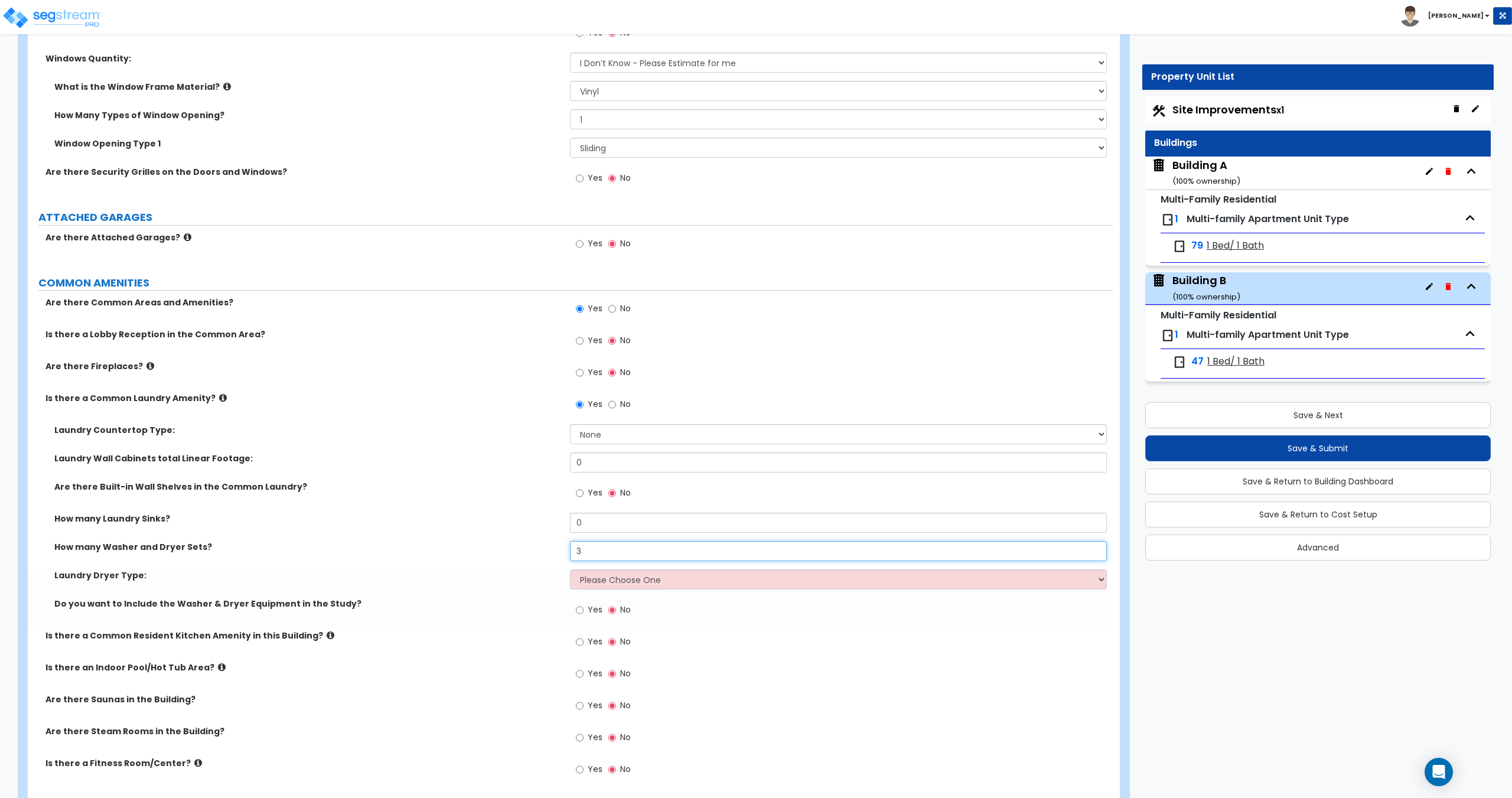
scroll to position [1343, 0]
type input "3"
click at [649, 589] on div "Laundry Dryer Type: Please Choose One Gas Electric" at bounding box center [570, 582] width 1085 height 29
click at [650, 585] on select "Please Choose One Gas Electric" at bounding box center [838, 578] width 536 height 20
select select "2"
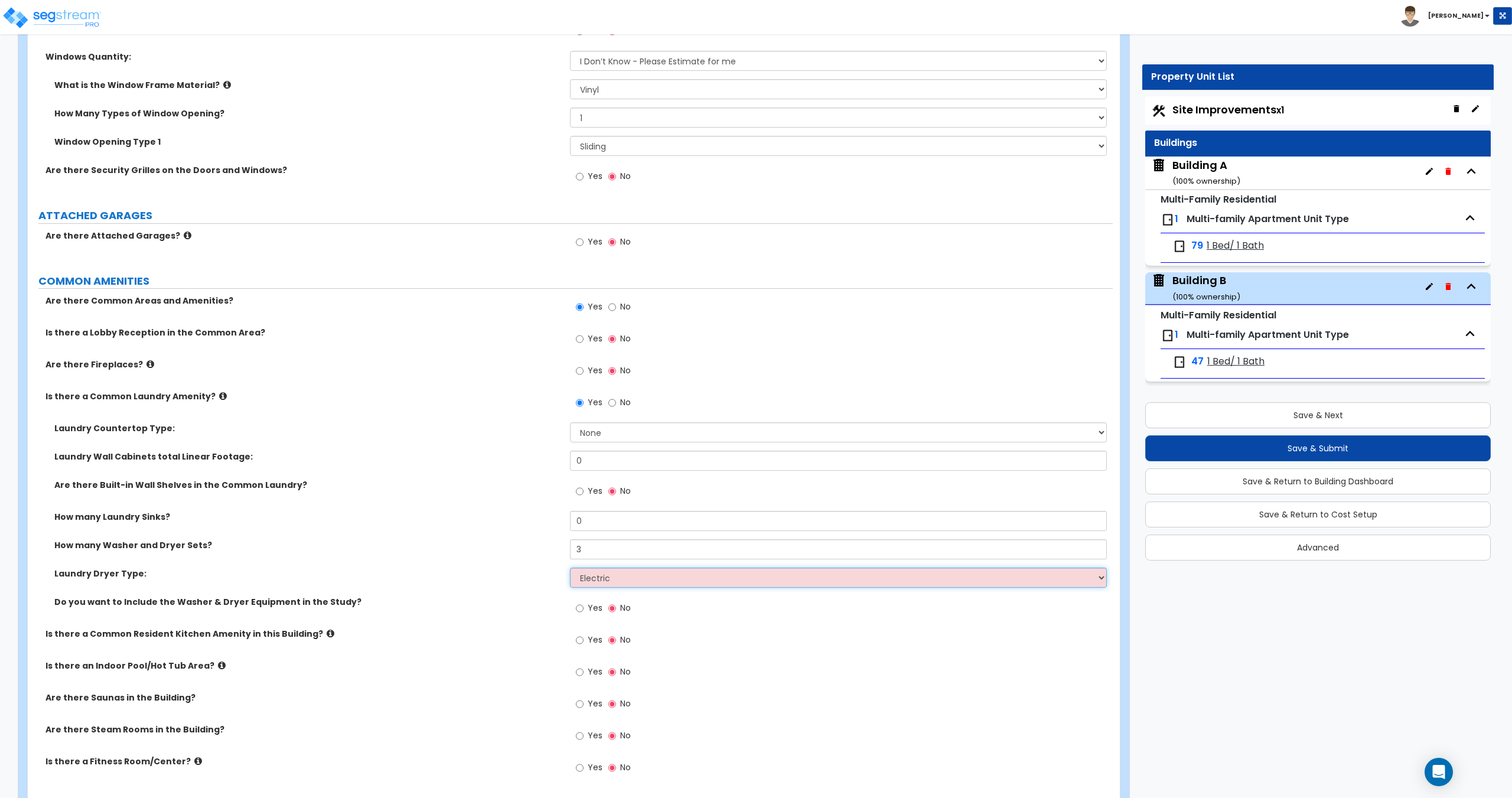
click at [570, 568] on select "Please Choose One Gas Electric" at bounding box center [838, 578] width 536 height 20
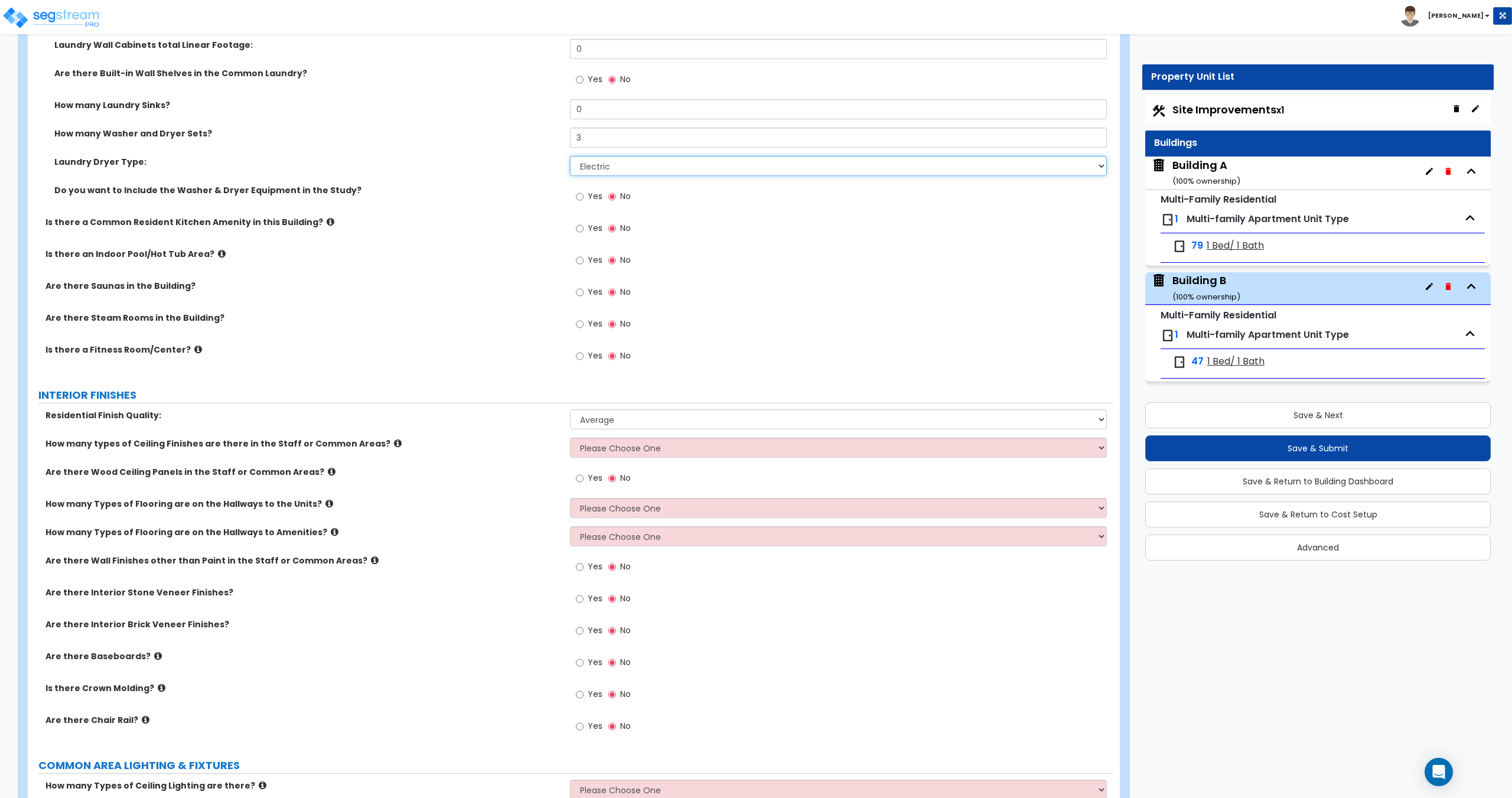
scroll to position [1756, 0]
click at [606, 445] on select "Please Choose One 1 2 3" at bounding box center [838, 446] width 536 height 20
select select "1"
click at [570, 436] on select "Please Choose One 1 2 3" at bounding box center [838, 446] width 536 height 20
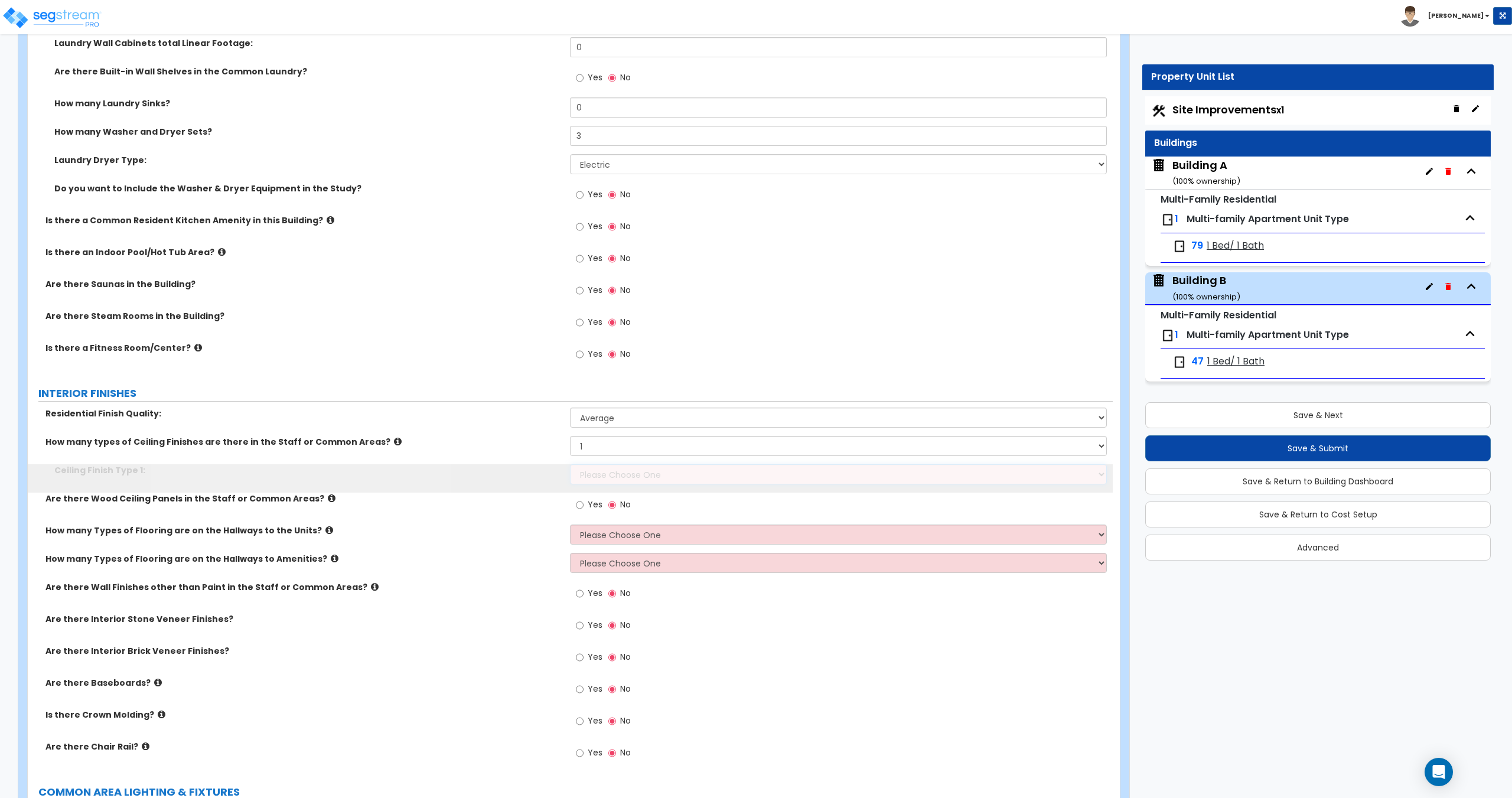
click at [613, 471] on select "Please Choose One Drop Ceiling Drywall Ceiling Open Ceiling" at bounding box center [838, 474] width 536 height 20
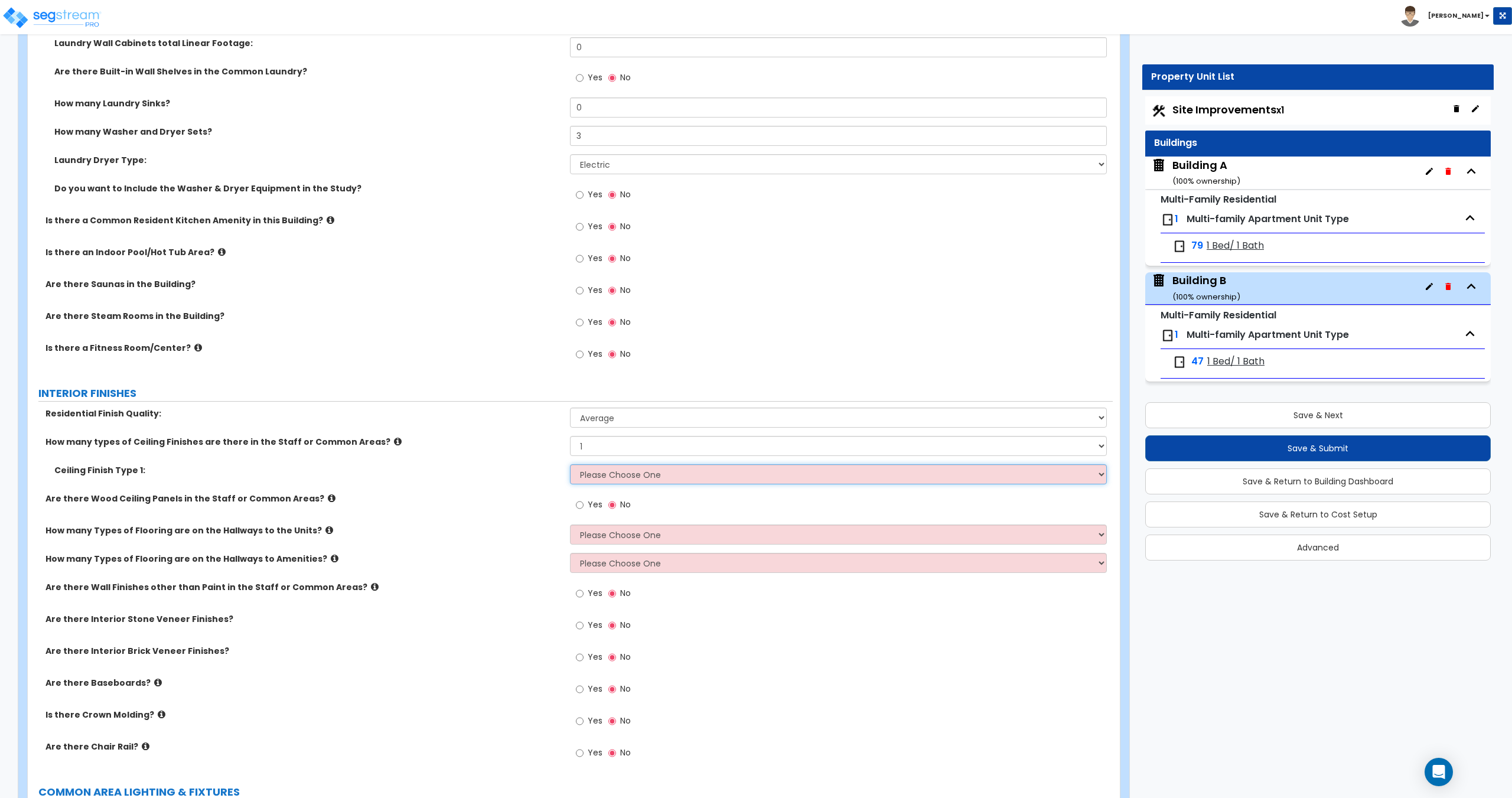
select select "2"
click at [570, 464] on select "Please Choose One Drop Ceiling Drywall Ceiling Open Ceiling" at bounding box center [838, 474] width 536 height 20
click at [583, 538] on select "Please Choose One 1 2 3" at bounding box center [838, 534] width 536 height 20
select select "1"
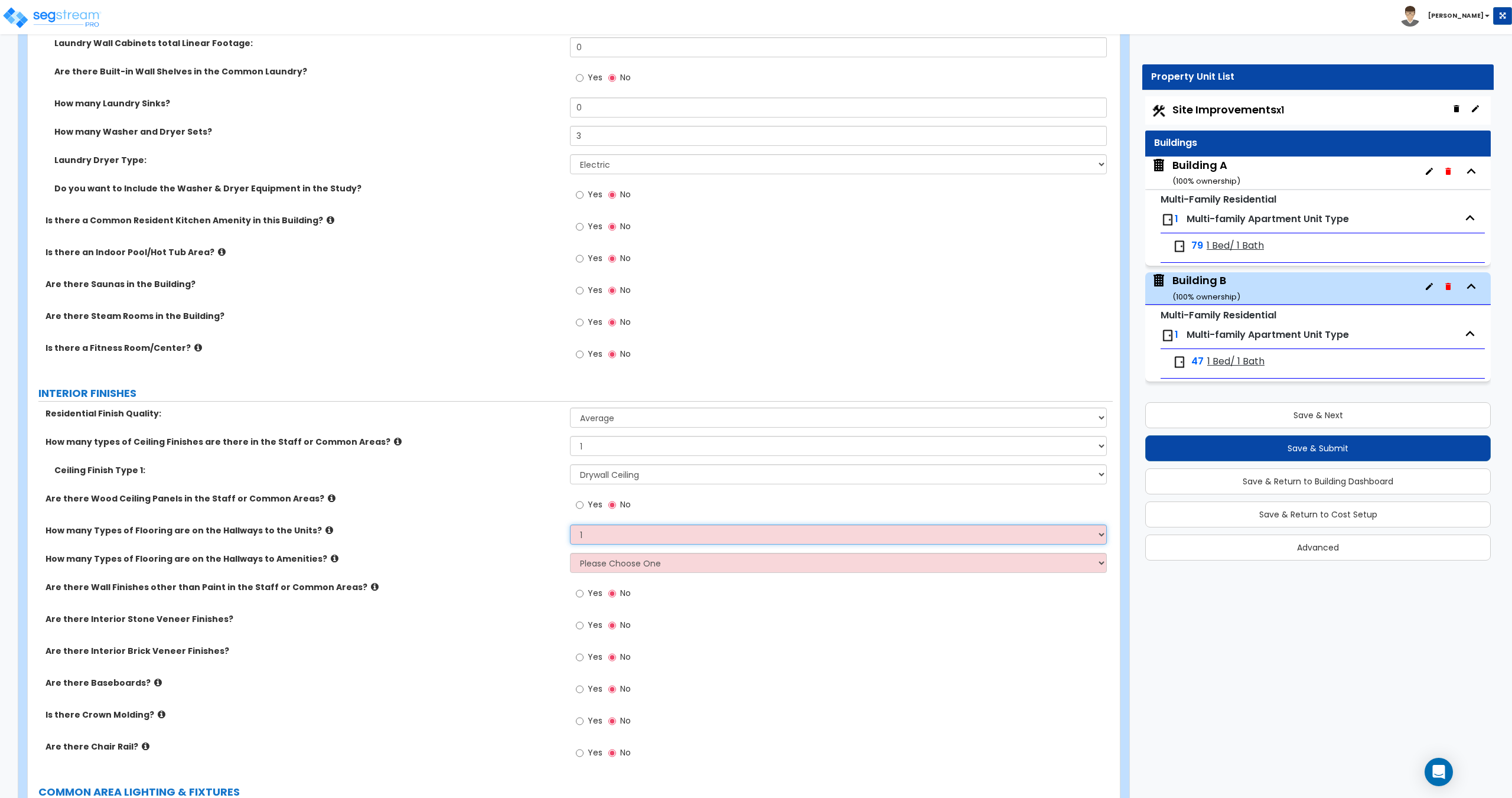
click at [570, 524] on select "Please Choose One 1 2 3" at bounding box center [838, 534] width 536 height 20
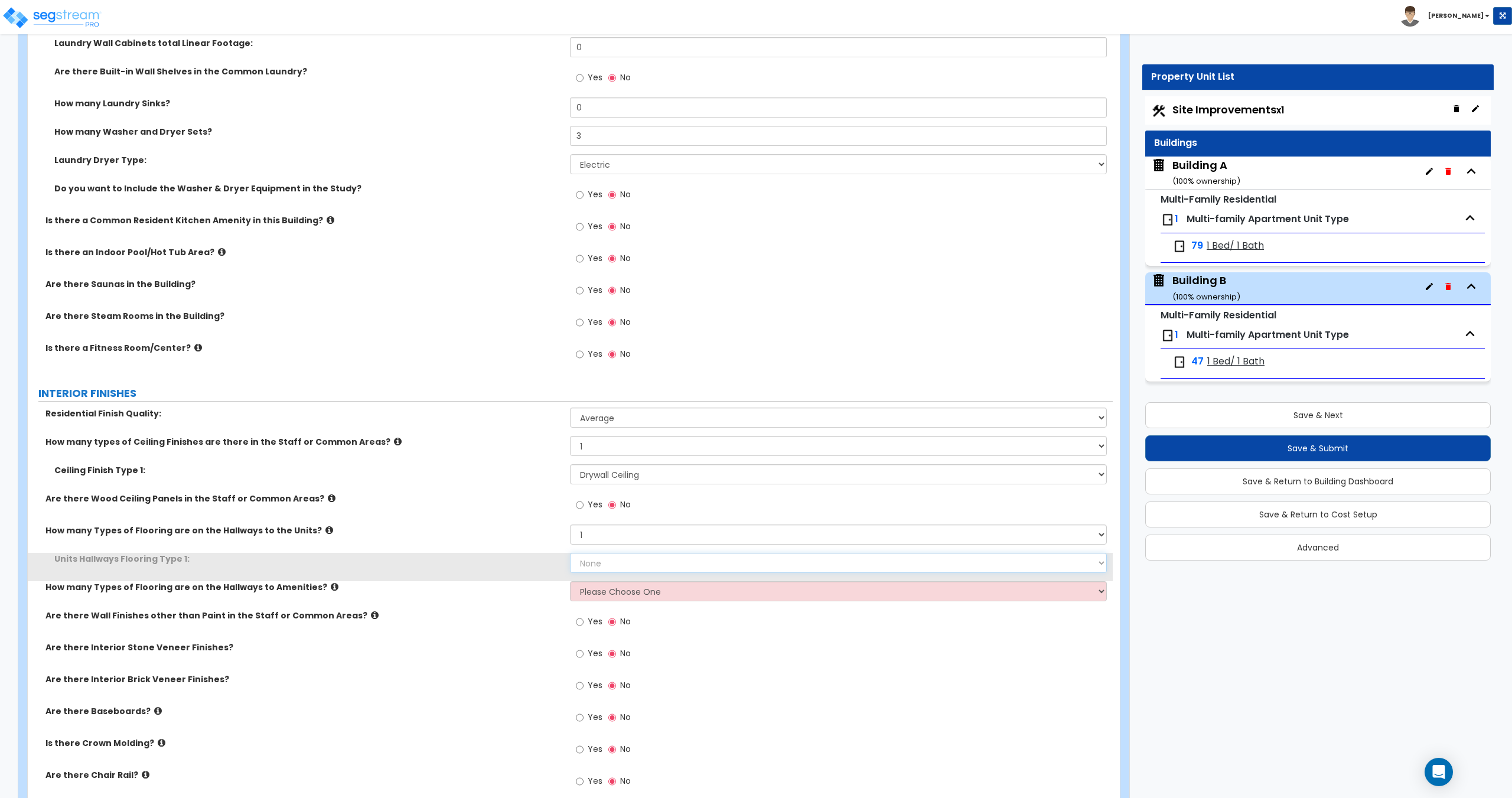
drag, startPoint x: 602, startPoint y: 558, endPoint x: 604, endPoint y: 572, distance: 14.1
click at [602, 558] on select "None Tile Flooring Hardwood Flooring Resilient Laminate Flooring VCT Flooring S…" at bounding box center [838, 563] width 536 height 20
select select "4"
click at [570, 553] on select "None Tile Flooring Hardwood Flooring Resilient Laminate Flooring VCT Flooring S…" at bounding box center [838, 563] width 536 height 20
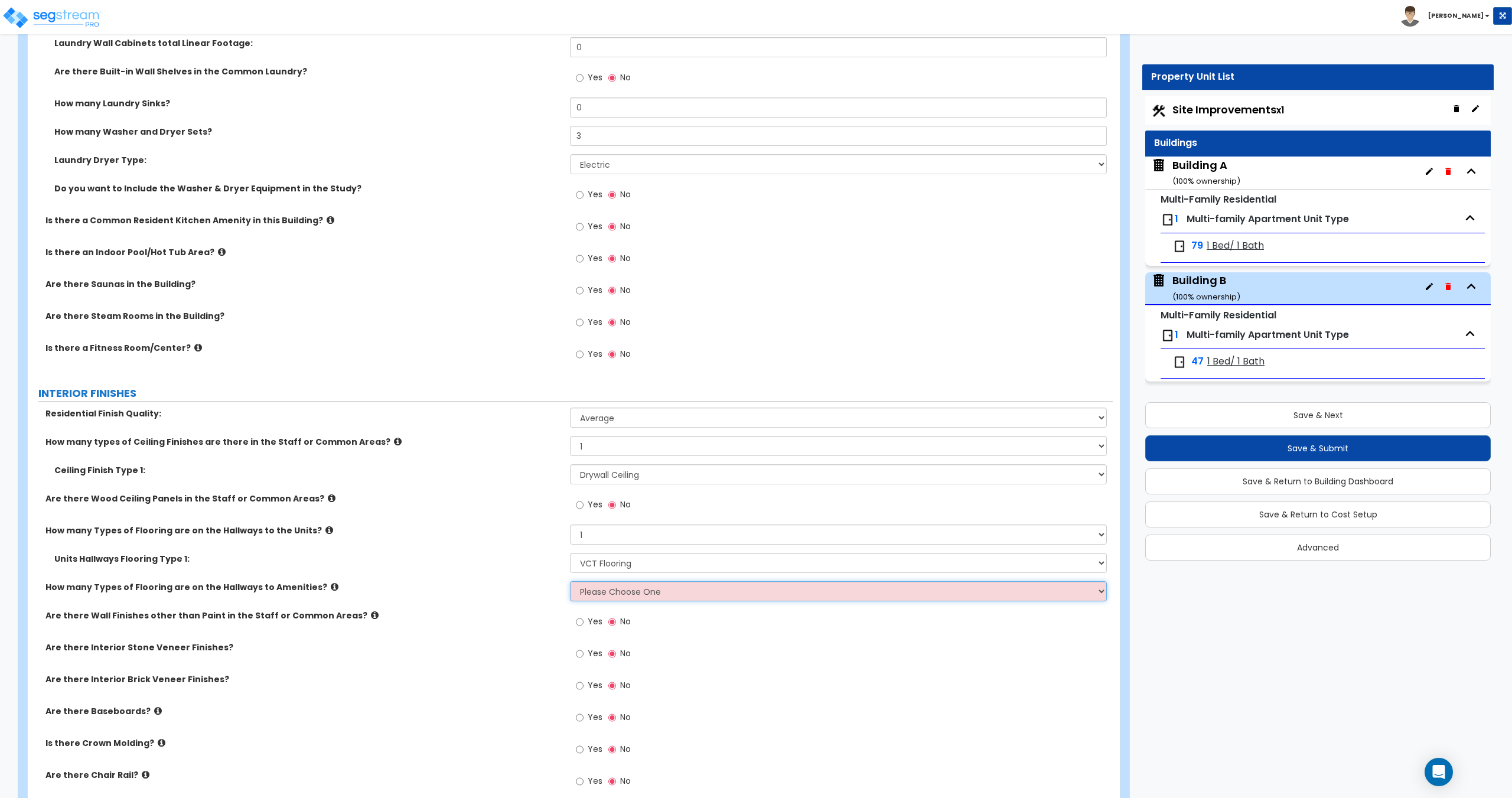
click at [606, 594] on select "Please Choose One 1 2 3" at bounding box center [838, 591] width 536 height 20
select select "1"
click at [570, 581] on select "Please Choose One 1 2 3" at bounding box center [838, 591] width 536 height 20
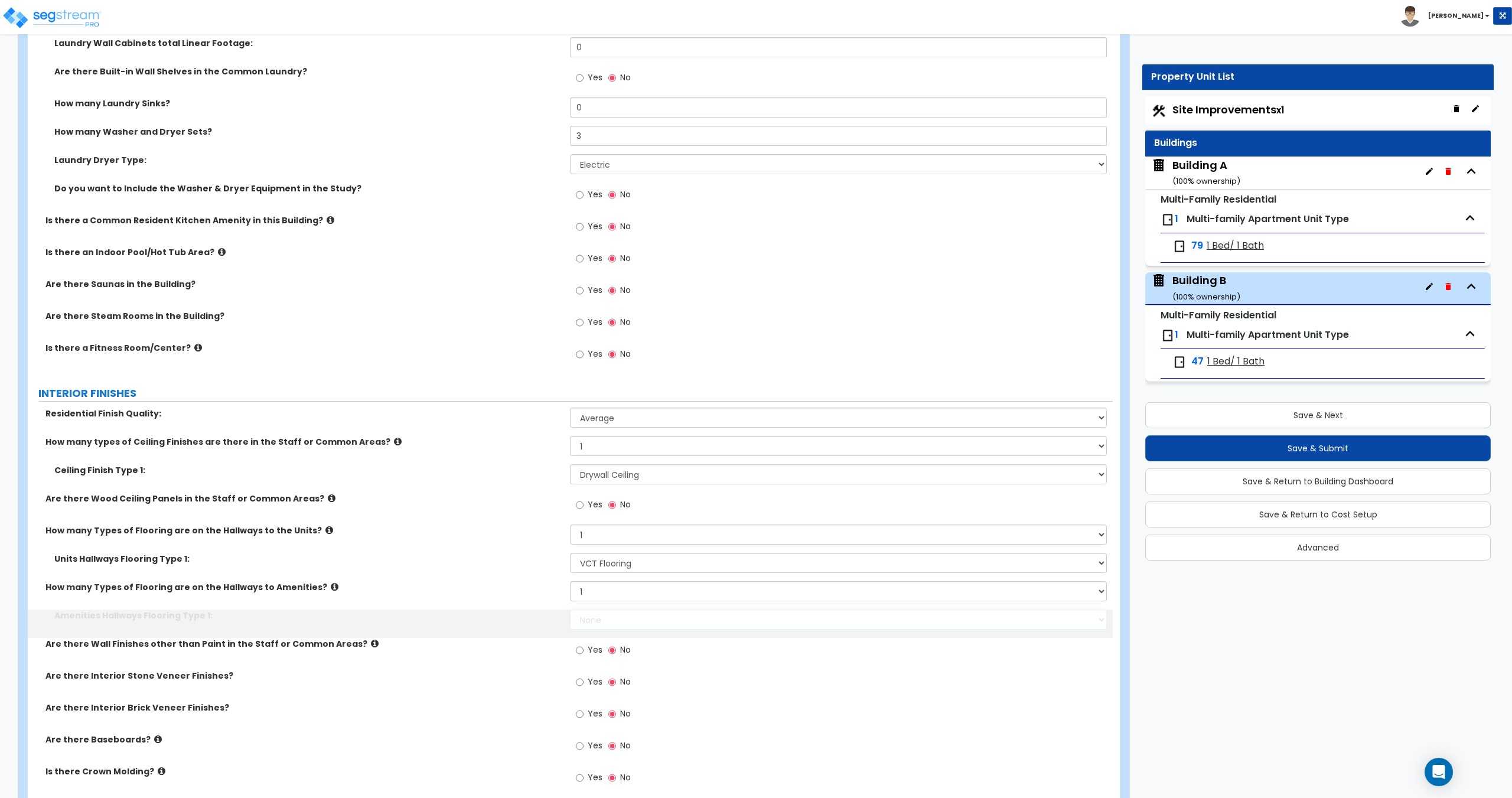
click at [613, 615] on select "None Tile Flooring Hardwood Flooring Resilient Laminate Flooring VCT Flooring S…" at bounding box center [838, 619] width 536 height 20
select select "4"
click at [570, 609] on select "None Tile Flooring Hardwood Flooring Resilient Laminate Flooring VCT Flooring S…" at bounding box center [838, 619] width 536 height 20
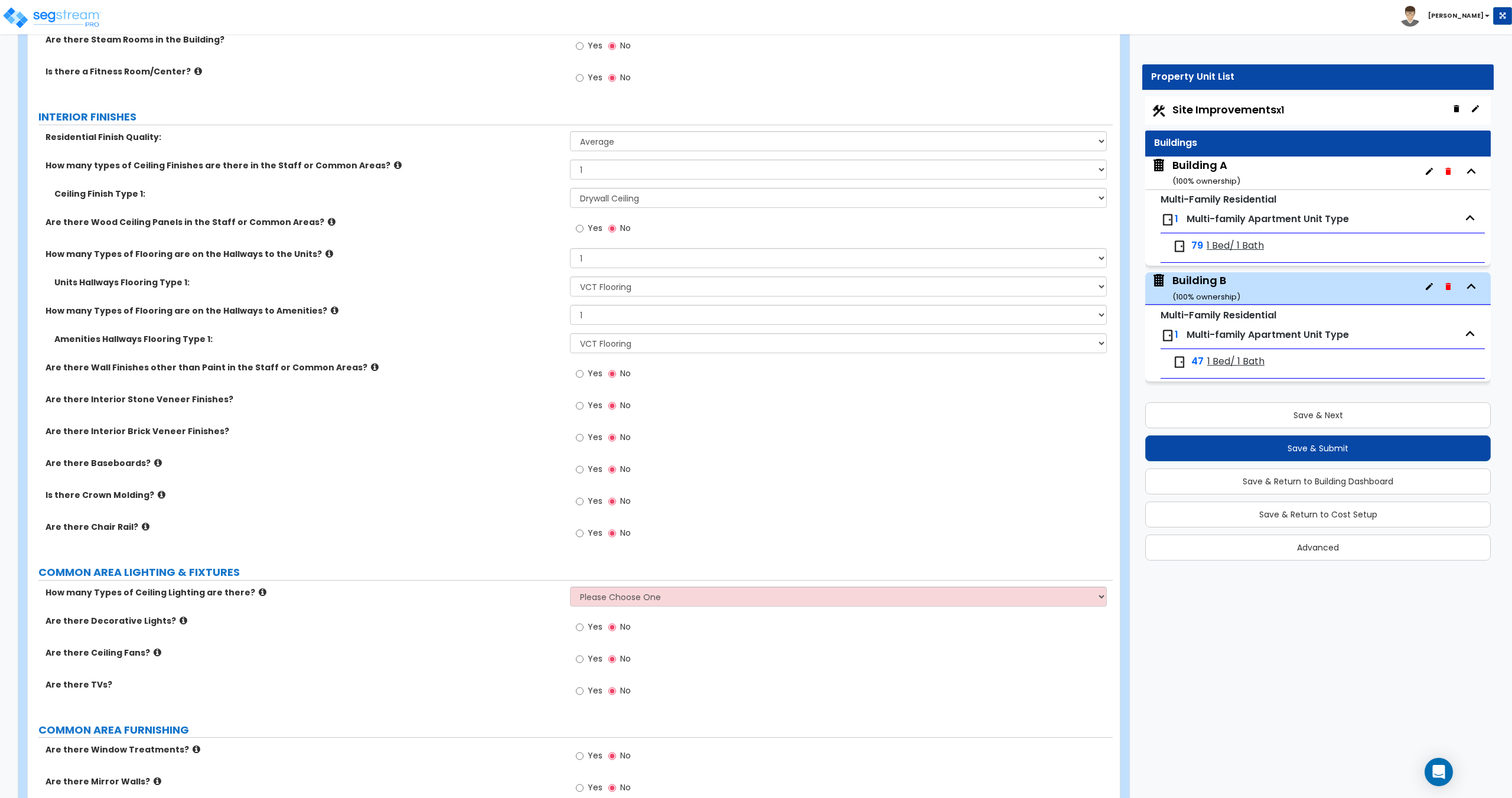
scroll to position [2042, 0]
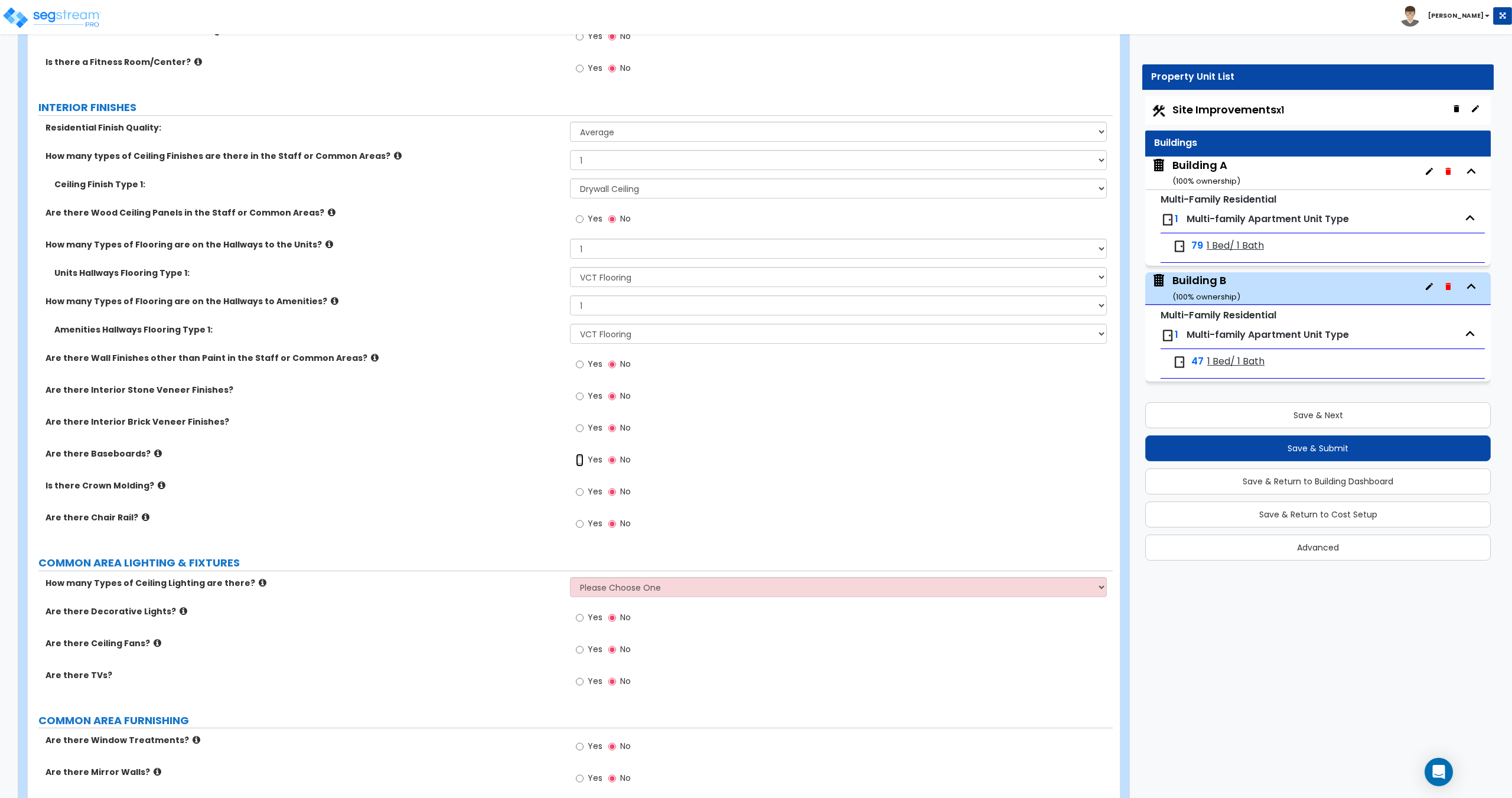
click at [580, 464] on input "Yes" at bounding box center [579, 460] width 8 height 13
radio input "true"
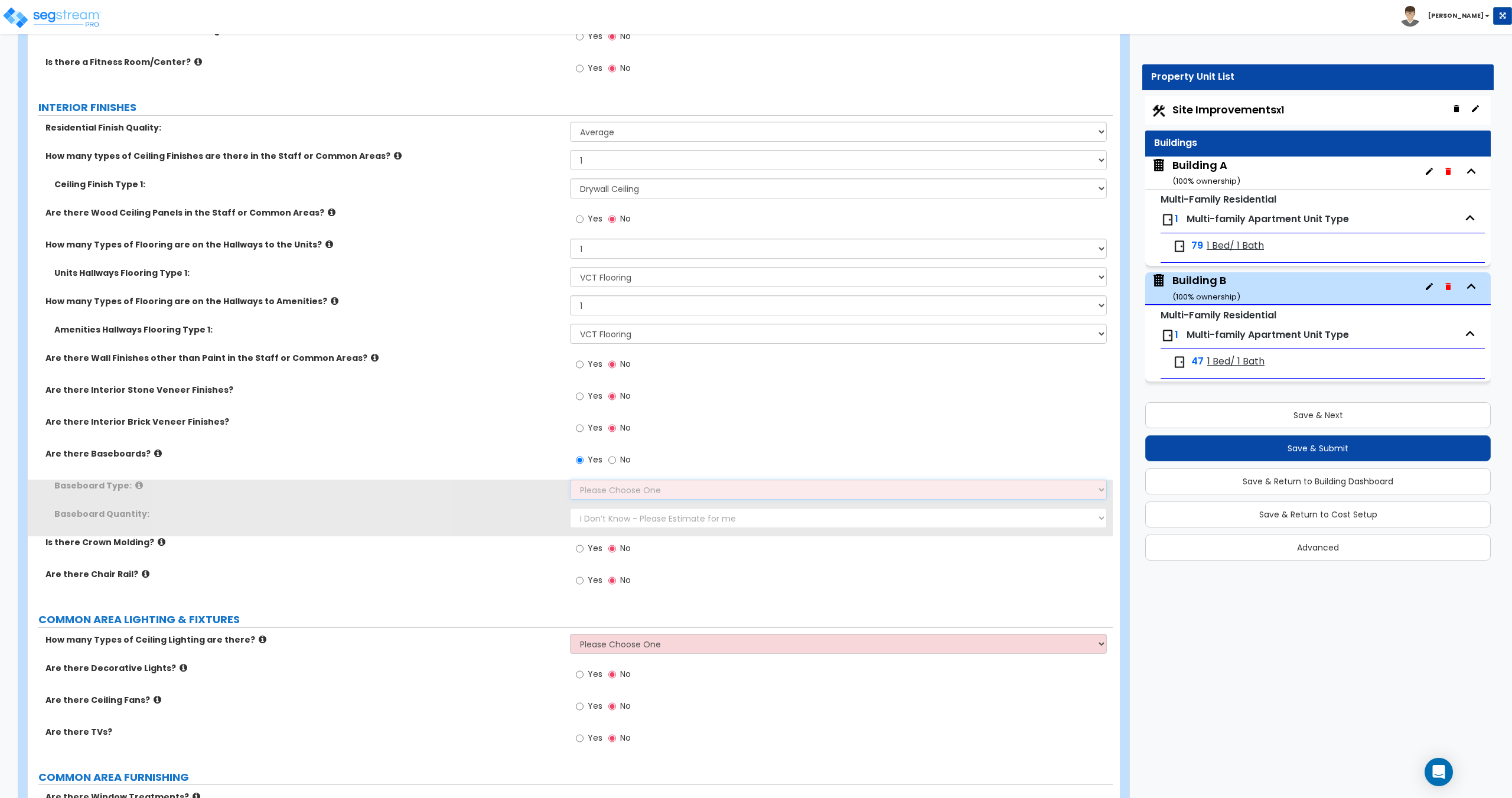
drag, startPoint x: 587, startPoint y: 485, endPoint x: 591, endPoint y: 491, distance: 7.2
click at [587, 485] on select "Please Choose One Wood Vinyl Carpet Tile" at bounding box center [838, 489] width 536 height 20
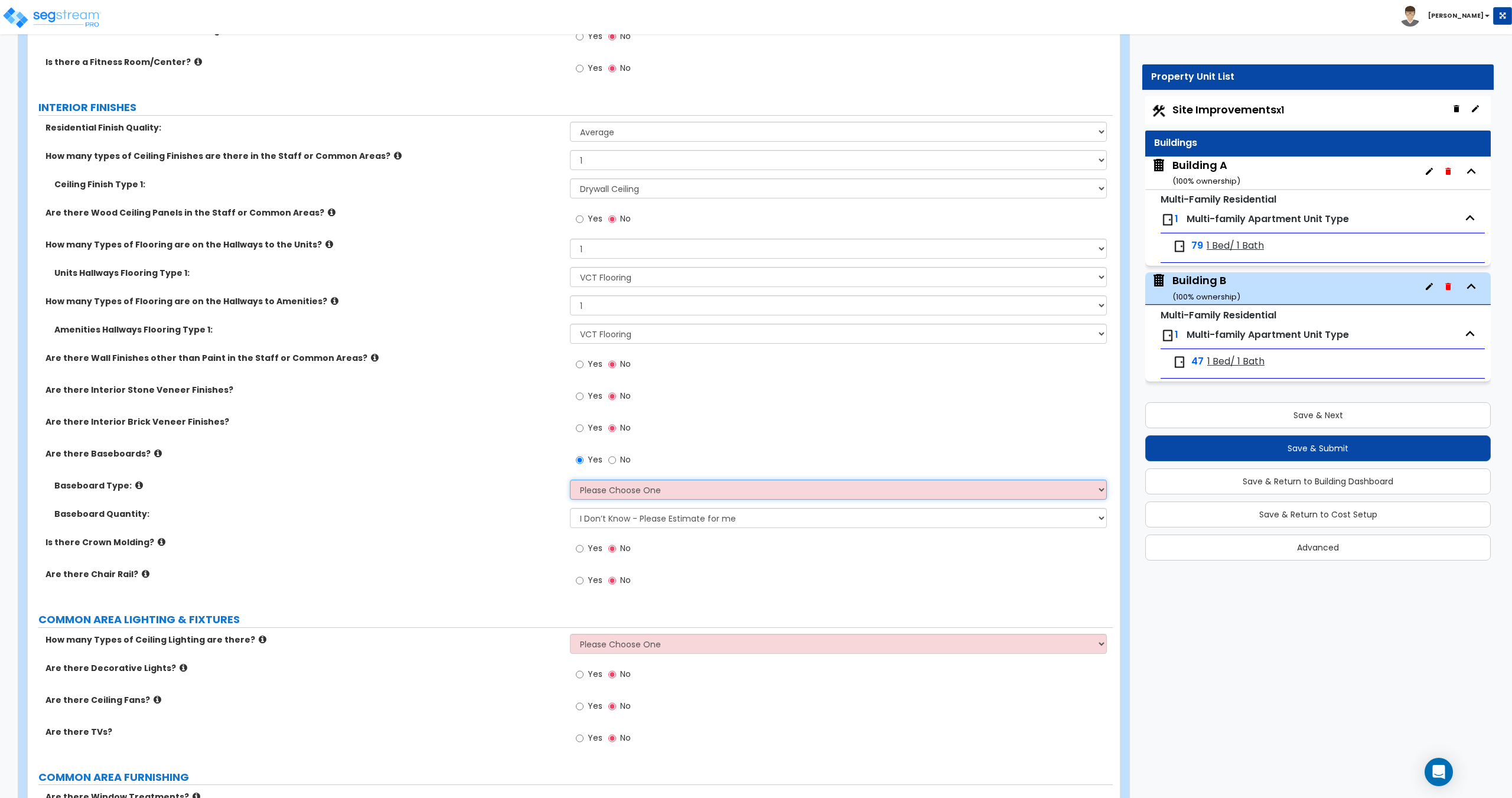
select select "2"
click at [570, 479] on select "Please Choose One Wood Vinyl Carpet Tile" at bounding box center [838, 489] width 536 height 20
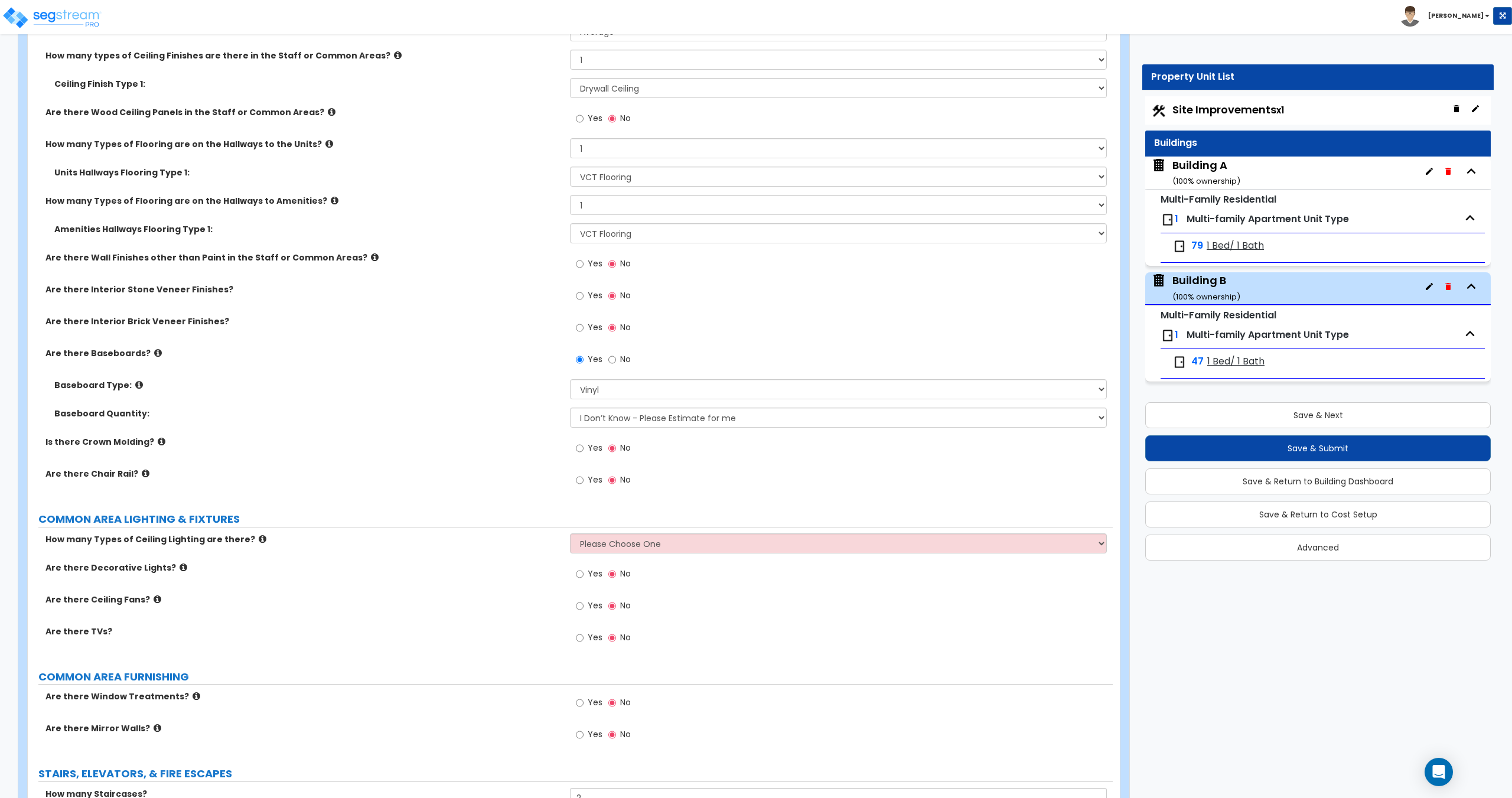
scroll to position [2169, 0]
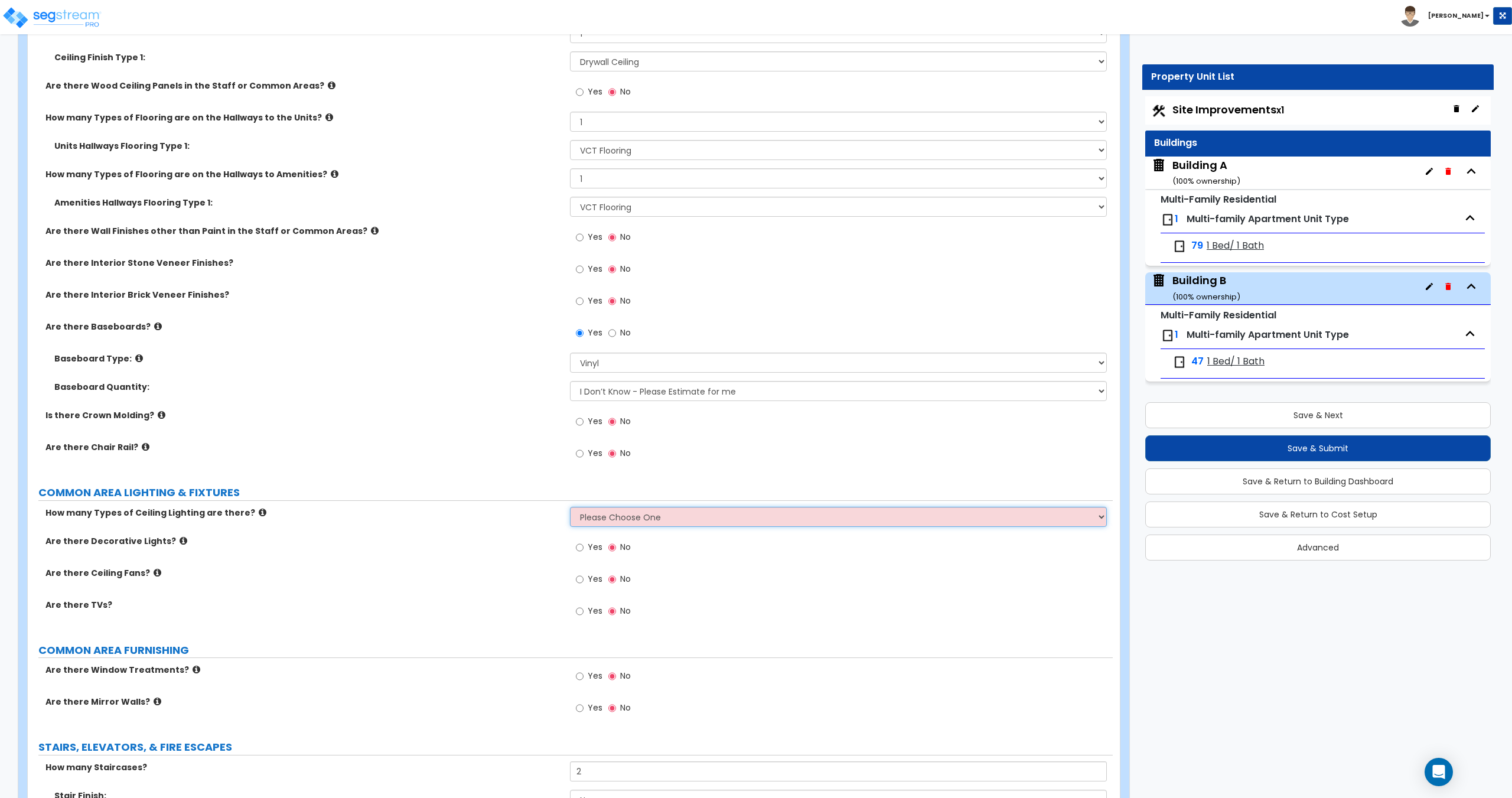
drag, startPoint x: 633, startPoint y: 508, endPoint x: 625, endPoint y: 519, distance: 13.6
click at [633, 508] on select "Please Choose One 1 2 3" at bounding box center [838, 516] width 536 height 20
select select "1"
click at [570, 506] on select "Please Choose One 1 2 3" at bounding box center [838, 516] width 536 height 20
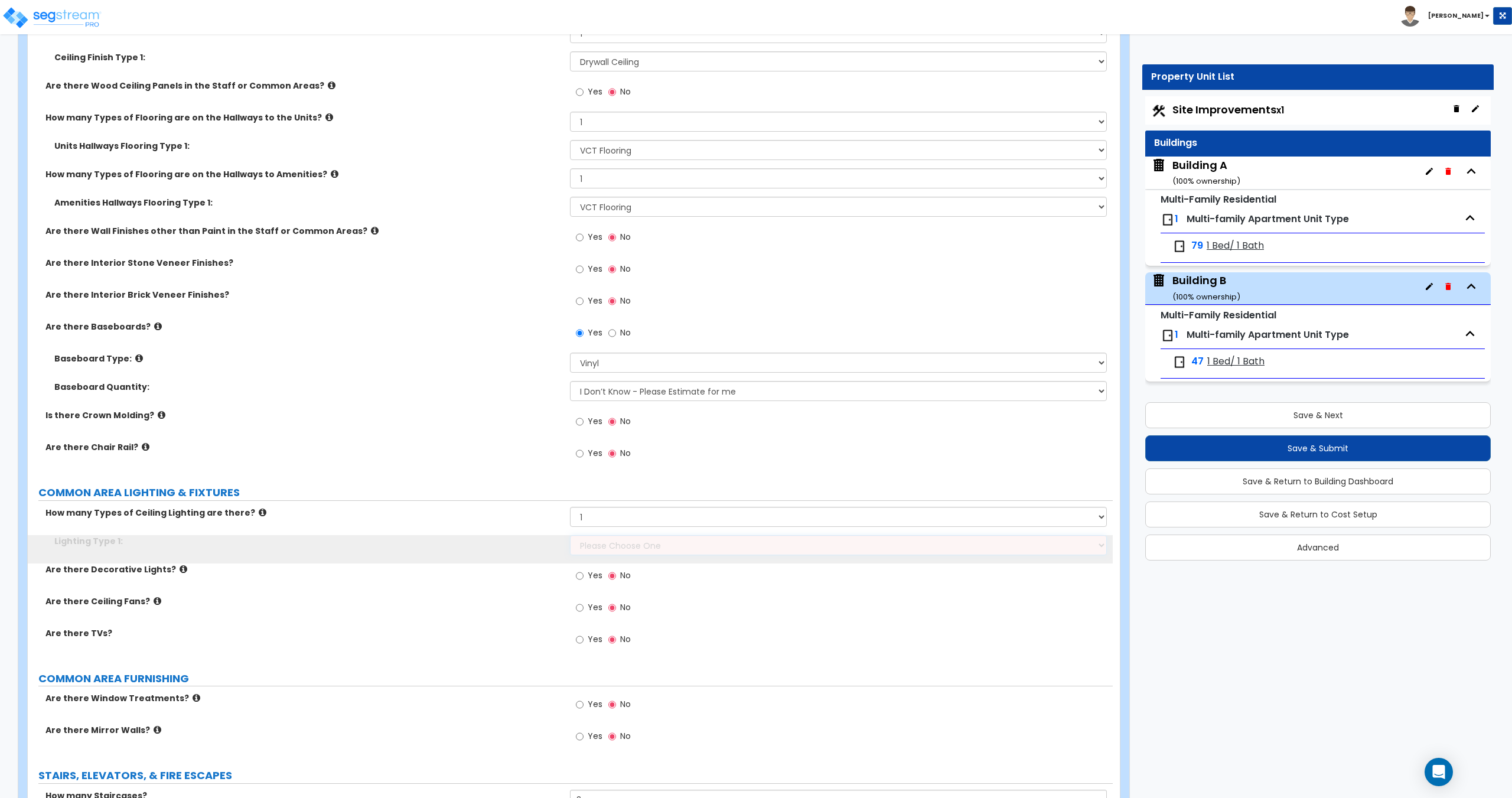
drag, startPoint x: 608, startPoint y: 542, endPoint x: 610, endPoint y: 554, distance: 12.2
click at [608, 542] on select "Please Choose One LED Surface-Mounted LED Recessed Fluorescent Surface-Mounted …" at bounding box center [838, 545] width 536 height 20
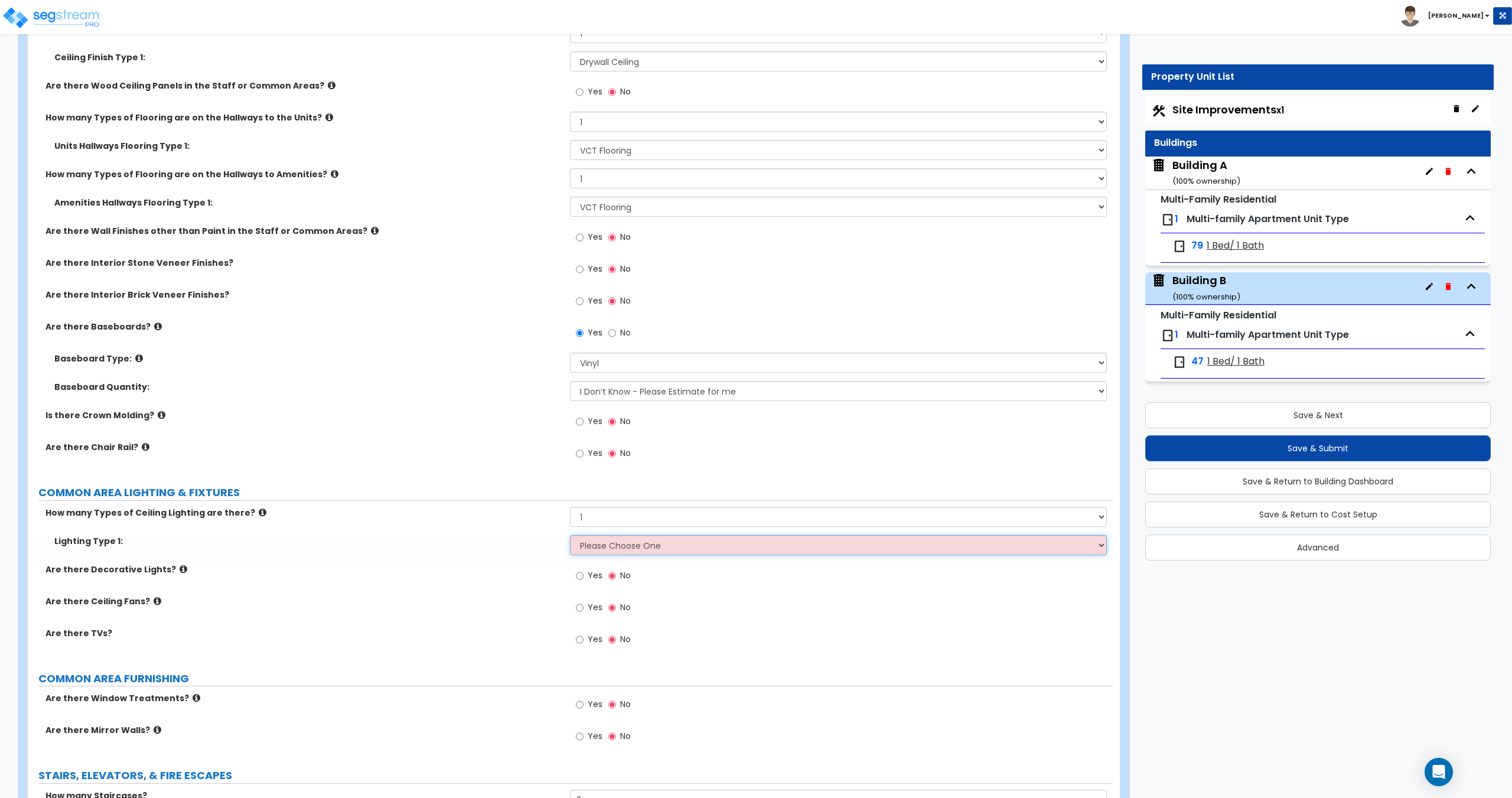
select select "2"
click at [570, 535] on select "Please Choose One LED Surface-Mounted LED Recessed Fluorescent Surface-Mounted …" at bounding box center [838, 545] width 536 height 20
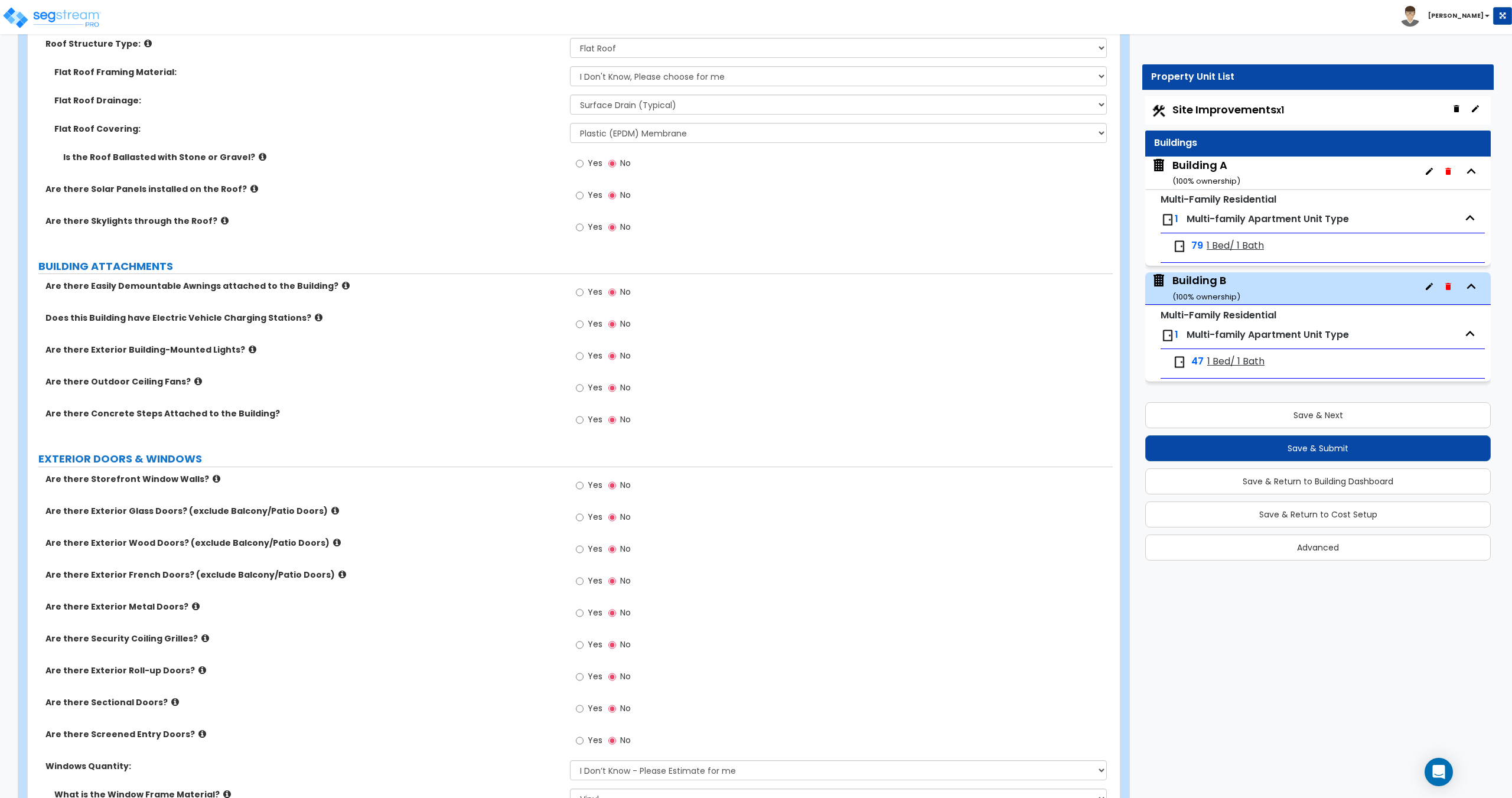
scroll to position [0, 0]
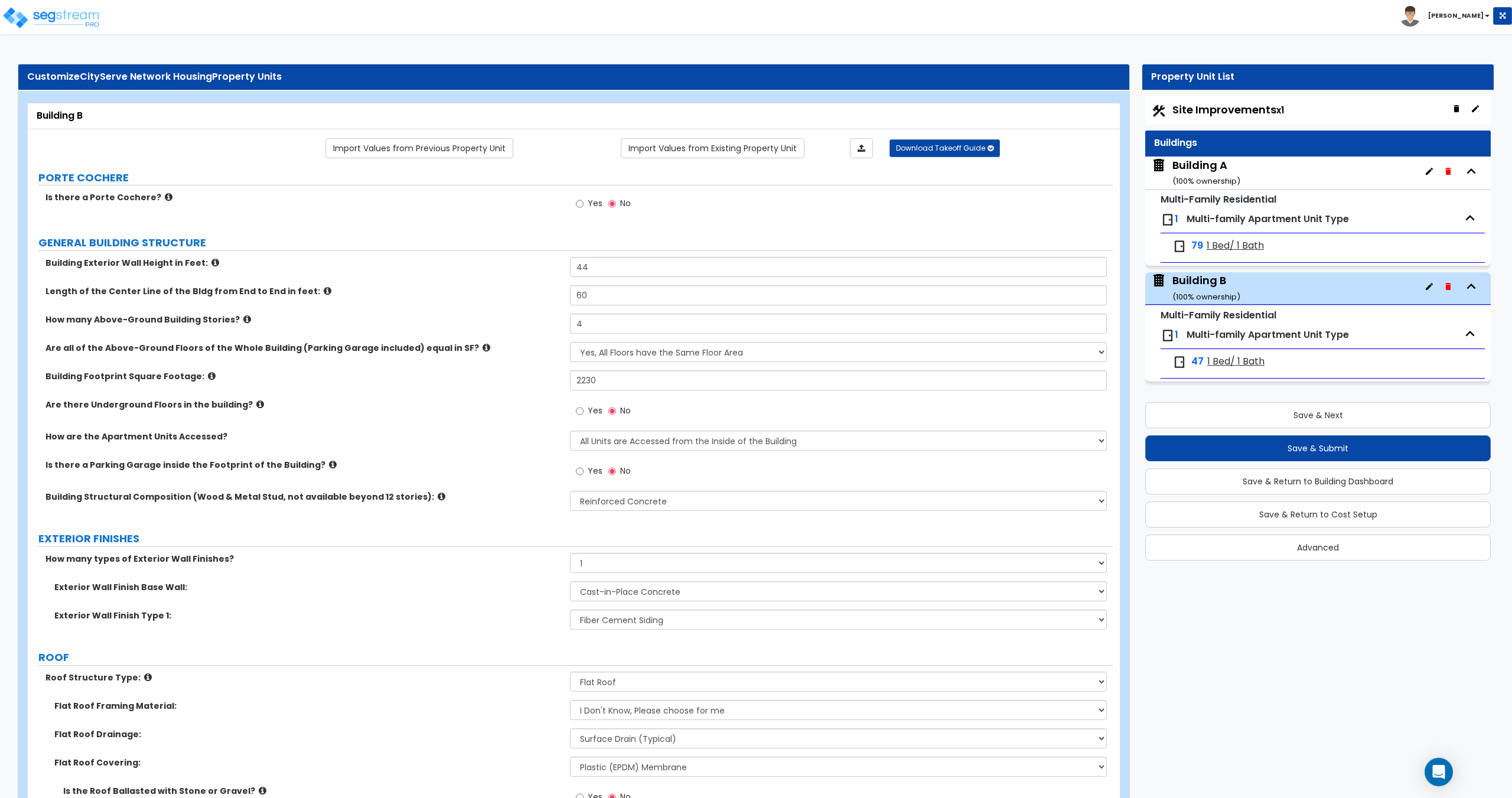
click at [1200, 158] on div "Building A ( 100 % ownership)" at bounding box center [1206, 173] width 68 height 30
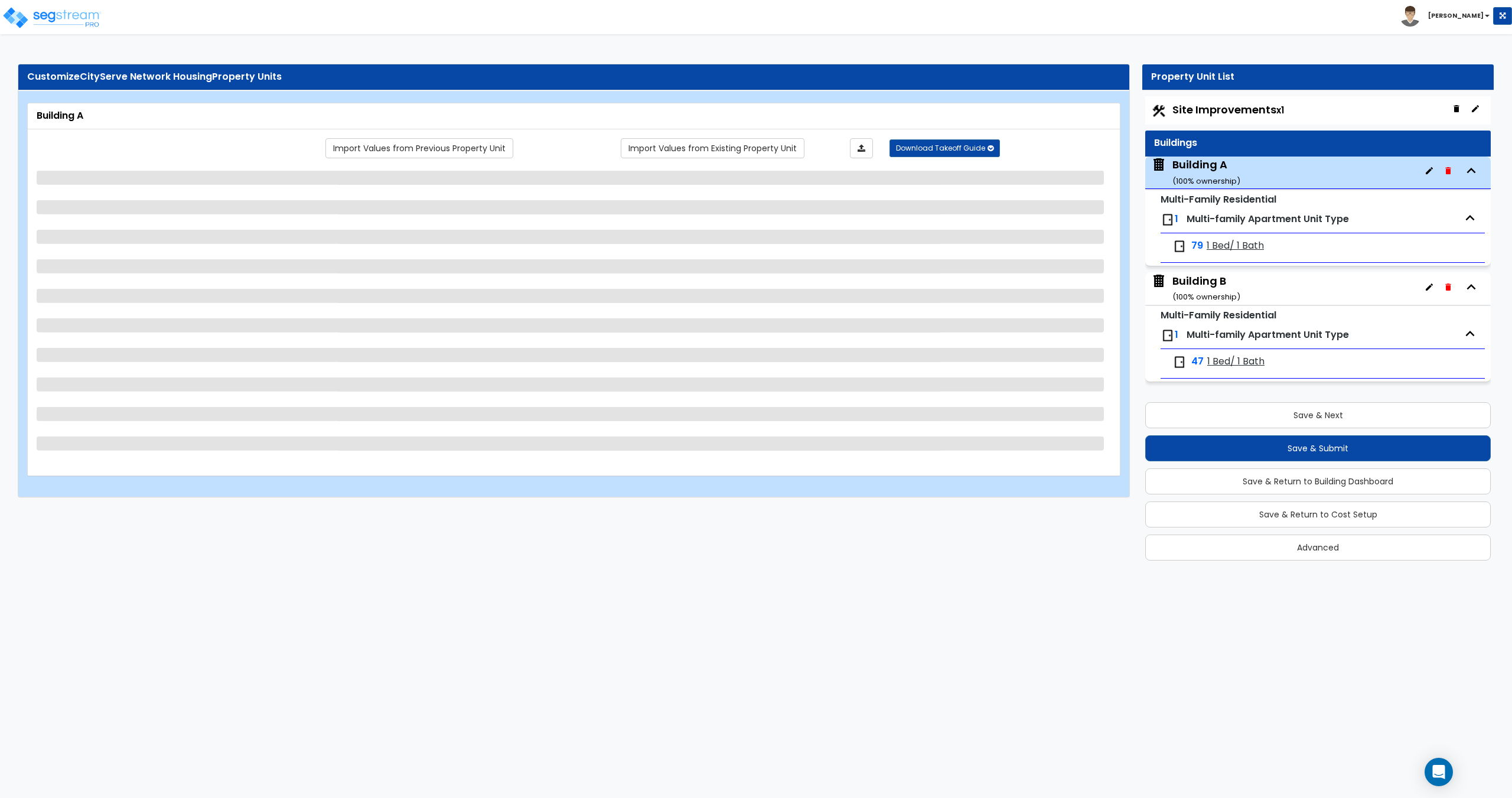
select select "3"
select select "1"
select select "2"
select select "9"
select select "2"
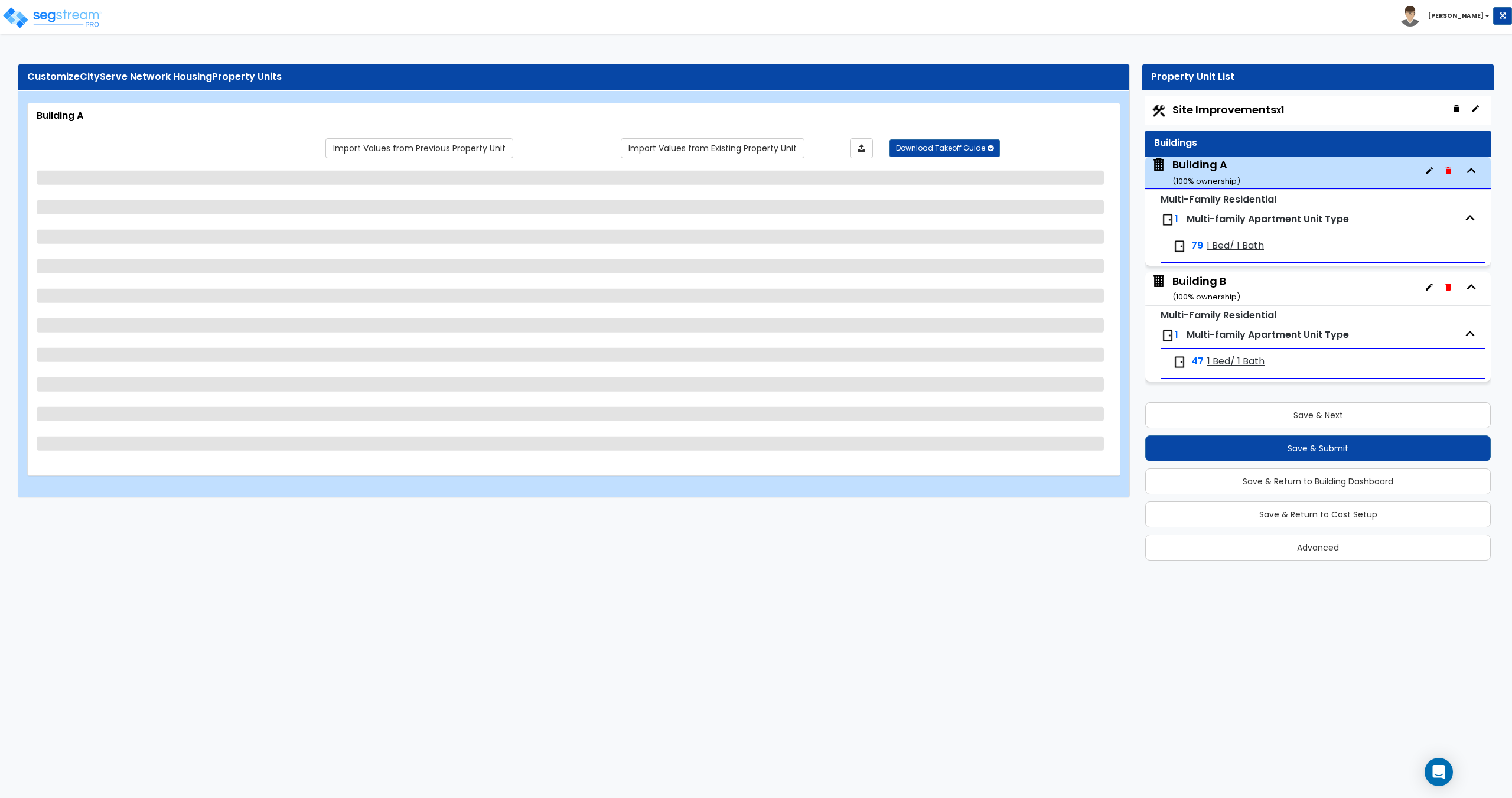
select select "3"
select select "1"
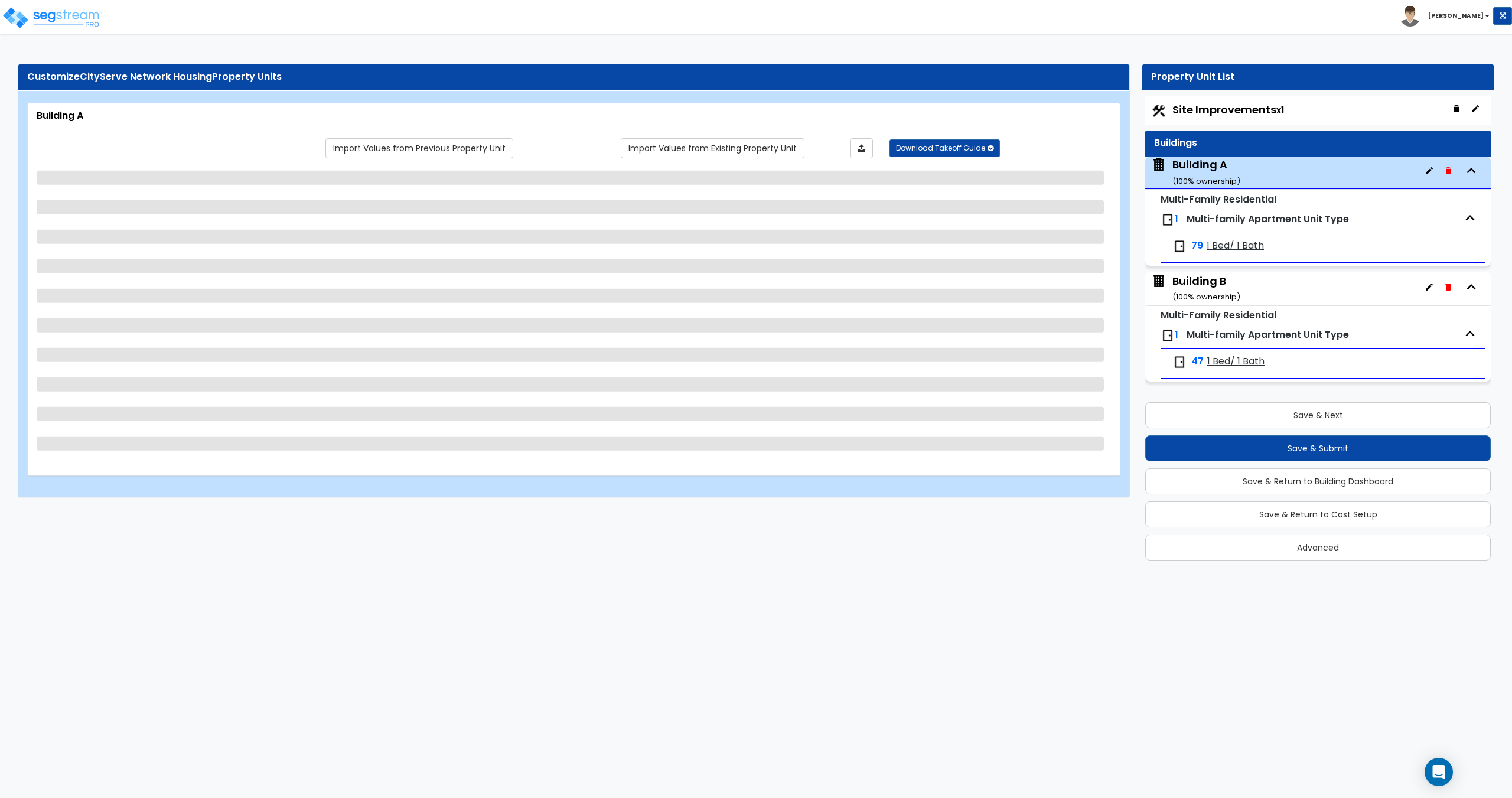
select select "2"
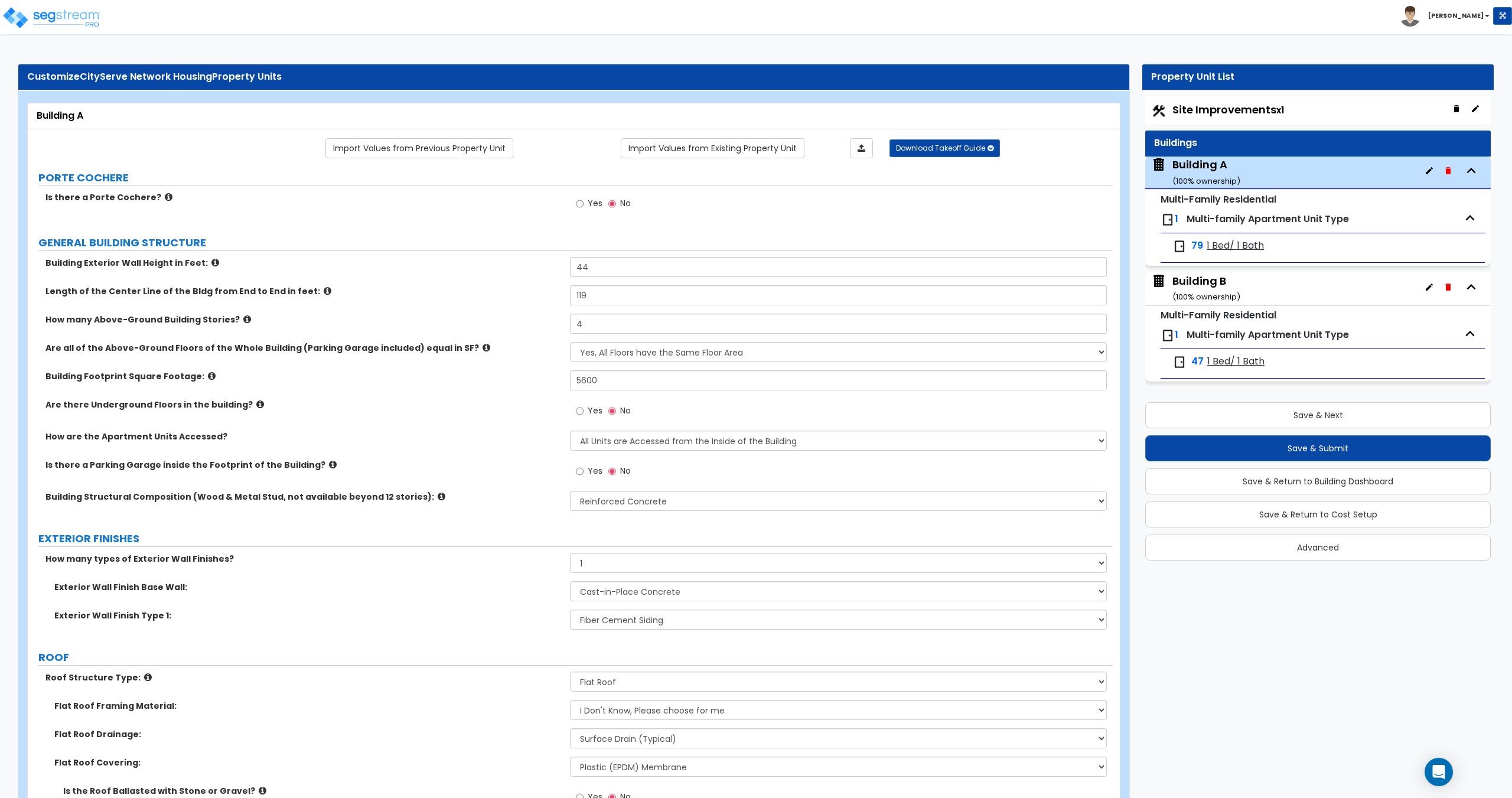
drag, startPoint x: 541, startPoint y: 384, endPoint x: 538, endPoint y: 393, distance: 9.5
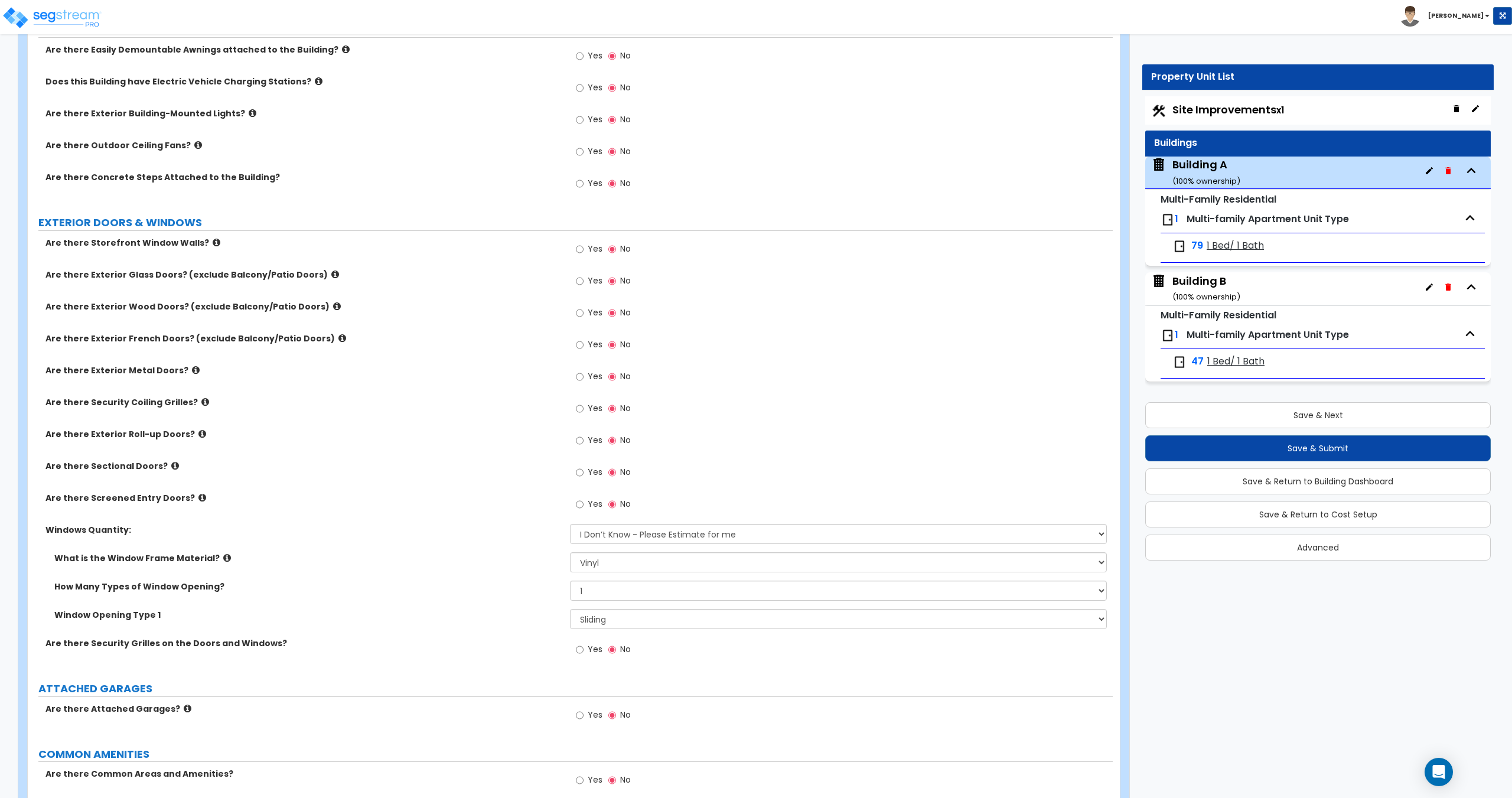
scroll to position [1721, 0]
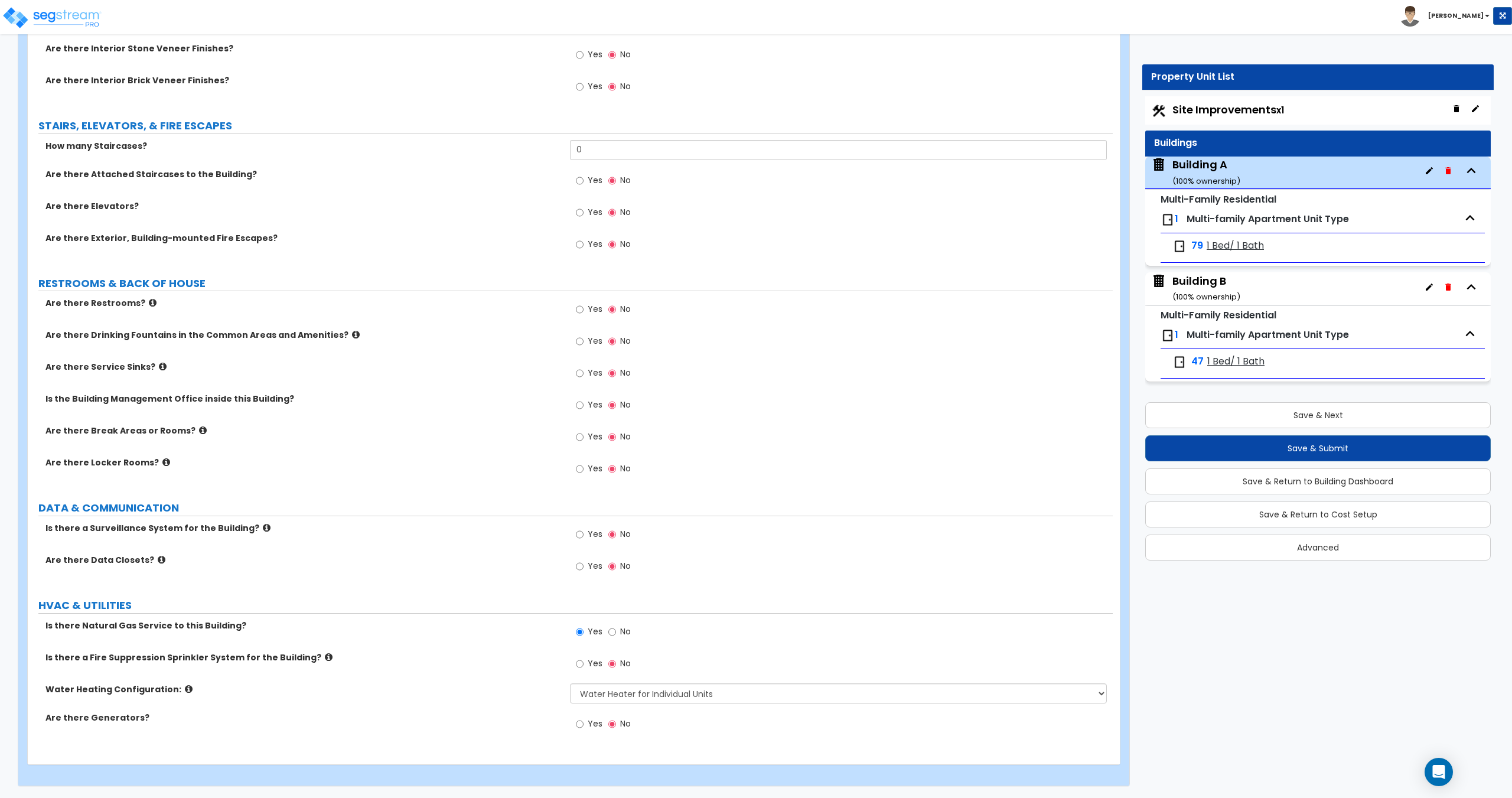
click at [590, 664] on span "Yes" at bounding box center [595, 663] width 15 height 12
click at [583, 664] on input "Yes" at bounding box center [579, 664] width 8 height 13
radio input "true"
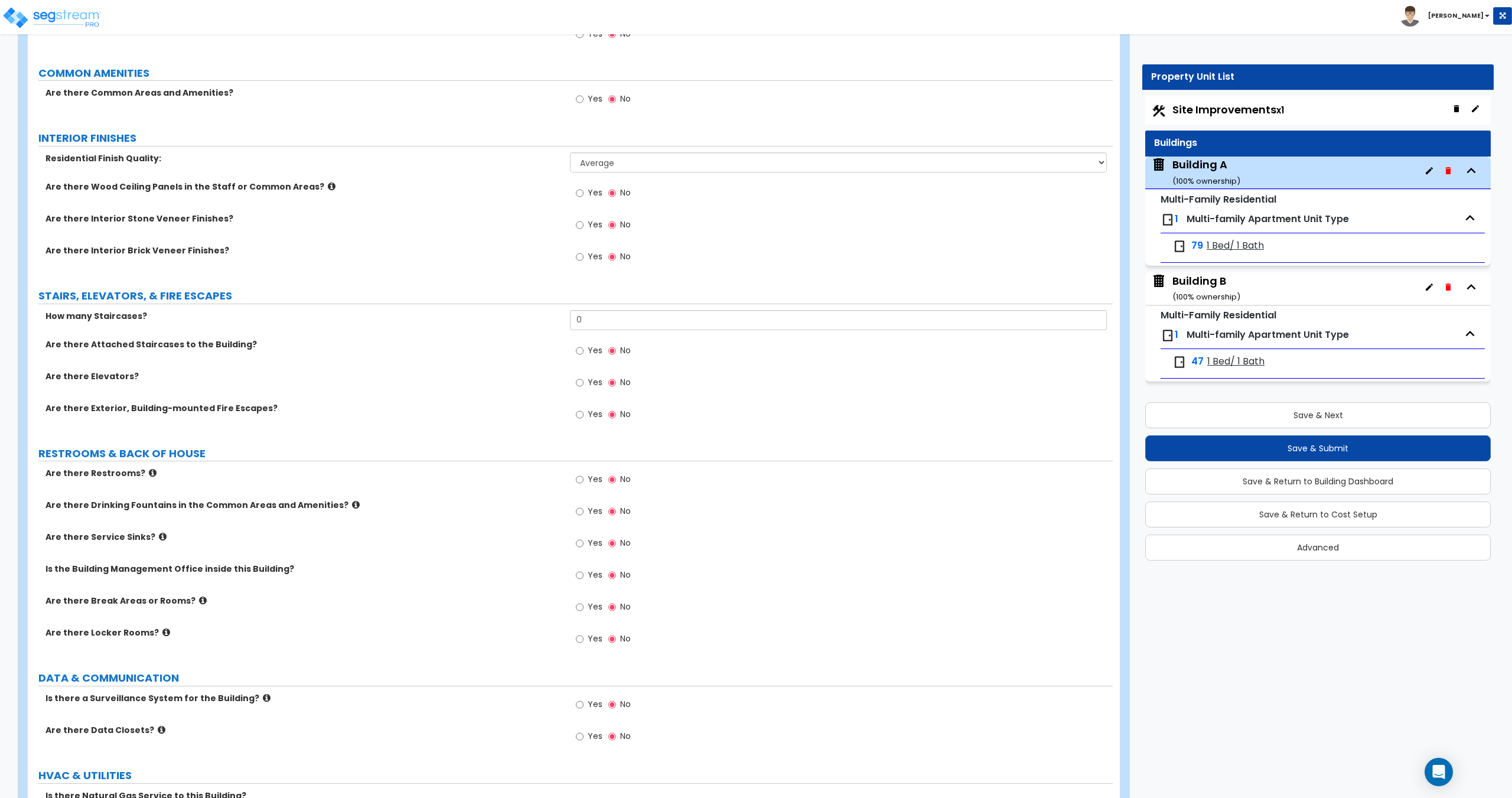
scroll to position [1549, 0]
click at [1202, 286] on div "Building B ( 100 % ownership)" at bounding box center [1206, 288] width 68 height 30
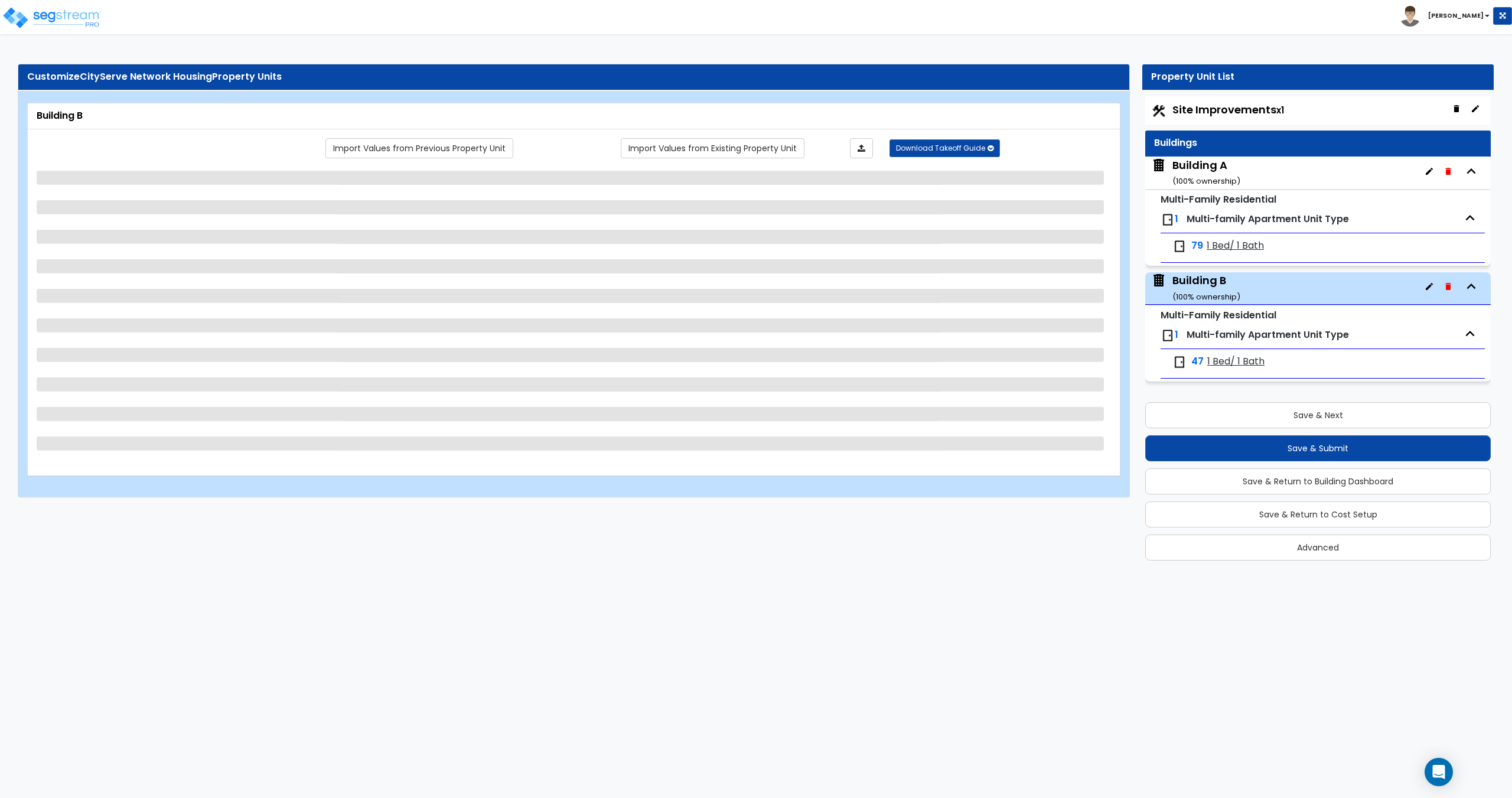
scroll to position [0, 0]
select select "3"
select select "1"
select select "2"
select select "9"
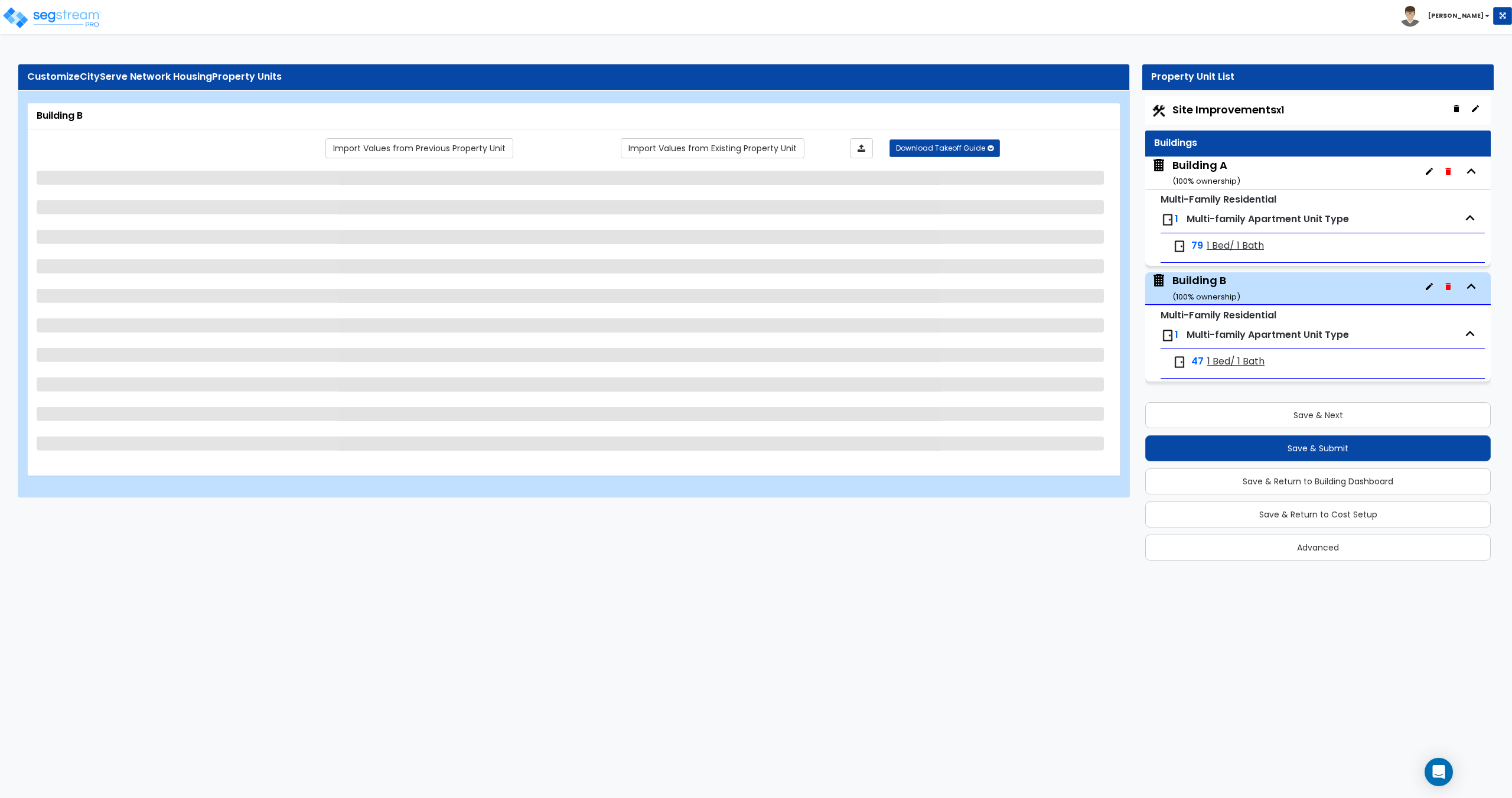
select select "2"
select select "3"
select select "1"
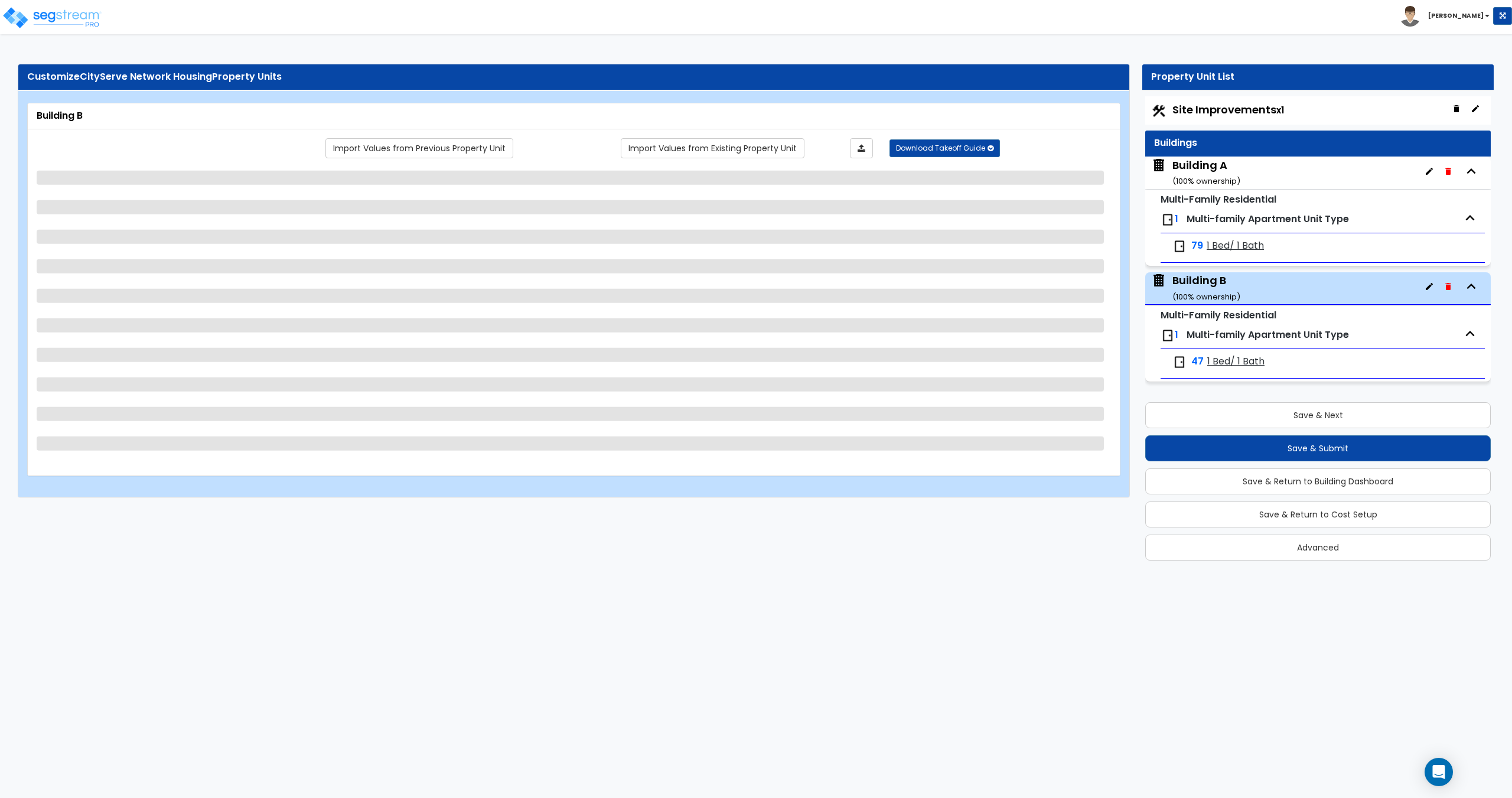
select select "1"
select select "2"
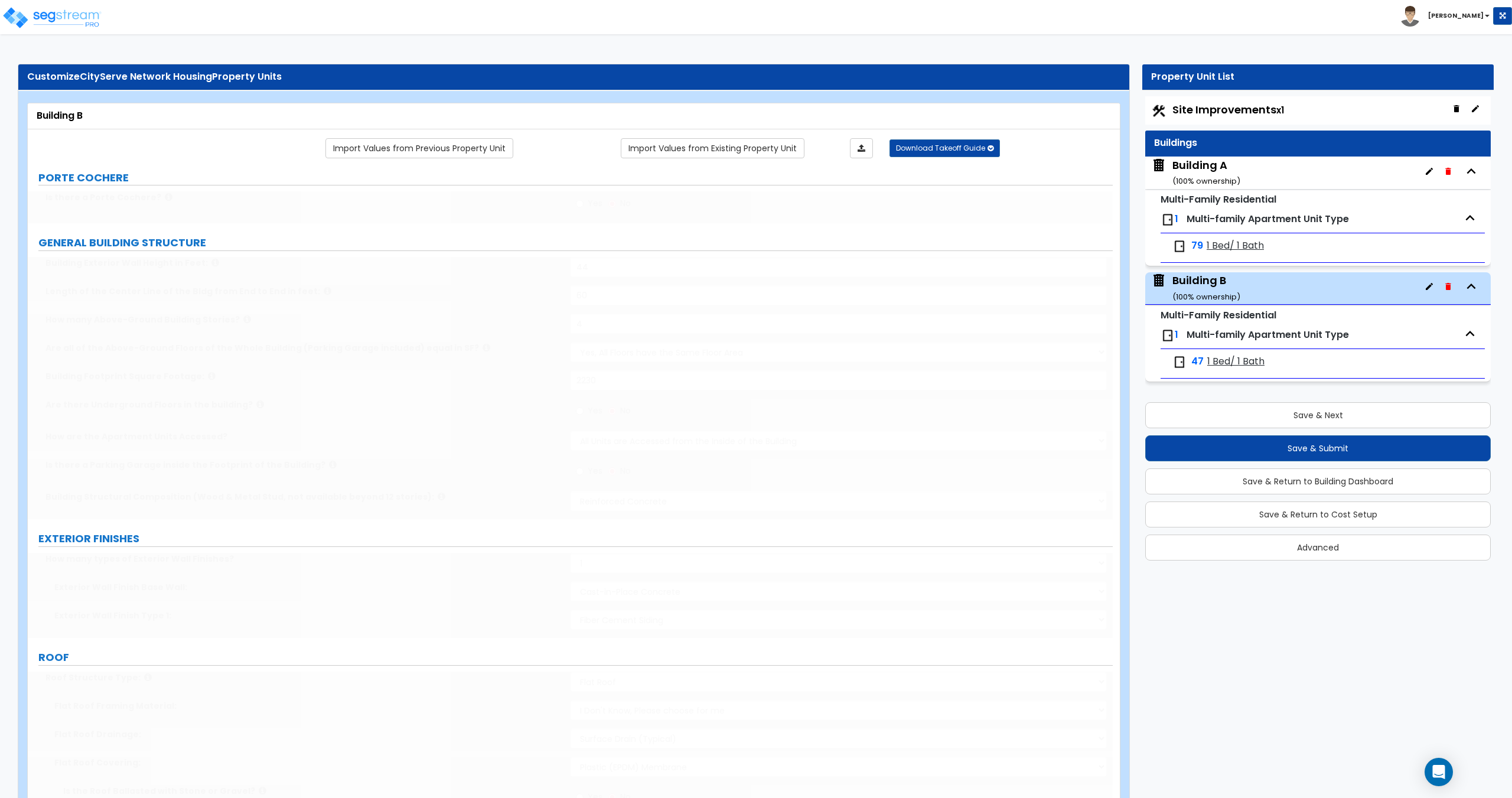
radio input "true"
type input "3"
select select "2"
select select "1"
select select "2"
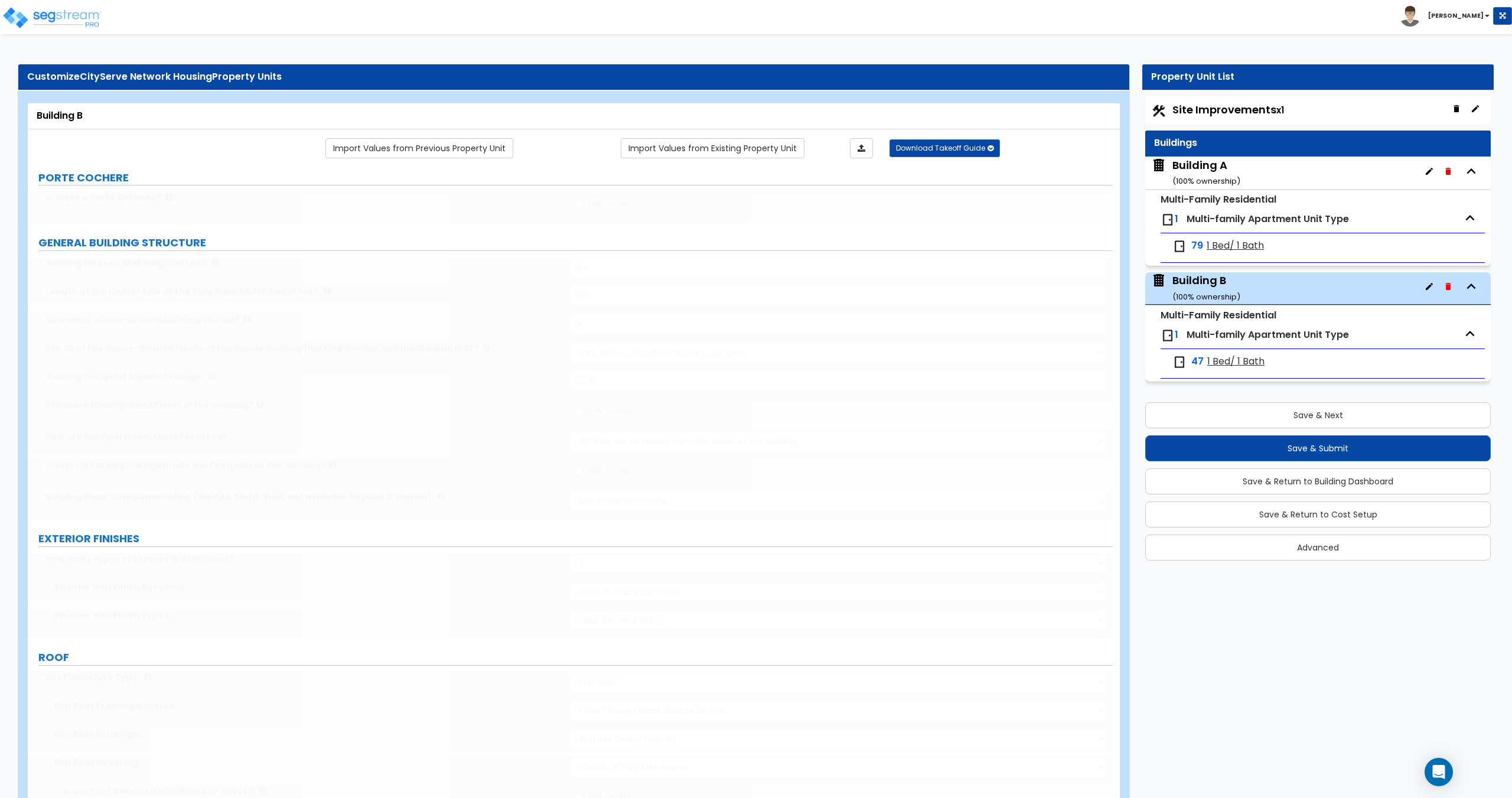
select select "1"
select select "4"
select select "1"
select select "4"
radio input "true"
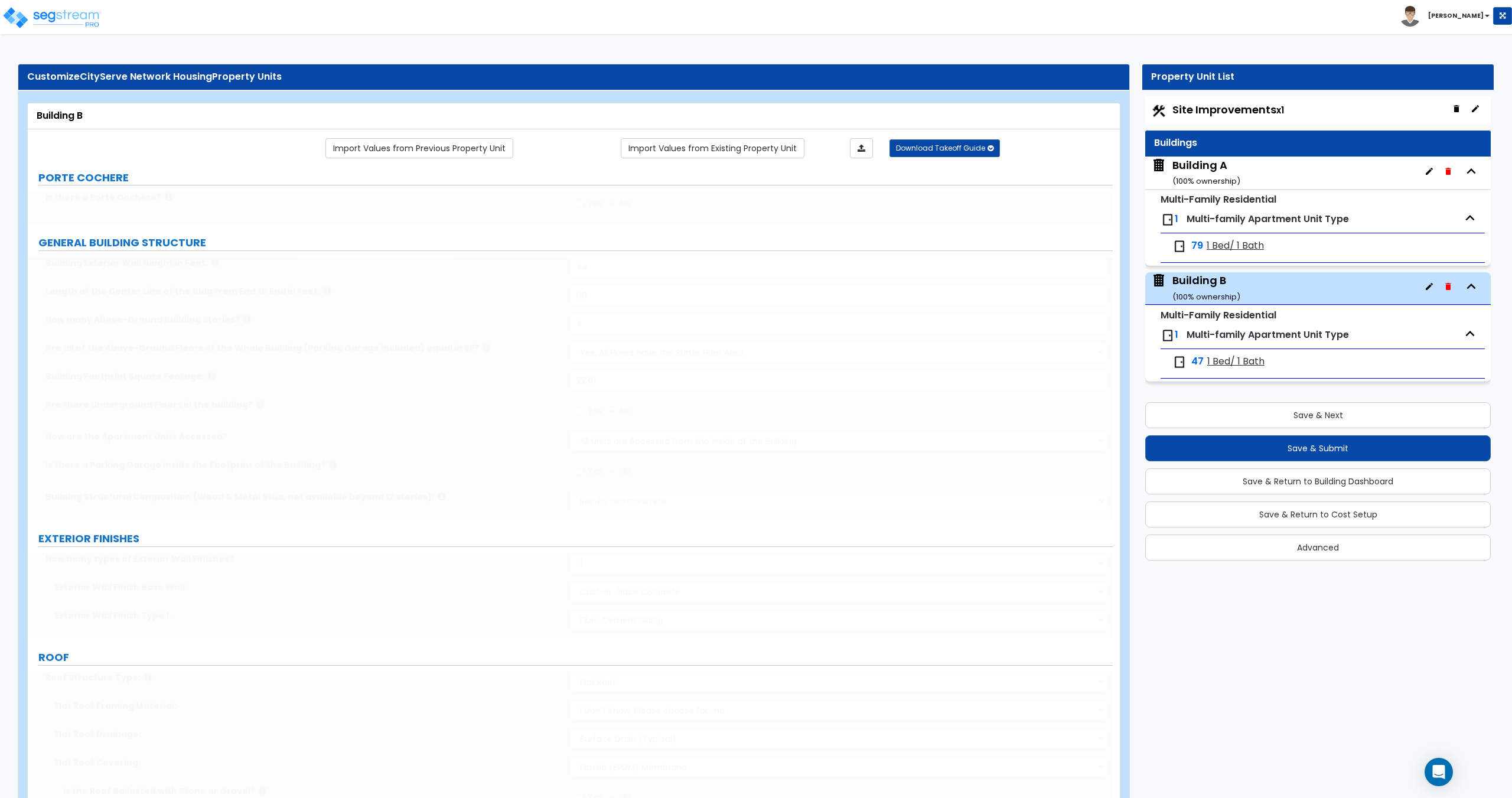
select select "2"
select select "1"
select select "2"
type input "1"
radio input "true"
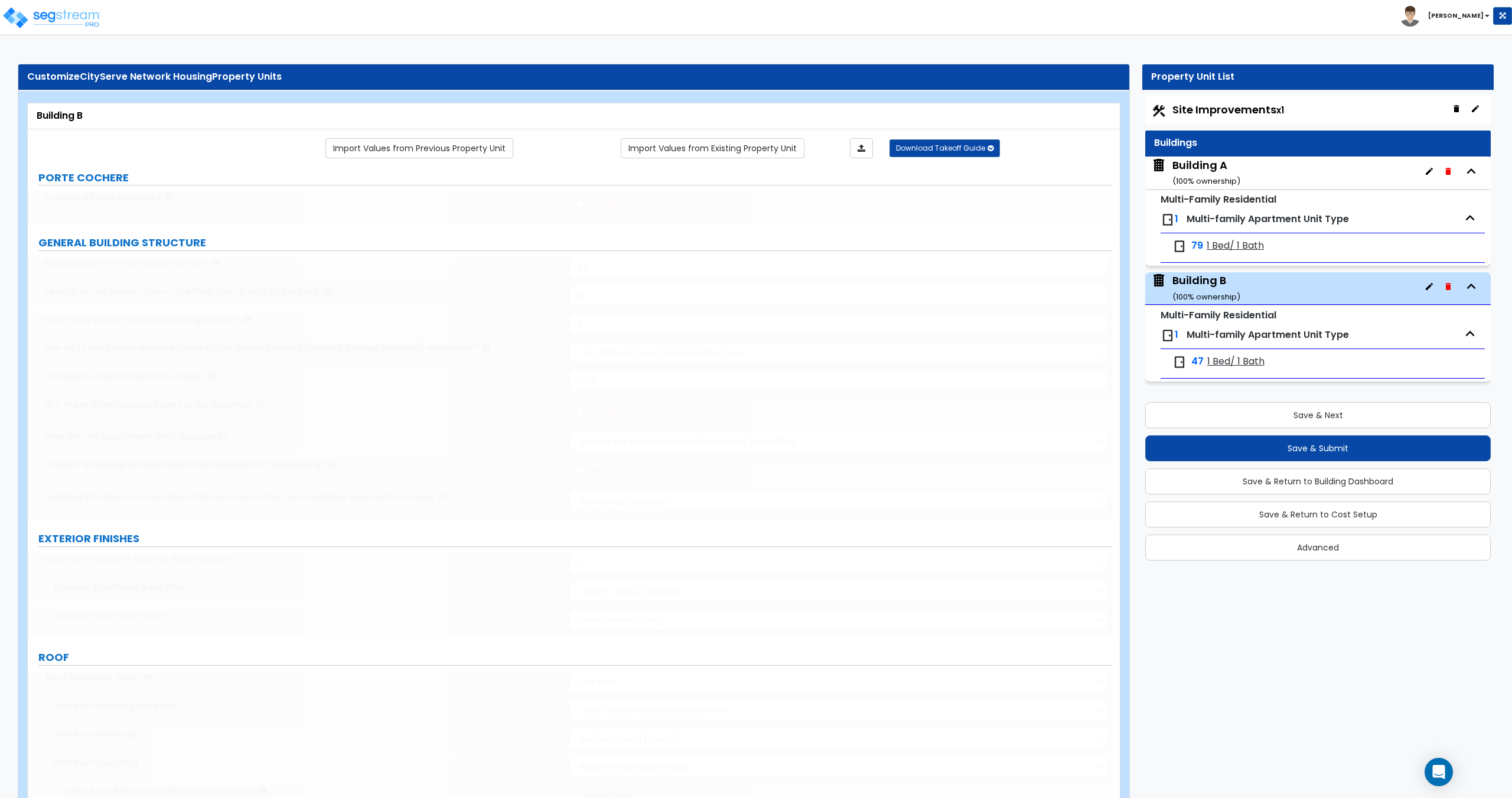
type input "1"
select select "1"
type input "1"
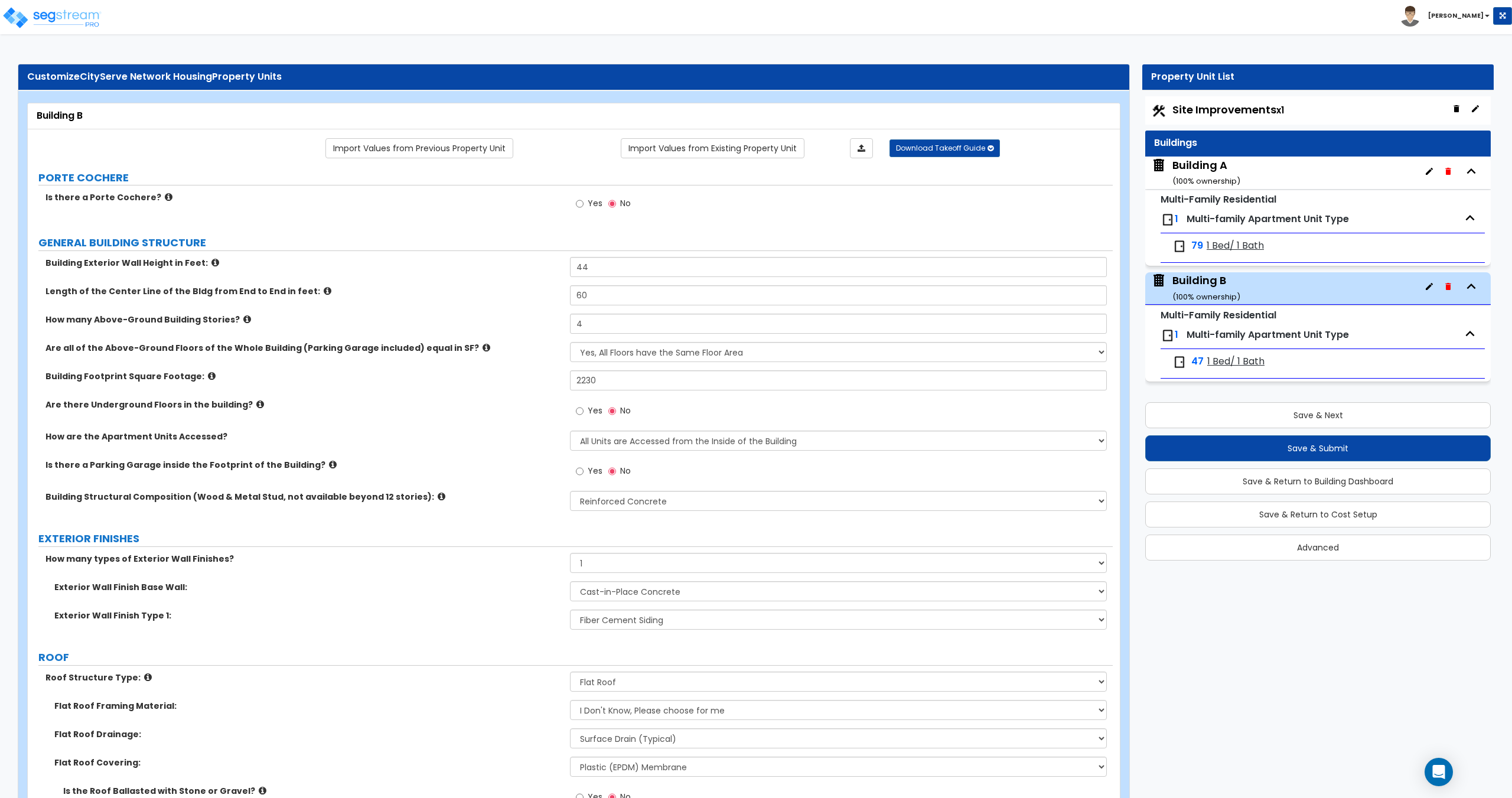
scroll to position [3116, 0]
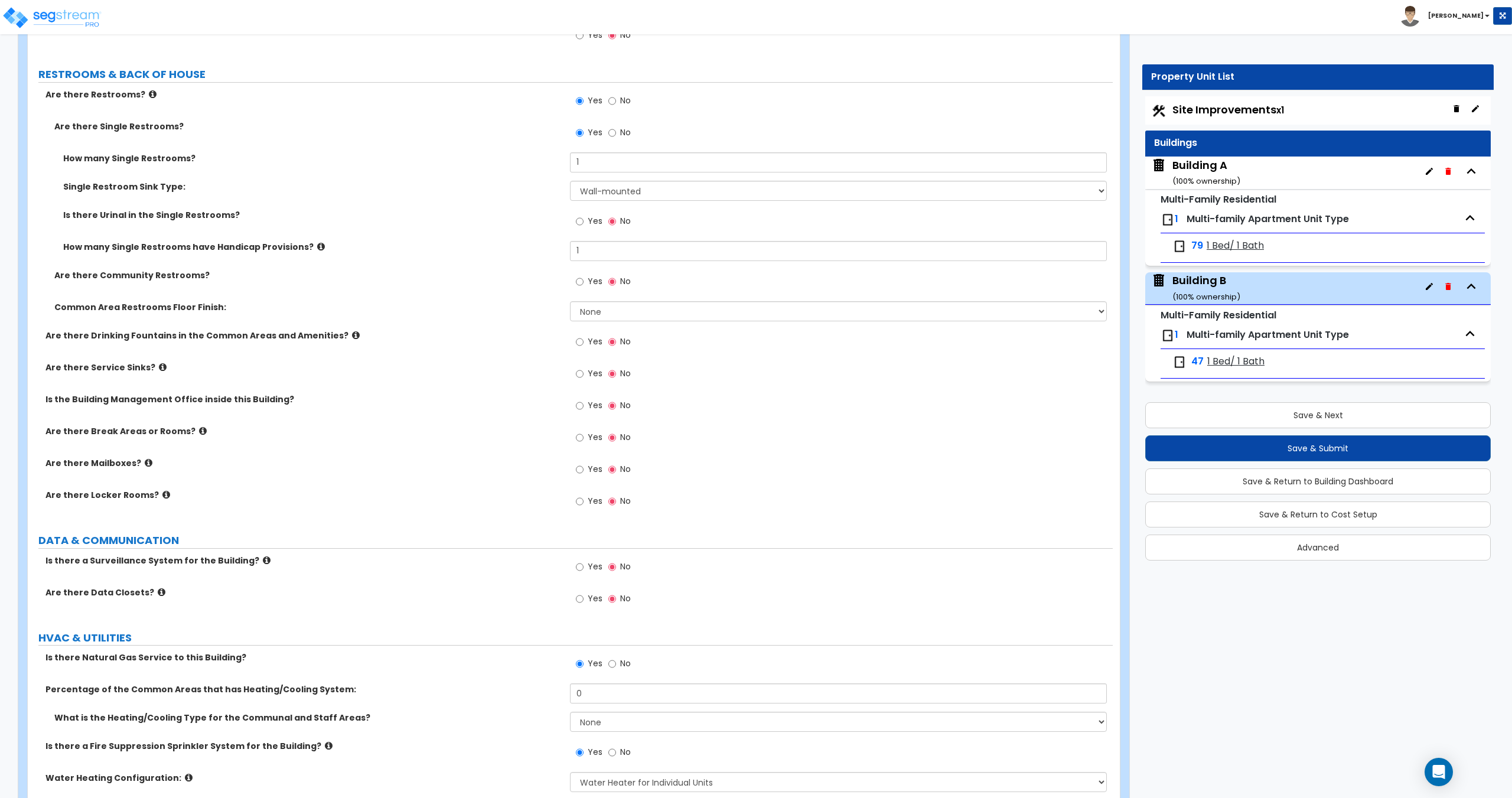
click at [584, 414] on label "Yes" at bounding box center [588, 406] width 26 height 20
click at [583, 412] on input "Yes" at bounding box center [579, 406] width 8 height 13
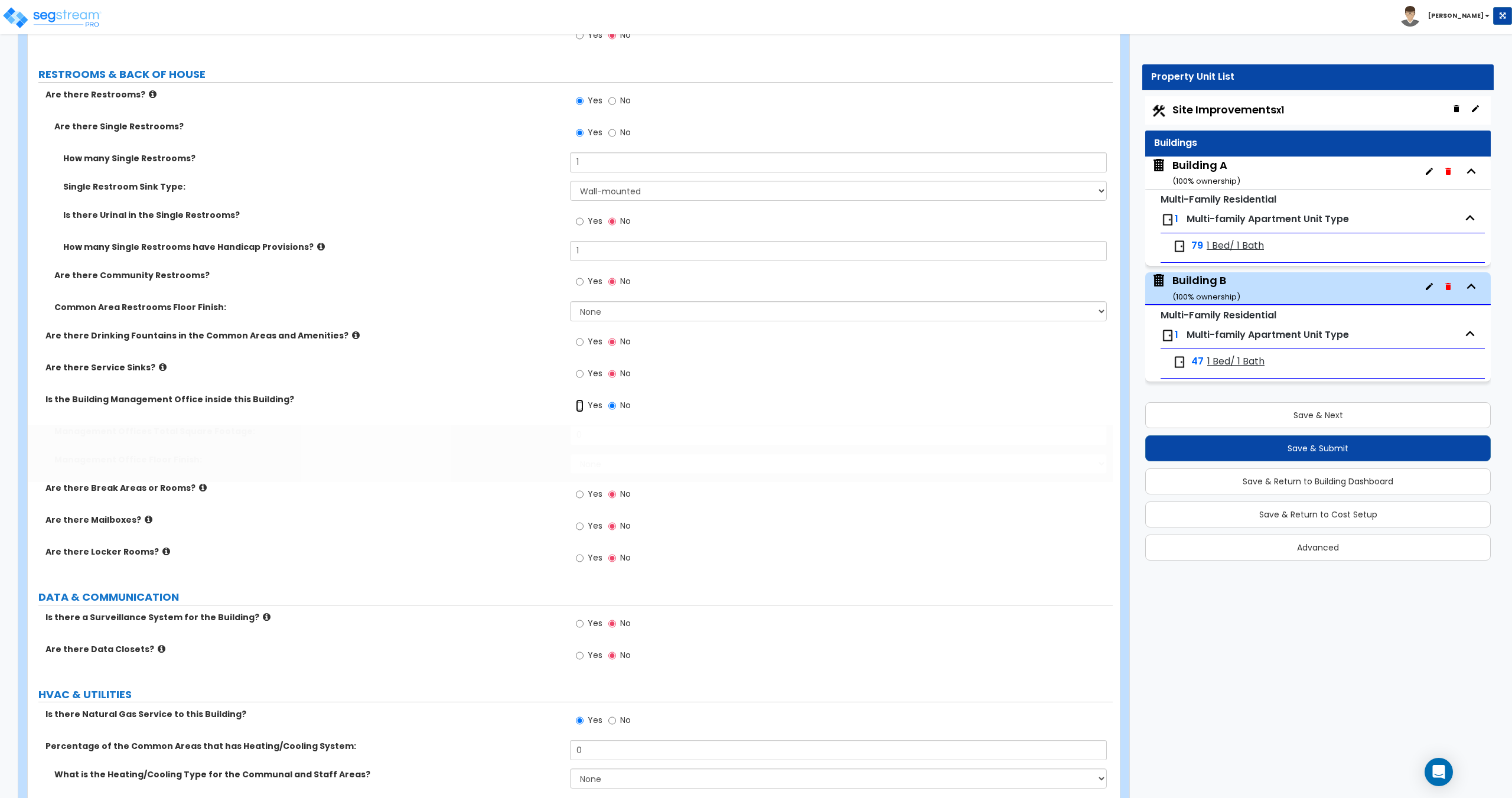
radio input "true"
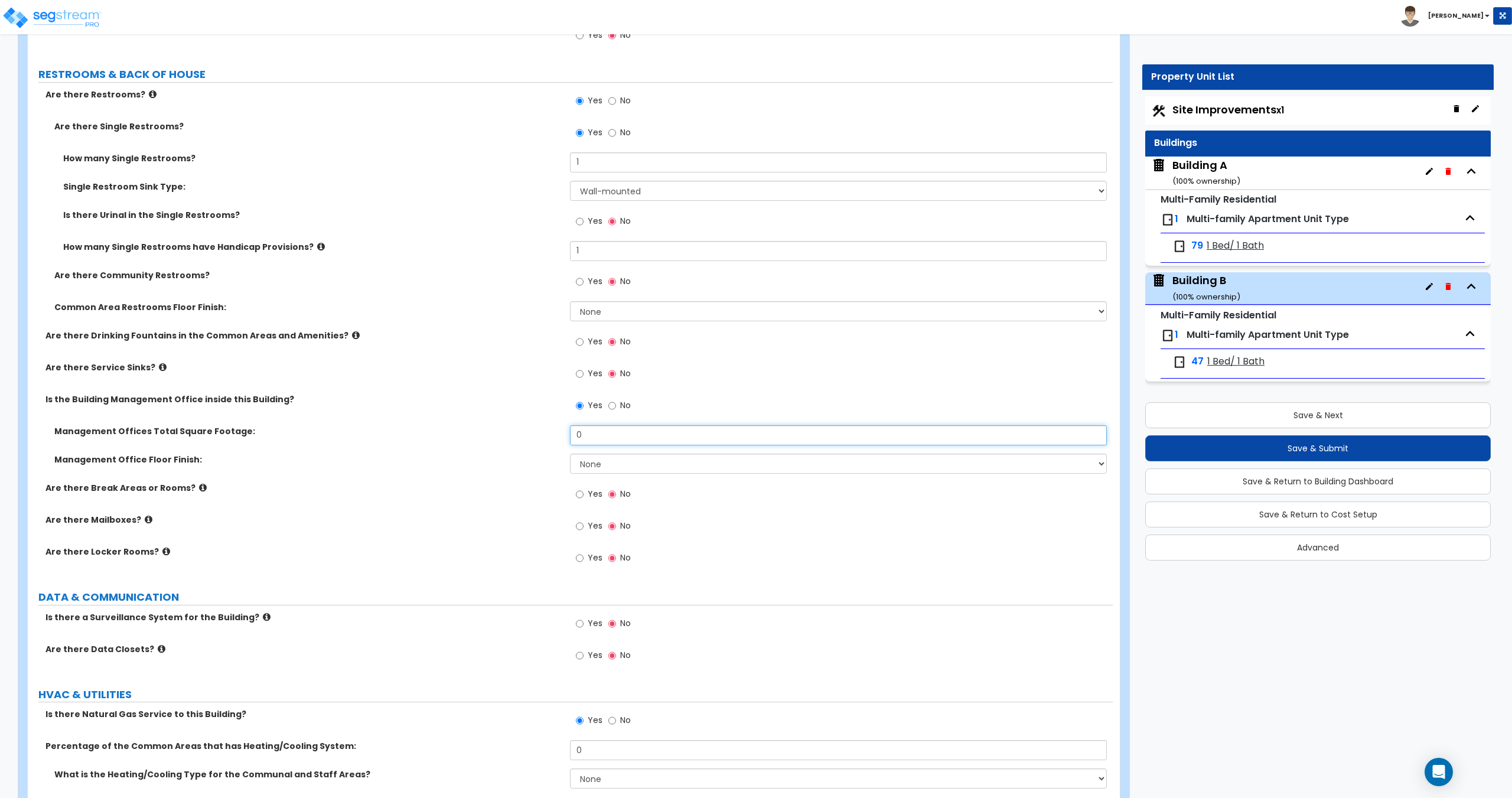
drag, startPoint x: 637, startPoint y: 438, endPoint x: 526, endPoint y: 433, distance: 111.1
click at [527, 433] on div "Management Offices Total Square Footage: 0" at bounding box center [570, 439] width 1085 height 29
type input "150"
click at [582, 455] on select "None Tile Flooring Hardwood Flooring Resilient Laminate Flooring VCT Flooring S…" at bounding box center [838, 464] width 536 height 20
select select "4"
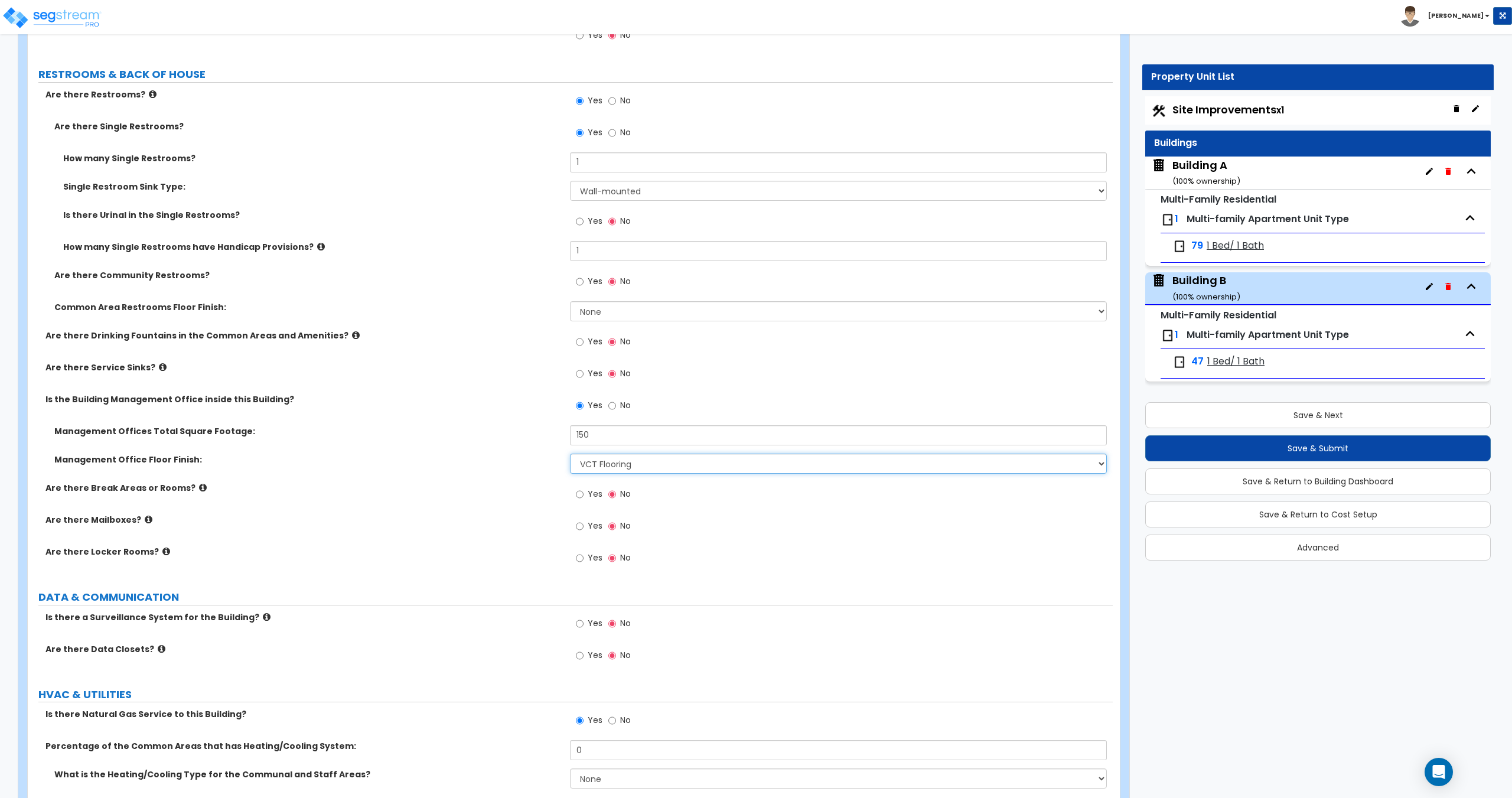
click at [570, 454] on select "None Tile Flooring Hardwood Flooring Resilient Laminate Flooring VCT Flooring S…" at bounding box center [838, 464] width 536 height 20
click at [1195, 165] on div "Building A ( 100 % ownership)" at bounding box center [1206, 173] width 68 height 30
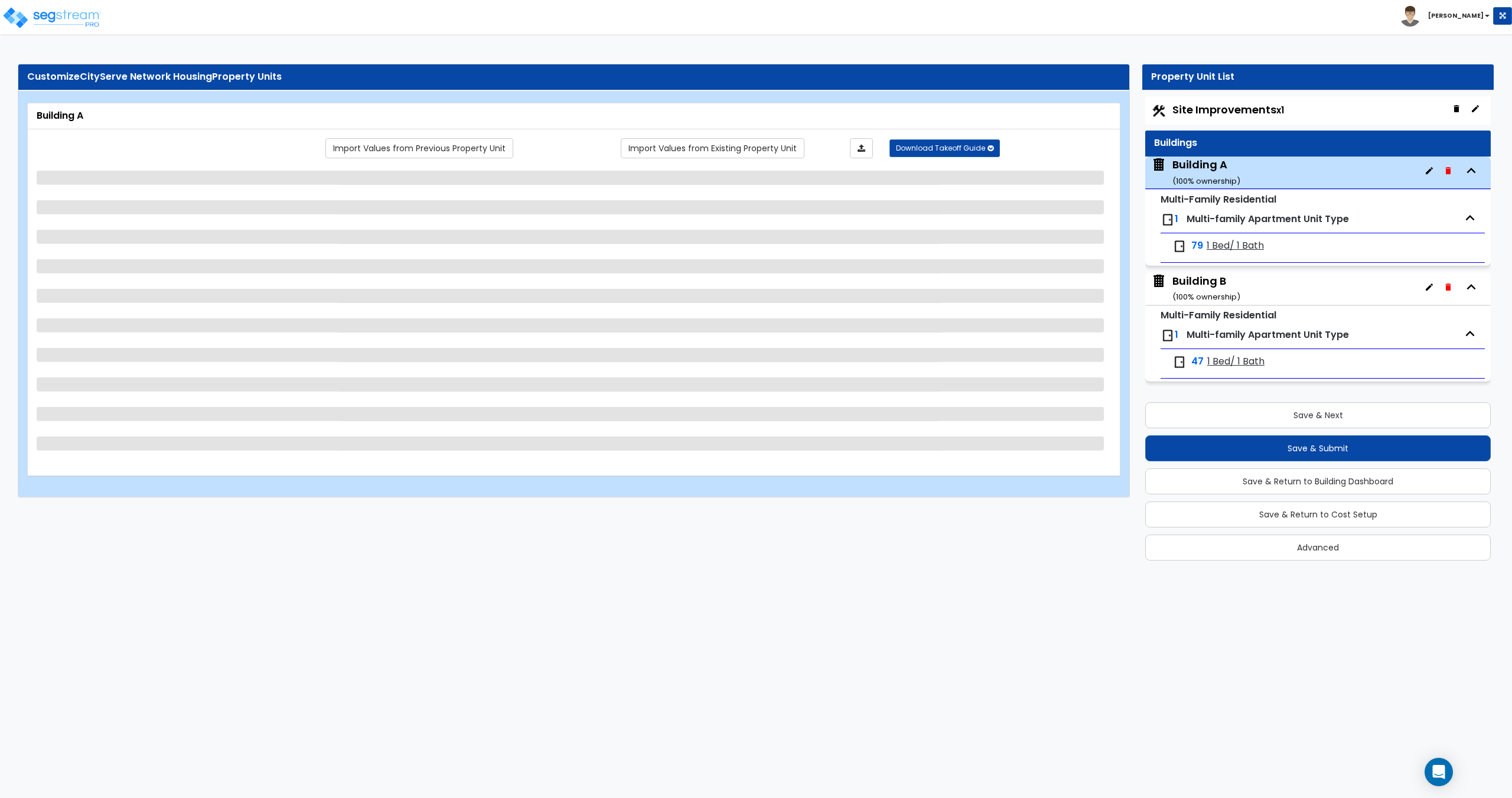
scroll to position [0, 0]
select select "3"
select select "1"
select select "2"
select select "9"
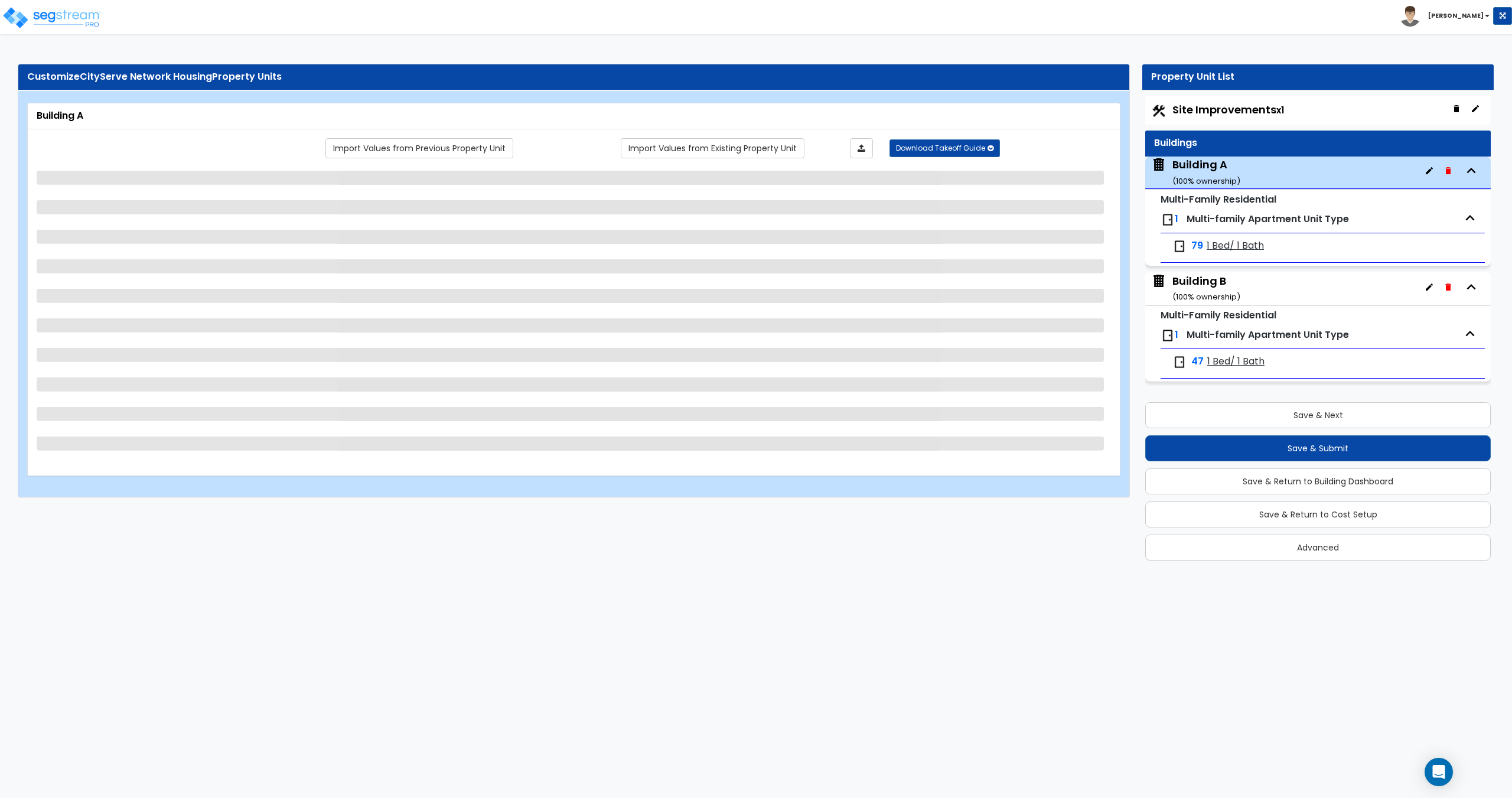
select select "2"
select select "3"
select select "1"
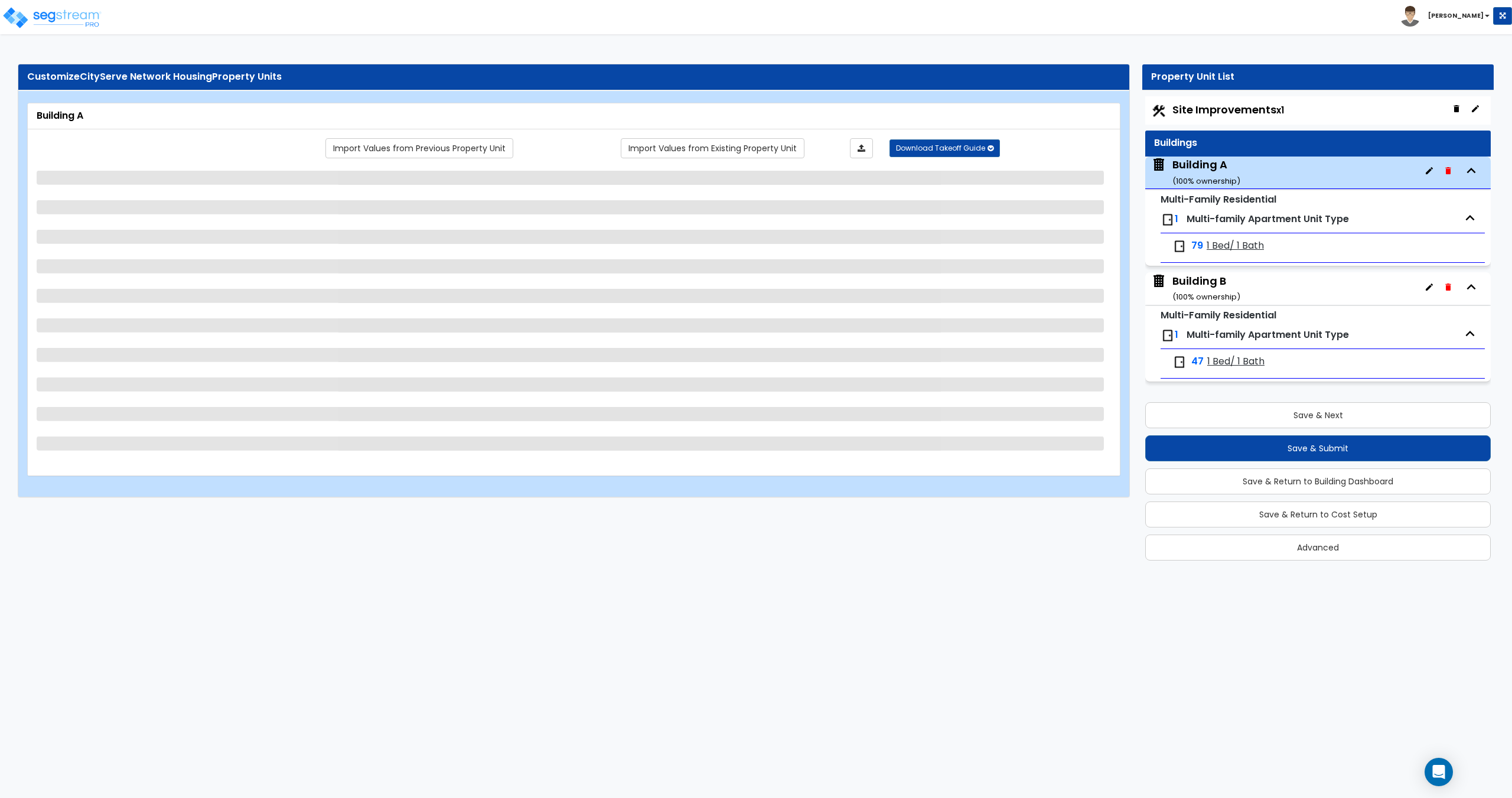
select select "1"
select select "2"
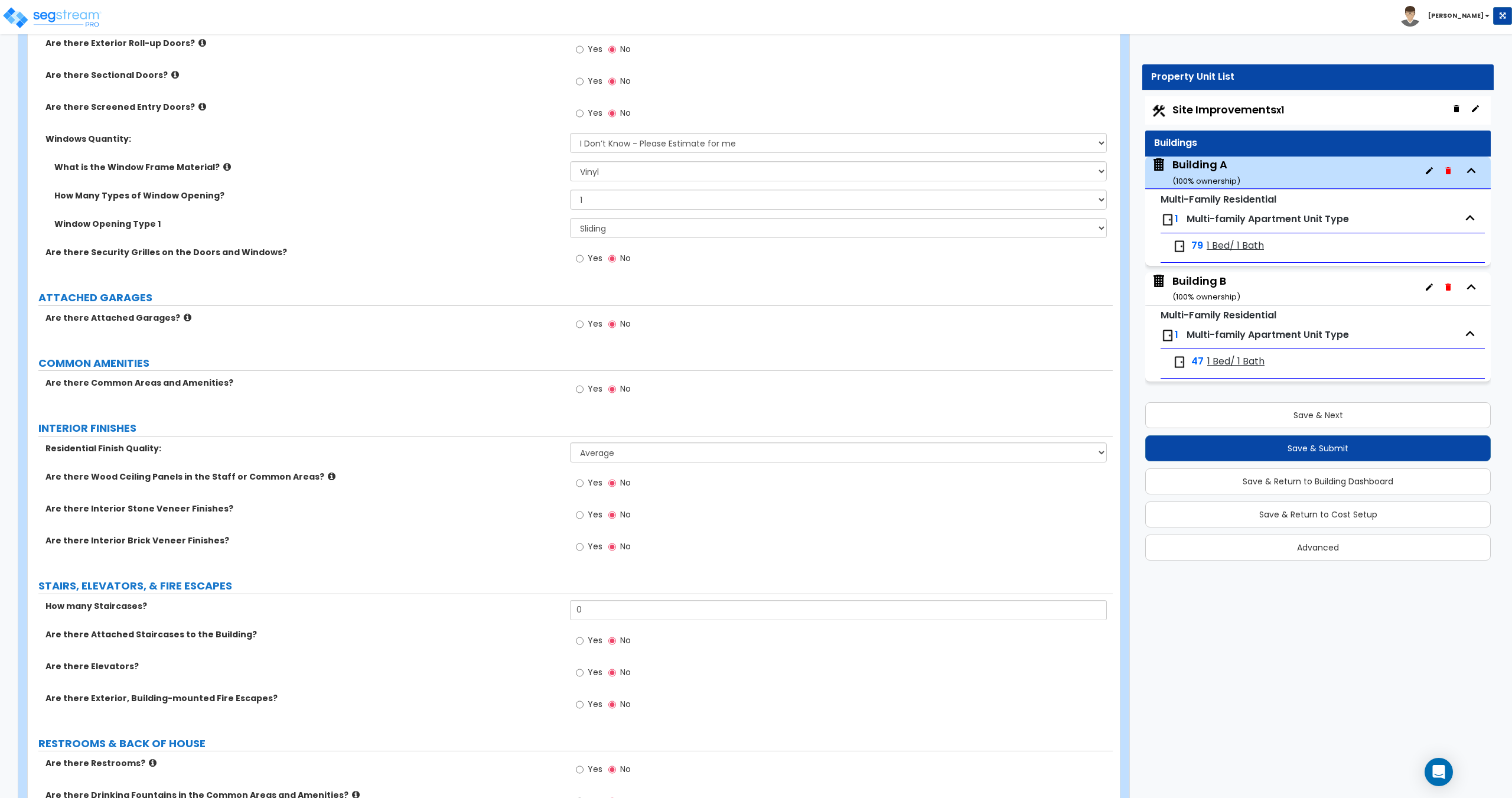
scroll to position [1294, 0]
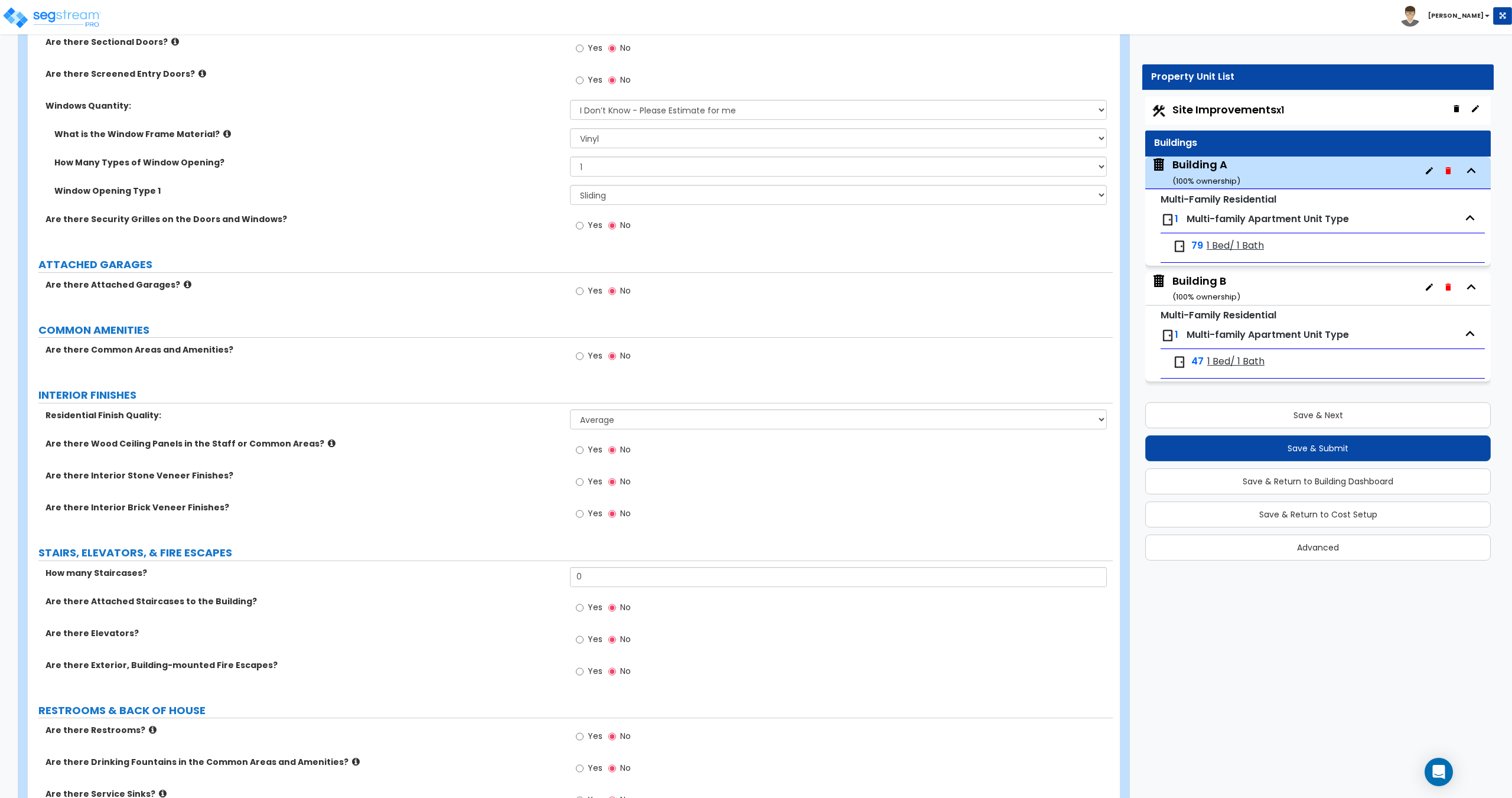
click at [584, 353] on label "Yes" at bounding box center [588, 357] width 26 height 20
click at [583, 353] on input "Yes" at bounding box center [579, 356] width 8 height 13
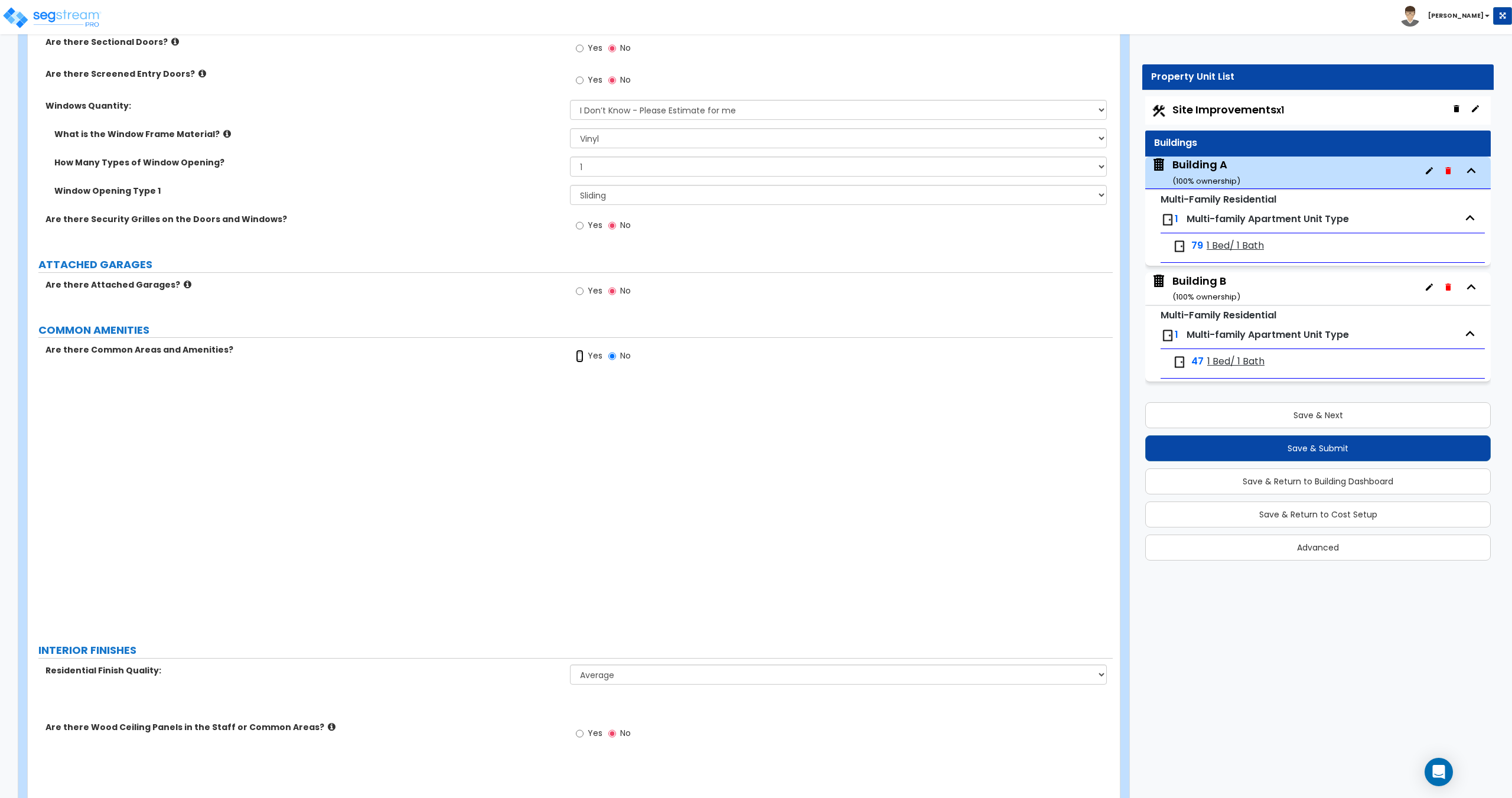
radio input "true"
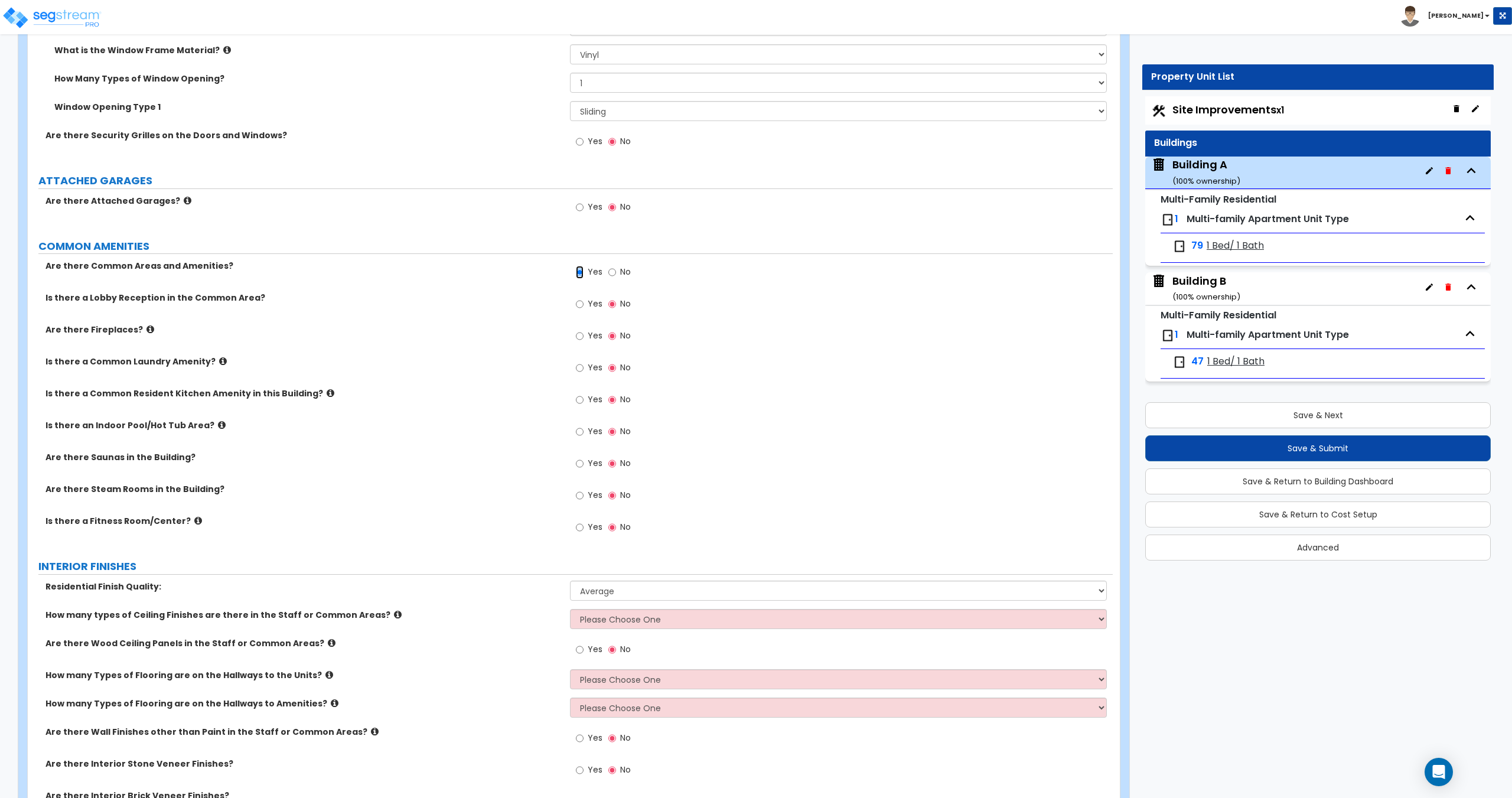
scroll to position [1412, 0]
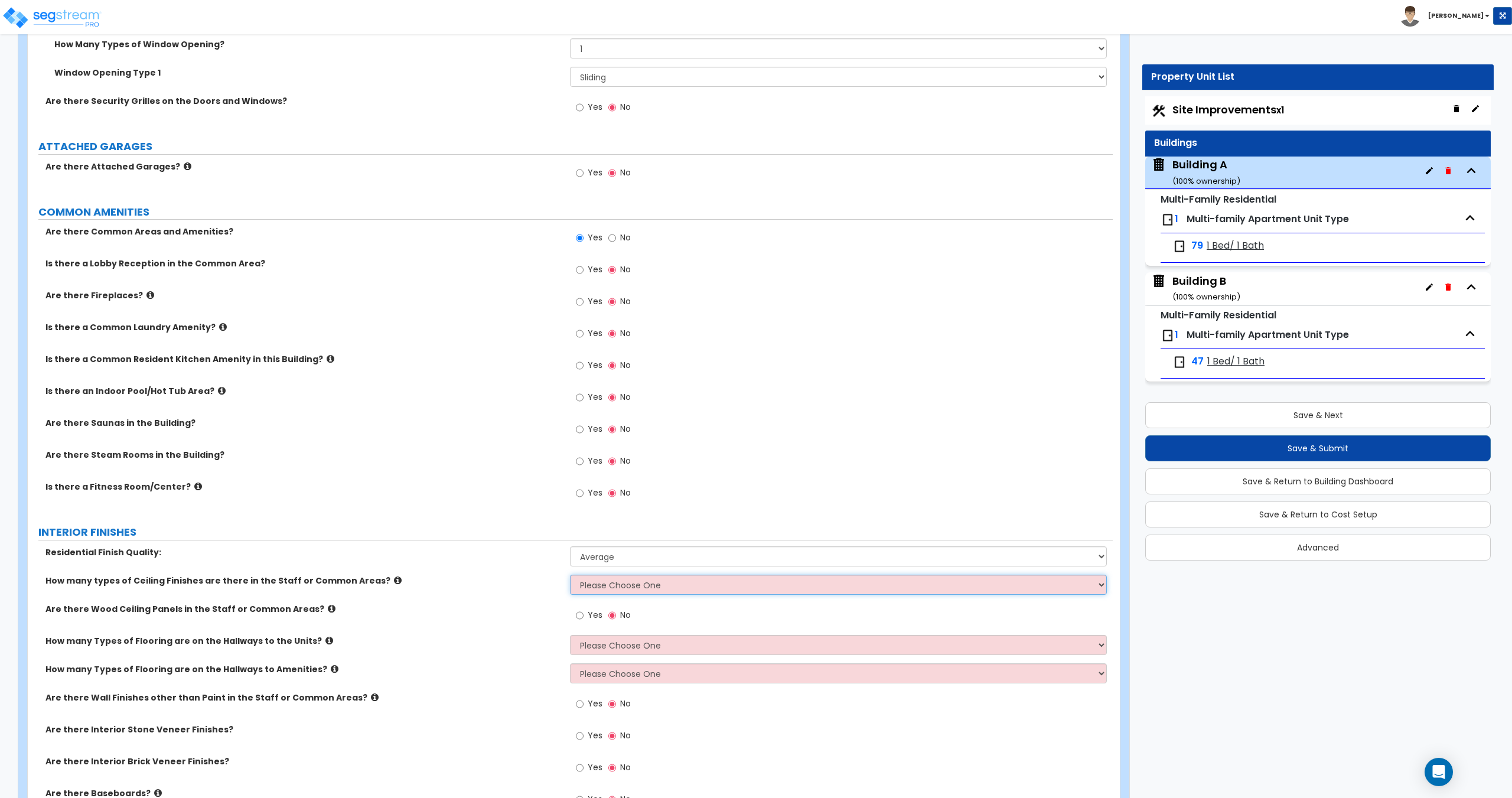
click at [623, 585] on select "Please Choose One 1 2 3" at bounding box center [838, 585] width 536 height 20
select select "1"
click at [570, 575] on select "Please Choose One 1 2 3" at bounding box center [838, 585] width 536 height 20
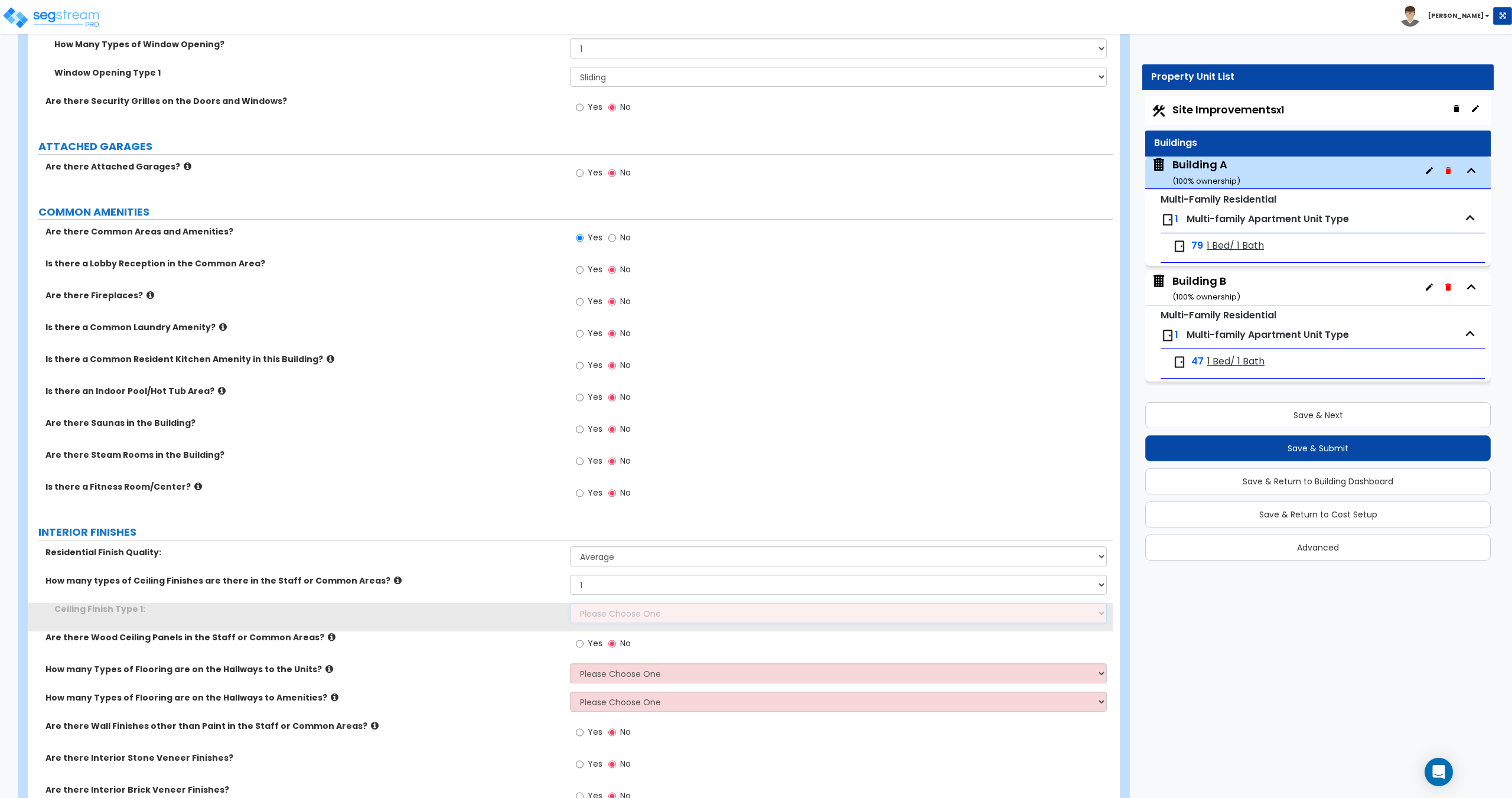
click at [620, 609] on select "Please Choose One Drop Ceiling Drywall Ceiling Open Ceiling" at bounding box center [838, 613] width 536 height 20
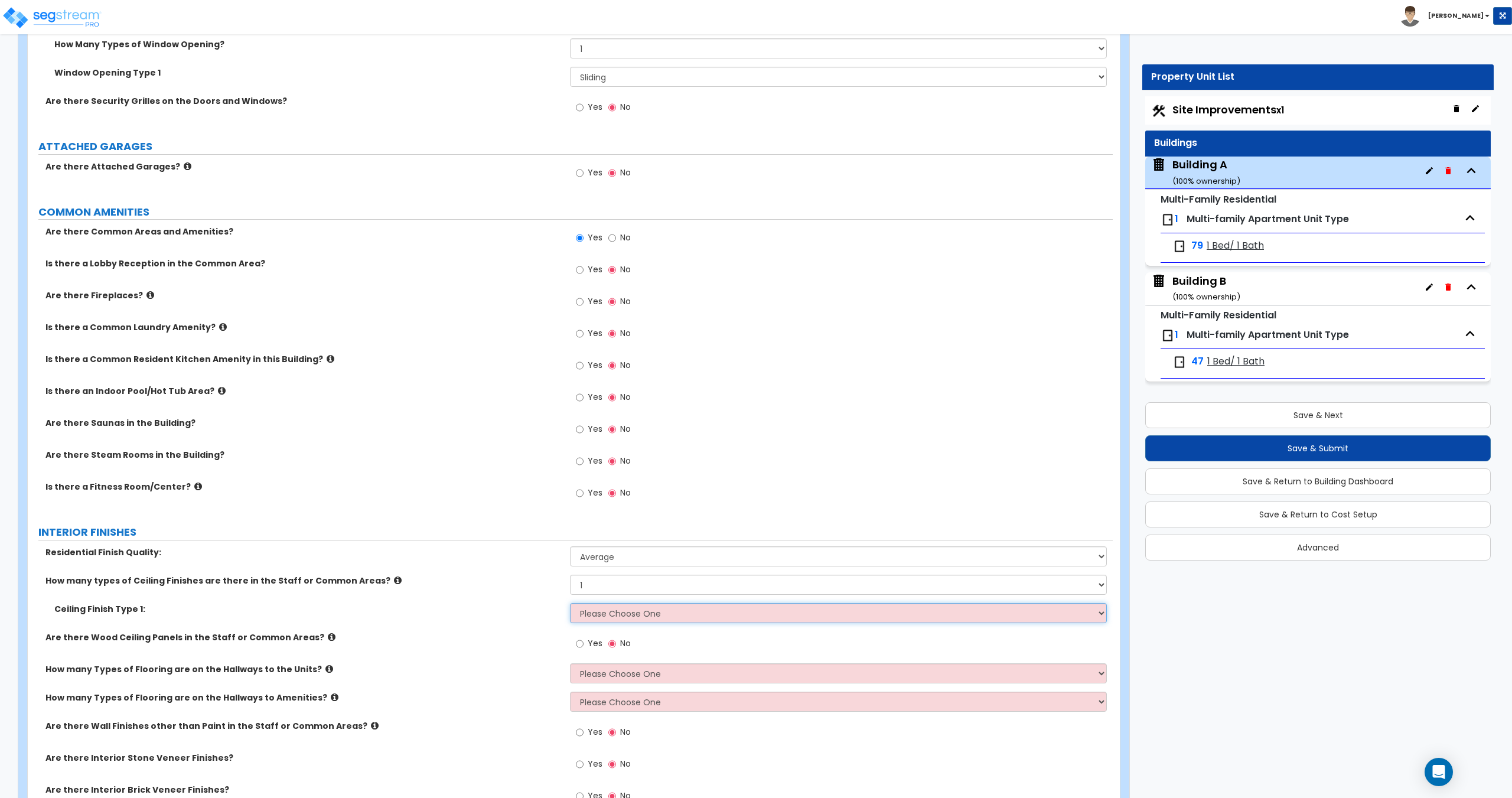
select select "2"
click at [570, 603] on select "Please Choose One Drop Ceiling Drywall Ceiling Open Ceiling" at bounding box center [838, 613] width 536 height 20
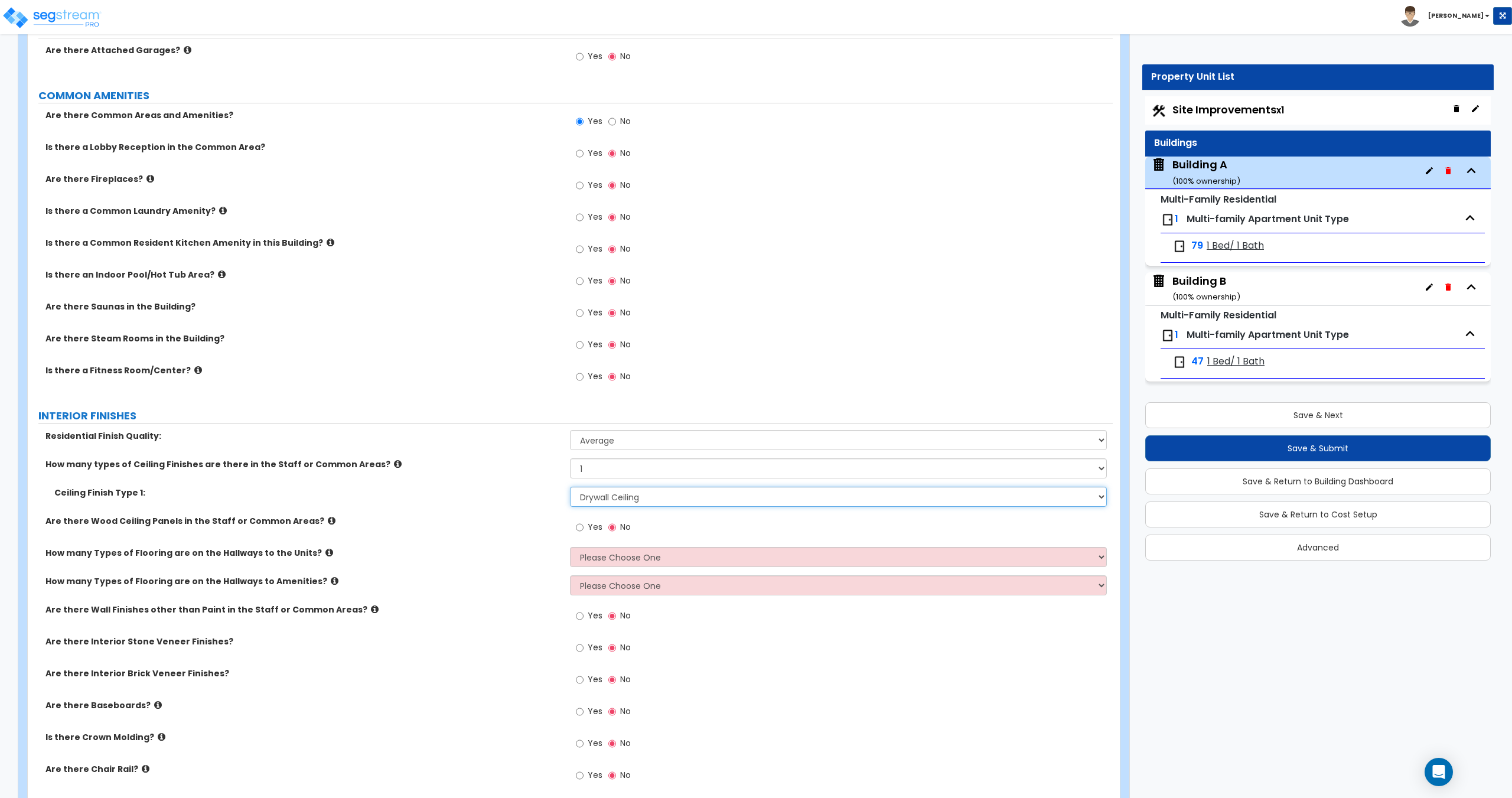
scroll to position [1530, 0]
drag, startPoint x: 625, startPoint y: 554, endPoint x: 620, endPoint y: 578, distance: 24.5
click at [625, 554] on select "Please Choose One 1 2 3" at bounding box center [838, 555] width 536 height 20
drag, startPoint x: 623, startPoint y: 554, endPoint x: 618, endPoint y: 565, distance: 12.1
click at [623, 554] on select "Please Choose One 1 2 3" at bounding box center [838, 555] width 536 height 20
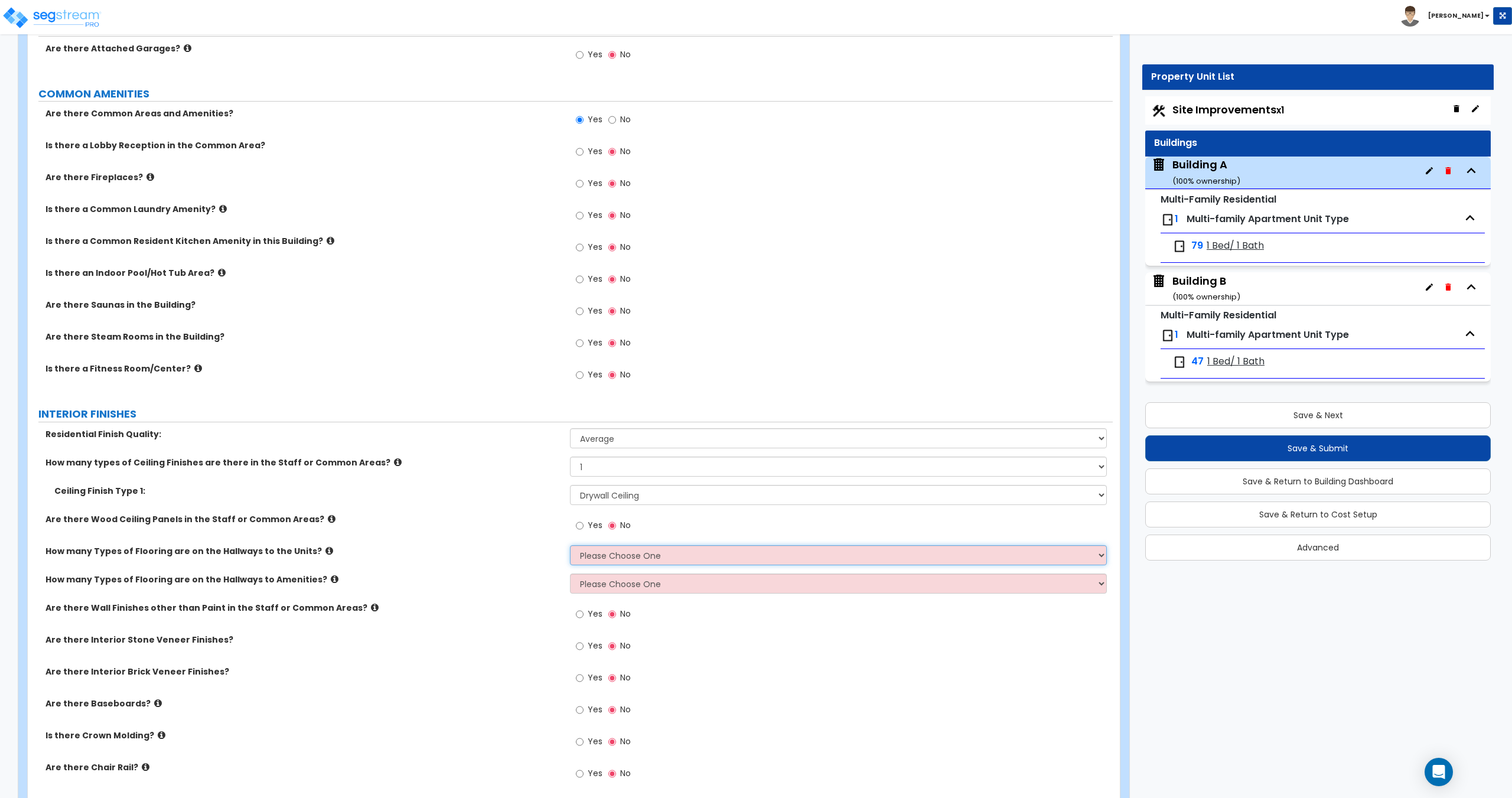
select select "1"
click at [570, 545] on select "Please Choose One 1 2 3" at bounding box center [838, 555] width 536 height 20
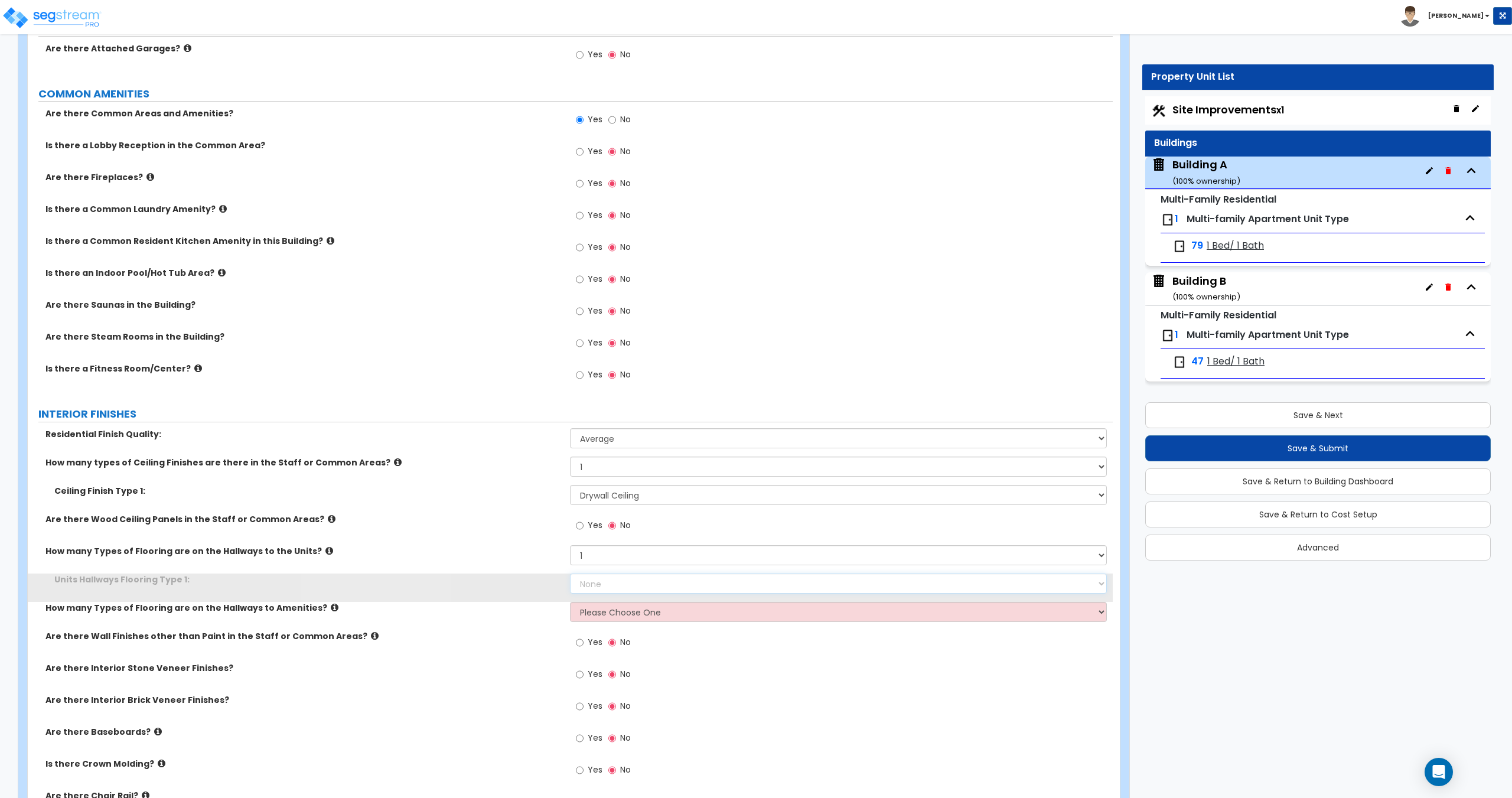
click at [618, 579] on select "None Tile Flooring Hardwood Flooring Resilient Laminate Flooring VCT Flooring S…" at bounding box center [838, 583] width 536 height 20
select select "4"
click at [570, 573] on select "None Tile Flooring Hardwood Flooring Resilient Laminate Flooring VCT Flooring S…" at bounding box center [838, 583] width 536 height 20
click at [633, 620] on select "Please Choose One 1 2 3" at bounding box center [838, 612] width 536 height 20
select select "1"
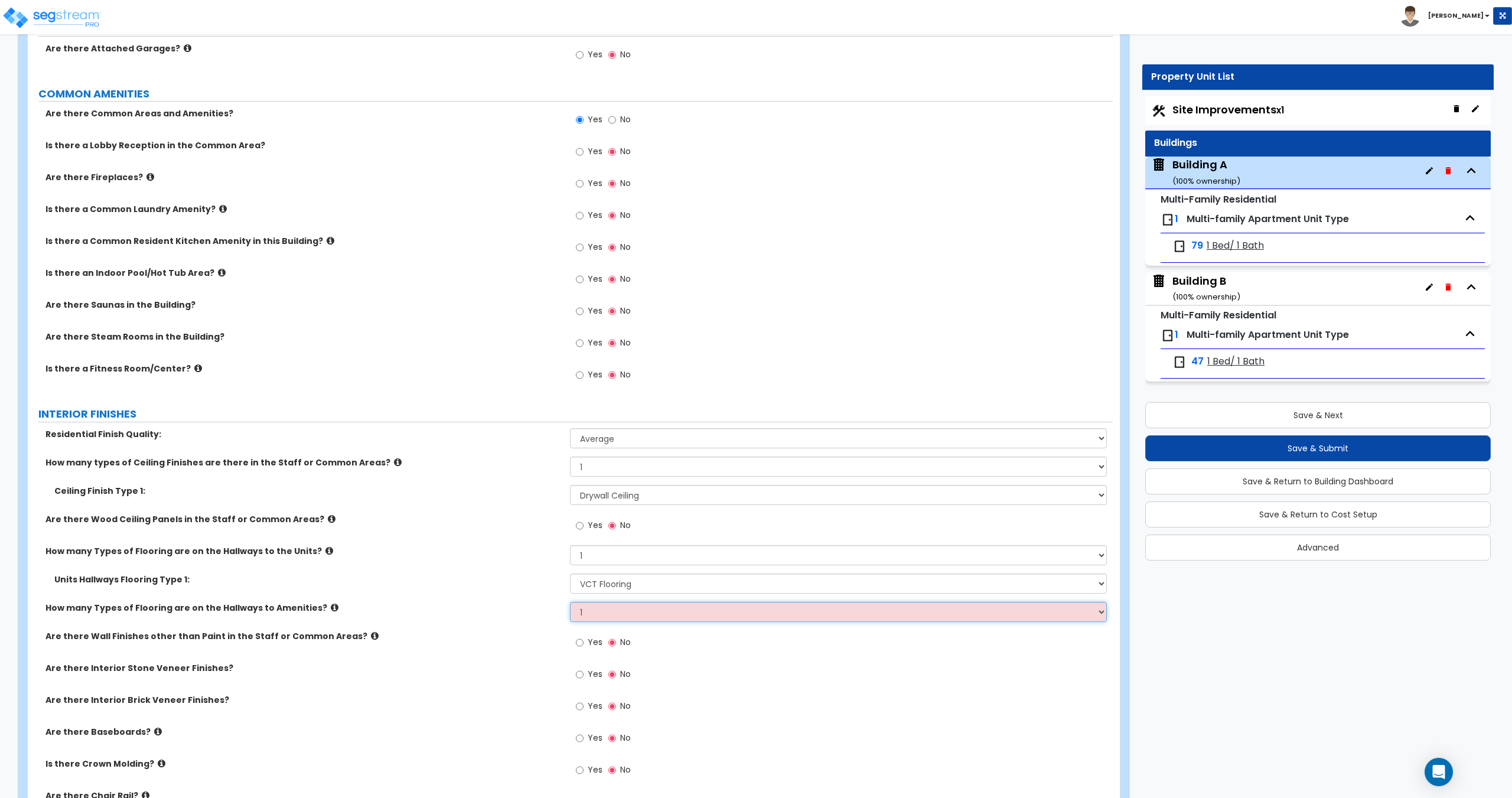
click at [570, 602] on select "Please Choose One 1 2 3" at bounding box center [838, 612] width 536 height 20
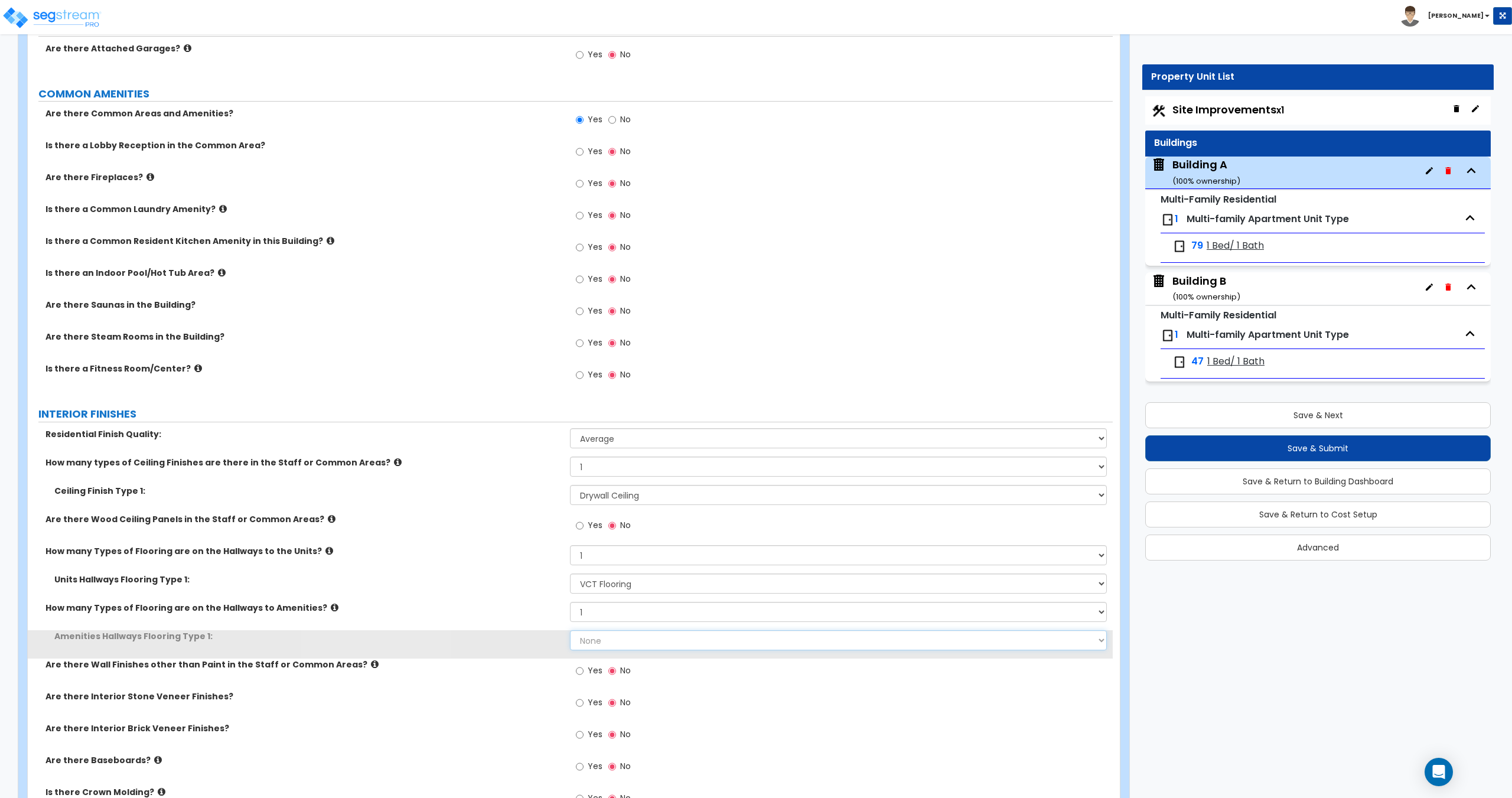
drag, startPoint x: 620, startPoint y: 640, endPoint x: 617, endPoint y: 648, distance: 8.5
click at [620, 640] on select "None Tile Flooring Hardwood Flooring Resilient Laminate Flooring VCT Flooring S…" at bounding box center [838, 640] width 536 height 20
select select "4"
click at [570, 630] on select "None Tile Flooring Hardwood Flooring Resilient Laminate Flooring VCT Flooring S…" at bounding box center [838, 640] width 536 height 20
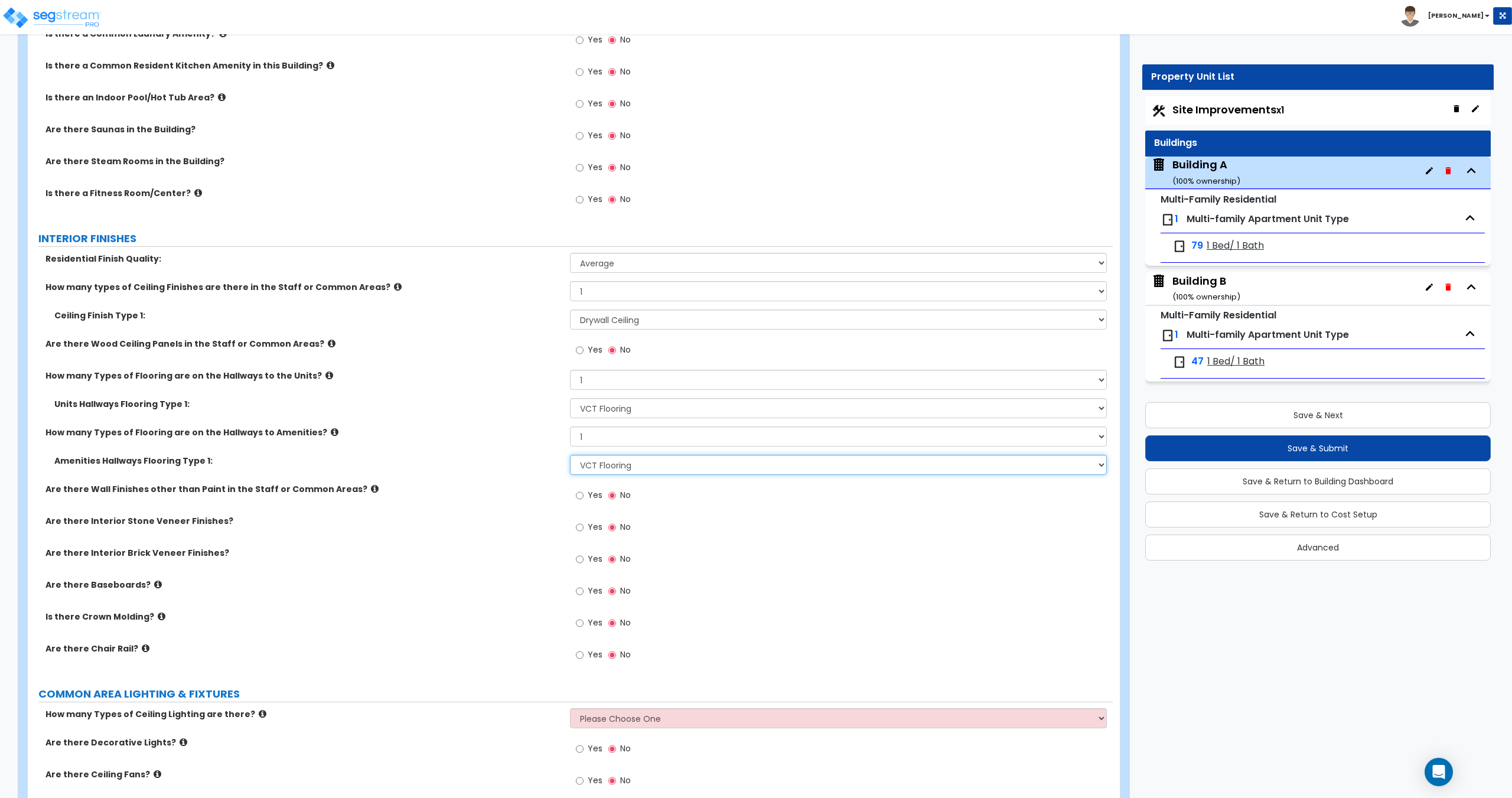
scroll to position [1707, 0]
click at [613, 717] on select "Please Choose One 1 2 3" at bounding box center [838, 716] width 536 height 20
select select "1"
click at [570, 706] on select "Please Choose One 1 2 3" at bounding box center [838, 716] width 536 height 20
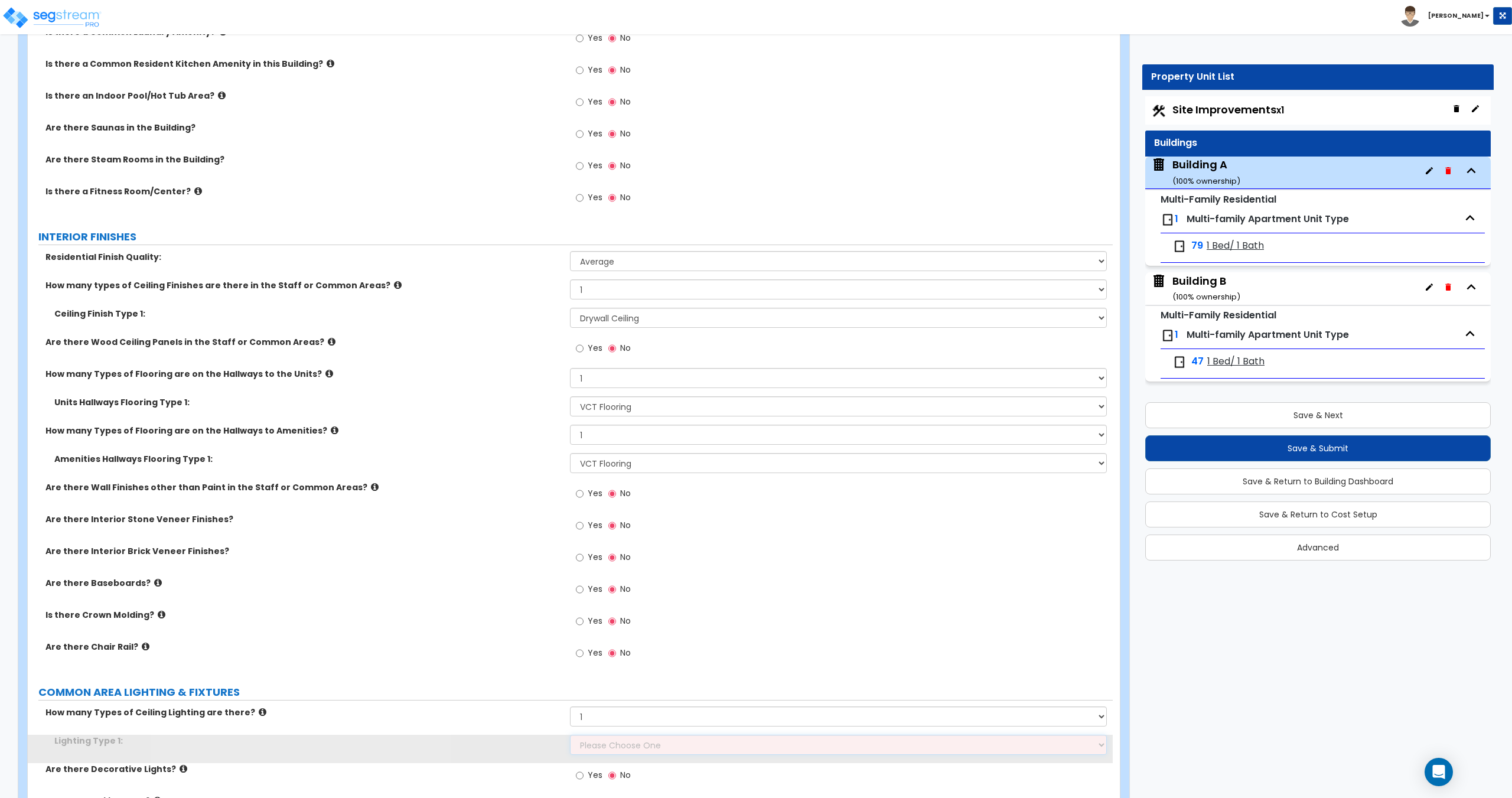
click at [624, 735] on select "Please Choose One LED Surface-Mounted LED Recessed Fluorescent Surface-Mounted …" at bounding box center [838, 745] width 536 height 20
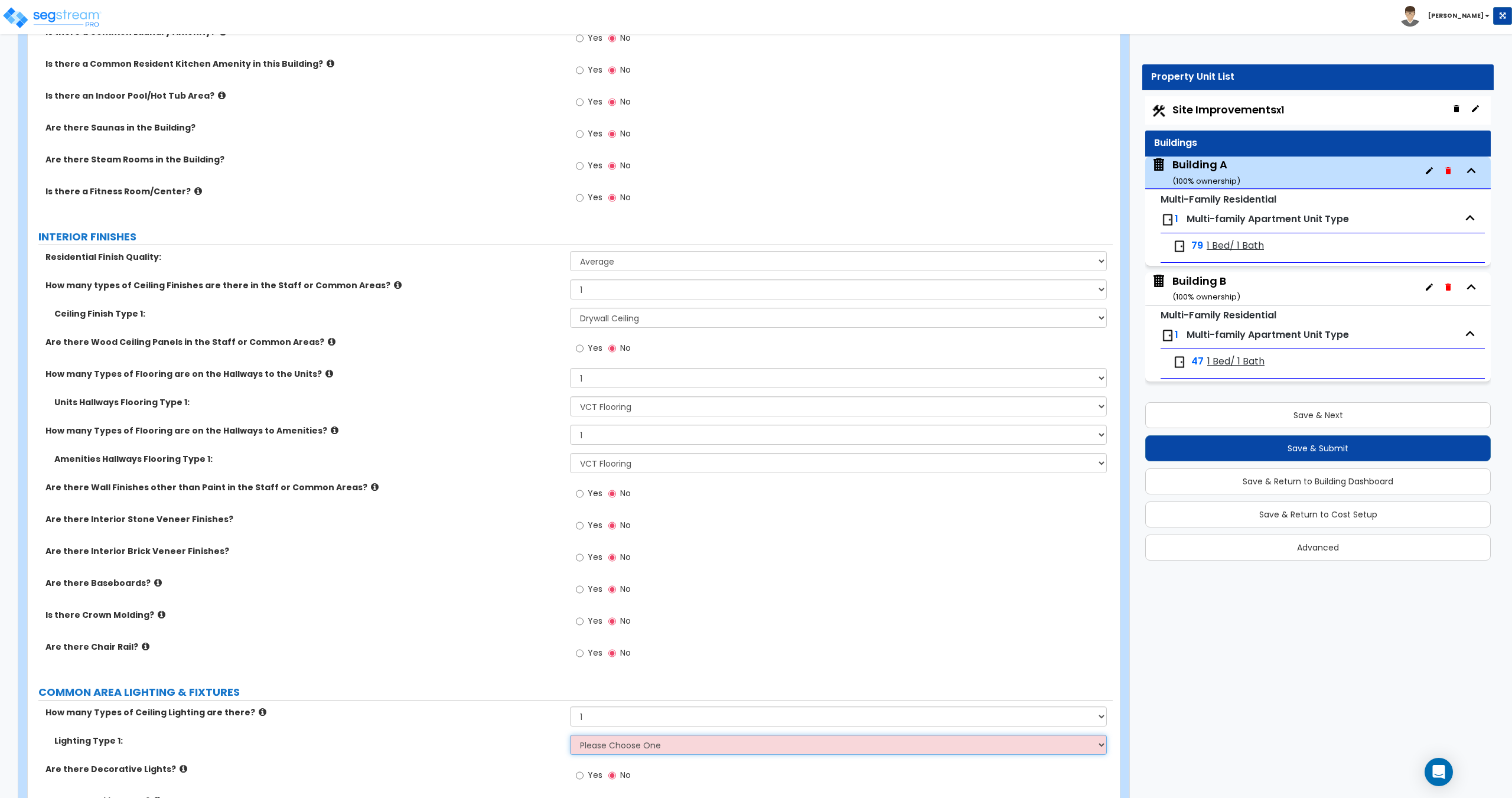
select select "2"
click at [570, 735] on select "Please Choose One LED Surface-Mounted LED Recessed Fluorescent Surface-Mounted …" at bounding box center [838, 745] width 536 height 20
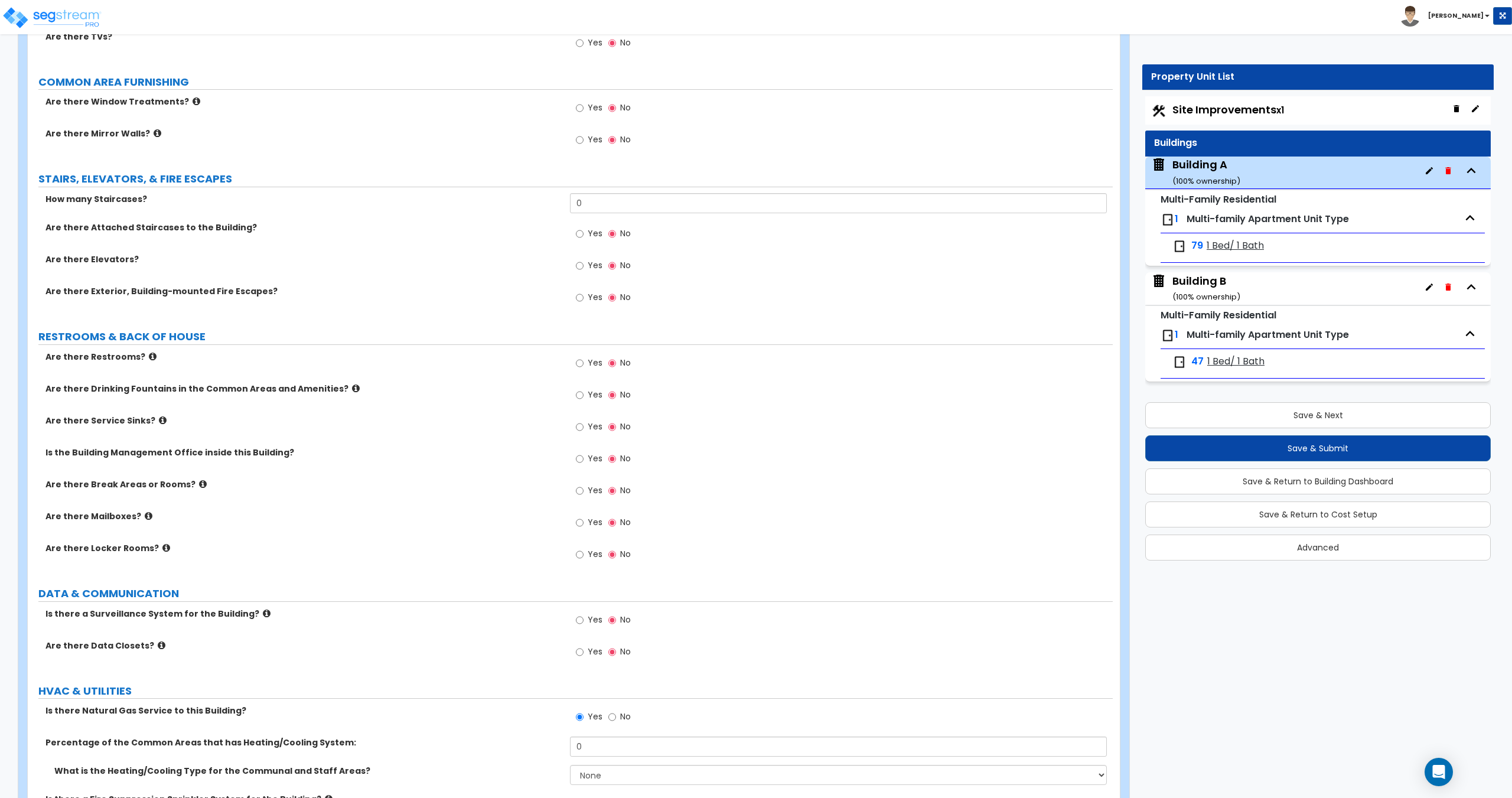
scroll to position [2505, 0]
drag, startPoint x: 616, startPoint y: 203, endPoint x: 452, endPoint y: 208, distance: 164.1
click at [455, 208] on div "How many Staircases? 0" at bounding box center [570, 206] width 1085 height 29
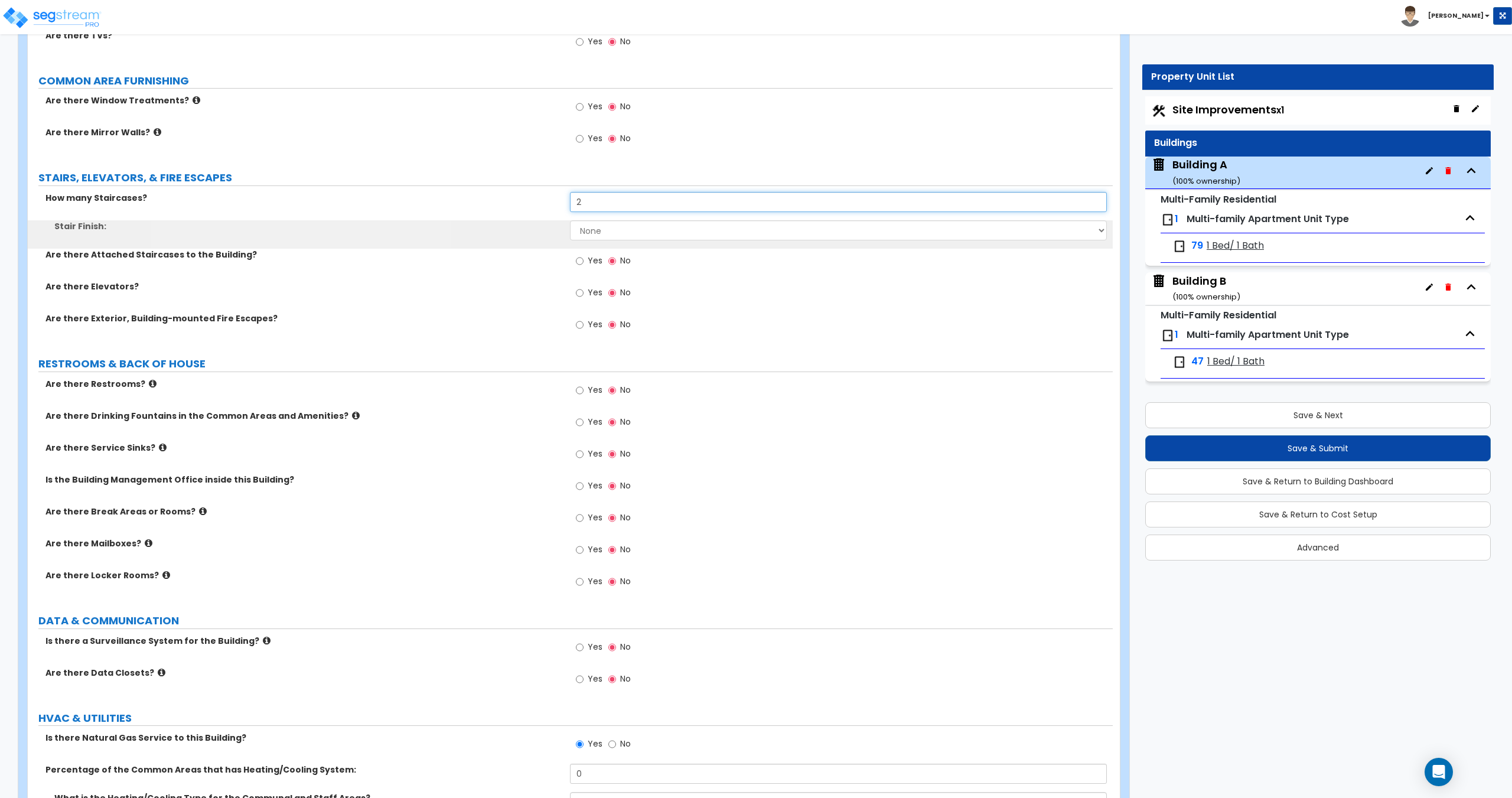
type input "2"
click at [598, 233] on select "None Tile Wood Laminate VCT Sheet Carpet Sheet Vinyl Carpet Tile" at bounding box center [838, 230] width 536 height 20
click at [570, 220] on select "None Tile Wood Laminate VCT Sheet Carpet Sheet Vinyl Carpet Tile" at bounding box center [838, 230] width 536 height 20
click at [601, 238] on select "None Tile Wood Laminate VCT Sheet Carpet Sheet Vinyl Carpet Tile" at bounding box center [838, 230] width 536 height 20
select select "0"
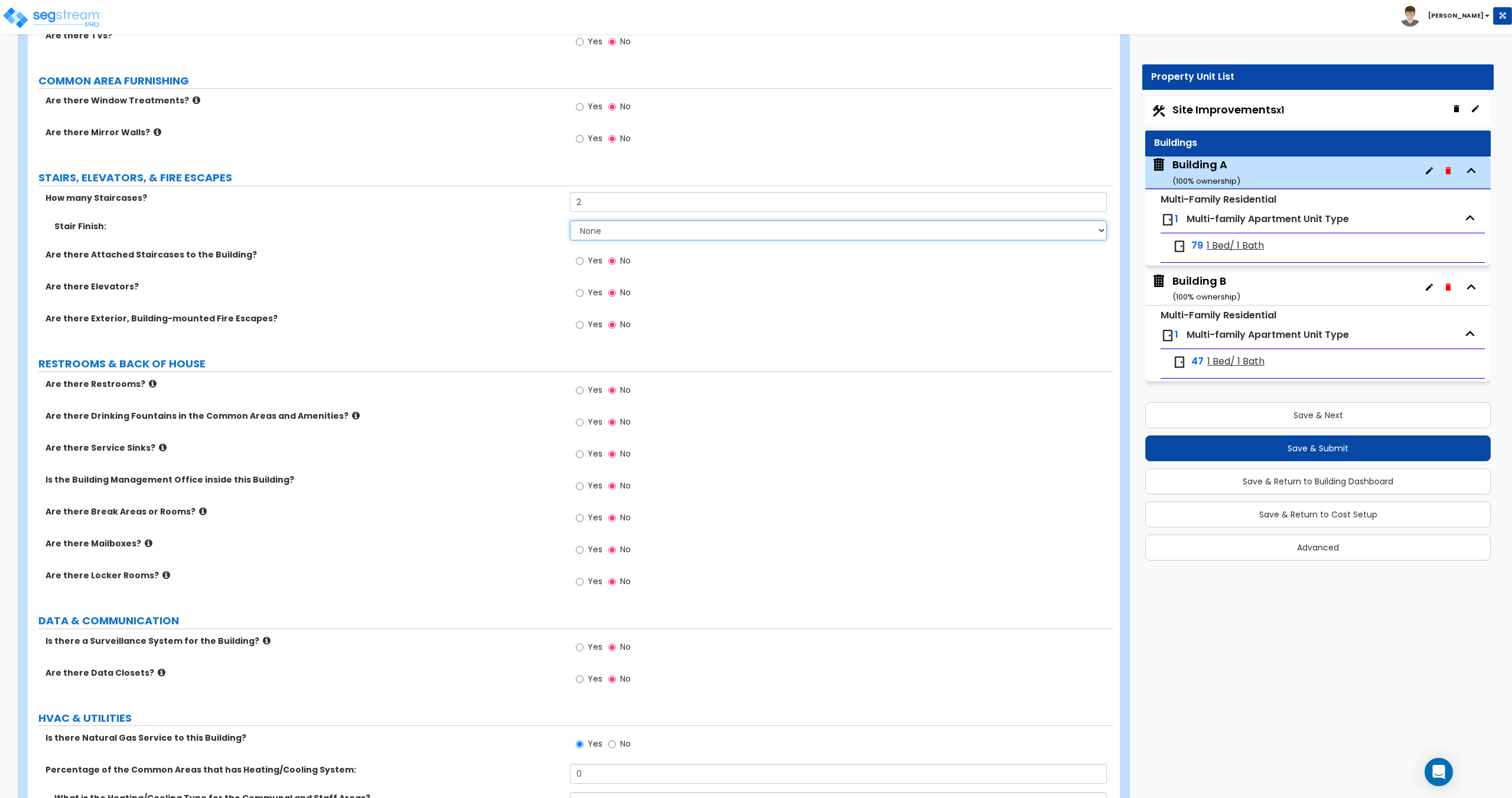
click at [570, 220] on select "None Tile Wood Laminate VCT Sheet Carpet Sheet Vinyl Carpet Tile" at bounding box center [838, 230] width 536 height 20
click at [583, 297] on input "Yes" at bounding box center [579, 293] width 8 height 13
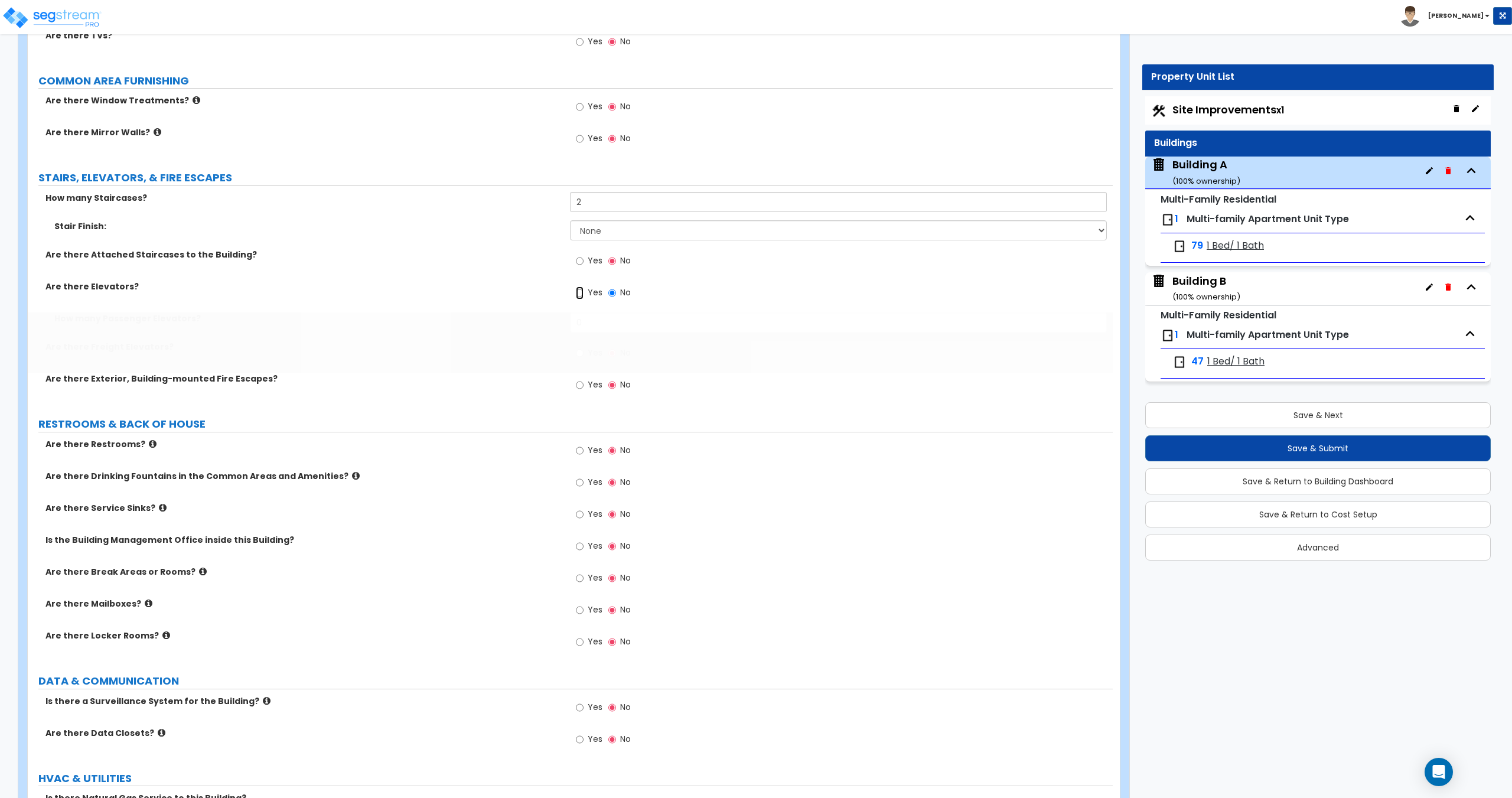
radio input "true"
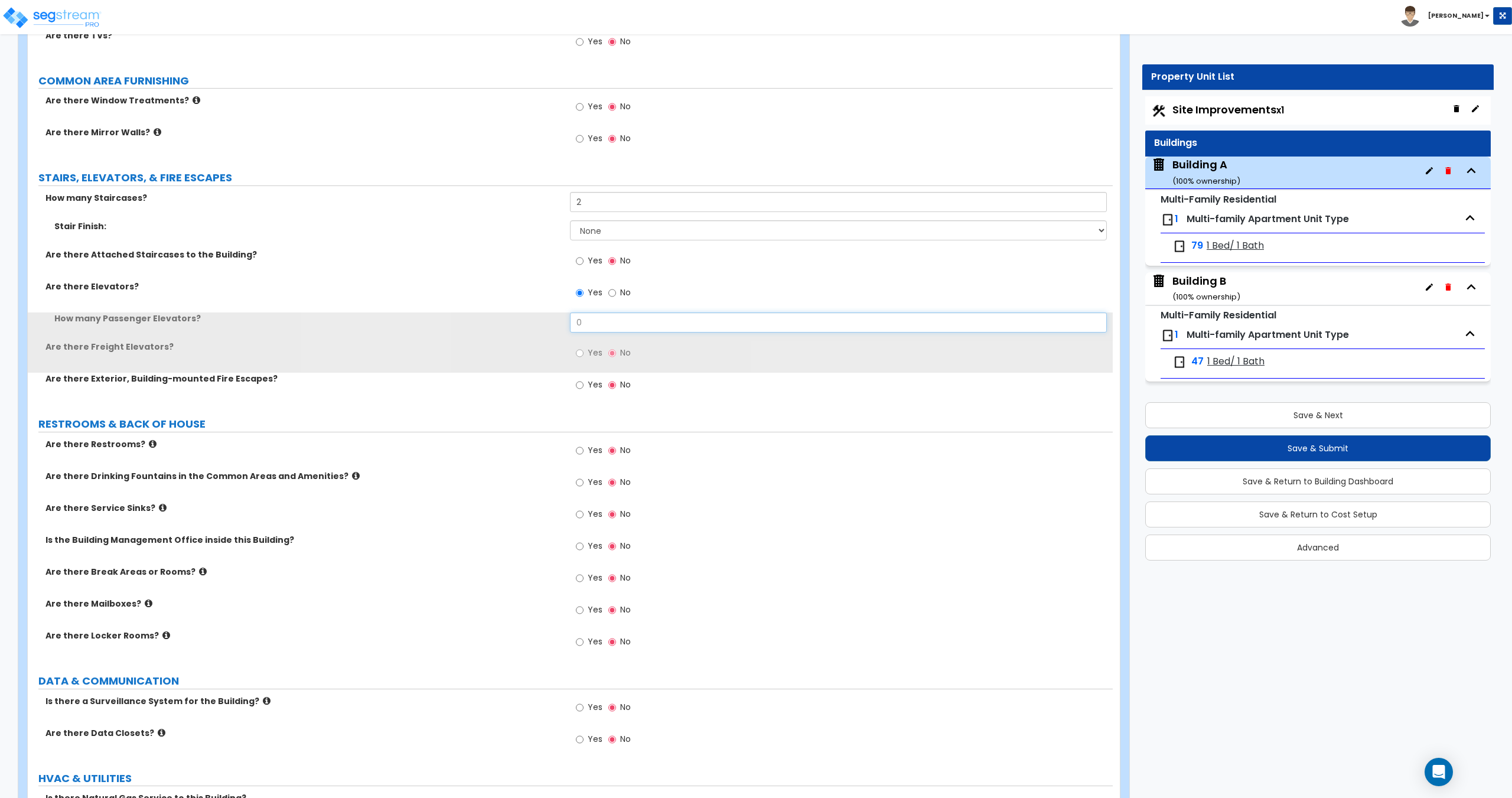
drag, startPoint x: 618, startPoint y: 322, endPoint x: 487, endPoint y: 321, distance: 131.0
click at [502, 320] on div "How many Passenger Elevators? 0" at bounding box center [570, 327] width 1085 height 29
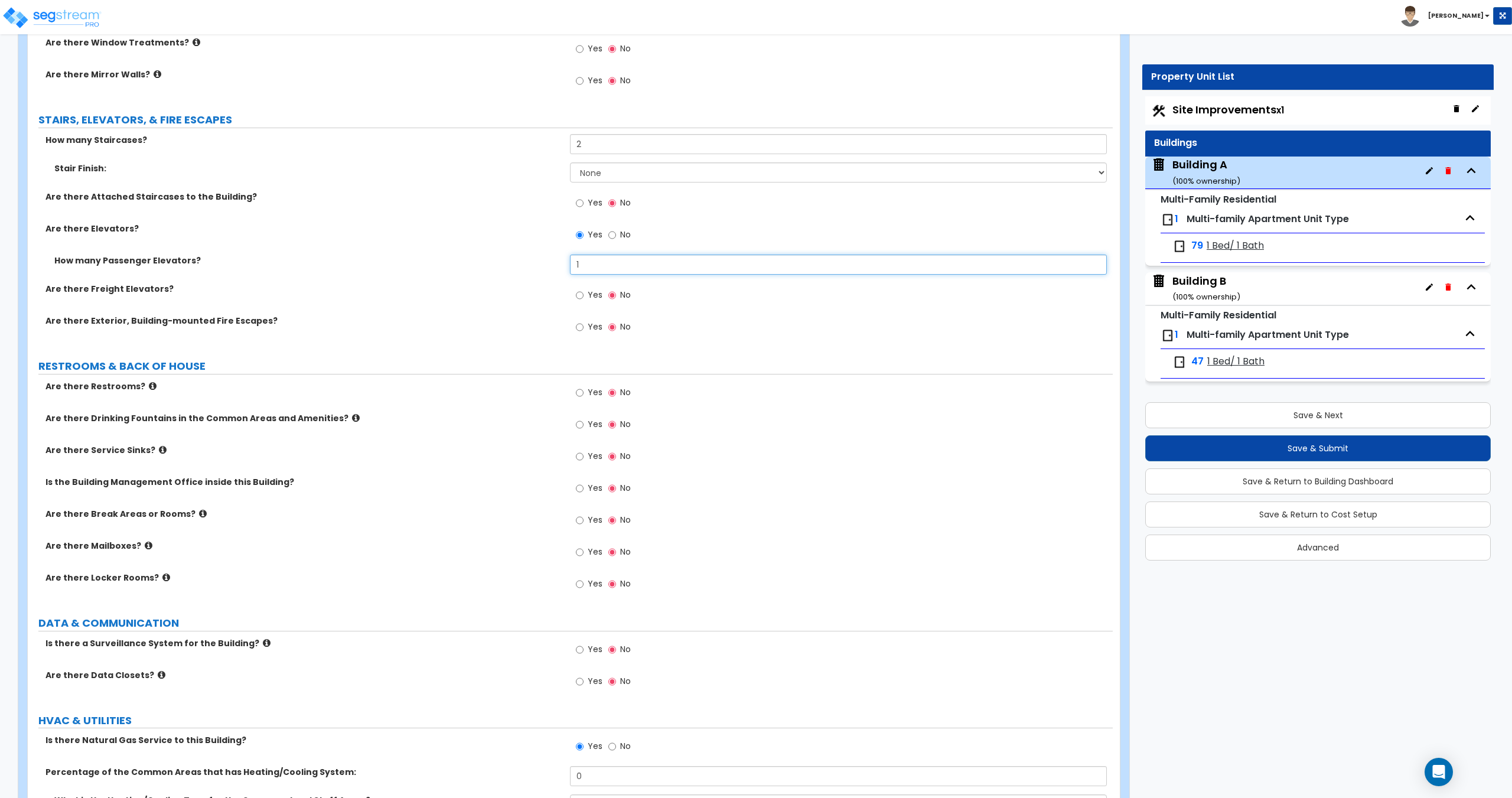
scroll to position [2563, 0]
type input "1"
click at [582, 393] on input "Yes" at bounding box center [579, 392] width 8 height 13
radio input "true"
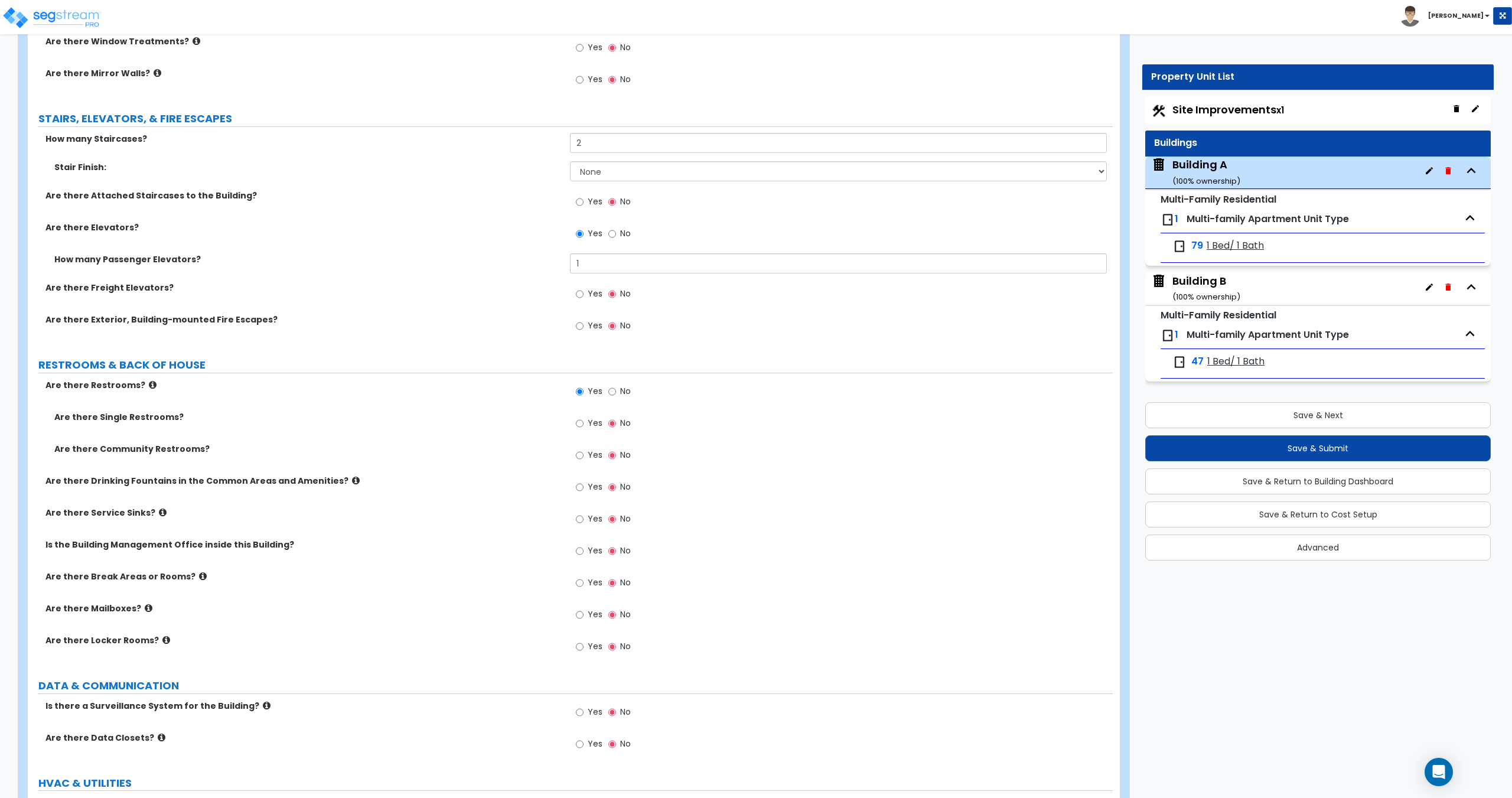
click at [600, 421] on span "Yes" at bounding box center [595, 423] width 15 height 12
click at [583, 421] on input "Yes" at bounding box center [579, 424] width 8 height 13
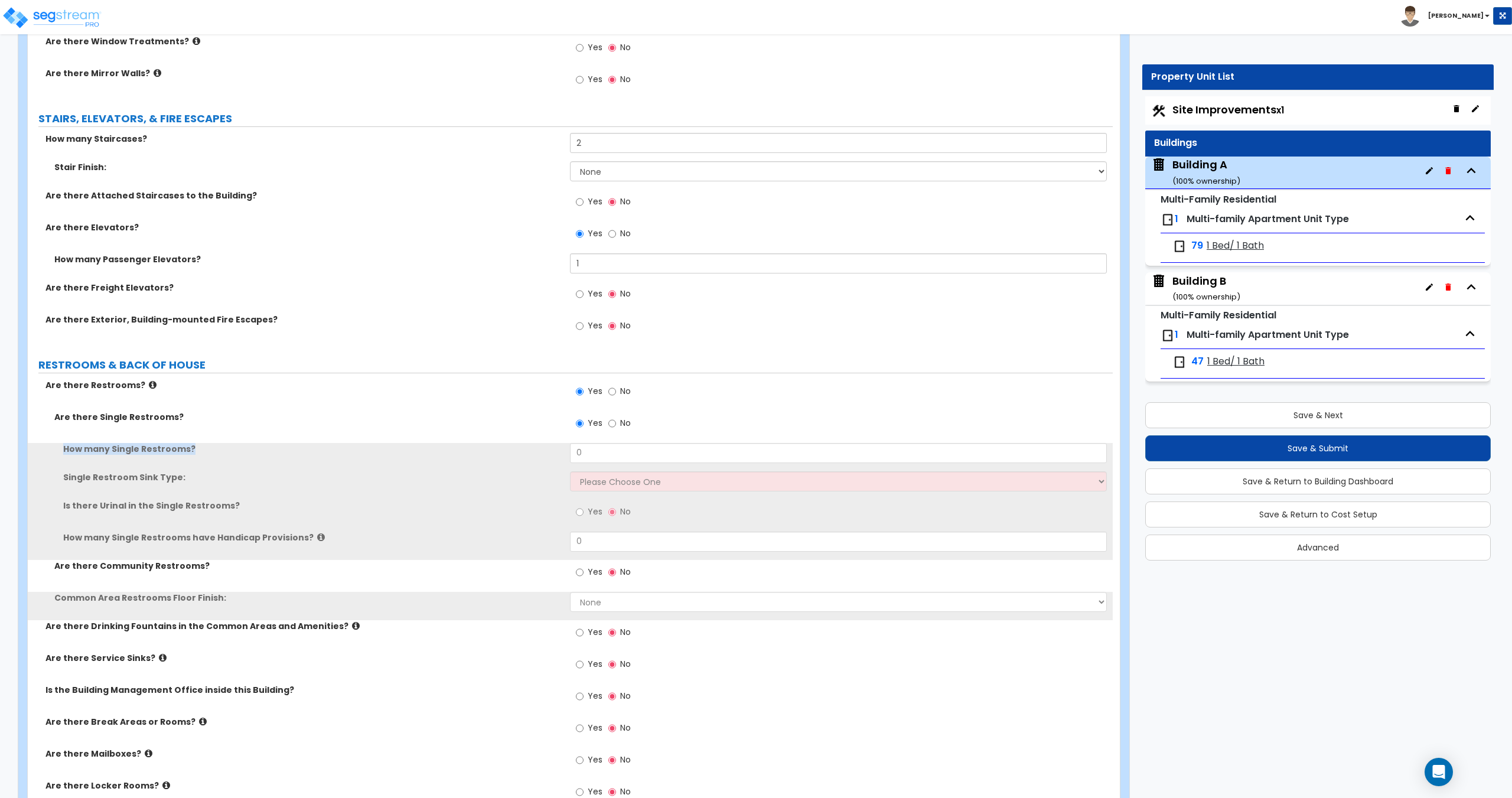
drag, startPoint x: 600, startPoint y: 438, endPoint x: 536, endPoint y: 459, distance: 67.4
click at [537, 458] on div "Are there Single Restrooms? Yes No How many Single Restrooms? 0 Single Restroom…" at bounding box center [570, 515] width 1067 height 209
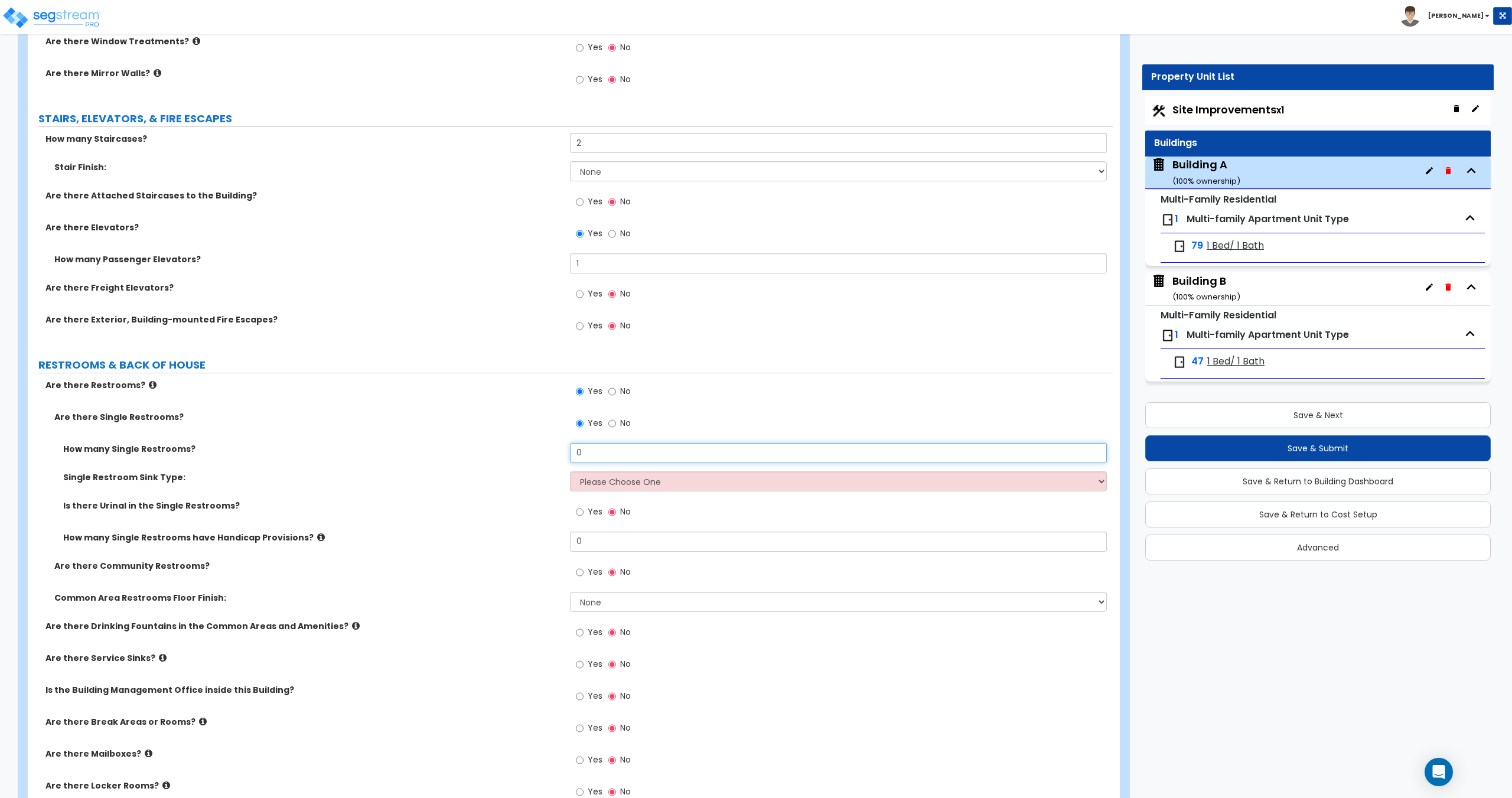
drag, startPoint x: 610, startPoint y: 459, endPoint x: 533, endPoint y: 459, distance: 77.0
click at [543, 458] on div "How many Single Restrooms? 0" at bounding box center [570, 457] width 1085 height 29
click at [609, 486] on select "Please Choose One Wall-mounted Vanity-mounted" at bounding box center [838, 481] width 536 height 20
click at [570, 471] on select "Please Choose One Wall-mounted Vanity-mounted" at bounding box center [838, 481] width 536 height 20
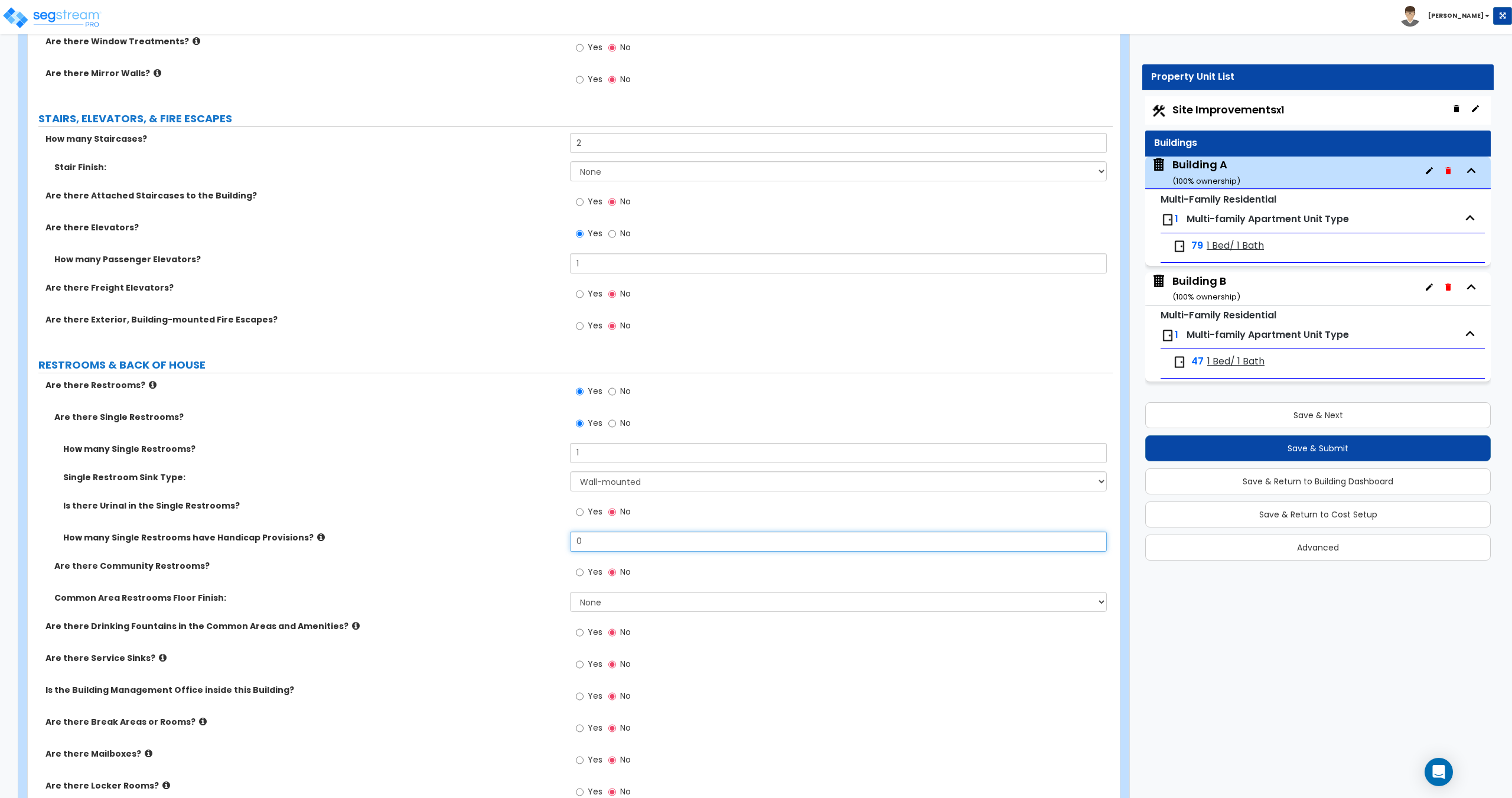
drag, startPoint x: 619, startPoint y: 546, endPoint x: 571, endPoint y: 583, distance: 60.6
click at [562, 544] on div "How many Single Restrooms have Handicap Provisions? 0" at bounding box center [570, 546] width 1085 height 29
click at [590, 600] on select "None Tile Flooring Resilient Laminate Flooring VCT Flooring Sheet Vinyl Flooring" at bounding box center [838, 602] width 536 height 20
click at [570, 592] on select "None Tile Flooring Resilient Laminate Flooring VCT Flooring Sheet Vinyl Flooring" at bounding box center [838, 602] width 536 height 20
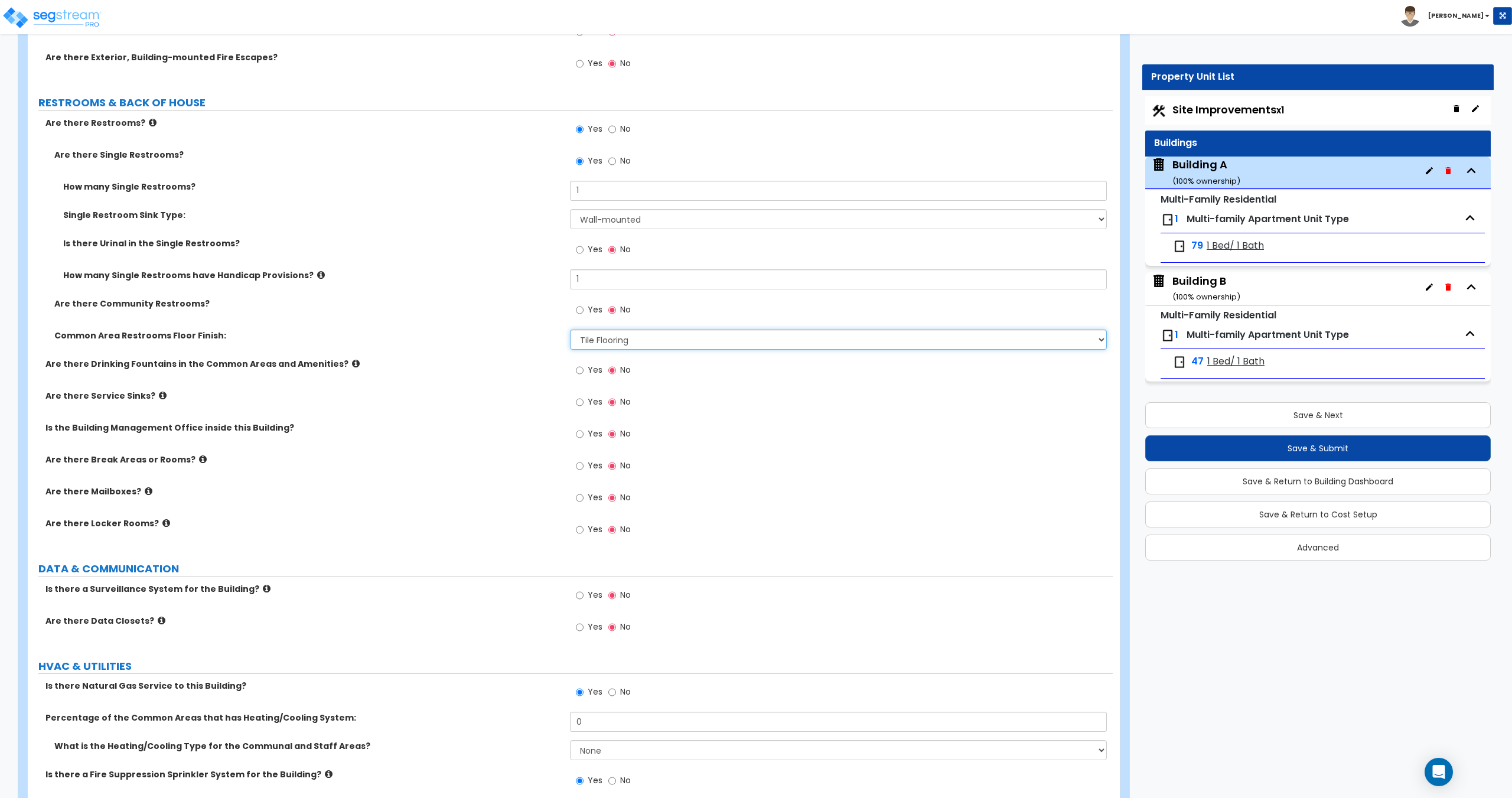
scroll to position [2858, 0]
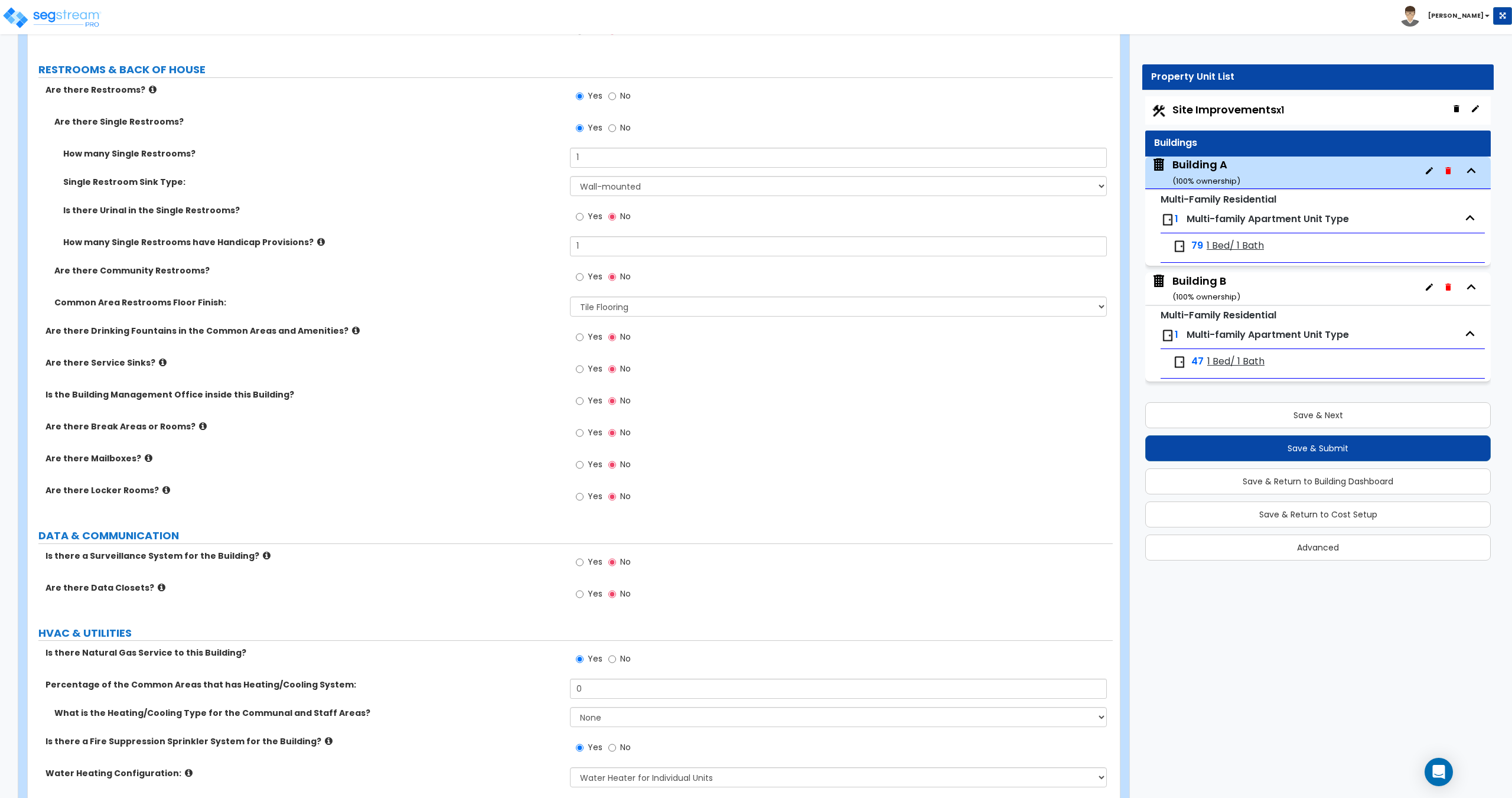
click at [585, 465] on label "Yes" at bounding box center [588, 466] width 26 height 20
click at [583, 465] on input "Yes" at bounding box center [579, 465] width 8 height 13
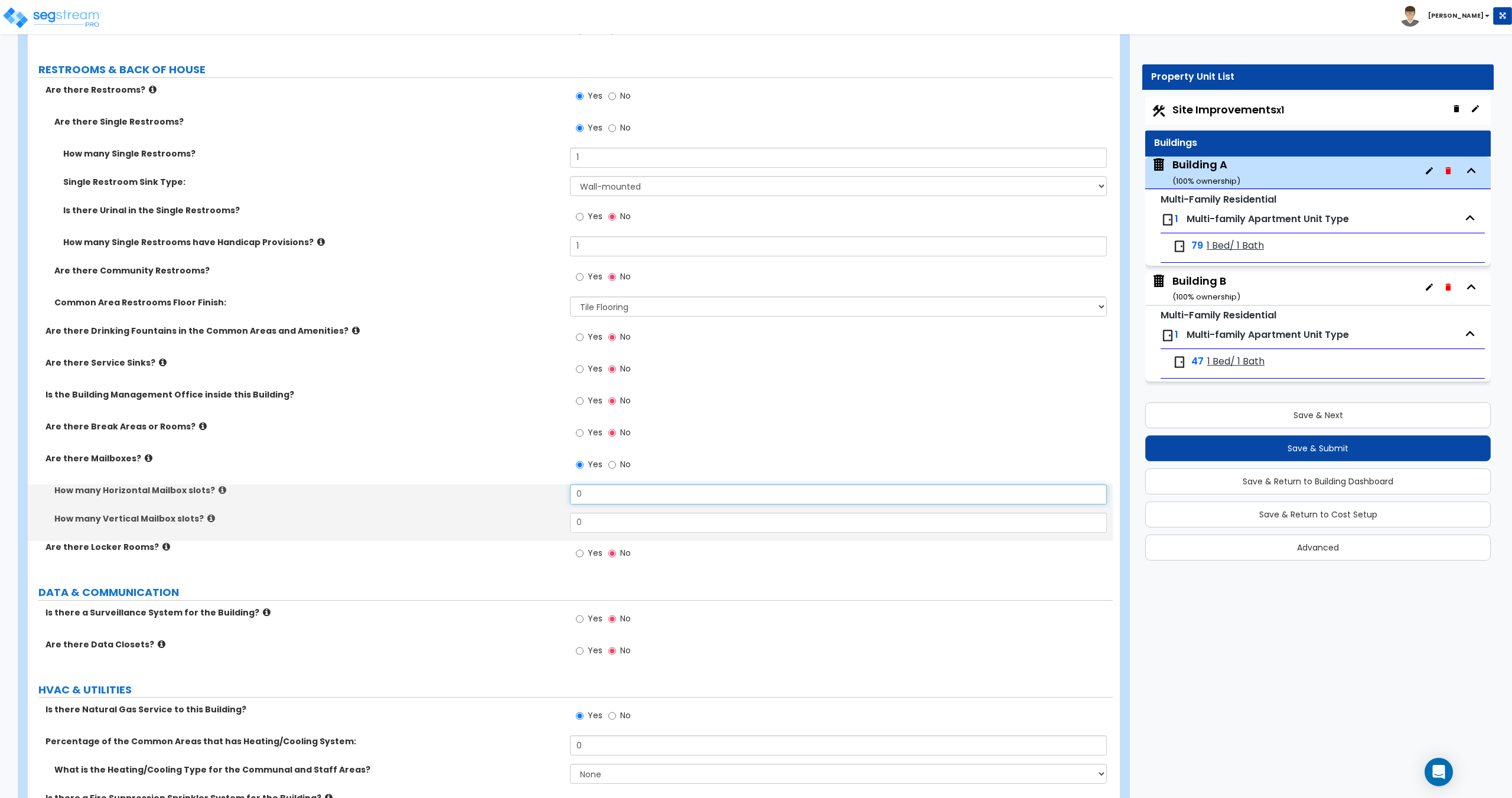
drag, startPoint x: 609, startPoint y: 493, endPoint x: 454, endPoint y: 478, distance: 155.7
click at [459, 478] on div "Are there Restrooms? Yes No Are there Single Restrooms? Yes No How many Single …" at bounding box center [570, 329] width 1067 height 489
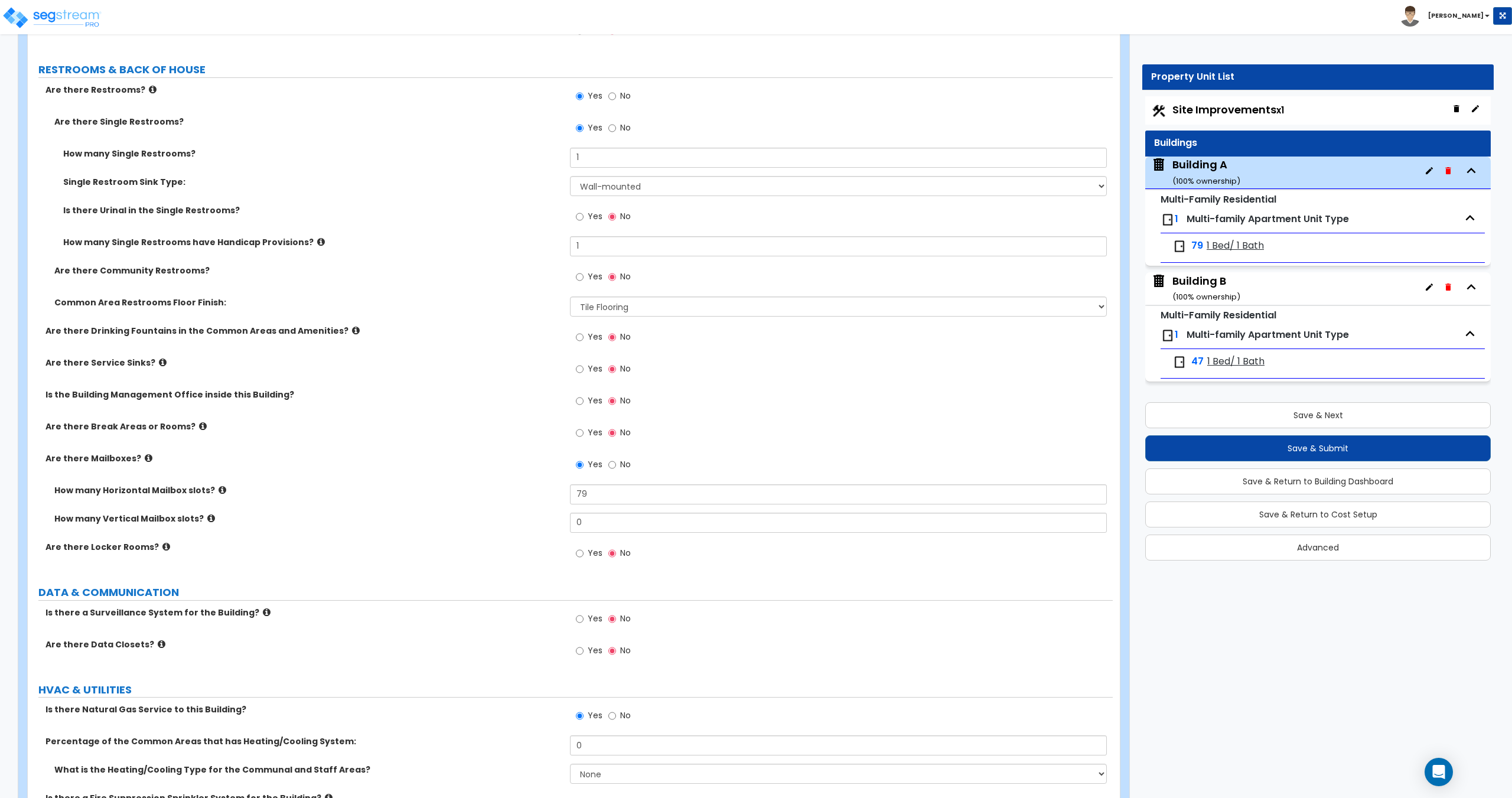
click at [1175, 286] on div "Building B ( 100 % ownership)" at bounding box center [1206, 288] width 68 height 30
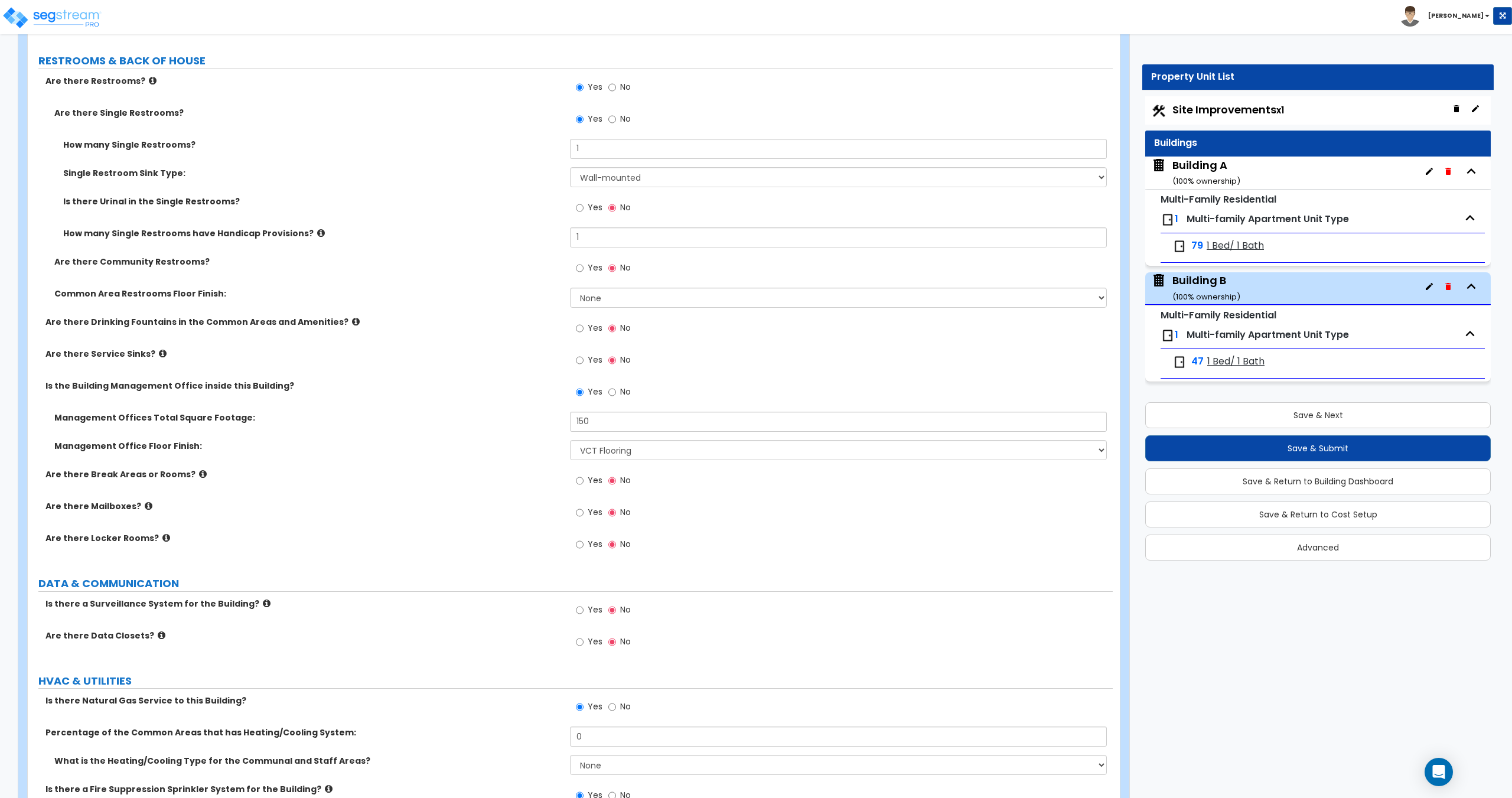
scroll to position [3084, 0]
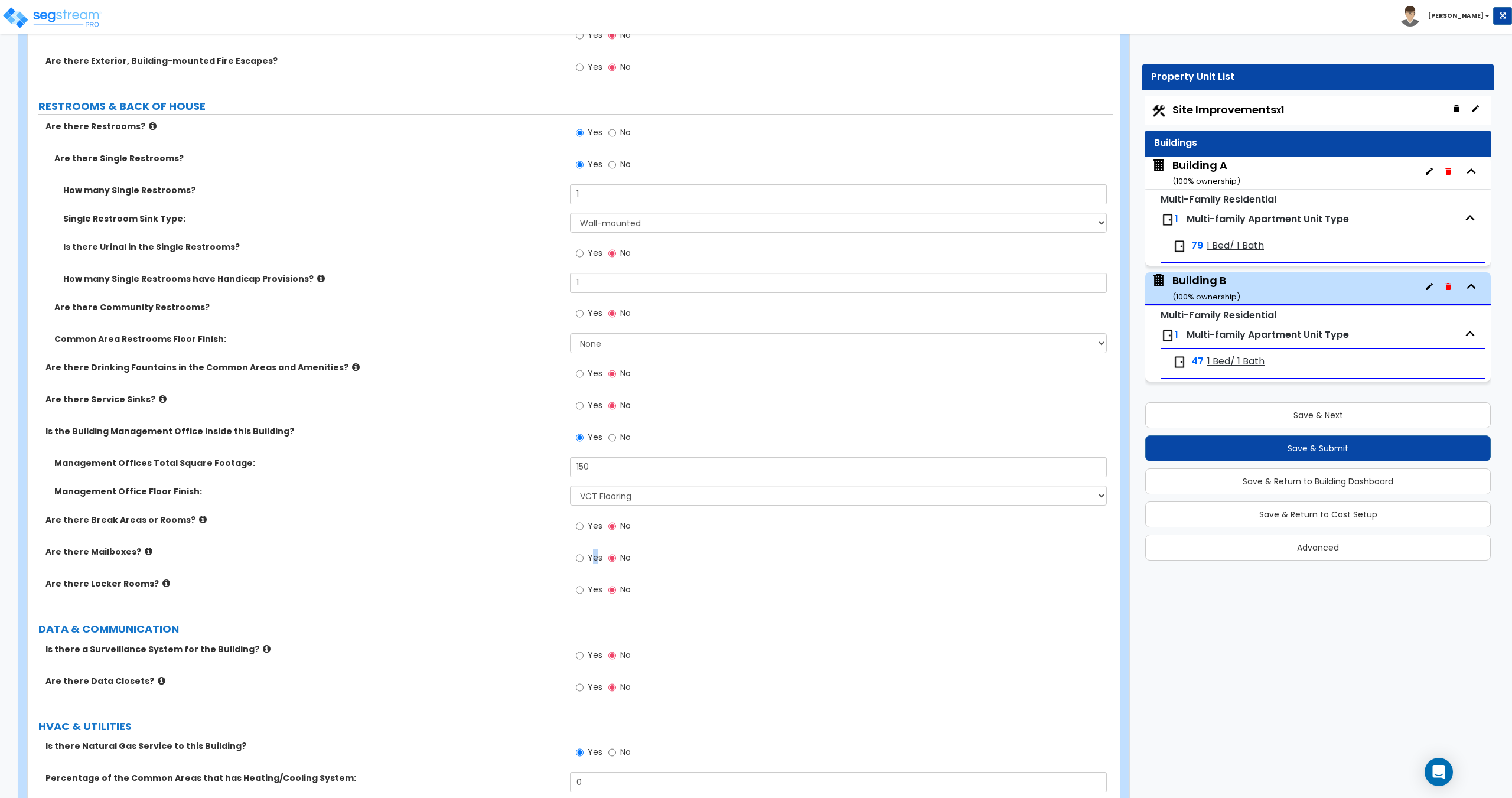
click at [593, 561] on span "Yes" at bounding box center [595, 557] width 15 height 12
click at [598, 551] on span "Yes" at bounding box center [595, 557] width 15 height 12
click at [583, 551] on input "Yes" at bounding box center [579, 558] width 8 height 13
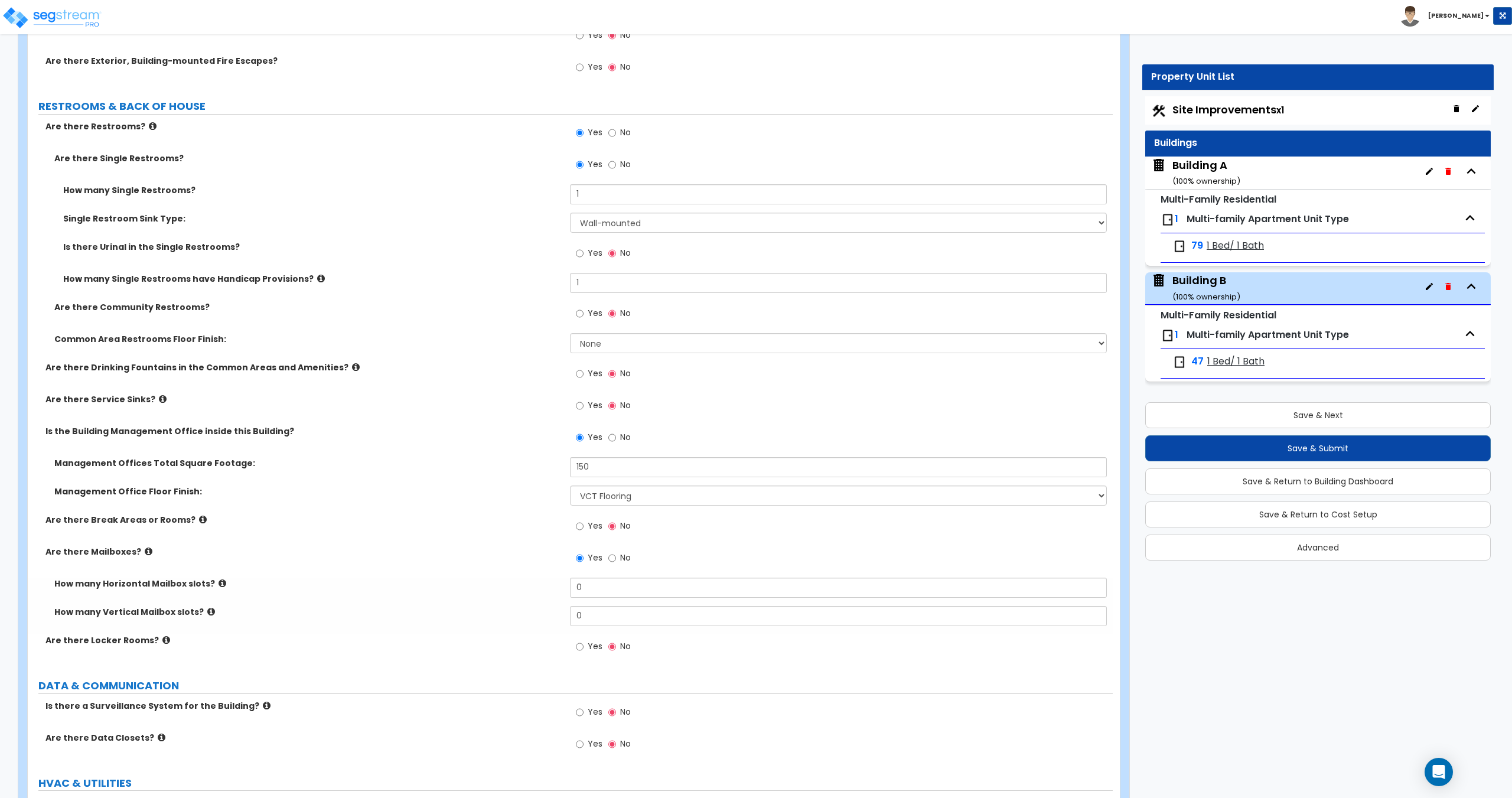
click at [494, 553] on label "Are there Mailboxes?" at bounding box center [303, 551] width 516 height 12
click at [503, 585] on div "How many Horizontal Mailbox slots? 0" at bounding box center [570, 592] width 1085 height 29
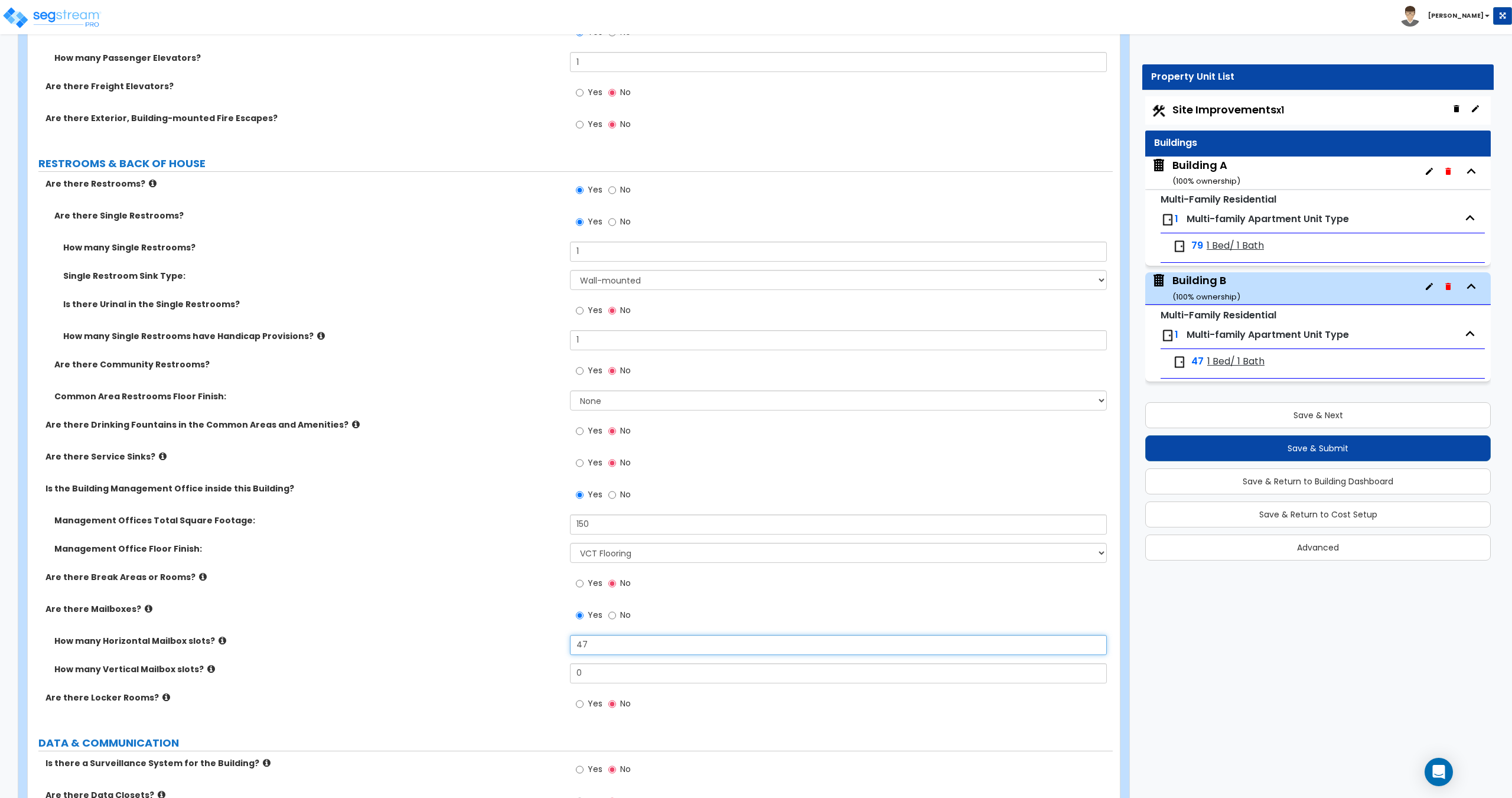
scroll to position [3025, 0]
click at [630, 400] on select "None Tile Flooring Resilient Laminate Flooring VCT Flooring Sheet Vinyl Flooring" at bounding box center [838, 402] width 536 height 20
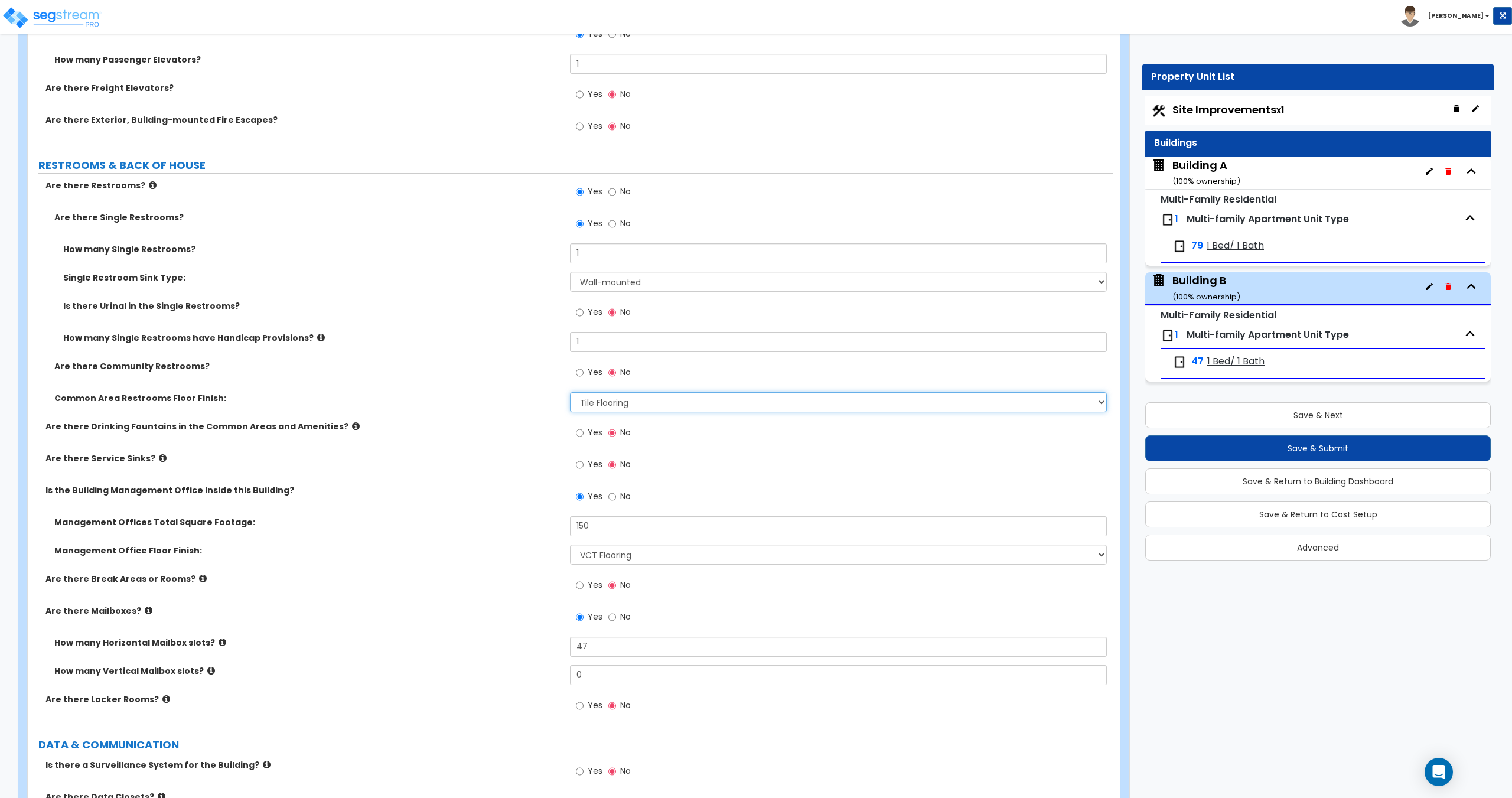
click at [570, 392] on select "None Tile Flooring Resilient Laminate Flooring VCT Flooring Sheet Vinyl Flooring" at bounding box center [838, 402] width 536 height 20
click at [1185, 166] on div "Building A ( 100 % ownership)" at bounding box center [1206, 173] width 68 height 30
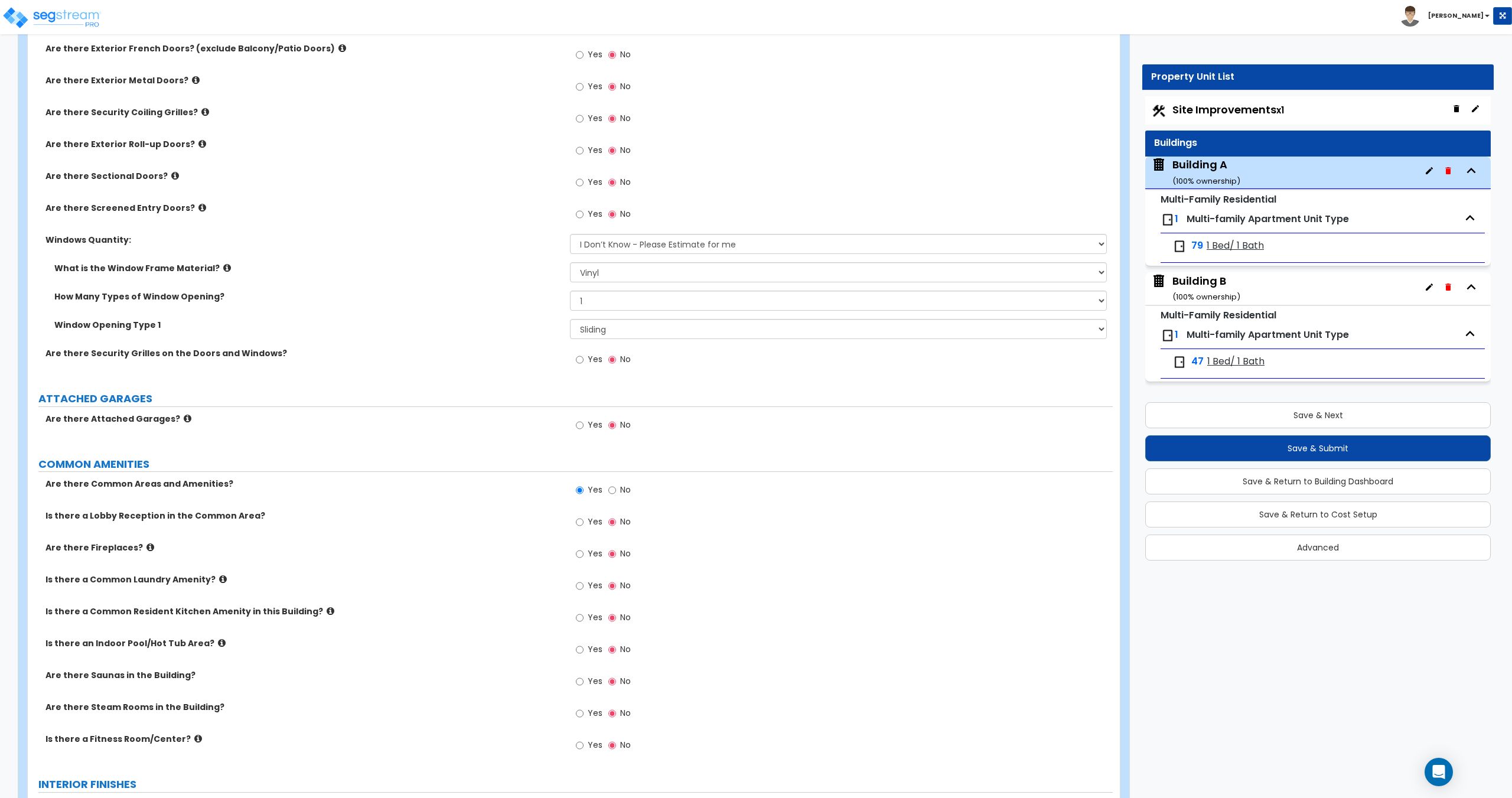
scroll to position [2999, 0]
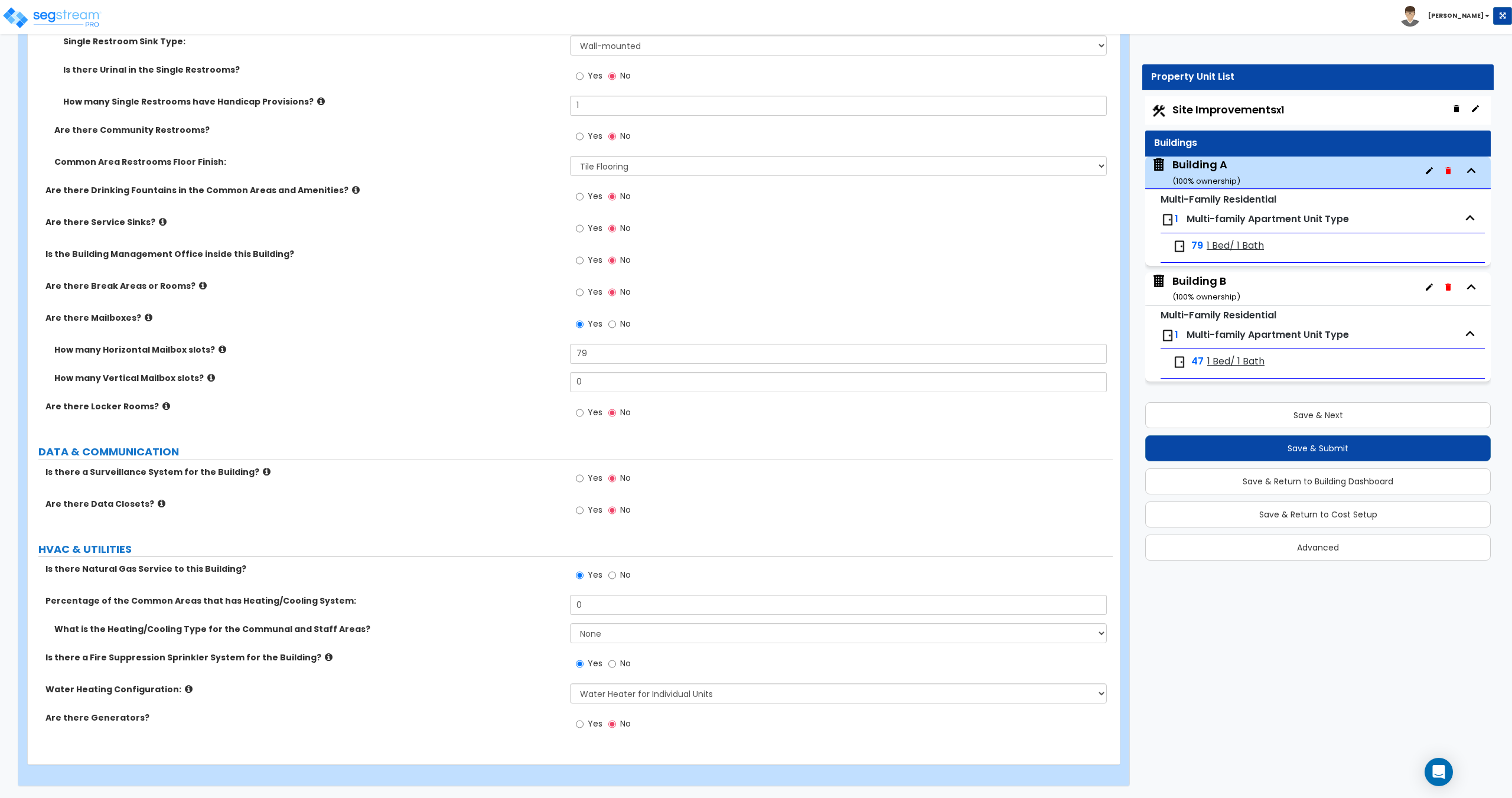
click at [585, 262] on label "Yes" at bounding box center [588, 262] width 26 height 20
click at [583, 262] on input "Yes" at bounding box center [579, 260] width 8 height 13
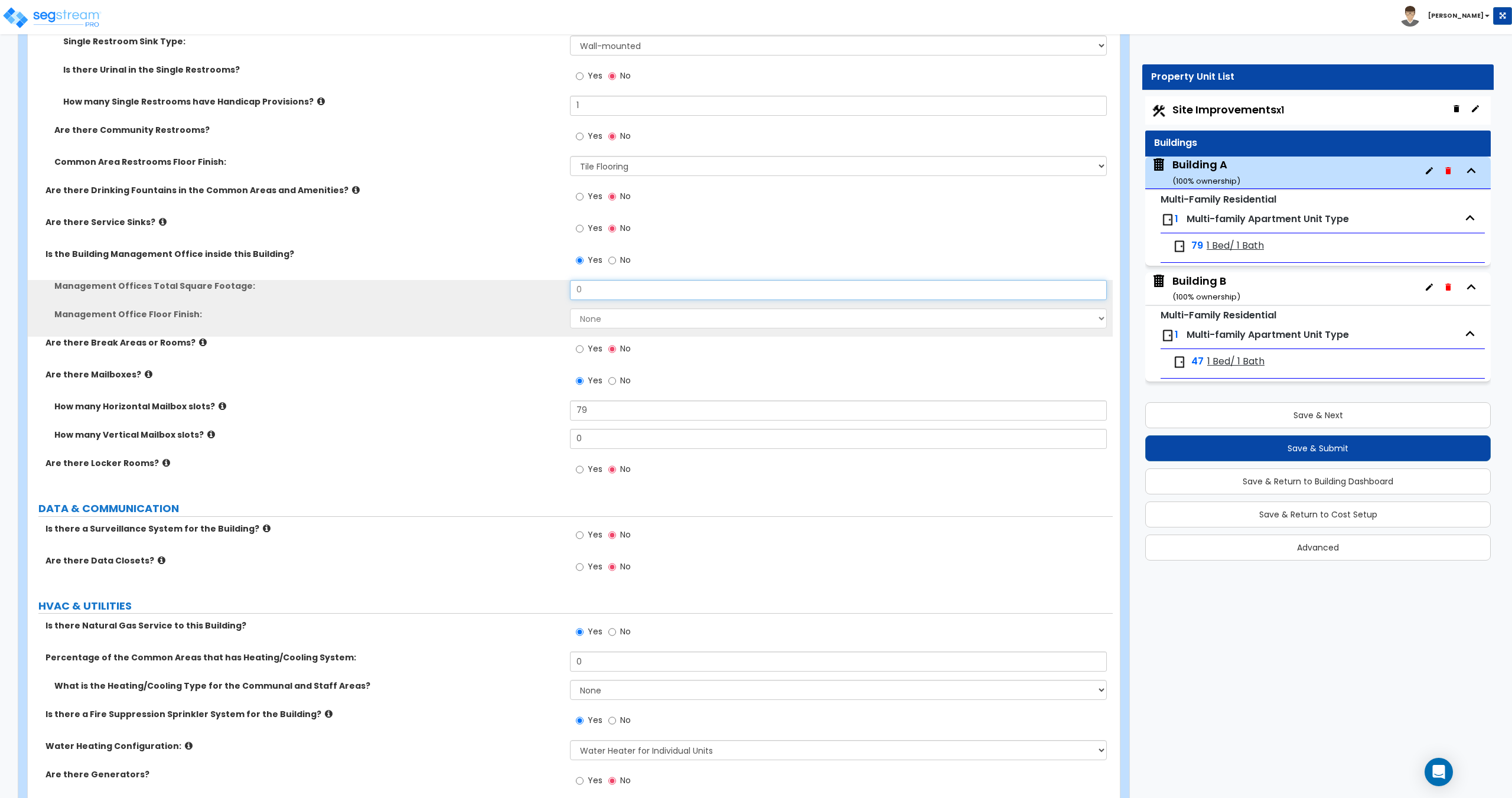
drag, startPoint x: 607, startPoint y: 293, endPoint x: 509, endPoint y: 300, distance: 98.2
click at [523, 295] on div "Management Offices Total Square Footage: 0" at bounding box center [570, 294] width 1085 height 29
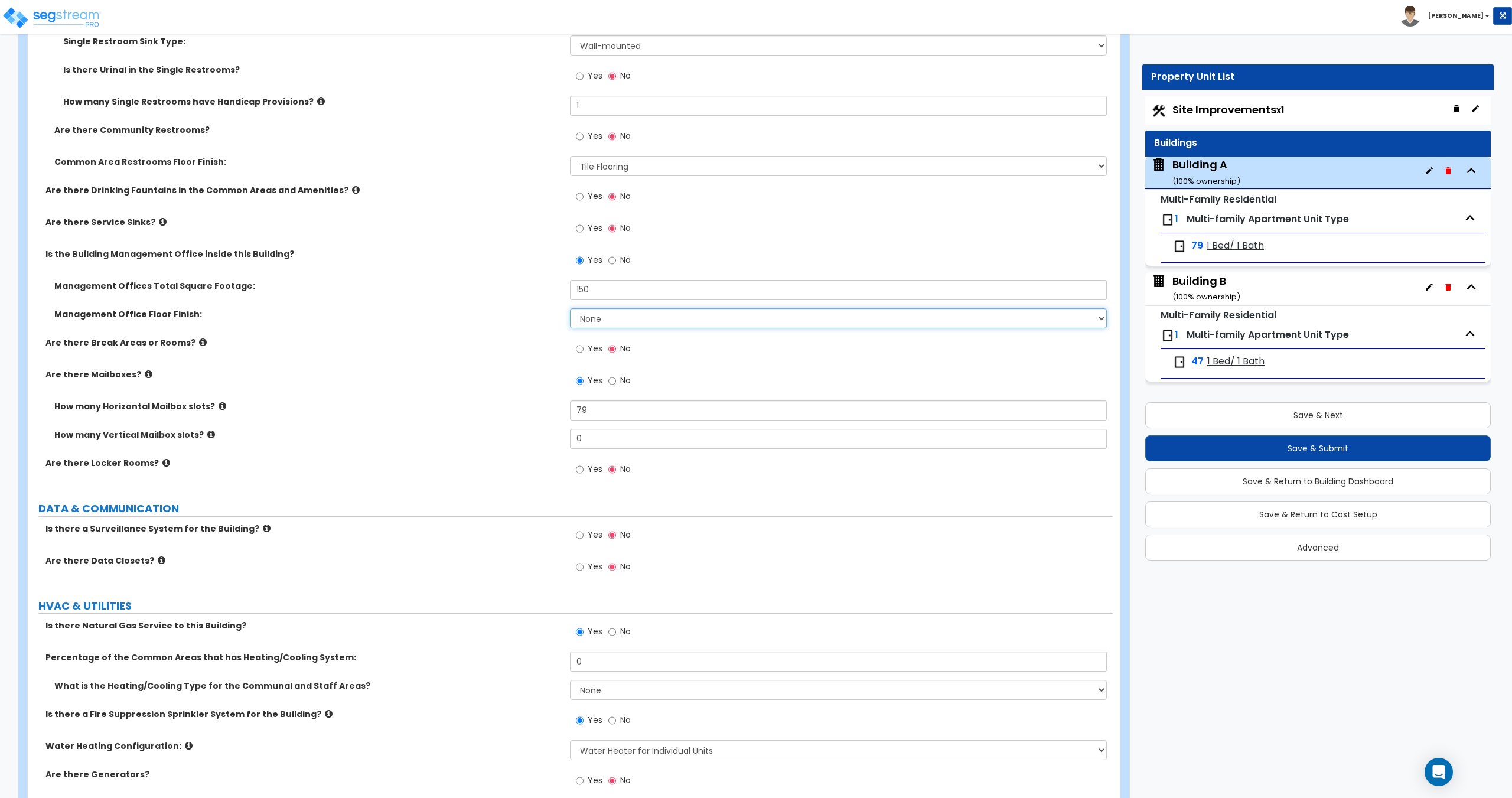
click at [589, 315] on select "None Tile Flooring Hardwood Flooring Resilient Laminate Flooring VCT Flooring S…" at bounding box center [838, 318] width 536 height 20
click at [570, 308] on select "None Tile Flooring Hardwood Flooring Resilient Laminate Flooring VCT Flooring S…" at bounding box center [838, 318] width 536 height 20
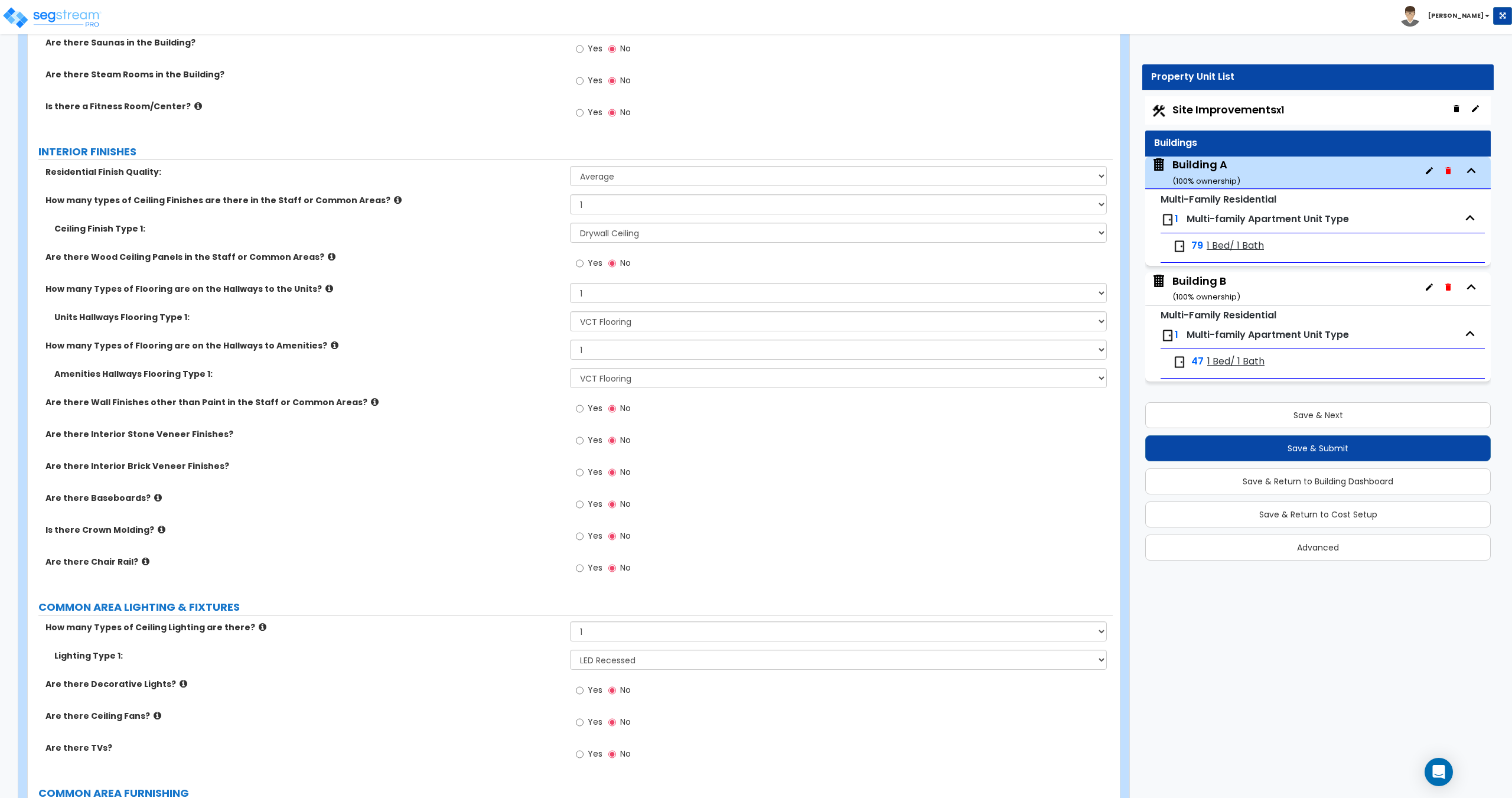
scroll to position [1791, 0]
click at [583, 500] on input "Yes" at bounding box center [579, 505] width 8 height 13
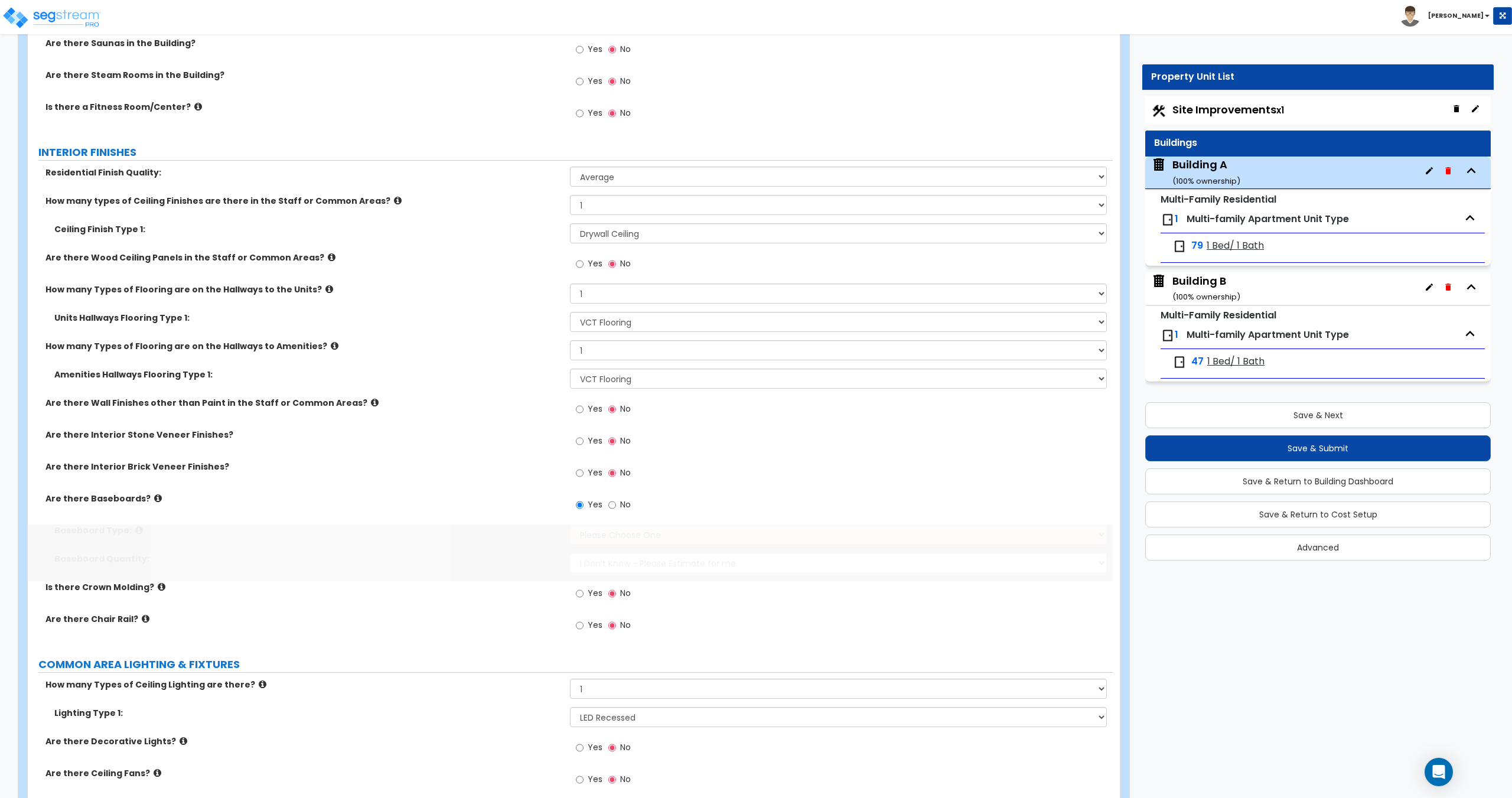
click at [588, 506] on span "Yes" at bounding box center [595, 504] width 15 height 12
click at [583, 506] on input "Yes" at bounding box center [579, 505] width 8 height 13
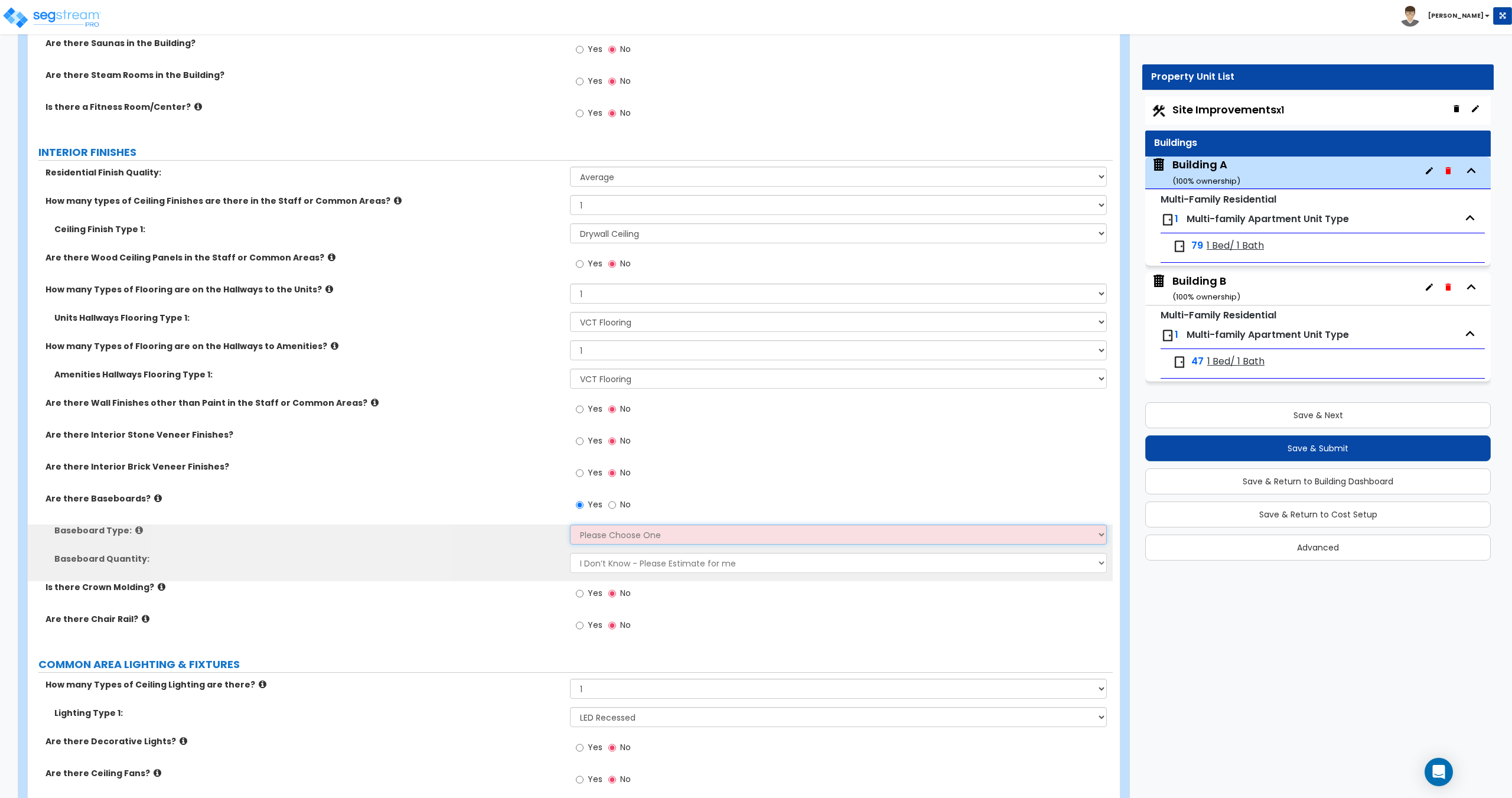
click at [596, 531] on select "Please Choose One Wood Vinyl Carpet Tile" at bounding box center [838, 534] width 536 height 20
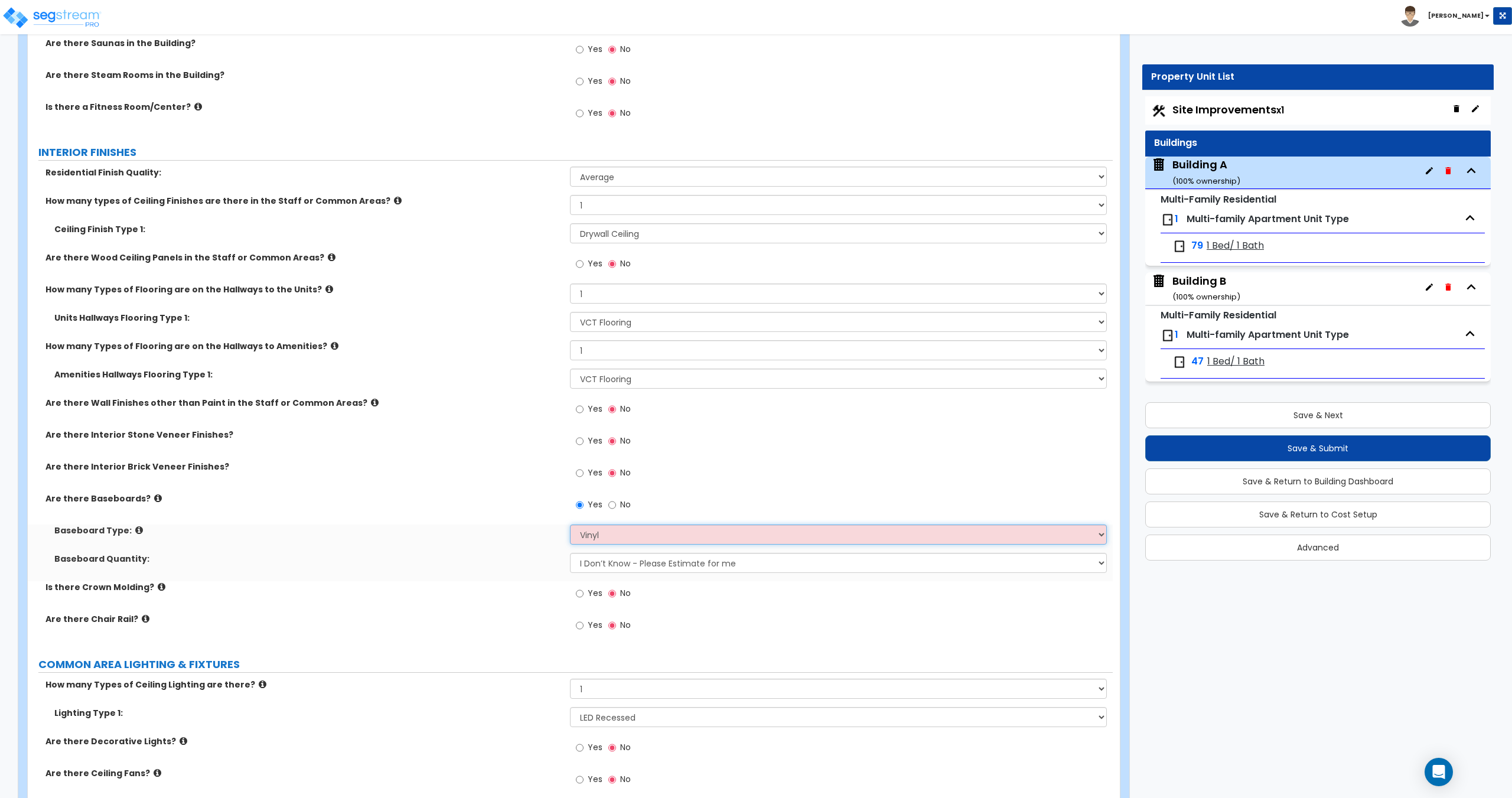
click at [570, 524] on select "Please Choose One Wood Vinyl Carpet Tile" at bounding box center [838, 534] width 536 height 20
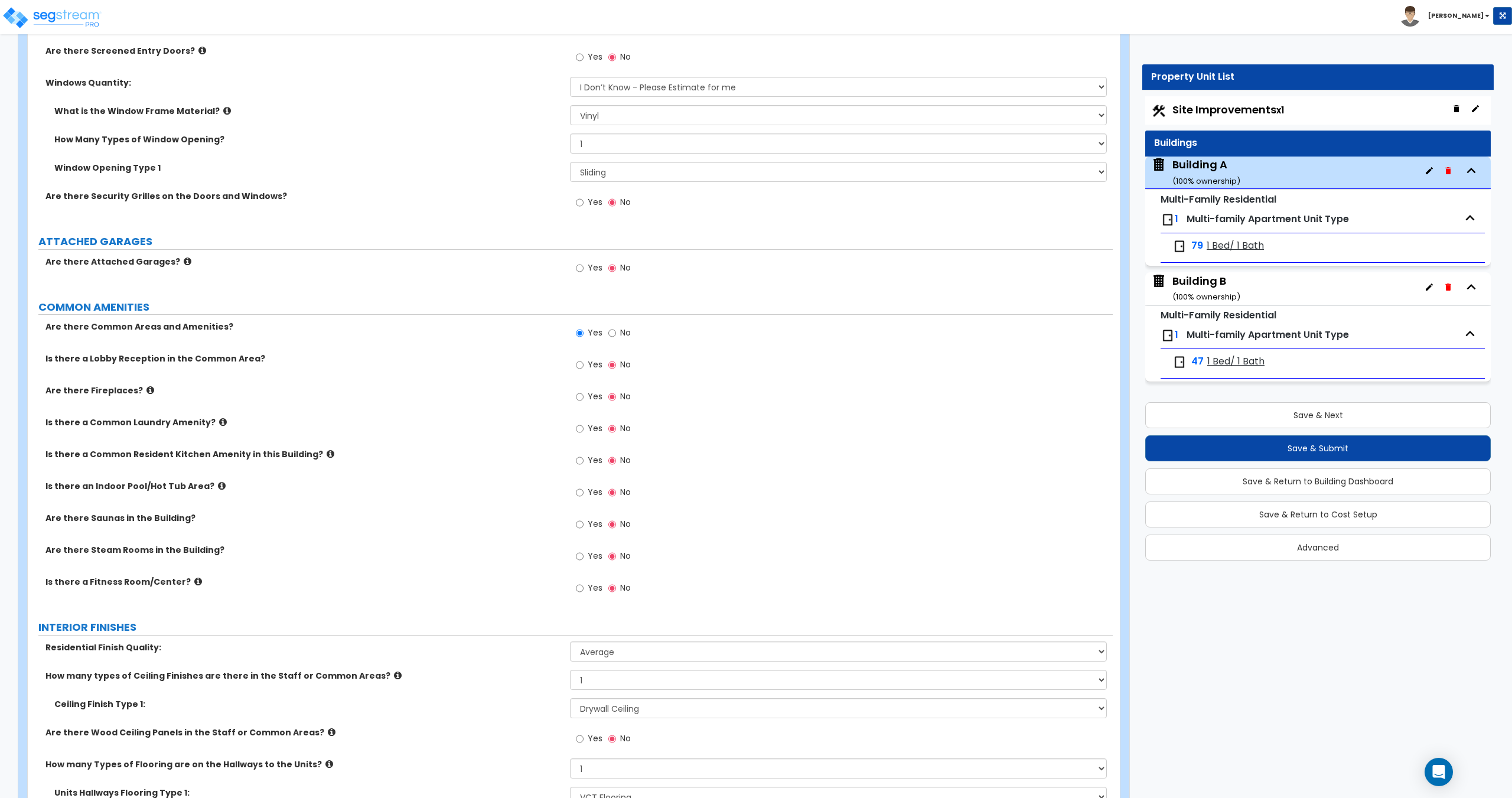
scroll to position [1310, 0]
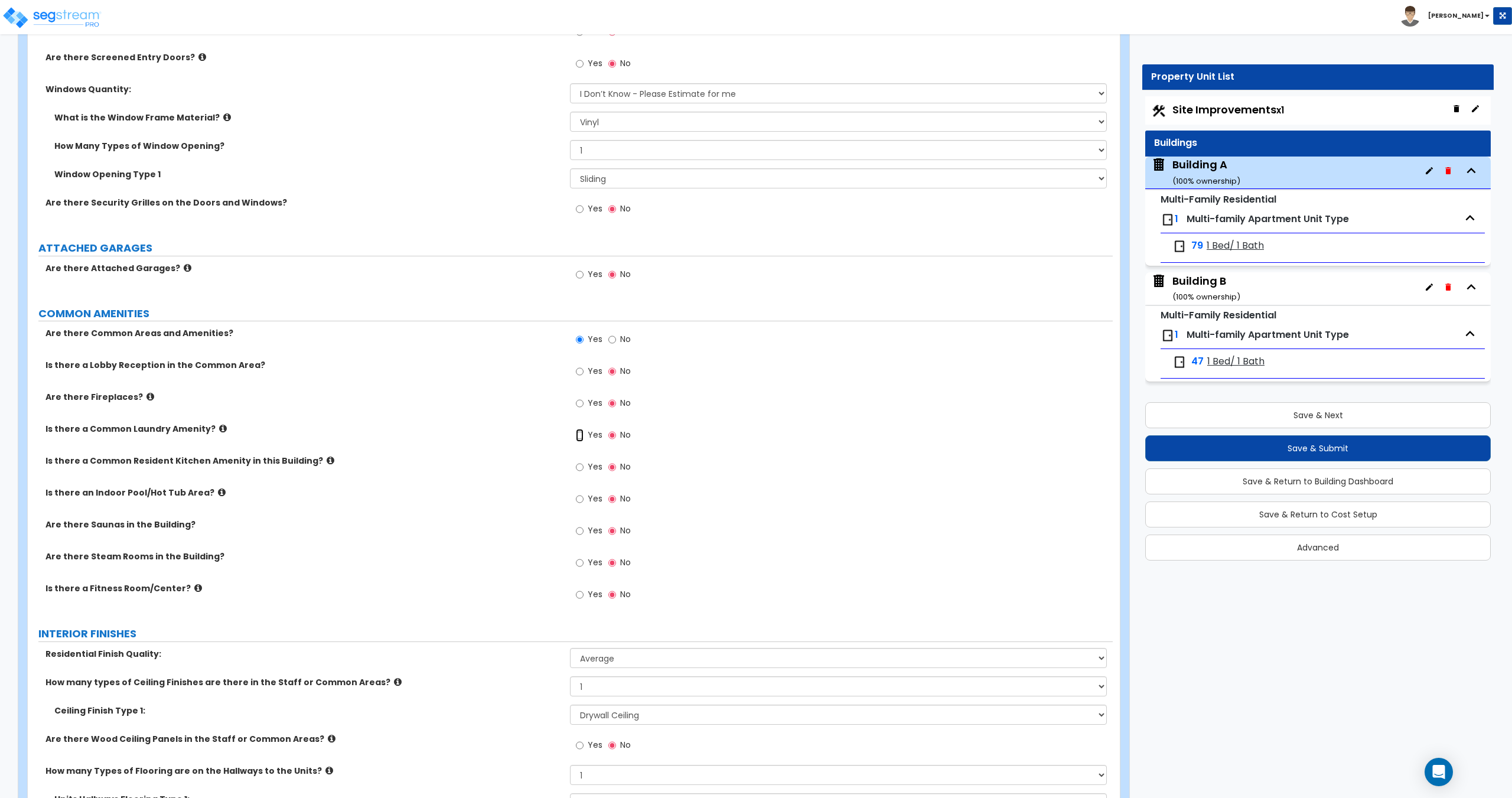
click at [576, 436] on input "Yes" at bounding box center [579, 435] width 8 height 13
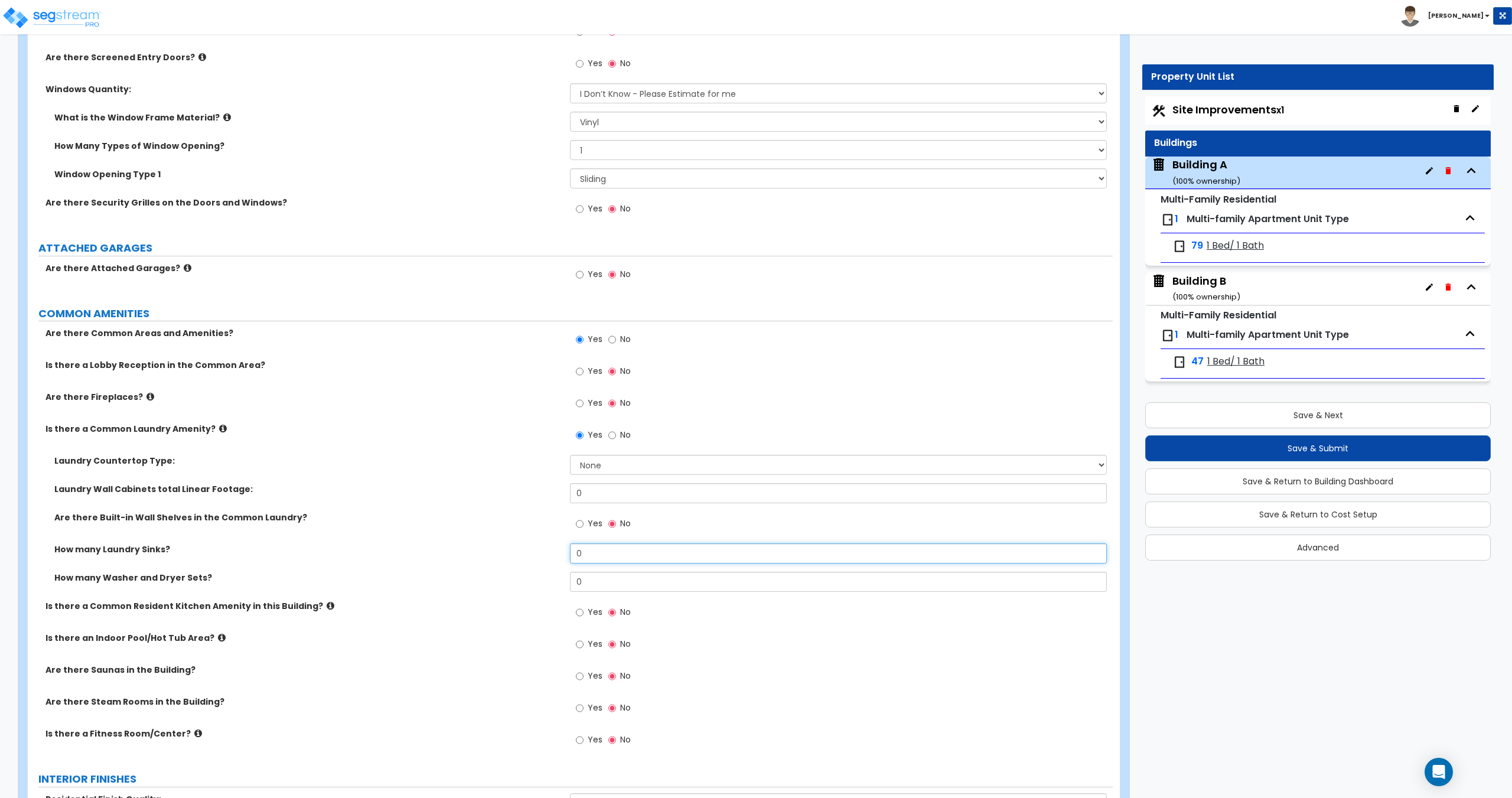
drag, startPoint x: 609, startPoint y: 554, endPoint x: 517, endPoint y: 546, distance: 92.3
click at [521, 546] on div "How many Laundry Sinks? 0" at bounding box center [570, 558] width 1085 height 29
click at [620, 578] on input "0" at bounding box center [838, 581] width 536 height 20
drag, startPoint x: 541, startPoint y: 576, endPoint x: 477, endPoint y: 579, distance: 64.1
click at [516, 573] on div "How many Washer and Dryer Sets? 0" at bounding box center [570, 585] width 1085 height 29
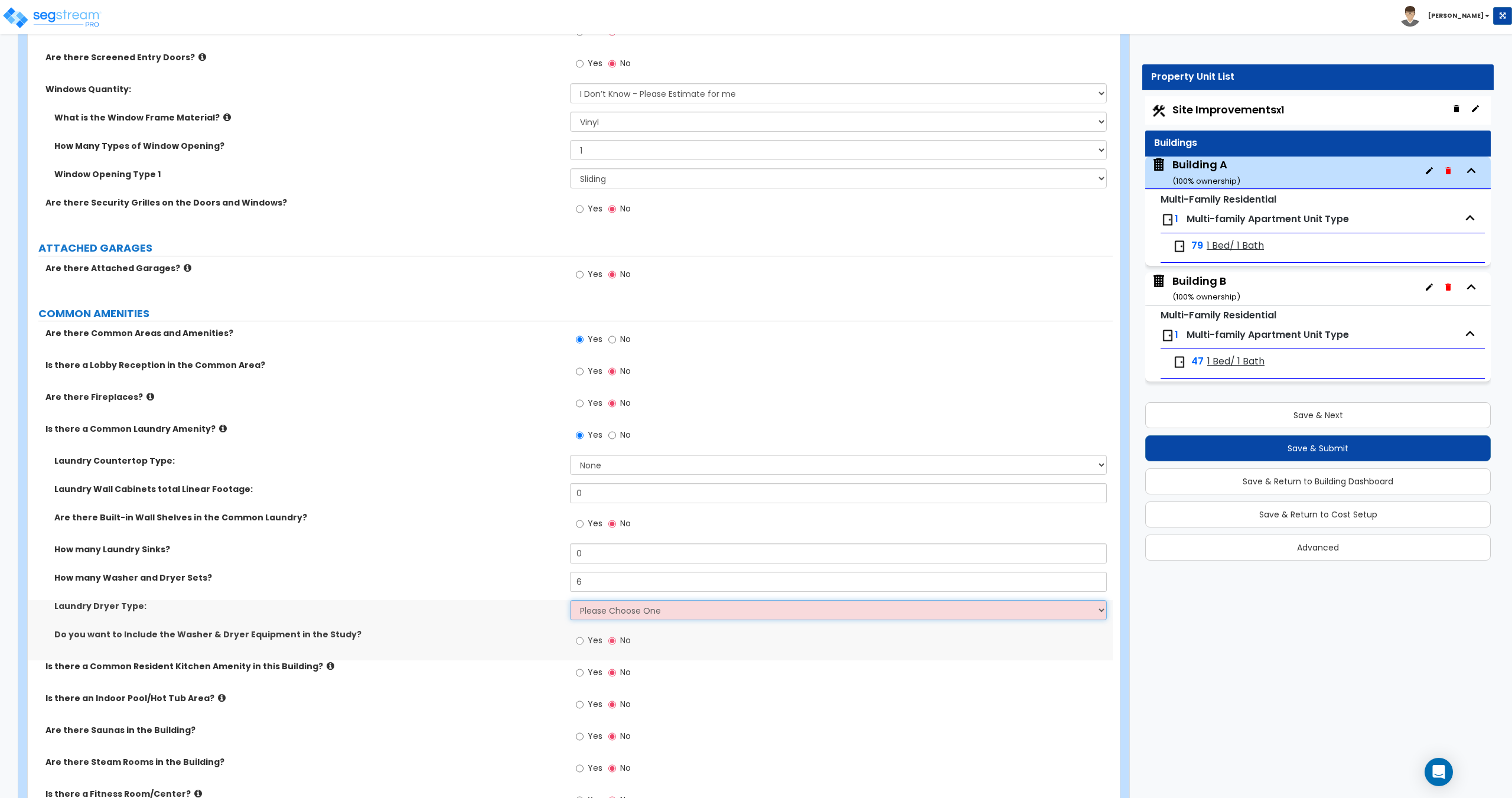
click at [667, 614] on select "Please Choose One Gas Electric" at bounding box center [838, 610] width 536 height 20
click at [570, 600] on select "Please Choose One Gas Electric" at bounding box center [838, 610] width 536 height 20
drag, startPoint x: 494, startPoint y: 594, endPoint x: 493, endPoint y: 588, distance: 6.1
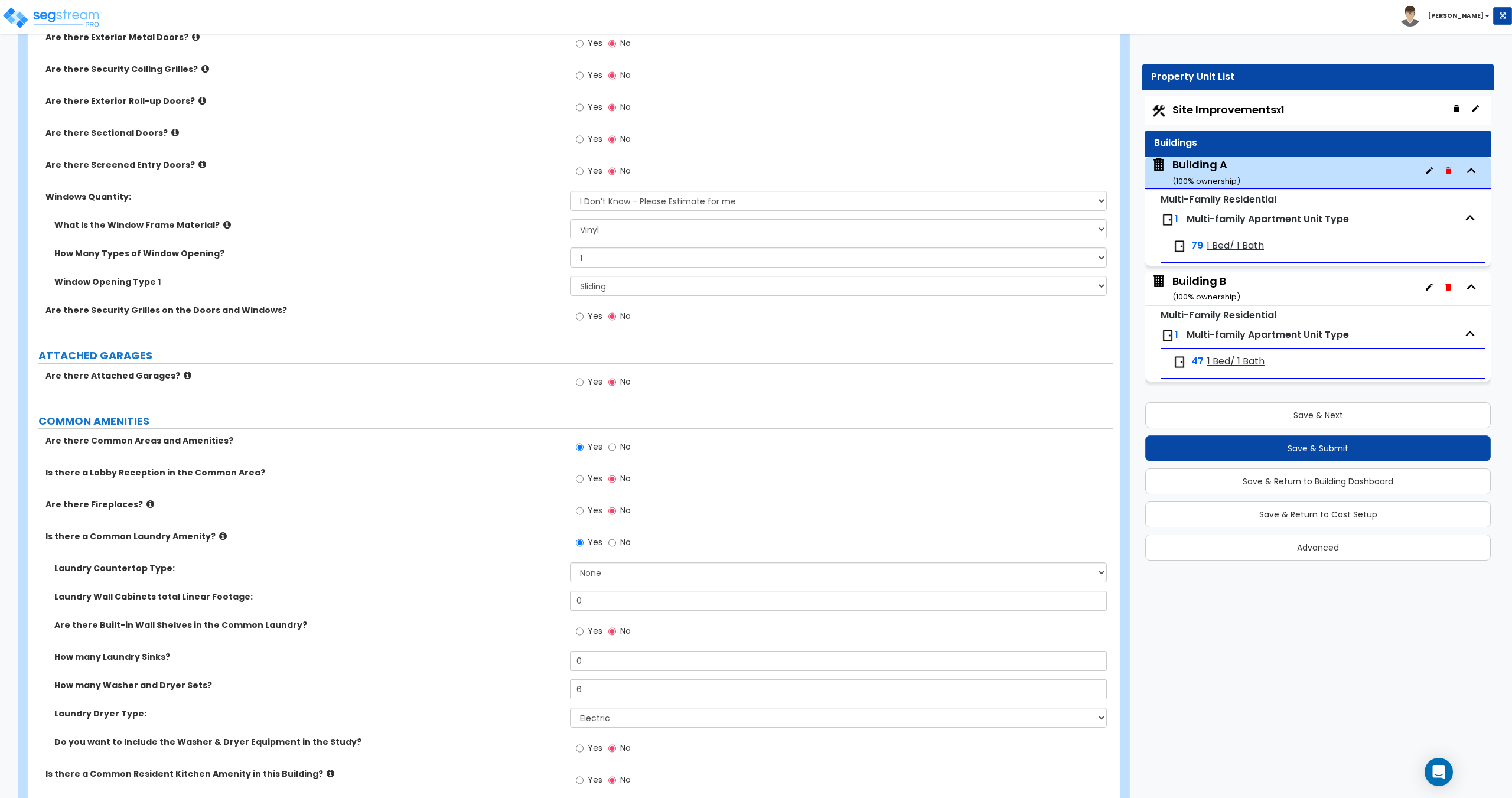
scroll to position [1202, 0]
click at [1227, 108] on span "Site Improvements x1" at bounding box center [1228, 109] width 111 height 15
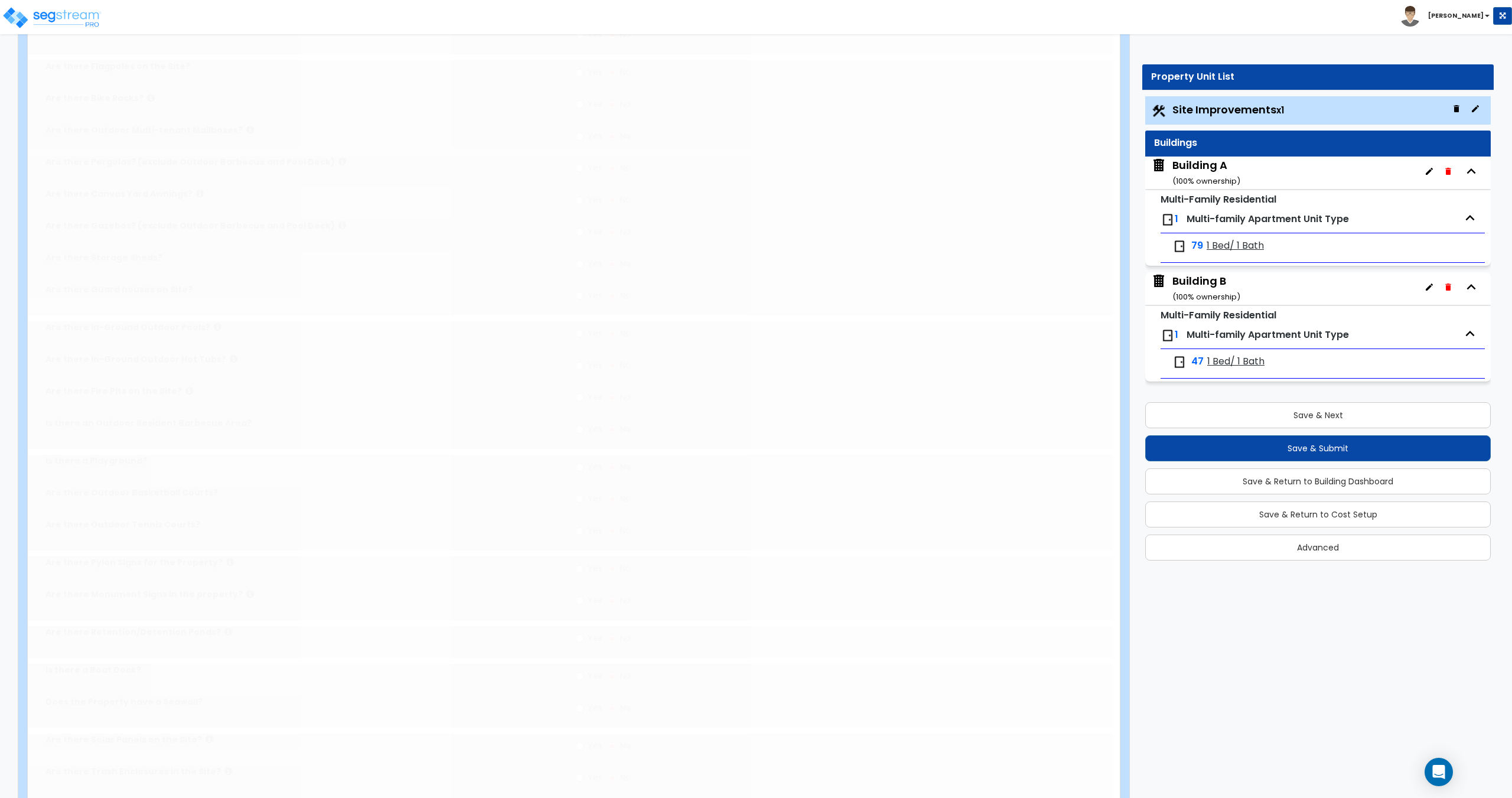
scroll to position [0, 0]
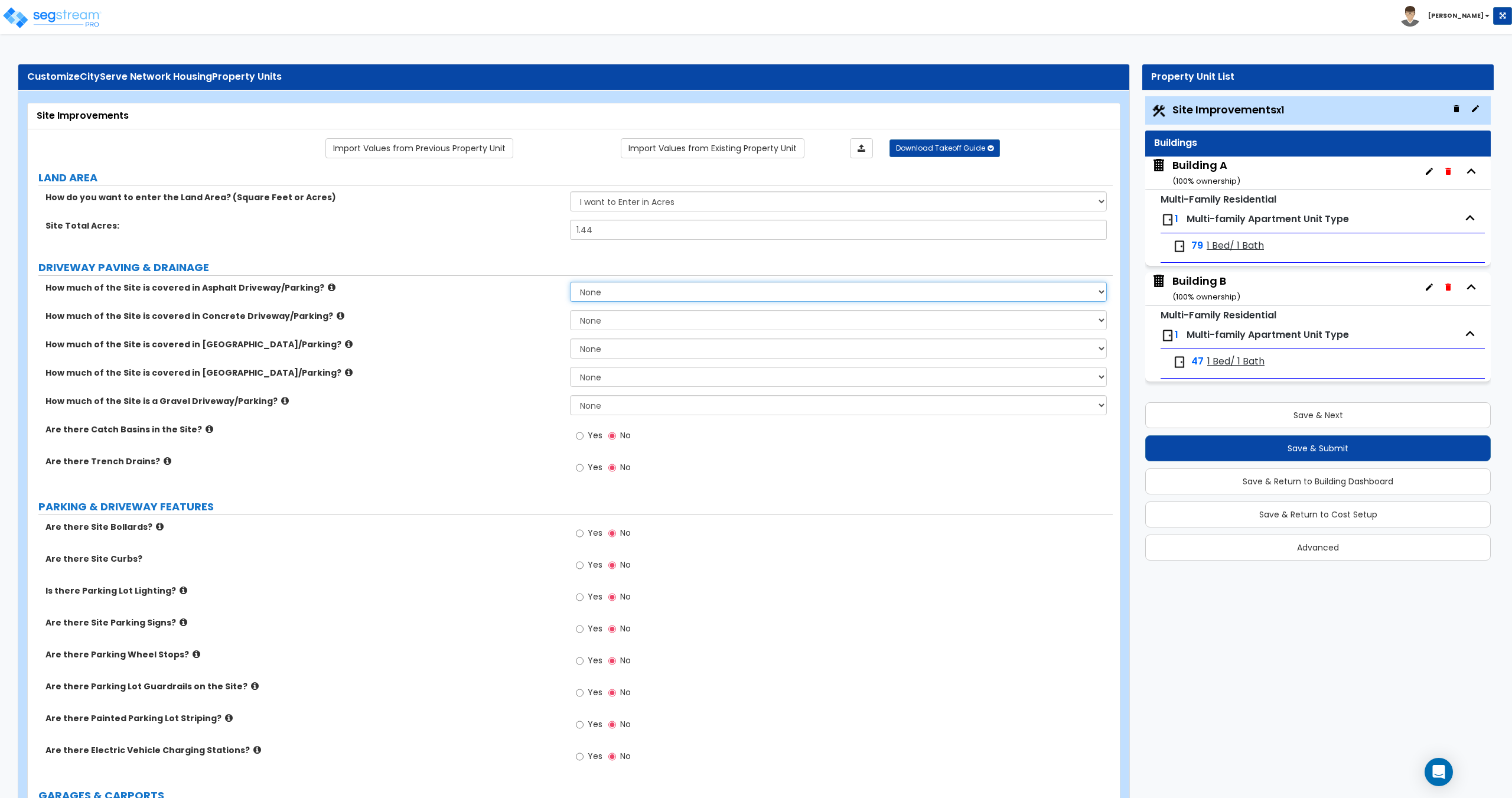
click at [599, 288] on select "None I want to Enter an Approximate Percentage I want to Enter the Square Foota…" at bounding box center [838, 292] width 536 height 20
click at [570, 282] on select "None I want to Enter an Approximate Percentage I want to Enter the Square Foota…" at bounding box center [838, 292] width 536 height 20
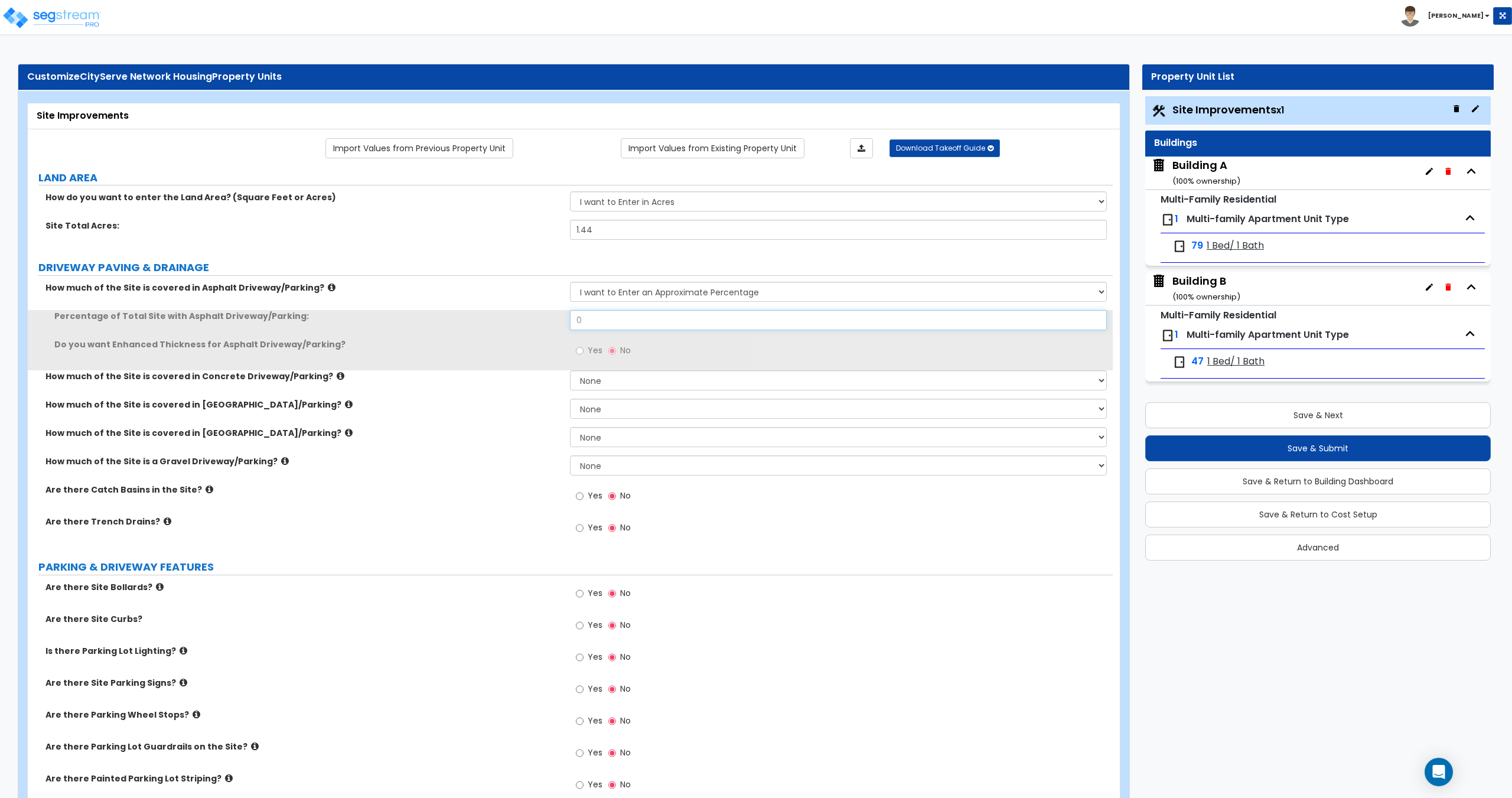
drag, startPoint x: 619, startPoint y: 322, endPoint x: 420, endPoint y: 308, distance: 199.5
click at [445, 309] on div "How much of the Site is covered in Asphalt Driveway/Parking? None I want to Ent…" at bounding box center [570, 414] width 1067 height 266
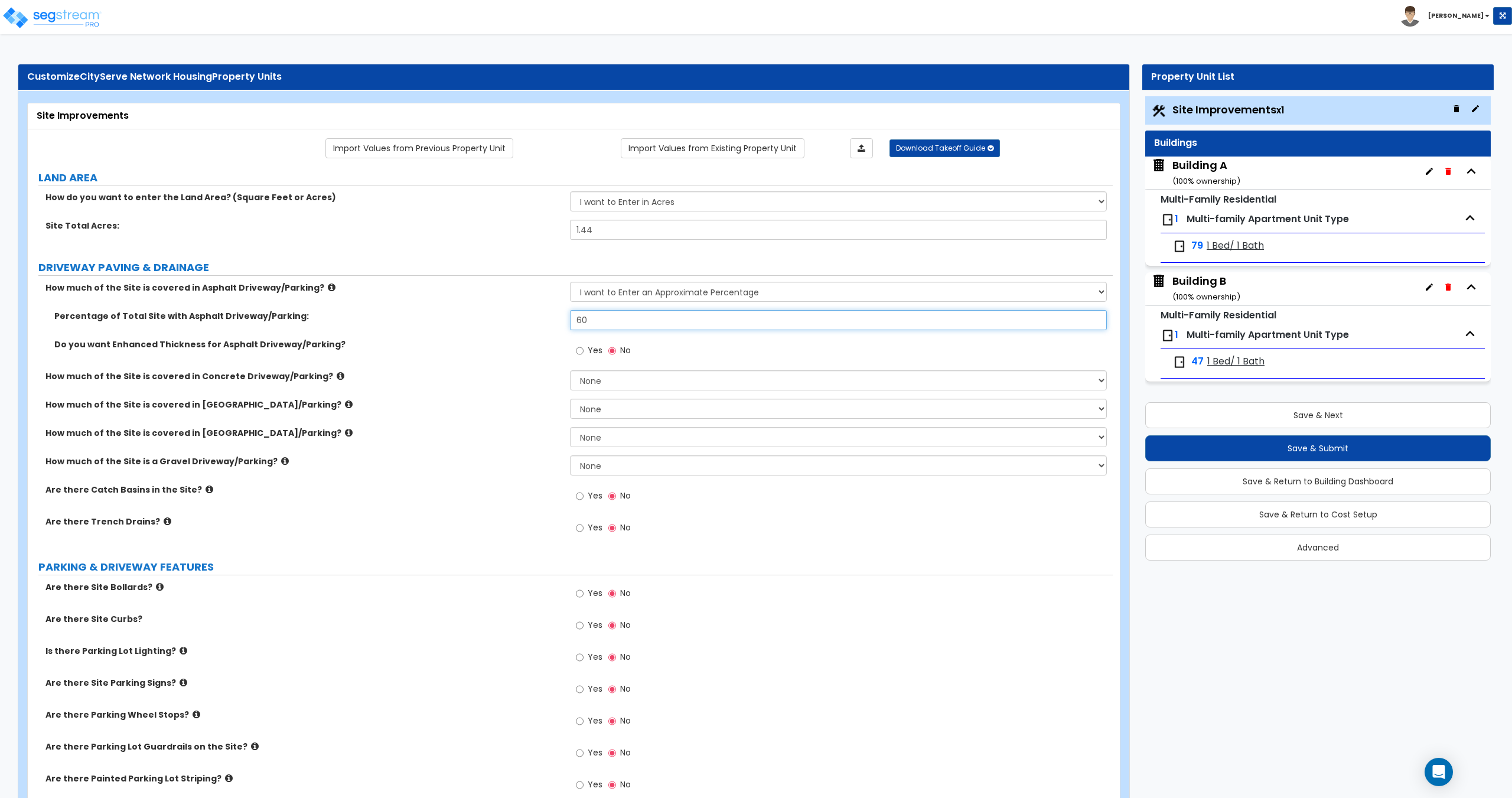
drag, startPoint x: 603, startPoint y: 322, endPoint x: 525, endPoint y: 329, distance: 78.3
click at [525, 329] on div "Percentage of Total Site with Asphalt Driveway/Parking: 60" at bounding box center [570, 324] width 1085 height 29
click at [611, 324] on input "60" at bounding box center [838, 320] width 536 height 20
drag, startPoint x: 623, startPoint y: 324, endPoint x: 524, endPoint y: 314, distance: 99.5
click at [539, 317] on div "Percentage of Total Site with Asphalt Driveway/Parking: 60" at bounding box center [570, 324] width 1085 height 29
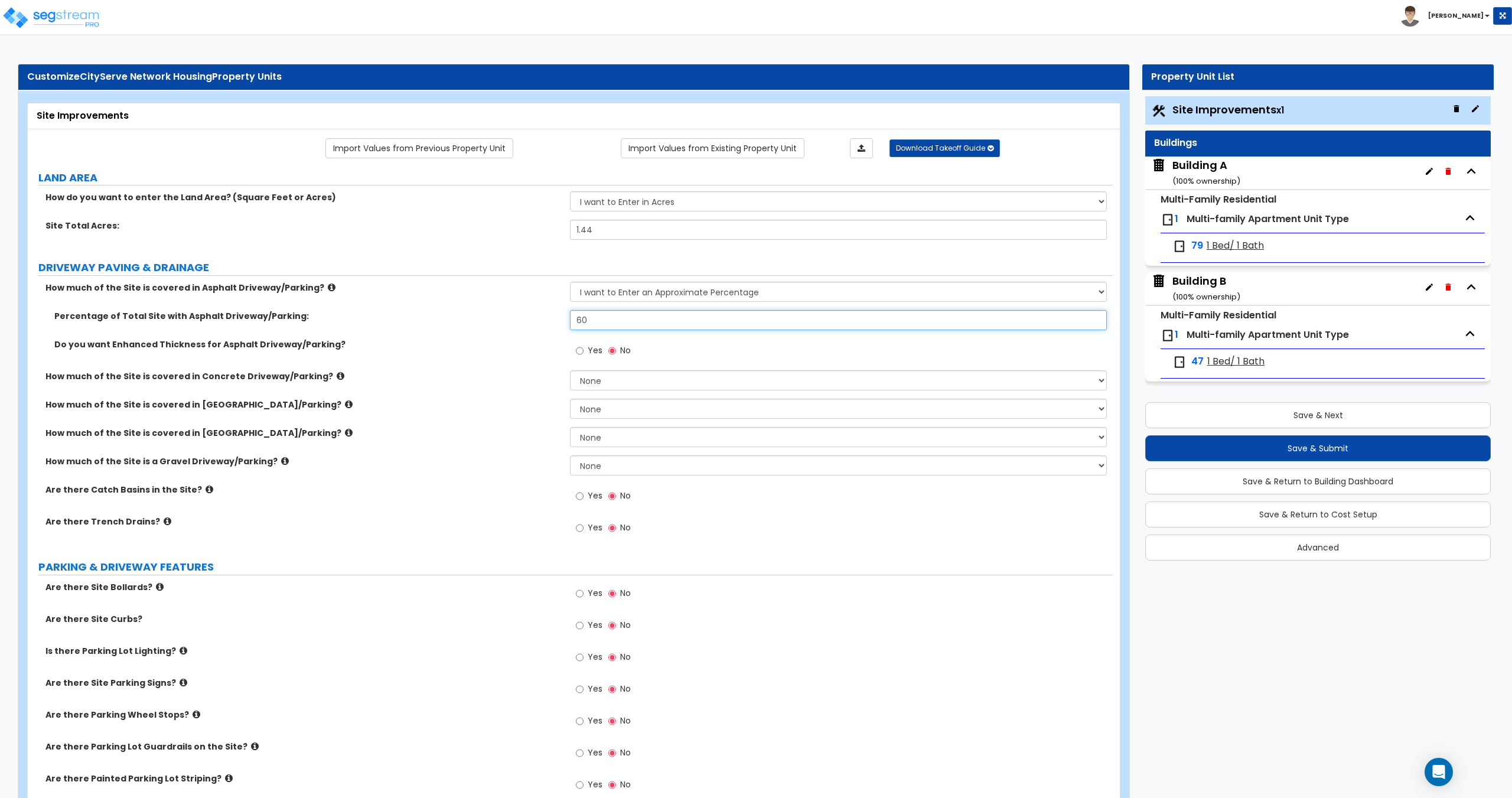
click at [603, 318] on input "60" at bounding box center [838, 320] width 536 height 20
click at [534, 316] on div "Percentage of Total Site with Asphalt Driveway/Parking: 60" at bounding box center [570, 324] width 1085 height 29
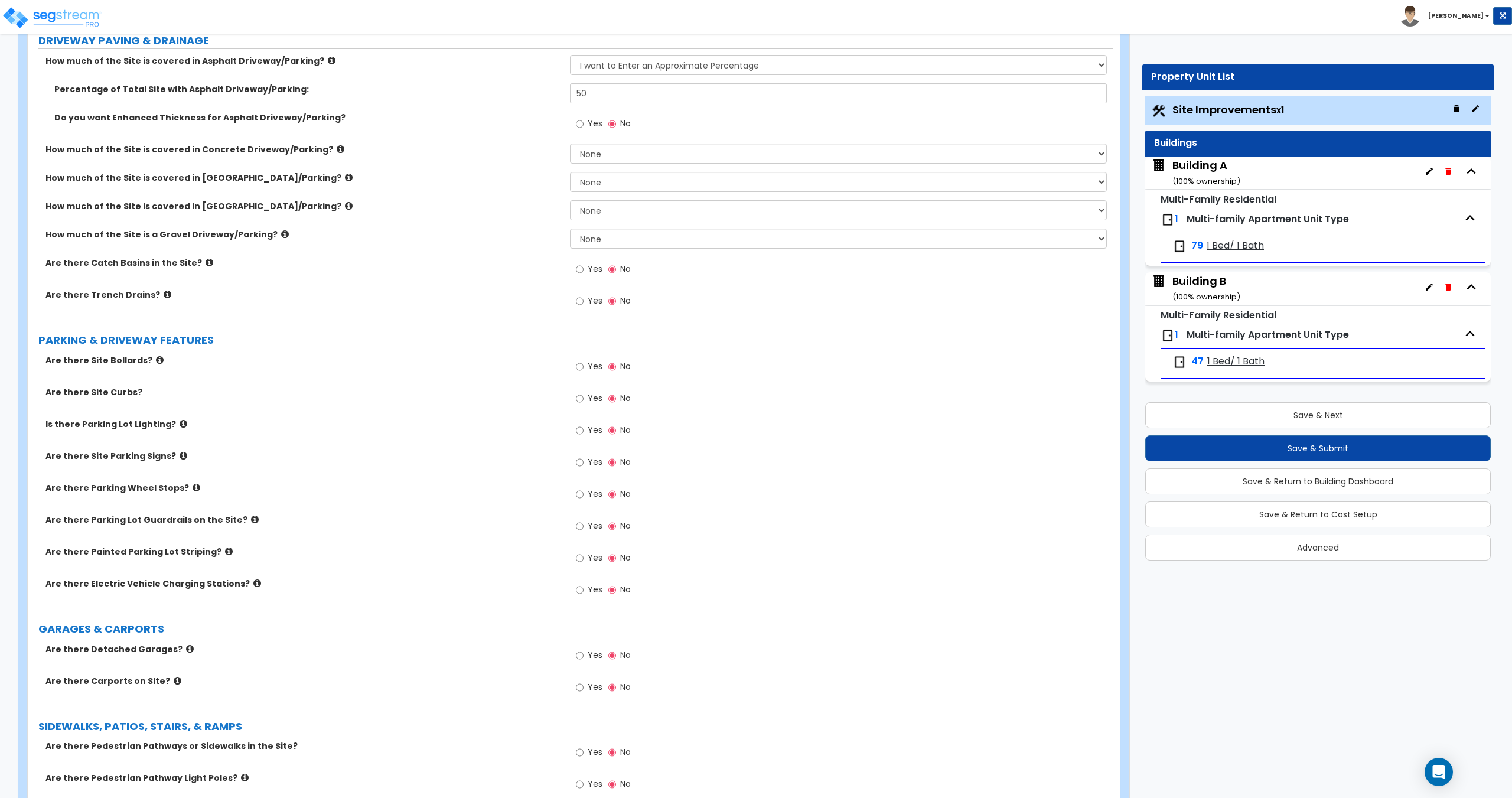
scroll to position [319, 0]
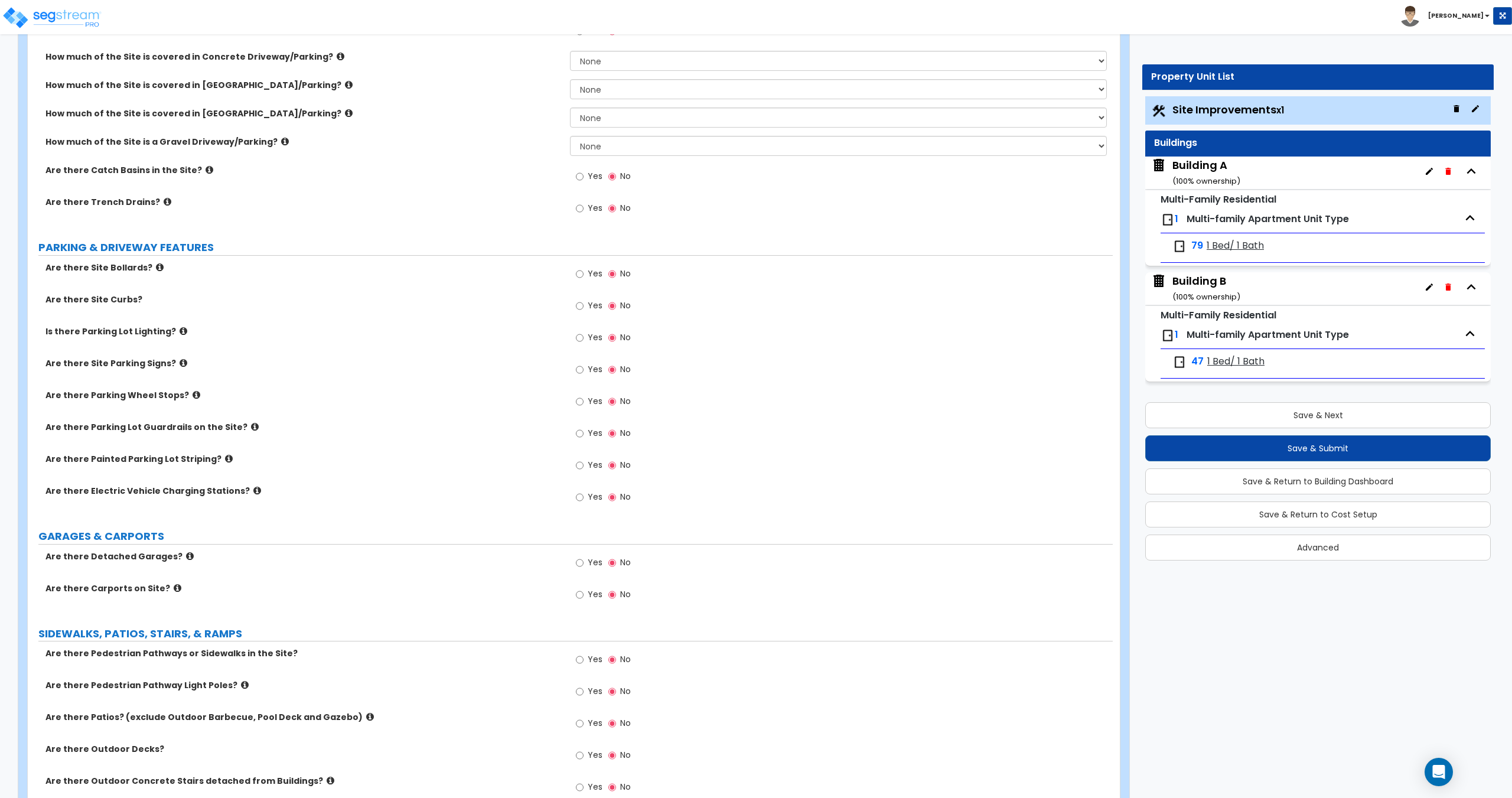
click at [585, 311] on label "Yes" at bounding box center [588, 307] width 26 height 20
click at [583, 311] on input "Yes" at bounding box center [579, 306] width 8 height 13
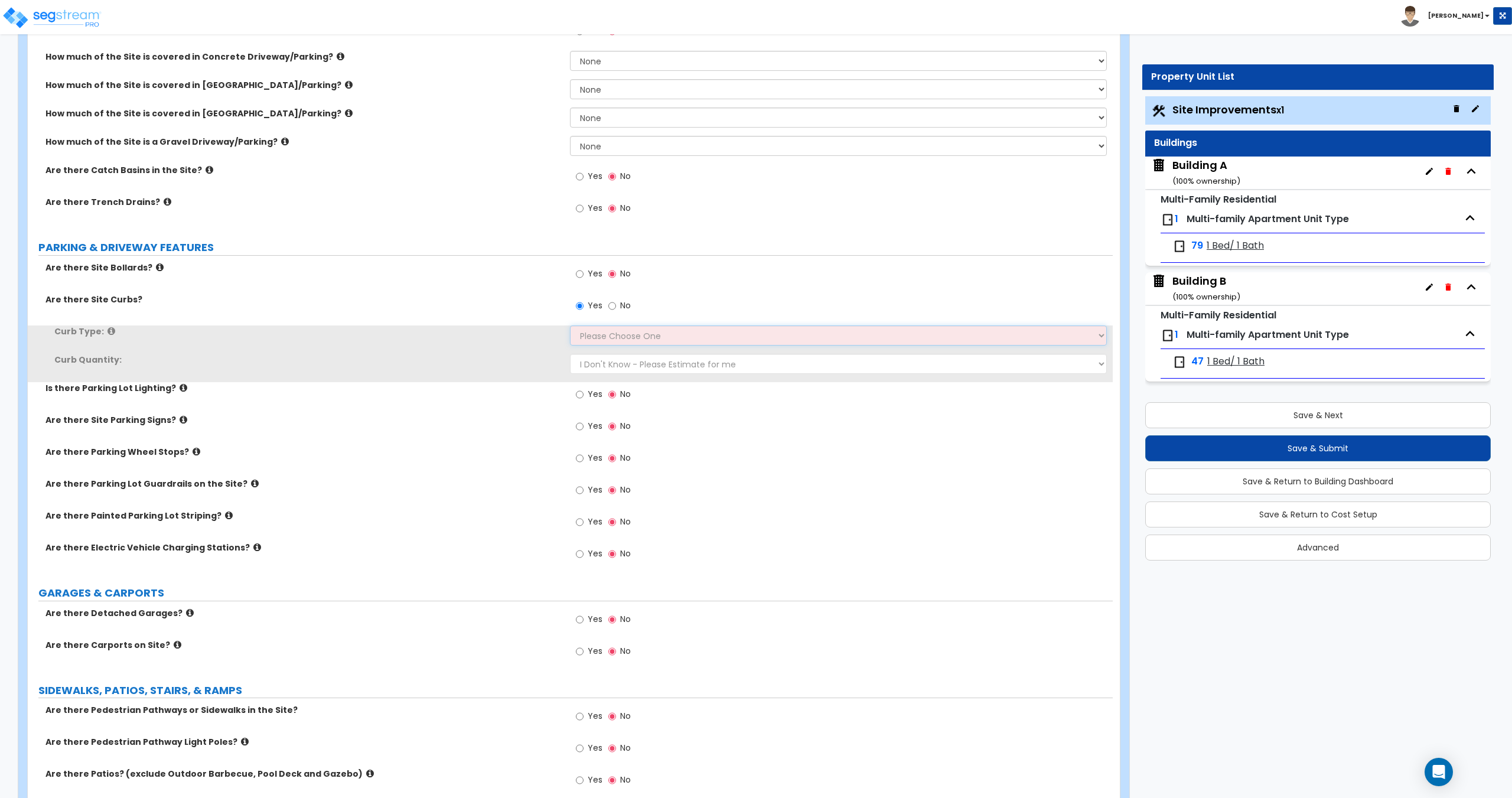
click at [613, 339] on select "Please Choose One Curb (Only) Curb & Gutter Asphalt Berm" at bounding box center [838, 335] width 536 height 20
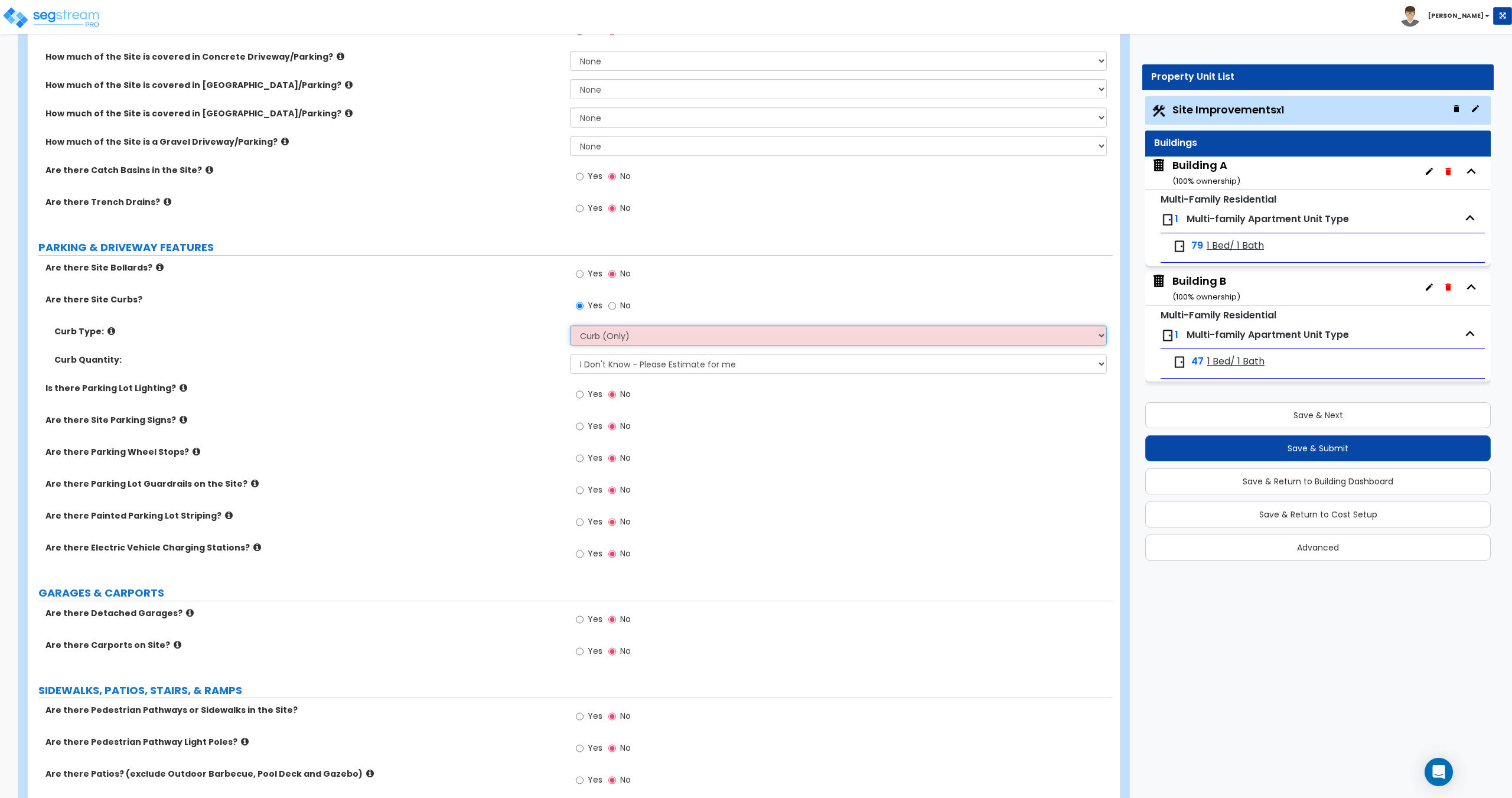
click at [570, 325] on select "Please Choose One Curb (Only) Curb & Gutter Asphalt Berm" at bounding box center [838, 335] width 536 height 20
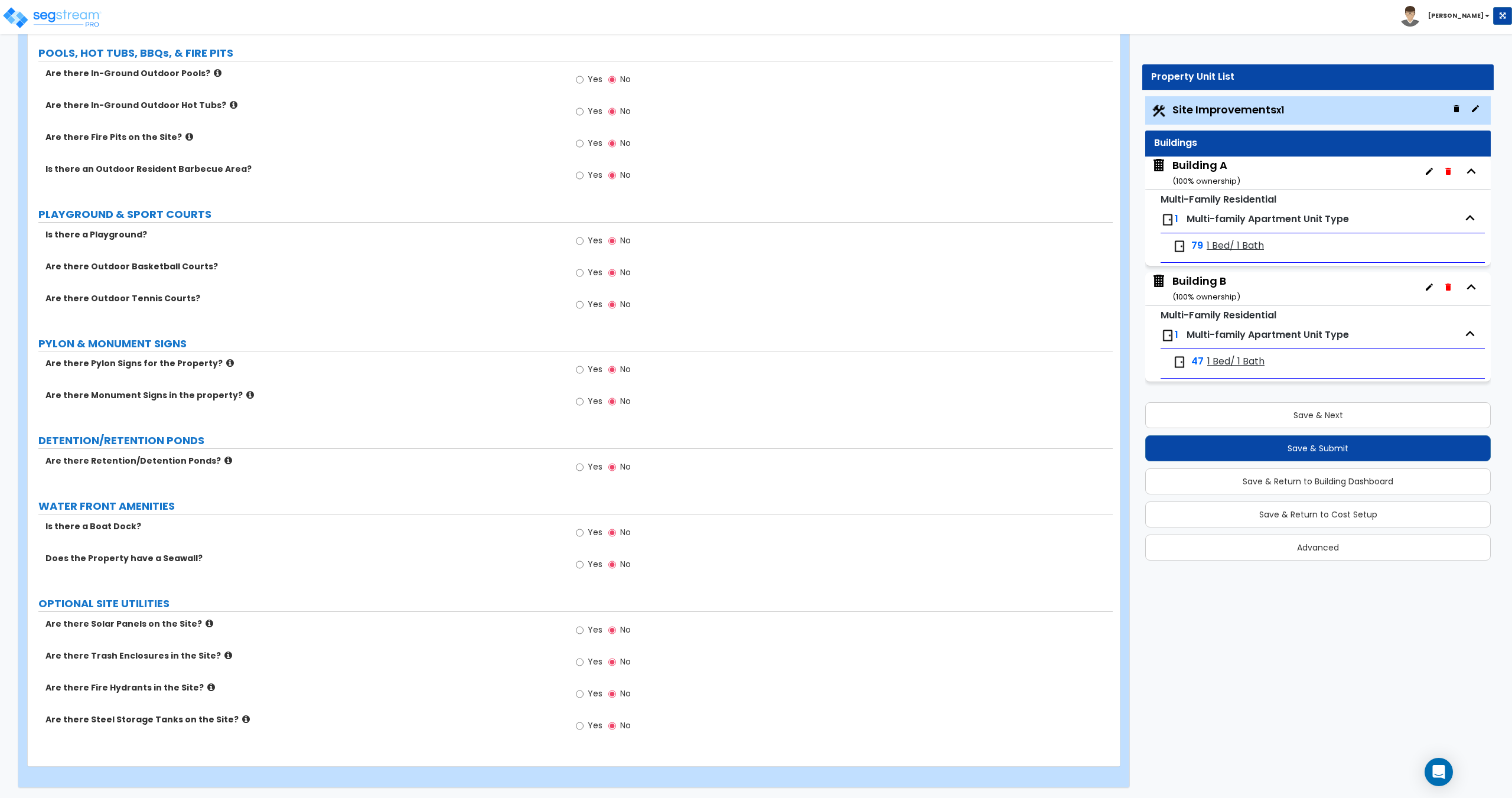
scroll to position [1821, 0]
click at [578, 694] on input "Yes" at bounding box center [579, 692] width 8 height 13
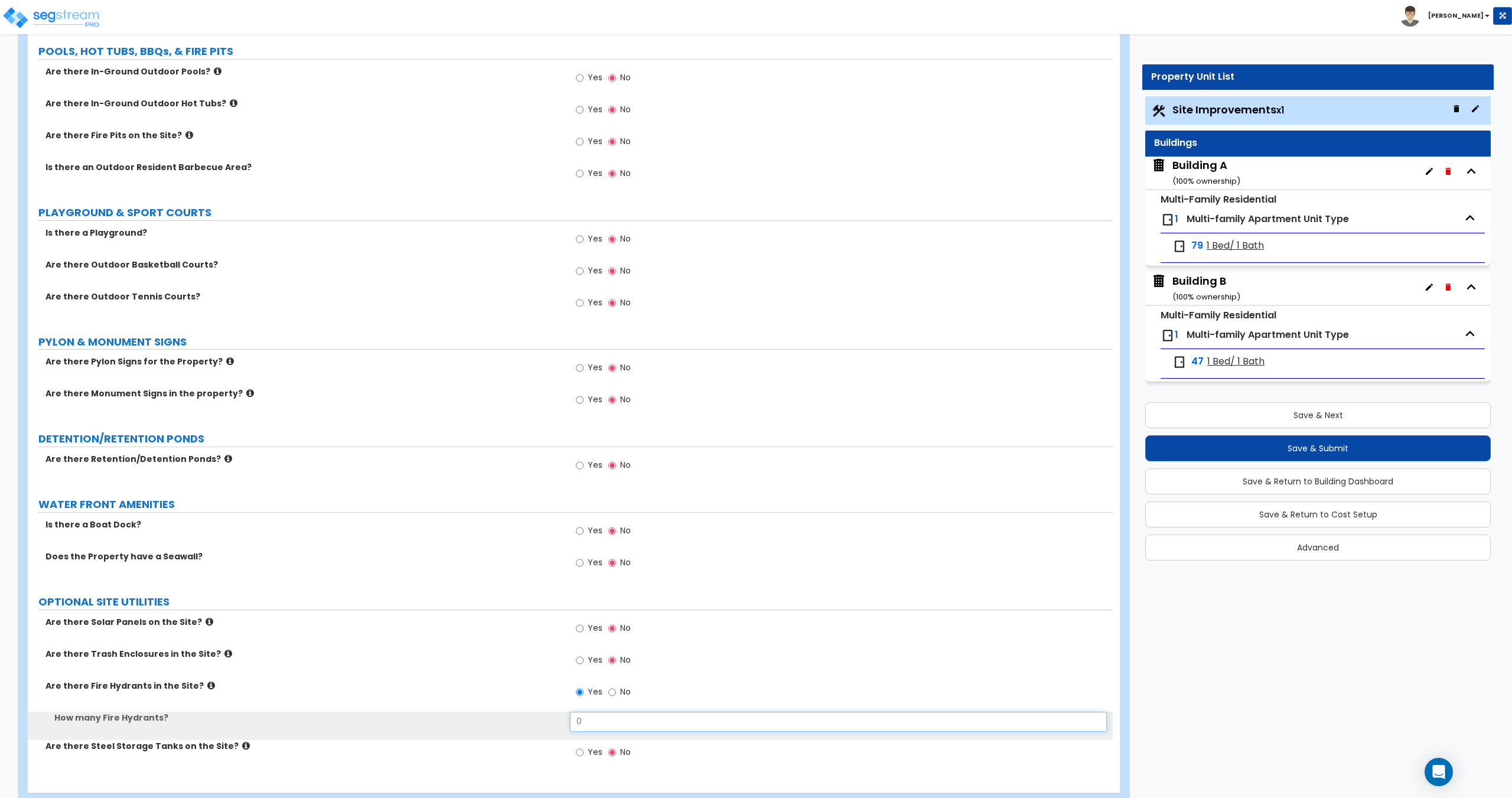
drag, startPoint x: 606, startPoint y: 719, endPoint x: 459, endPoint y: 705, distance: 147.7
click at [467, 707] on div "Are there Solar Panels on the Site? Yes No Are there Trash Enclosures in the Si…" at bounding box center [570, 694] width 1067 height 156
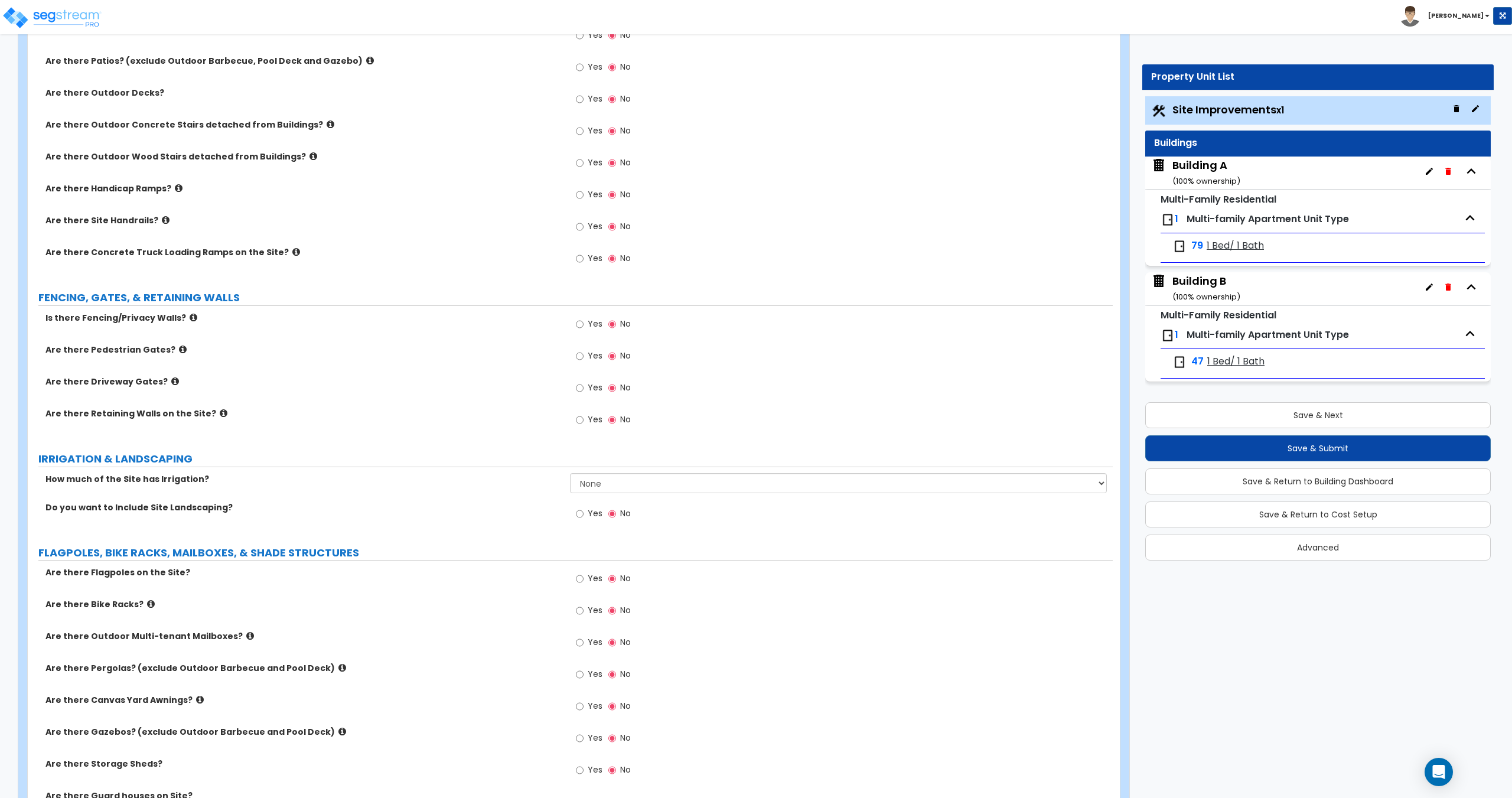
scroll to position [1027, 0]
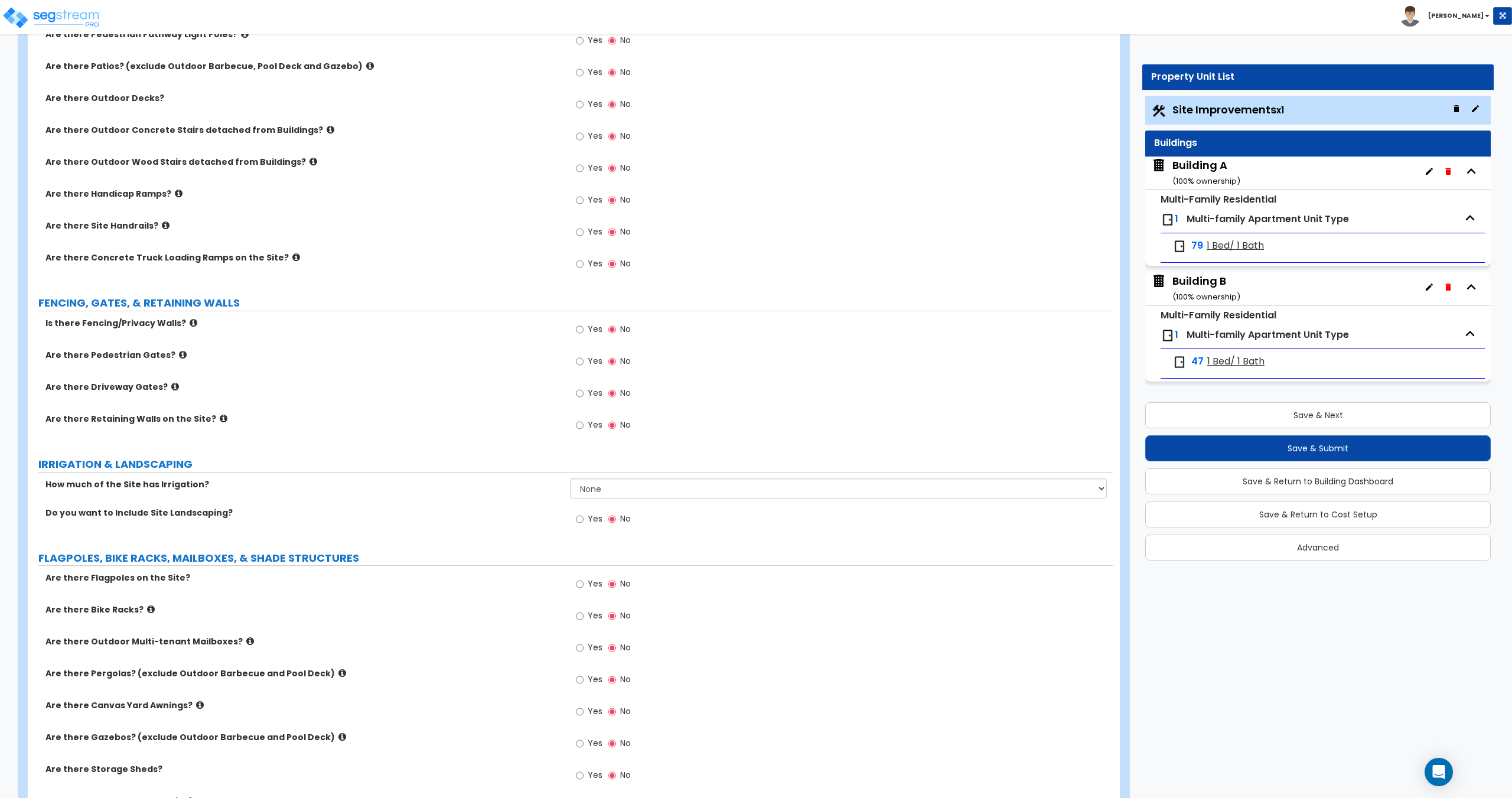
click at [603, 520] on div "Yes No" at bounding box center [603, 520] width 67 height 27
click at [598, 519] on span "Yes" at bounding box center [595, 518] width 15 height 12
click at [583, 519] on input "Yes" at bounding box center [579, 519] width 8 height 13
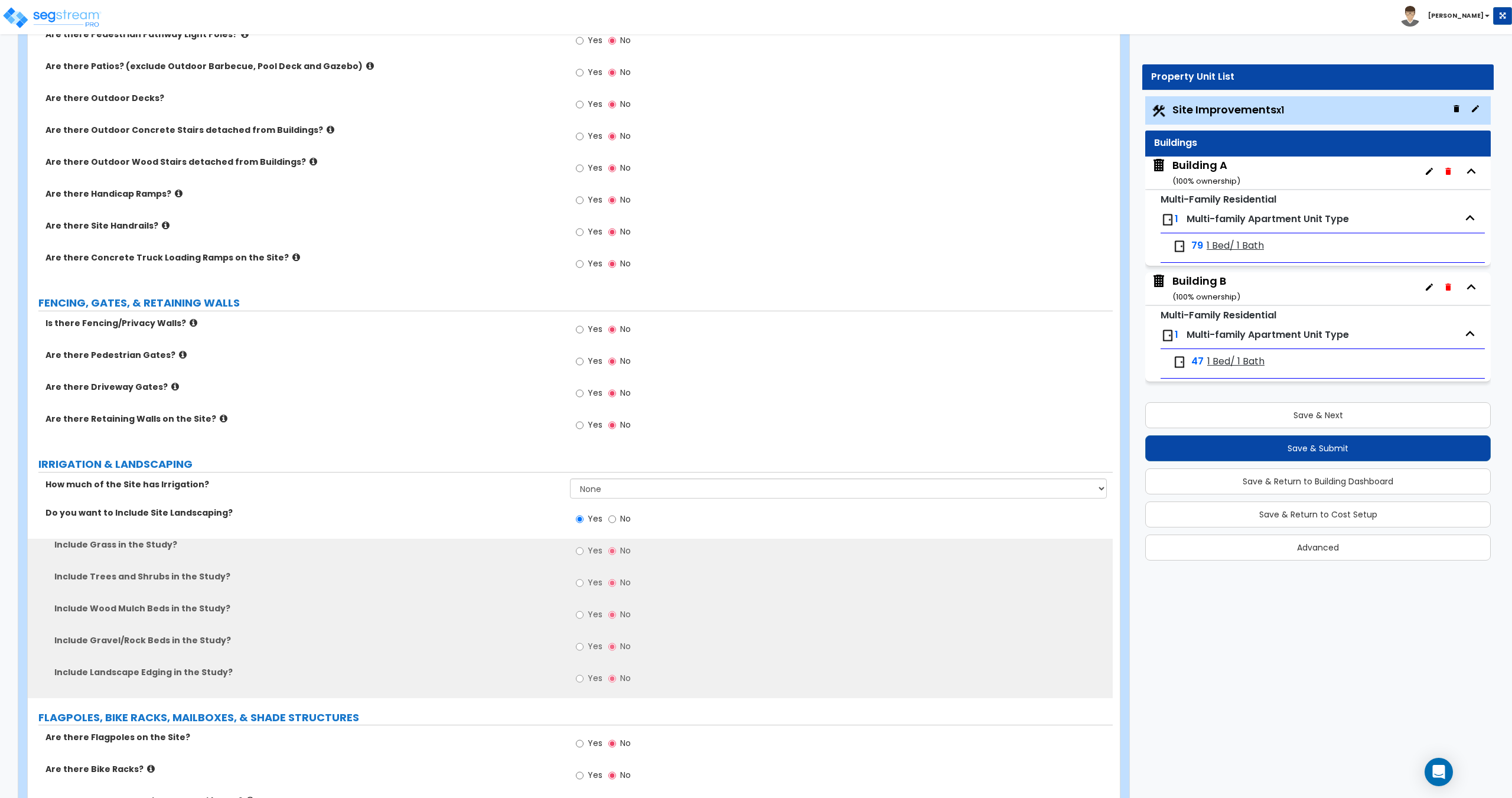
click at [597, 550] on span "Yes" at bounding box center [595, 550] width 15 height 12
click at [583, 550] on input "Yes" at bounding box center [579, 551] width 8 height 13
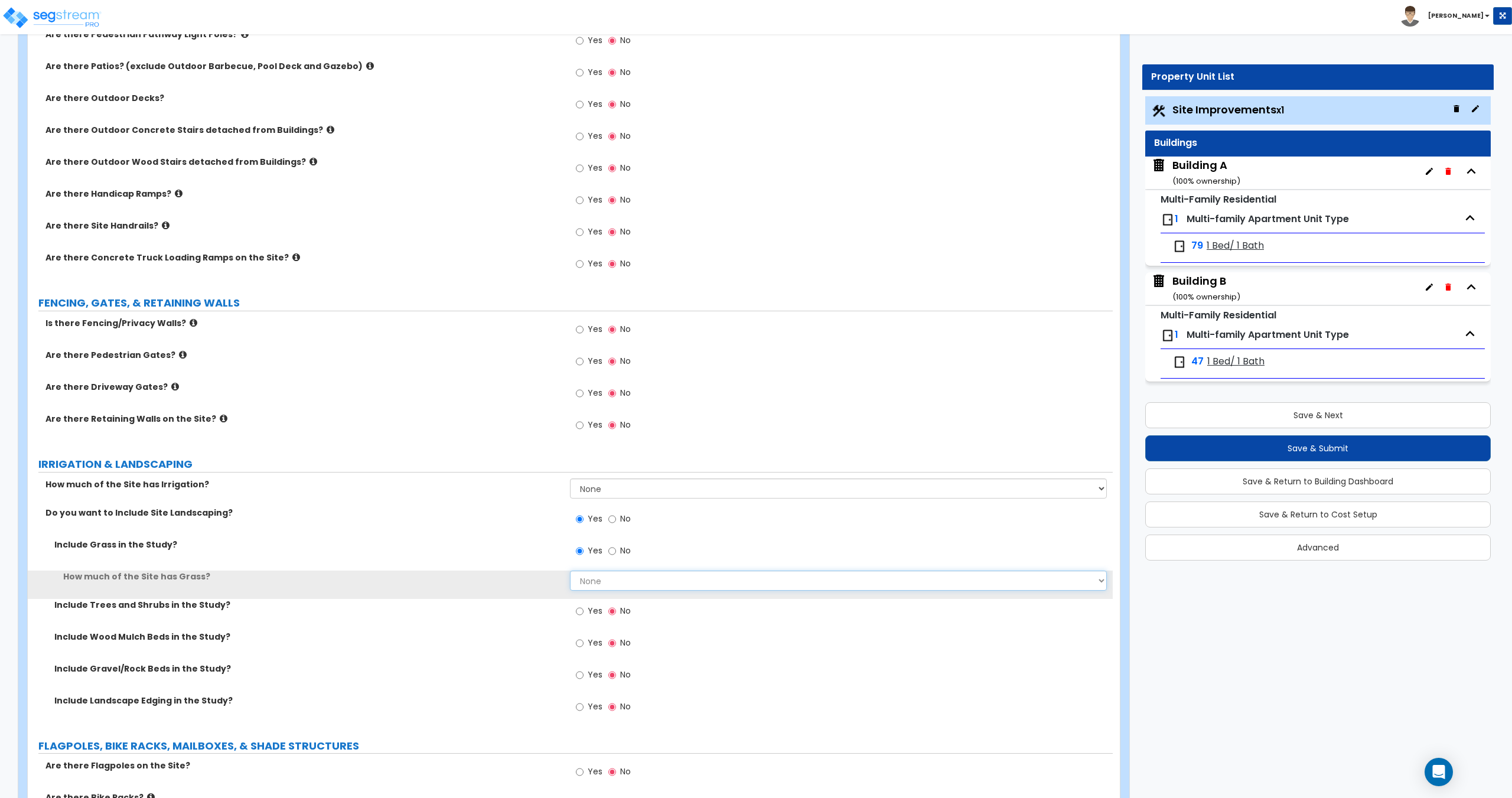
click at [613, 583] on select "None I want to Enter an Approximate Percentage I want to Enter the Square Foota…" at bounding box center [838, 580] width 536 height 20
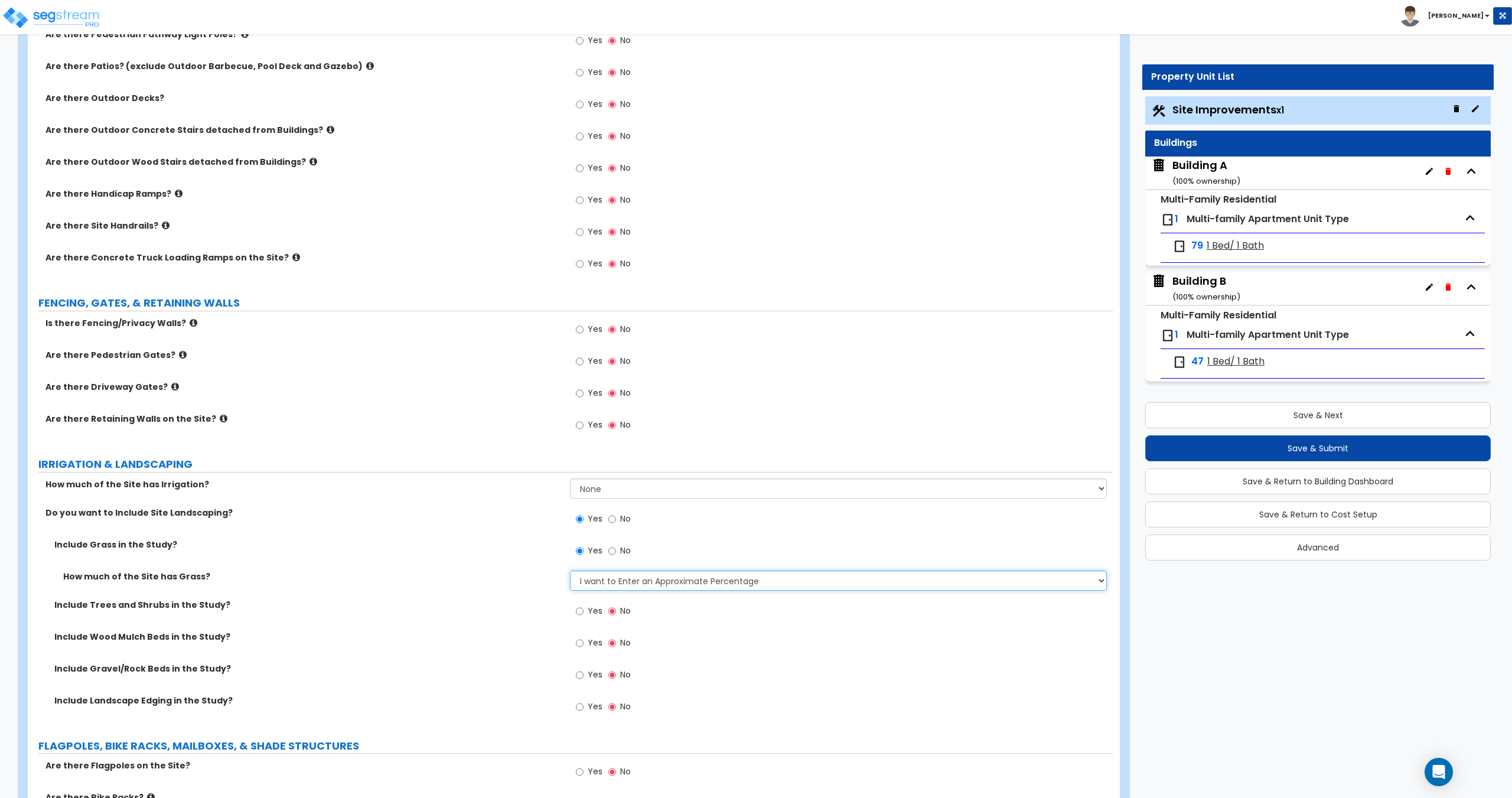
click at [570, 571] on select "None I want to Enter an Approximate Percentage I want to Enter the Square Foota…" at bounding box center [838, 580] width 536 height 20
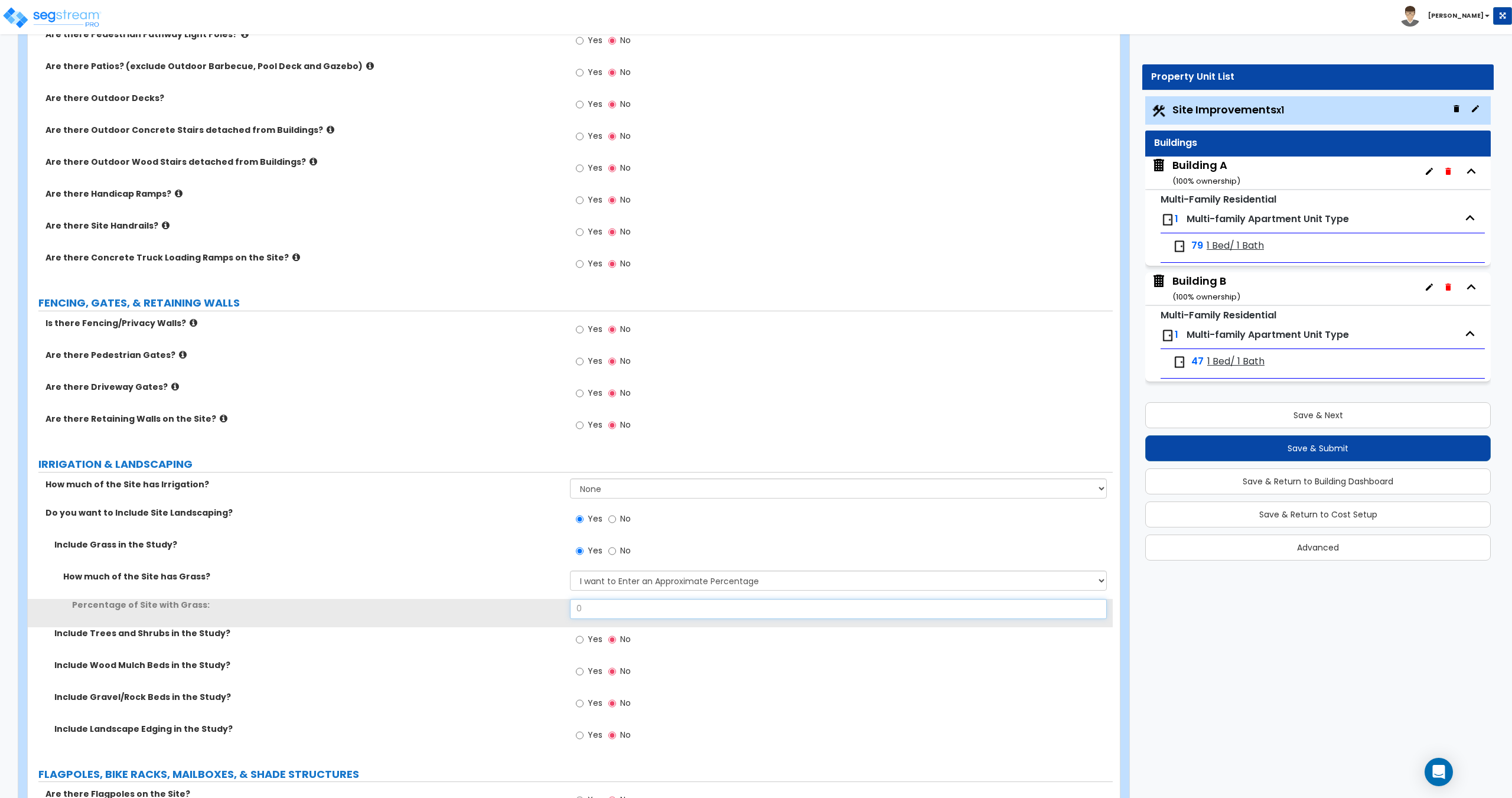
drag, startPoint x: 601, startPoint y: 608, endPoint x: 531, endPoint y: 601, distance: 70.3
click at [534, 603] on div "Percentage of Site with Grass: 0" at bounding box center [570, 613] width 1085 height 29
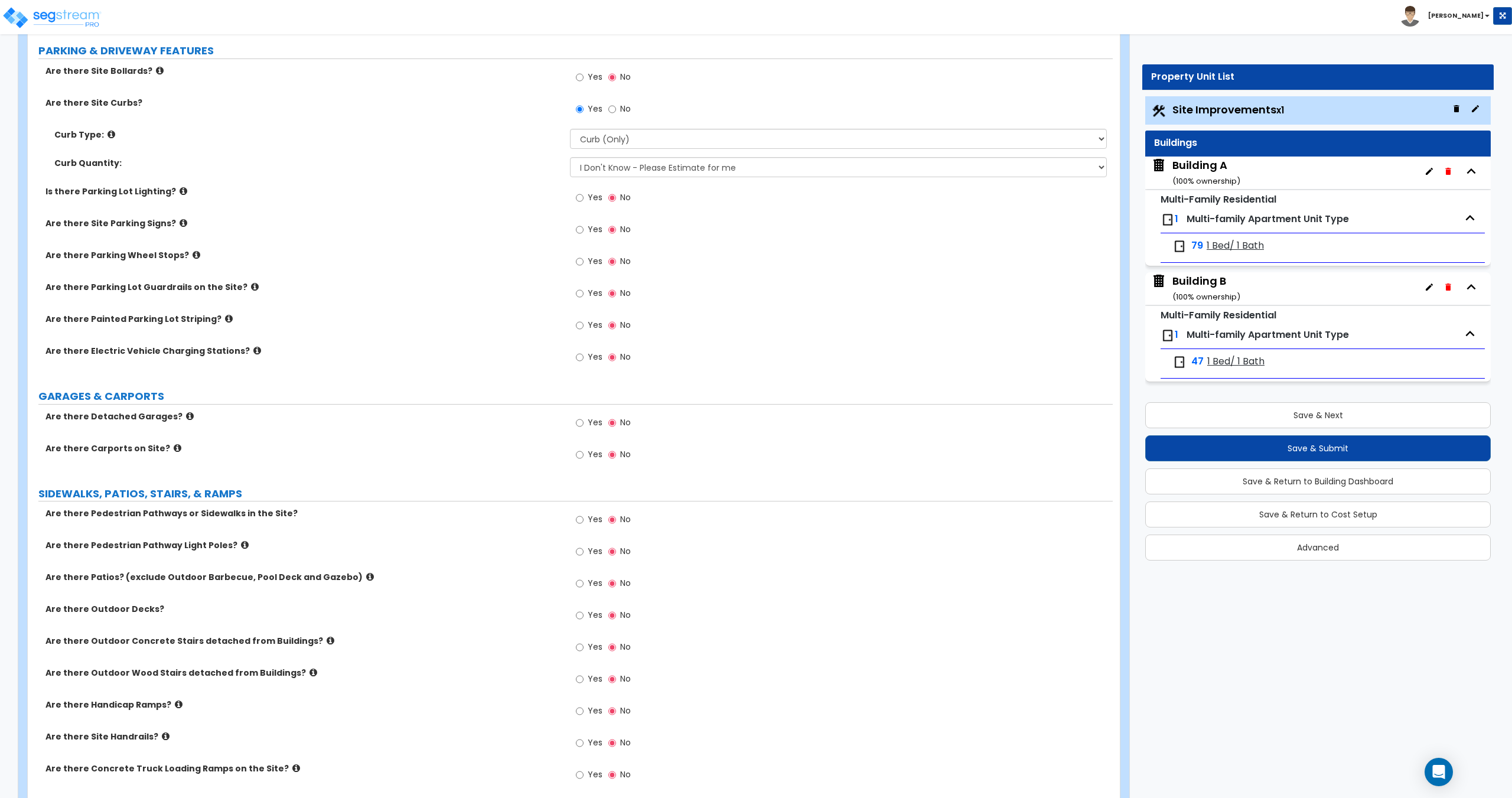
scroll to position [0, 0]
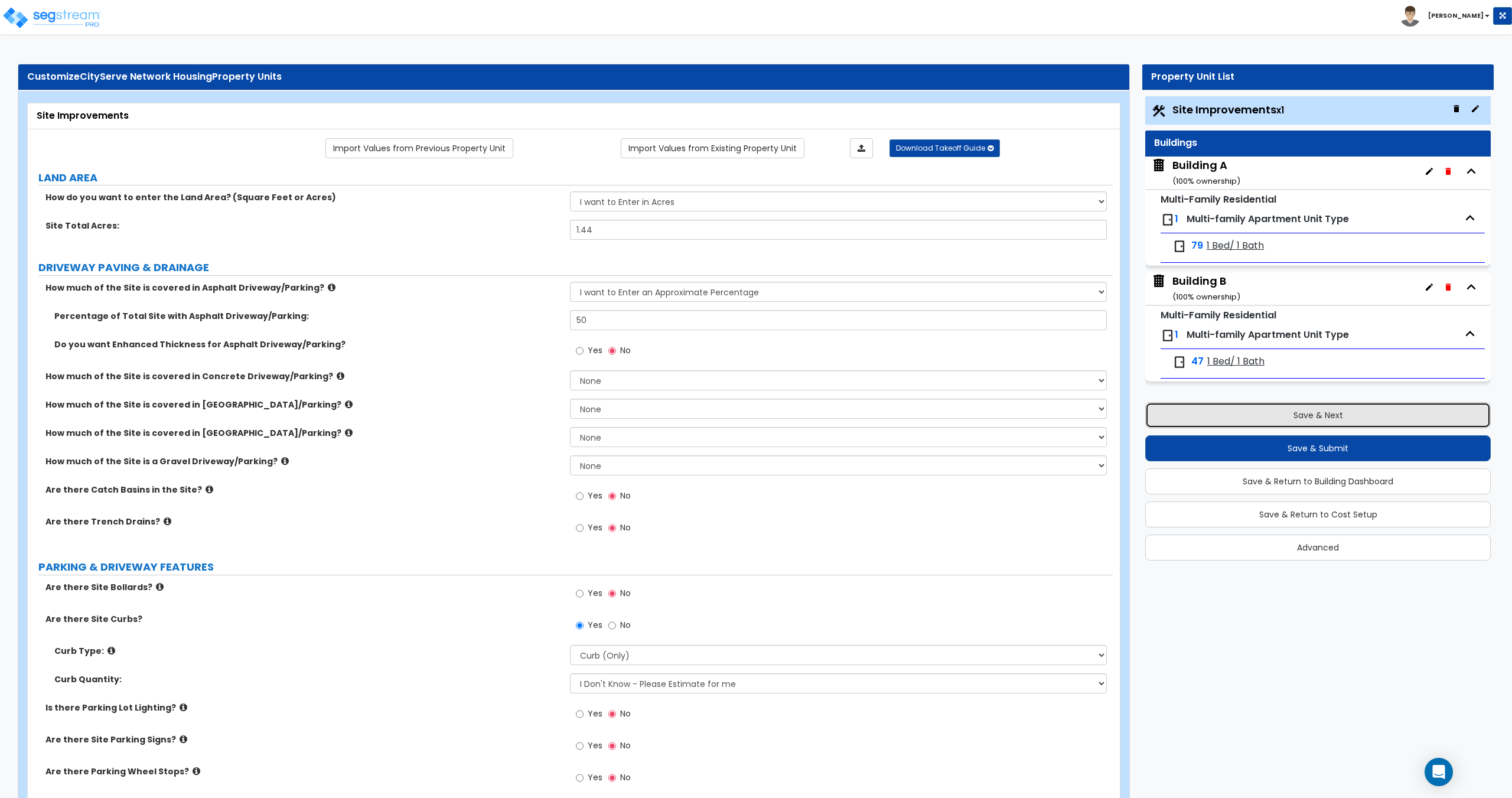
click at [1284, 422] on button "Save & Next" at bounding box center [1317, 415] width 345 height 26
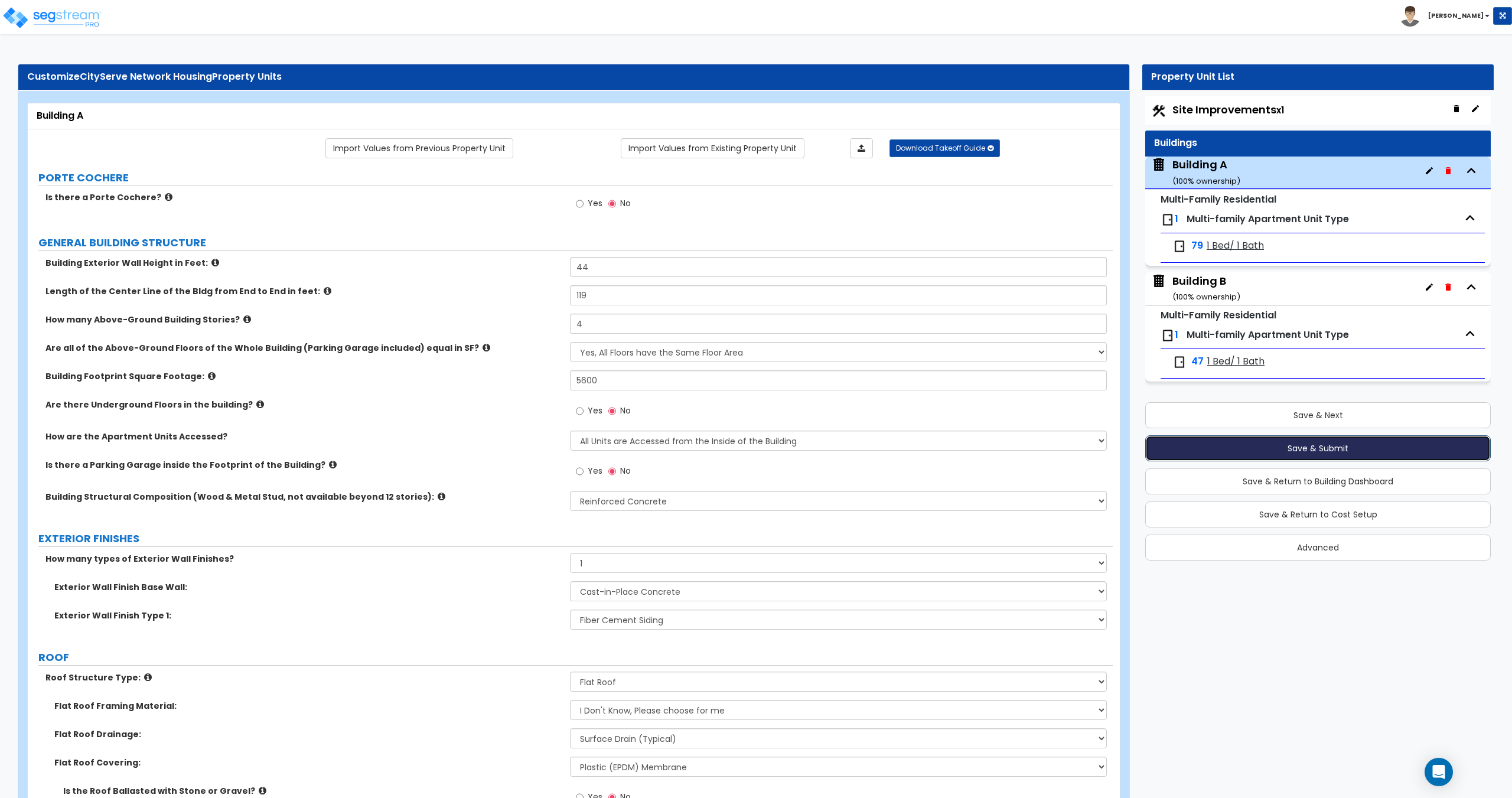
click at [1262, 441] on button "Save & Submit" at bounding box center [1317, 448] width 345 height 26
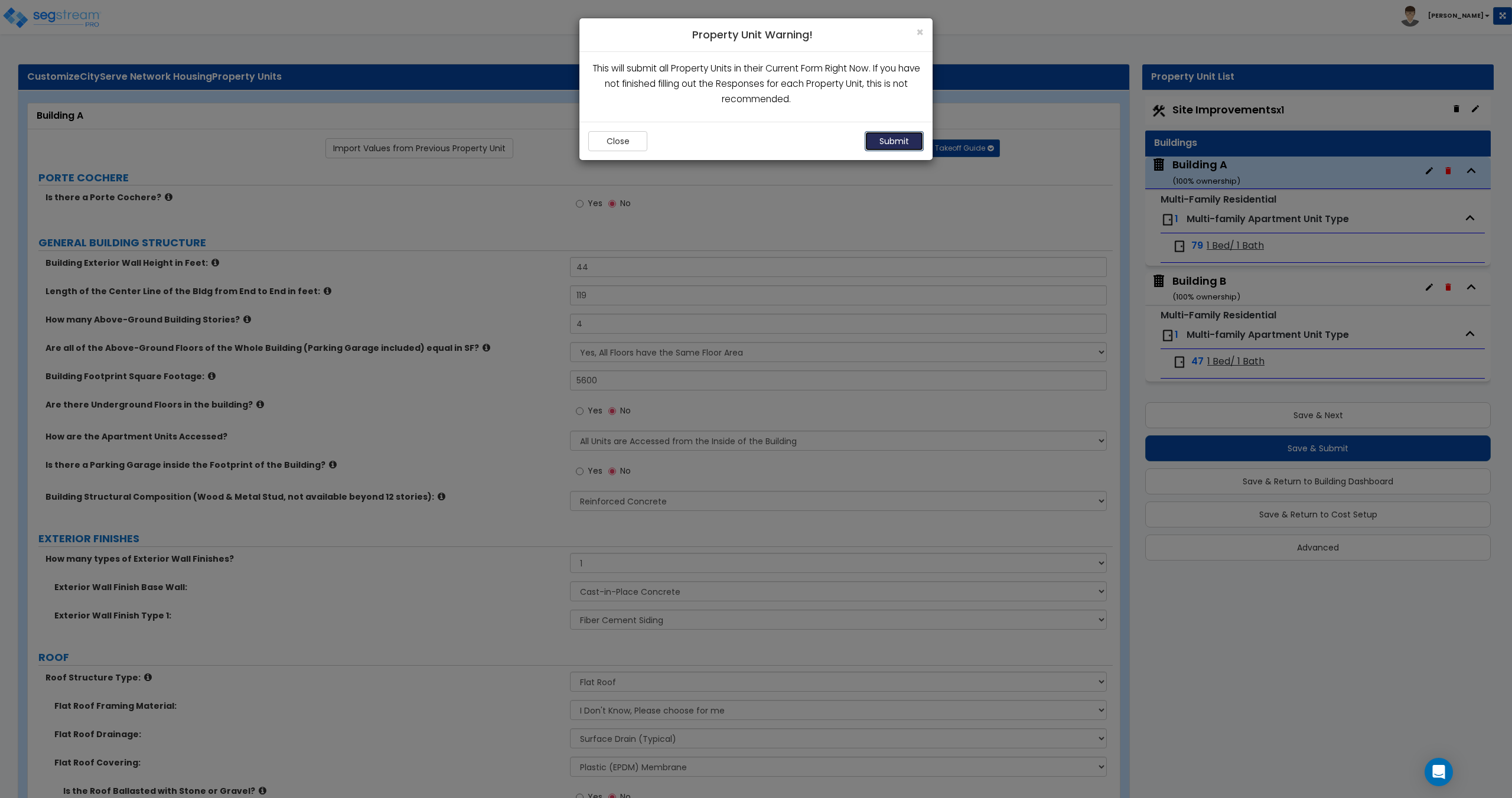
click at [886, 144] on button "Submit" at bounding box center [894, 141] width 59 height 20
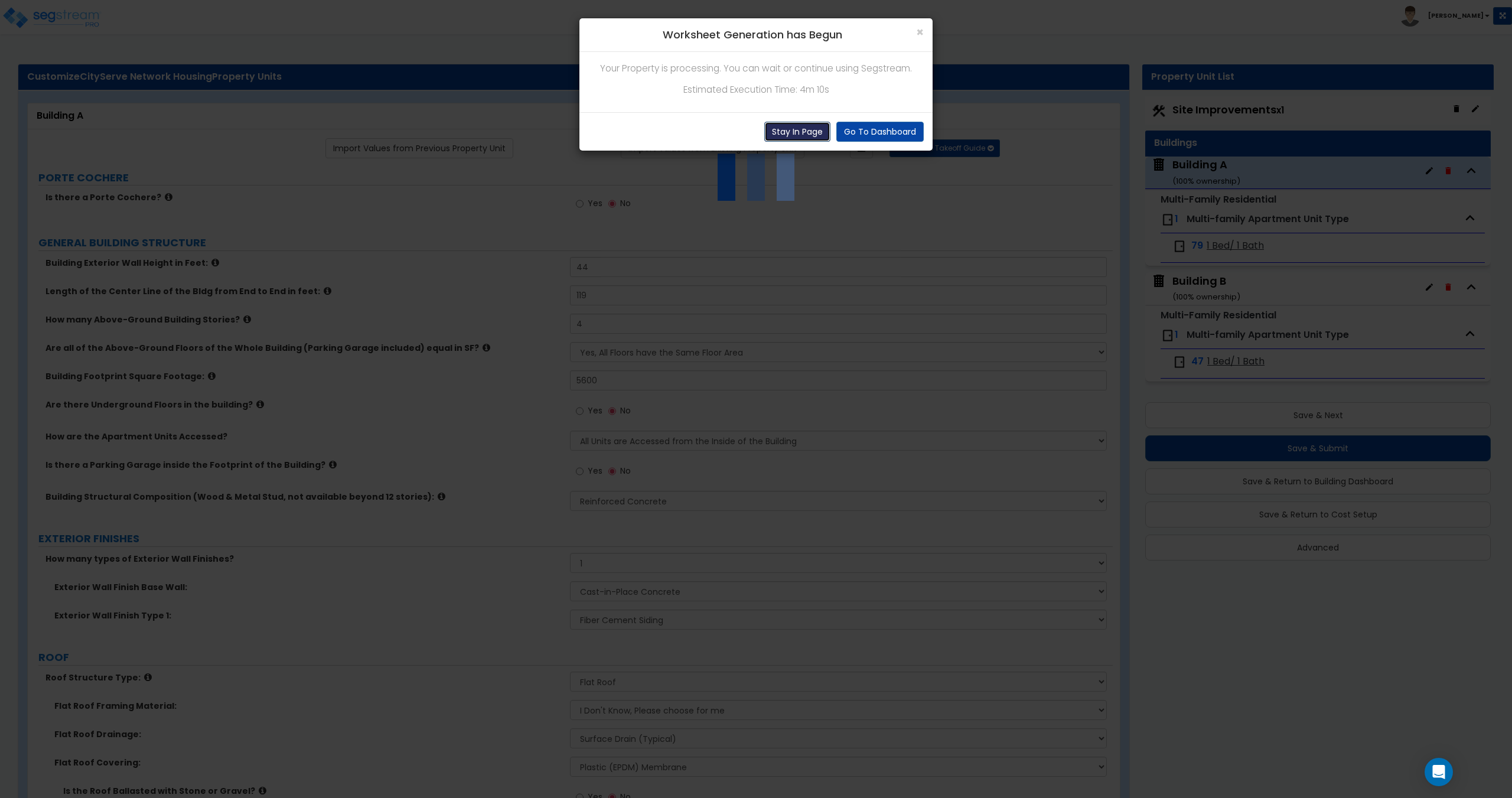
click at [789, 133] on button "Stay In Page" at bounding box center [797, 132] width 66 height 20
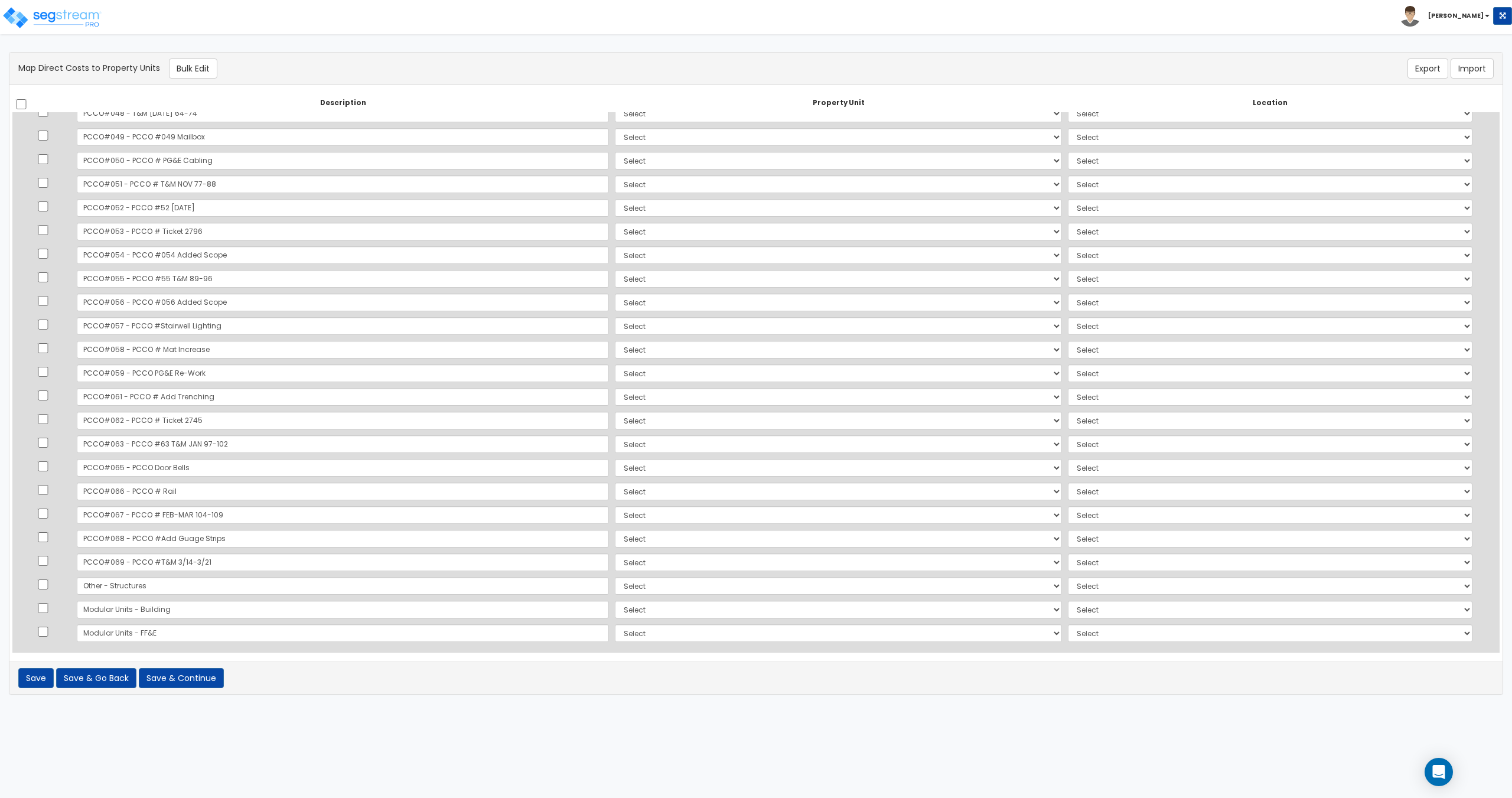
scroll to position [1646, 0]
click at [19, 102] on input "checkbox" at bounding box center [21, 104] width 12 height 10
checkbox input "true"
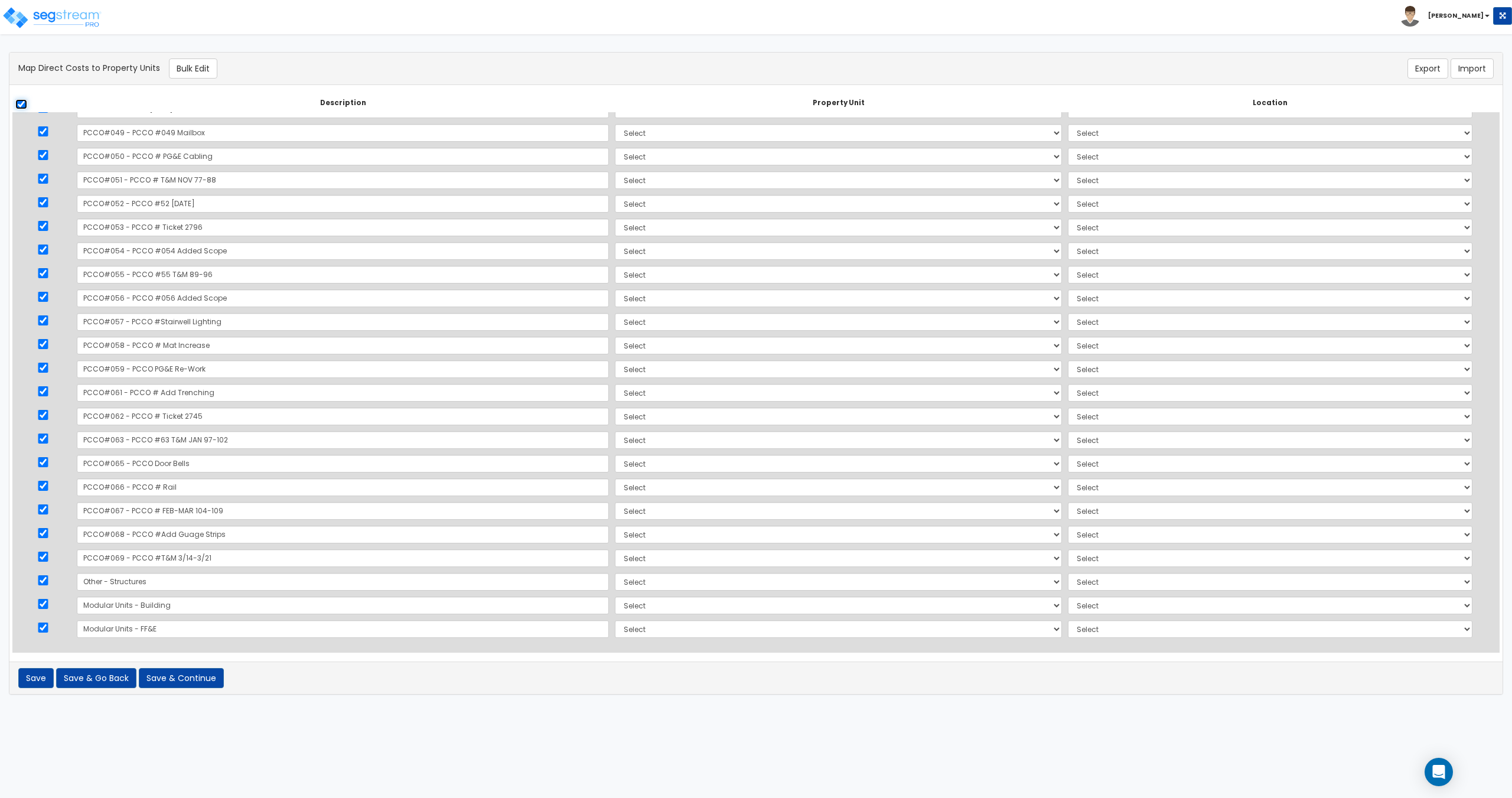
checkbox input "true"
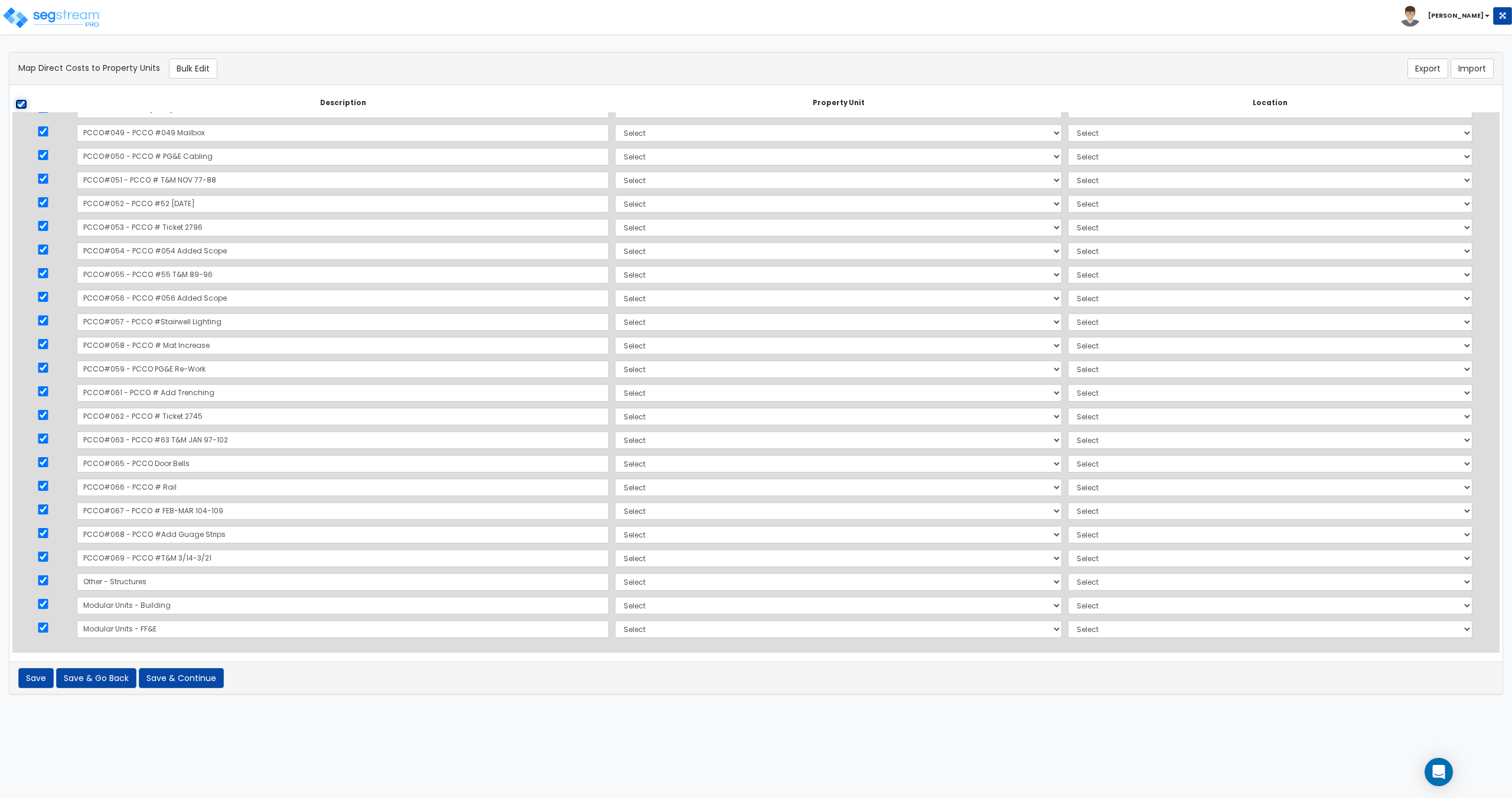
checkbox input "true"
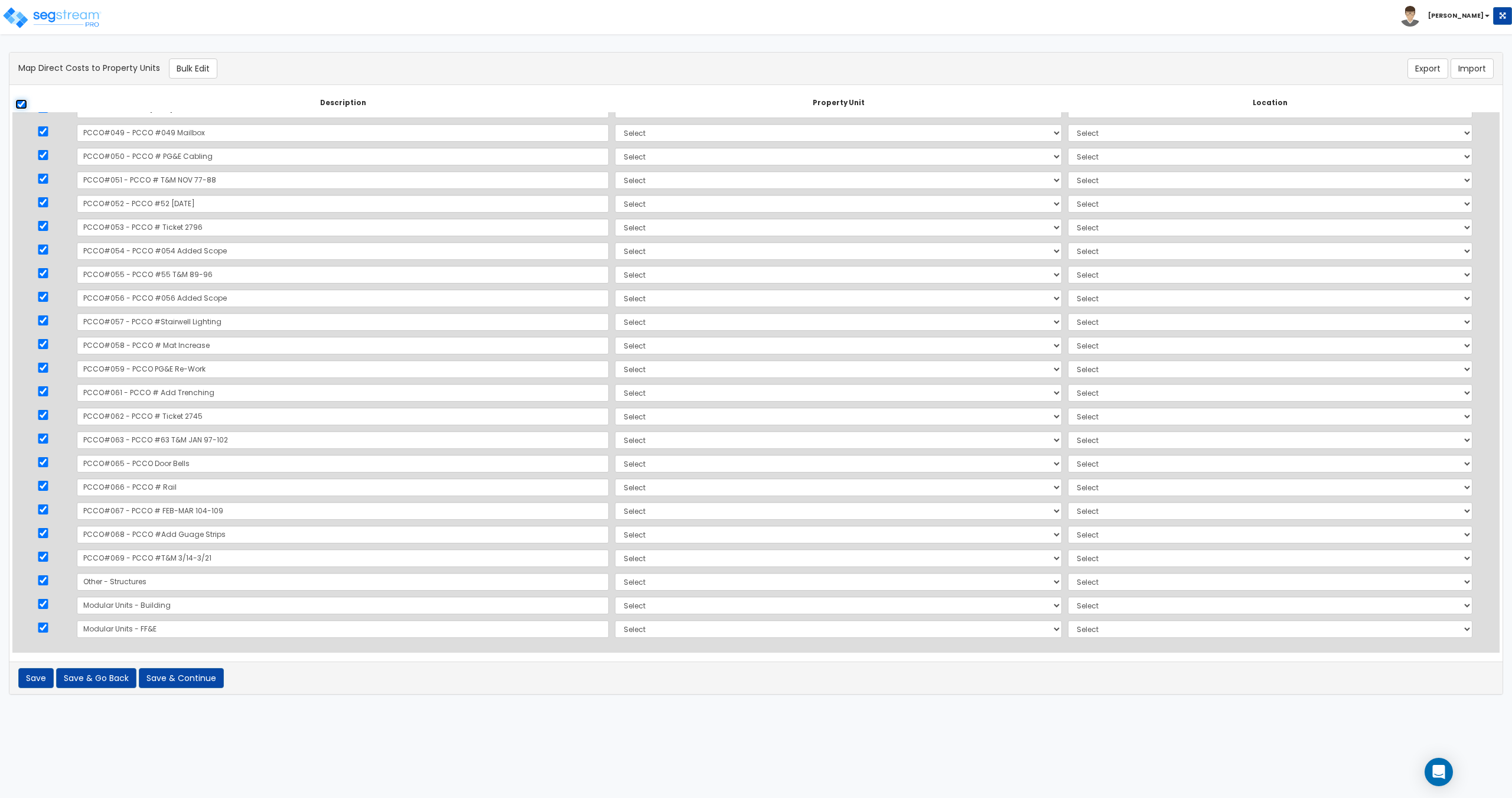
checkbox input "true"
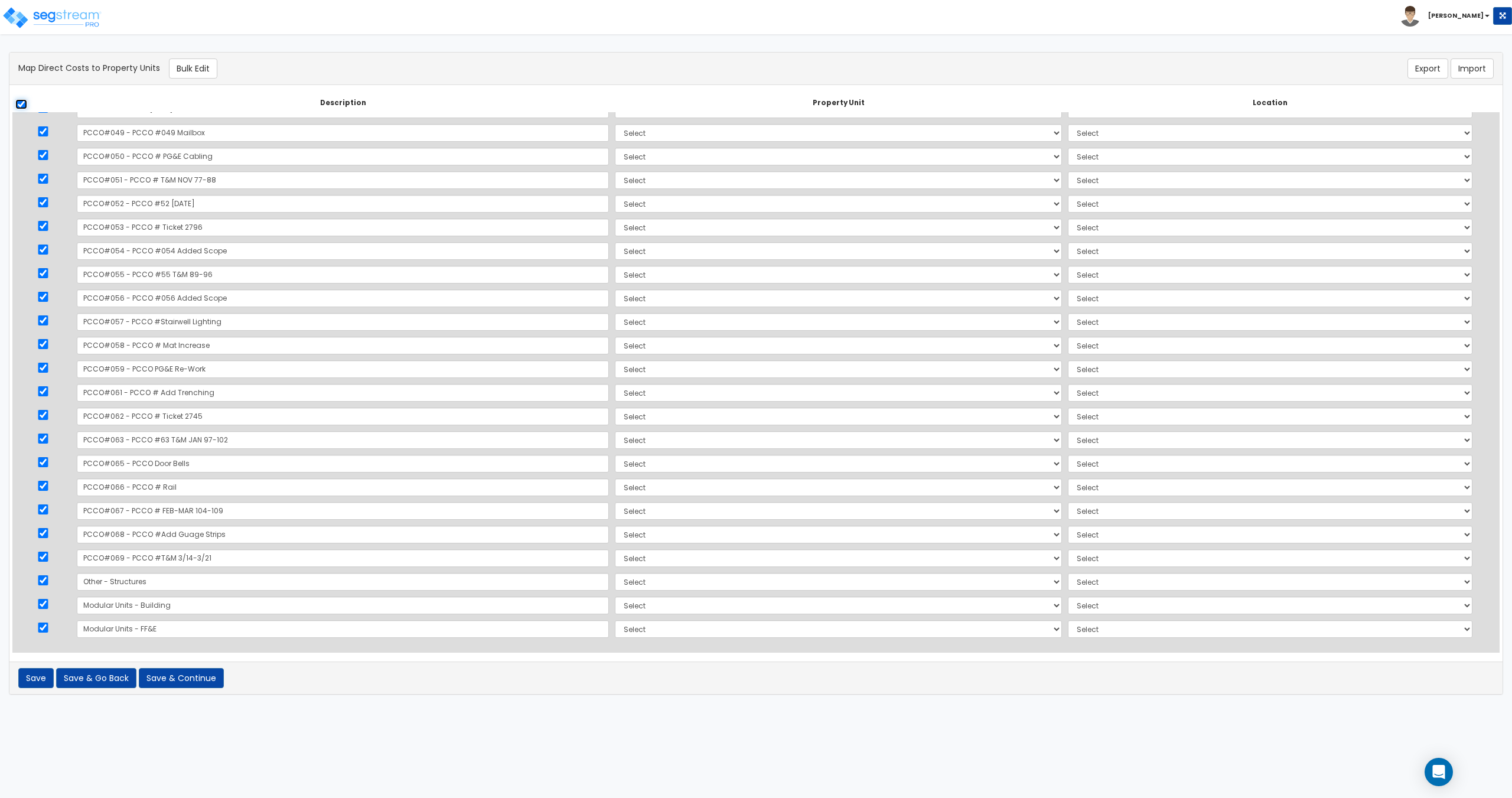
checkbox input "true"
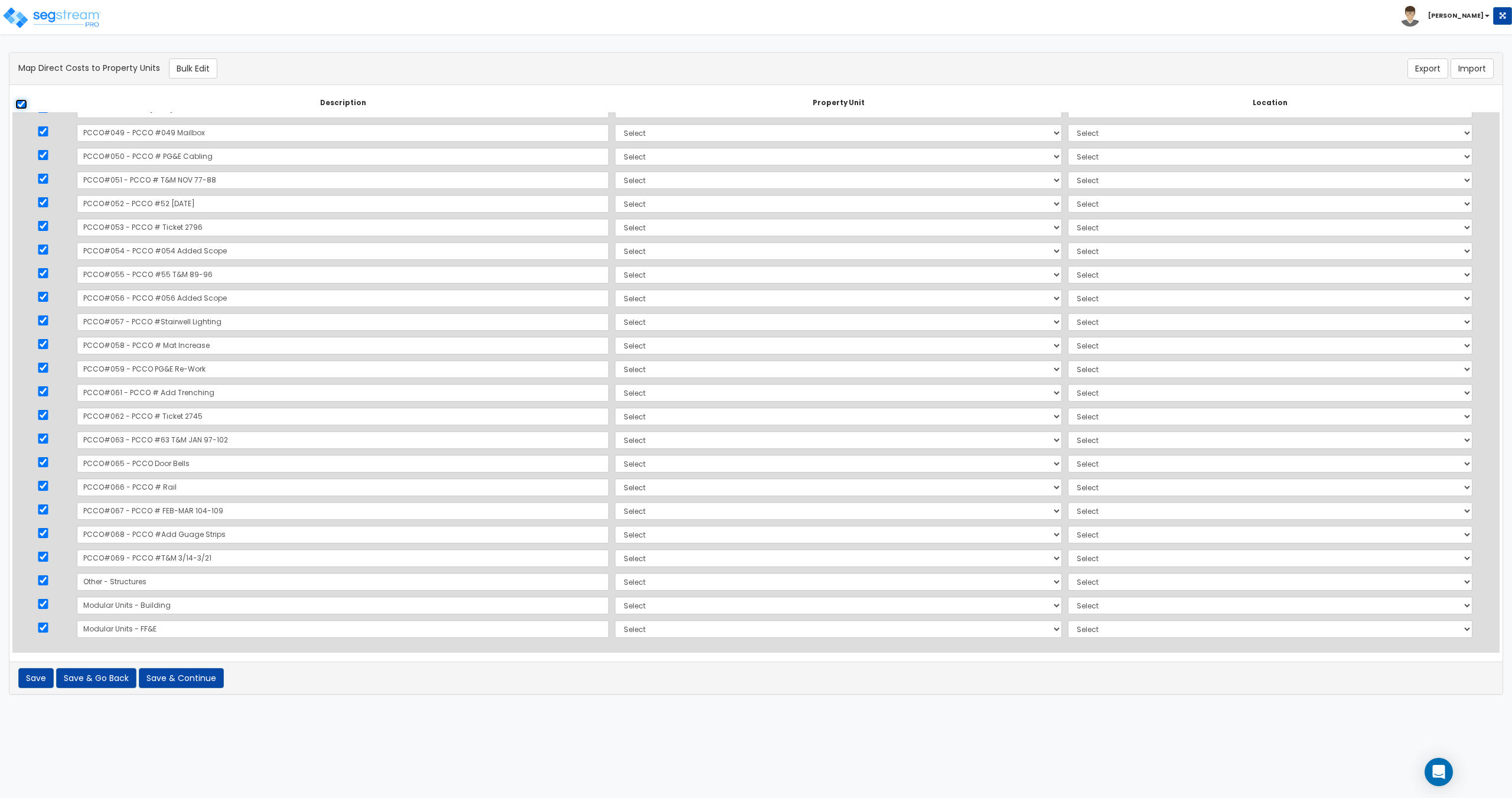
checkbox input "true"
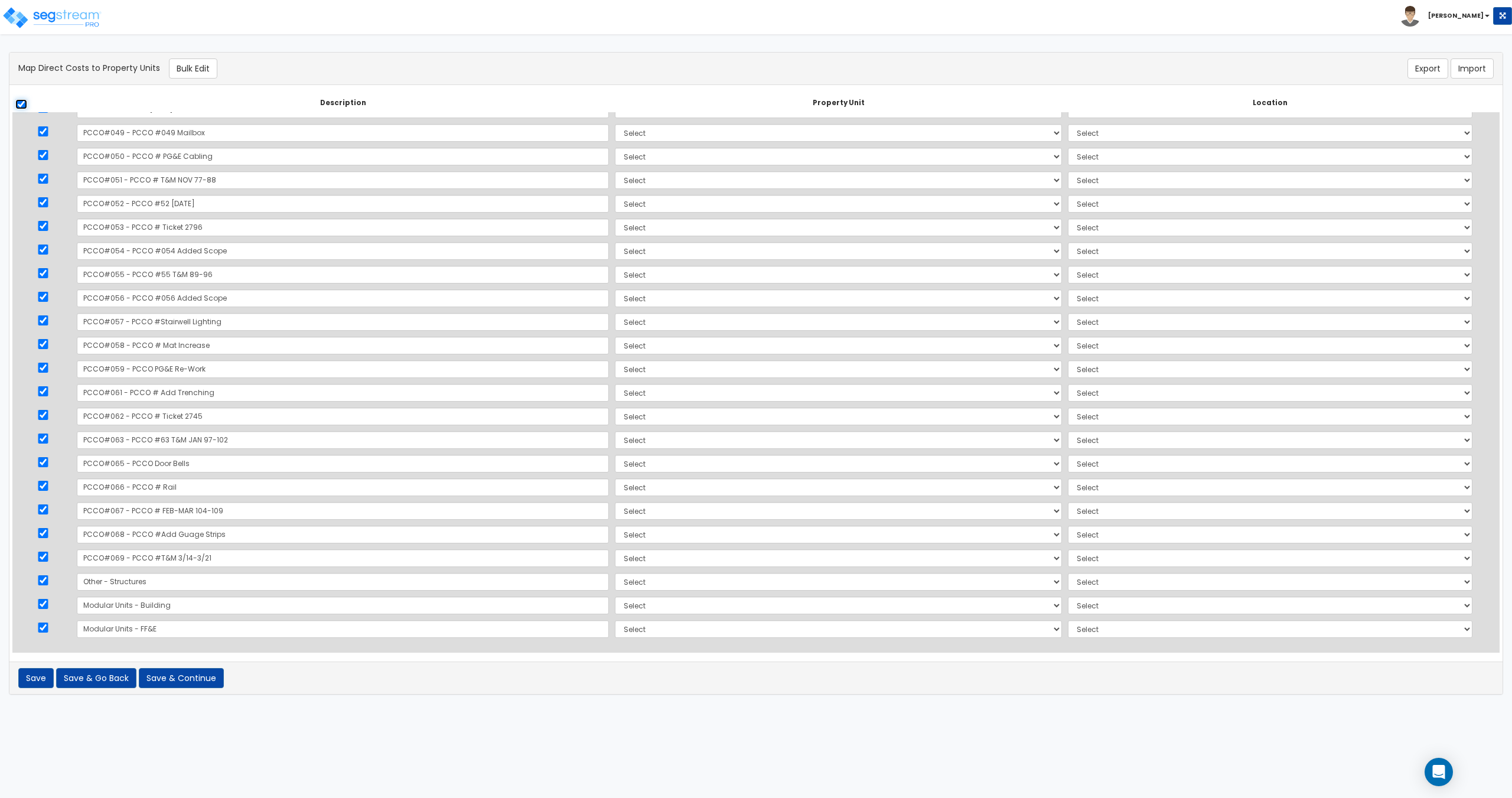
checkbox input "true"
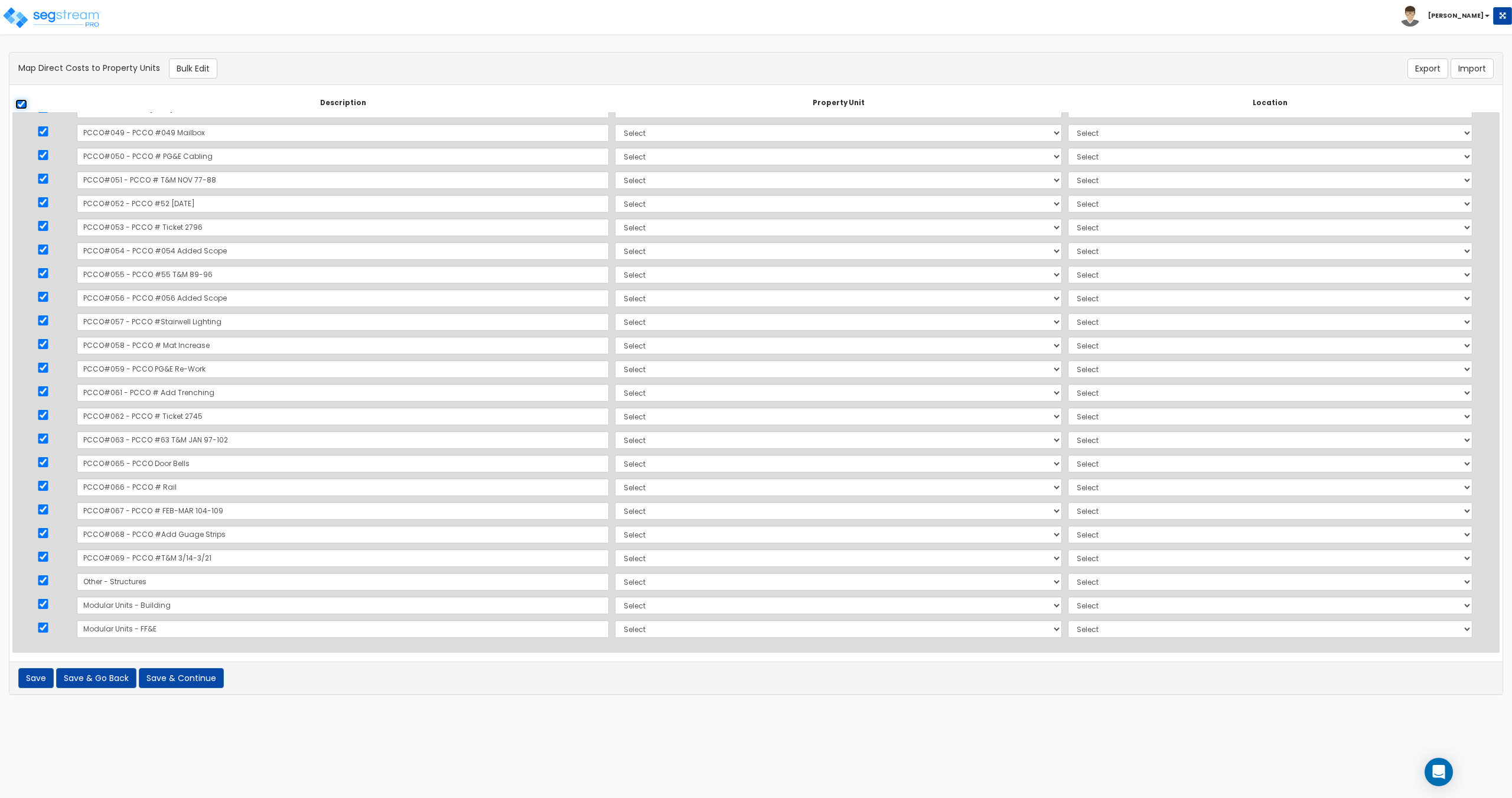
checkbox input "true"
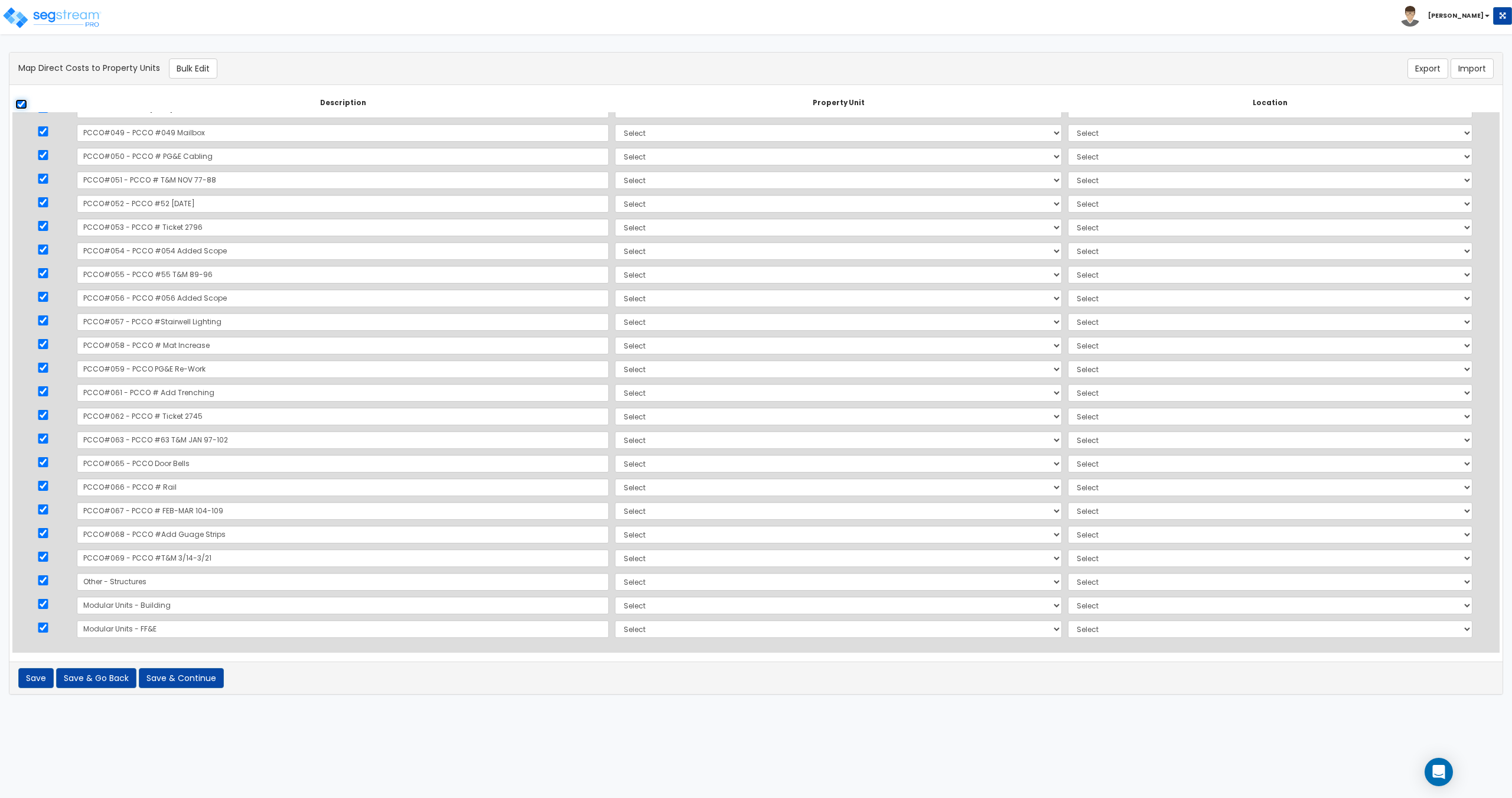
checkbox input "true"
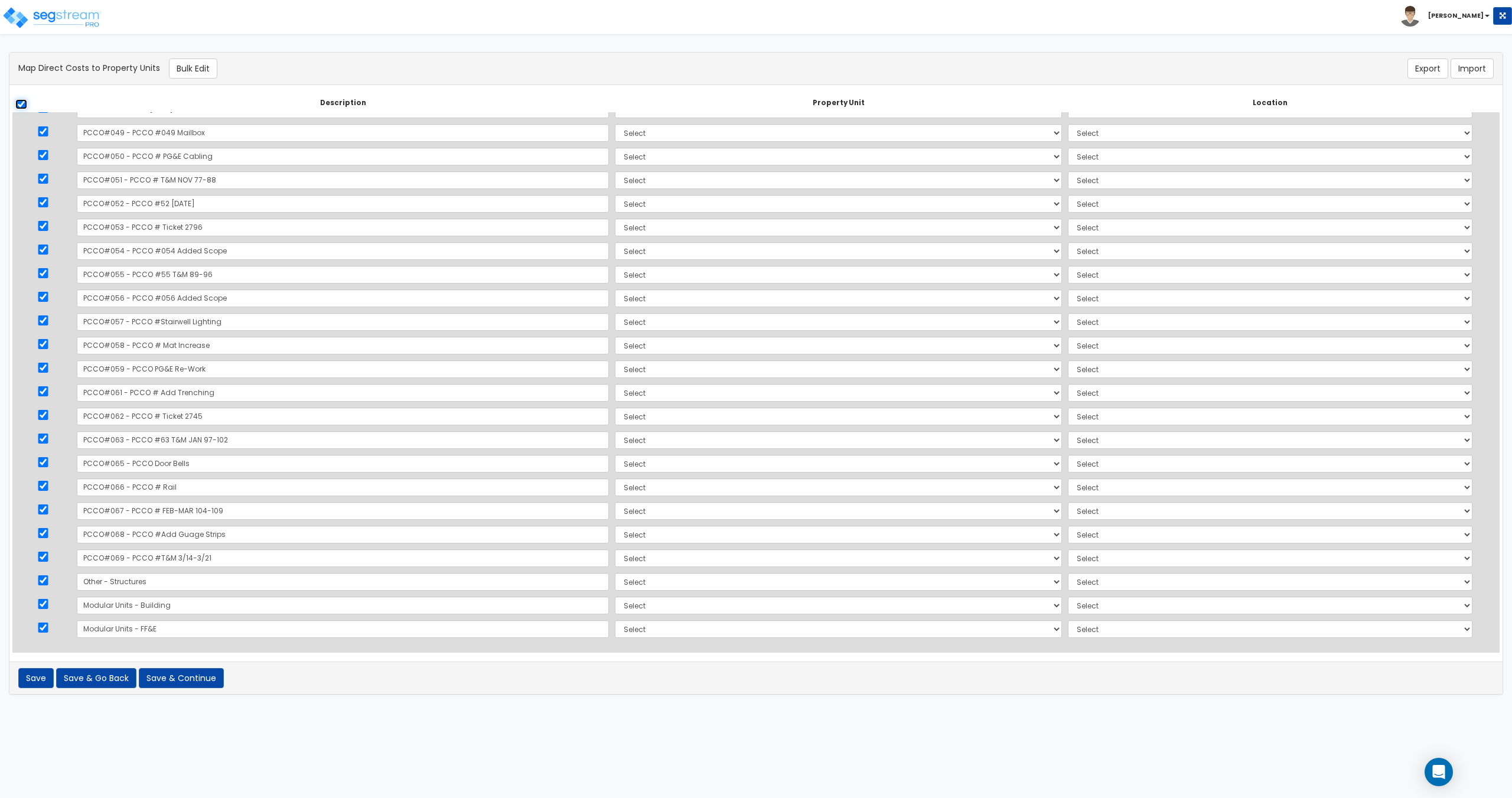
checkbox input "true"
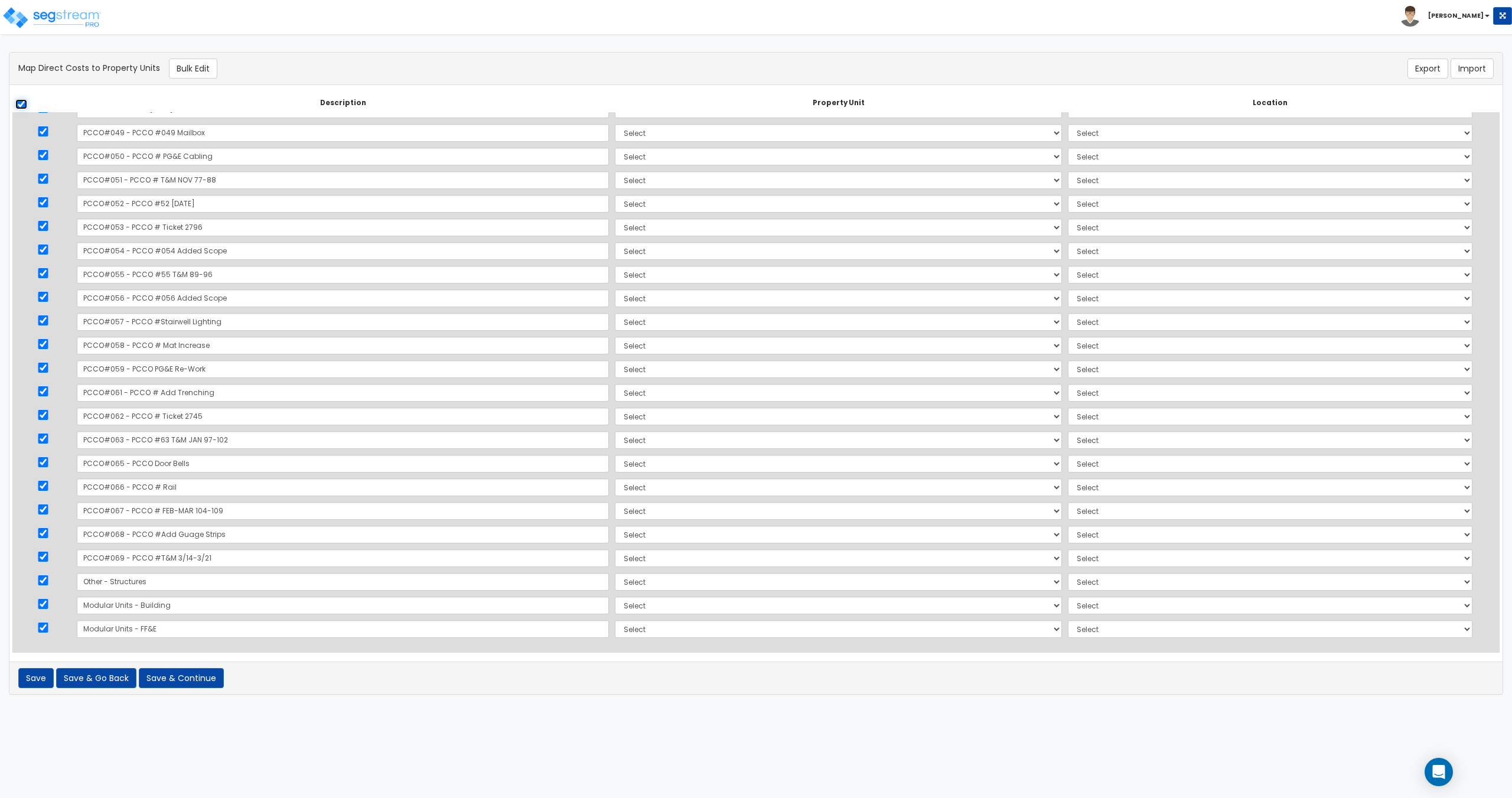
checkbox input "true"
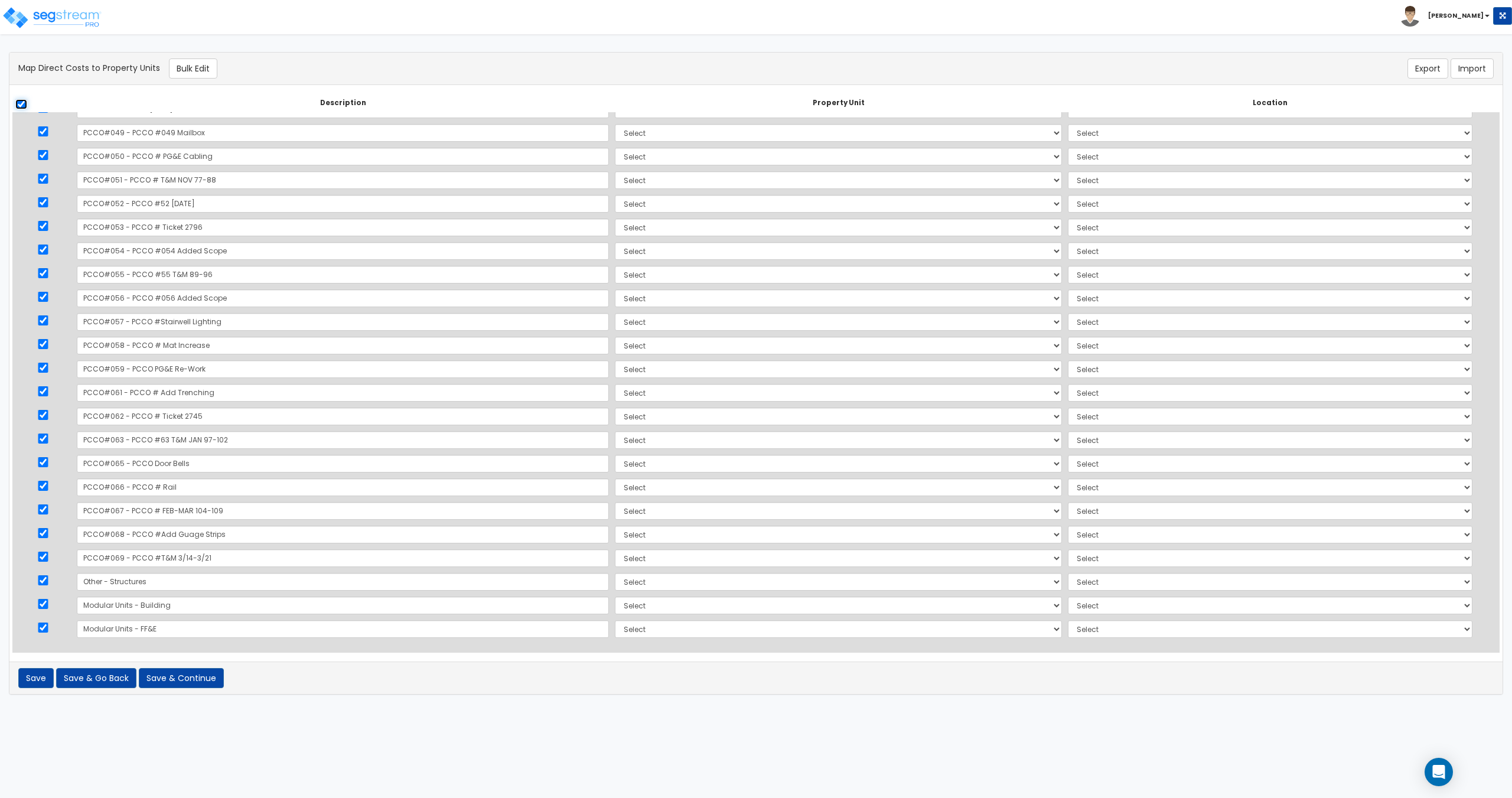
checkbox input "true"
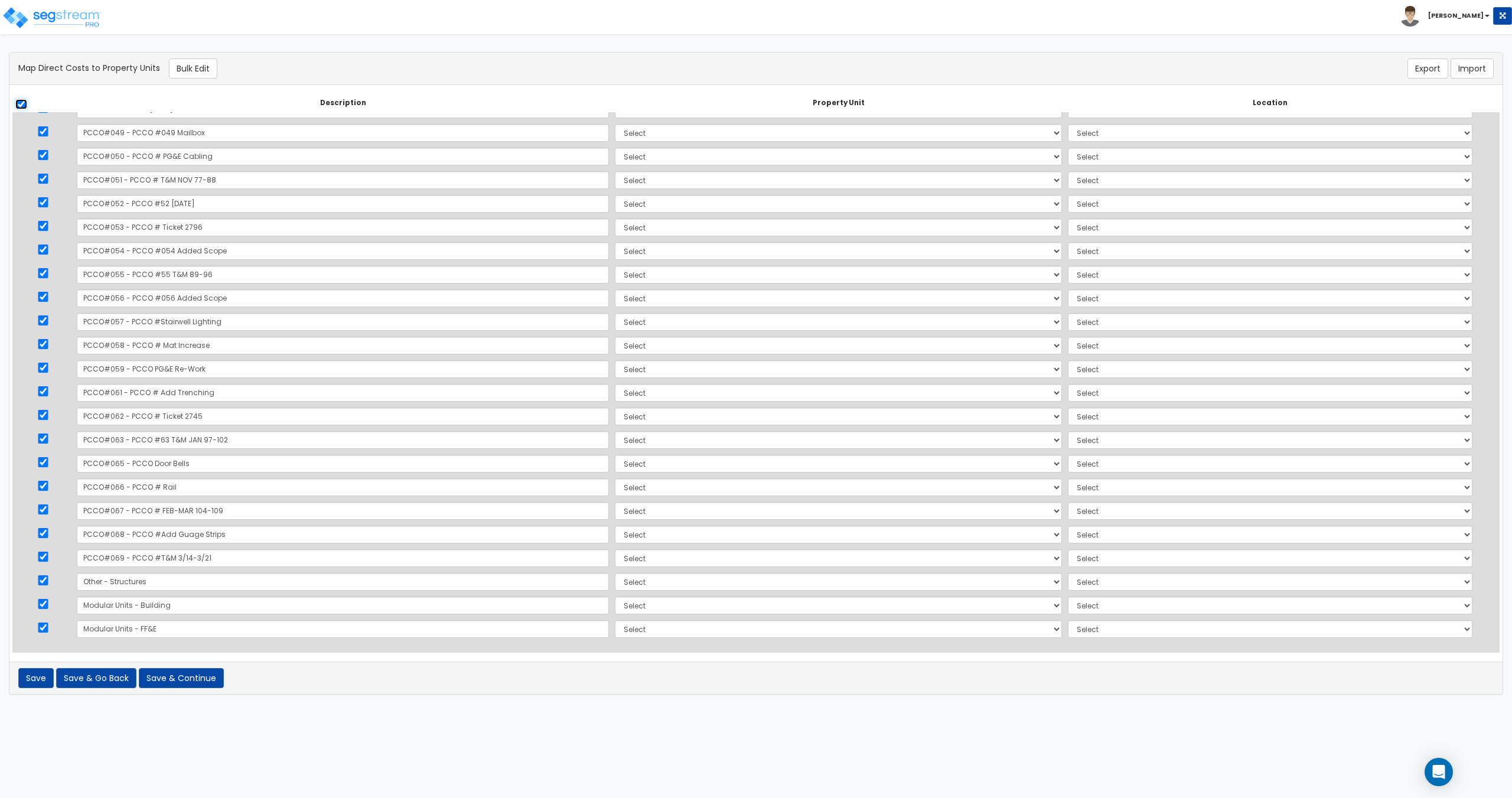
checkbox input "true"
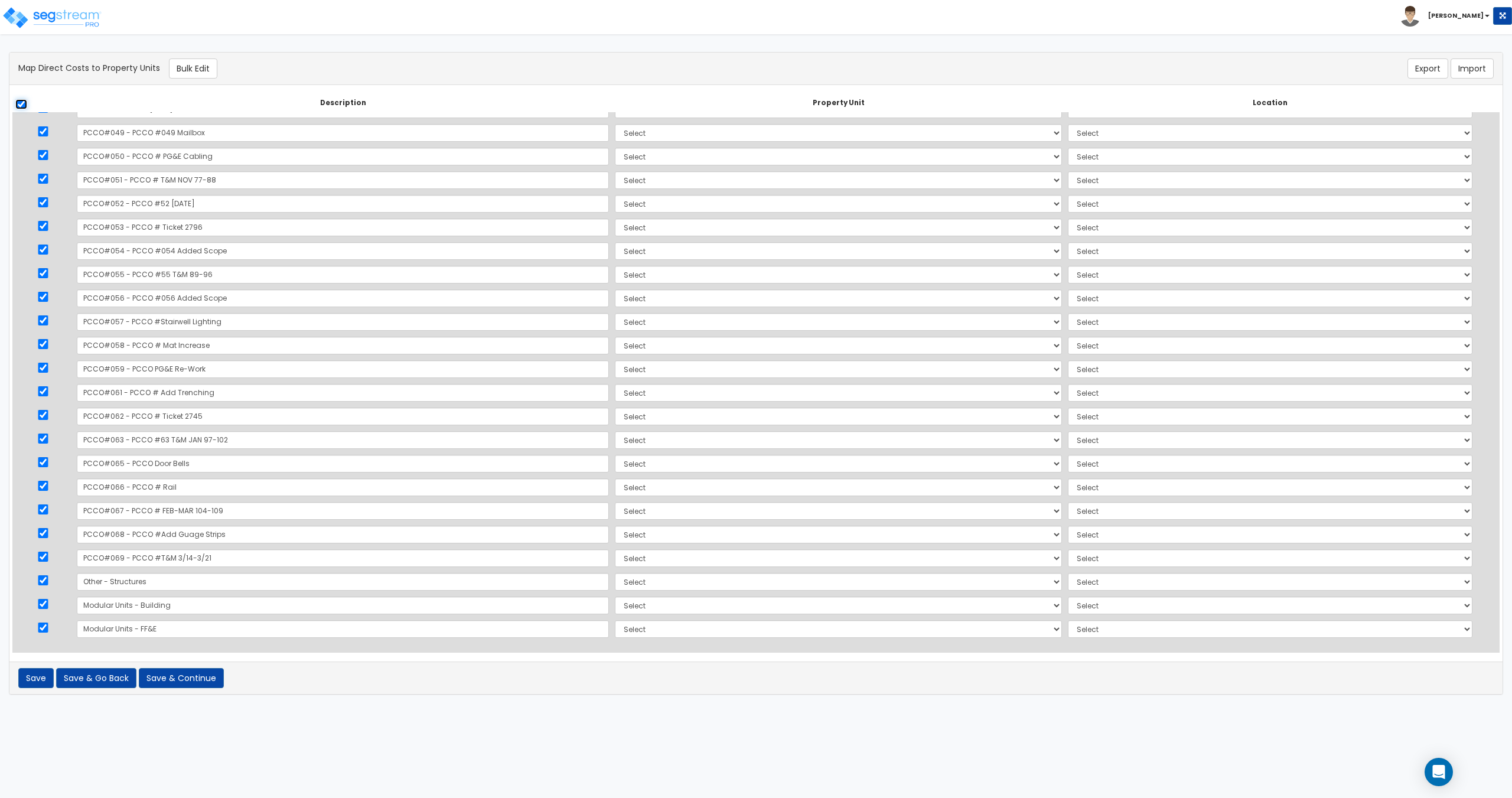
checkbox input "true"
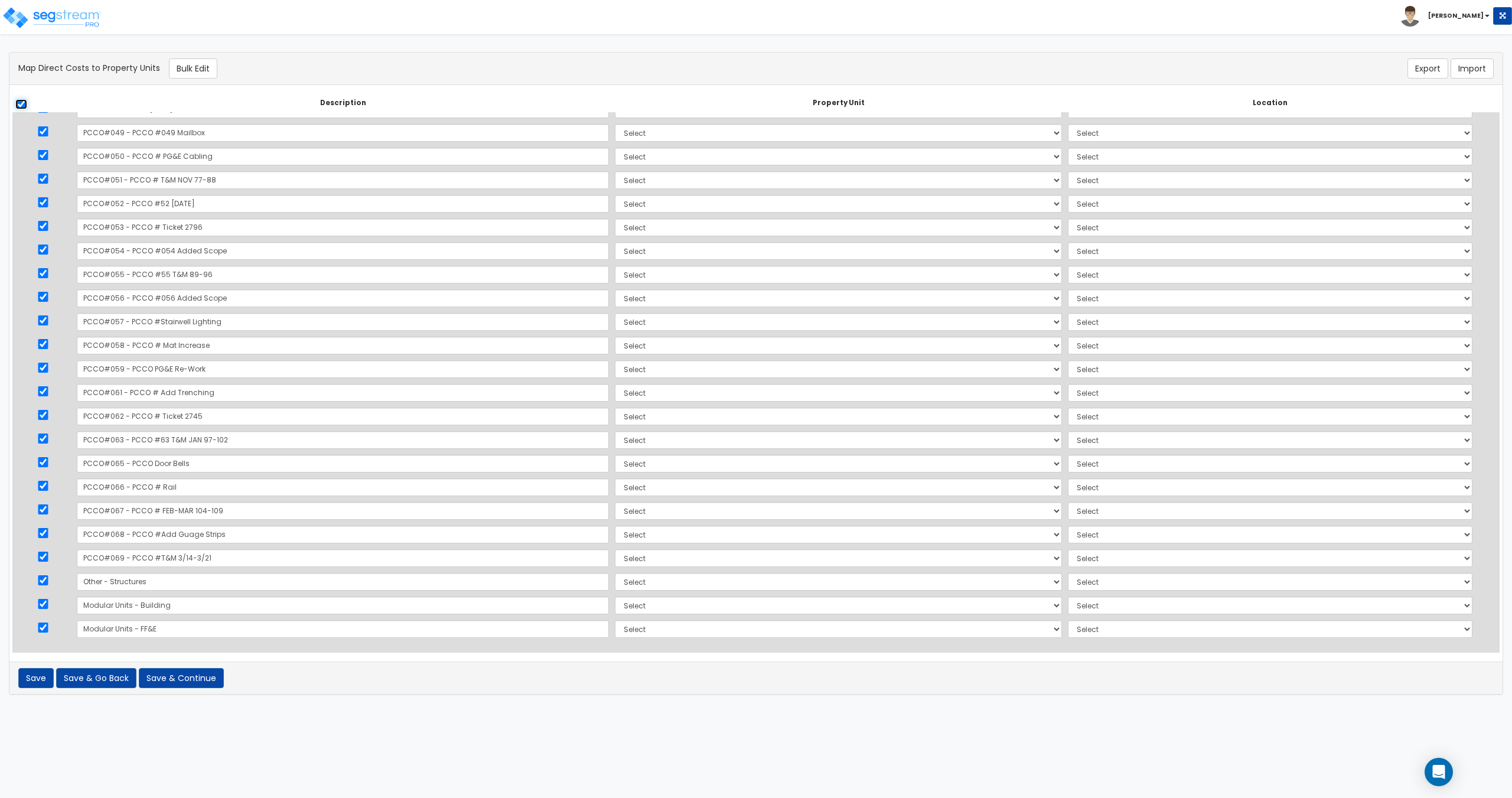
checkbox input "true"
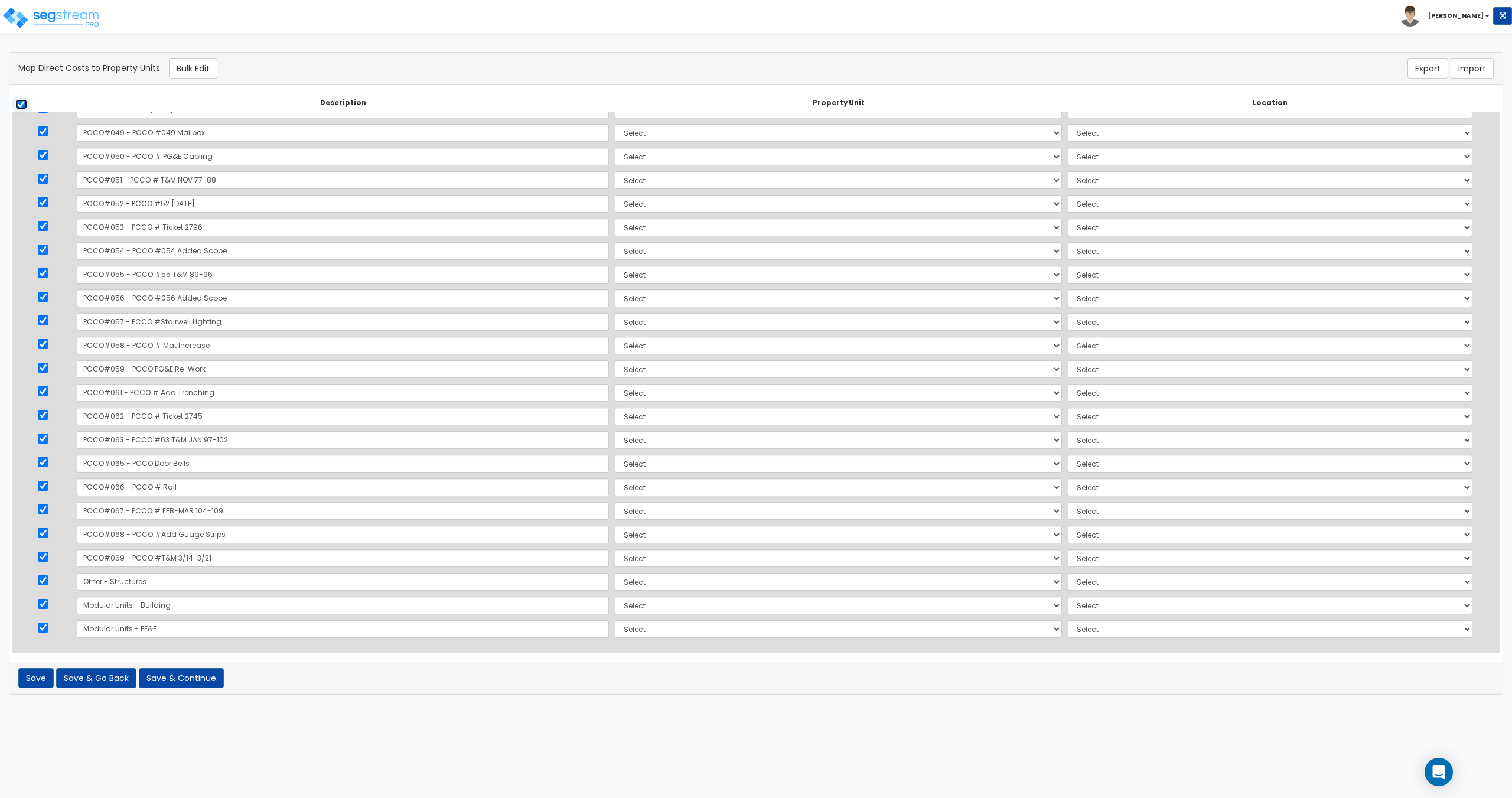
checkbox input "true"
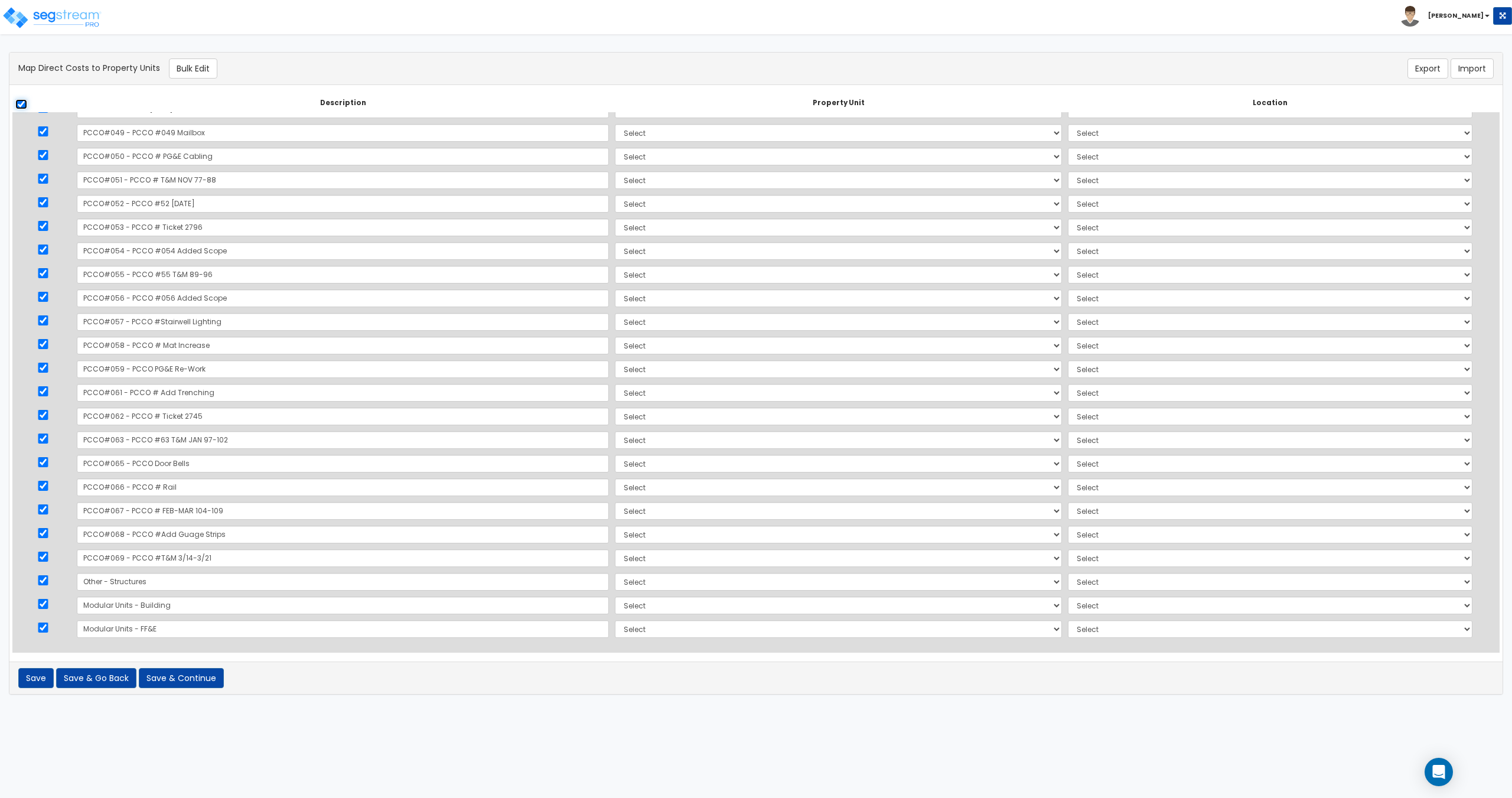
checkbox input "true"
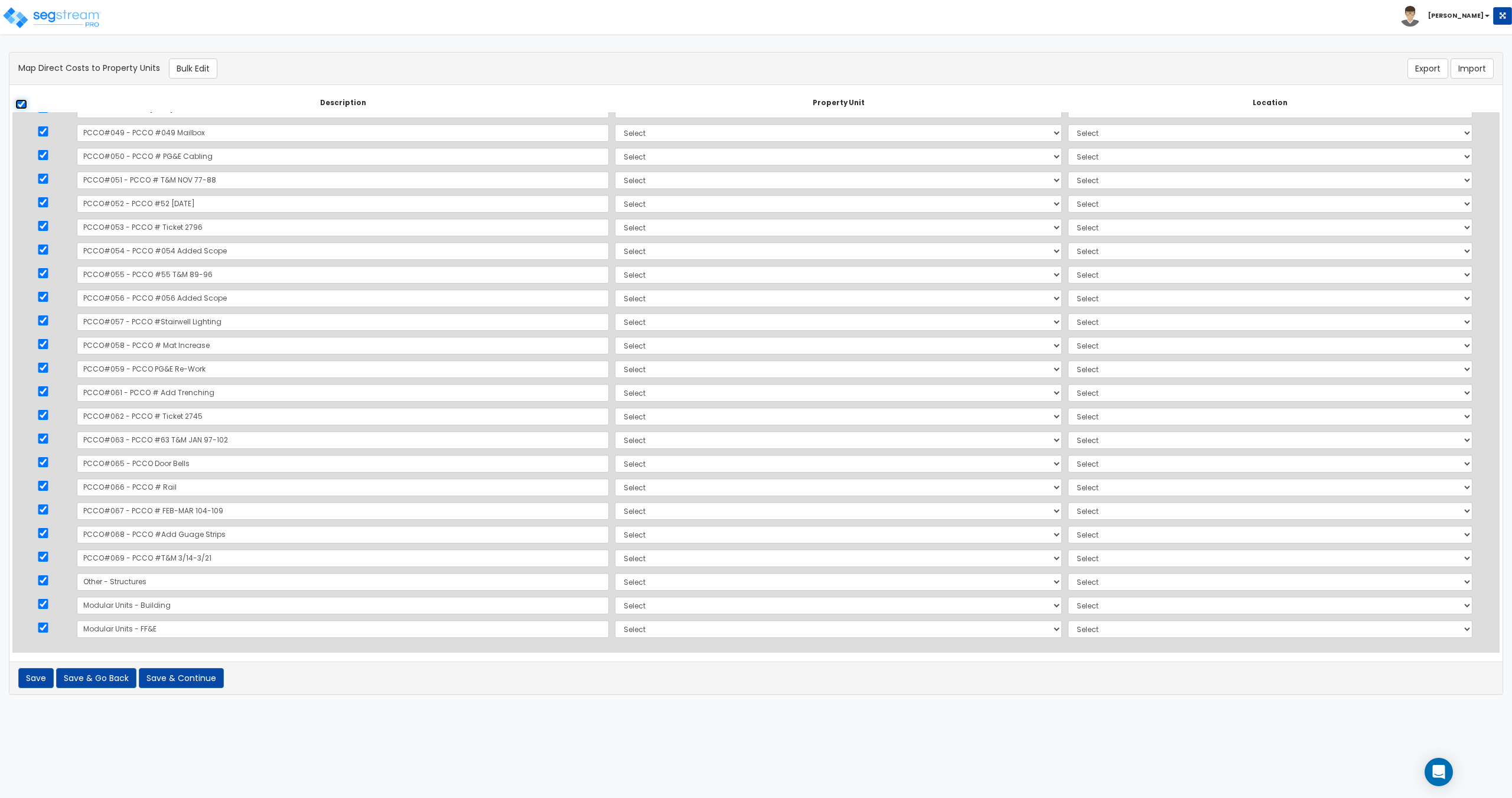
checkbox input "true"
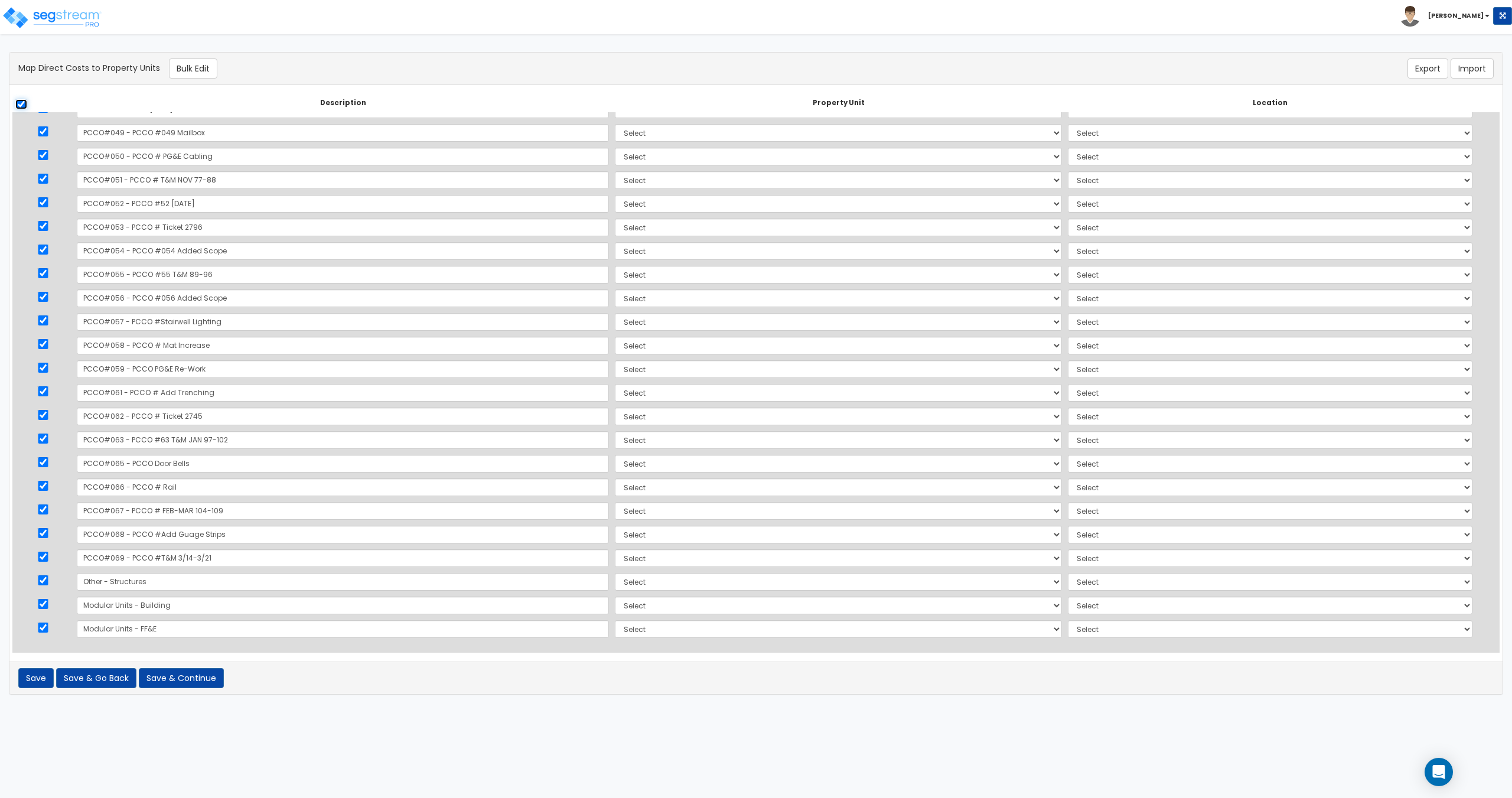
checkbox input "true"
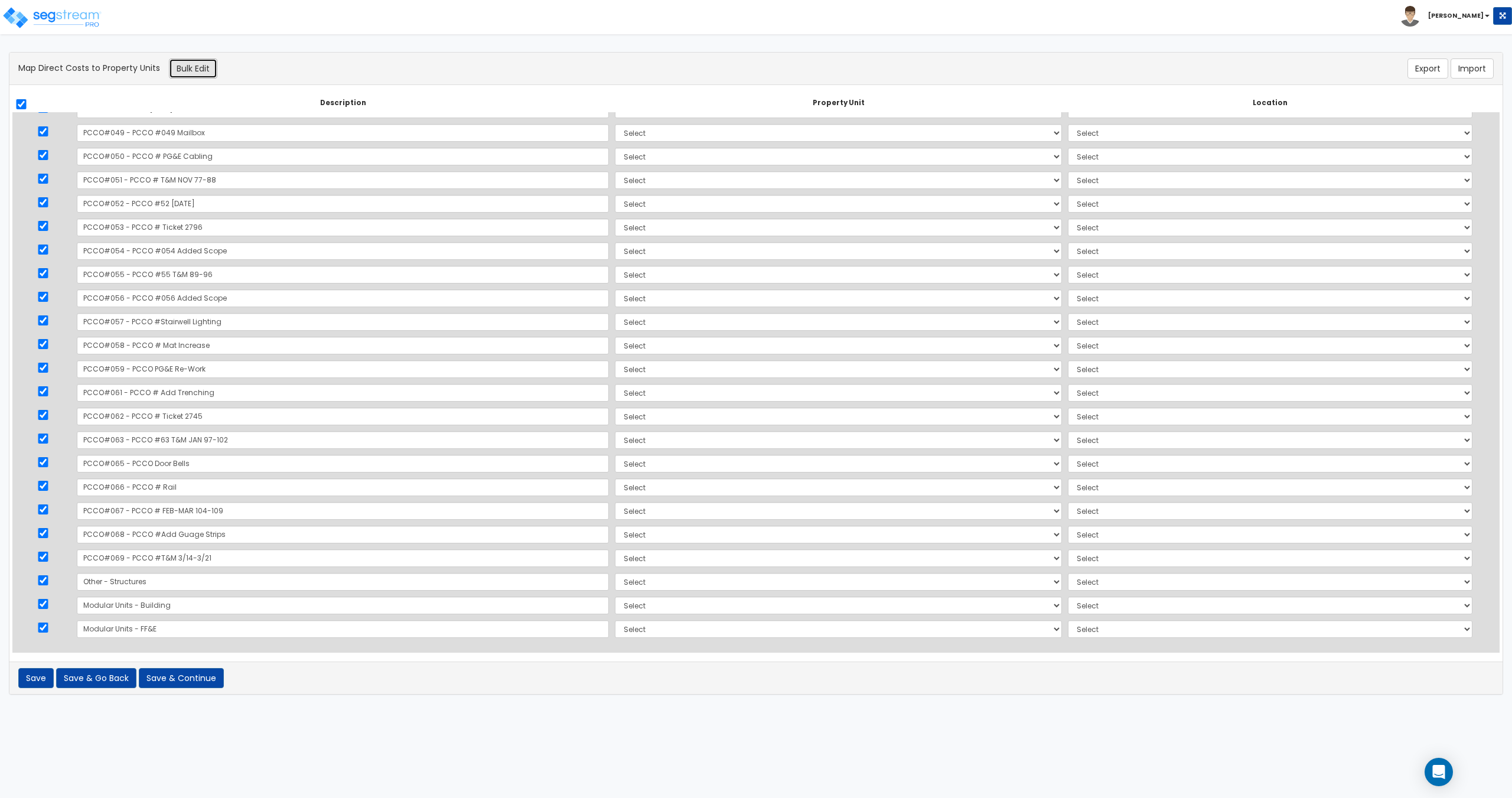
click at [171, 66] on button "Bulk Edit" at bounding box center [193, 68] width 48 height 20
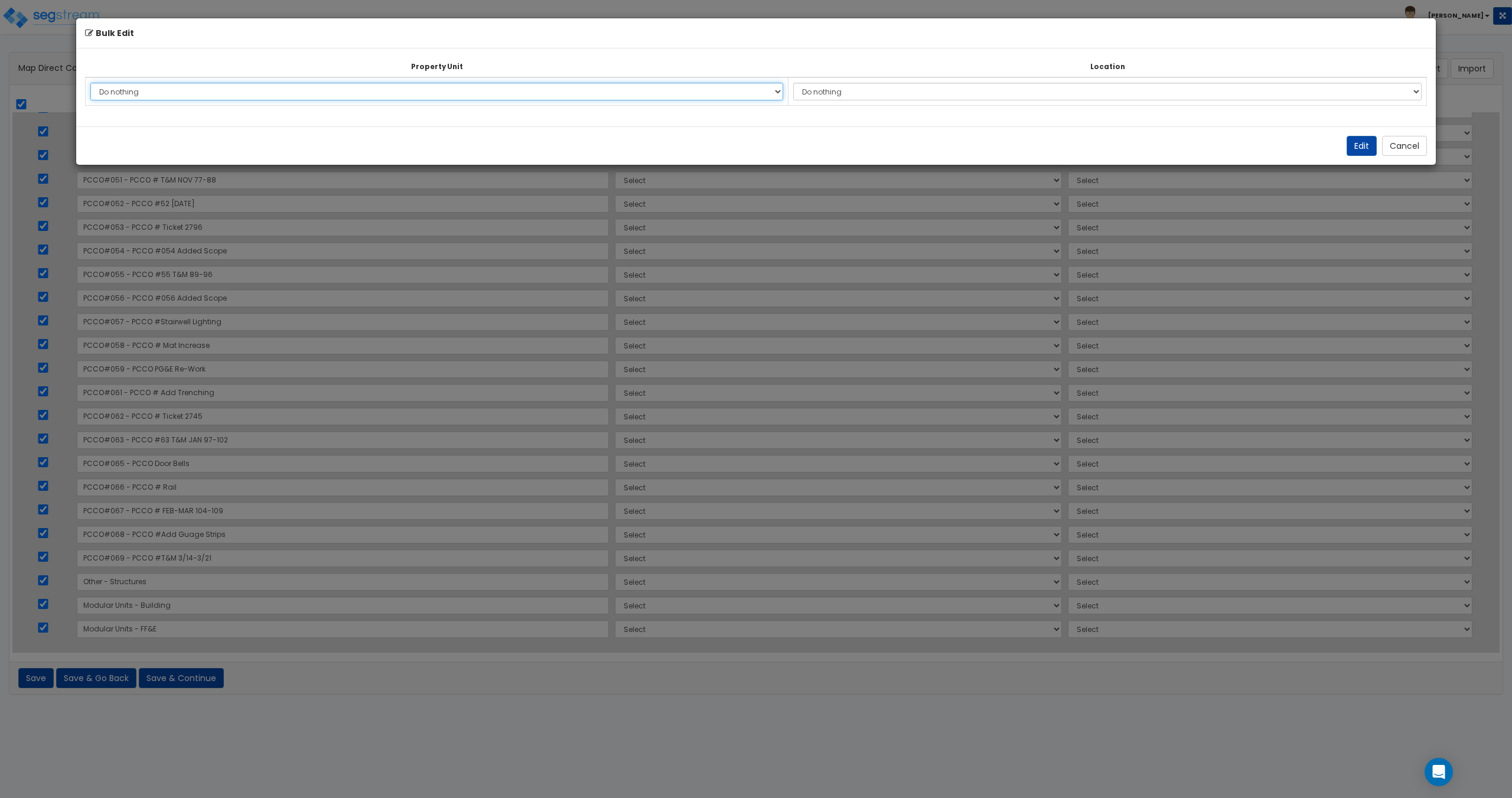
click at [273, 89] on select "Do nothing Building A Building B Site Improvements Add Additional Property Unit" at bounding box center [436, 91] width 693 height 18
select select "168952"
click at [91, 83] on select "Do nothing Building A Building B Site Improvements Add Additional Property Unit" at bounding box center [436, 91] width 693 height 18
click at [1001, 89] on select "Do nothing Add Additional Location Building Building Interior 1 Bed/ 1 Bath" at bounding box center [1107, 91] width 628 height 18
select select "6"
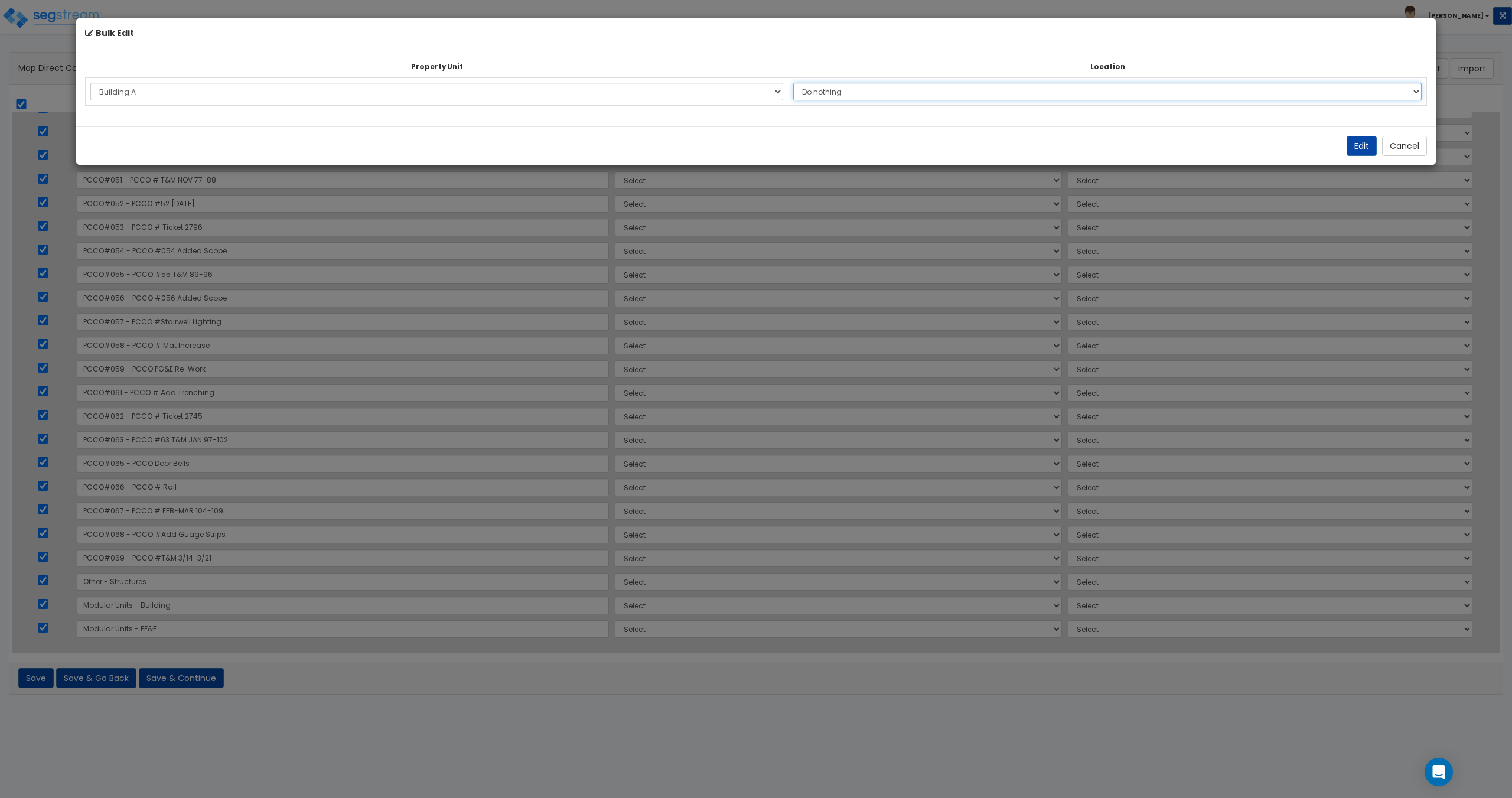
click at [802, 83] on select "Do nothing Add Additional Location Building Building Interior 1 Bed/ 1 Bath" at bounding box center [1107, 91] width 628 height 18
drag, startPoint x: 1361, startPoint y: 146, endPoint x: 1320, endPoint y: 155, distance: 42.0
click at [1362, 146] on button "Edit" at bounding box center [1362, 145] width 30 height 20
select select "168952"
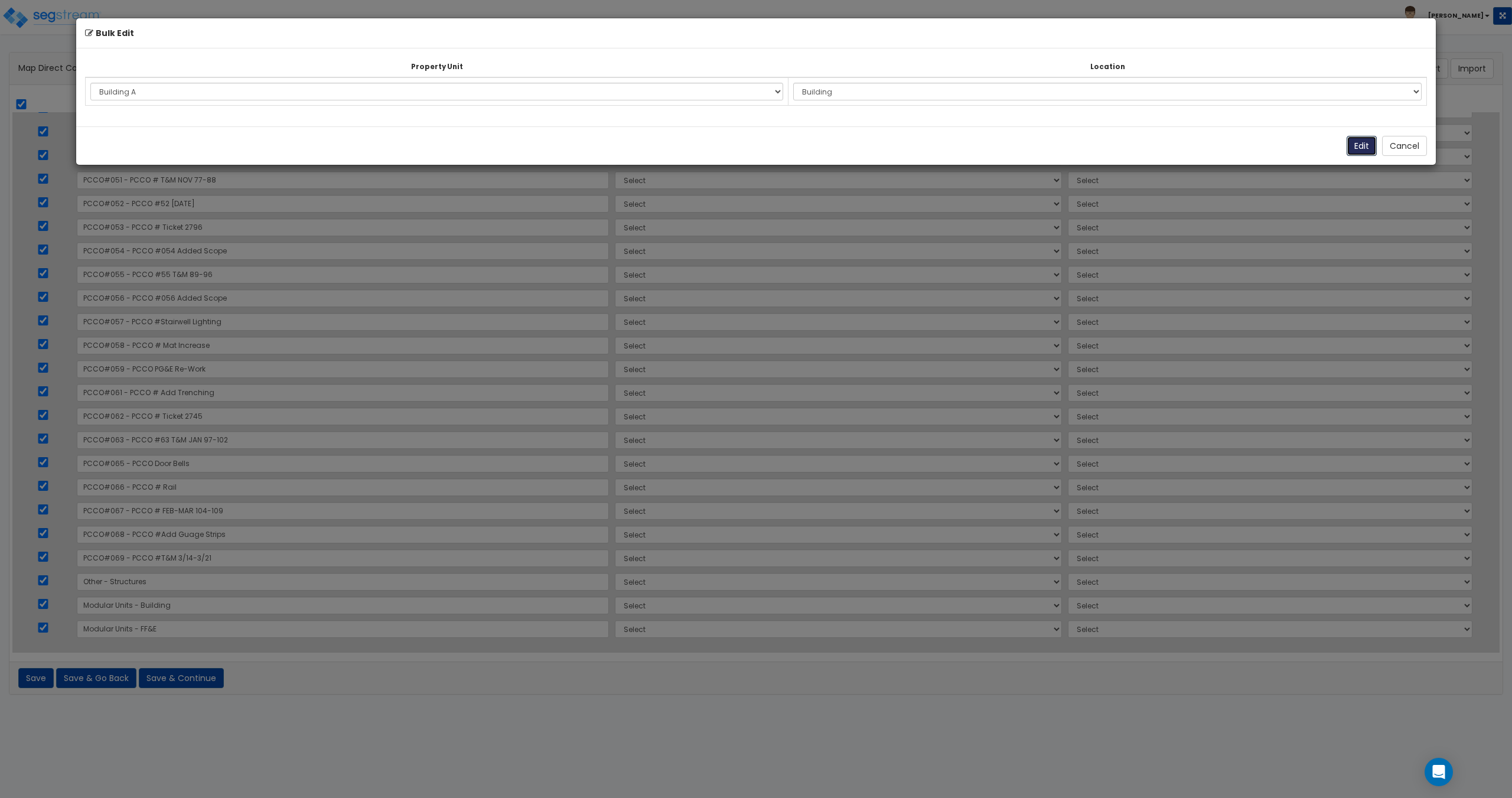
select select "168952"
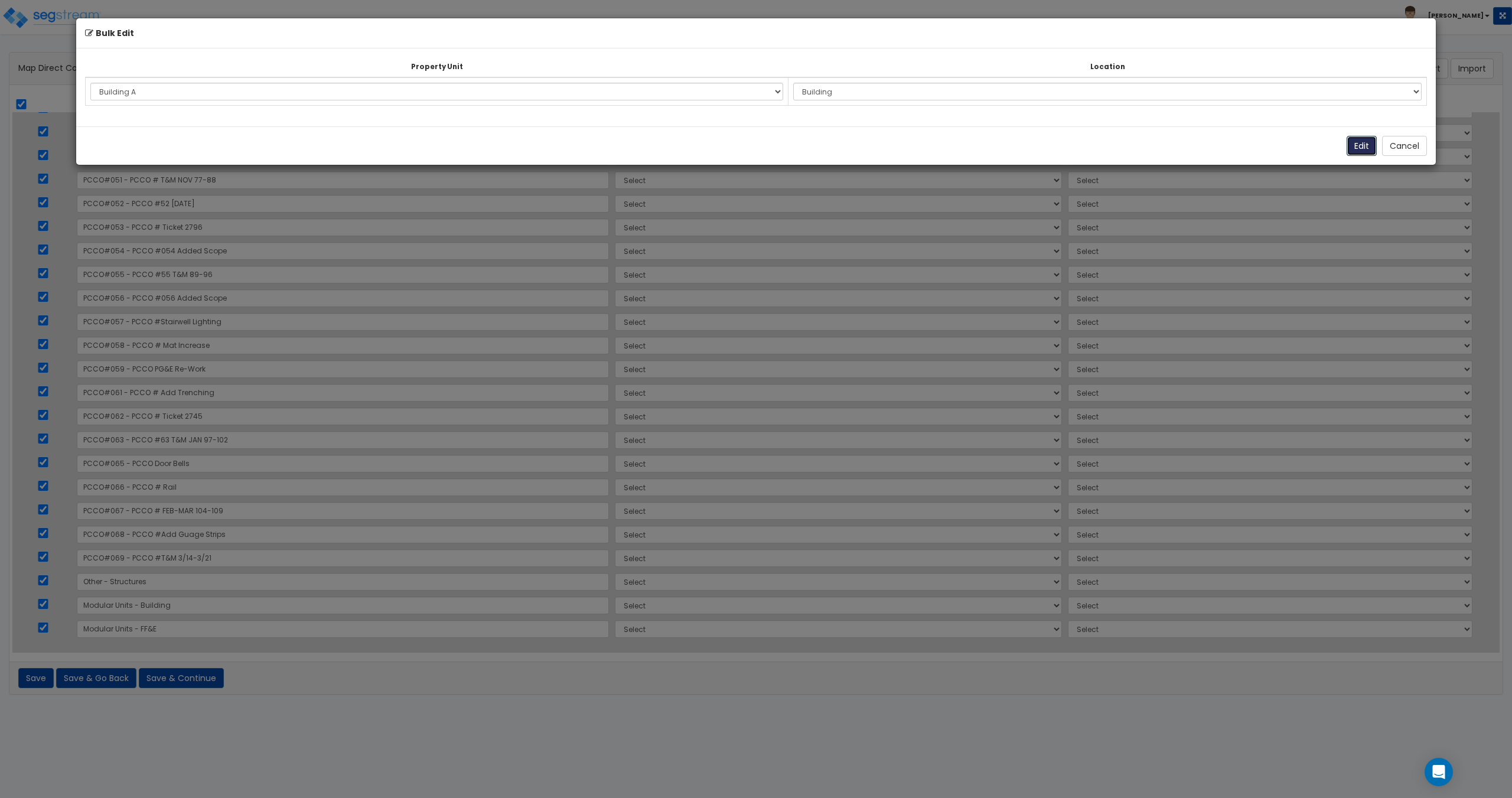
select select "168952"
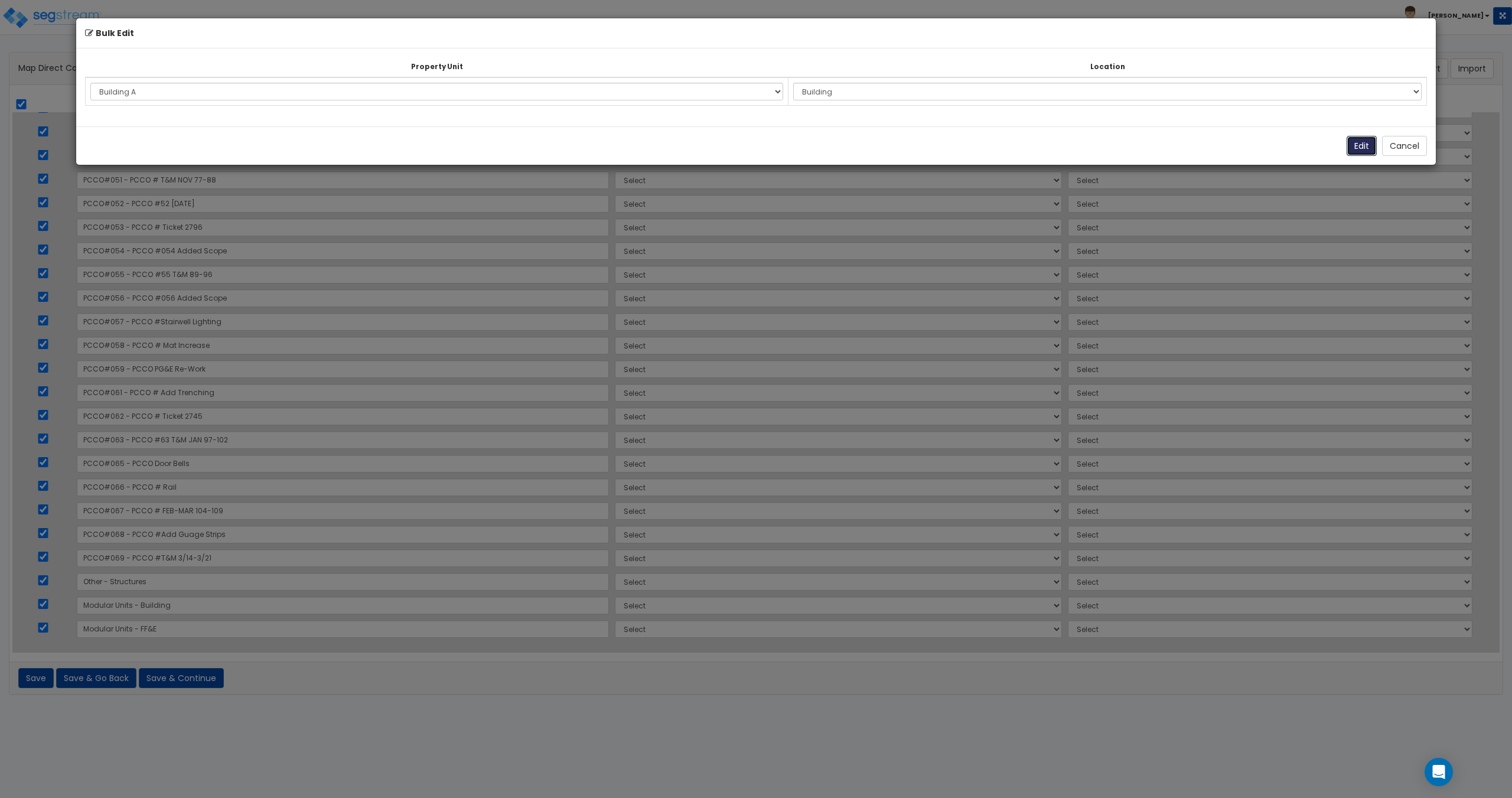
select select "168952"
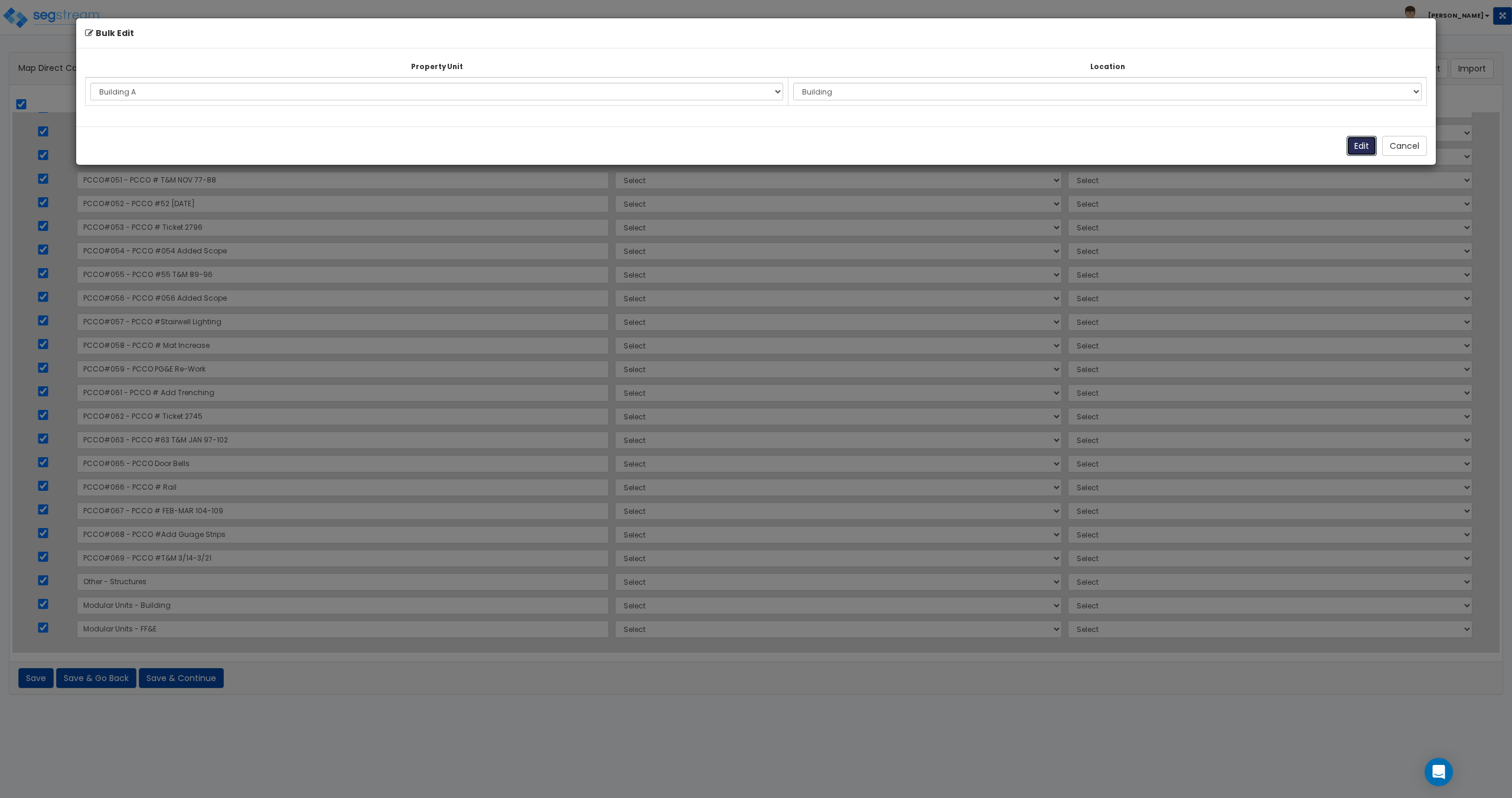
select select "168952"
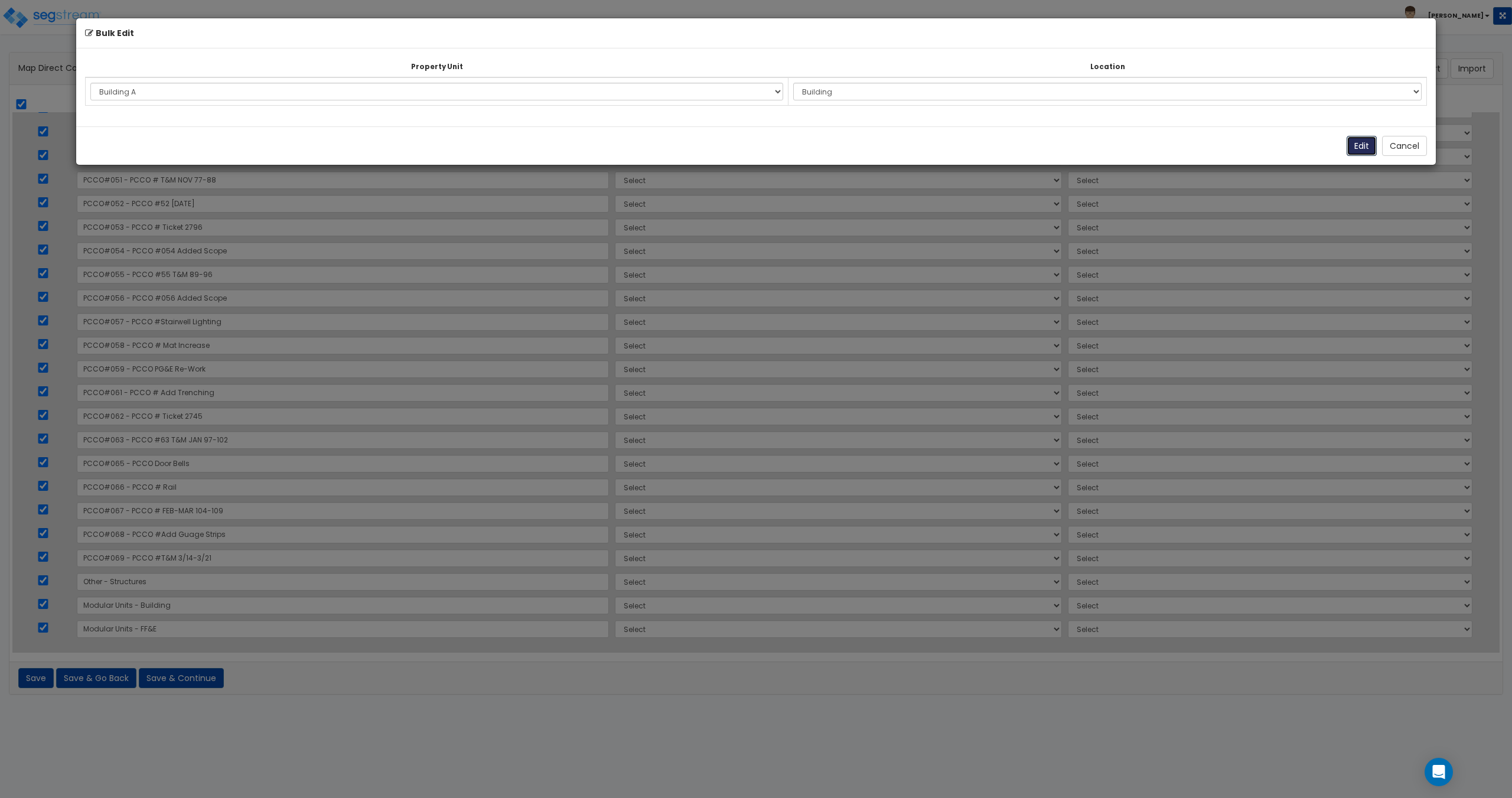
select select "168952"
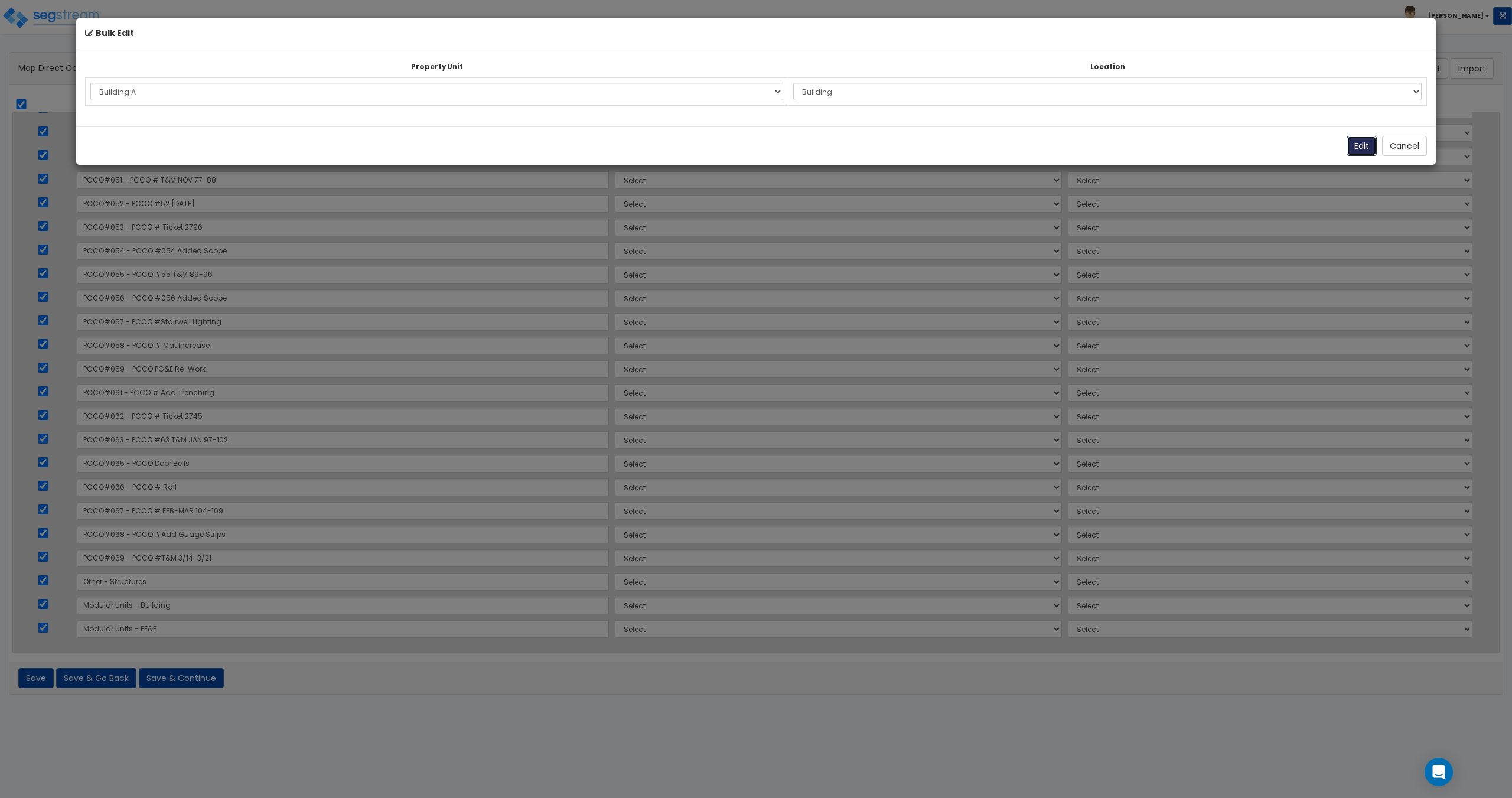
select select "168952"
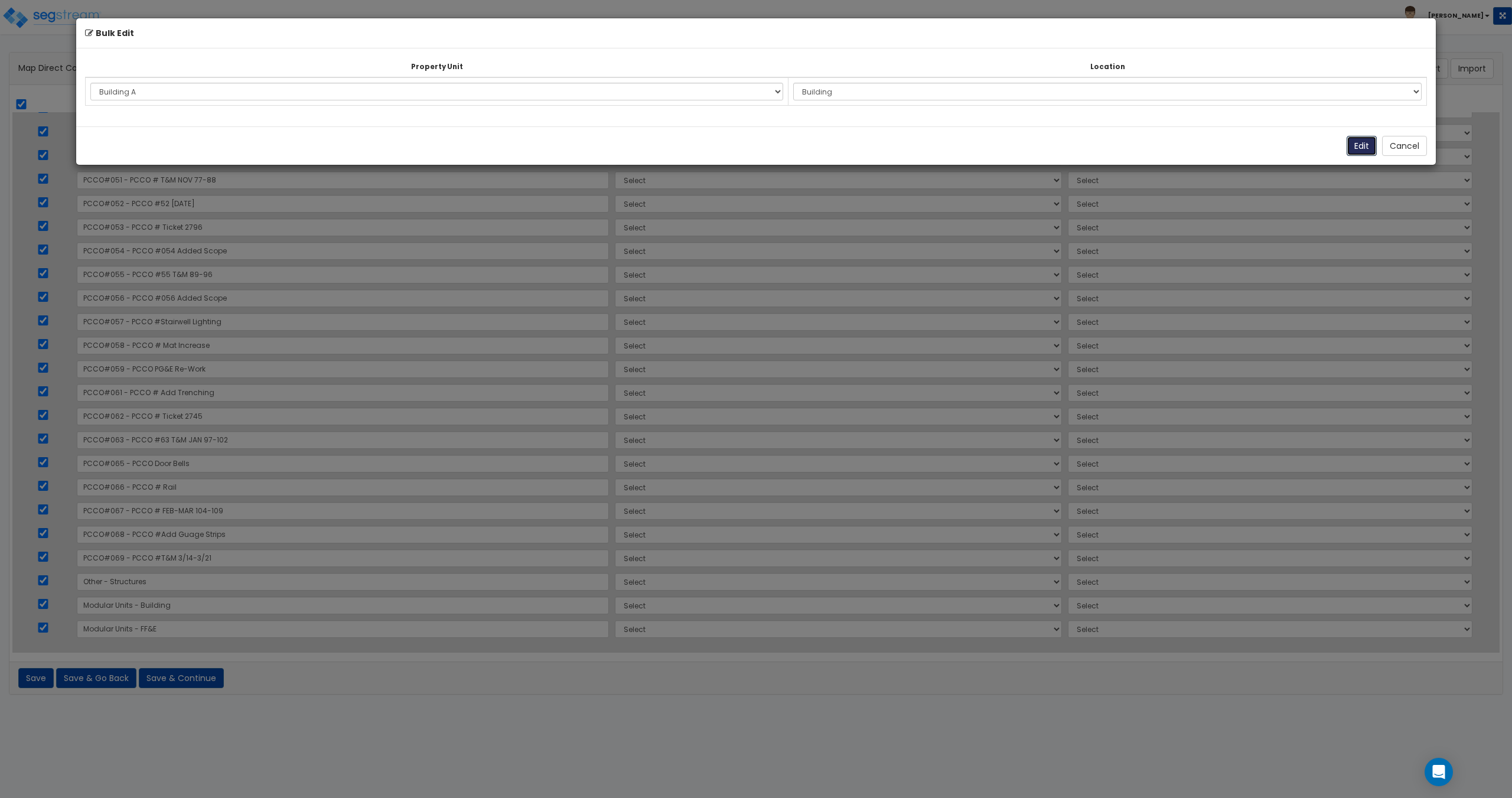
select select "168952"
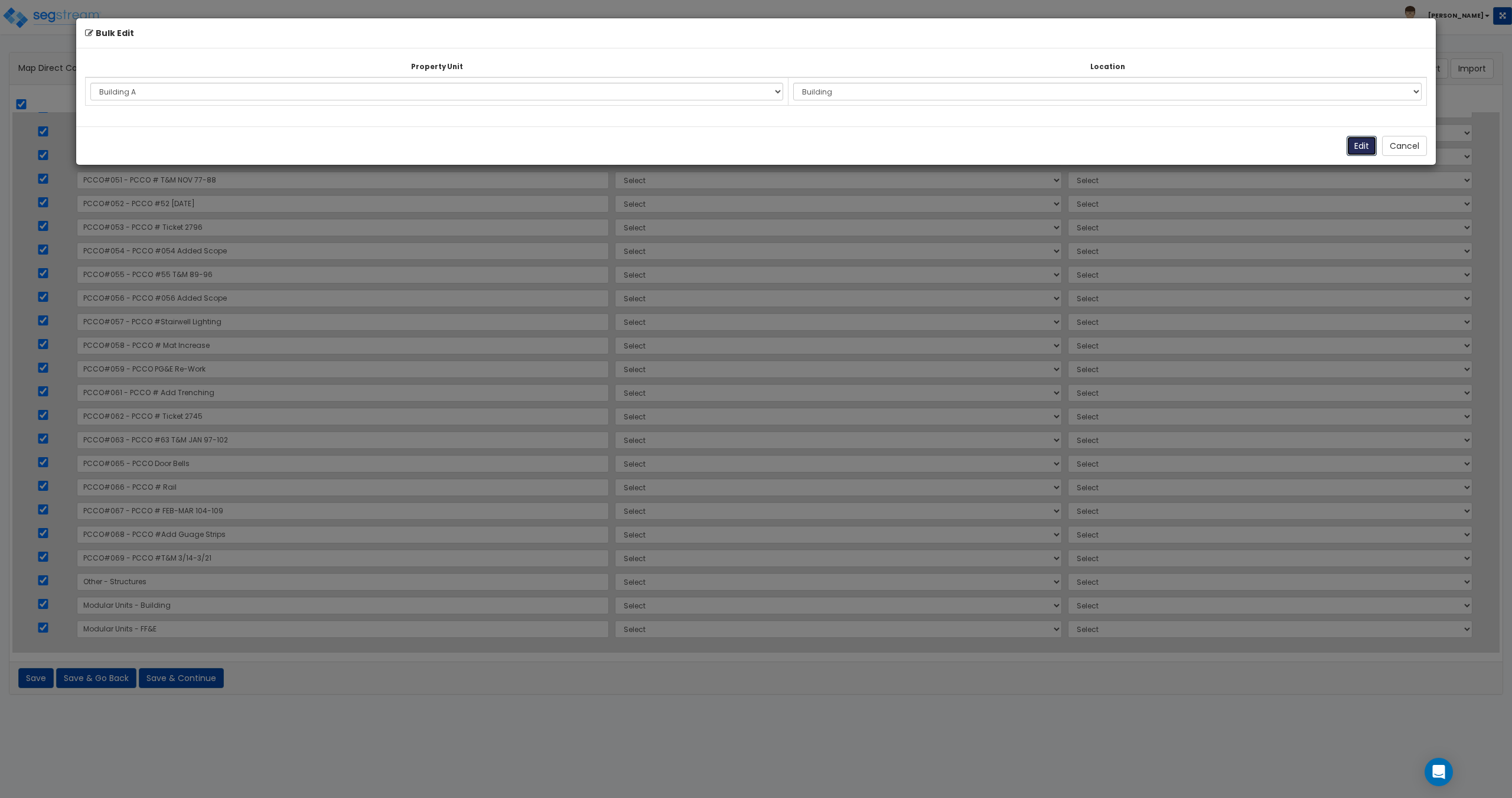
select select "168952"
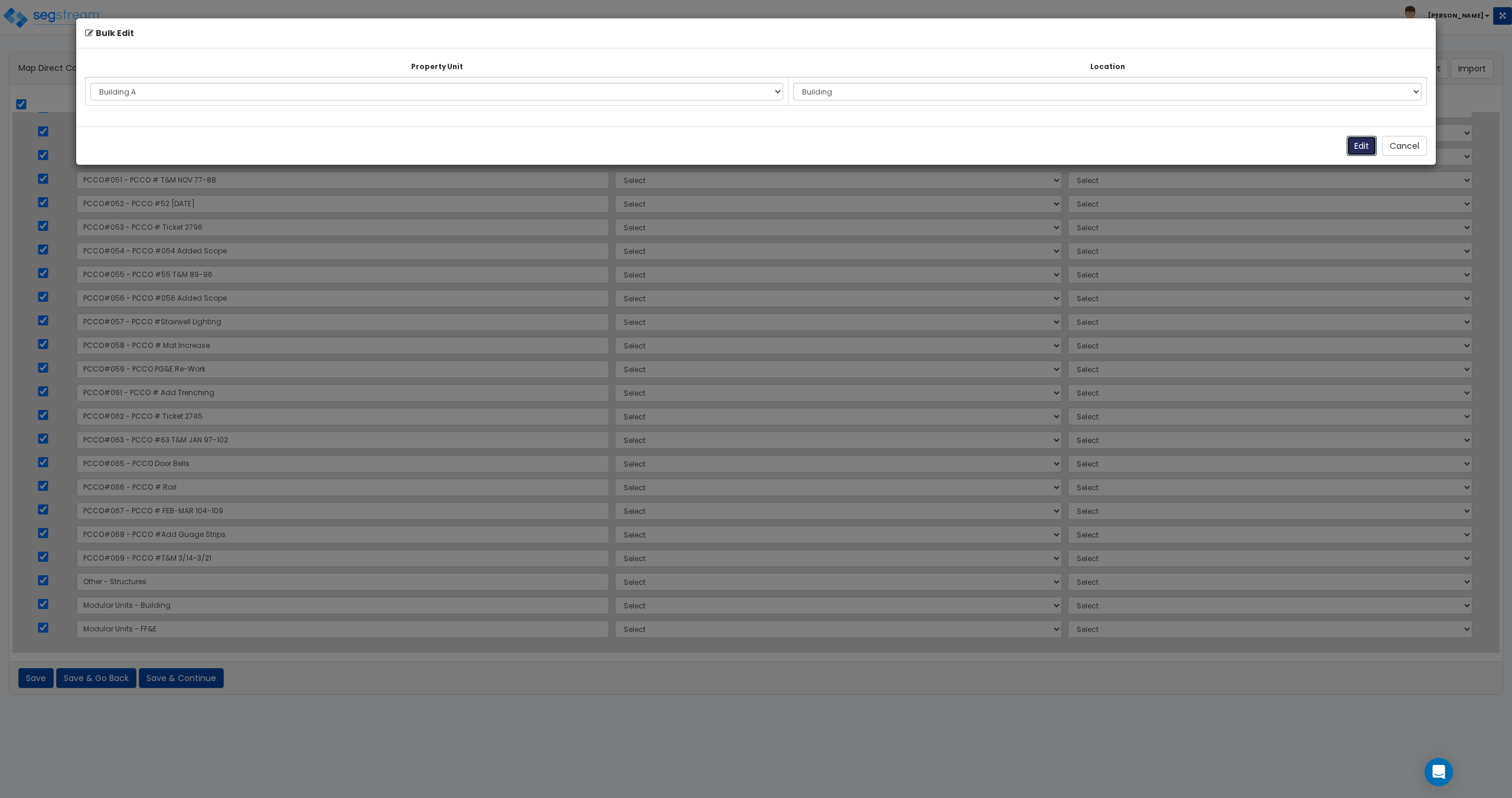
select select "168952"
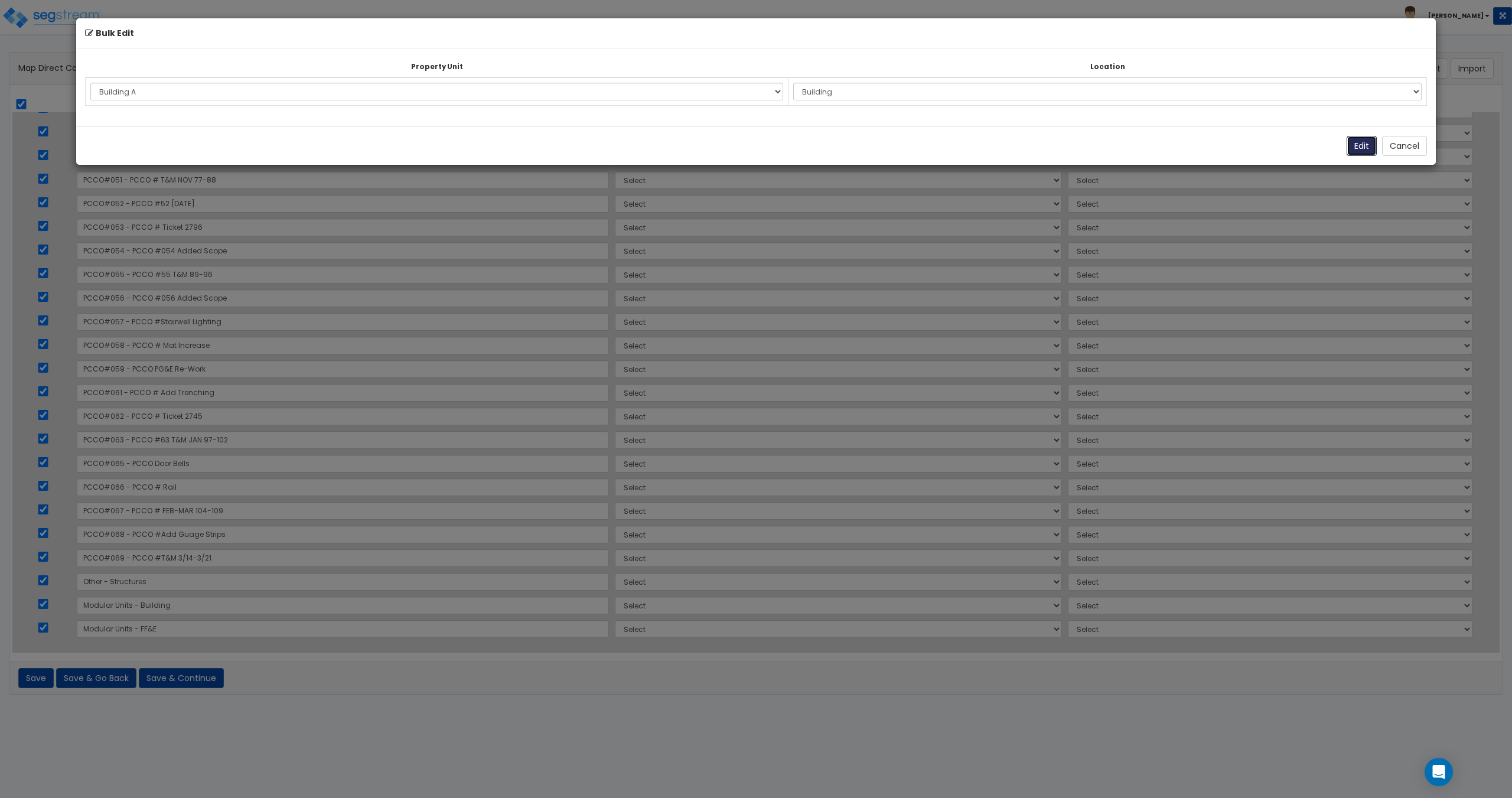
select select "168952"
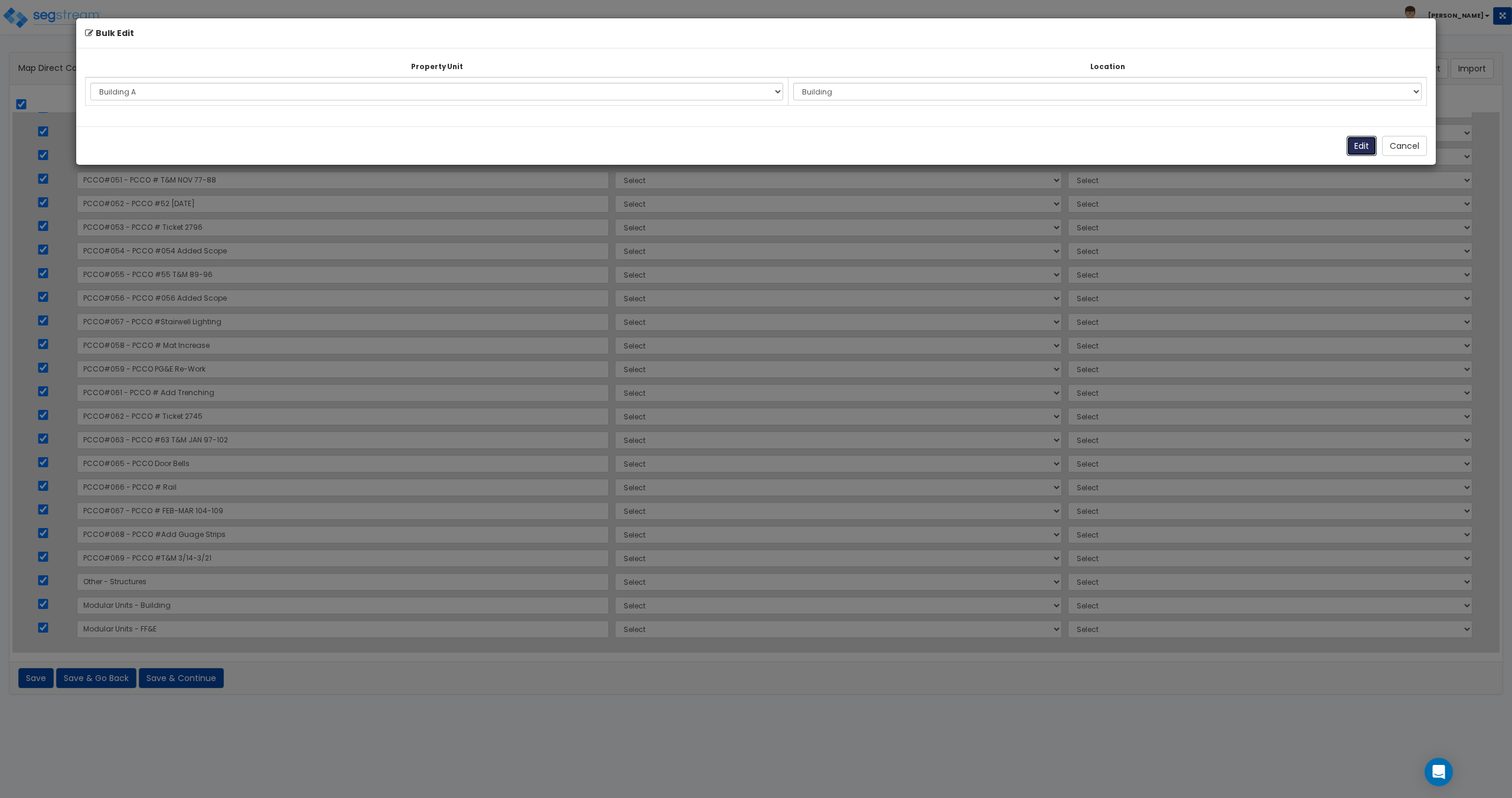
select select "168952"
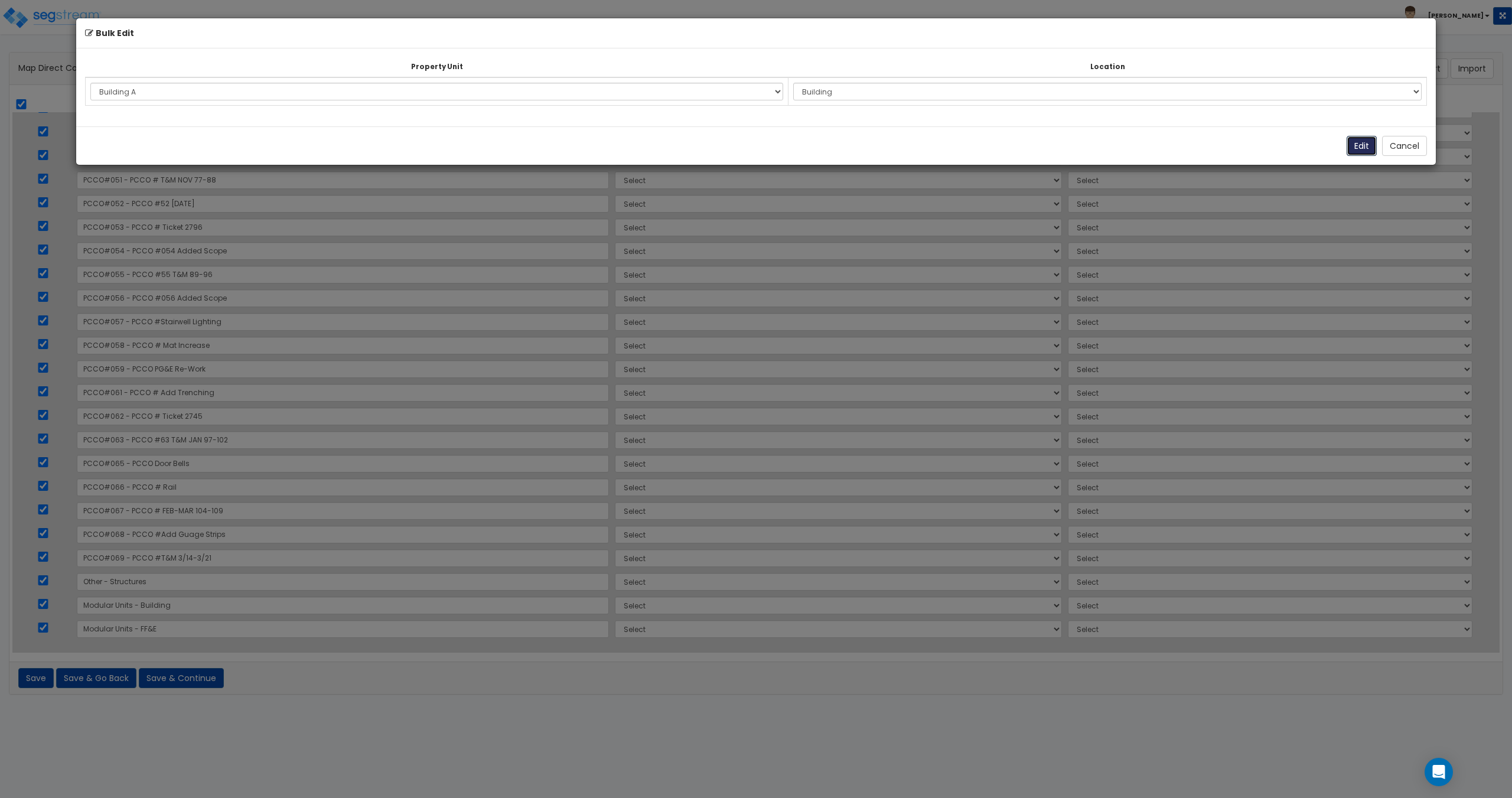
select select "168952"
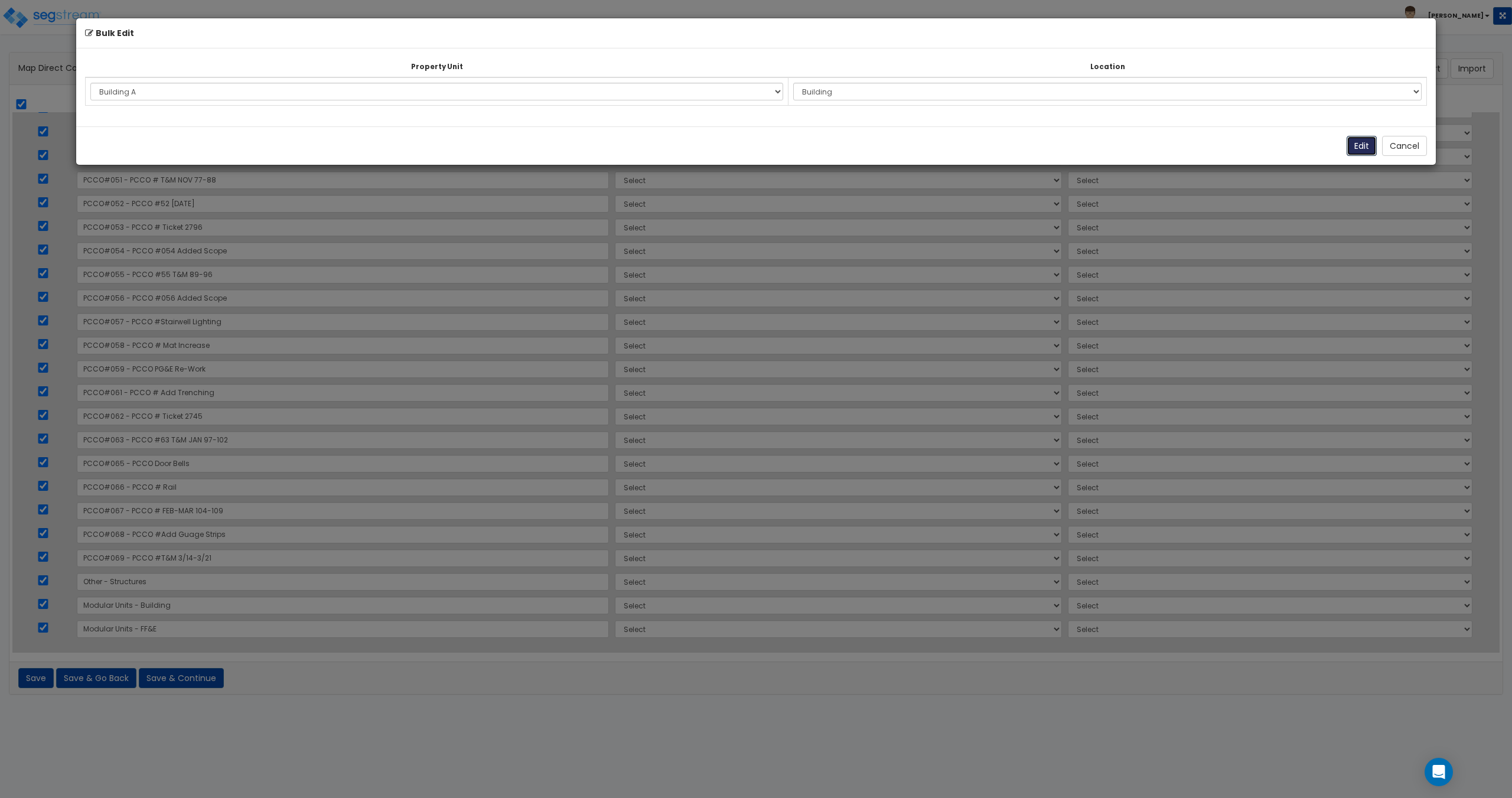
select select "168952"
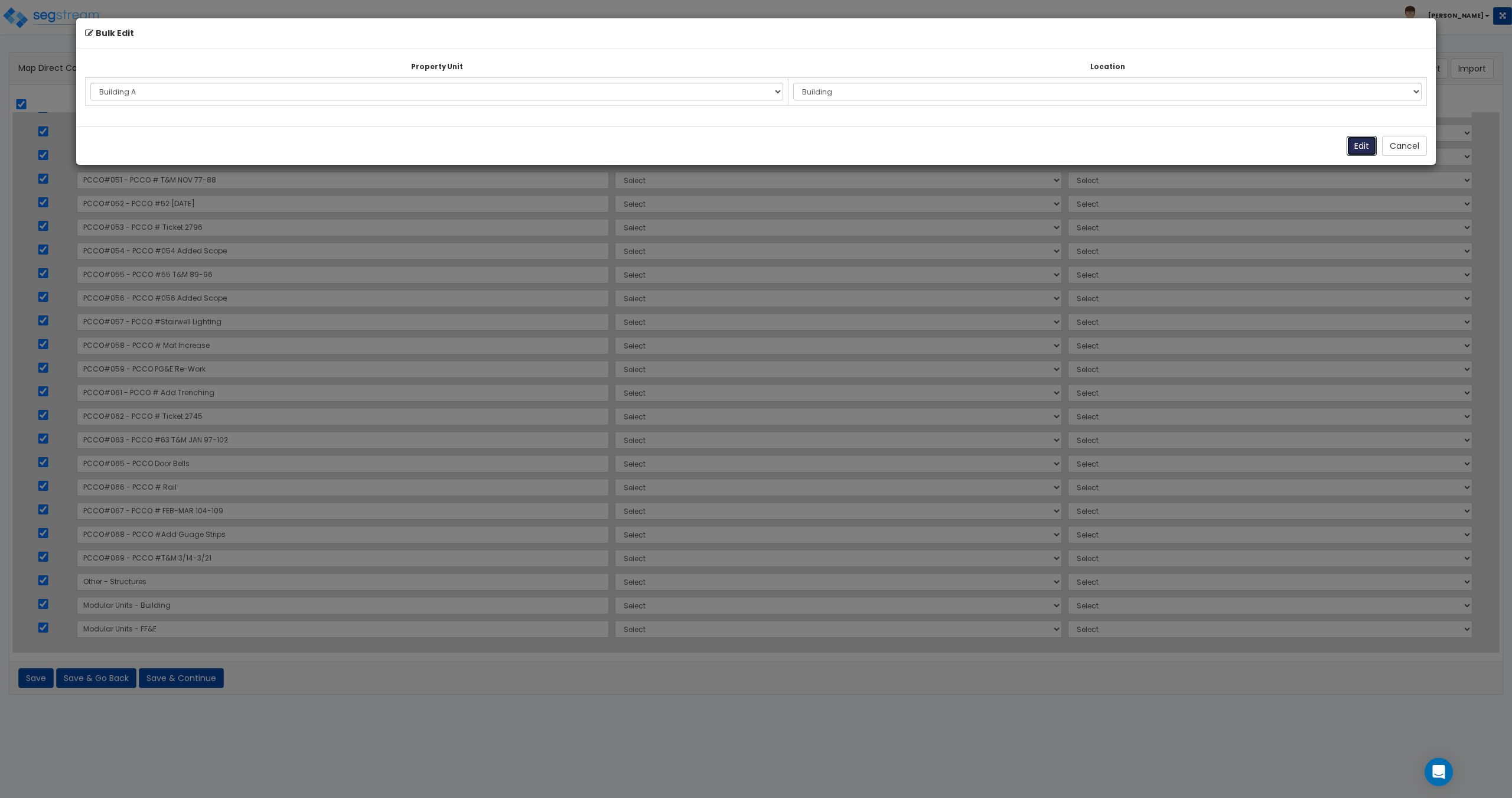
select select "168952"
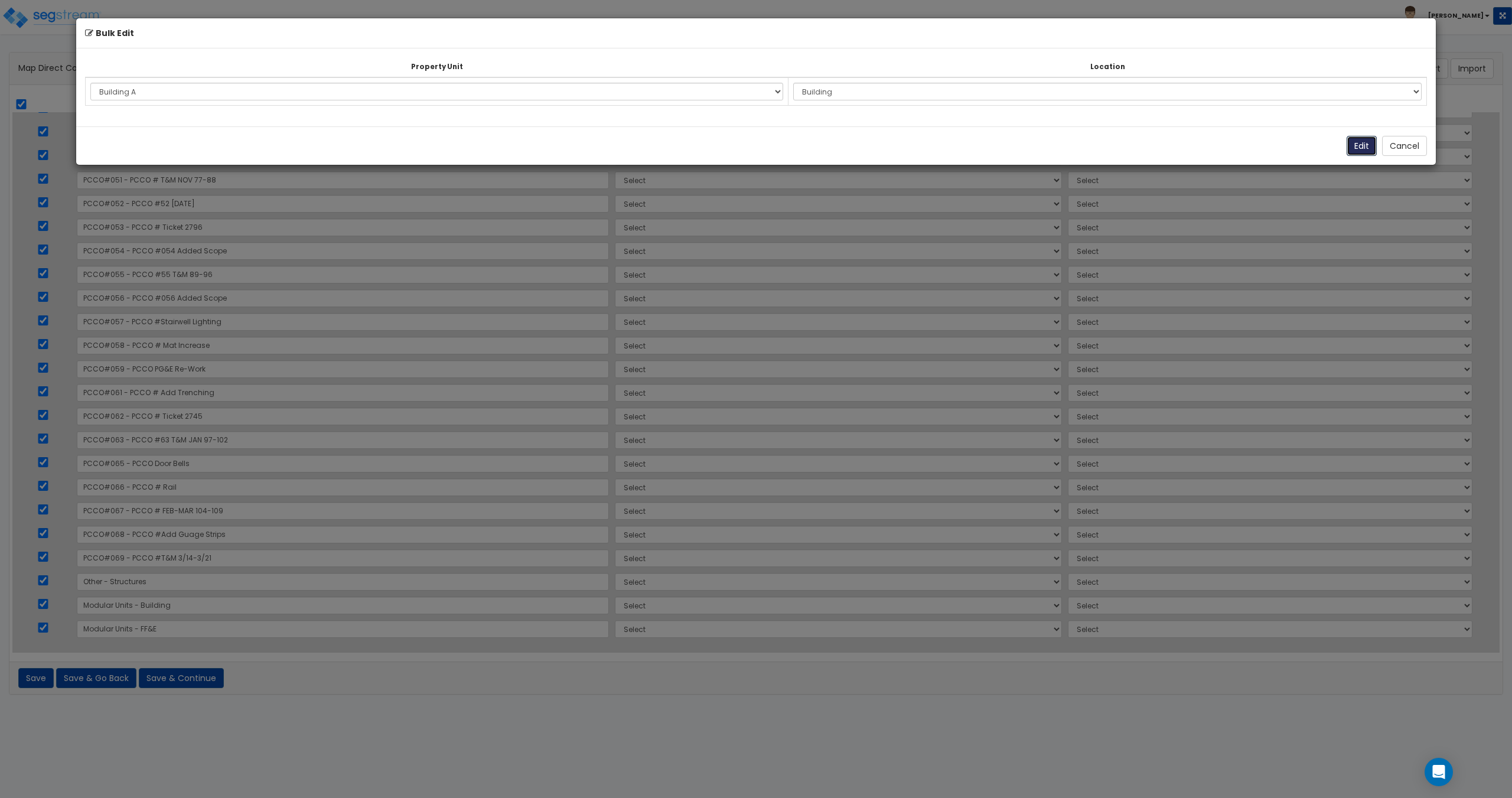
select select "168952"
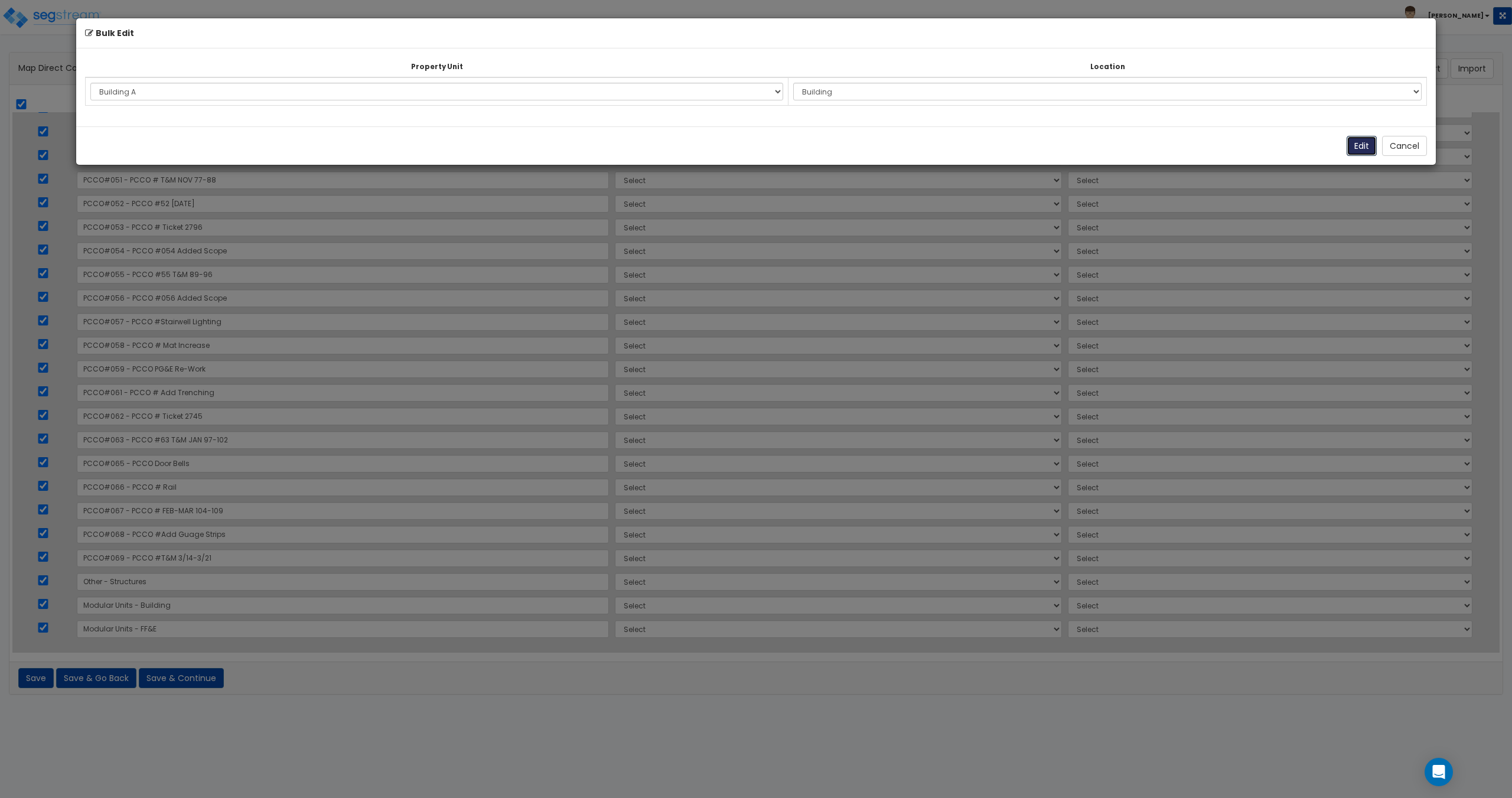
select select "168952"
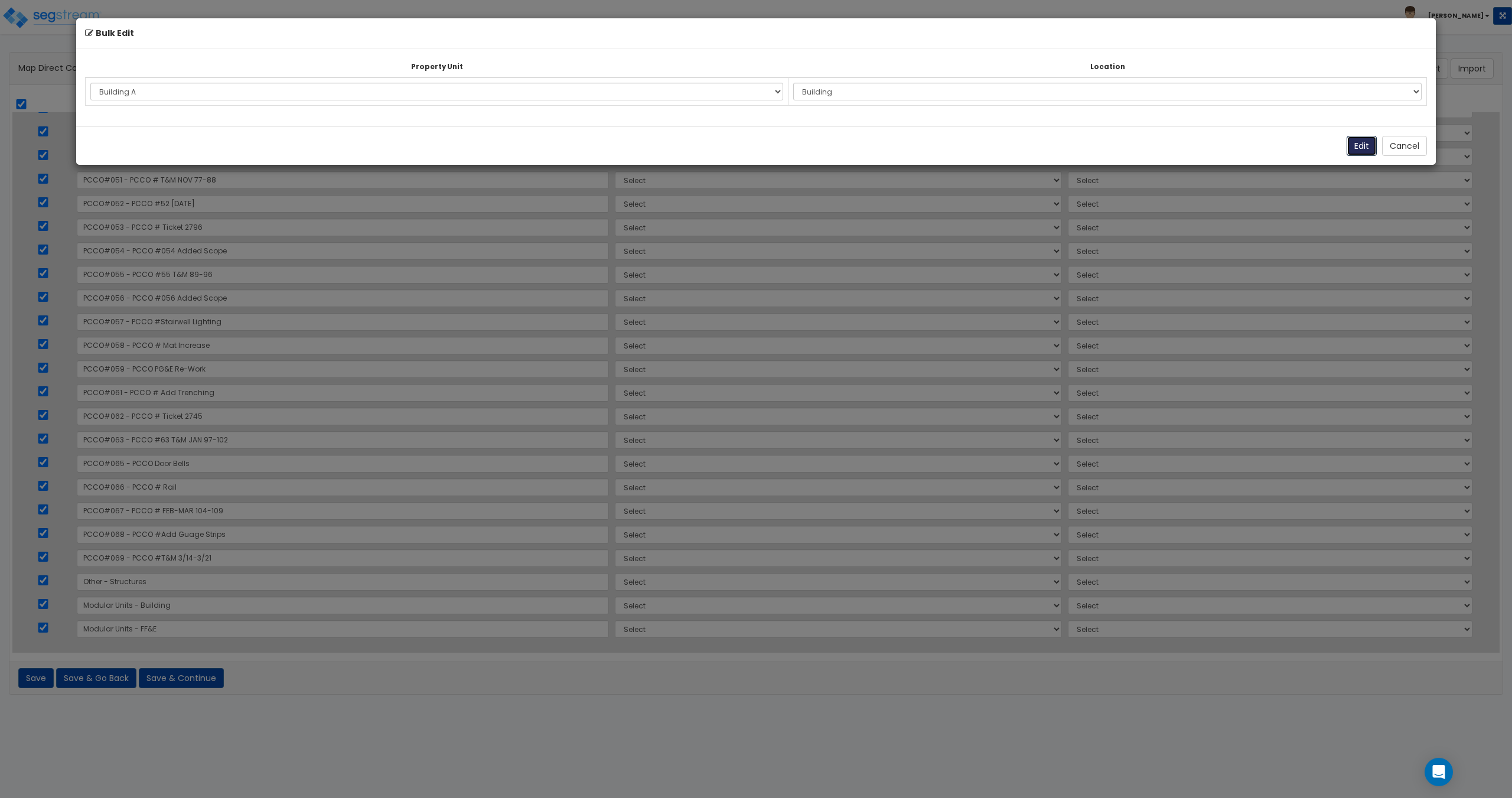
select select "168952"
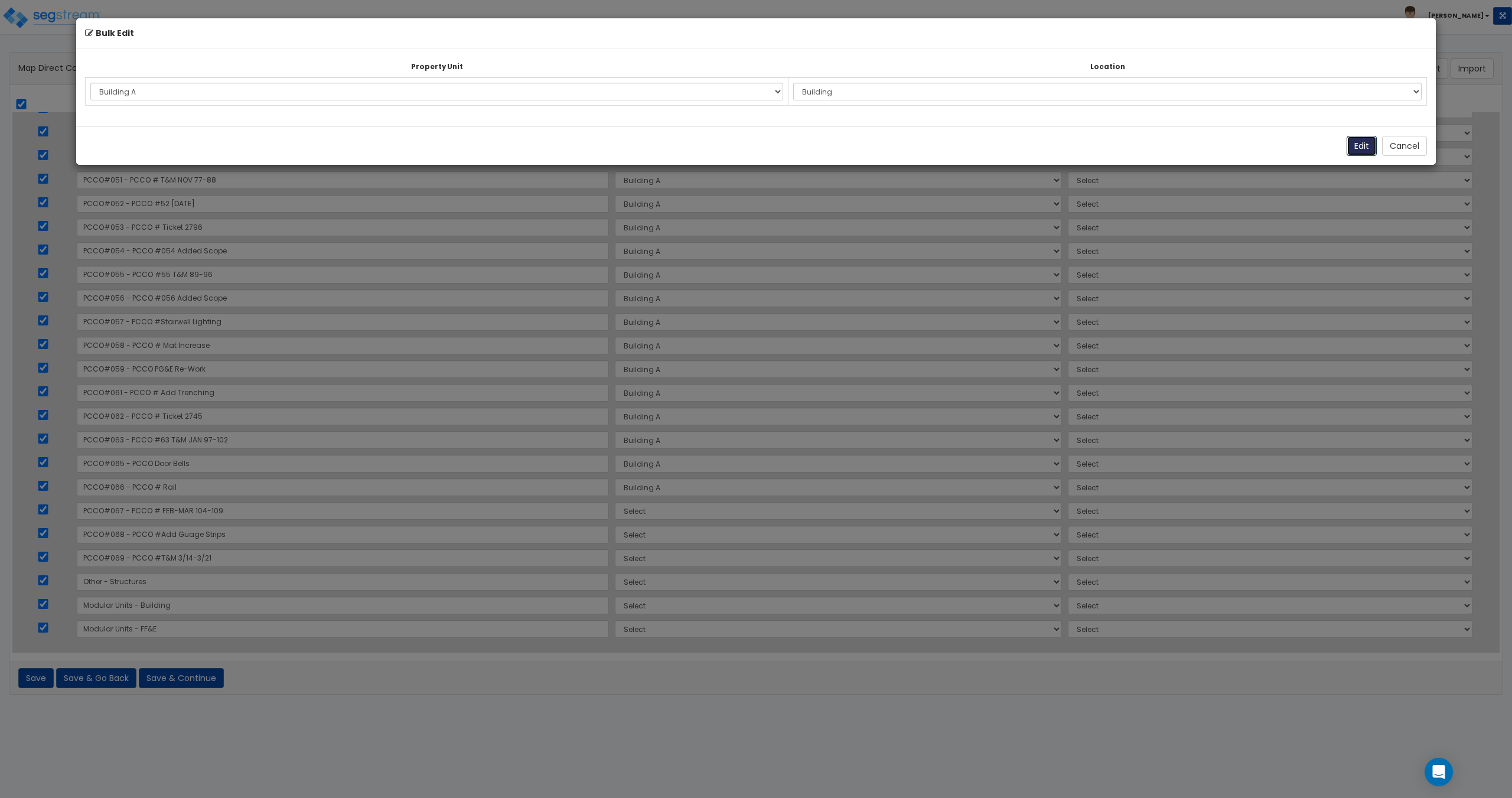
select select "168952"
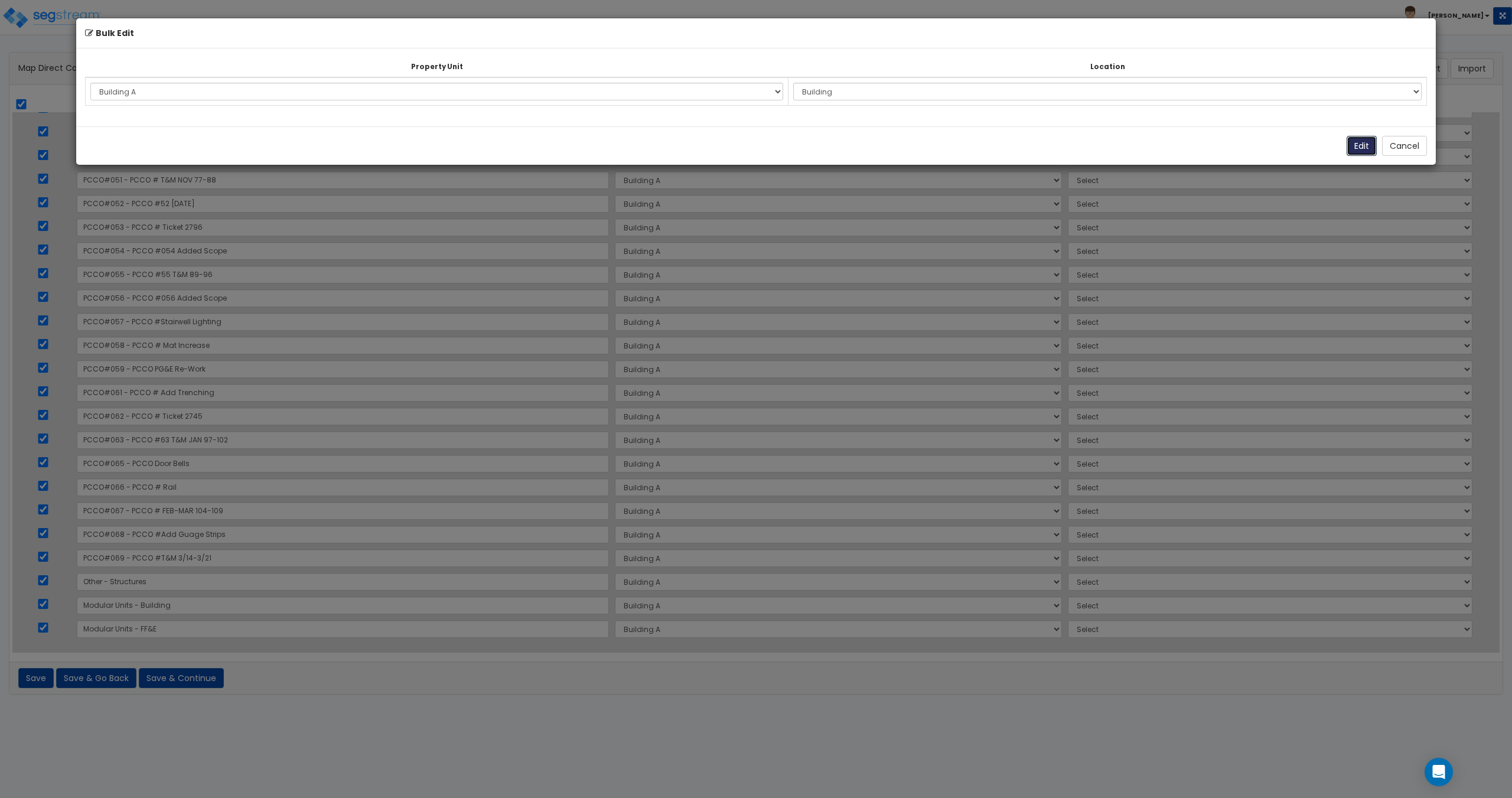
select select "6"
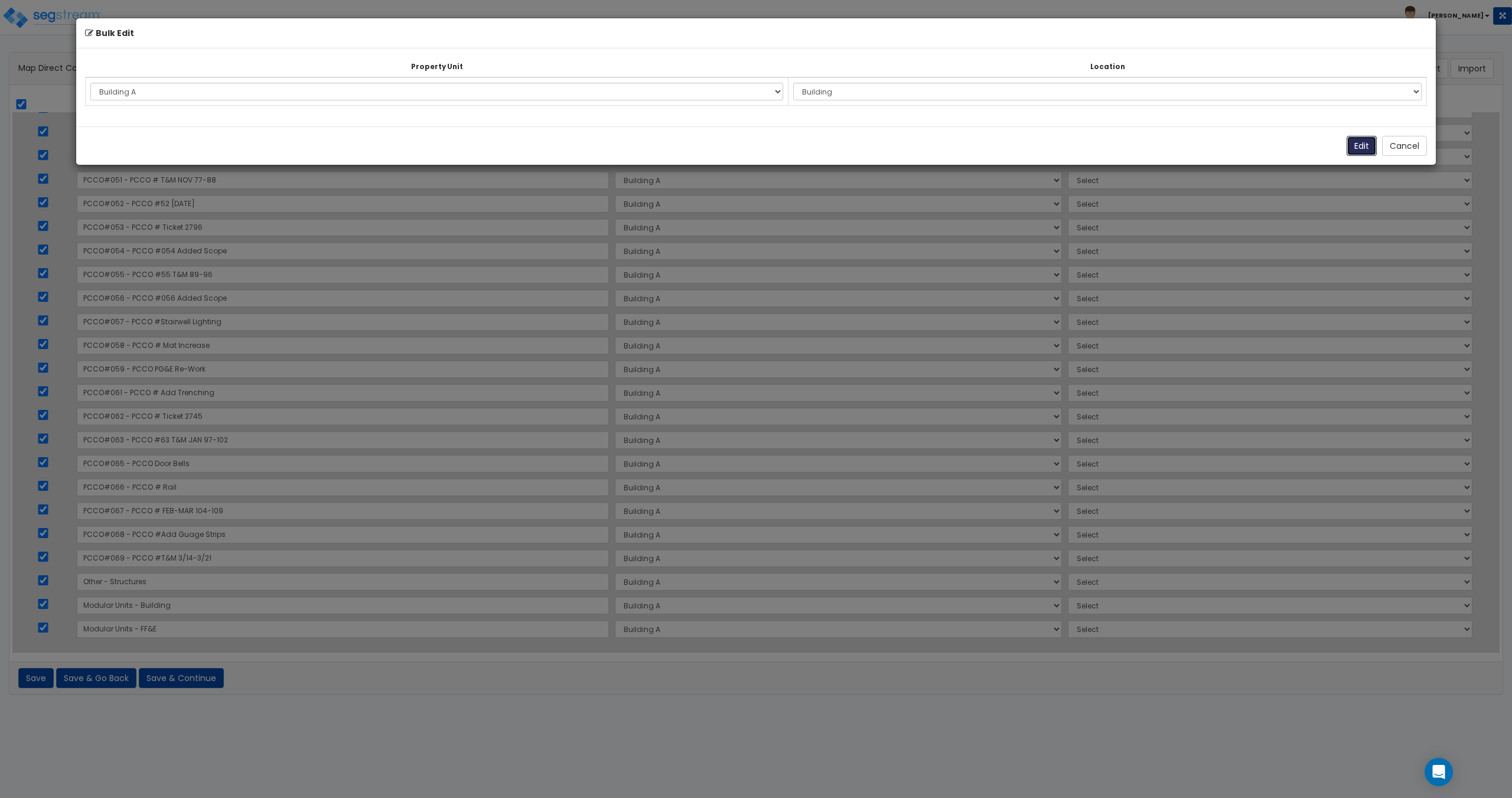
select select "6"
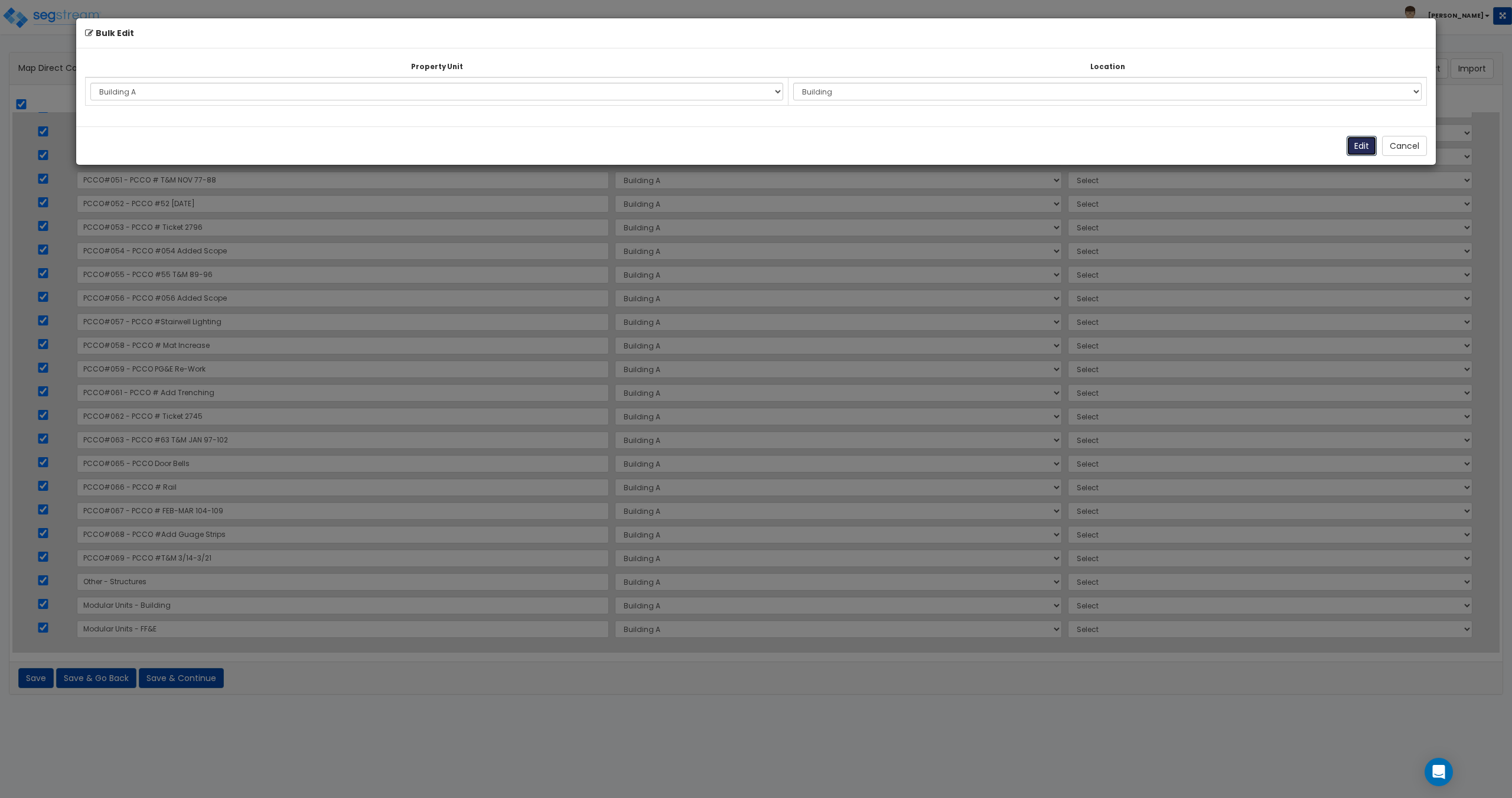
select select "6"
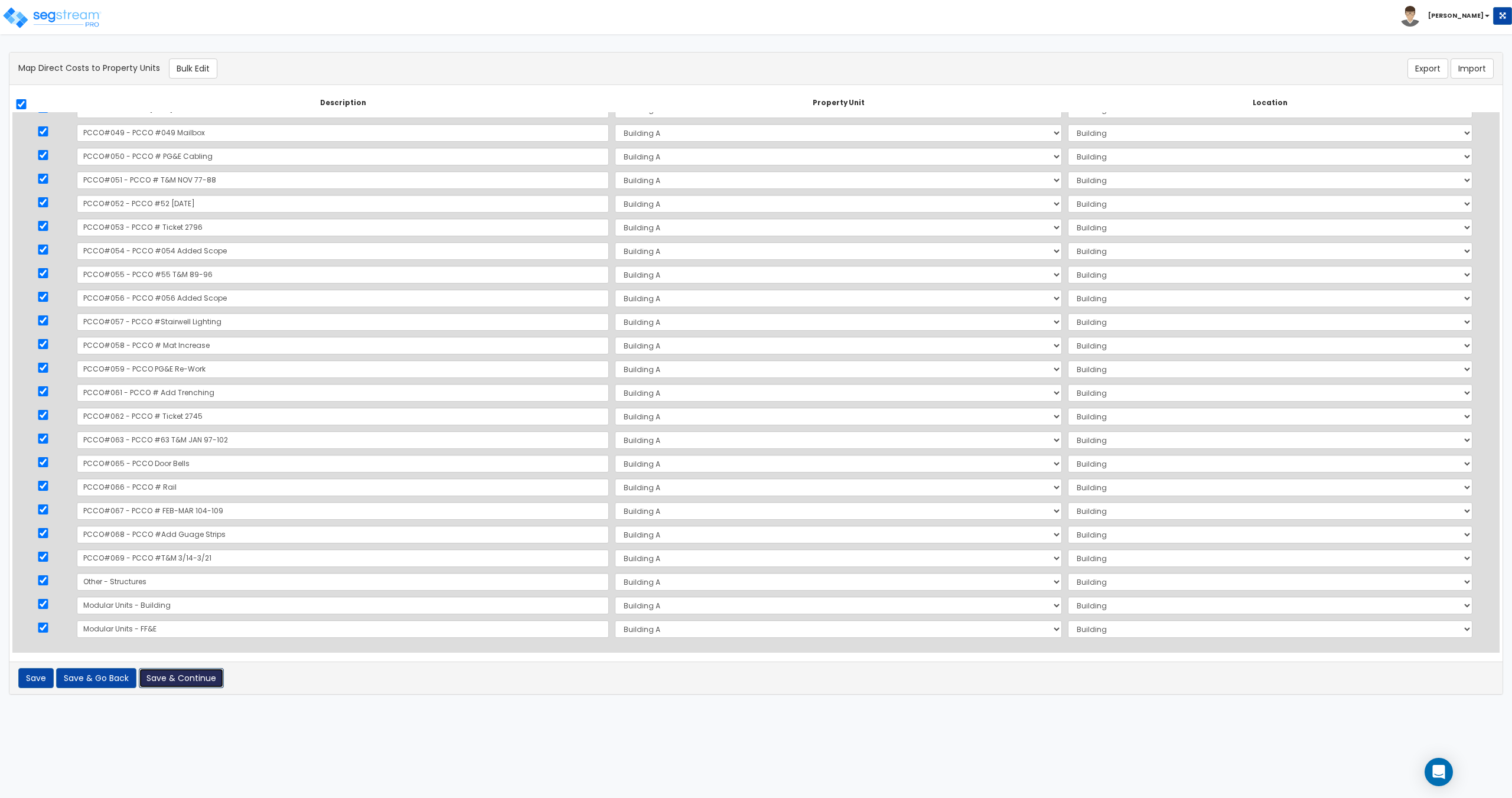
click at [180, 672] on button "Save & Continue" at bounding box center [181, 677] width 85 height 20
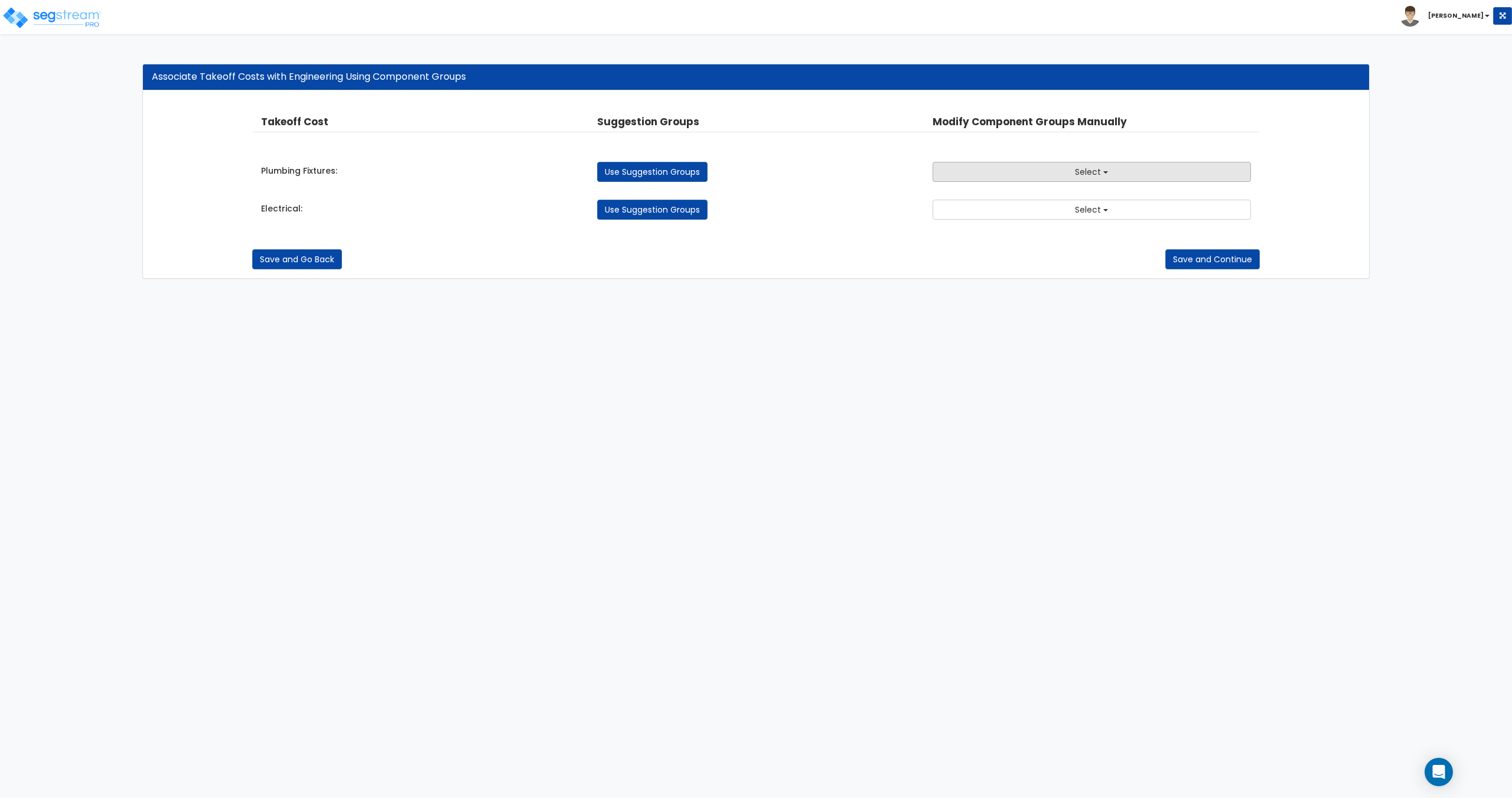
click at [1013, 168] on button "Select" at bounding box center [1090, 172] width 317 height 20
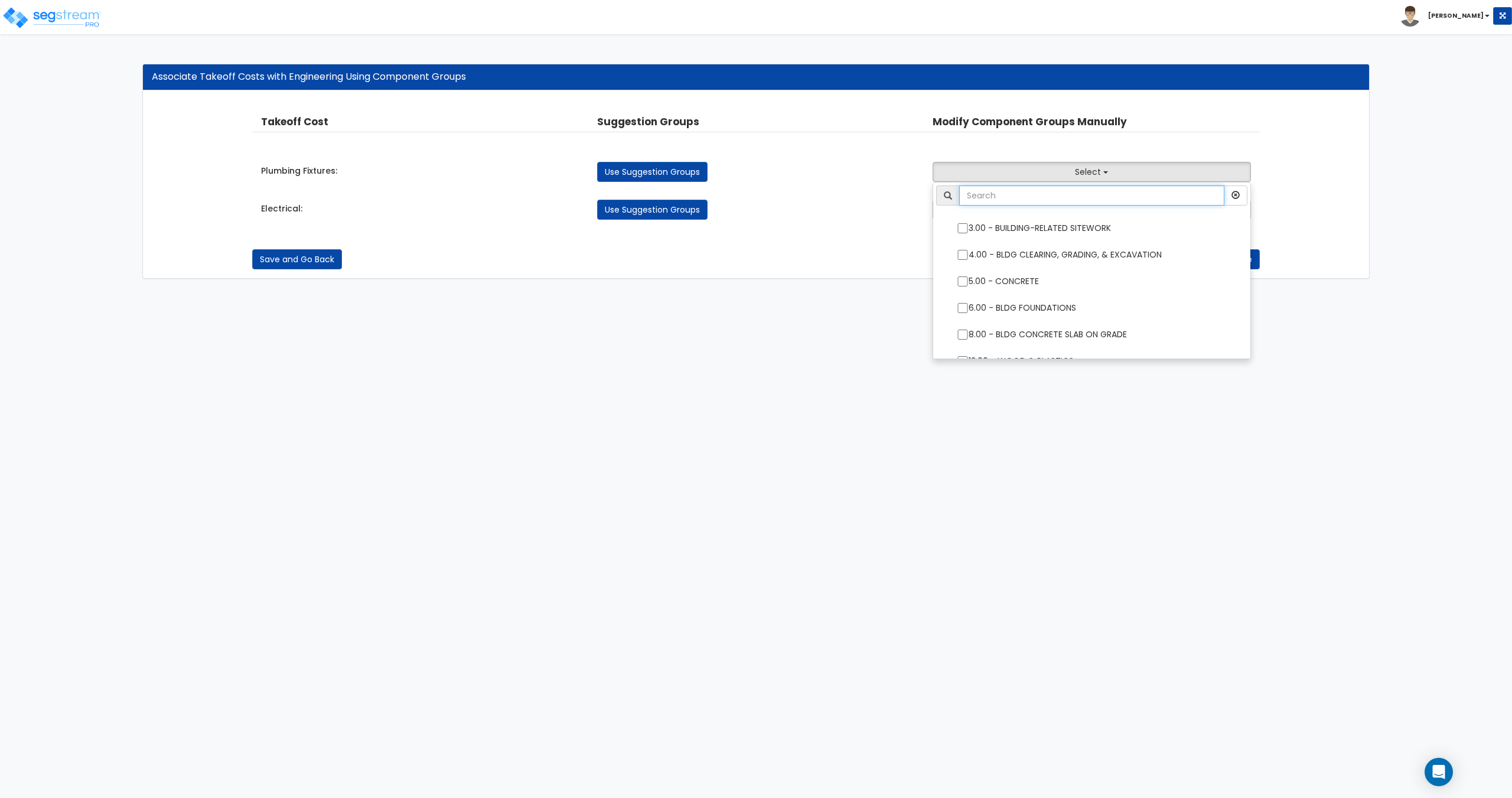
click at [1008, 193] on input "text" at bounding box center [1091, 195] width 265 height 20
type input "plumbing"
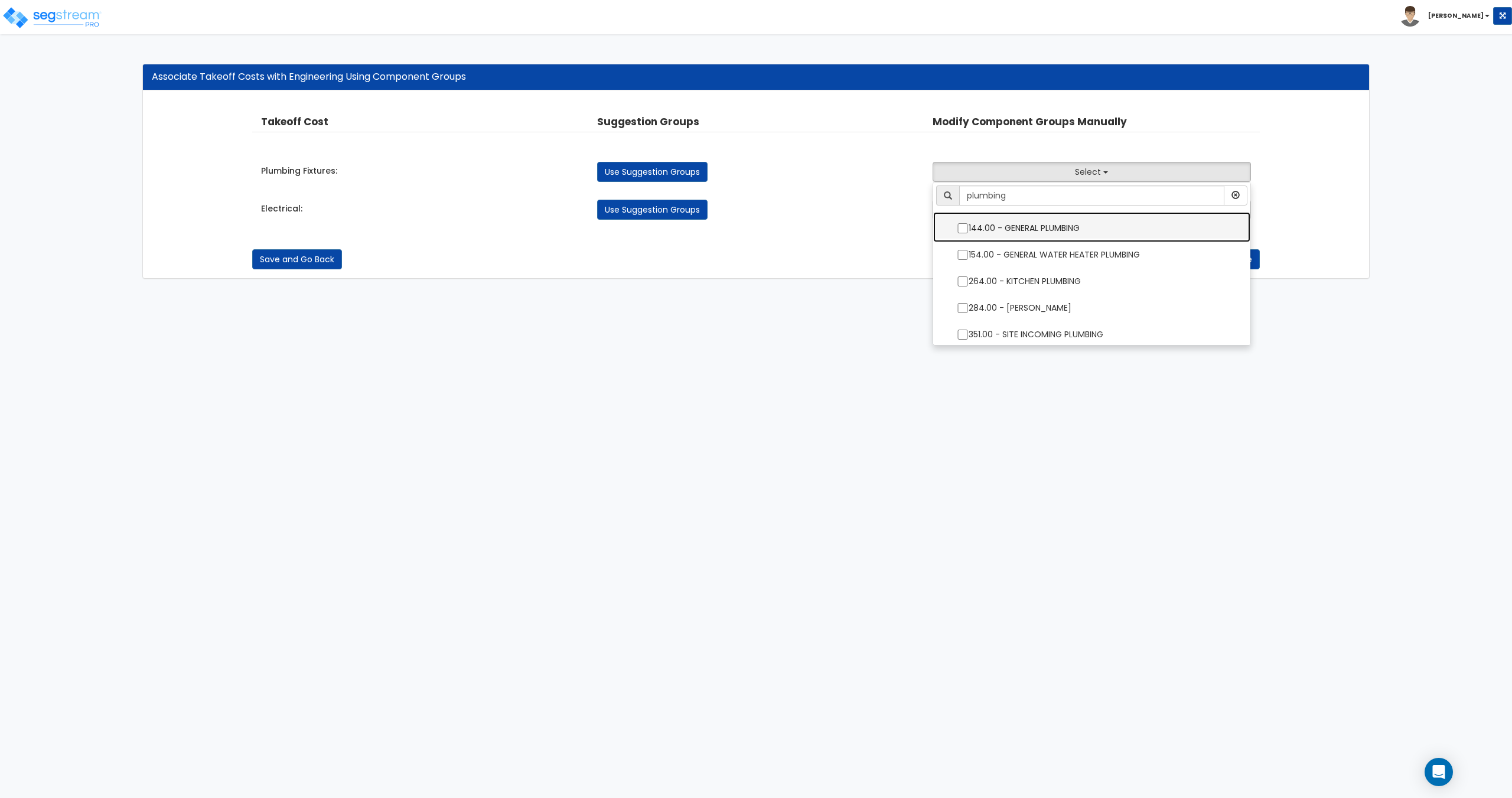
click at [1011, 232] on label "144.00 - GENERAL PLUMBING" at bounding box center [1091, 227] width 293 height 27
click at [969, 232] on input "144.00 - GENERAL PLUMBING" at bounding box center [962, 228] width 12 height 10
checkbox input "true"
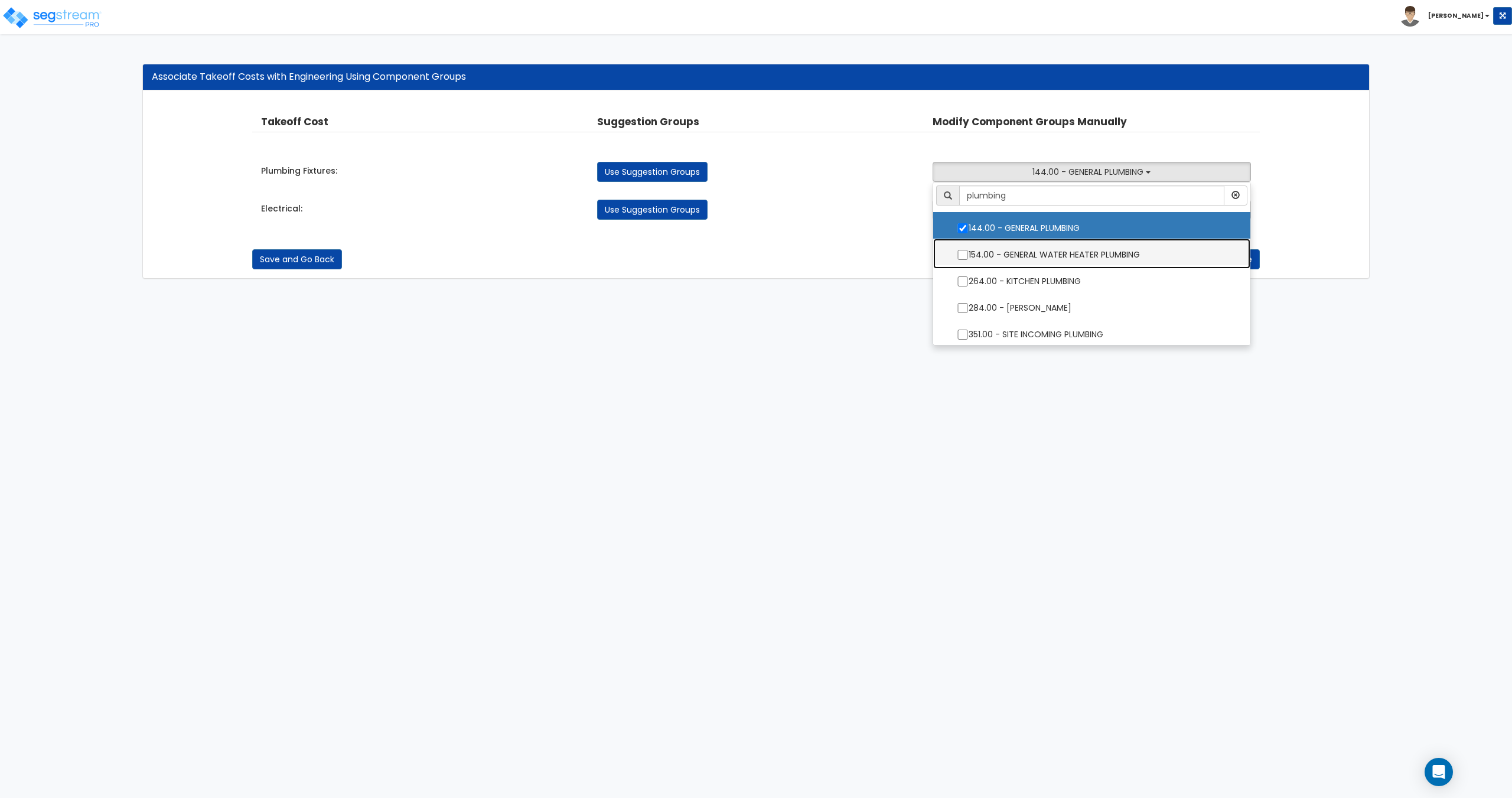
click at [1013, 250] on label "154.00 - GENERAL WATER HEATER PLUMBING" at bounding box center [1091, 253] width 293 height 27
click at [969, 250] on input "154.00 - GENERAL WATER HEATER PLUMBING" at bounding box center [962, 255] width 12 height 10
checkbox input "true"
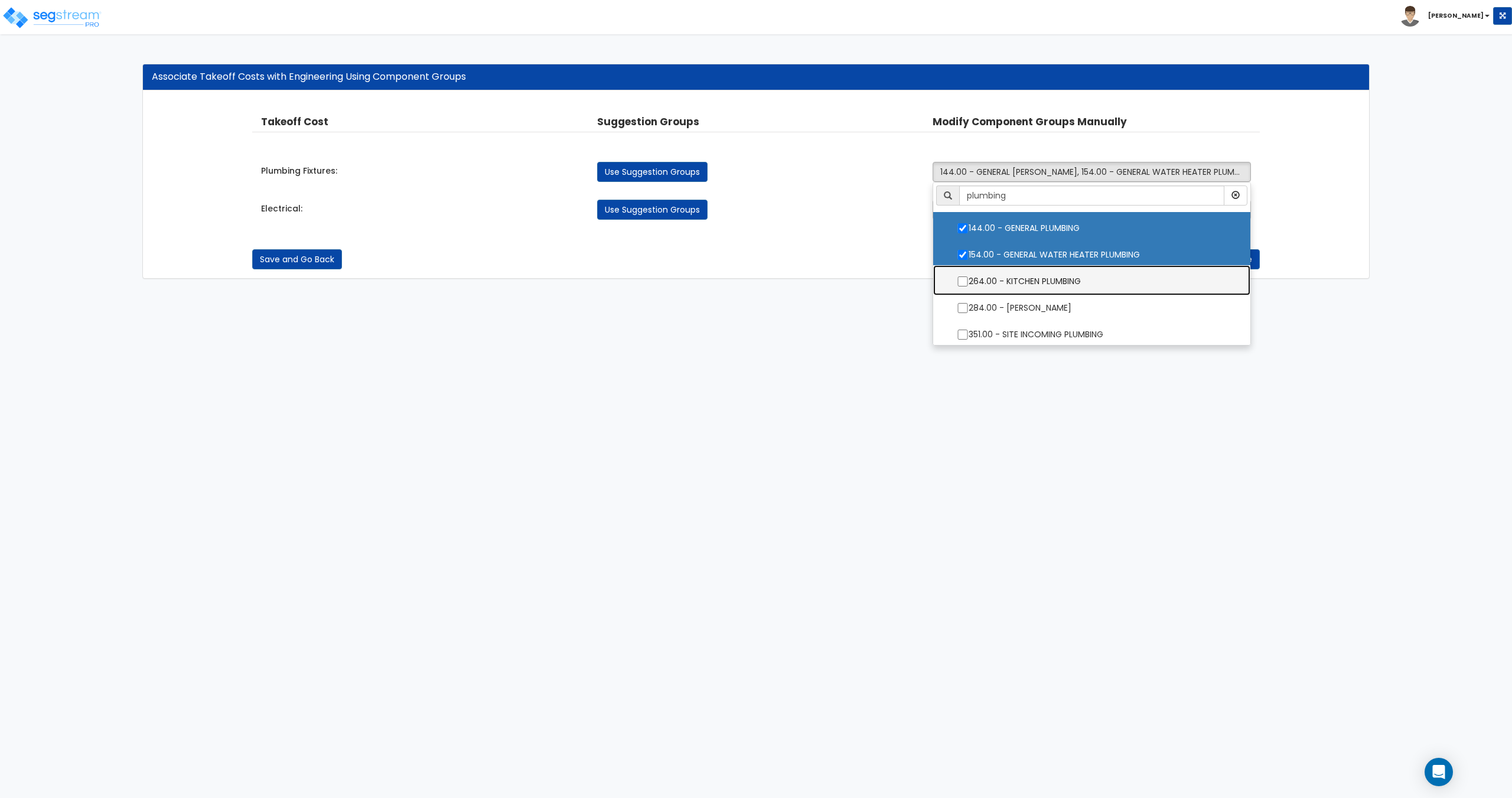
click at [1008, 277] on label "264.00 - KITCHEN PLUMBING" at bounding box center [1091, 280] width 293 height 27
click at [969, 277] on input "264.00 - KITCHEN PLUMBING" at bounding box center [962, 281] width 12 height 10
checkbox input "true"
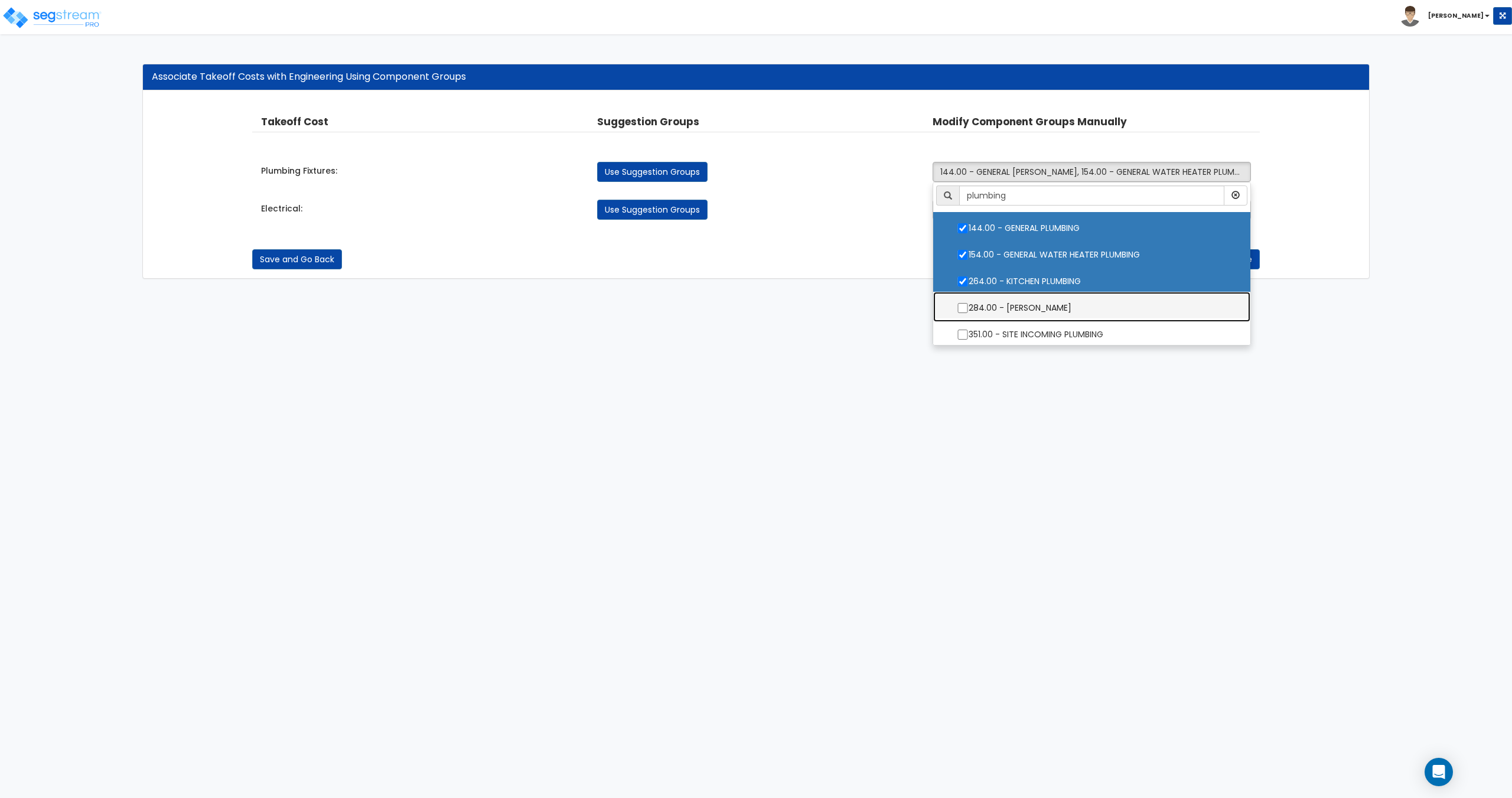
click at [1006, 307] on label "284.00 - [PERSON_NAME]" at bounding box center [1091, 307] width 293 height 27
click at [969, 307] on input "284.00 - [PERSON_NAME]" at bounding box center [962, 308] width 12 height 10
checkbox input "true"
click at [1012, 168] on button "4 selected" at bounding box center [1090, 172] width 317 height 20
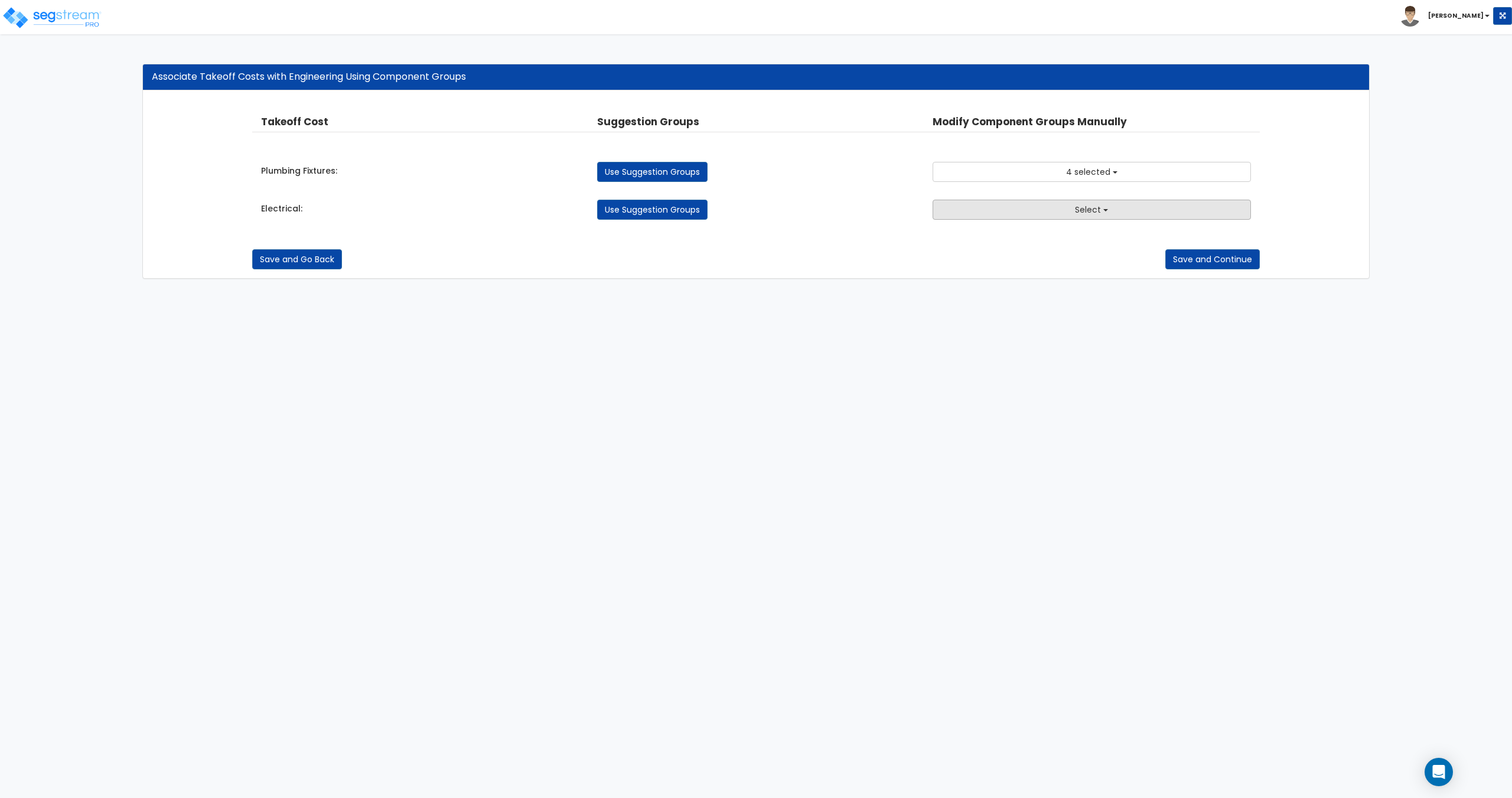
click at [1027, 213] on button "Select" at bounding box center [1090, 210] width 317 height 20
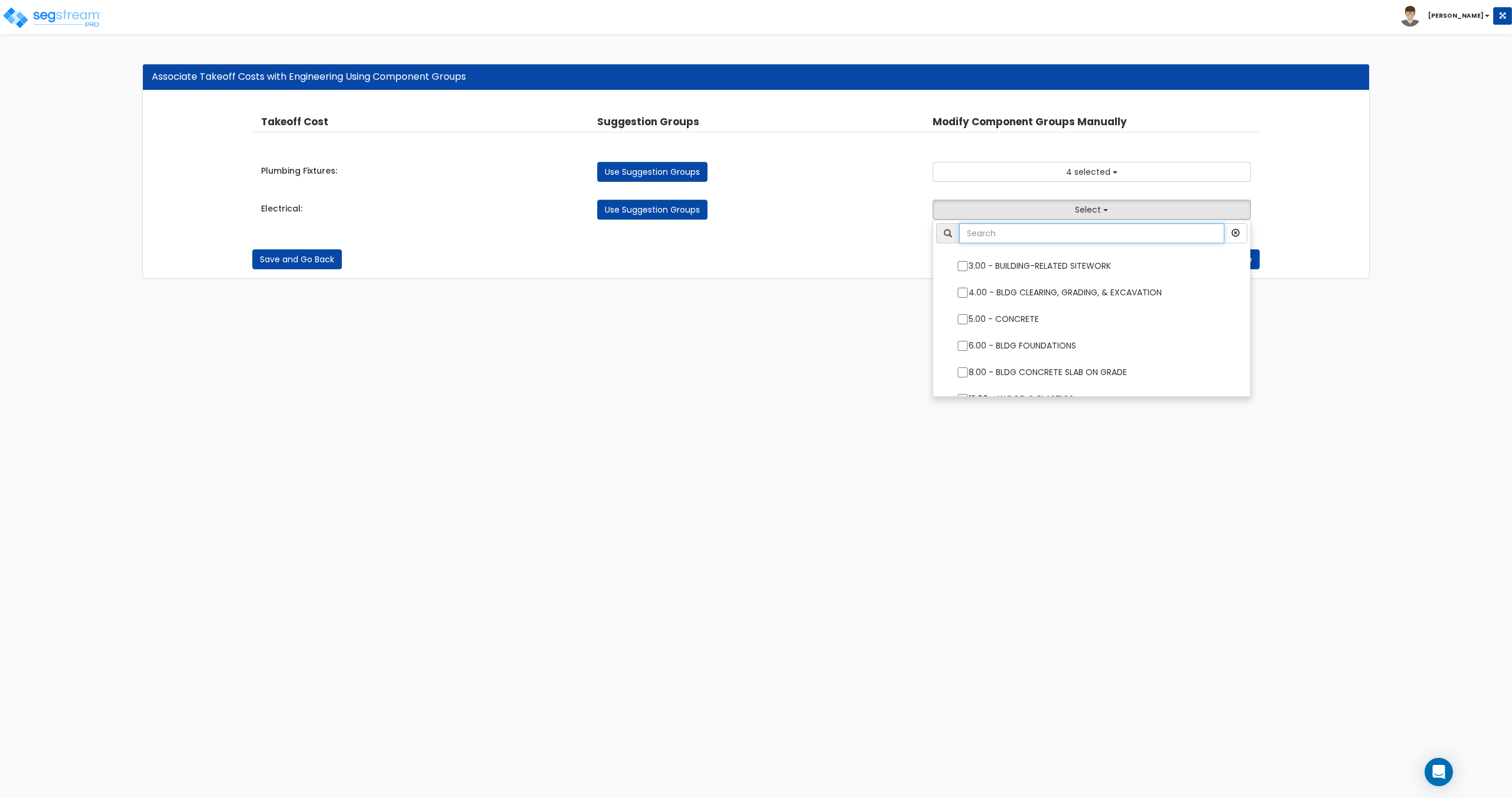
click at [964, 232] on input "text" at bounding box center [1091, 233] width 265 height 20
type input "electrical"
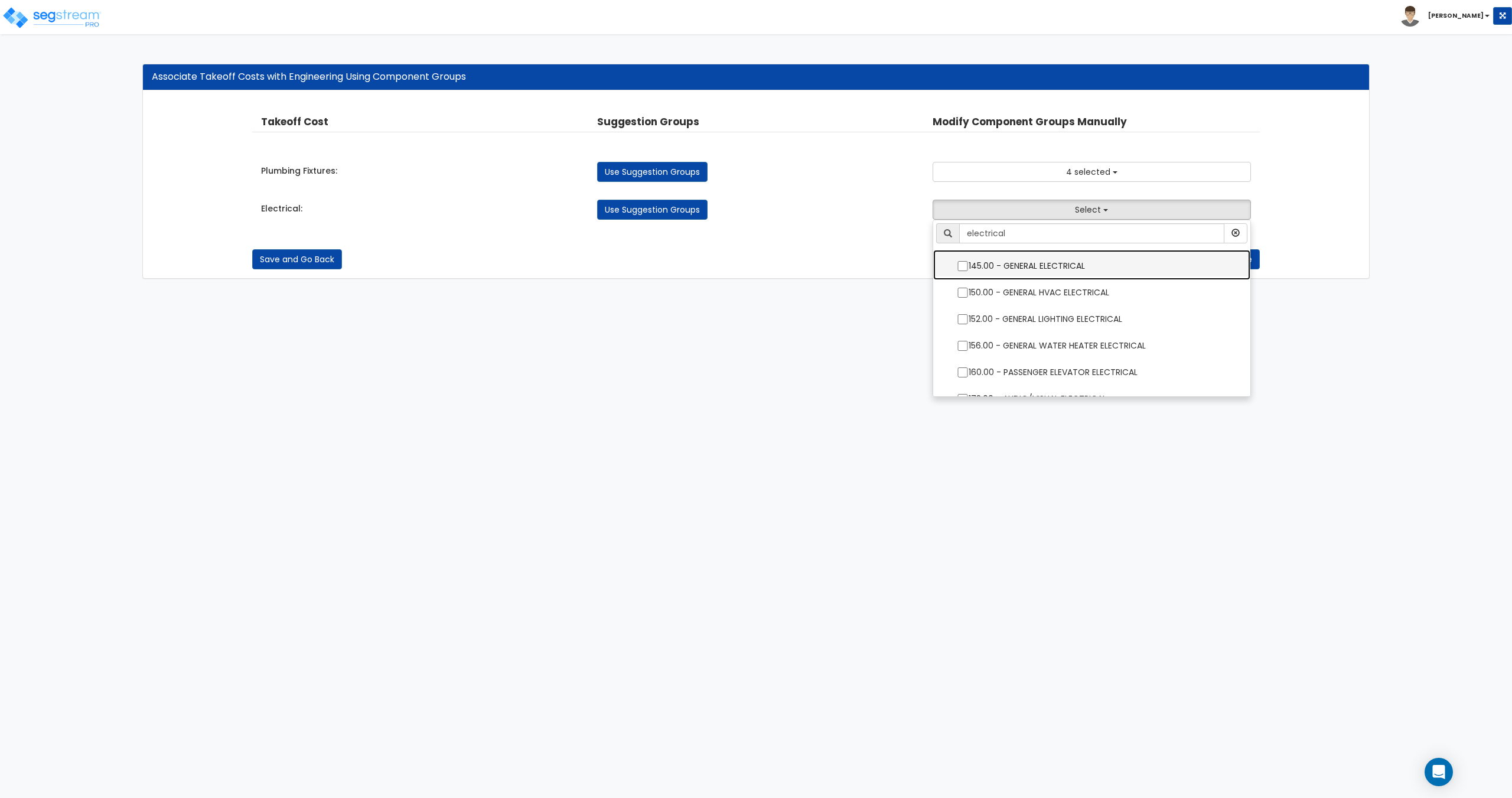
click at [1083, 265] on label "145.00 - GENERAL ELECTRICAL" at bounding box center [1091, 265] width 293 height 27
click at [969, 265] on input "145.00 - GENERAL ELECTRICAL" at bounding box center [962, 266] width 12 height 10
checkbox input "true"
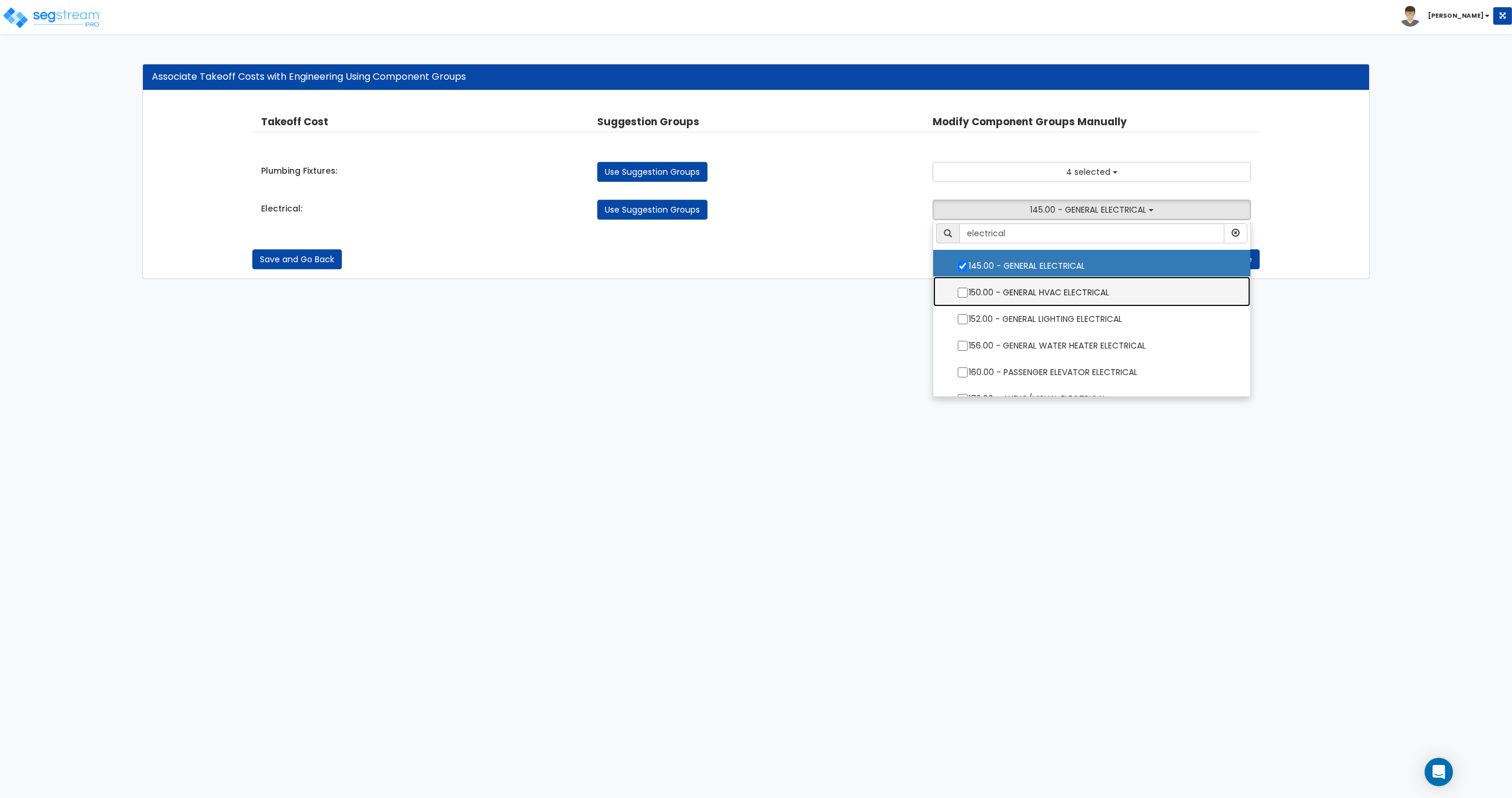
click at [1077, 297] on label "150.00 - GENERAL HVAC ELECTRICAL" at bounding box center [1091, 291] width 293 height 27
click at [969, 297] on input "150.00 - GENERAL HVAC ELECTRICAL" at bounding box center [962, 292] width 12 height 10
checkbox input "true"
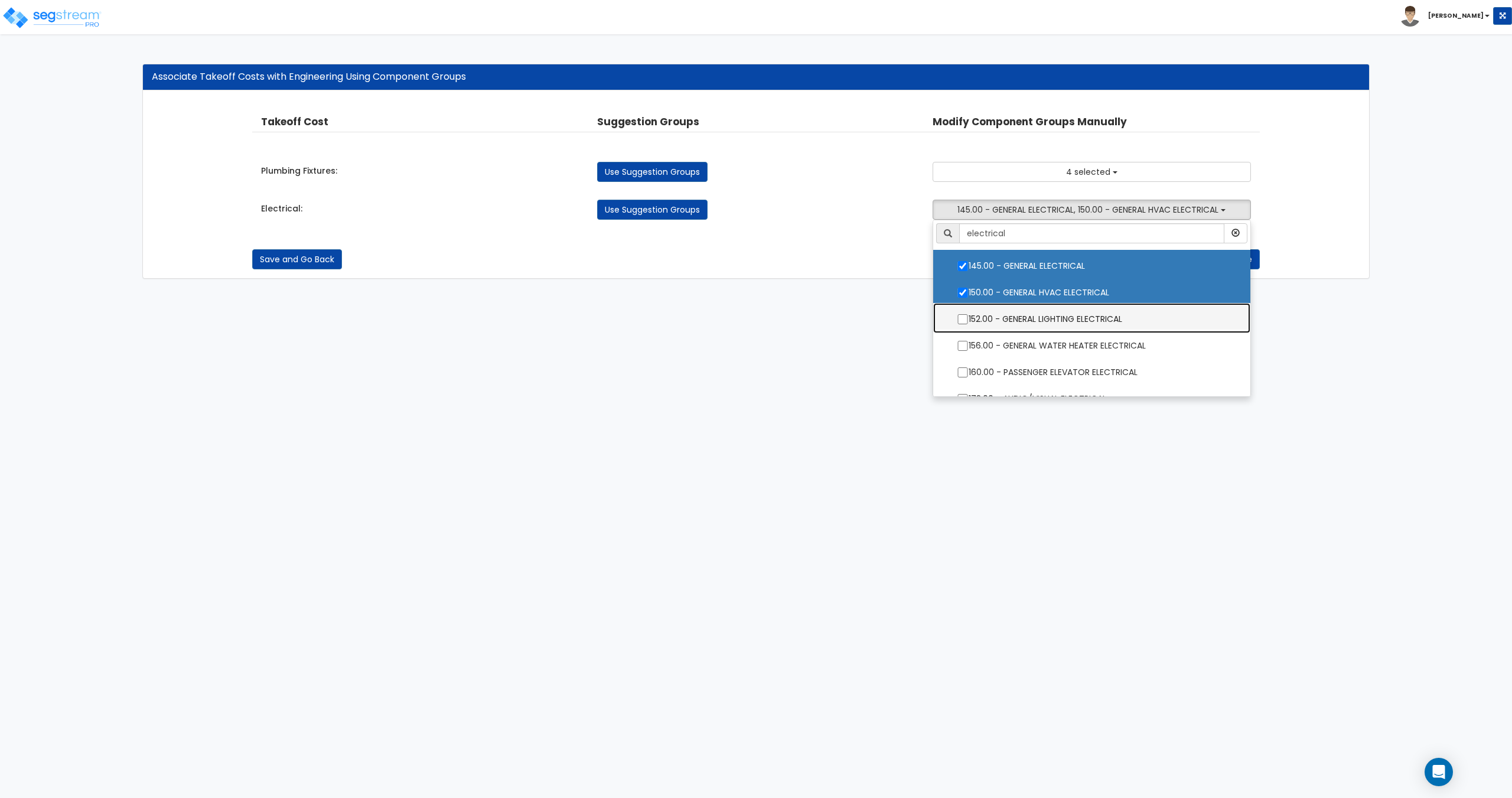
click at [1068, 324] on label "152.00 - GENERAL LIGHTING ELECTRICAL" at bounding box center [1091, 317] width 293 height 27
click at [969, 324] on input "152.00 - GENERAL LIGHTING ELECTRICAL" at bounding box center [962, 319] width 12 height 10
checkbox input "true"
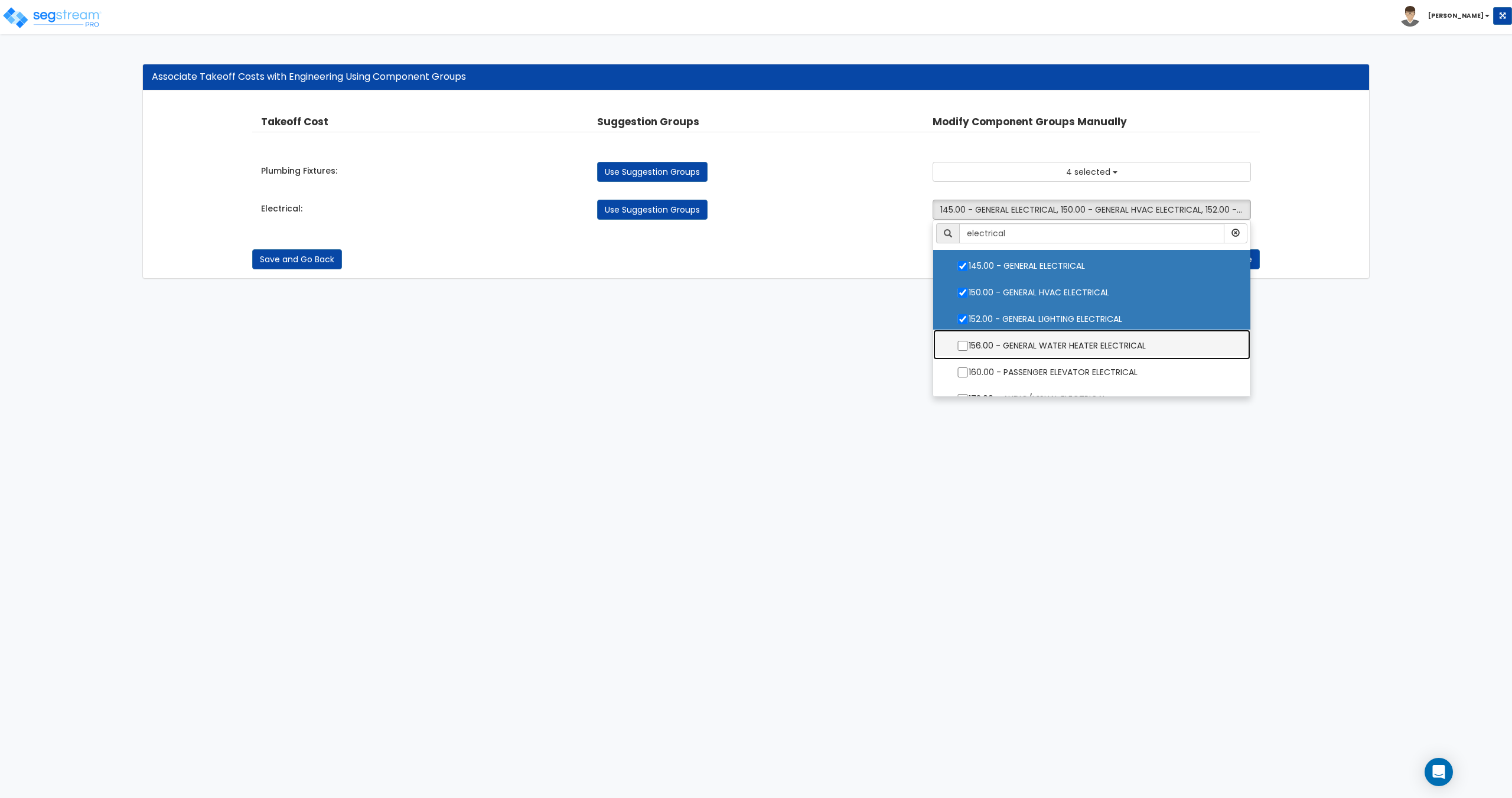
click at [1066, 347] on label "156.00 - GENERAL WATER HEATER ELECTRICAL" at bounding box center [1091, 344] width 293 height 27
click at [969, 347] on input "156.00 - GENERAL WATER HEATER ELECTRICAL" at bounding box center [962, 346] width 12 height 10
checkbox input "true"
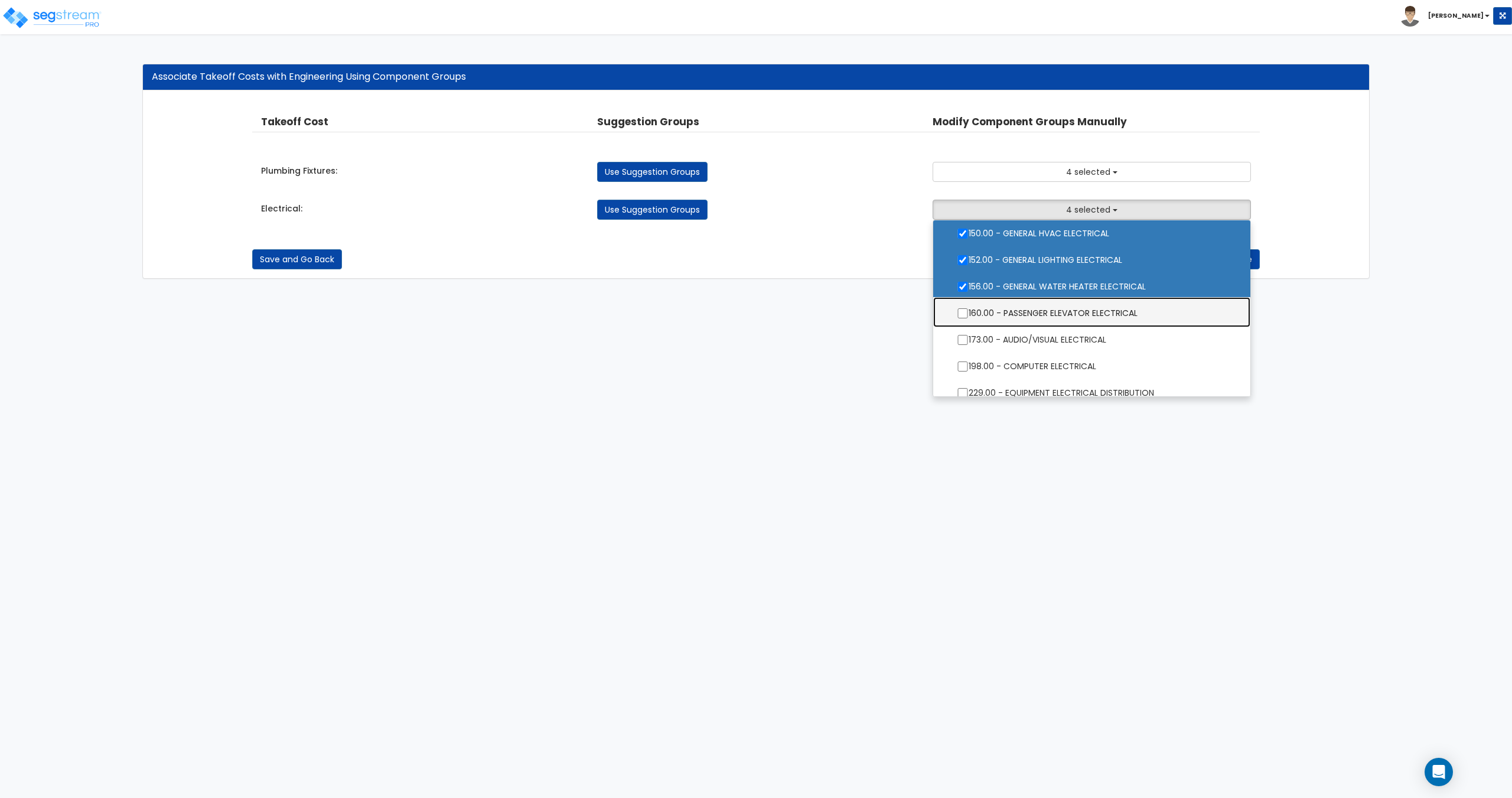
click at [1063, 314] on label "160.00 - PASSENGER ELEVATOR ELECTRICAL" at bounding box center [1091, 312] width 293 height 27
click at [969, 314] on input "160.00 - PASSENGER ELEVATOR ELECTRICAL" at bounding box center [962, 313] width 12 height 10
checkbox input "true"
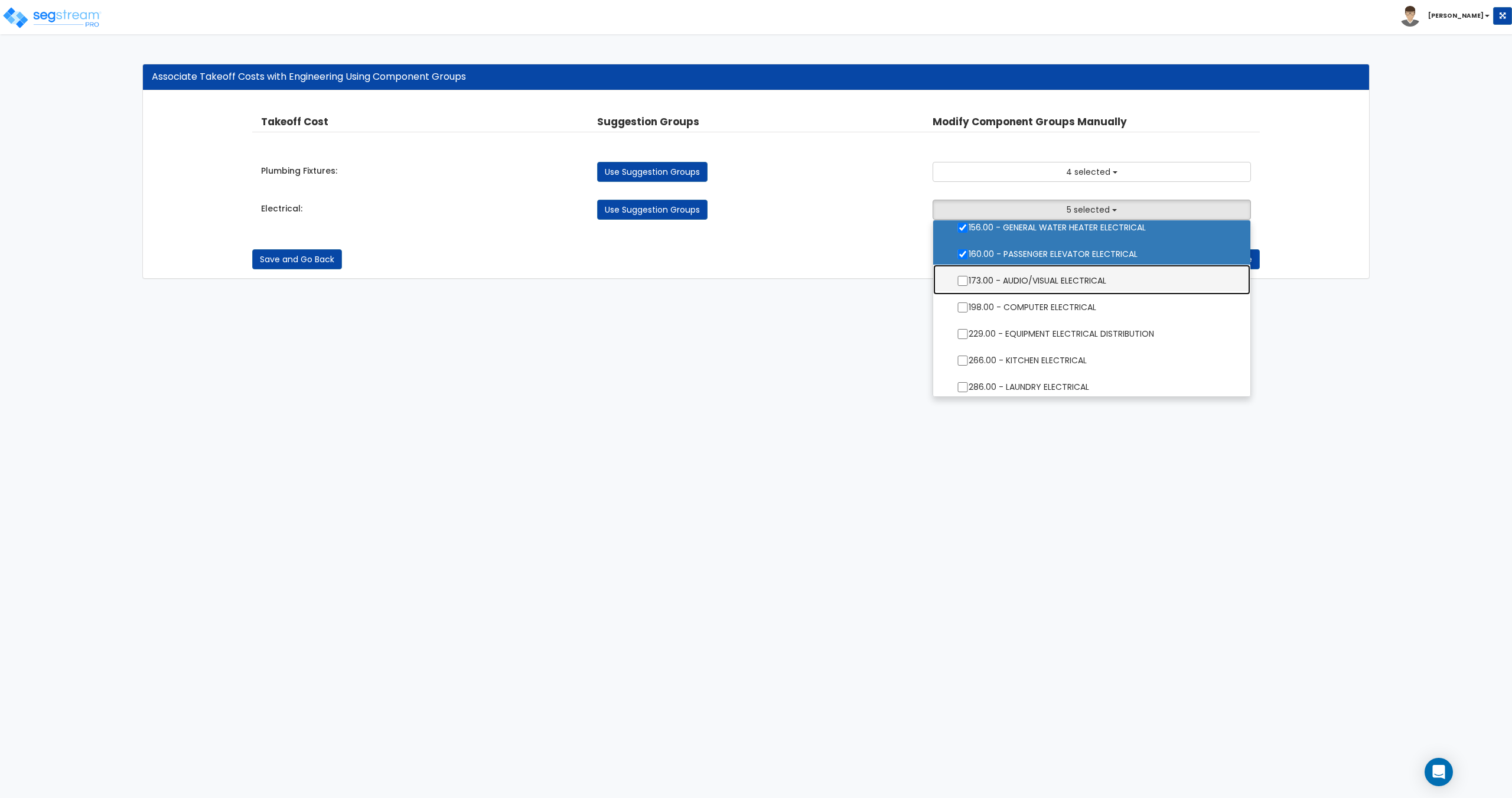
click at [1063, 291] on label "173.00 - AUDIO/VISUAL ELECTRICAL" at bounding box center [1091, 280] width 293 height 27
click at [969, 286] on input "173.00 - AUDIO/VISUAL ELECTRICAL" at bounding box center [962, 281] width 12 height 10
checkbox input "true"
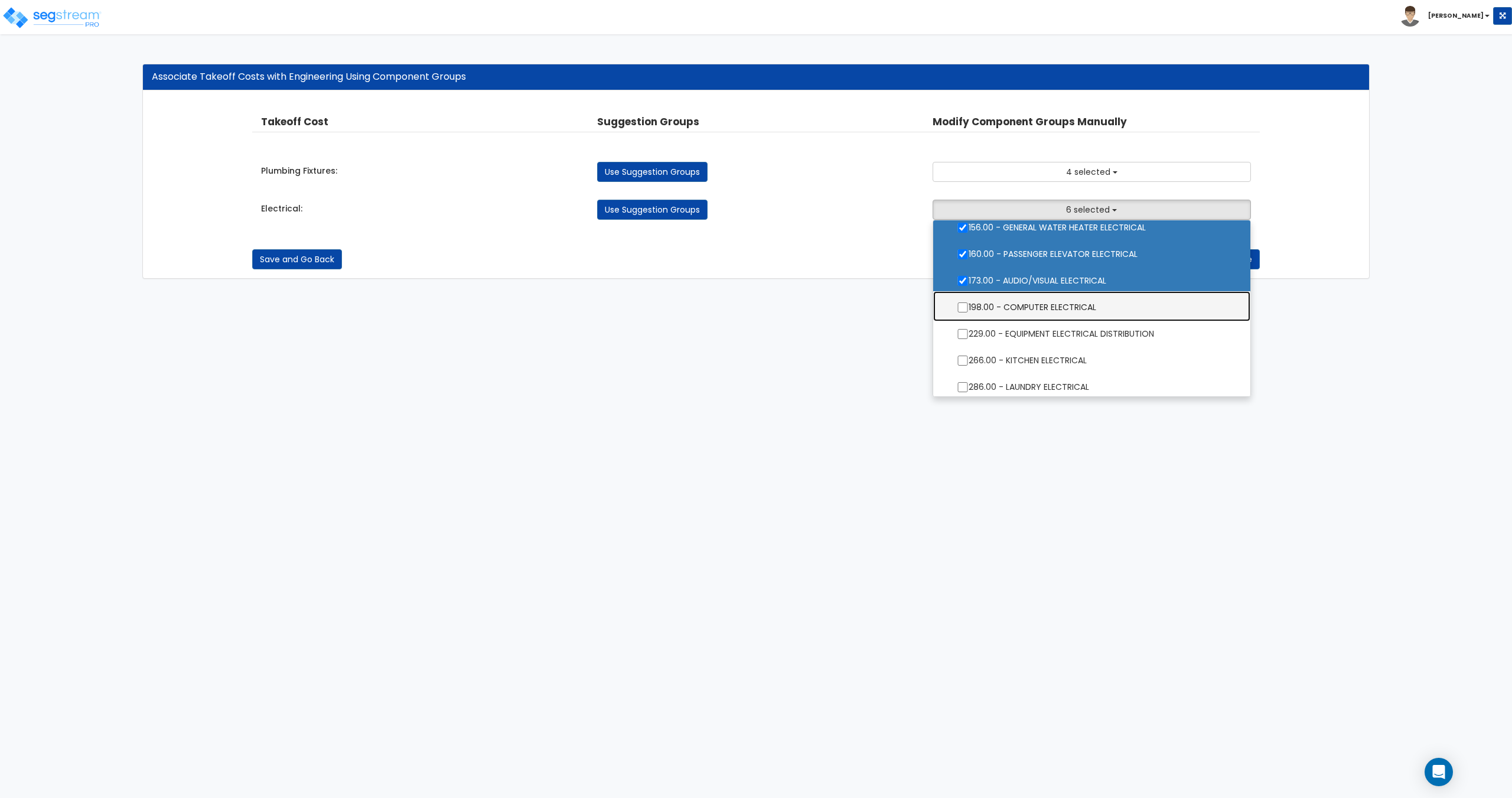
click at [1056, 314] on label "198.00 - COMPUTER ELECTRICAL" at bounding box center [1091, 306] width 293 height 27
click at [969, 312] on input "198.00 - COMPUTER ELECTRICAL" at bounding box center [962, 307] width 12 height 10
checkbox input "true"
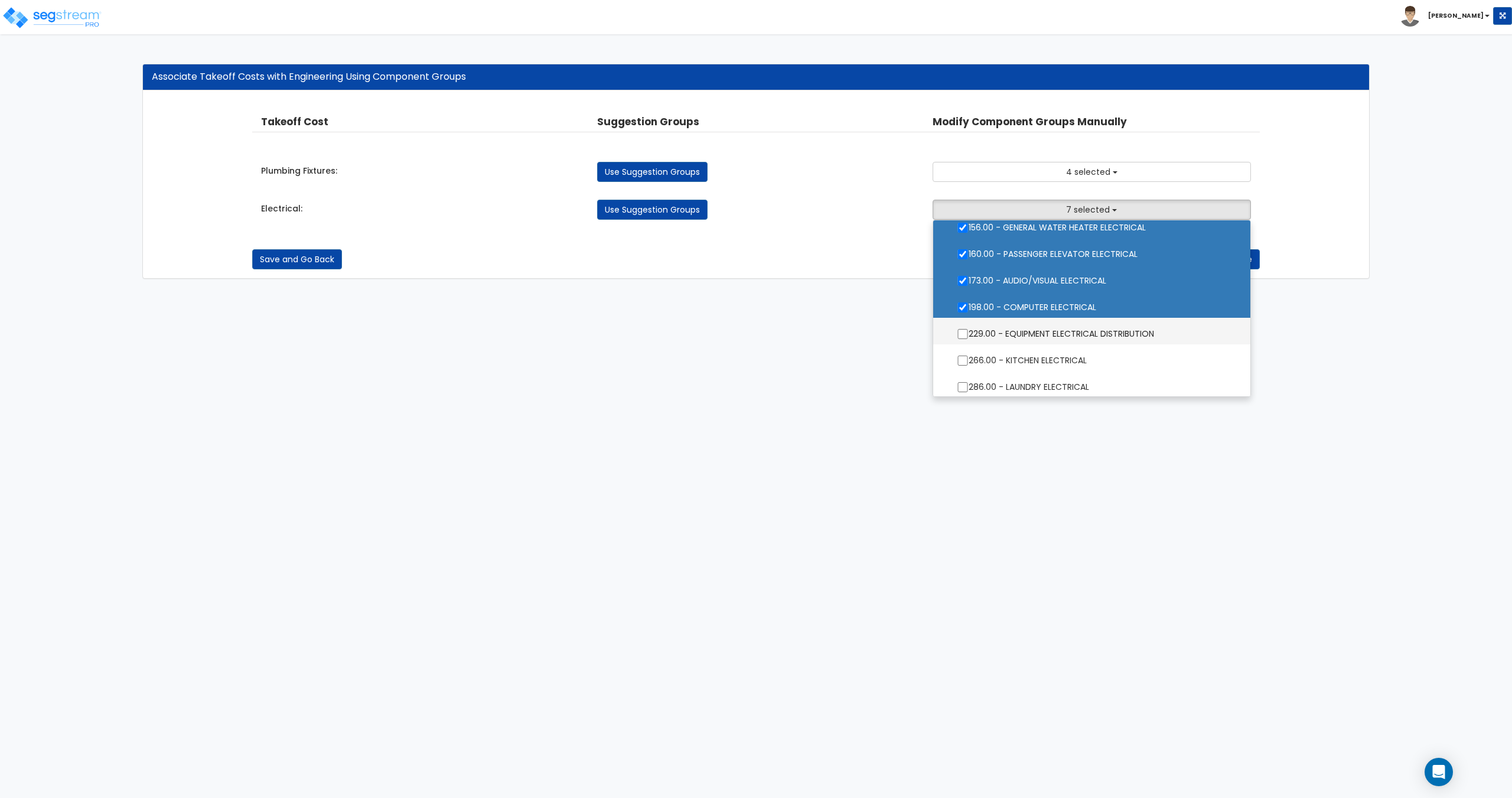
scroll to position [149, 0]
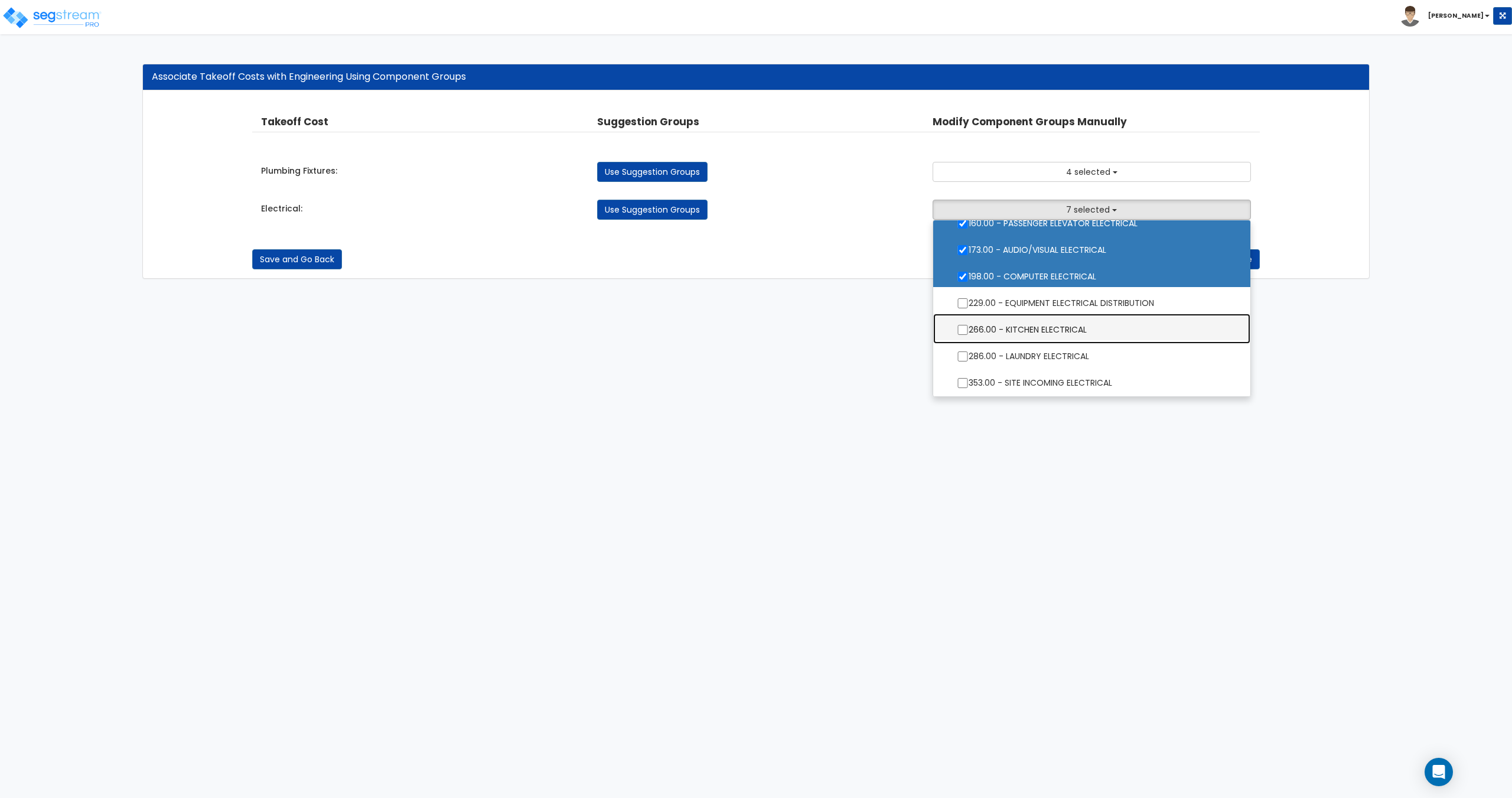
click at [1060, 327] on label "266.00 - KITCHEN ELECTRICAL" at bounding box center [1091, 328] width 293 height 27
click at [969, 327] on input "266.00 - KITCHEN ELECTRICAL" at bounding box center [962, 329] width 12 height 10
checkbox input "true"
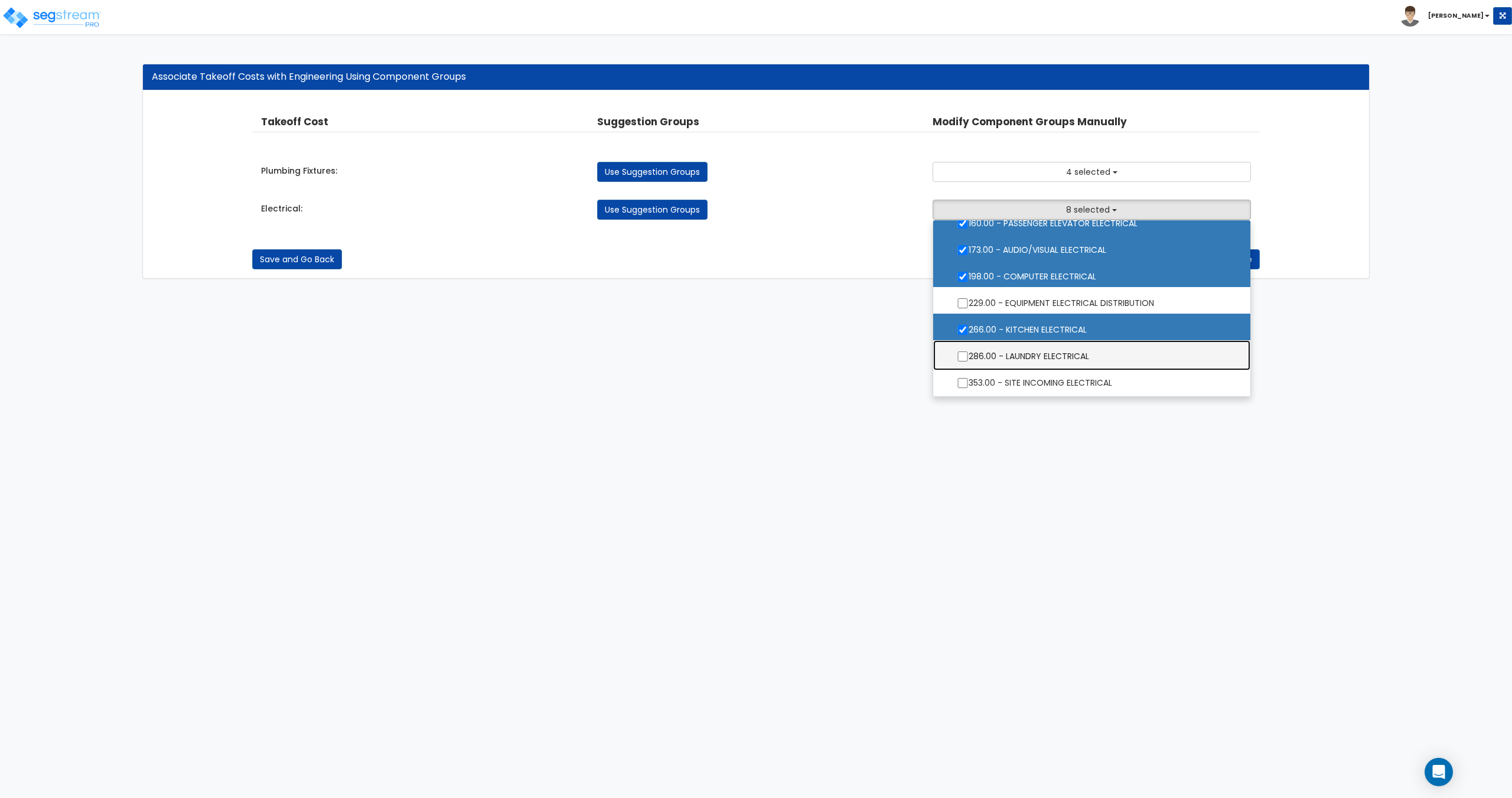
click at [1054, 352] on label "286.00 - LAUNDRY ELECTRICAL" at bounding box center [1091, 355] width 293 height 27
click at [969, 352] on input "286.00 - LAUNDRY ELECTRICAL" at bounding box center [962, 357] width 12 height 10
checkbox input "true"
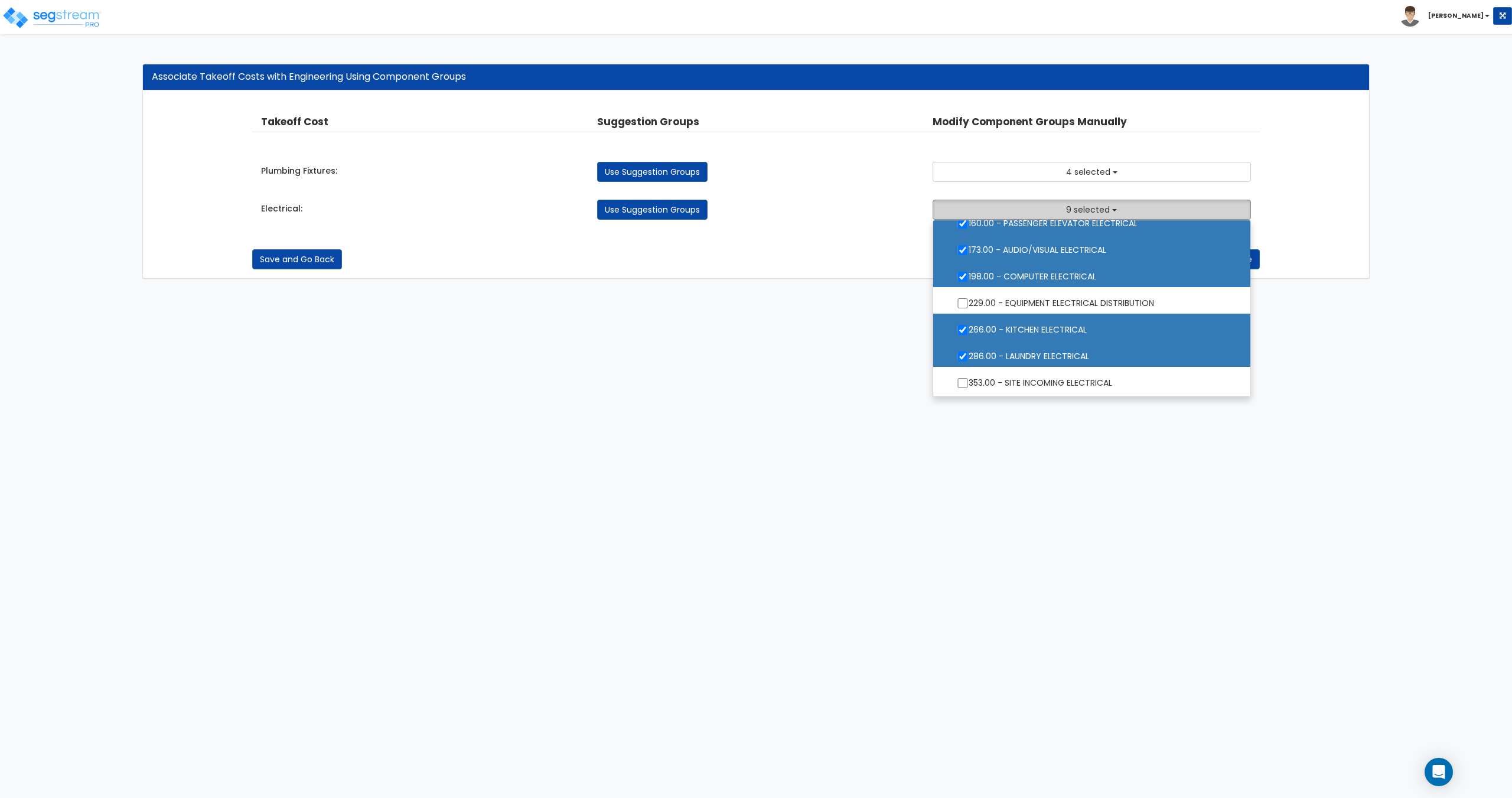
click at [1069, 208] on span "9 selected" at bounding box center [1088, 210] width 44 height 12
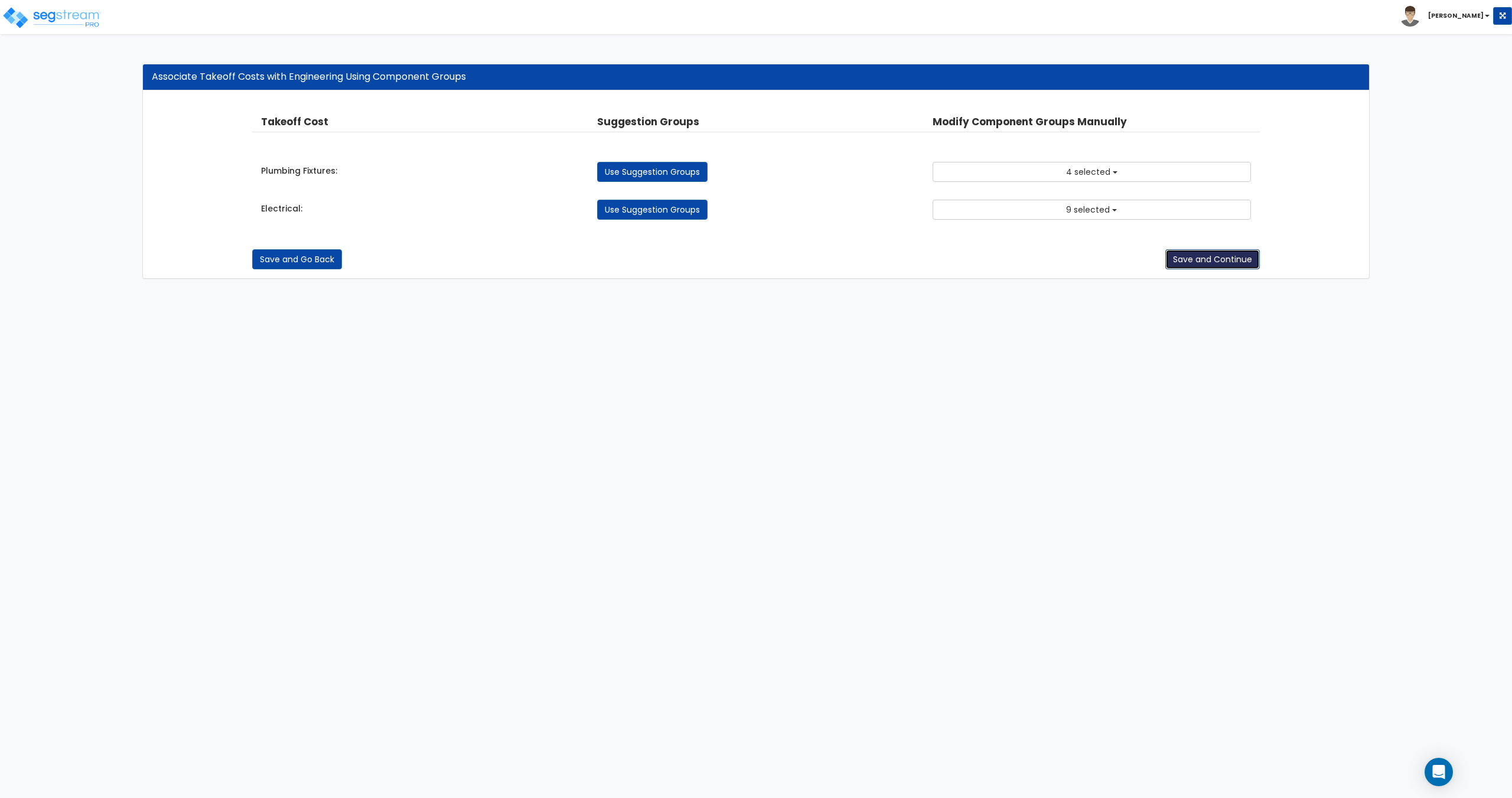
click at [1212, 259] on button "Save and Continue" at bounding box center [1212, 259] width 94 height 20
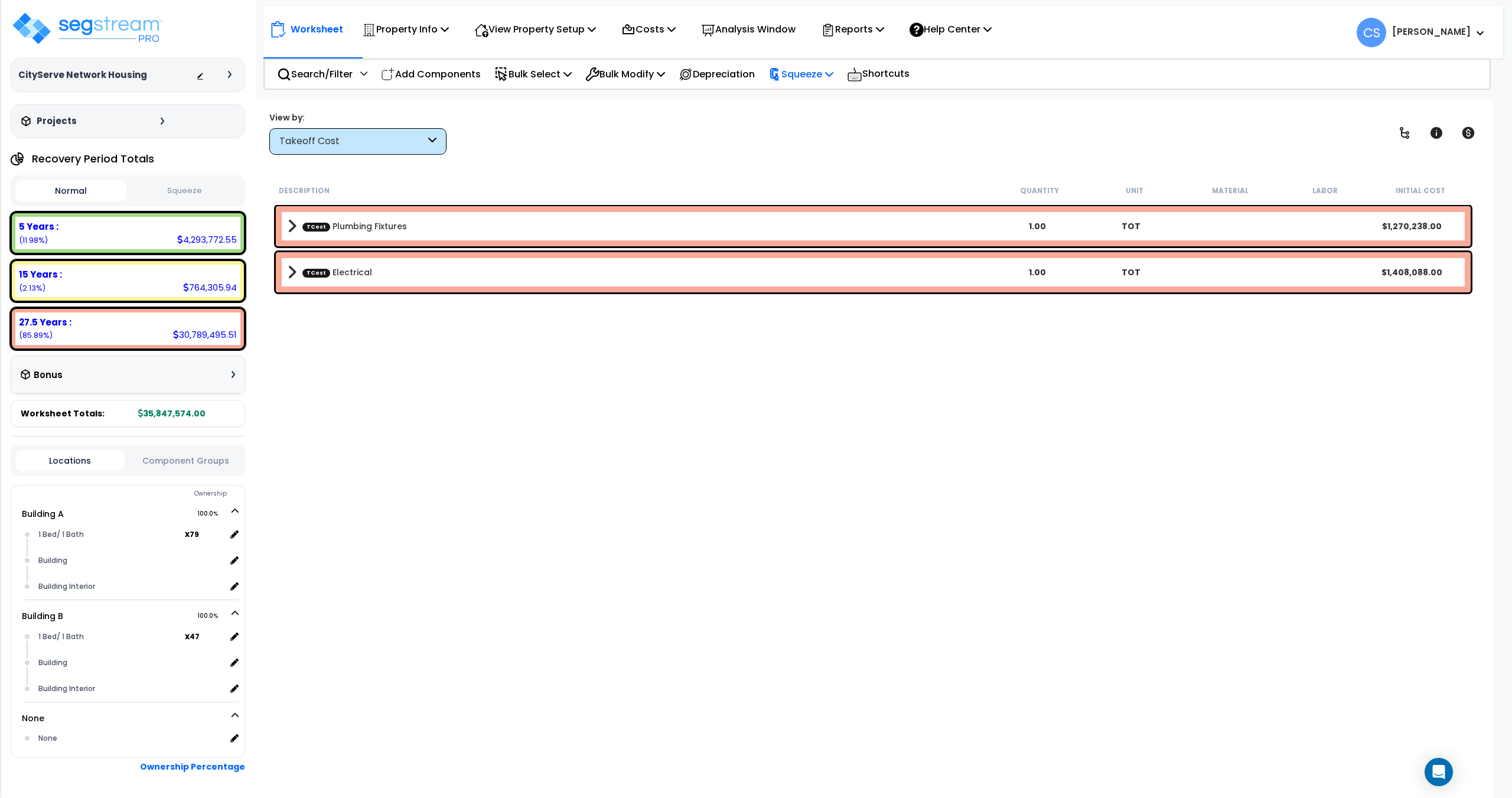
click at [833, 74] on p "Squeeze" at bounding box center [800, 74] width 65 height 16
click at [799, 105] on link "Squeeze" at bounding box center [821, 100] width 117 height 24
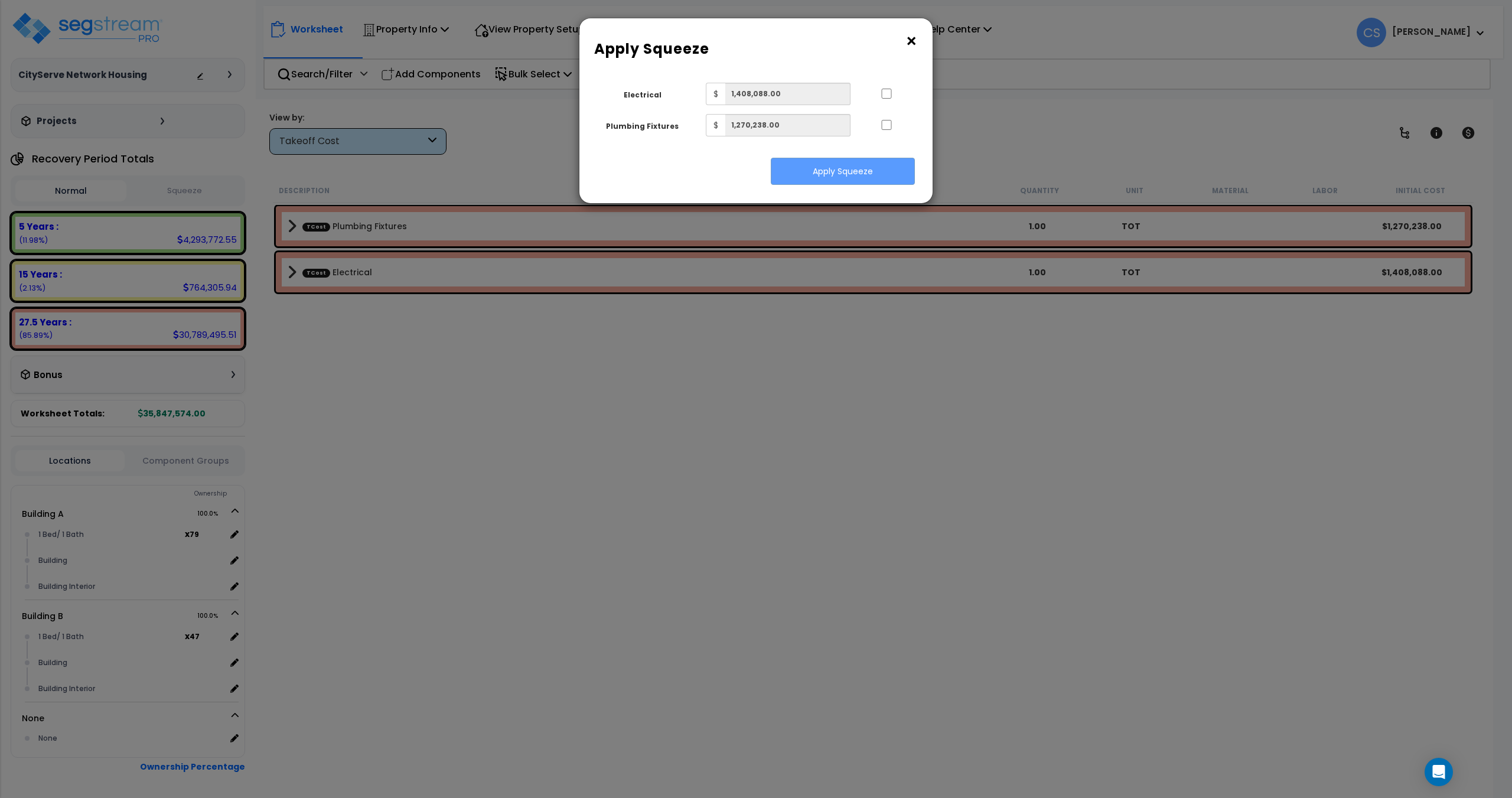
click at [879, 90] on div at bounding box center [887, 92] width 54 height 19
click at [883, 93] on input "..." at bounding box center [887, 93] width 12 height 10
checkbox input "true"
click at [884, 118] on div at bounding box center [887, 123] width 54 height 19
click at [891, 128] on input "..." at bounding box center [887, 125] width 12 height 10
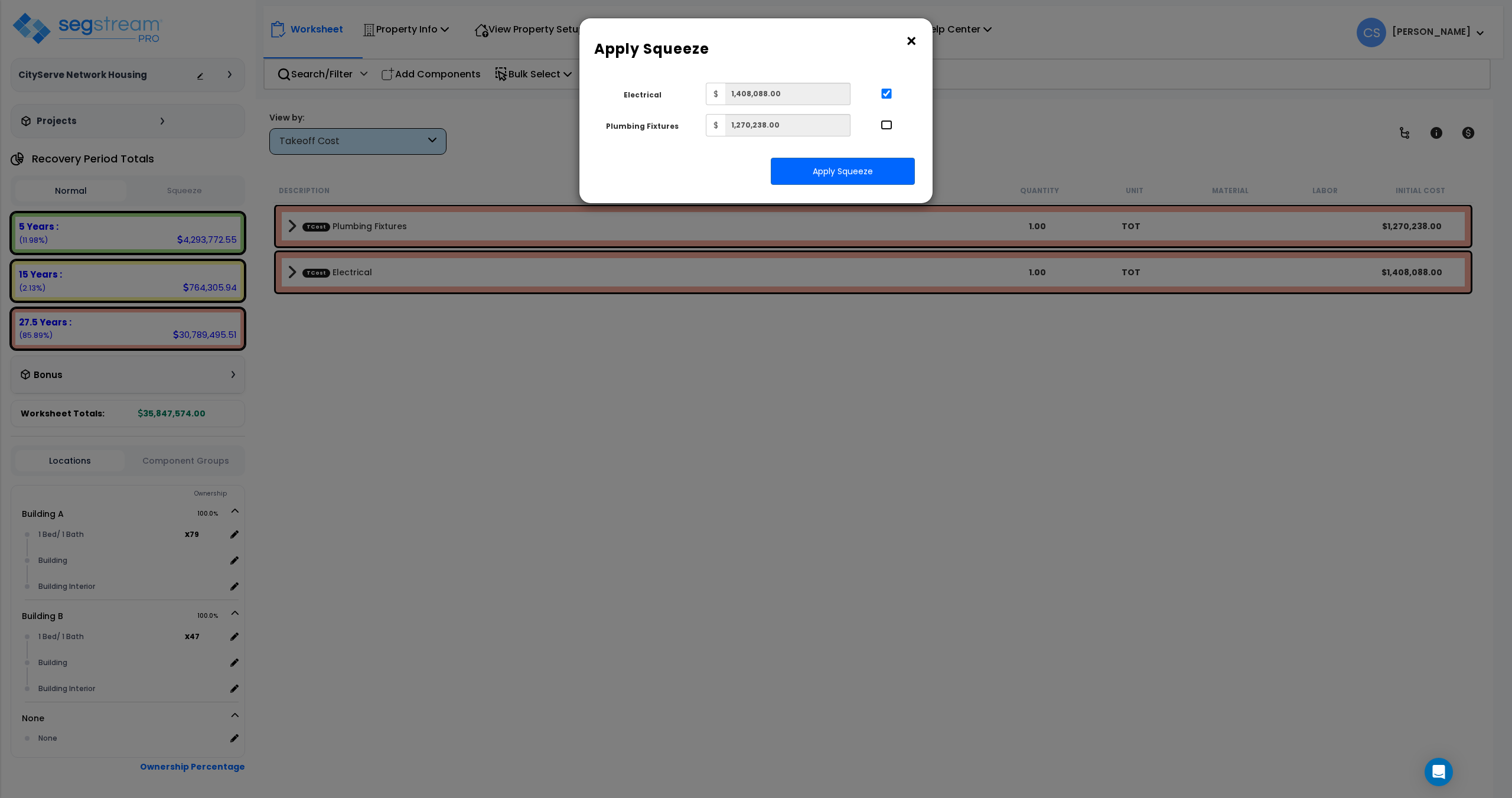
checkbox input "true"
click at [883, 178] on button "Apply Squeeze" at bounding box center [843, 171] width 144 height 27
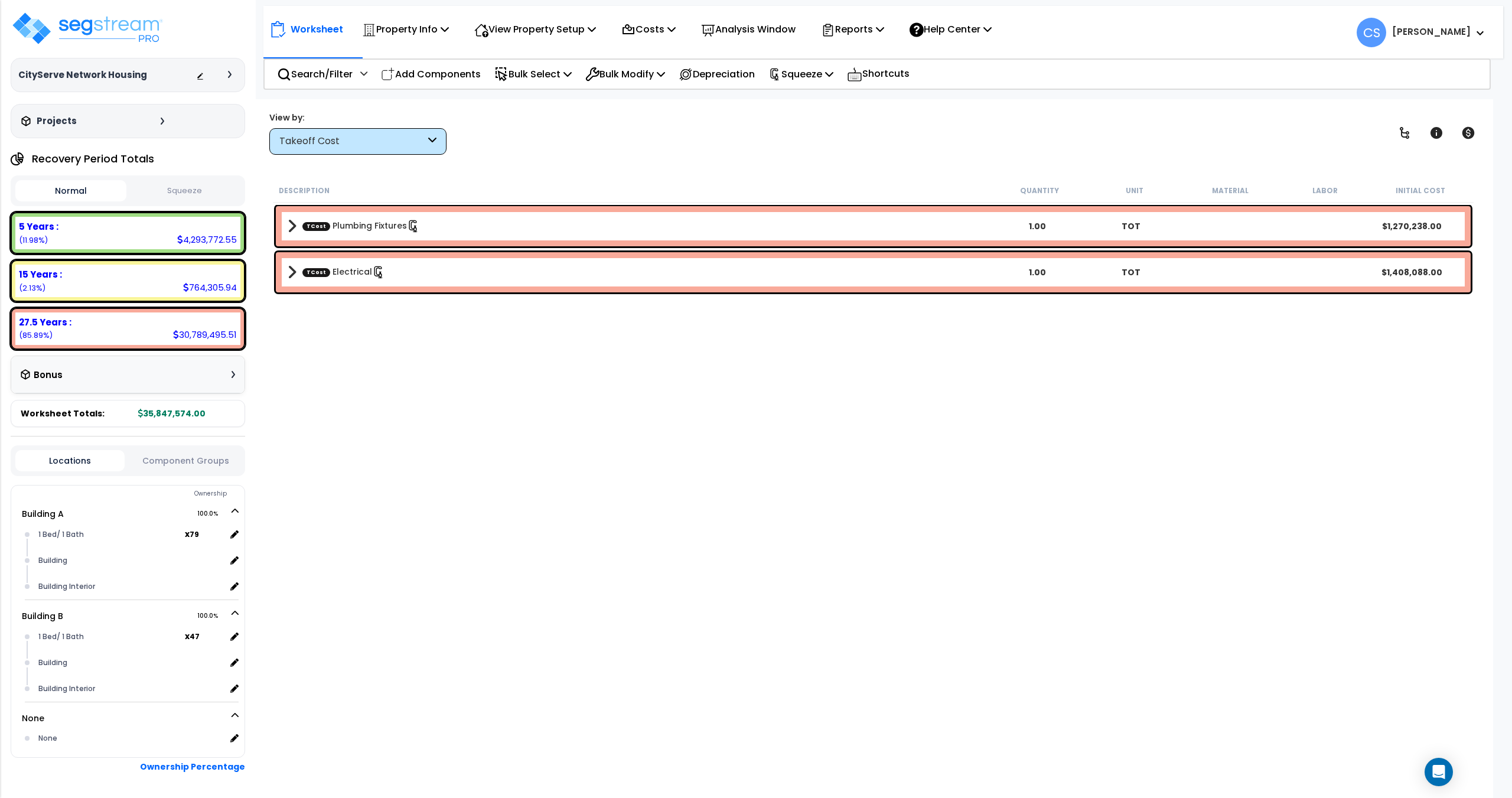
click at [541, 486] on div "Description Quantity Unit Material Labor Initial Cost TCost Plumbing Fixtures 1…" at bounding box center [873, 445] width 1204 height 534
click at [812, 73] on p "Squeeze" at bounding box center [800, 74] width 65 height 16
click at [810, 96] on link "Re-squeeze" at bounding box center [821, 100] width 117 height 24
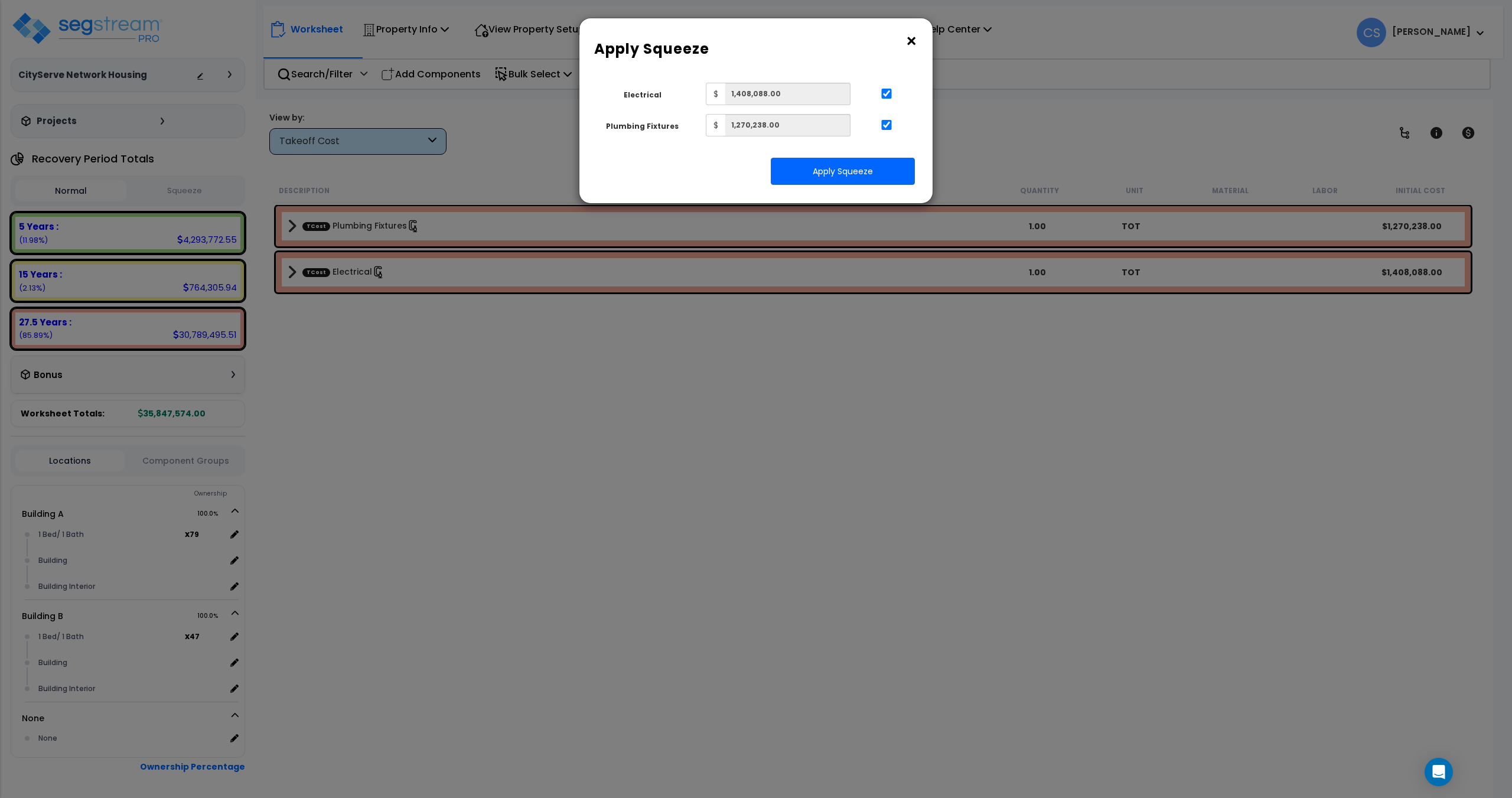
click at [904, 40] on button "×" at bounding box center [911, 41] width 13 height 19
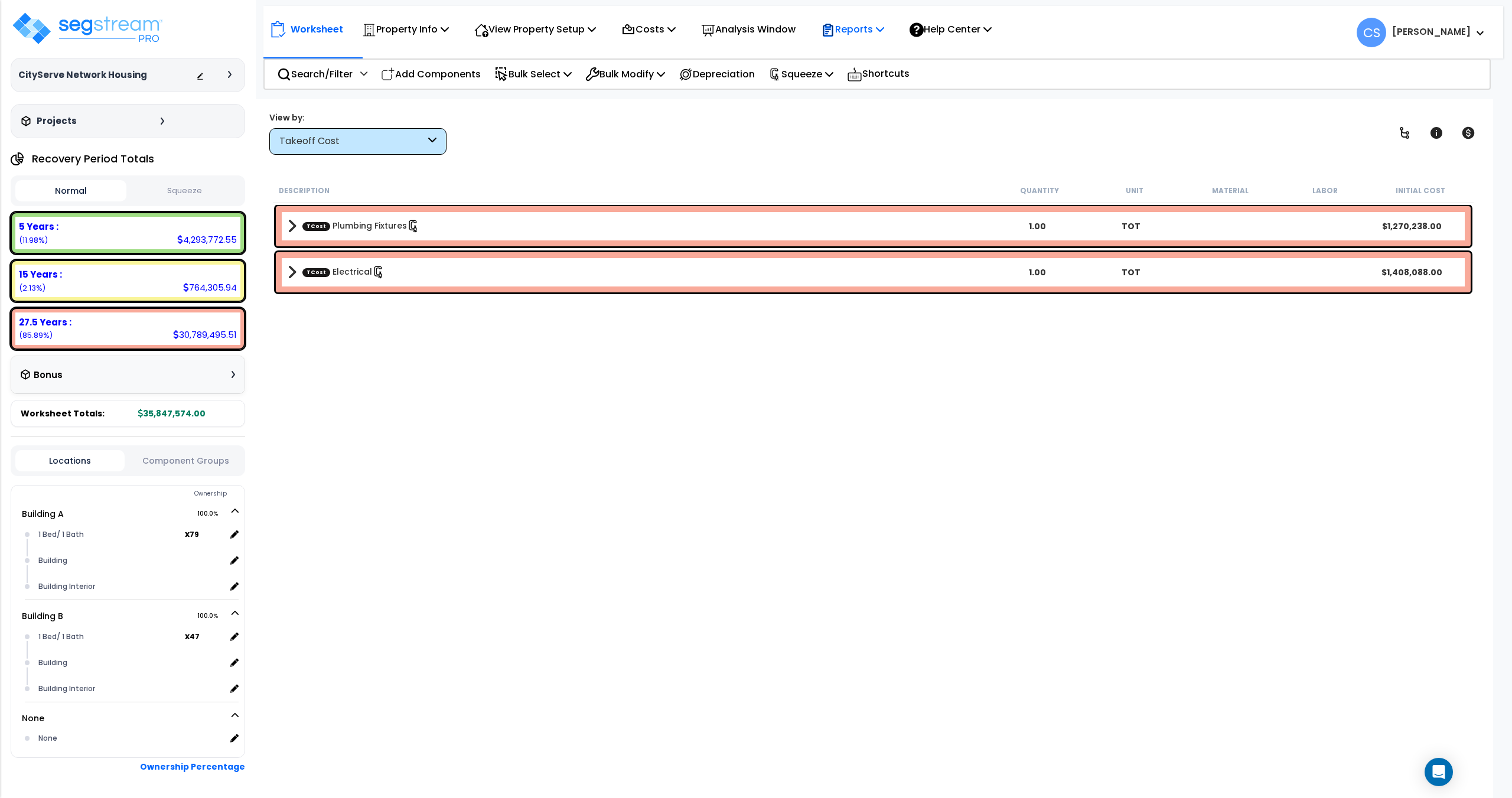
click at [856, 36] on p "Reports" at bounding box center [852, 29] width 63 height 16
click at [852, 57] on link "Get Report" at bounding box center [874, 56] width 117 height 24
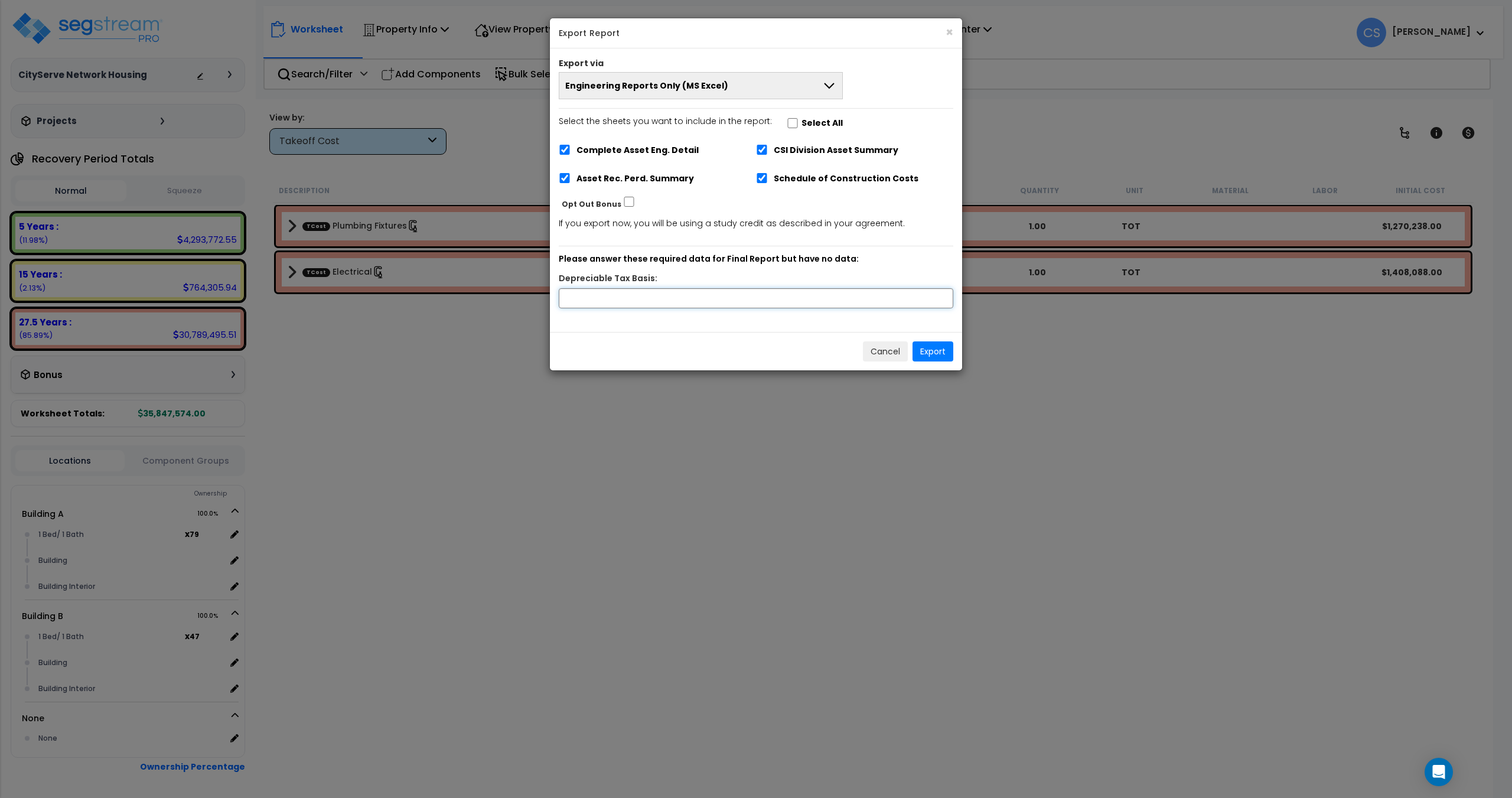
click at [844, 307] on input "text" at bounding box center [755, 298] width 394 height 20
type input "35,847,574"
click at [935, 352] on button "Export" at bounding box center [932, 352] width 41 height 20
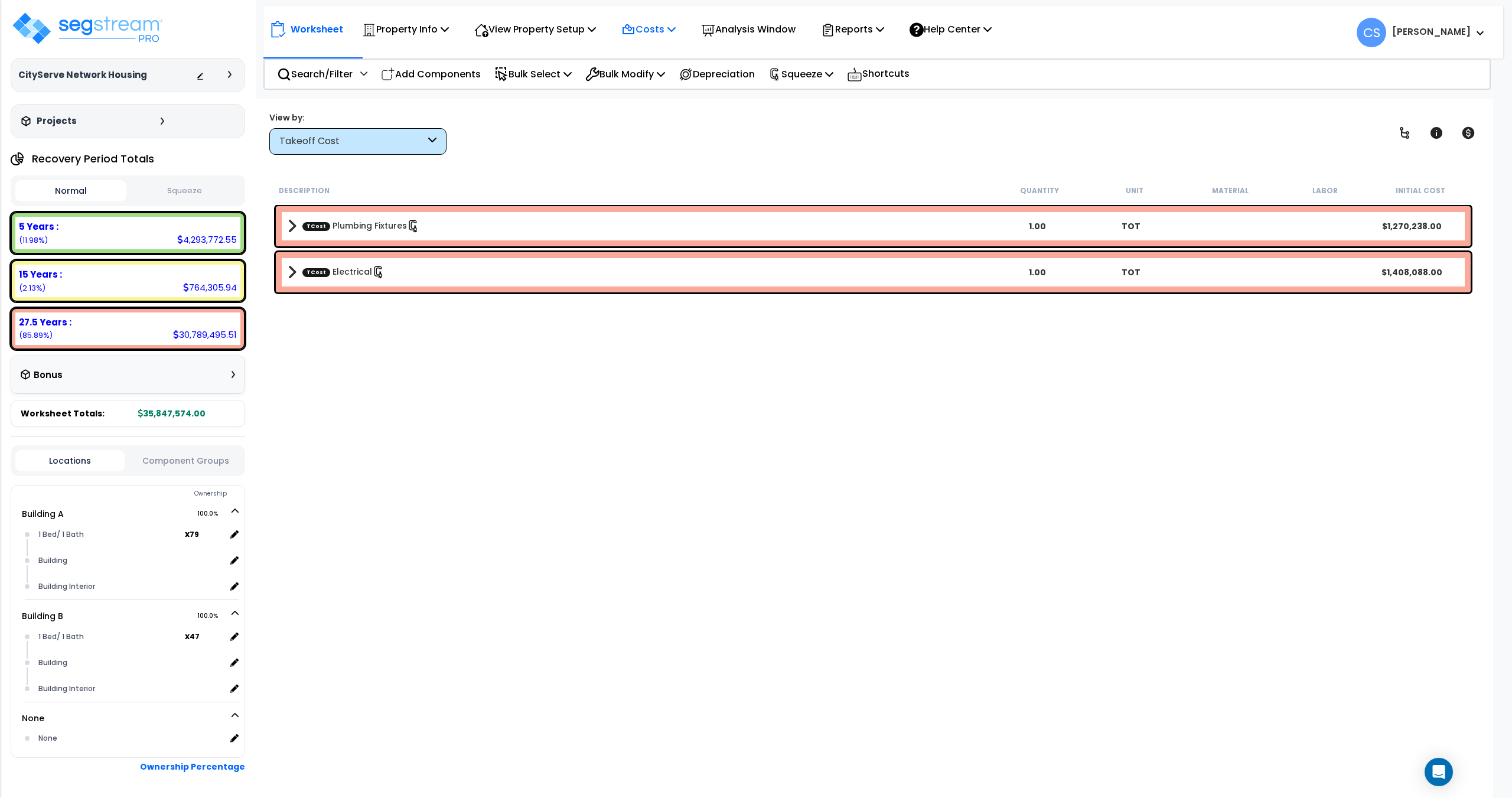
click at [675, 31] on p "Costs" at bounding box center [648, 29] width 54 height 16
click at [455, 34] on div "Property Info Property Setup Add Property Unit Template property Clone property" at bounding box center [405, 29] width 100 height 28
click at [682, 36] on div "Costs Indirect Costs Direct Costs" at bounding box center [648, 29] width 67 height 28
click at [439, 34] on p "Property Info" at bounding box center [406, 29] width 87 height 16
click at [424, 61] on link "Property Setup" at bounding box center [414, 56] width 117 height 24
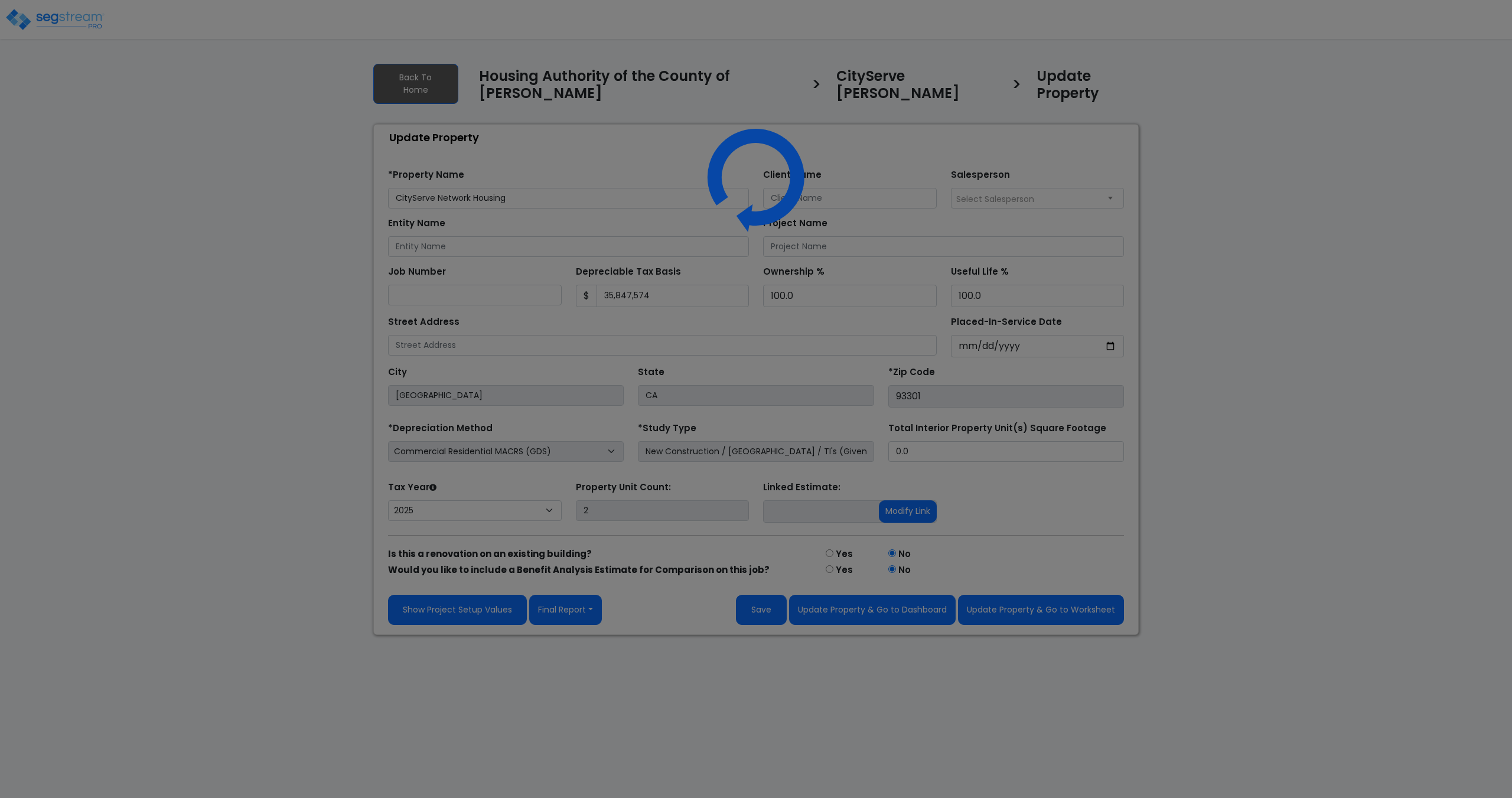
select select "2025"
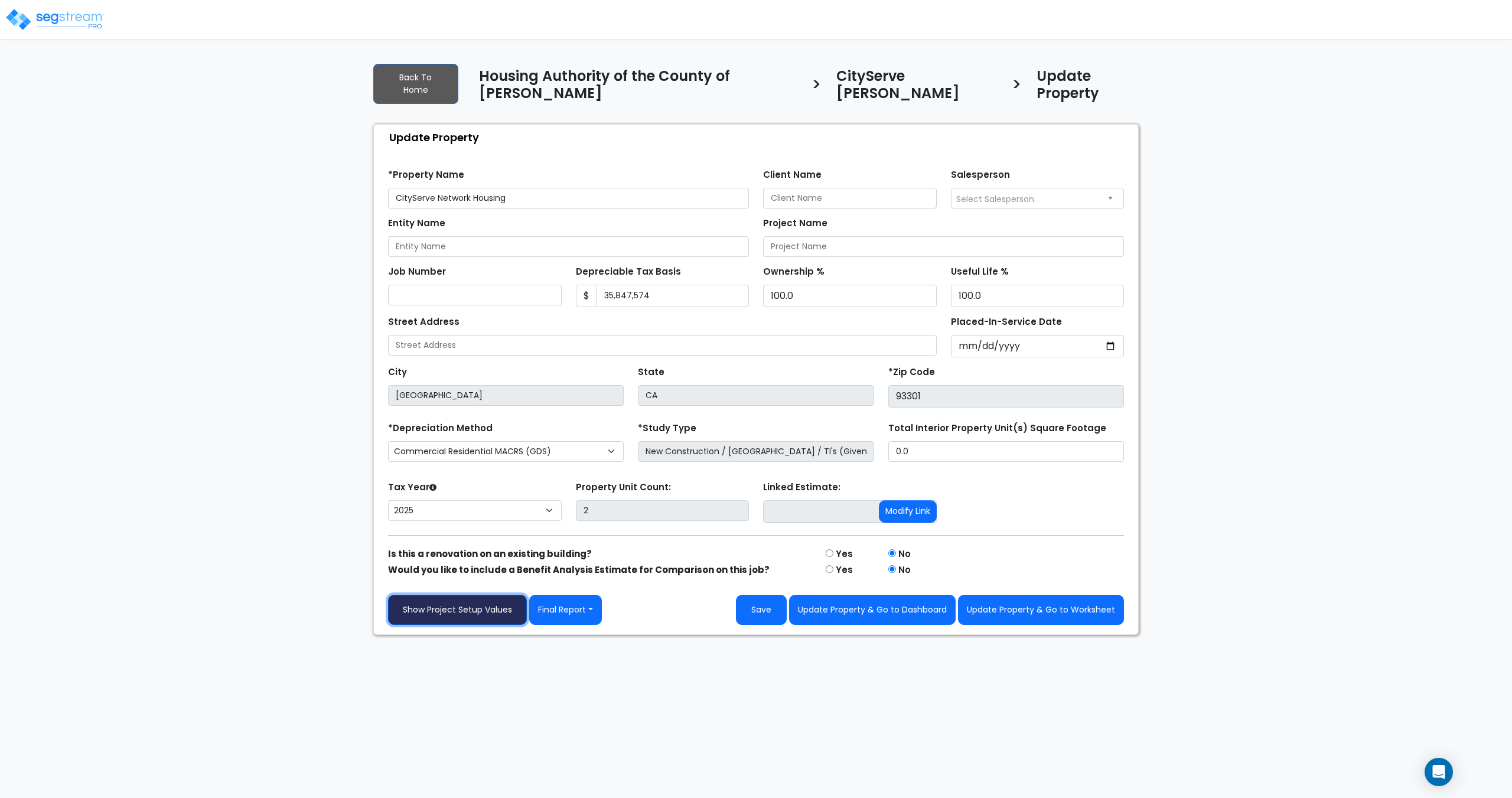
click at [463, 598] on link "Show Project Setup Values" at bounding box center [457, 610] width 139 height 30
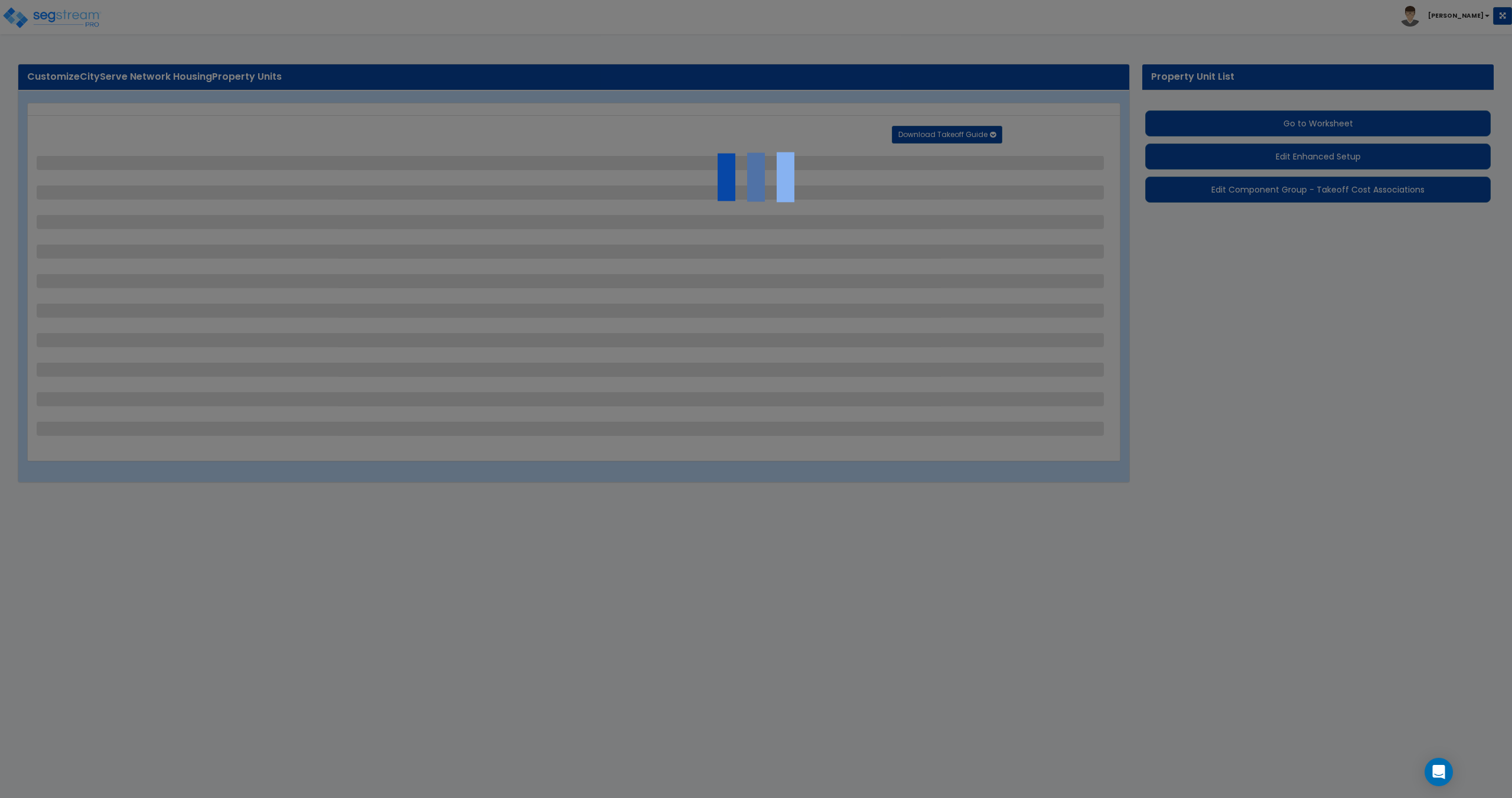
select select "1"
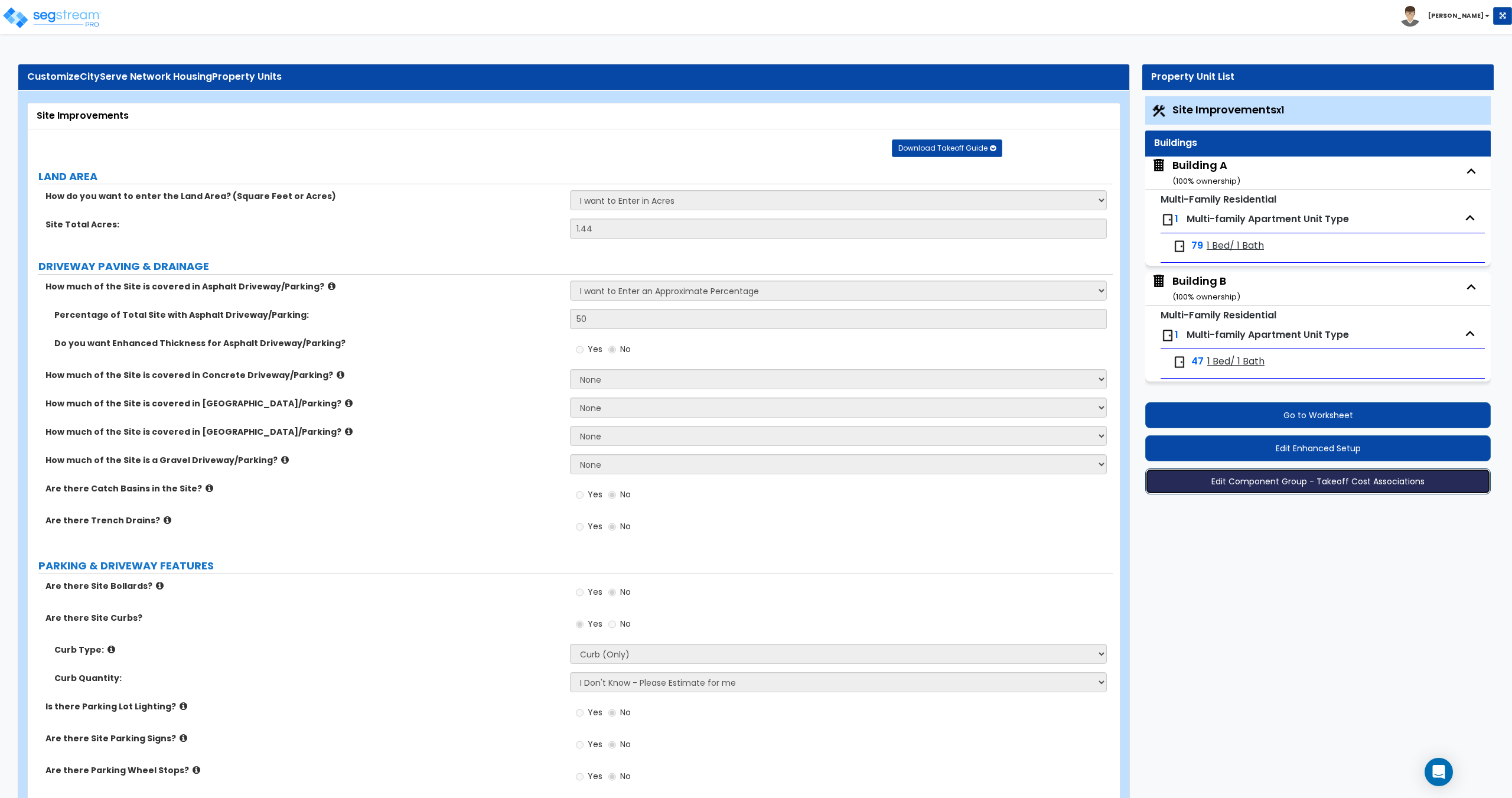
click at [1273, 480] on button "Edit Component Group - Takeoff Cost Associations" at bounding box center [1317, 481] width 345 height 26
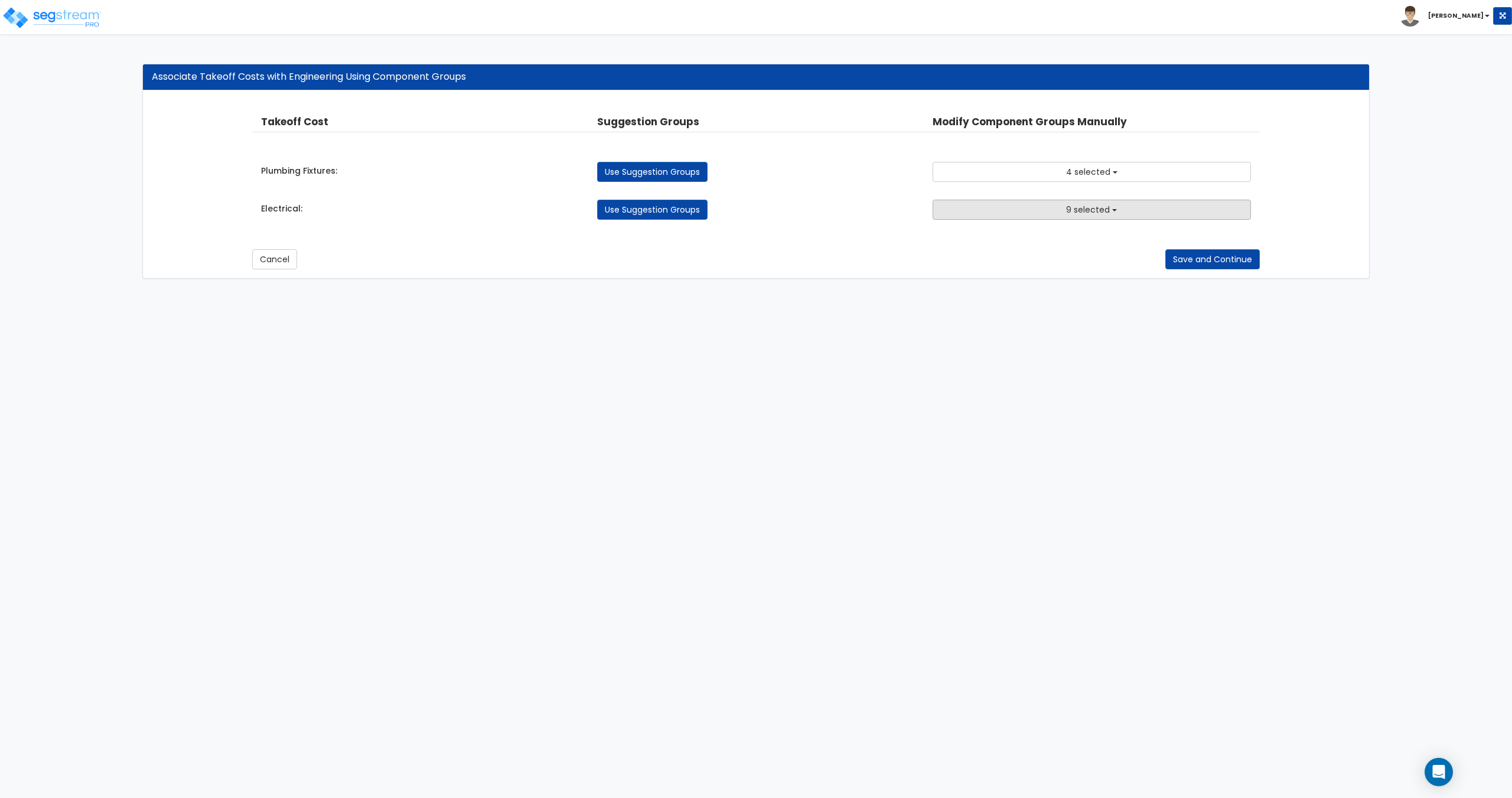
click at [1035, 210] on button "9 selected" at bounding box center [1090, 210] width 317 height 20
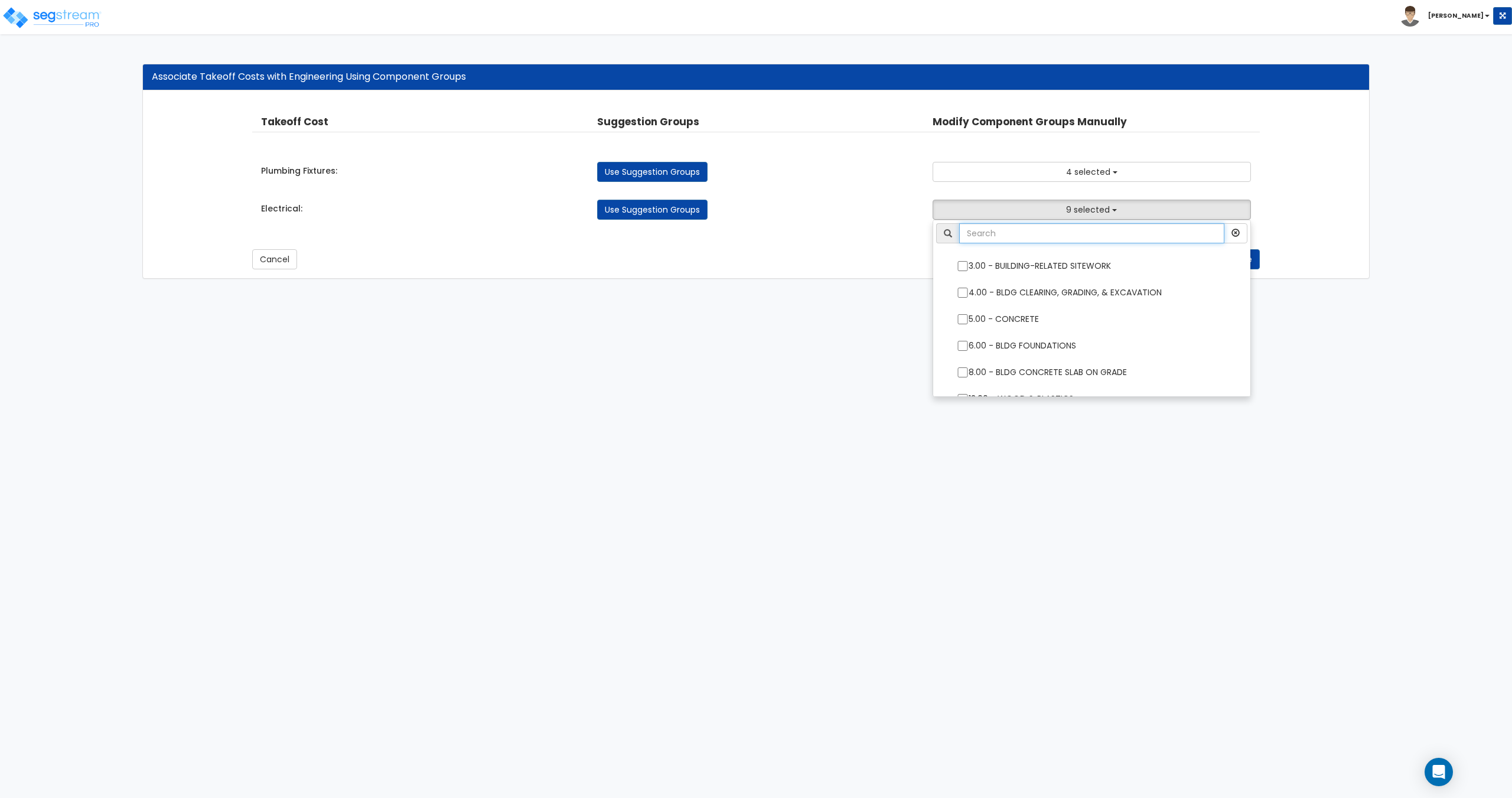
click at [1025, 236] on input "text" at bounding box center [1091, 233] width 265 height 20
type input "e"
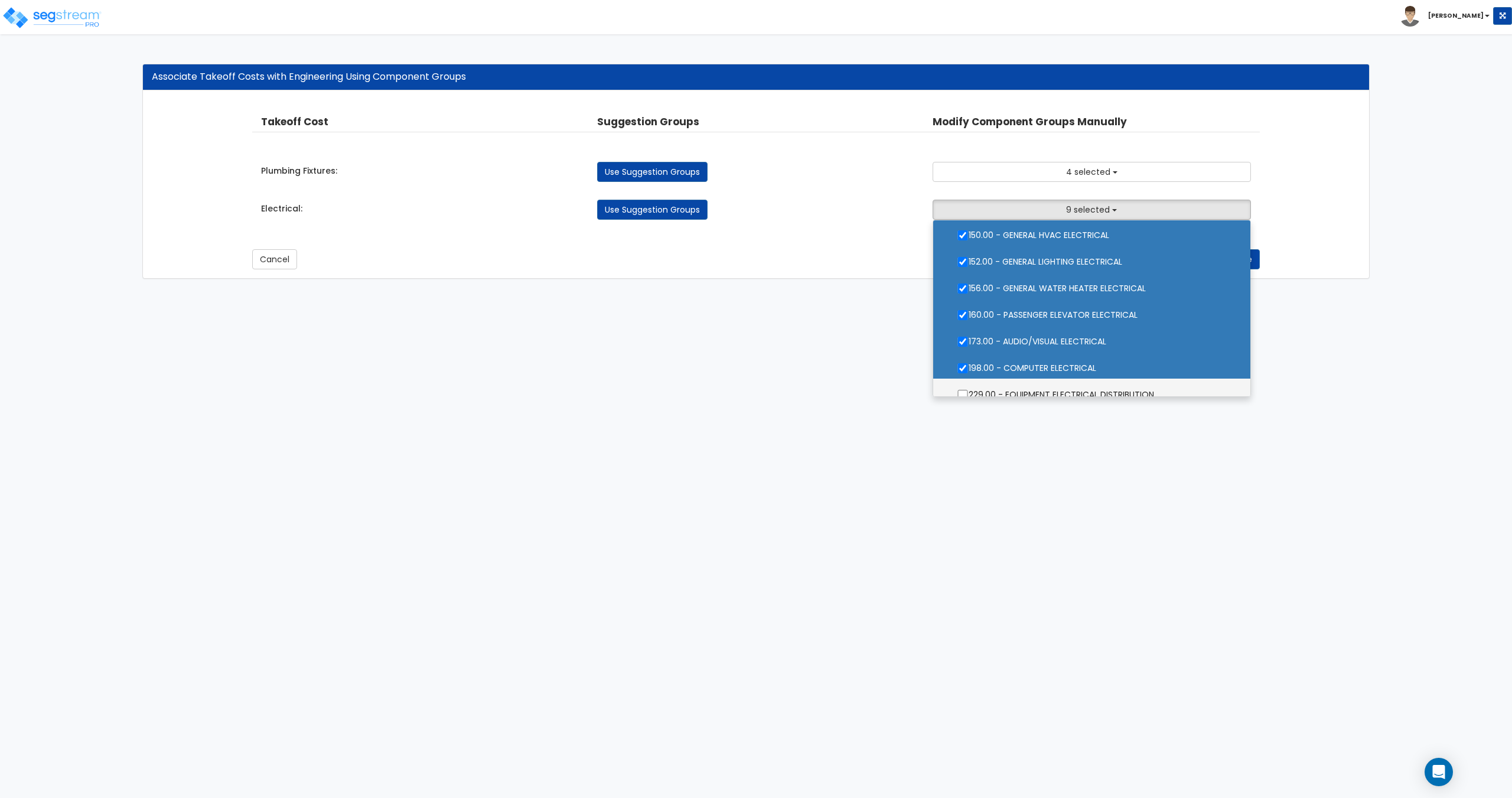
scroll to position [91, 0]
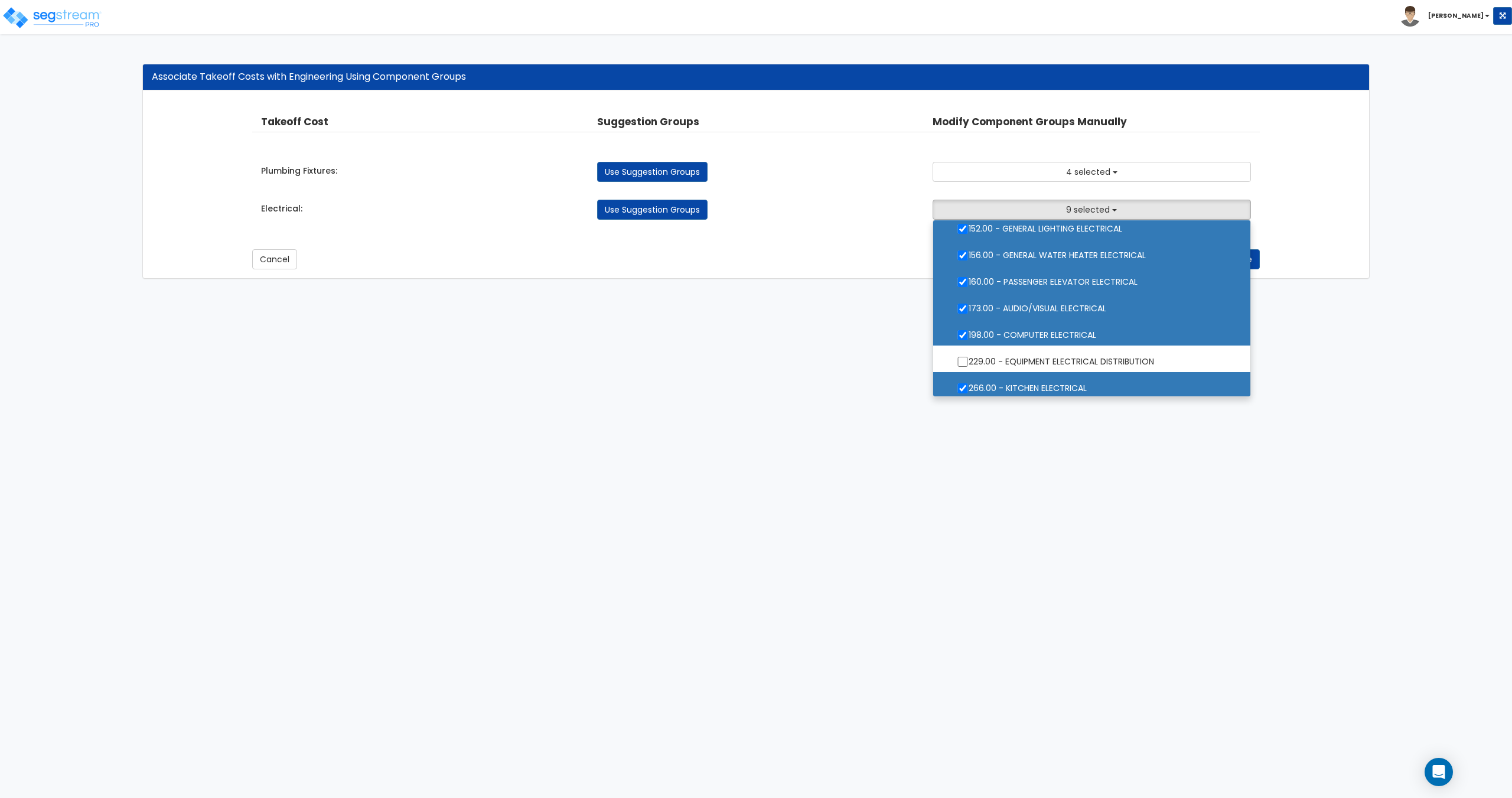
type input "electrical"
click at [1056, 326] on label "198.00 - COMPUTER ELECTRICAL" at bounding box center [1091, 334] width 293 height 27
click at [969, 330] on input "198.00 - COMPUTER ELECTRICAL" at bounding box center [962, 335] width 12 height 10
checkbox input "false"
click at [1056, 310] on label "173.00 - AUDIO/VISUAL ELECTRICAL" at bounding box center [1091, 307] width 293 height 27
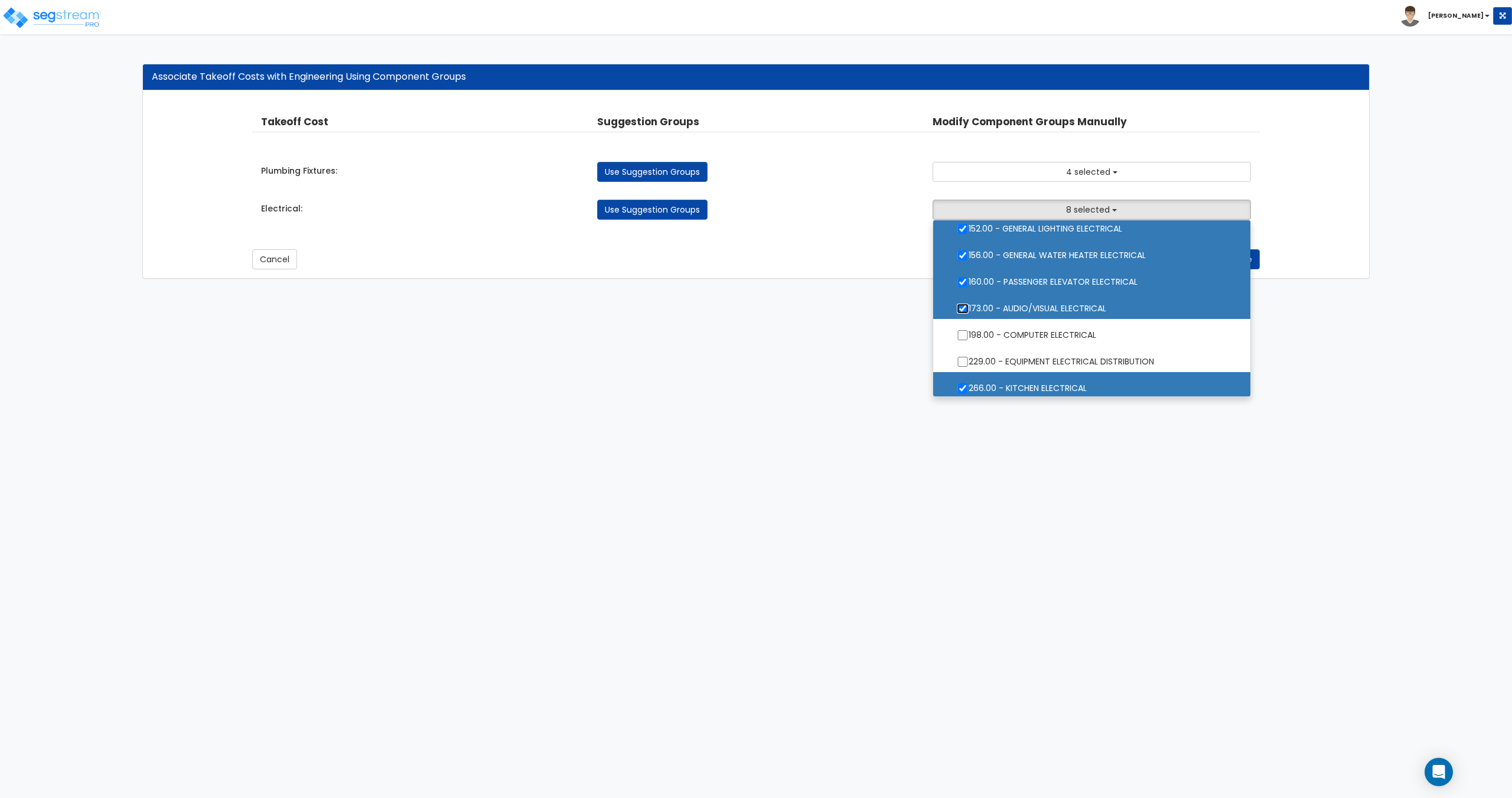
click at [969, 310] on input "173.00 - AUDIO/VISUAL ELECTRICAL" at bounding box center [962, 309] width 12 height 10
checkbox input "false"
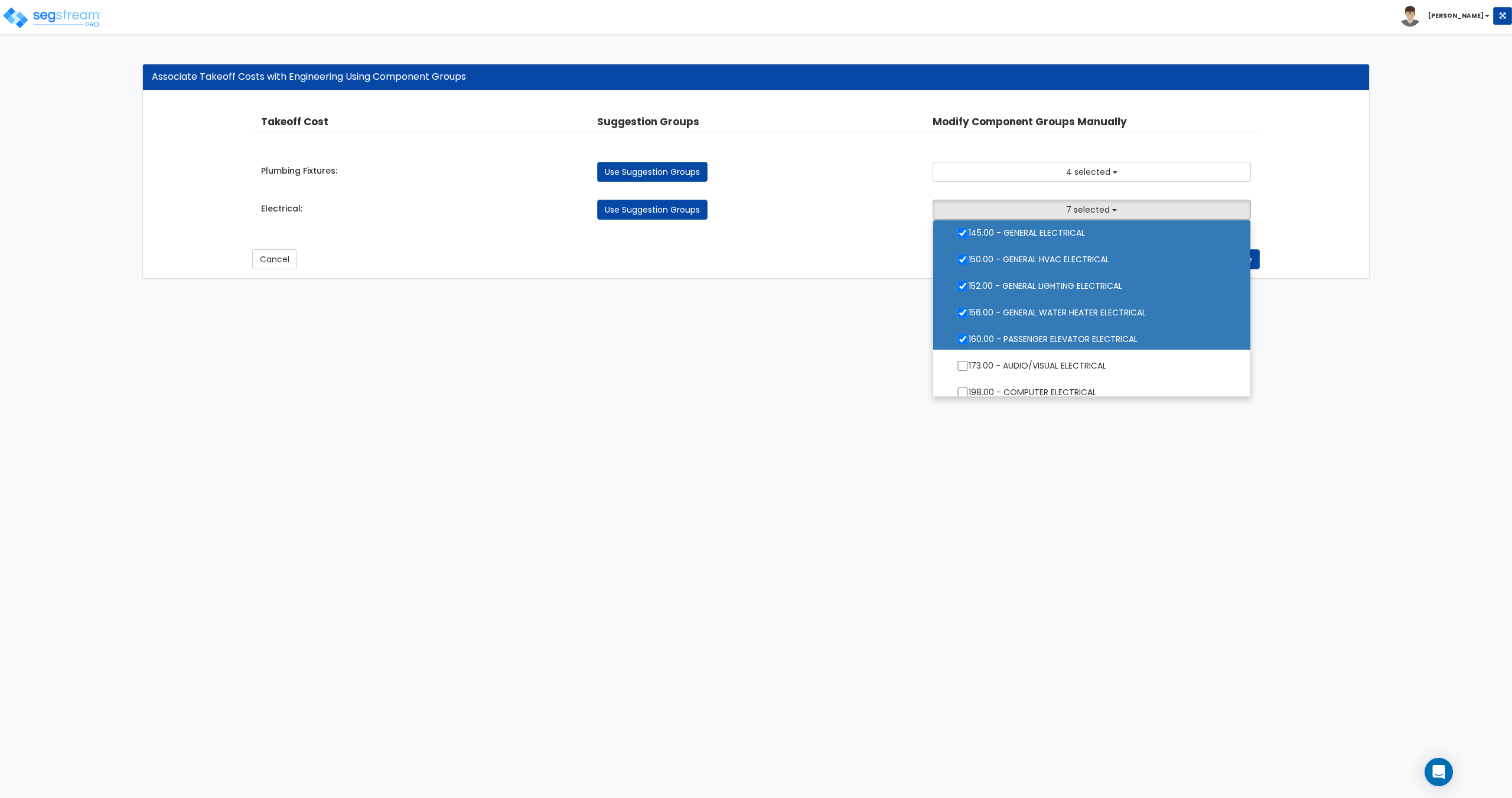
scroll to position [31, 0]
click at [1091, 205] on span "7 selected" at bounding box center [1088, 210] width 44 height 12
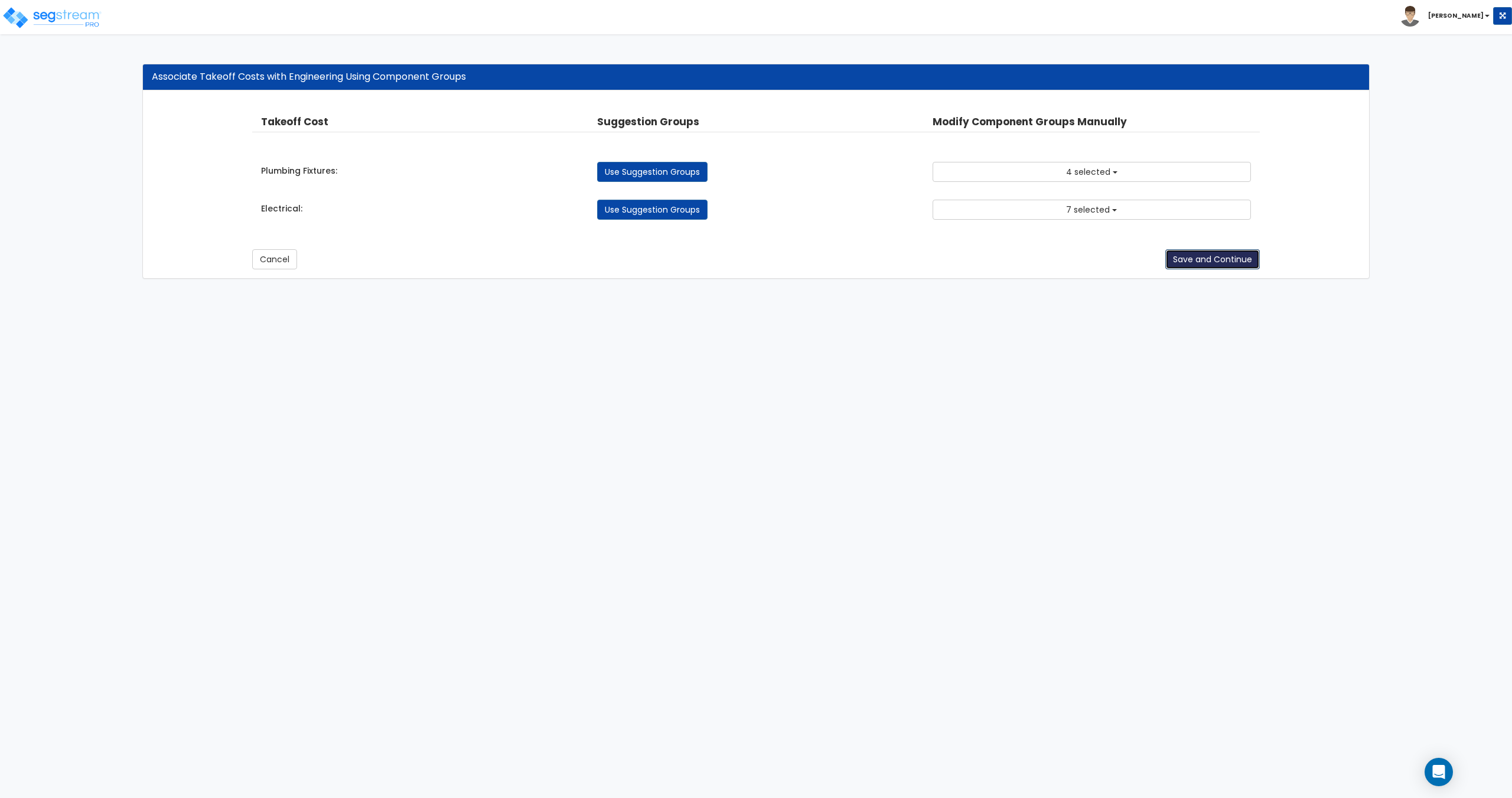
click at [1200, 254] on button "Save and Continue" at bounding box center [1212, 259] width 94 height 20
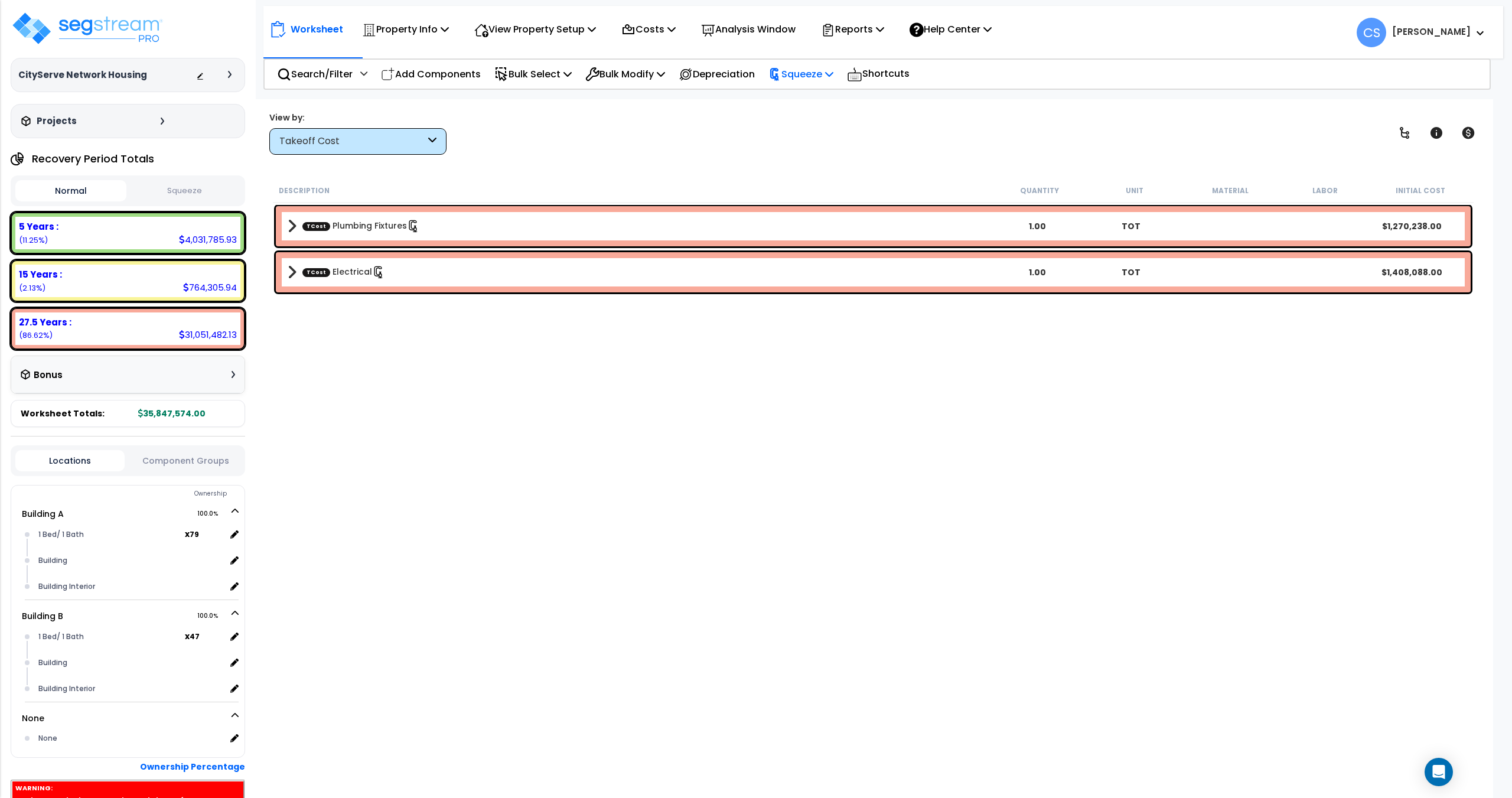
click at [805, 69] on p "Squeeze" at bounding box center [800, 74] width 65 height 16
click at [814, 100] on link "Re-squeeze" at bounding box center [821, 102] width 117 height 27
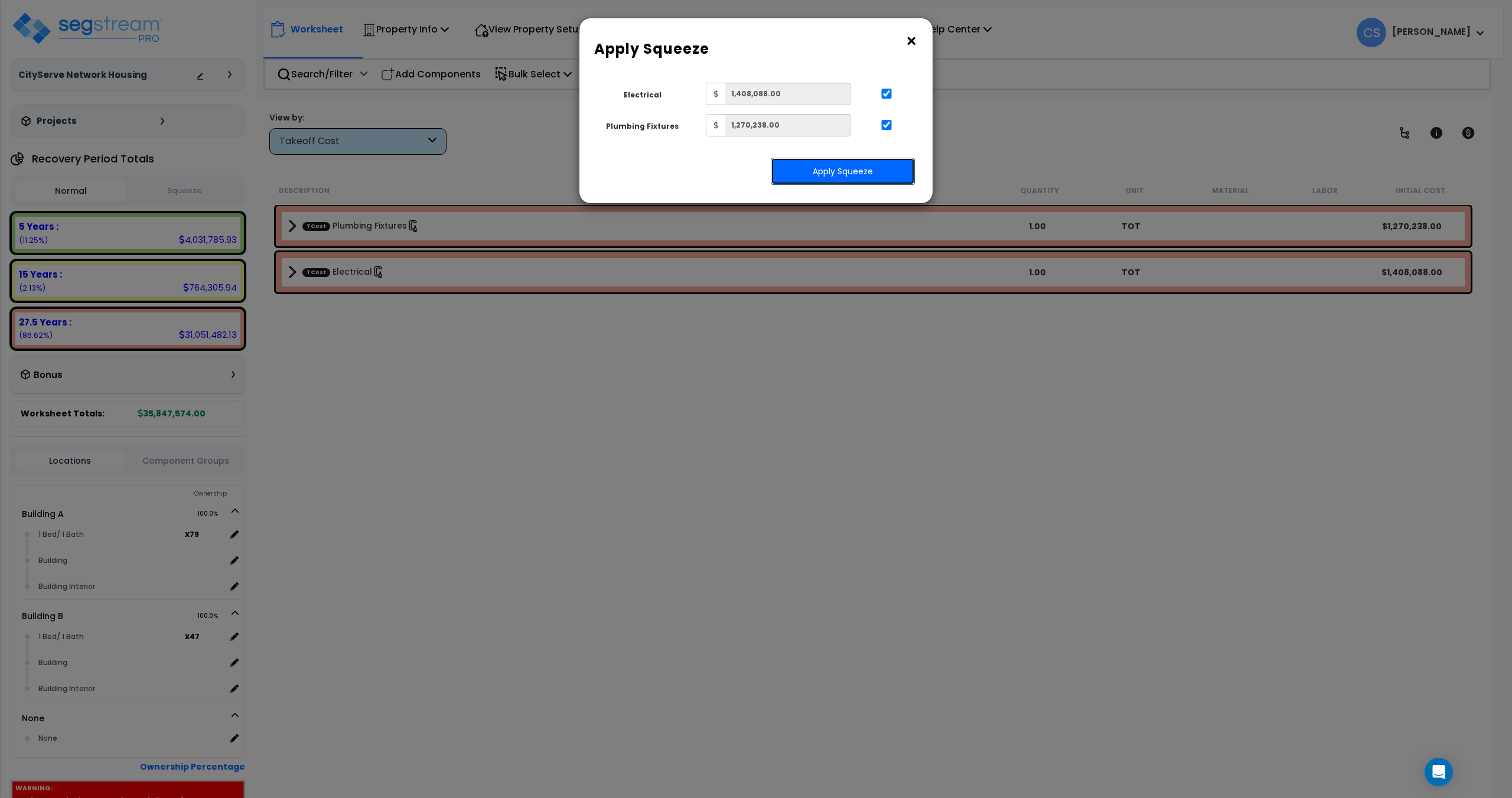
click at [884, 178] on button "Apply Squeeze" at bounding box center [843, 171] width 144 height 27
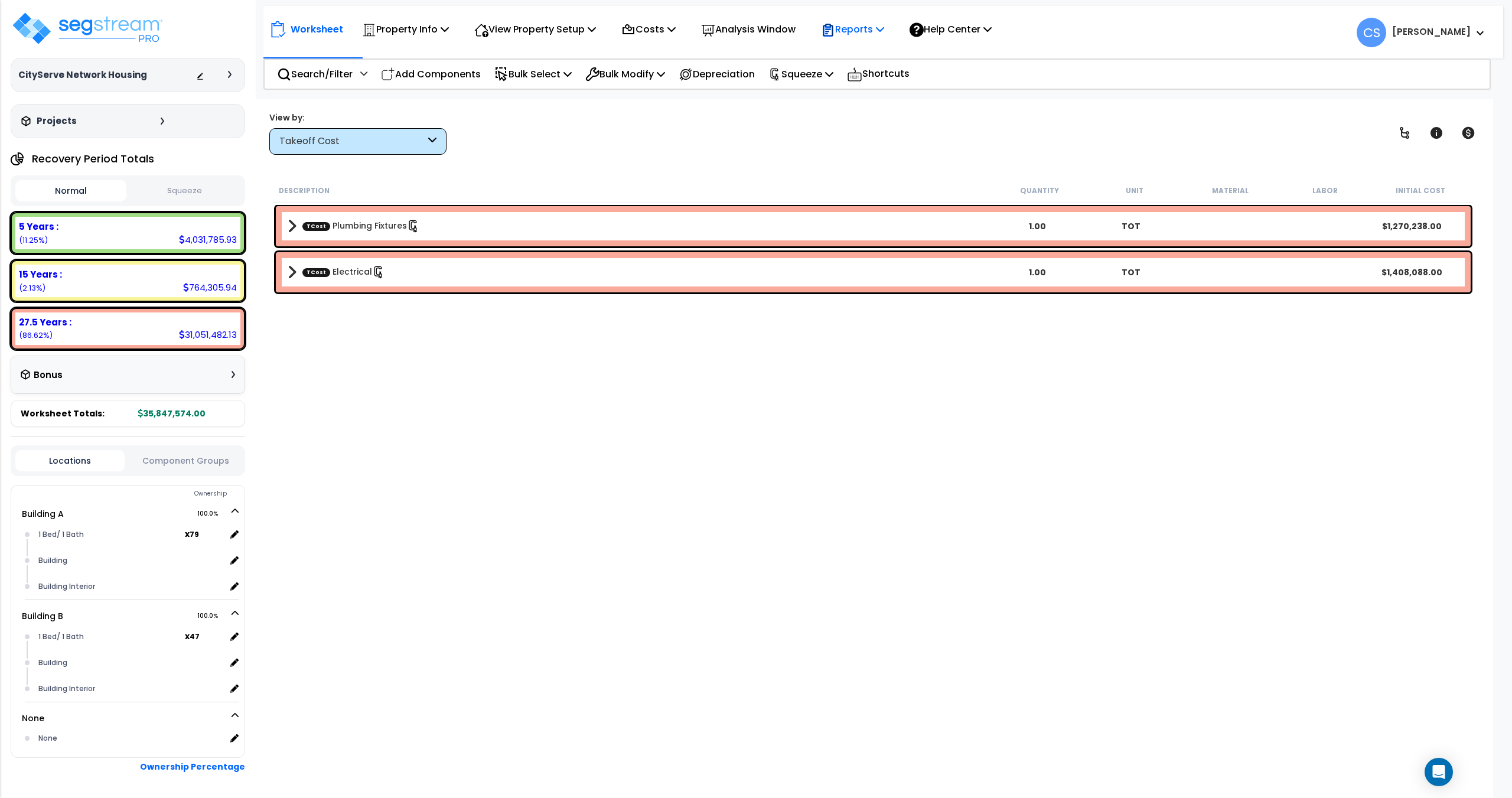
click at [871, 29] on p "Reports" at bounding box center [852, 29] width 63 height 16
click at [856, 55] on link "Get Report" at bounding box center [874, 56] width 117 height 24
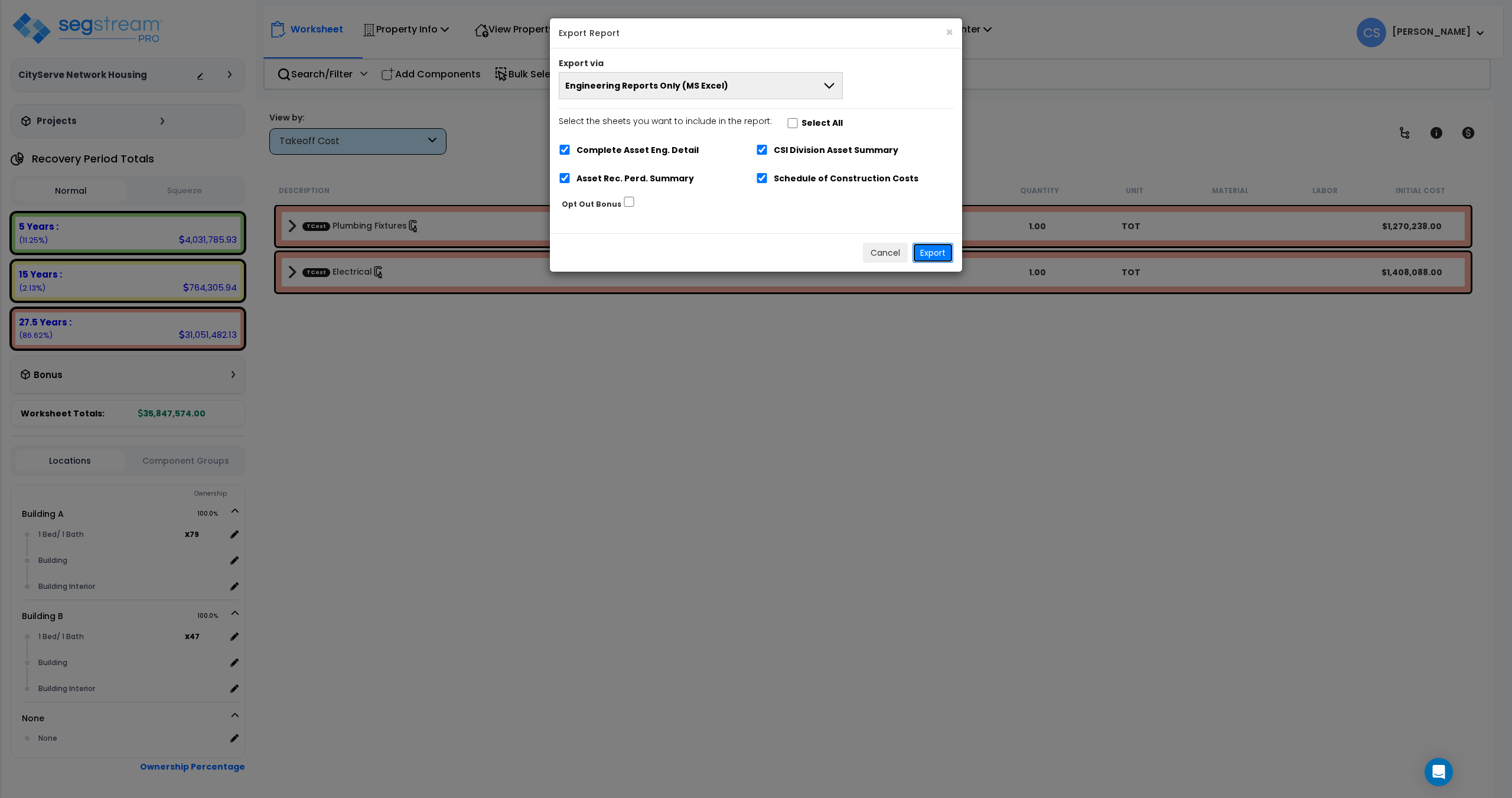
click at [926, 246] on button "Export" at bounding box center [932, 252] width 41 height 20
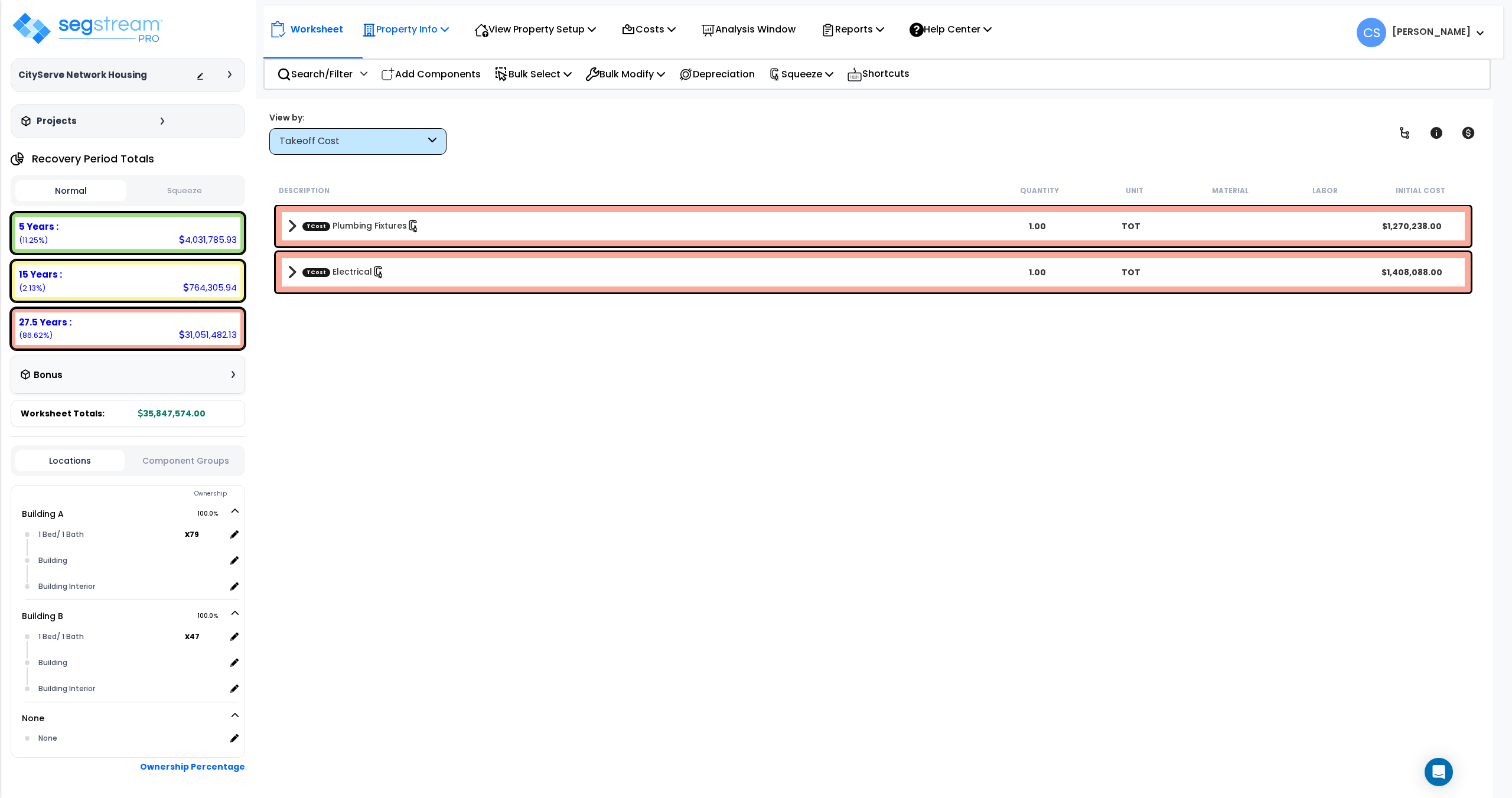
click at [424, 36] on p "Property Info" at bounding box center [406, 29] width 87 height 16
click at [417, 59] on link "Property Setup" at bounding box center [414, 56] width 117 height 24
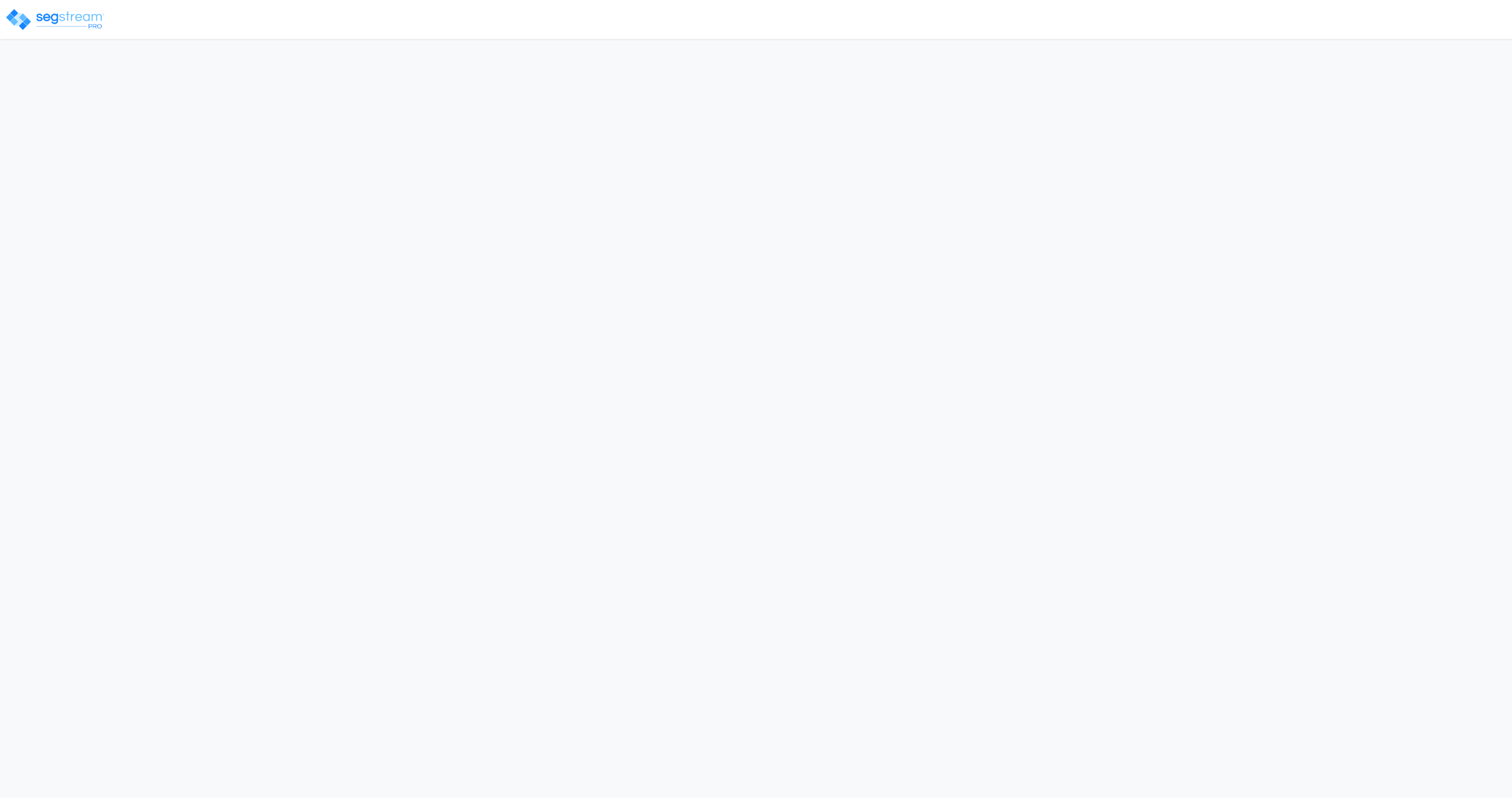
select select "2025"
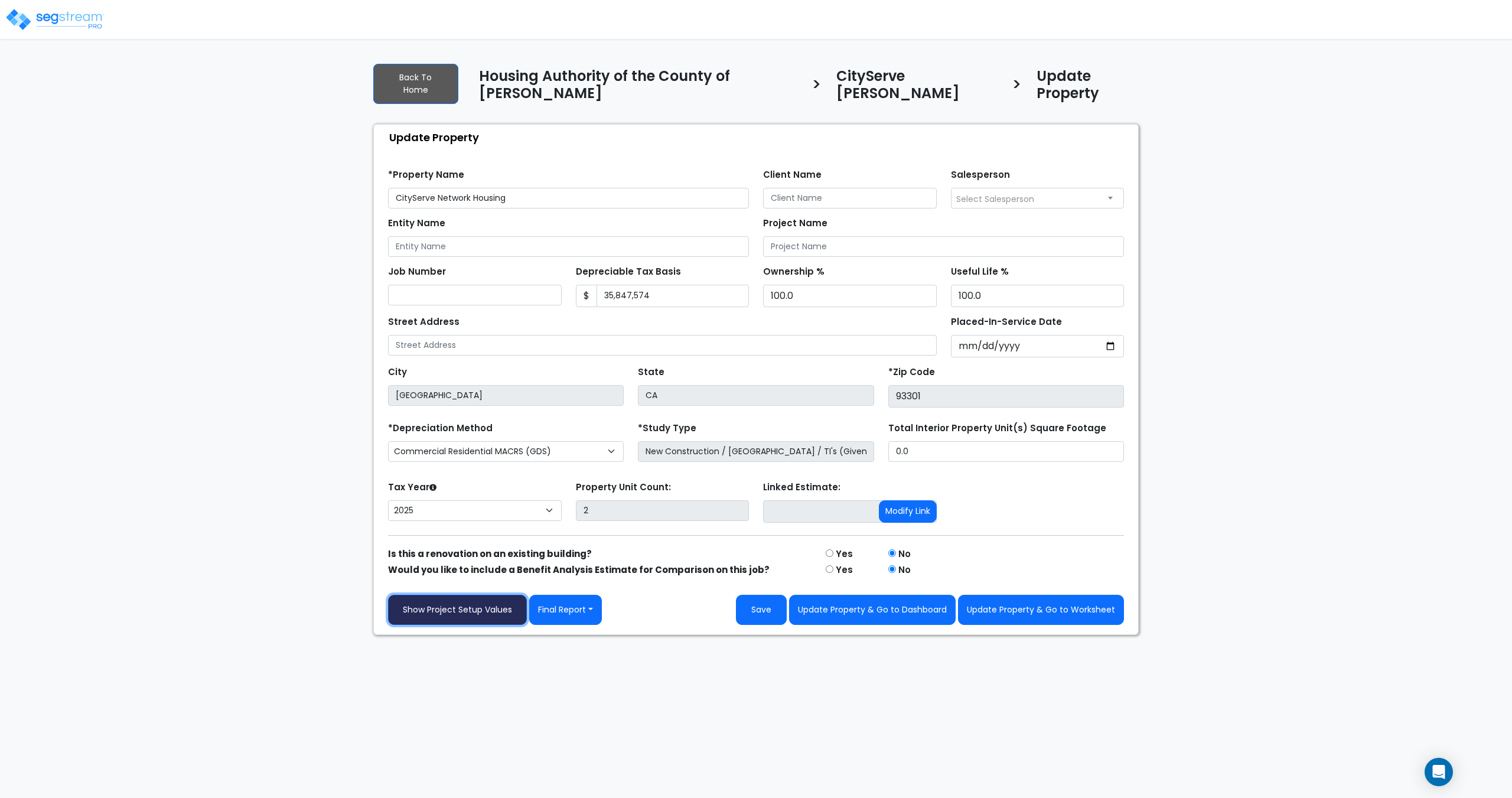
click at [472, 599] on link "Show Project Setup Values" at bounding box center [457, 610] width 139 height 30
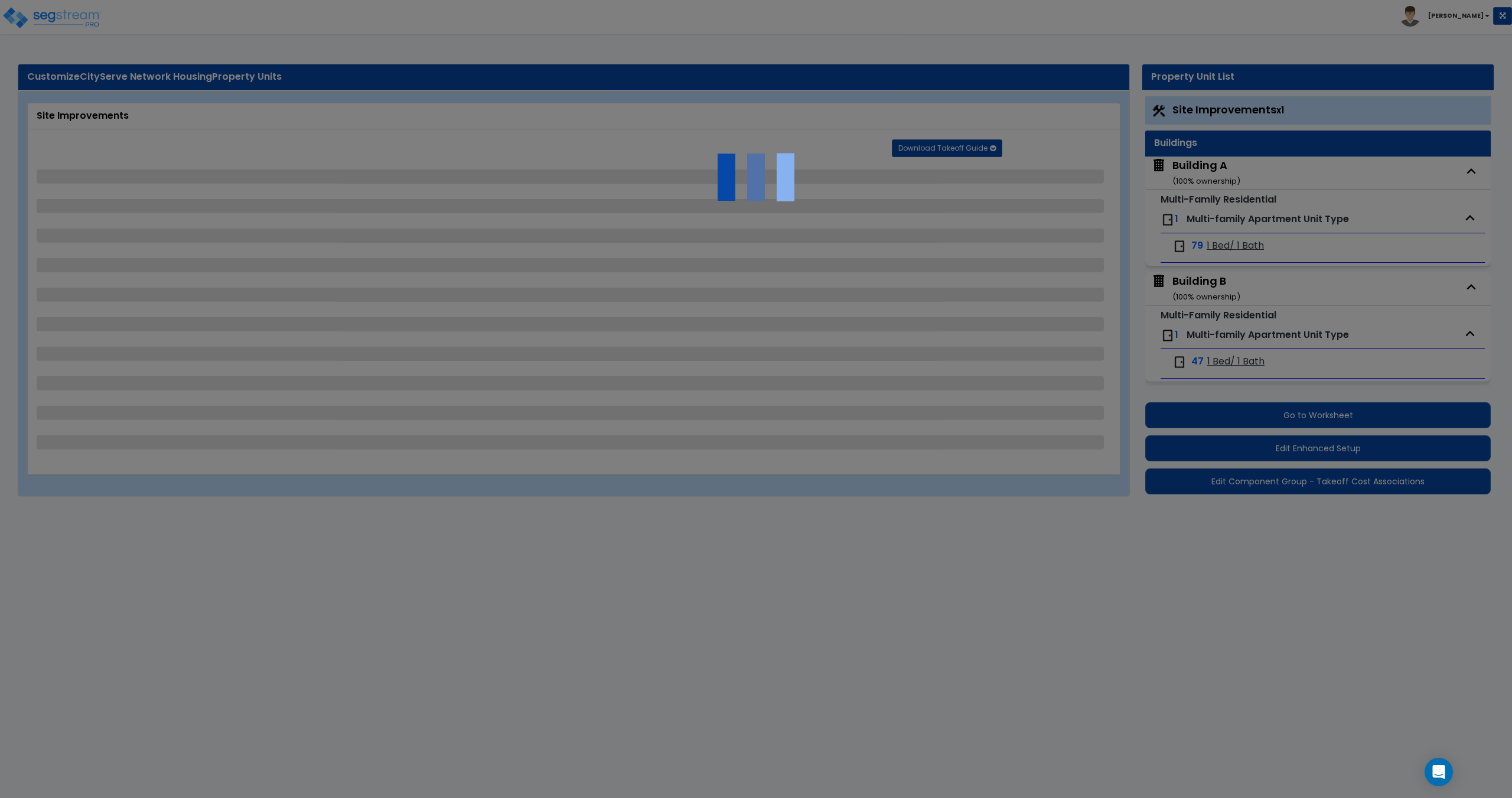
select select "1"
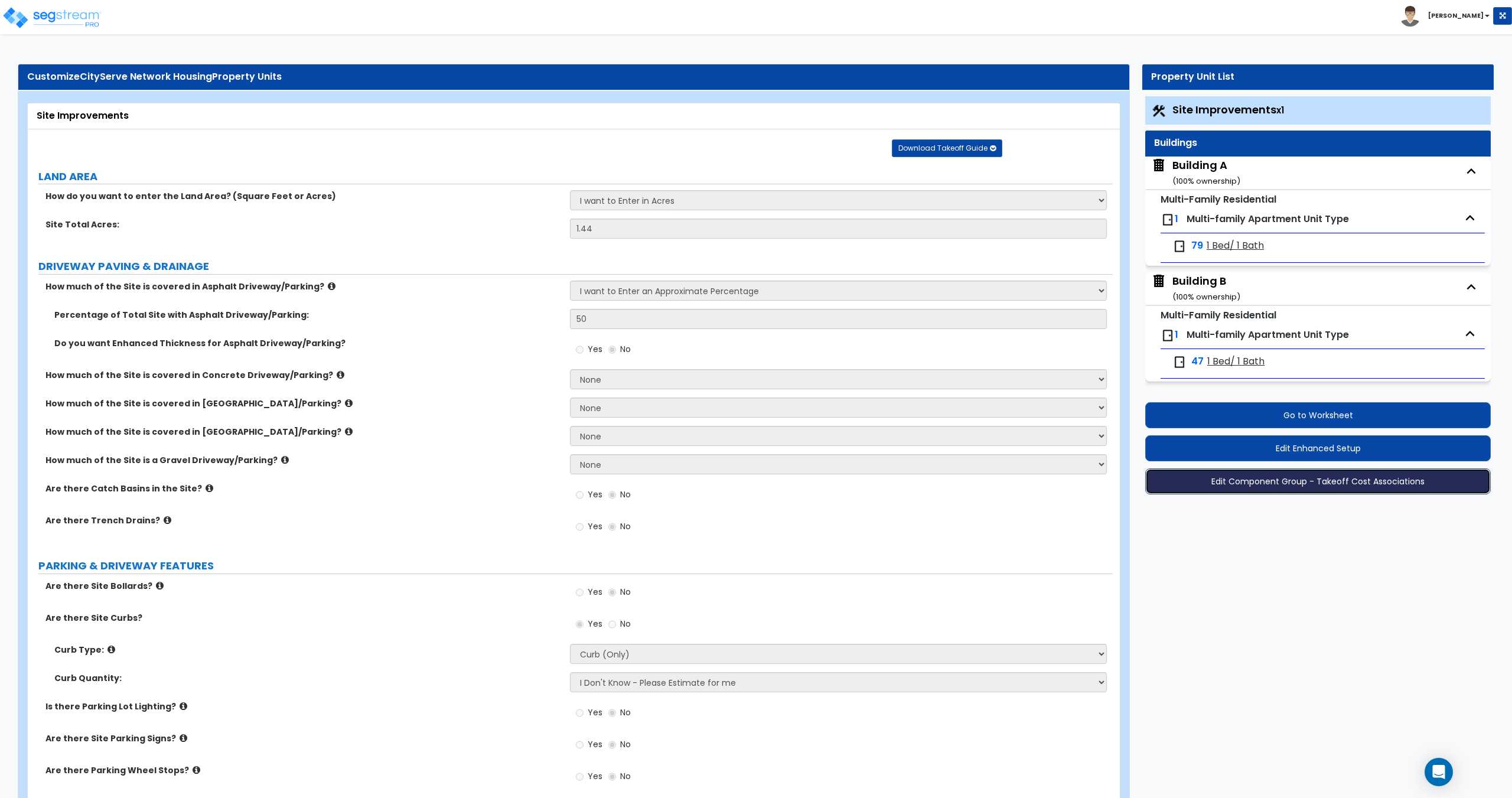
click at [1277, 482] on button "Edit Component Group - Takeoff Cost Associations" at bounding box center [1317, 481] width 345 height 26
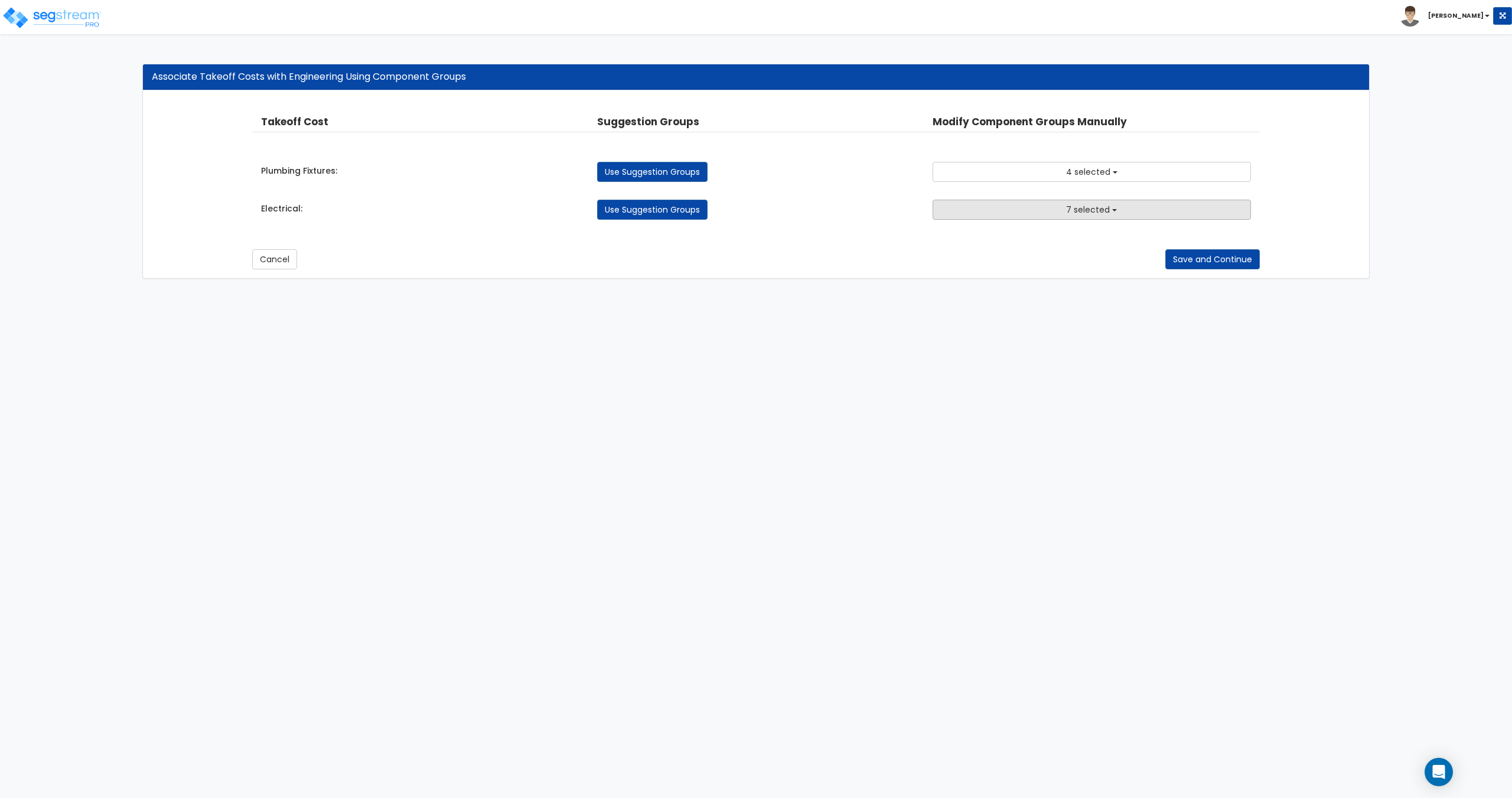
click at [1020, 211] on button "7 selected" at bounding box center [1090, 210] width 317 height 20
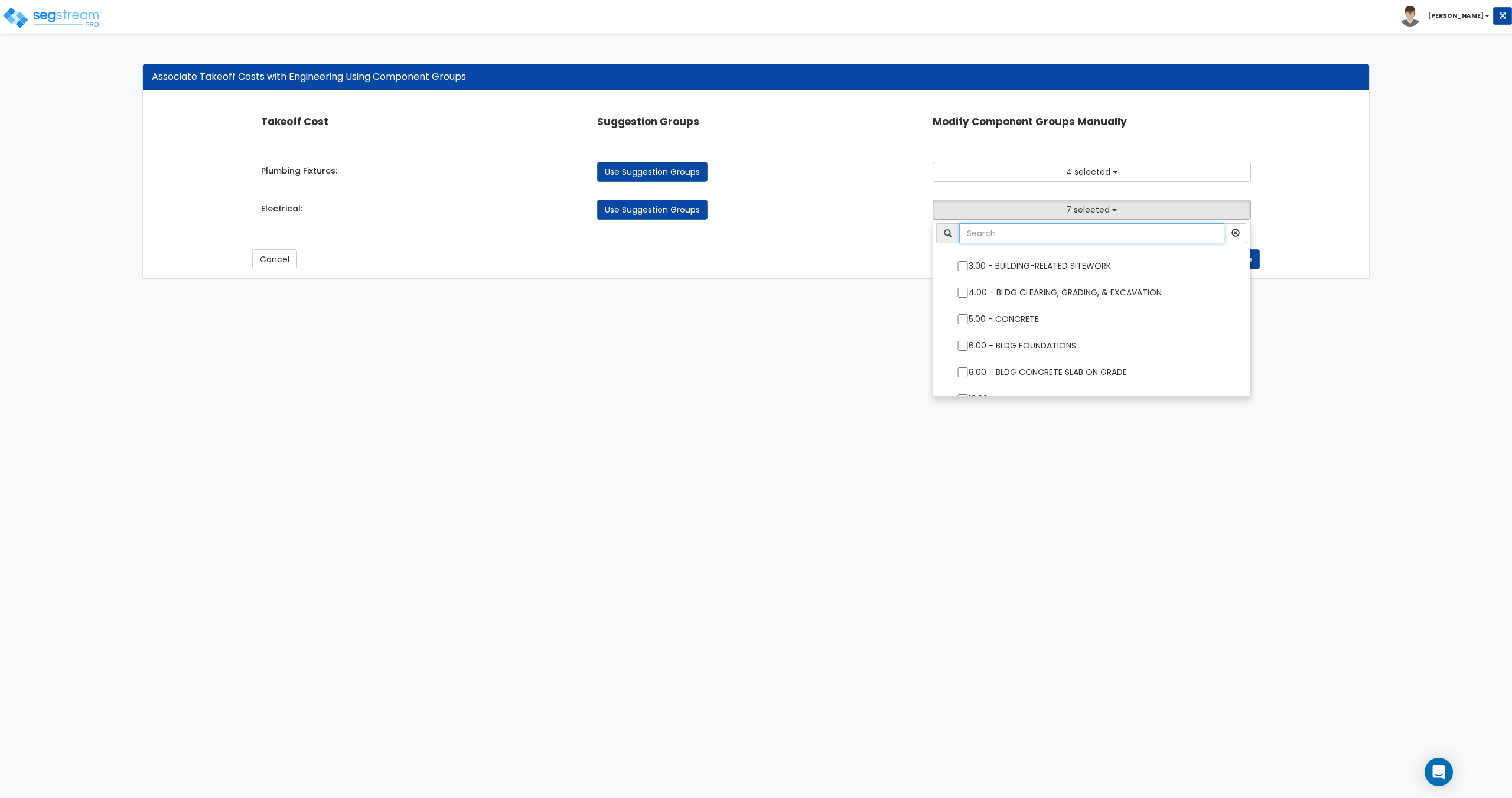
click at [1023, 239] on input "text" at bounding box center [1091, 233] width 265 height 20
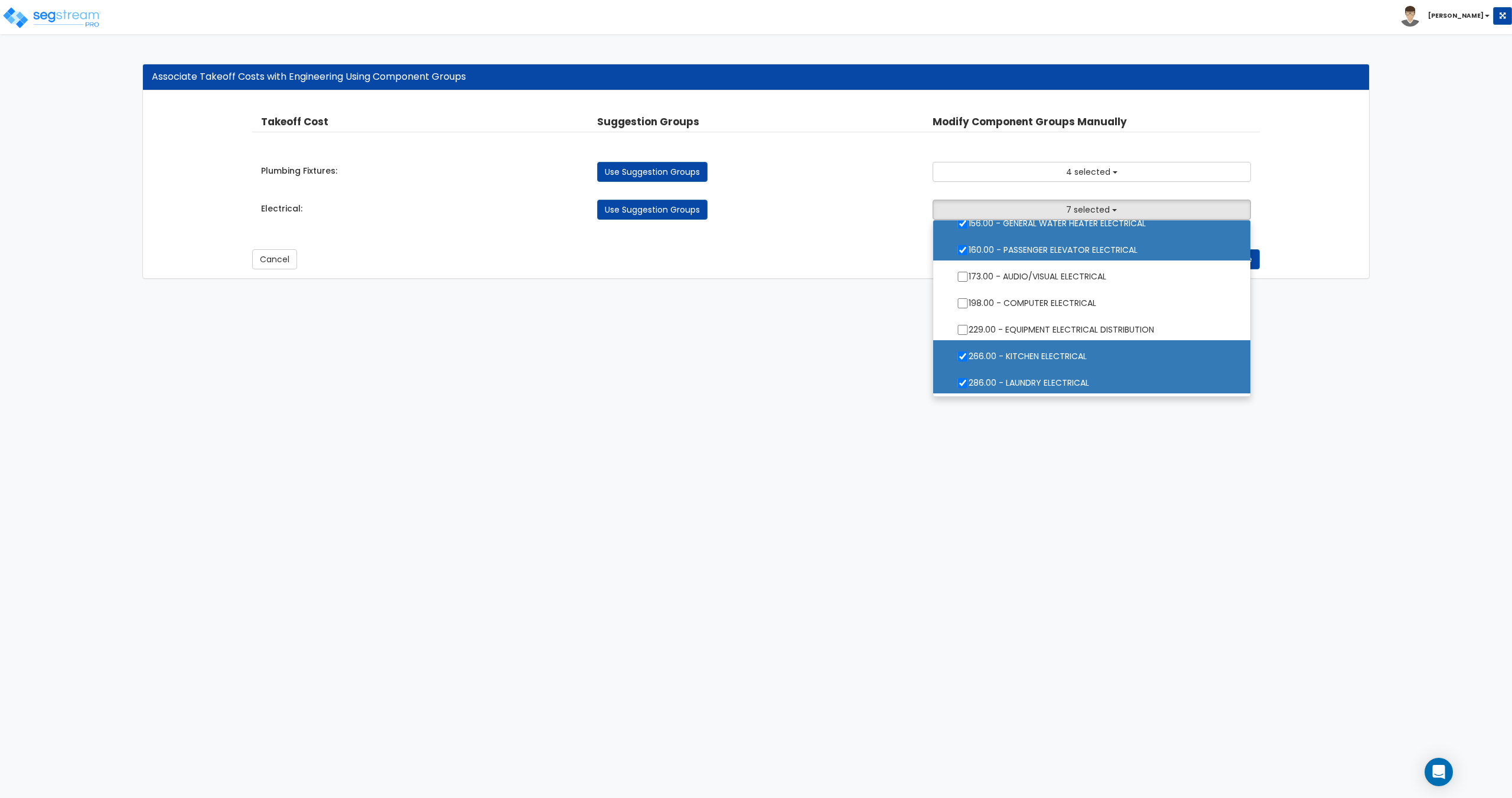
scroll to position [149, 0]
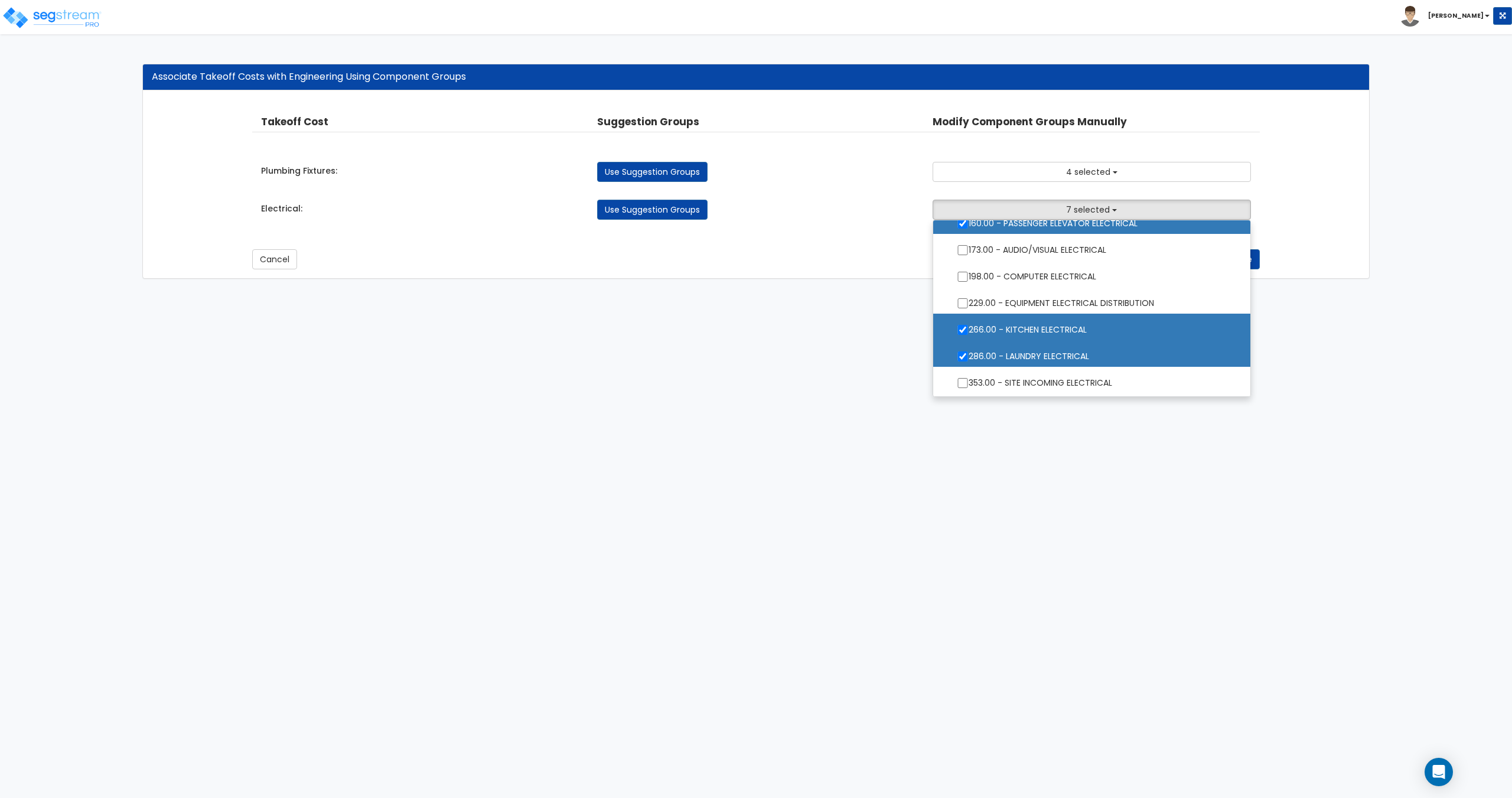
type input "electrical"
click at [1027, 328] on label "266.00 - KITCHEN ELECTRICAL" at bounding box center [1091, 328] width 293 height 27
click at [969, 328] on input "266.00 - KITCHEN ELECTRICAL" at bounding box center [962, 329] width 12 height 10
checkbox input "false"
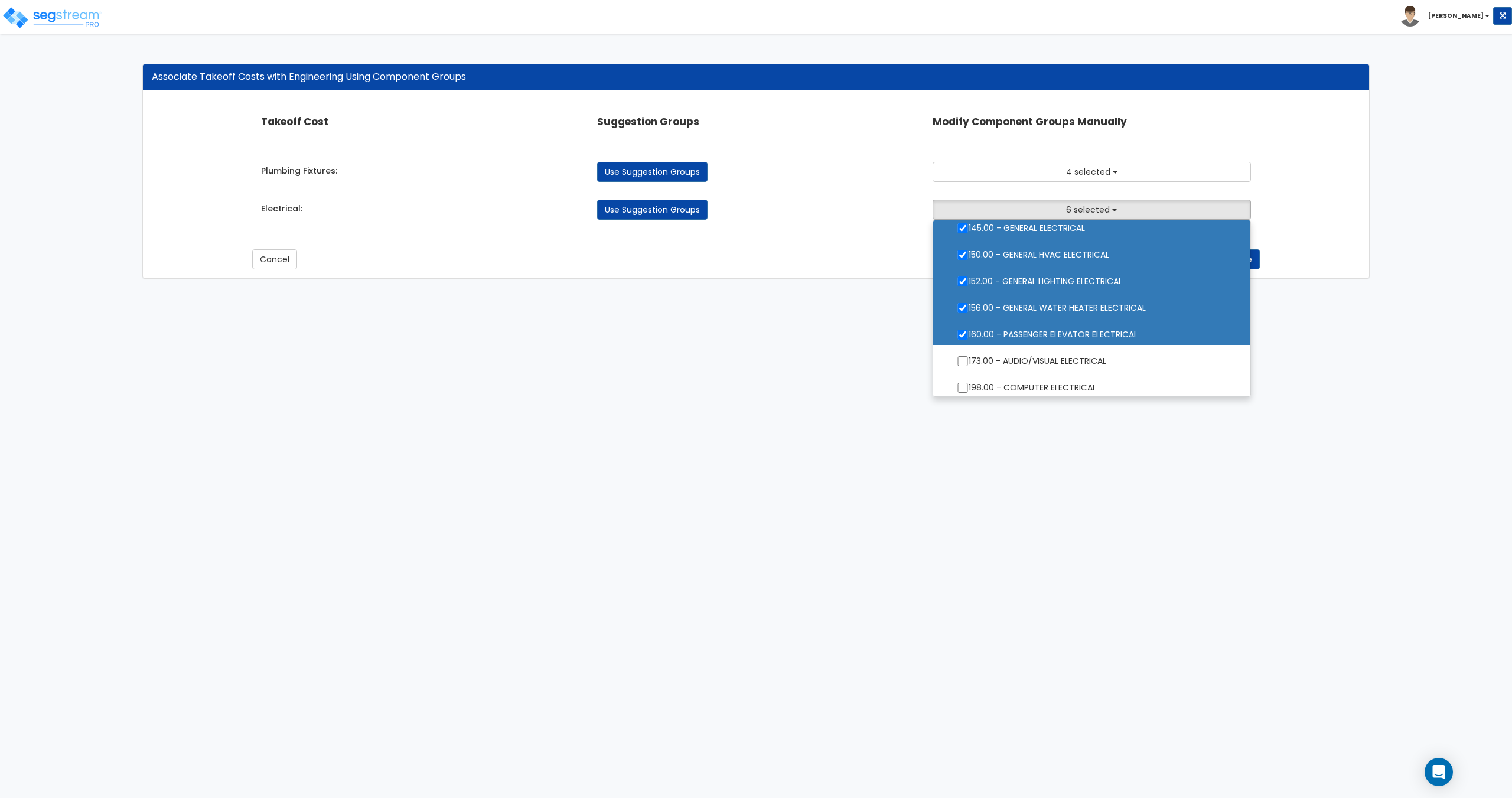
scroll to position [31, 0]
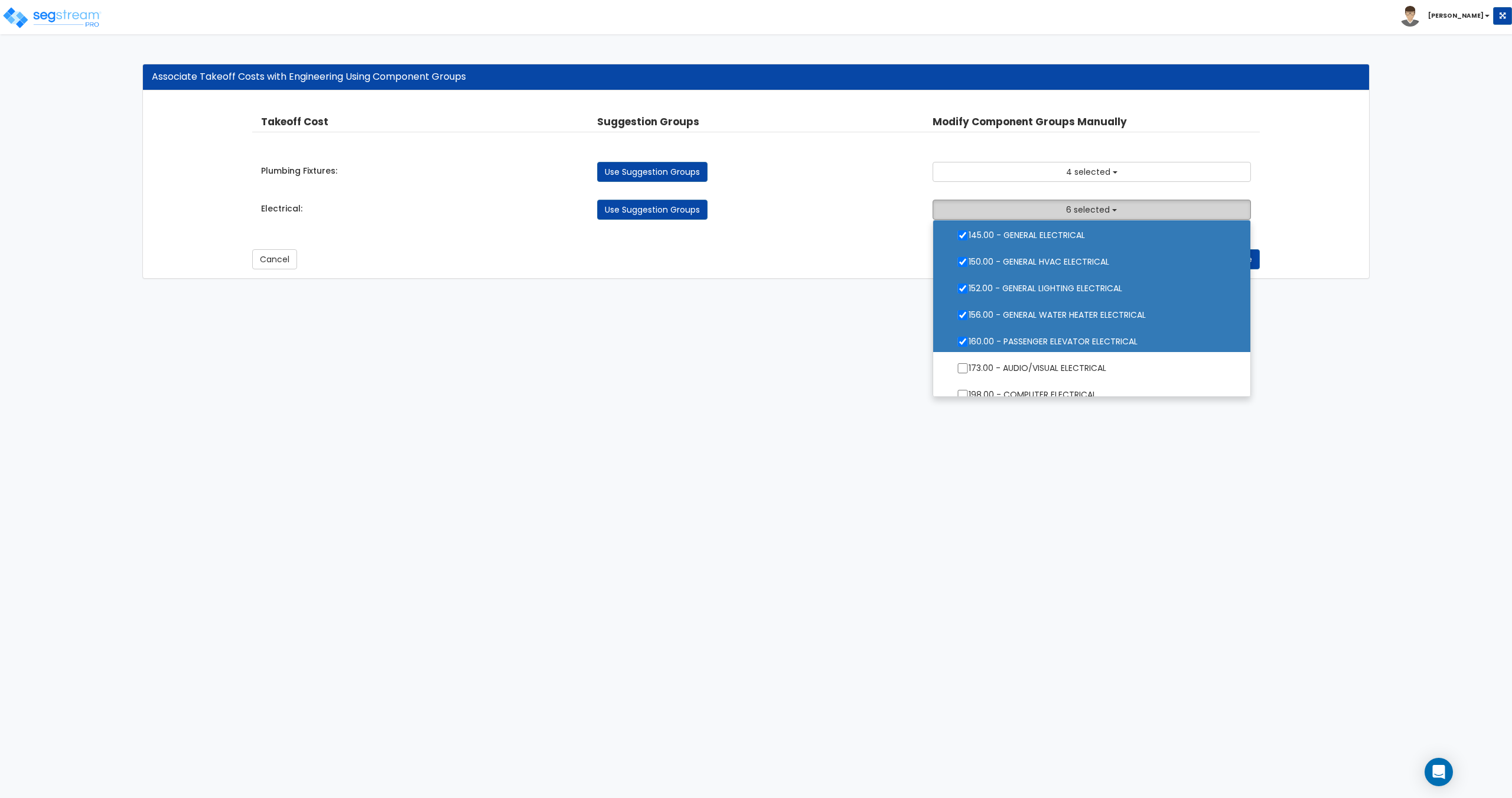
click at [1054, 203] on button "6 selected" at bounding box center [1090, 210] width 317 height 20
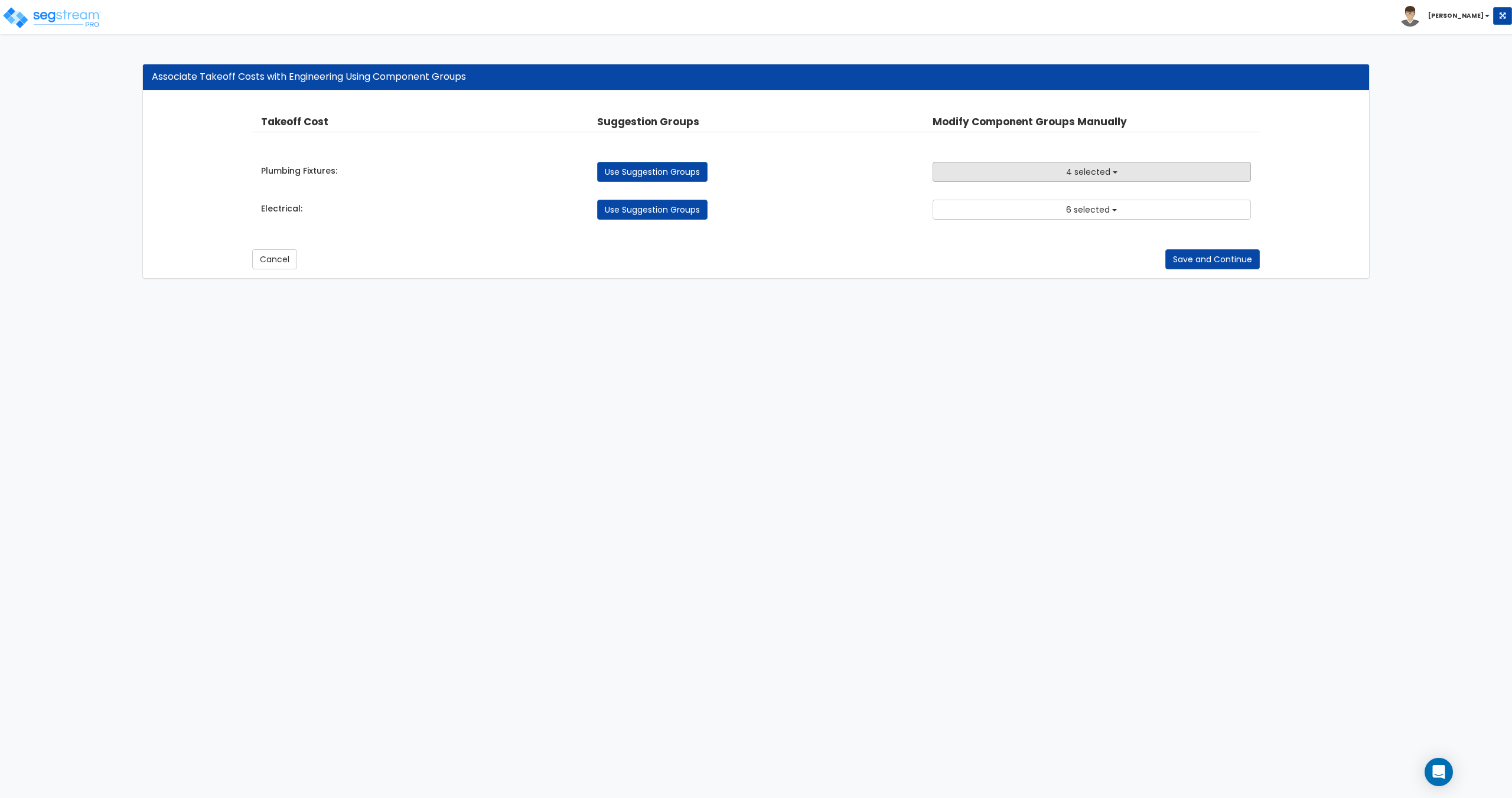
click at [1069, 173] on span "4 selected" at bounding box center [1088, 172] width 44 height 12
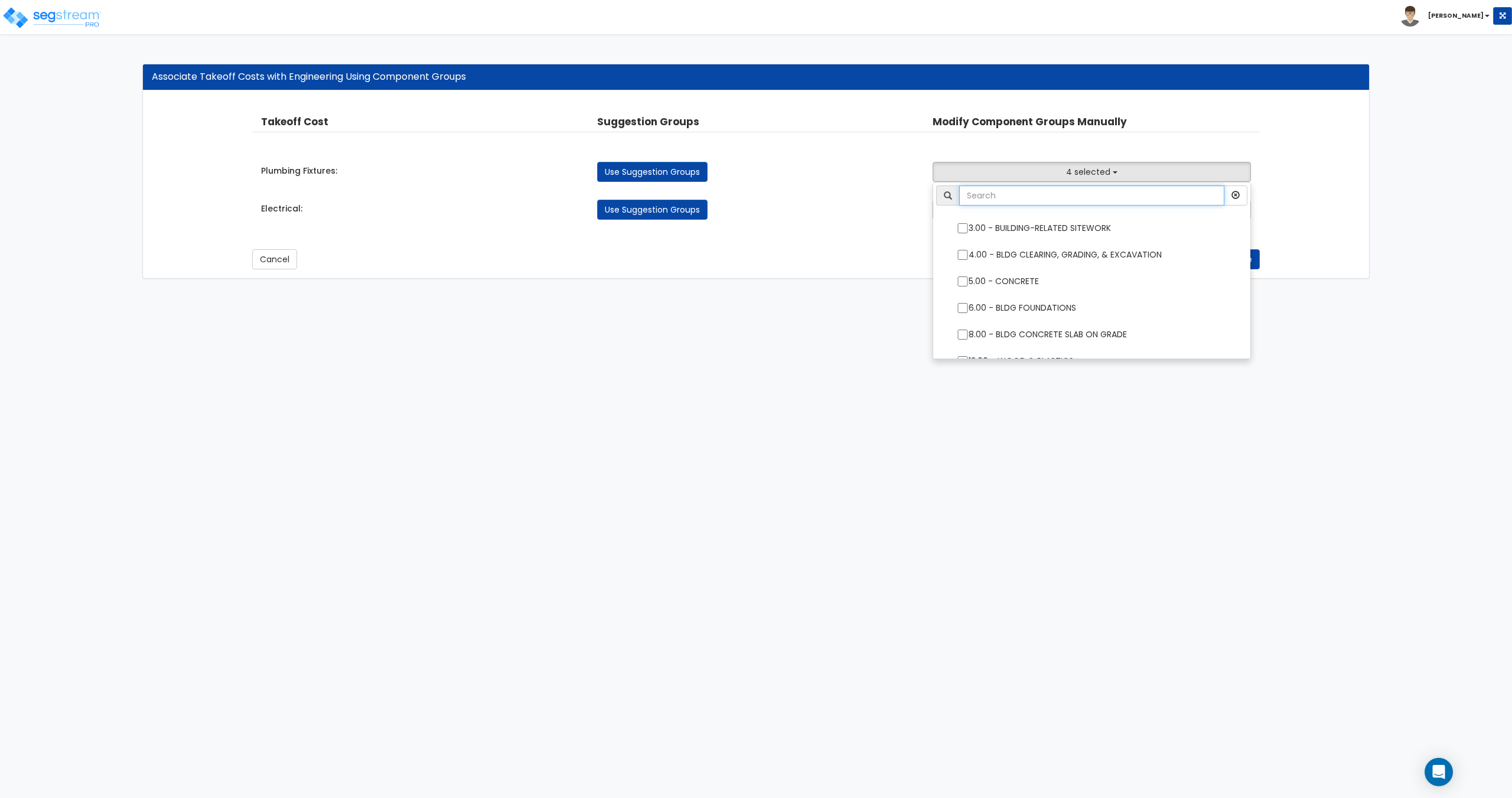
click at [1063, 200] on input "text" at bounding box center [1091, 195] width 265 height 20
type input "e"
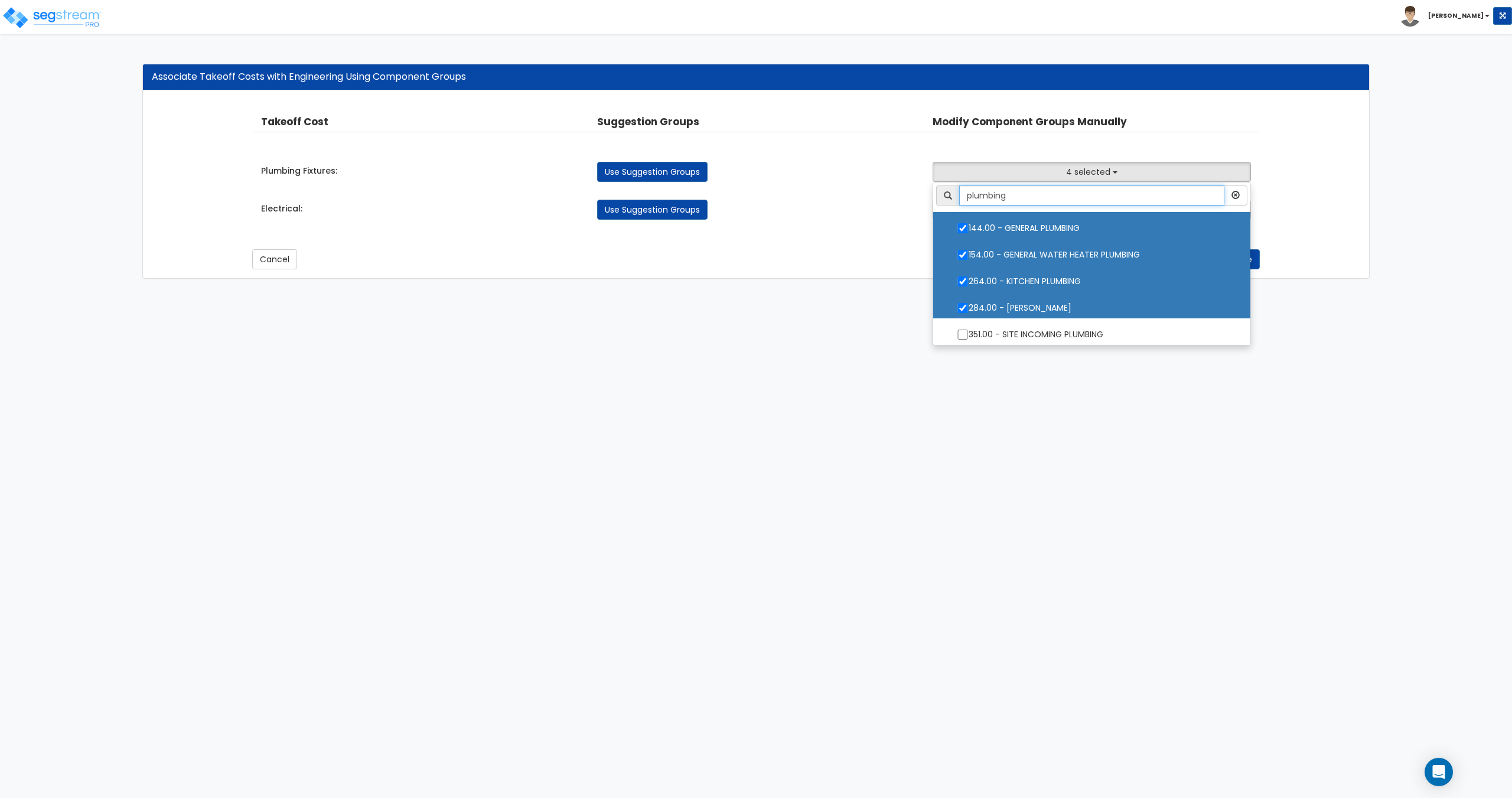
type input "plumbing"
click at [1041, 285] on label "264.00 - KITCHEN PLUMBING" at bounding box center [1091, 280] width 293 height 27
click at [969, 285] on input "264.00 - KITCHEN PLUMBING" at bounding box center [962, 281] width 12 height 10
checkbox input "false"
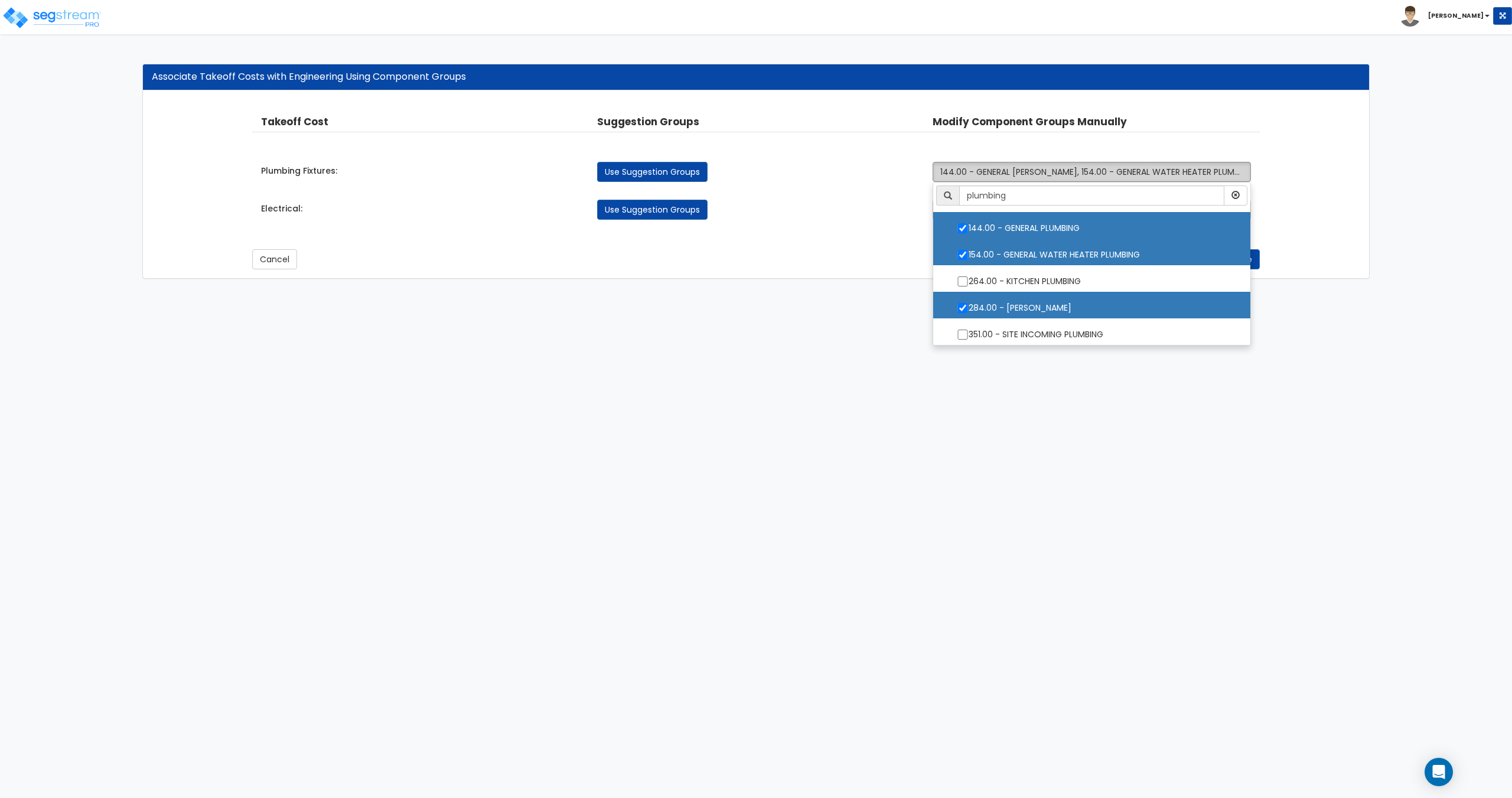
click at [1072, 166] on span "144.00 - GENERAL PLUMBING, 154.00 - GENERAL WATER HEATER PLUMBING, 284.00 - LAU…" at bounding box center [1155, 172] width 431 height 12
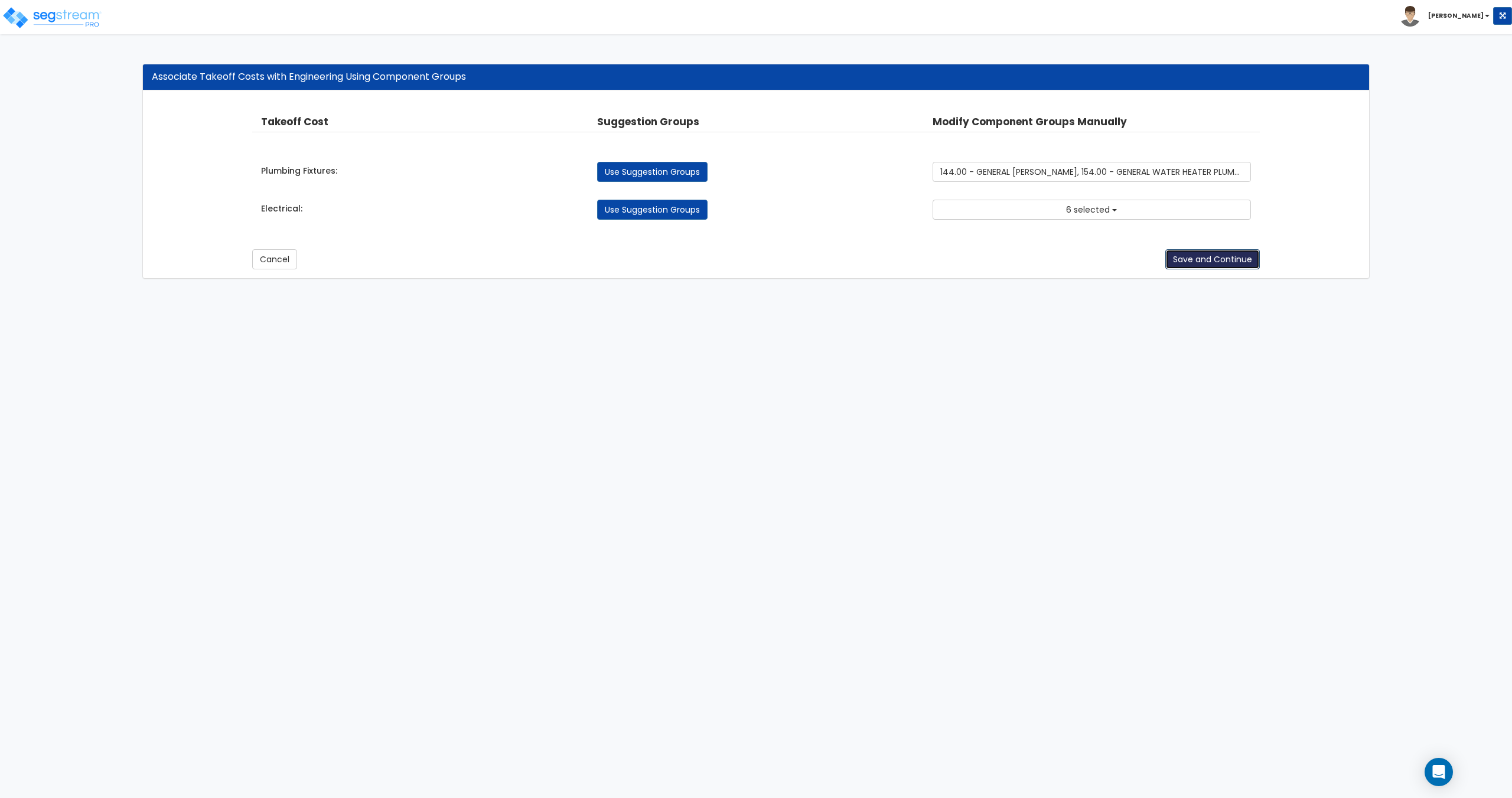
click at [1204, 260] on button "Save and Continue" at bounding box center [1212, 259] width 94 height 20
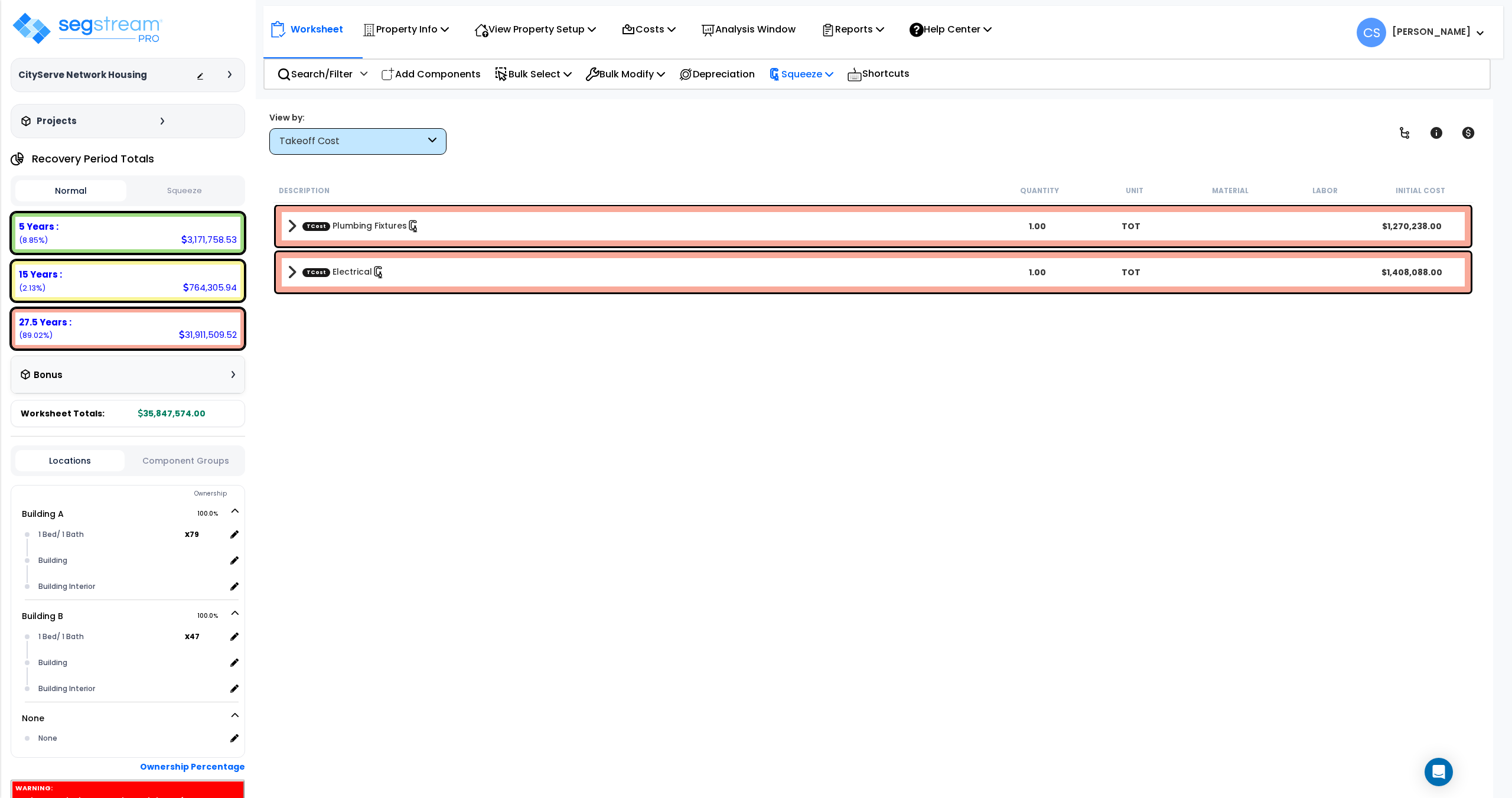
click at [820, 71] on p "Squeeze" at bounding box center [800, 74] width 65 height 16
click at [814, 101] on link "Re-squeeze" at bounding box center [821, 102] width 117 height 27
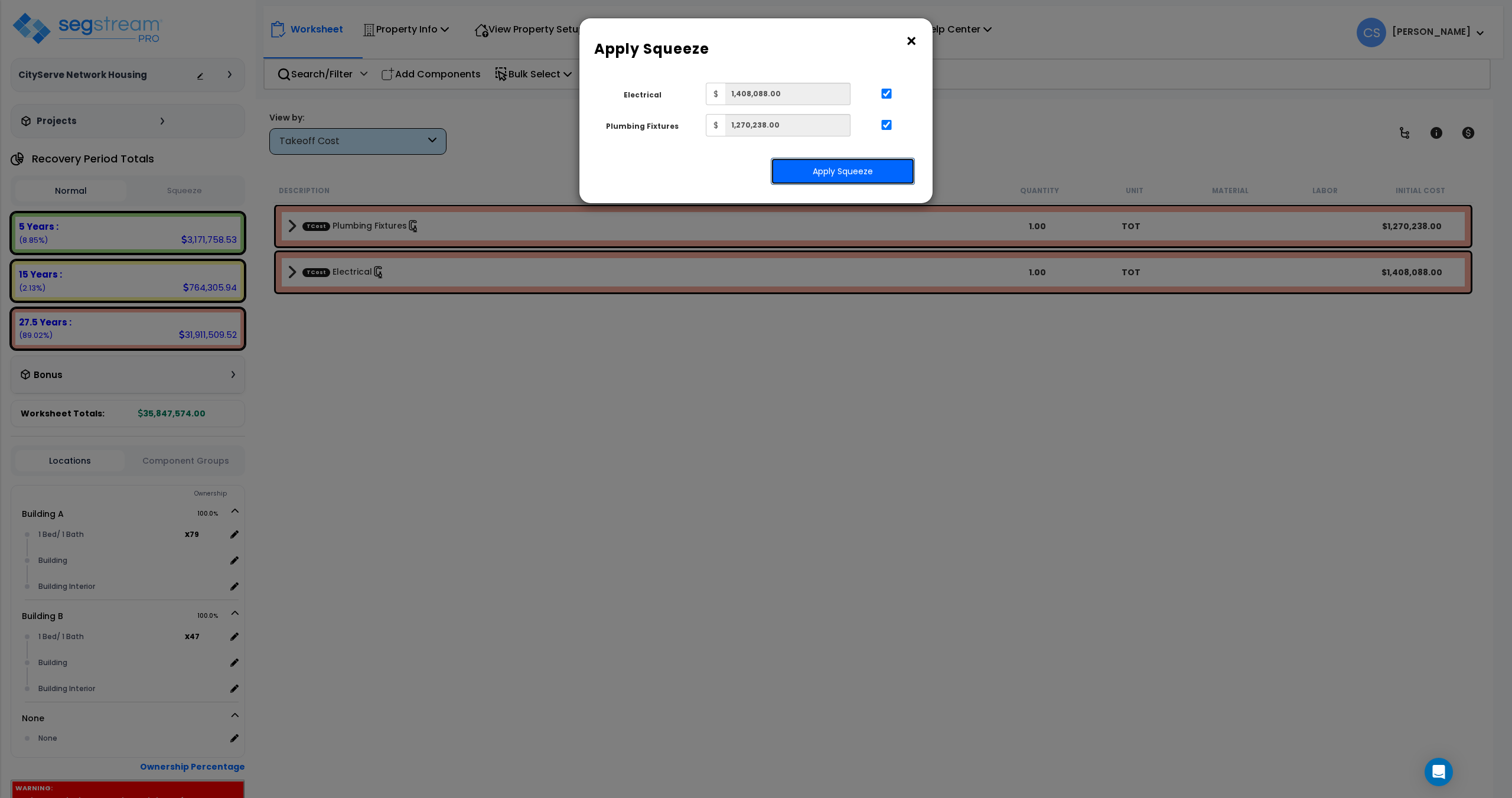
click at [877, 172] on button "Apply Squeeze" at bounding box center [843, 171] width 144 height 27
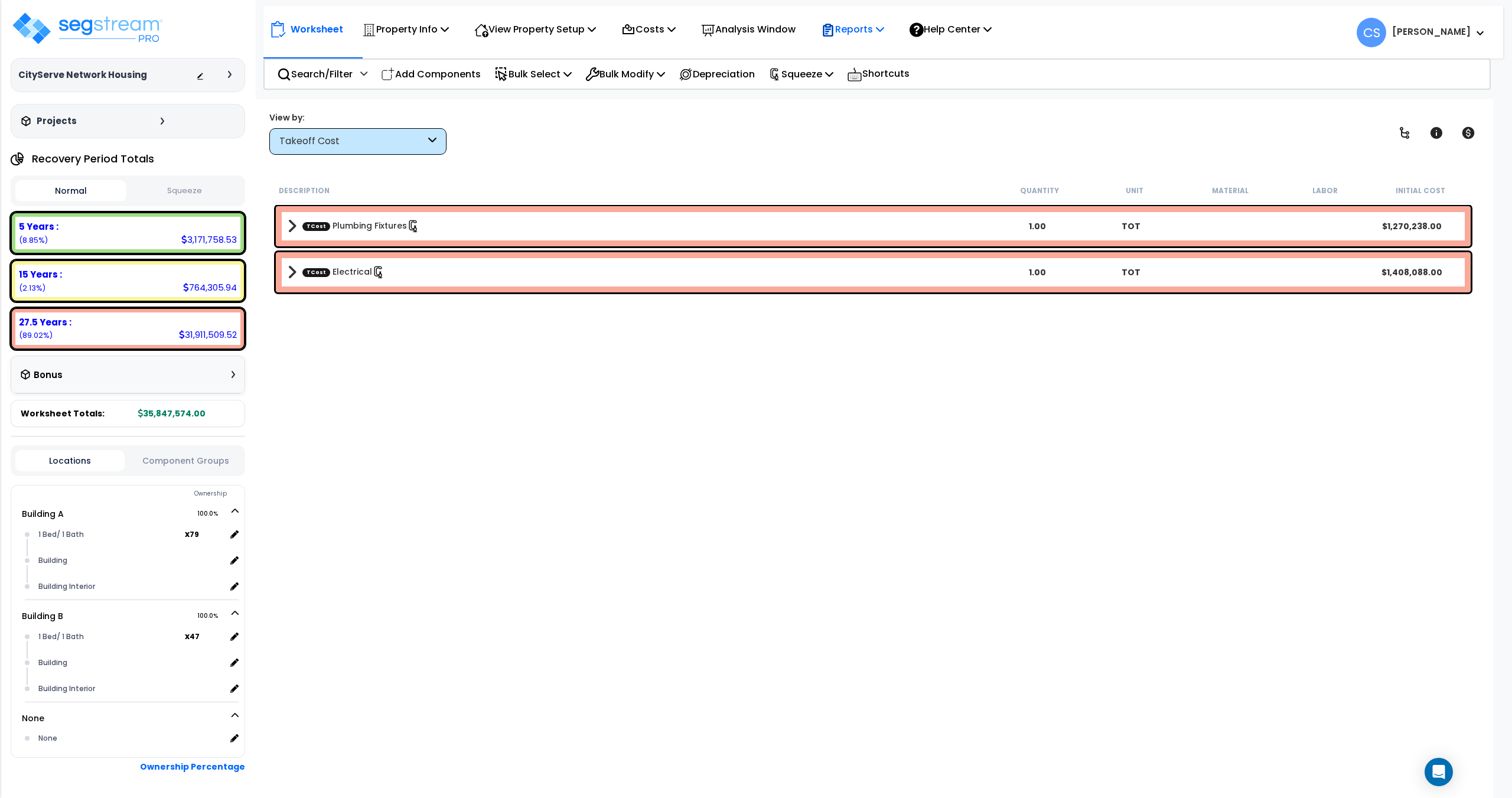
click at [842, 42] on div "Reports" at bounding box center [852, 29] width 63 height 28
click at [848, 59] on link "Get Report" at bounding box center [874, 56] width 117 height 24
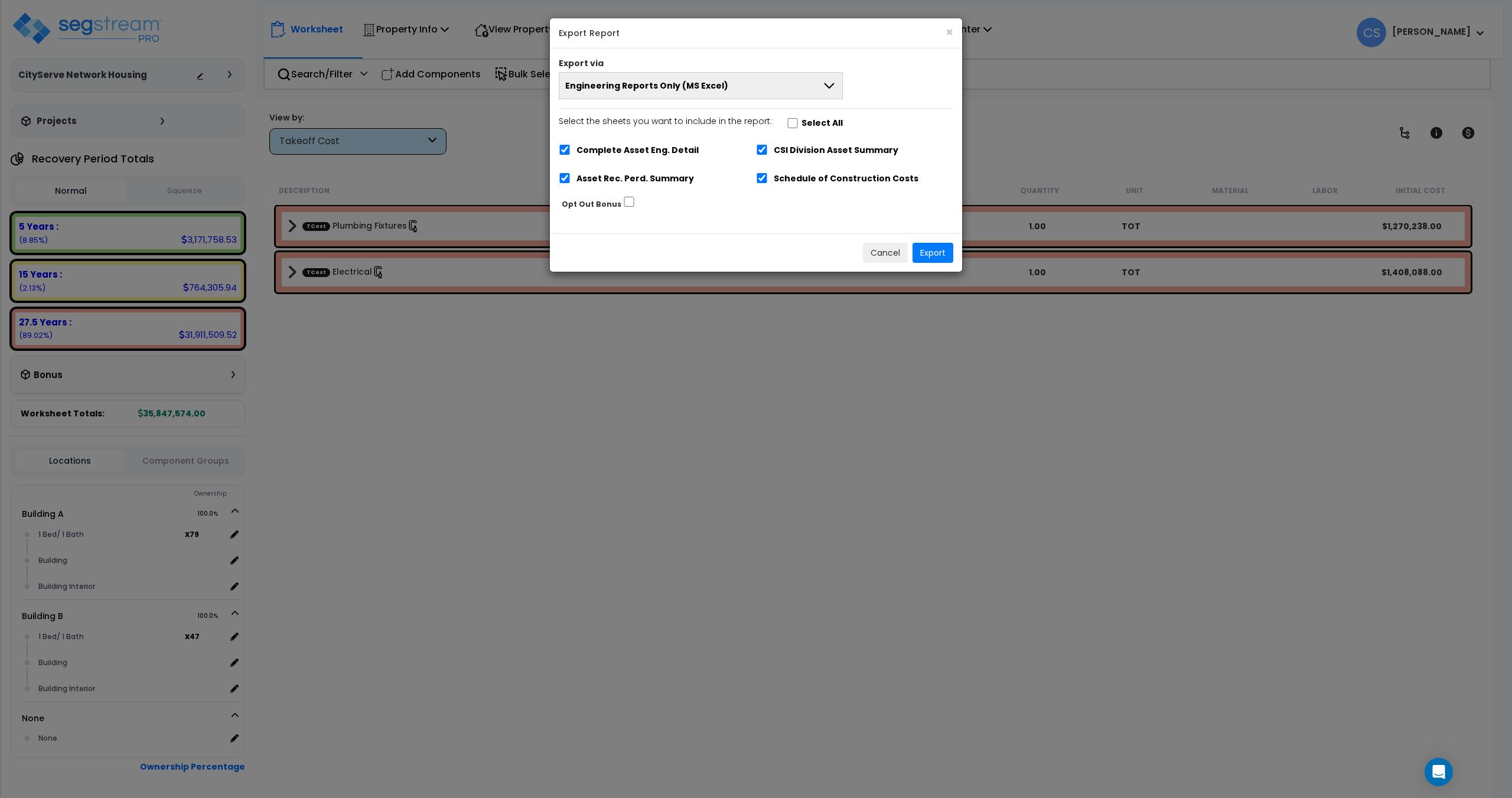
click at [931, 241] on div "Cancel Export" at bounding box center [756, 252] width 412 height 39
click at [929, 249] on button "Export" at bounding box center [932, 252] width 41 height 20
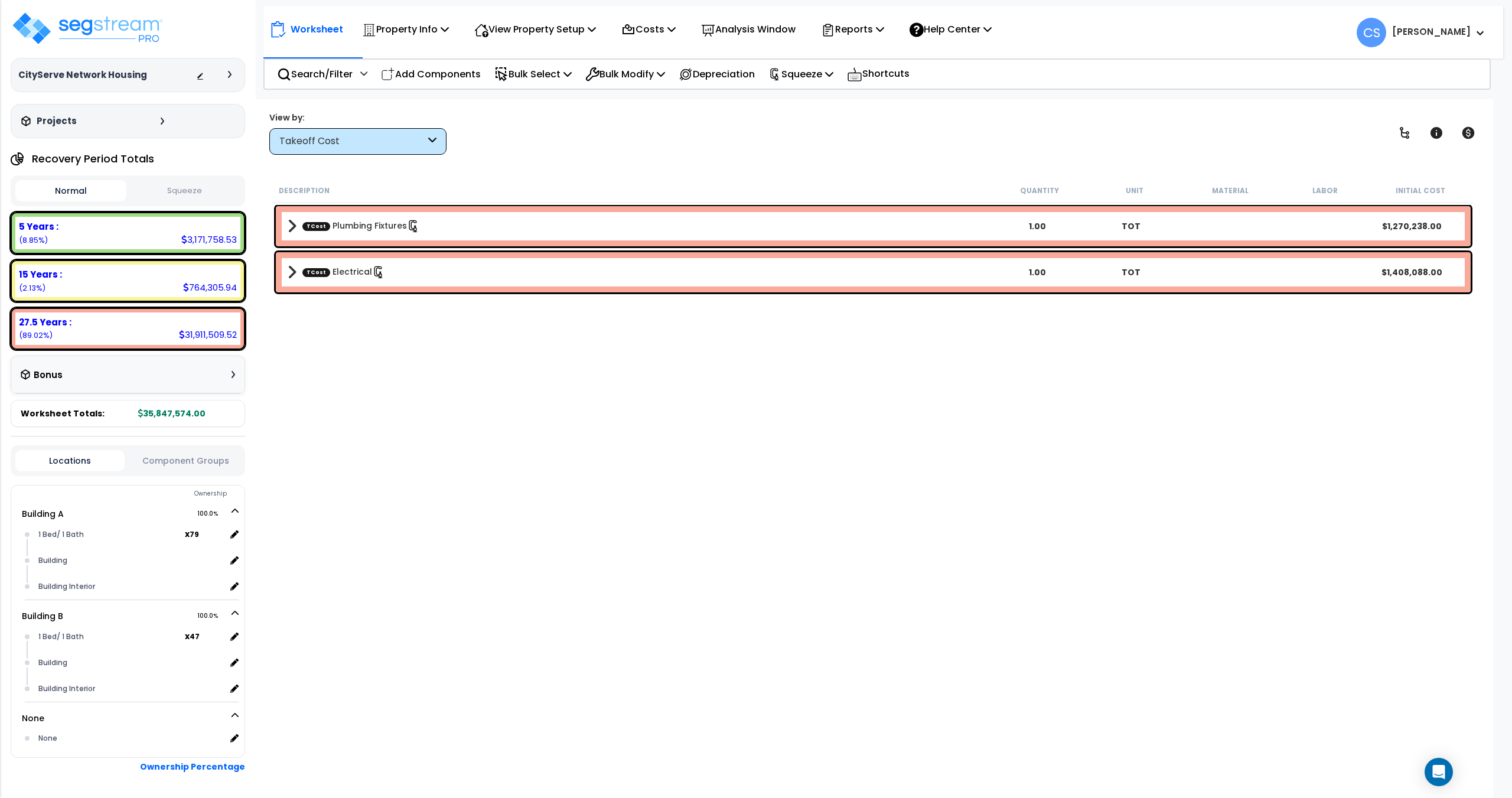
click at [441, 401] on div "Description Quantity Unit Material Labor Initial Cost TCost Plumbing Fixtures 1…" at bounding box center [873, 445] width 1204 height 534
click at [1212, 398] on div "Description Quantity Unit Material Labor Initial Cost TCost Plumbing Fixtures 1…" at bounding box center [873, 445] width 1204 height 534
